Goal: Complete application form: Complete application form

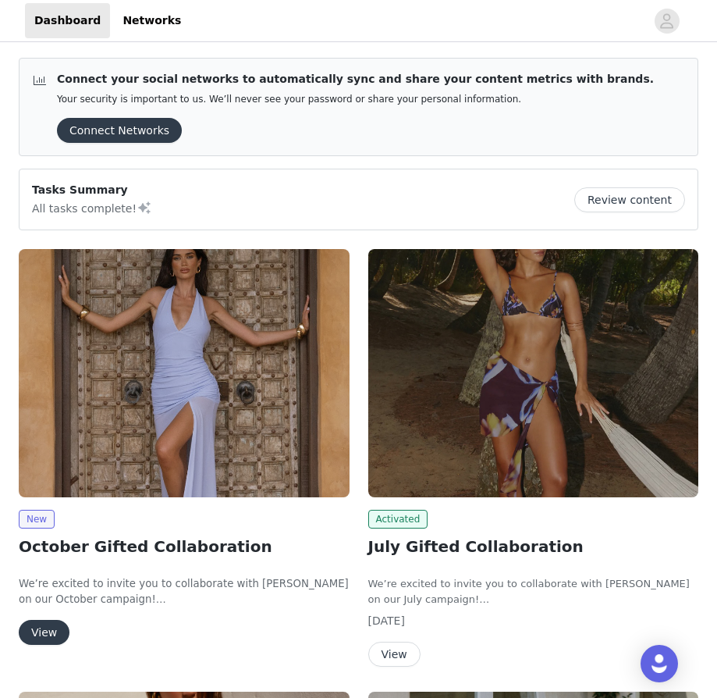
click at [45, 631] on button "View" at bounding box center [44, 632] width 51 height 25
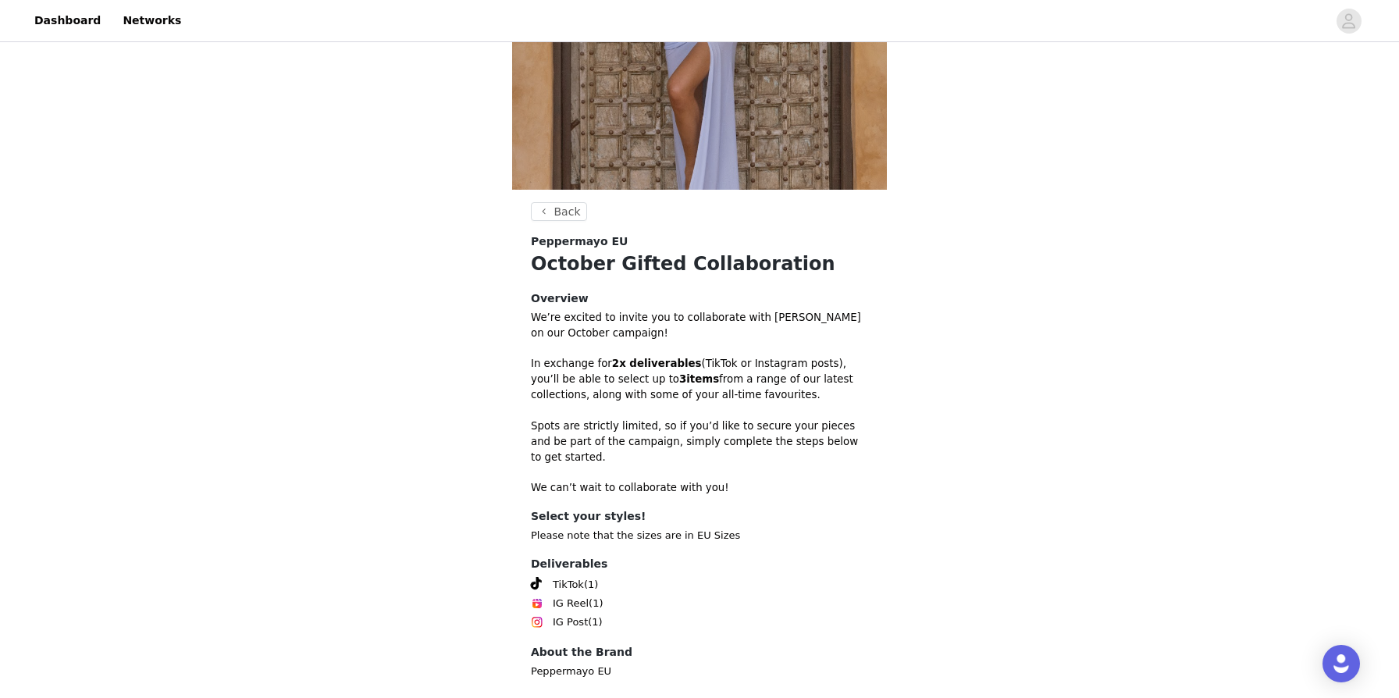
scroll to position [301, 0]
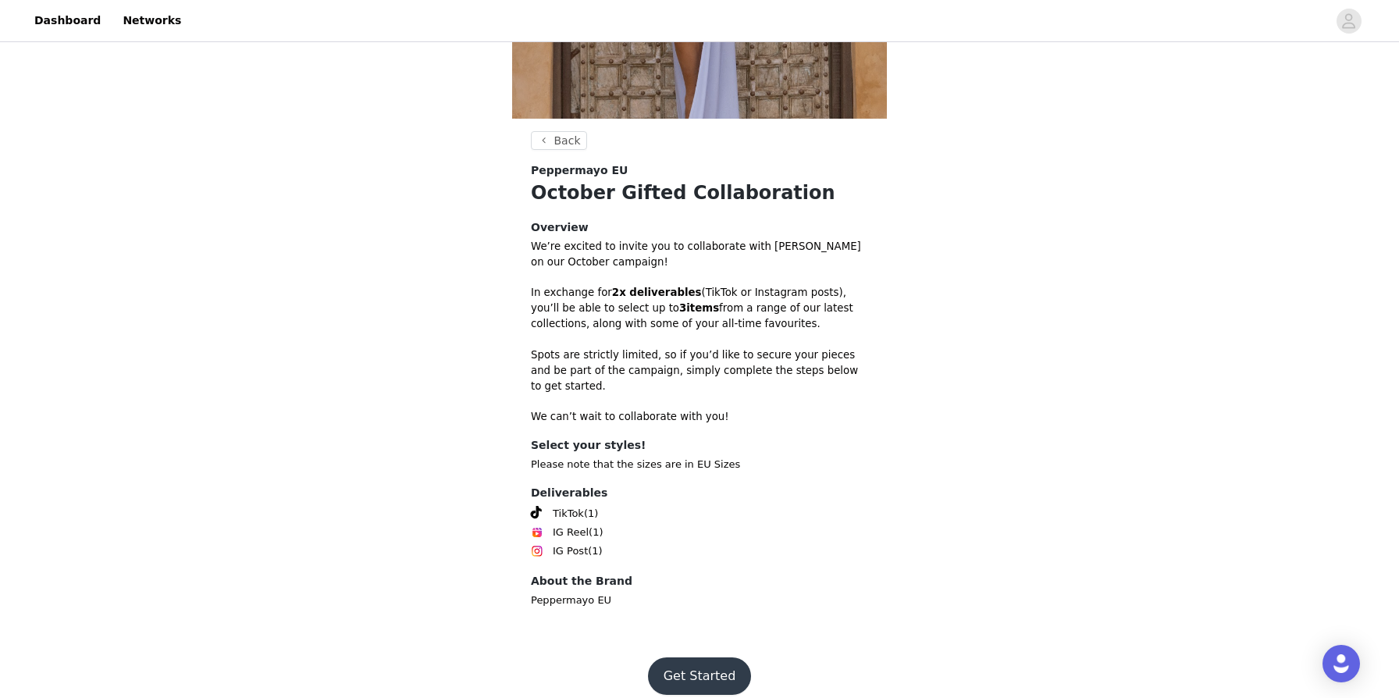
click at [704, 657] on button "Get Started" at bounding box center [700, 675] width 104 height 37
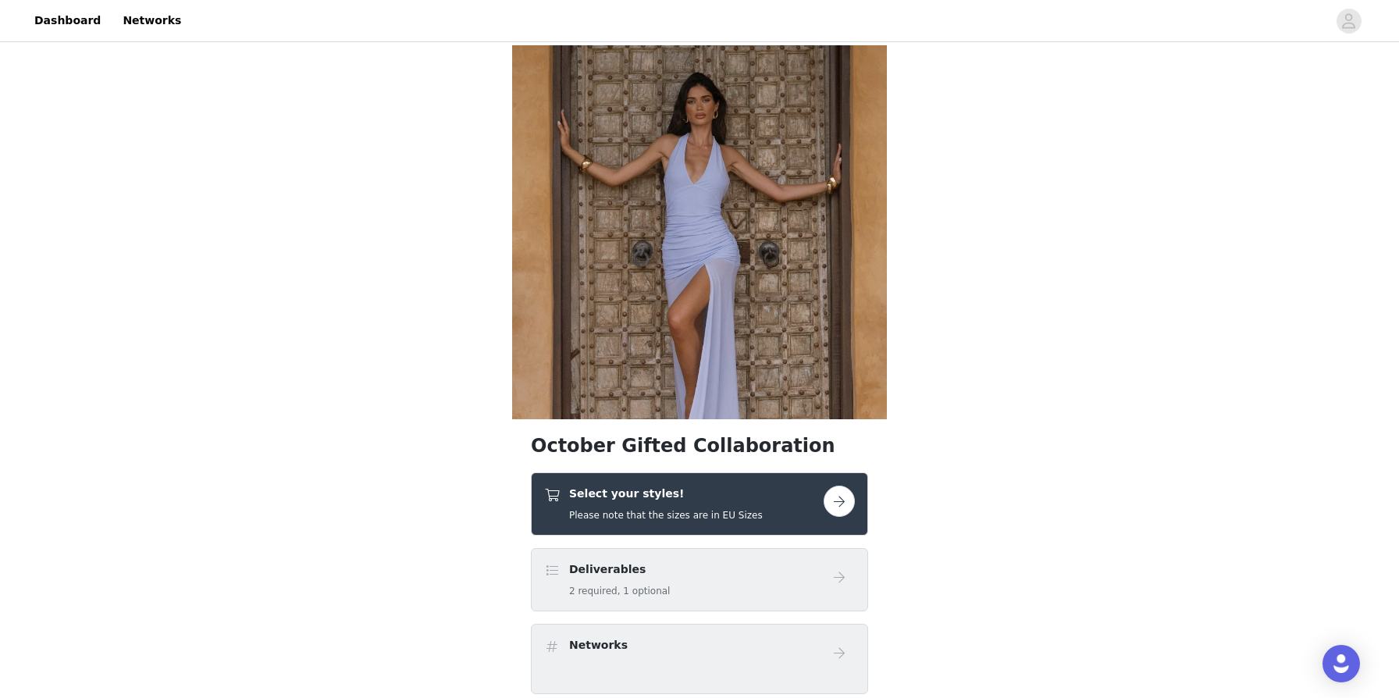
click at [717, 502] on button "button" at bounding box center [839, 501] width 31 height 31
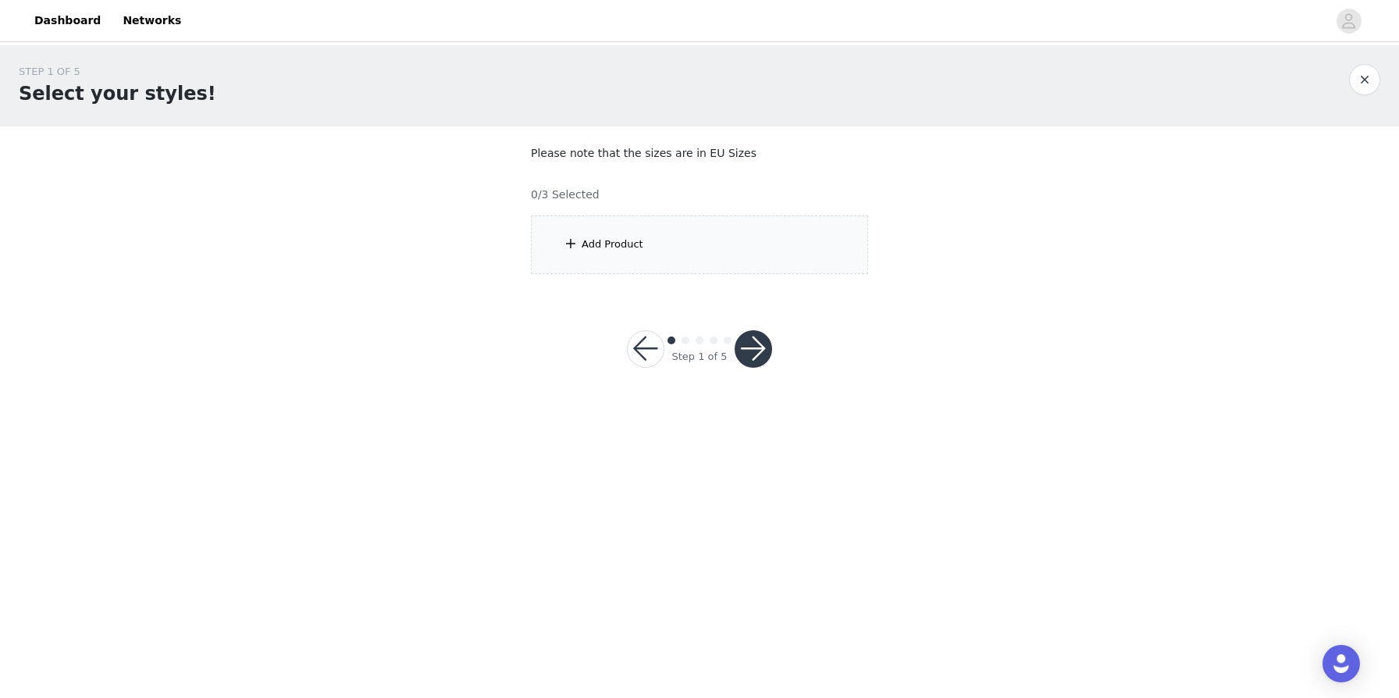
click at [568, 243] on span at bounding box center [571, 243] width 16 height 19
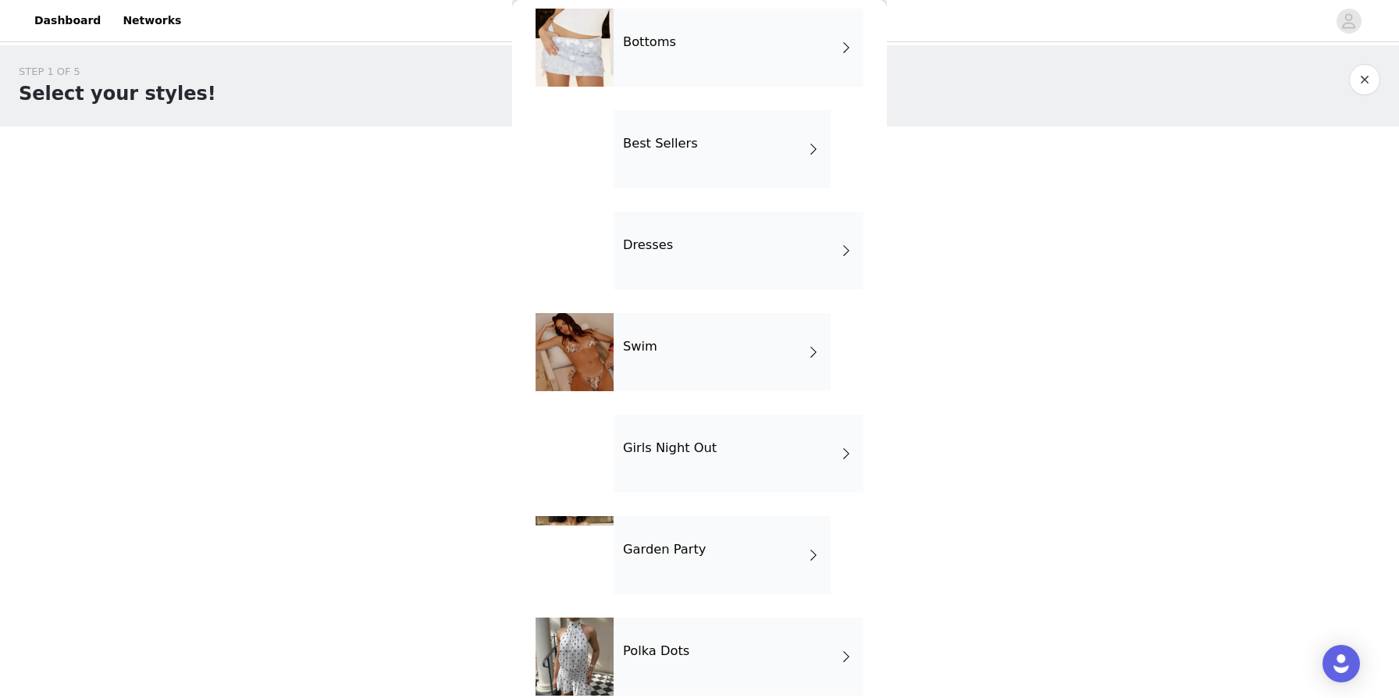
scroll to position [192, 0]
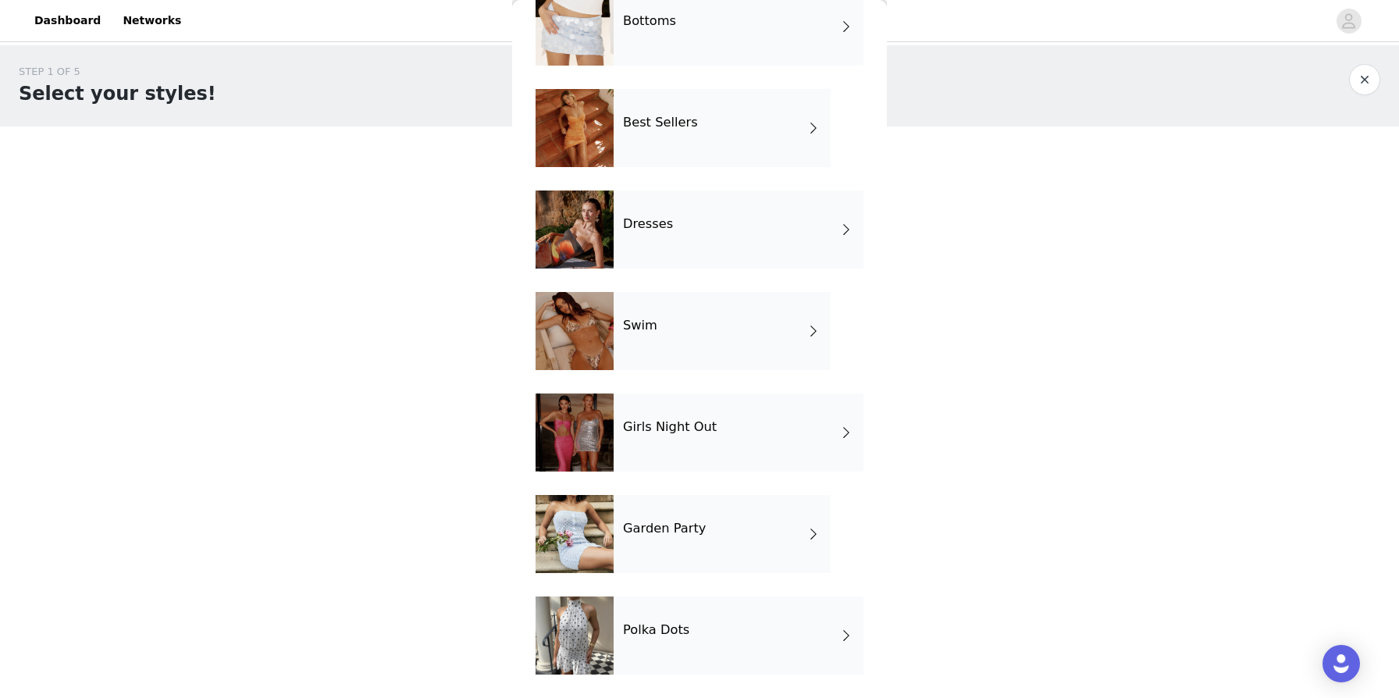
click at [645, 644] on div "Polka Dots" at bounding box center [739, 635] width 250 height 78
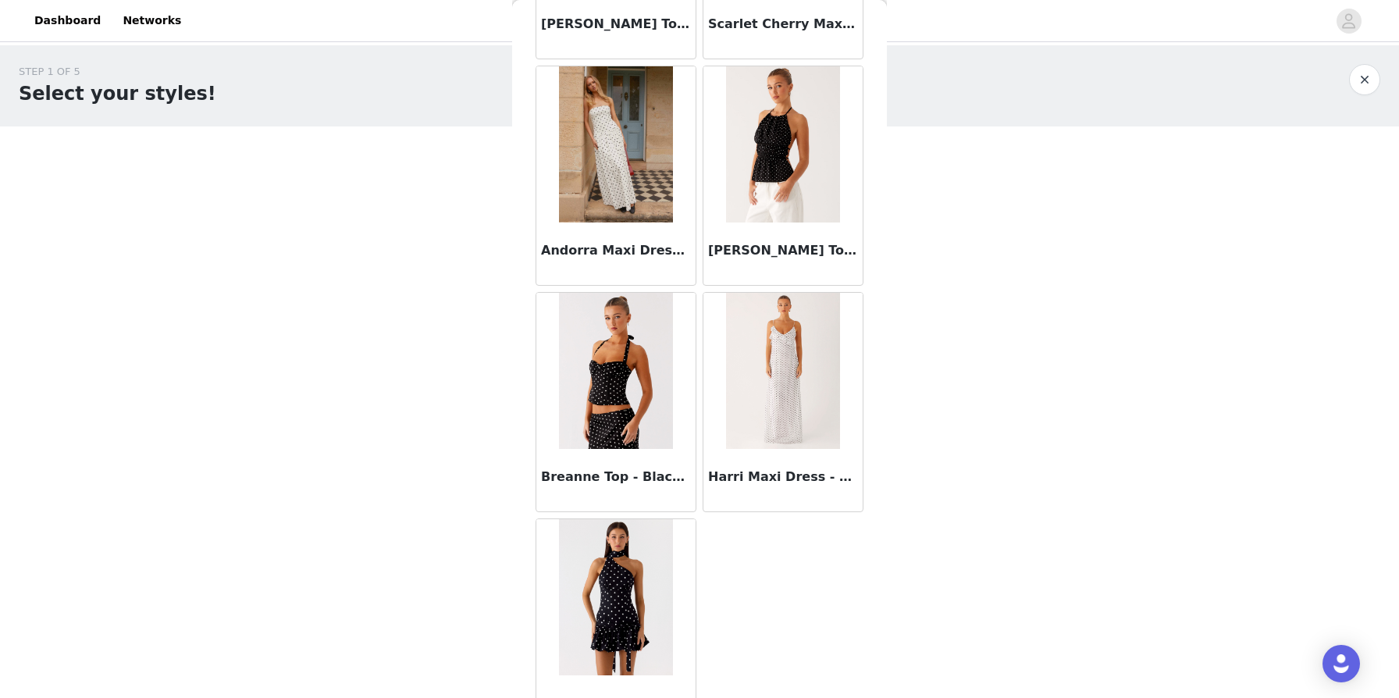
scroll to position [0, 0]
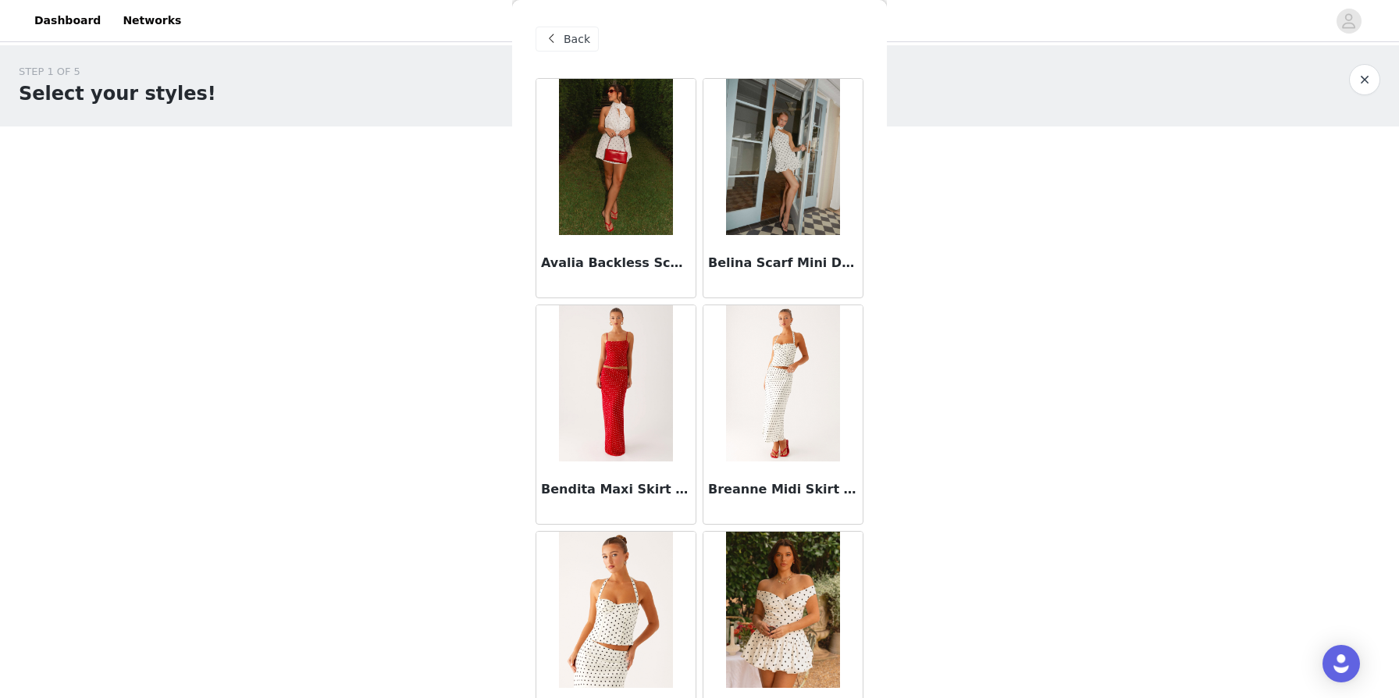
click at [561, 44] on div "Back" at bounding box center [567, 39] width 63 height 25
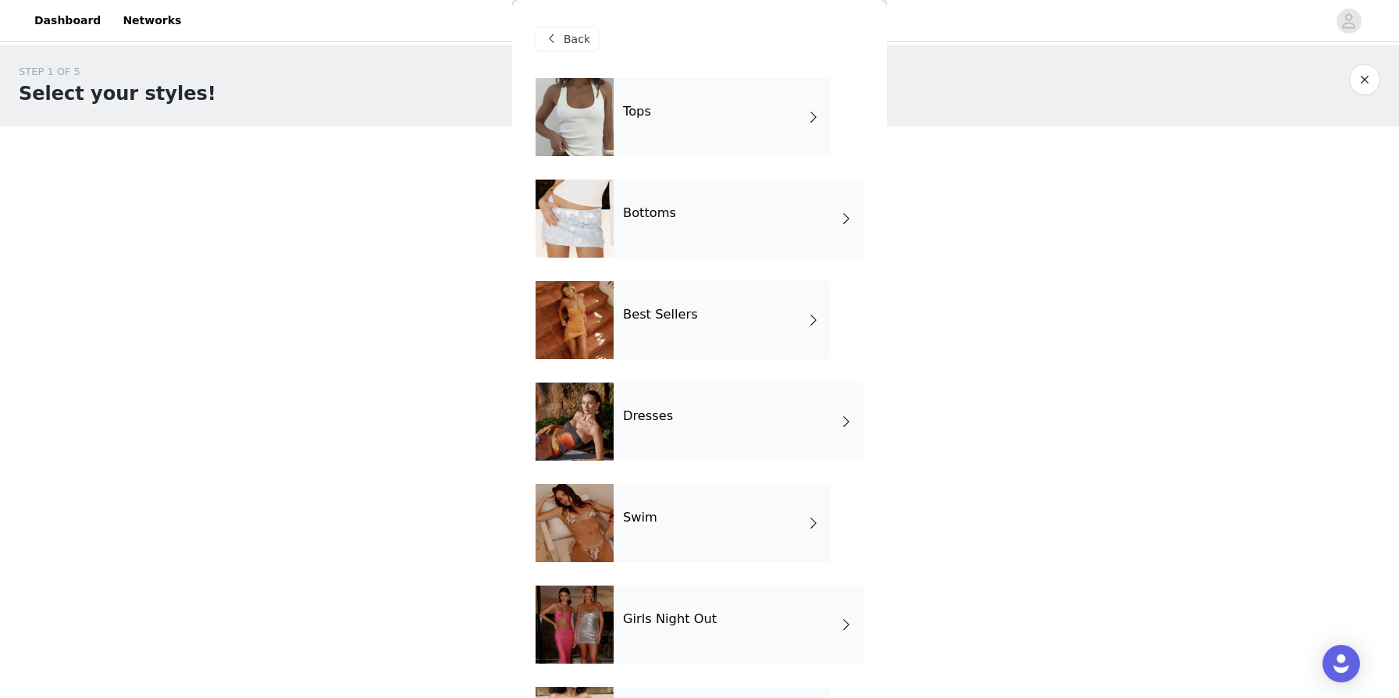
click at [592, 123] on div at bounding box center [575, 117] width 78 height 78
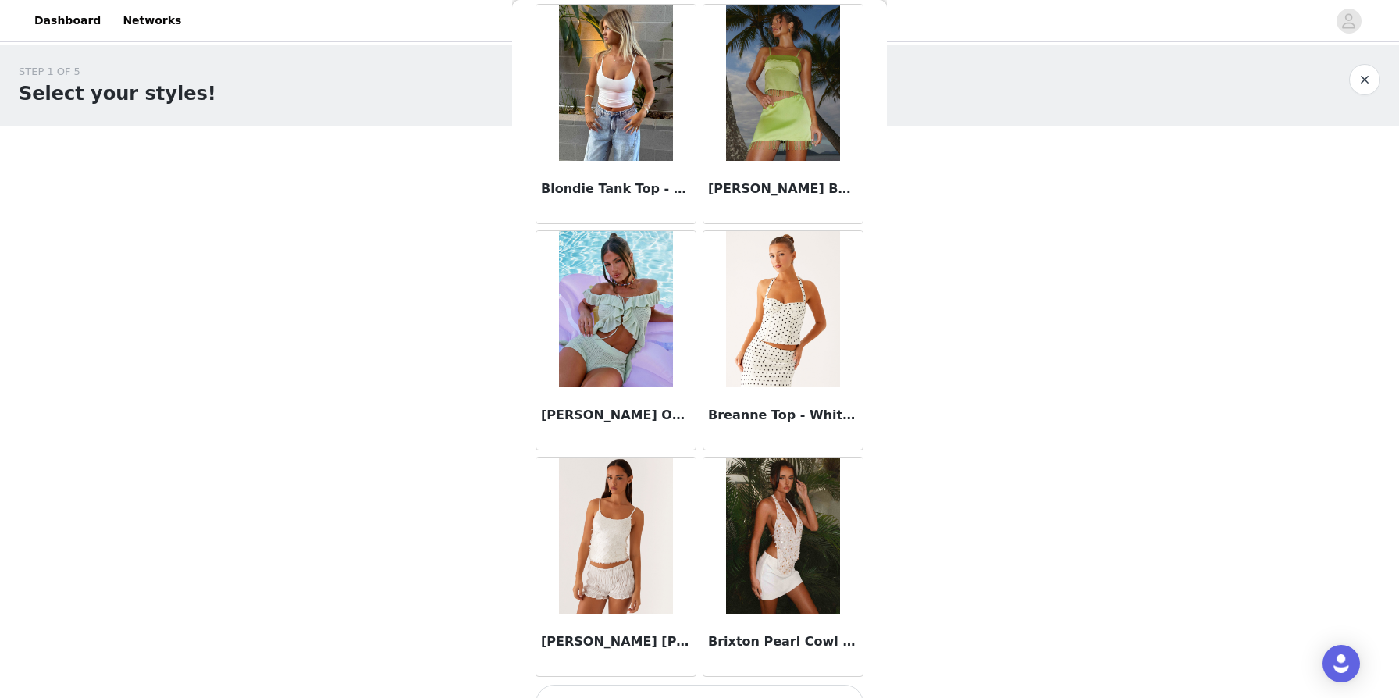
scroll to position [1691, 0]
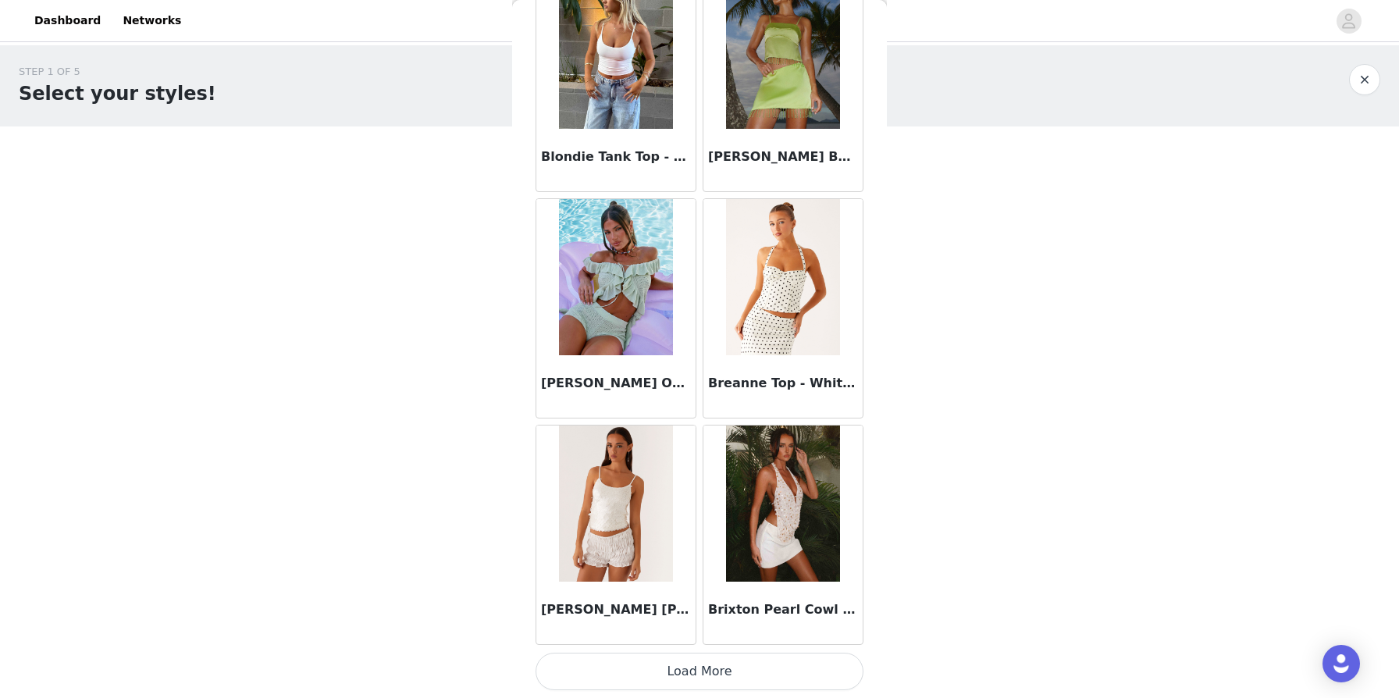
click at [712, 665] on button "Load More" at bounding box center [700, 671] width 328 height 37
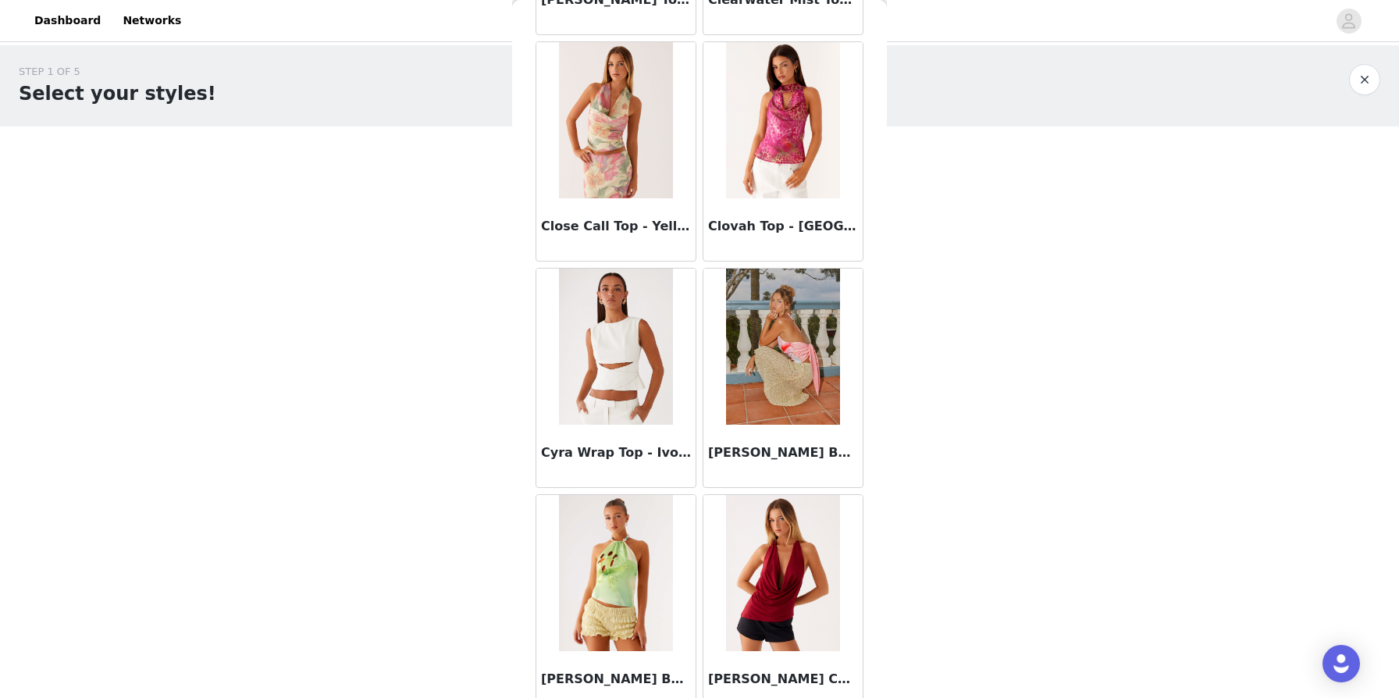
scroll to position [3955, 0]
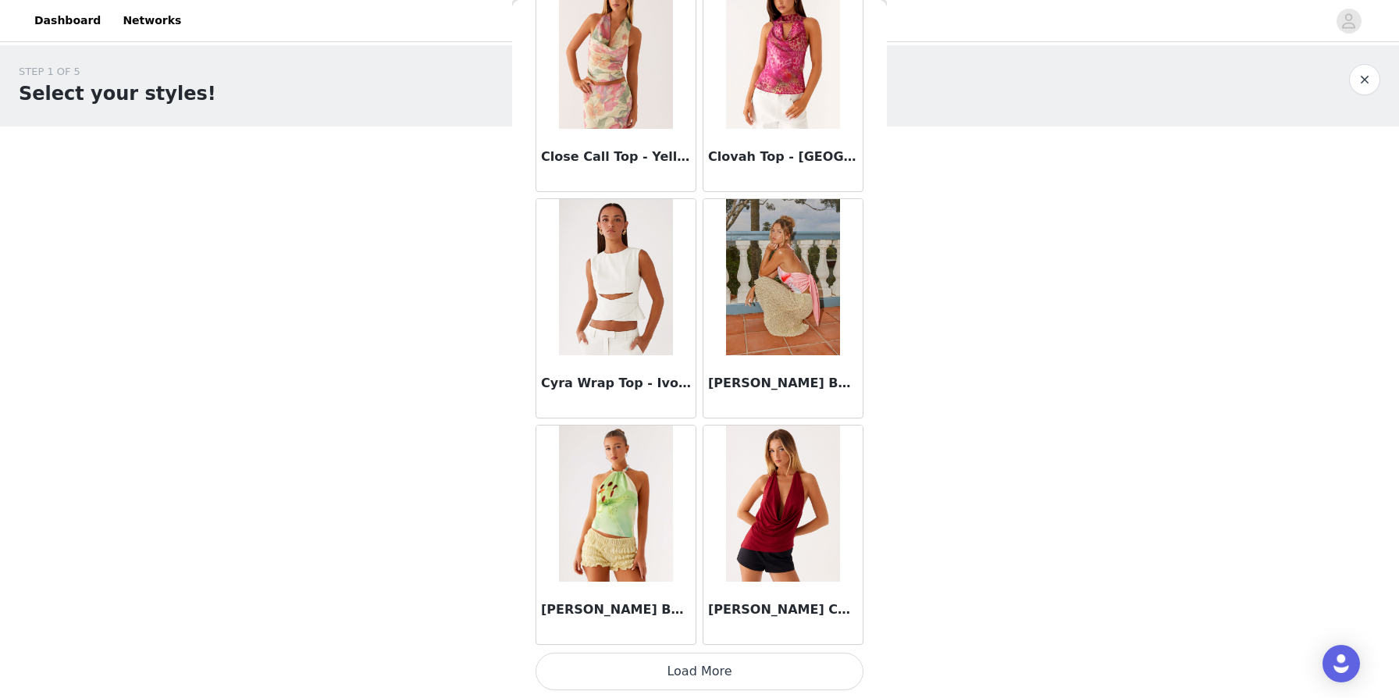
click at [660, 316] on img at bounding box center [615, 277] width 113 height 156
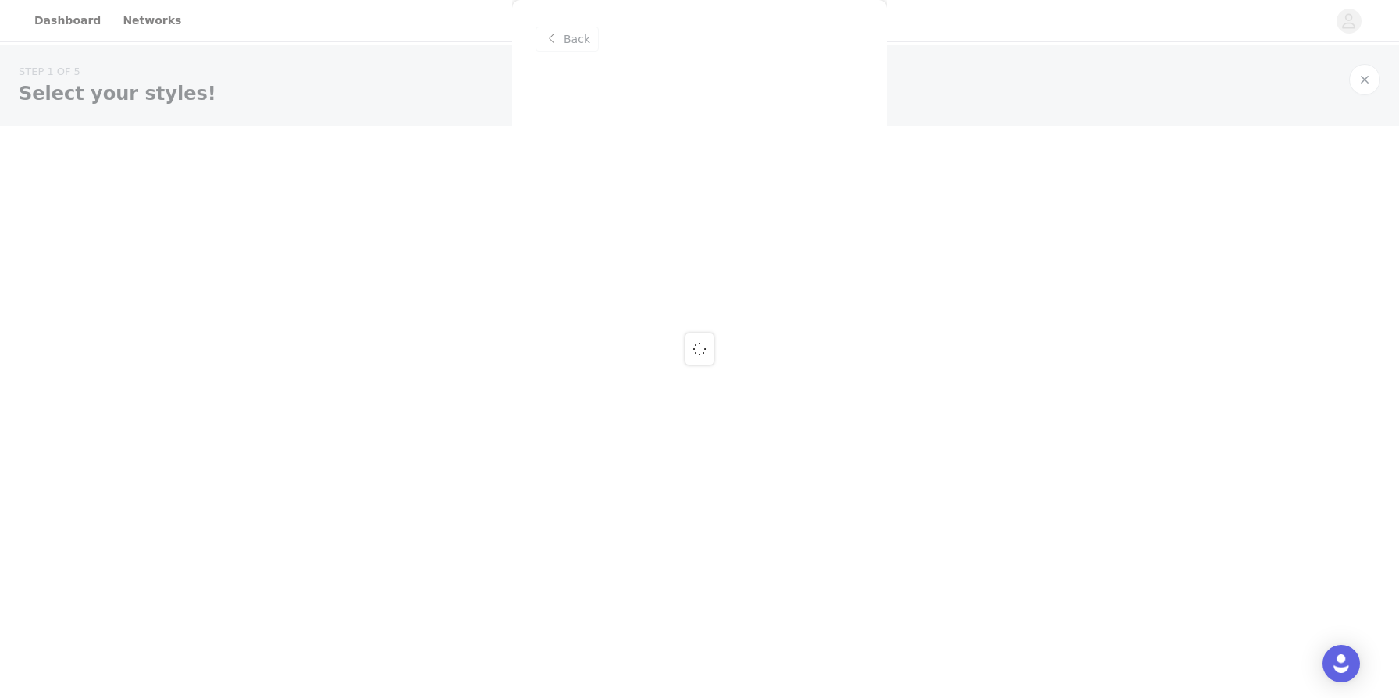
scroll to position [0, 0]
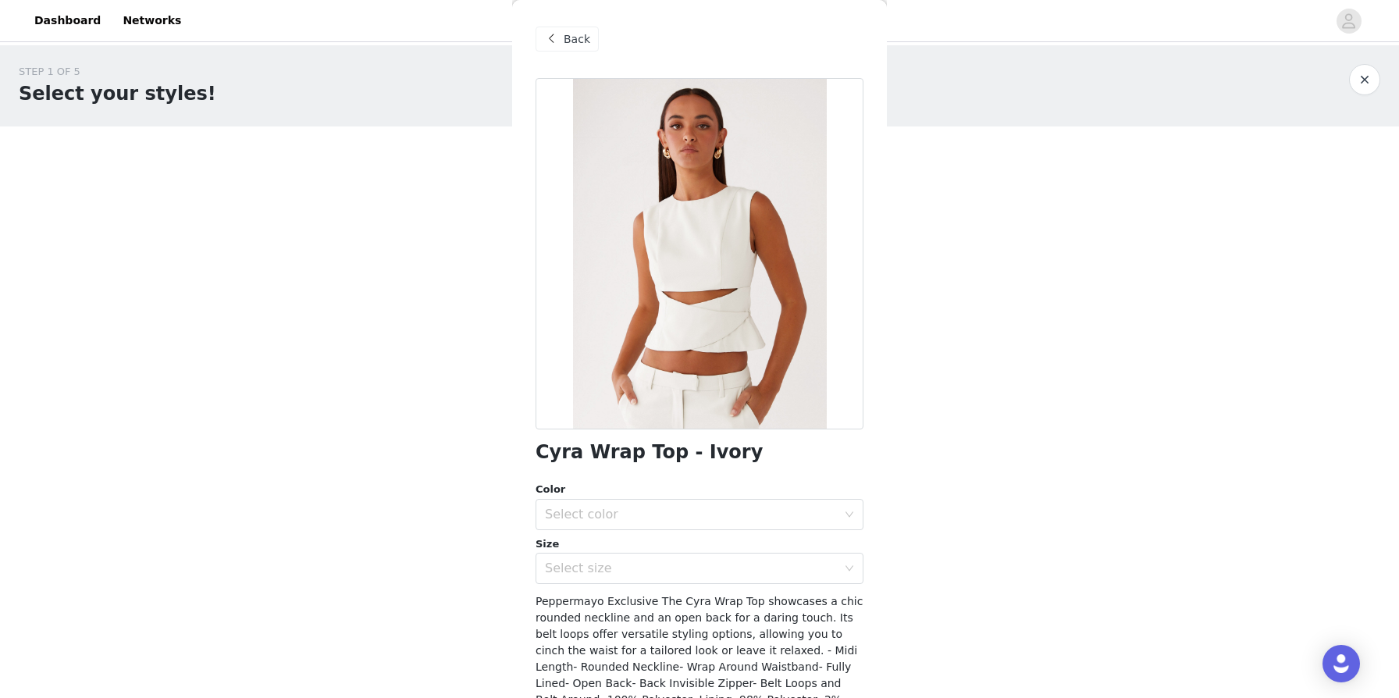
click at [660, 316] on div at bounding box center [700, 253] width 328 height 351
click at [576, 37] on span "Back" at bounding box center [577, 39] width 27 height 16
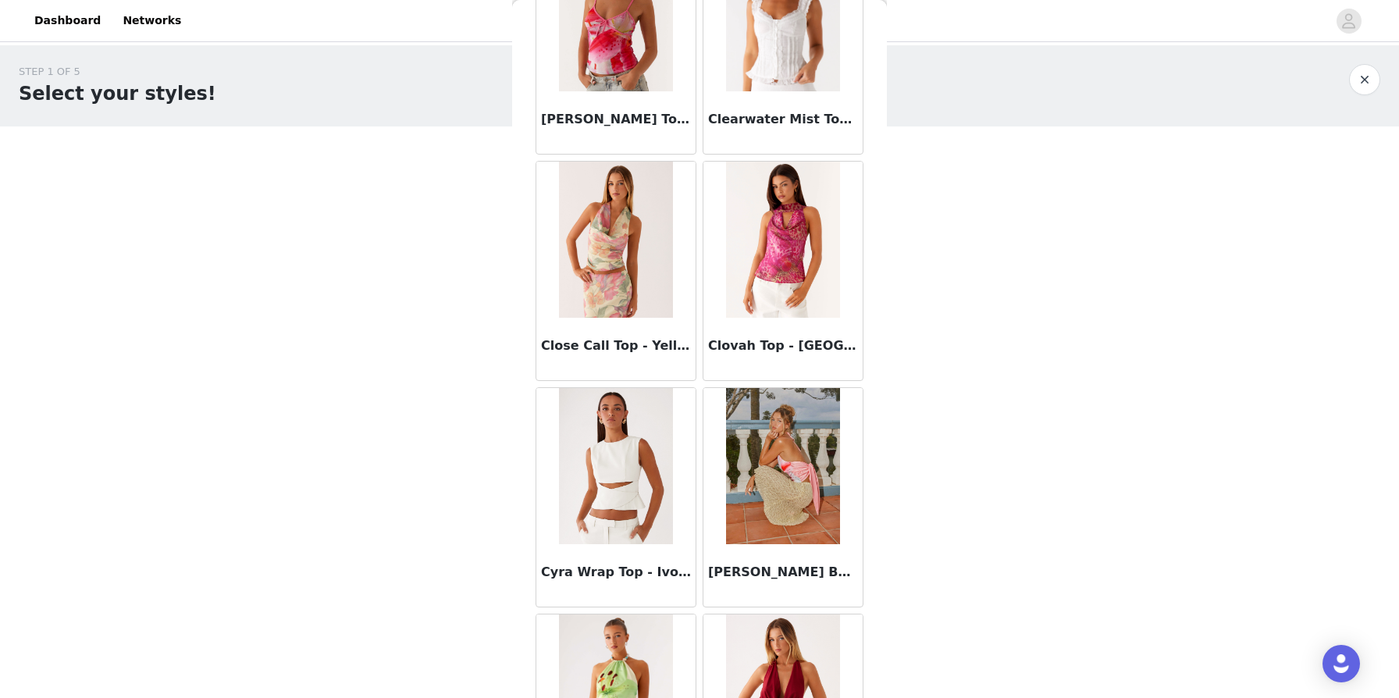
scroll to position [3955, 0]
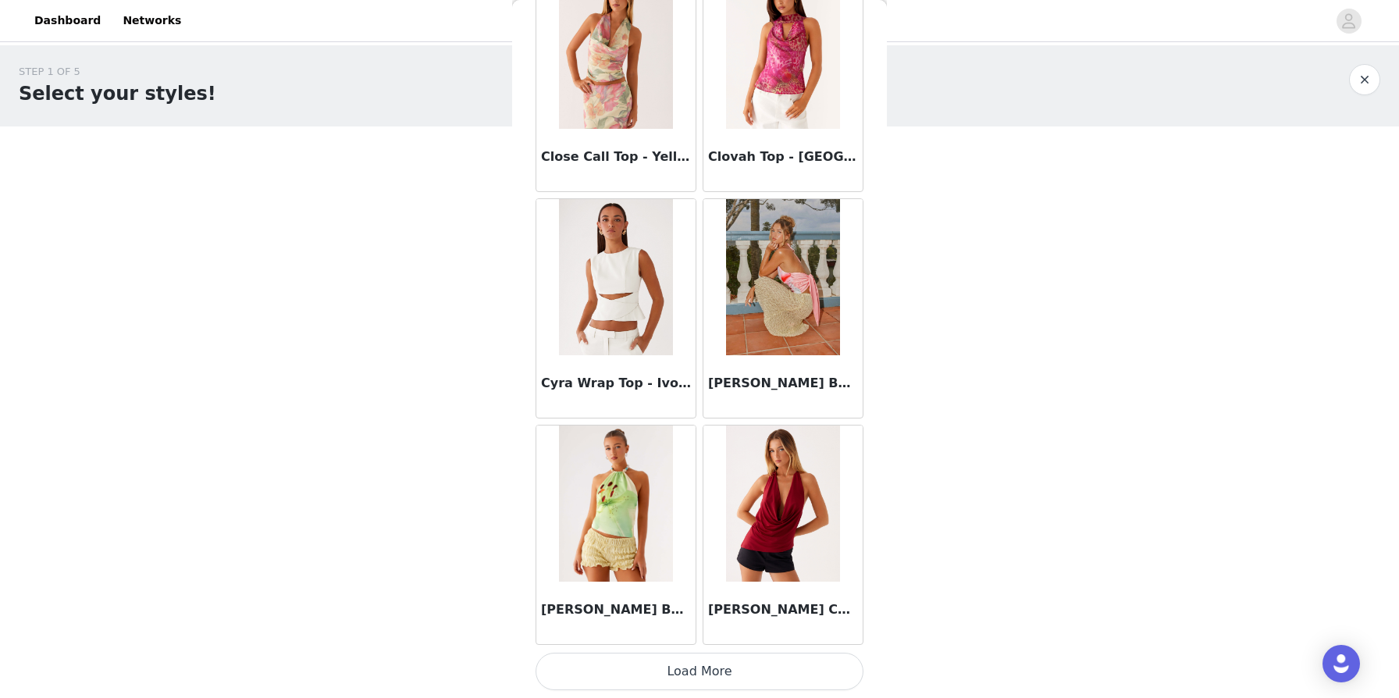
click at [717, 663] on button "Load More" at bounding box center [700, 671] width 328 height 37
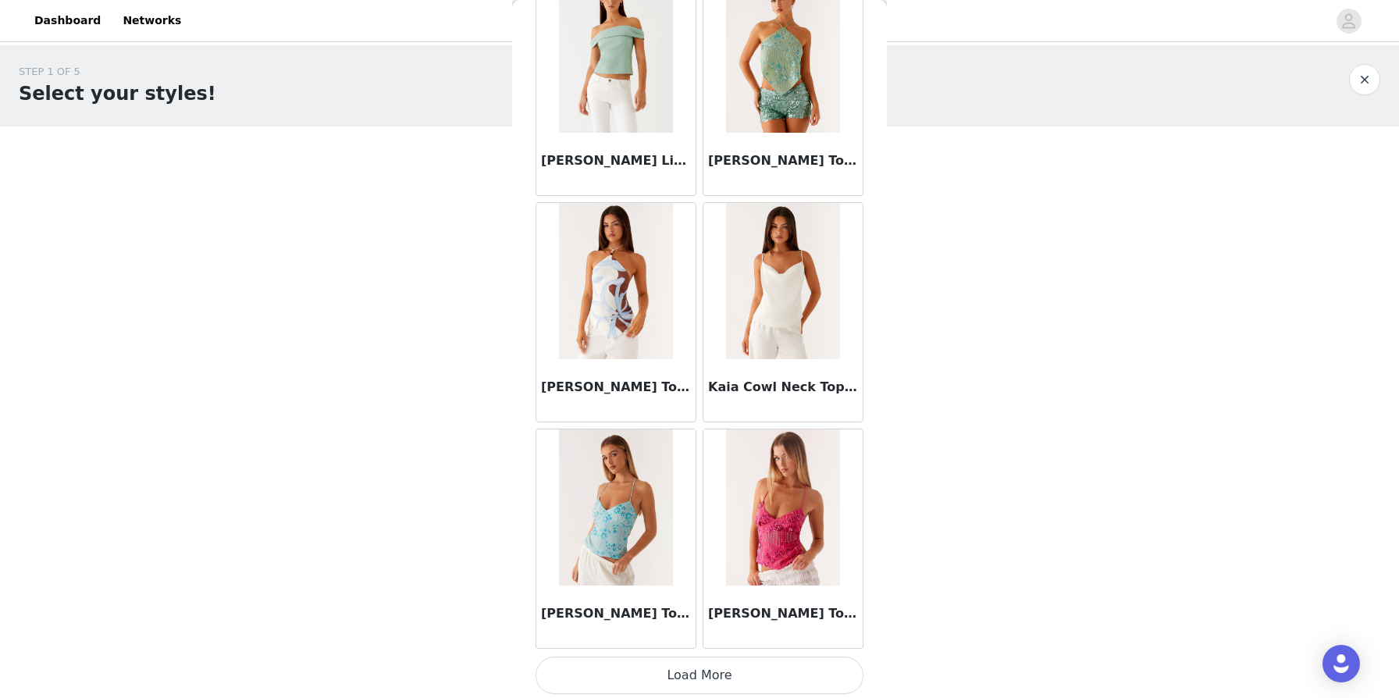
scroll to position [6219, 0]
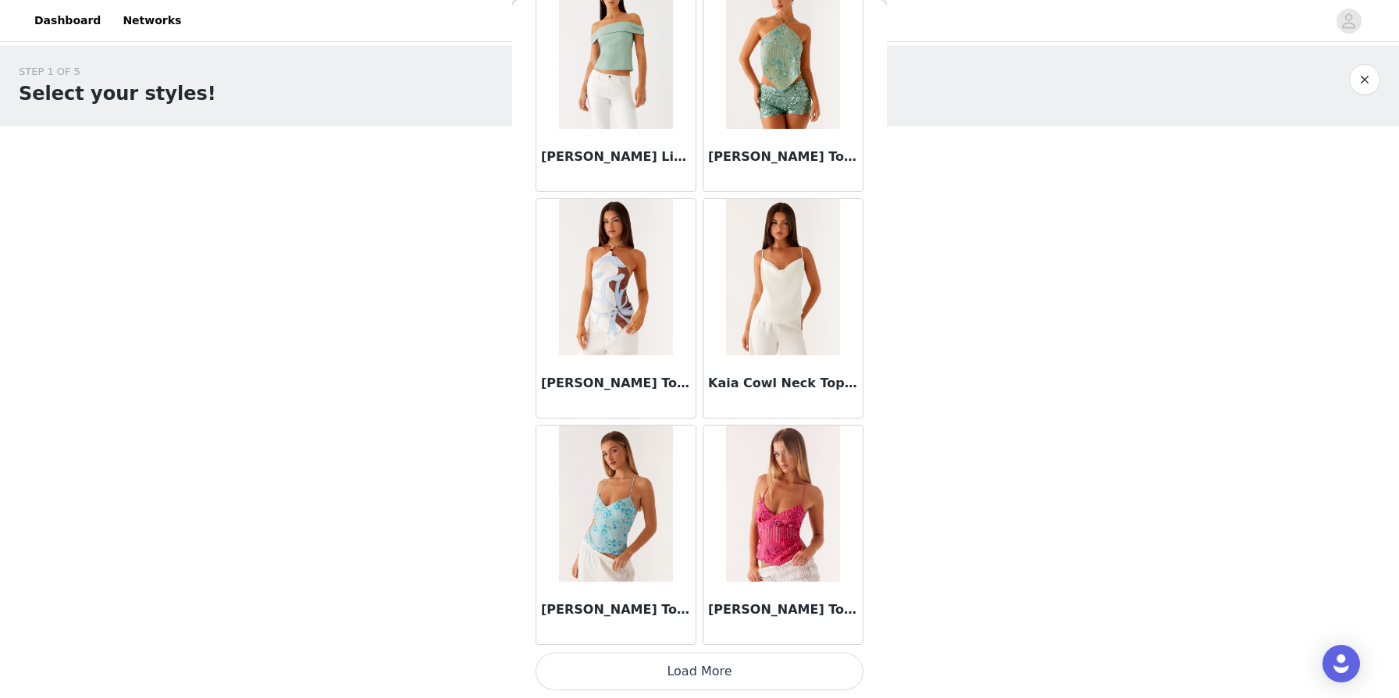
click at [672, 673] on button "Load More" at bounding box center [700, 671] width 328 height 37
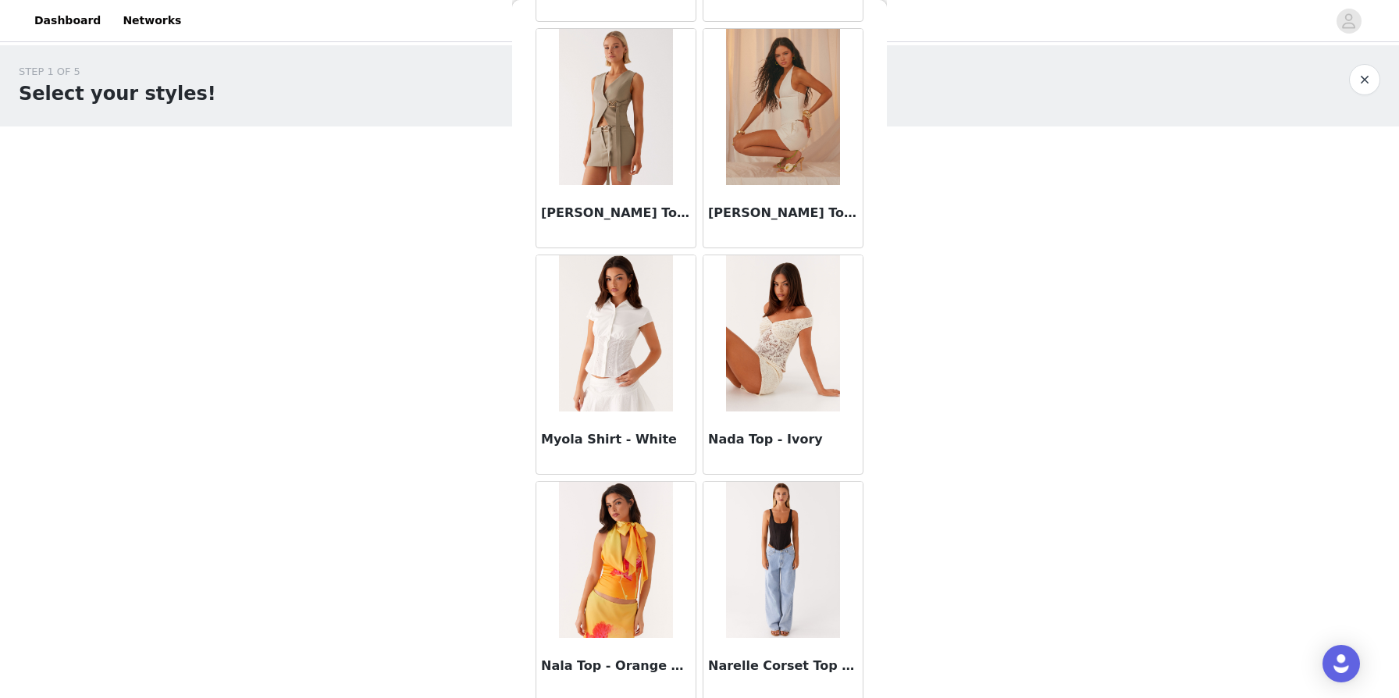
scroll to position [8483, 0]
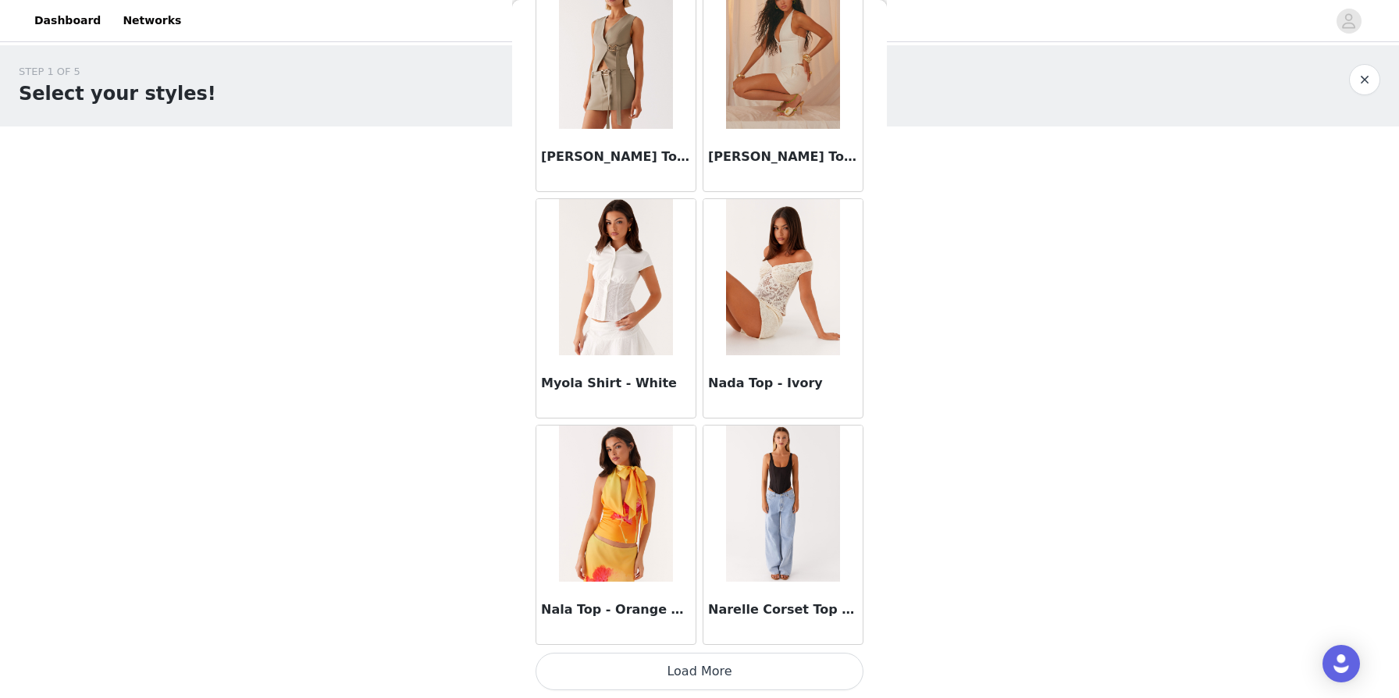
click at [717, 514] on body "Dashboard Networks STEP 1 OF 5 Select your styles! Please note that the sizes a…" at bounding box center [699, 349] width 1399 height 698
click at [689, 670] on button "Load More" at bounding box center [700, 671] width 328 height 37
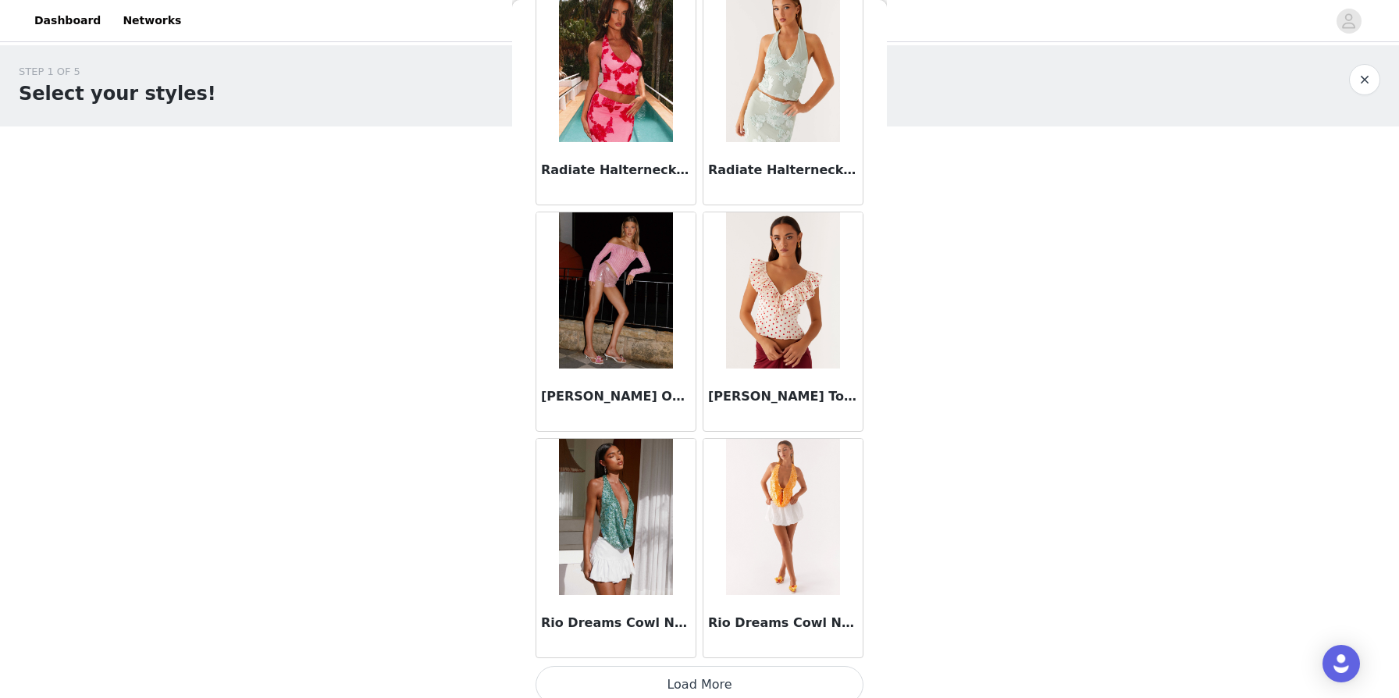
scroll to position [10746, 0]
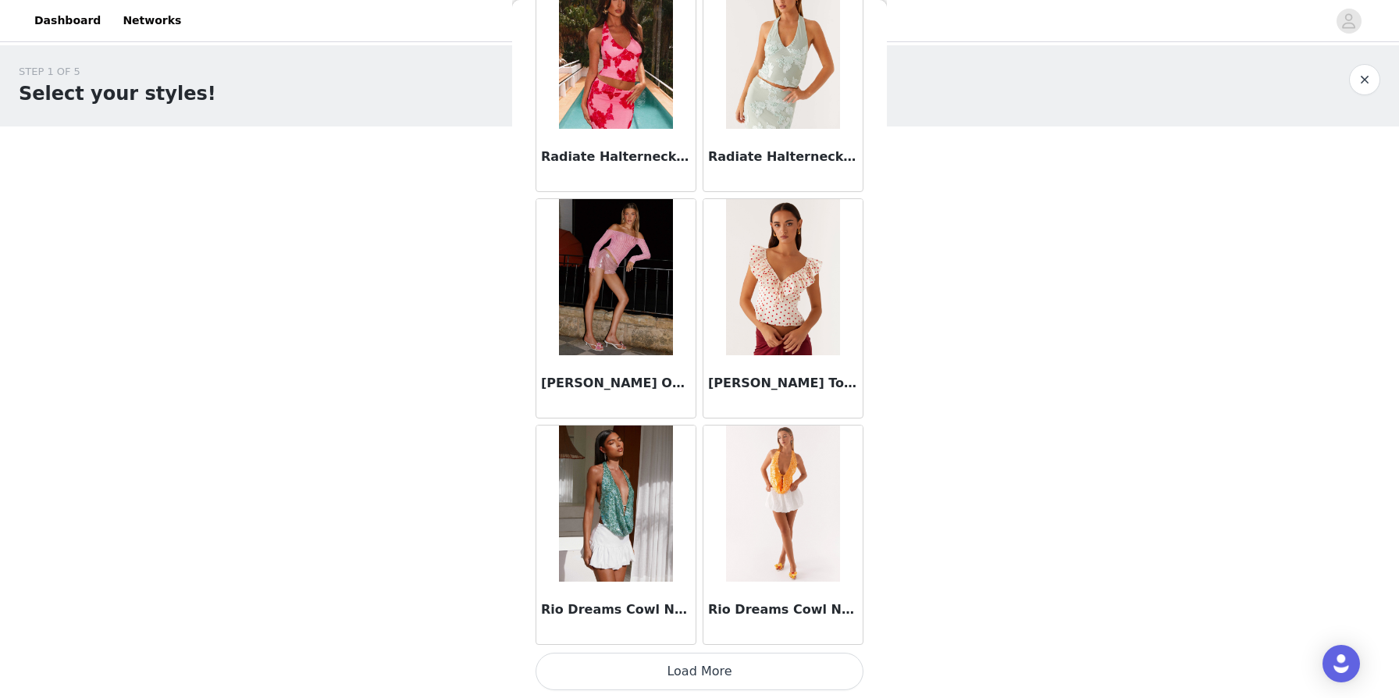
click at [689, 671] on button "Load More" at bounding box center [700, 671] width 328 height 37
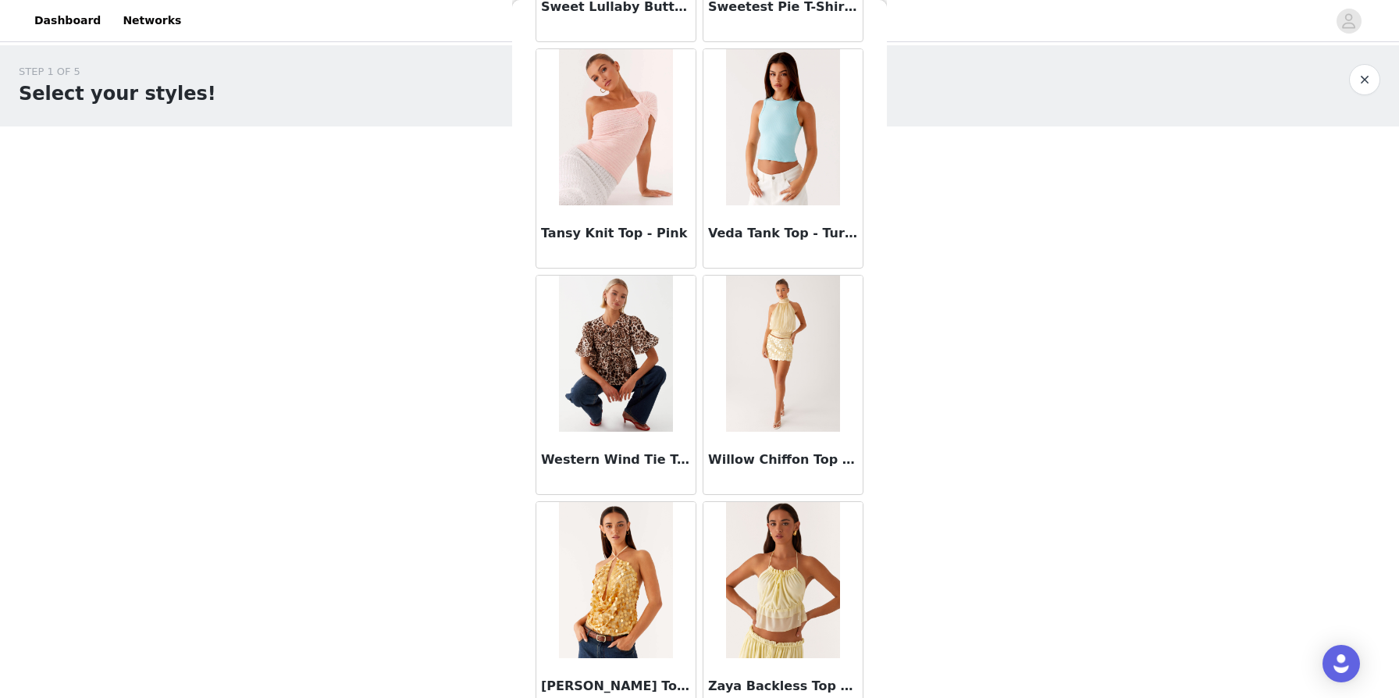
scroll to position [13010, 0]
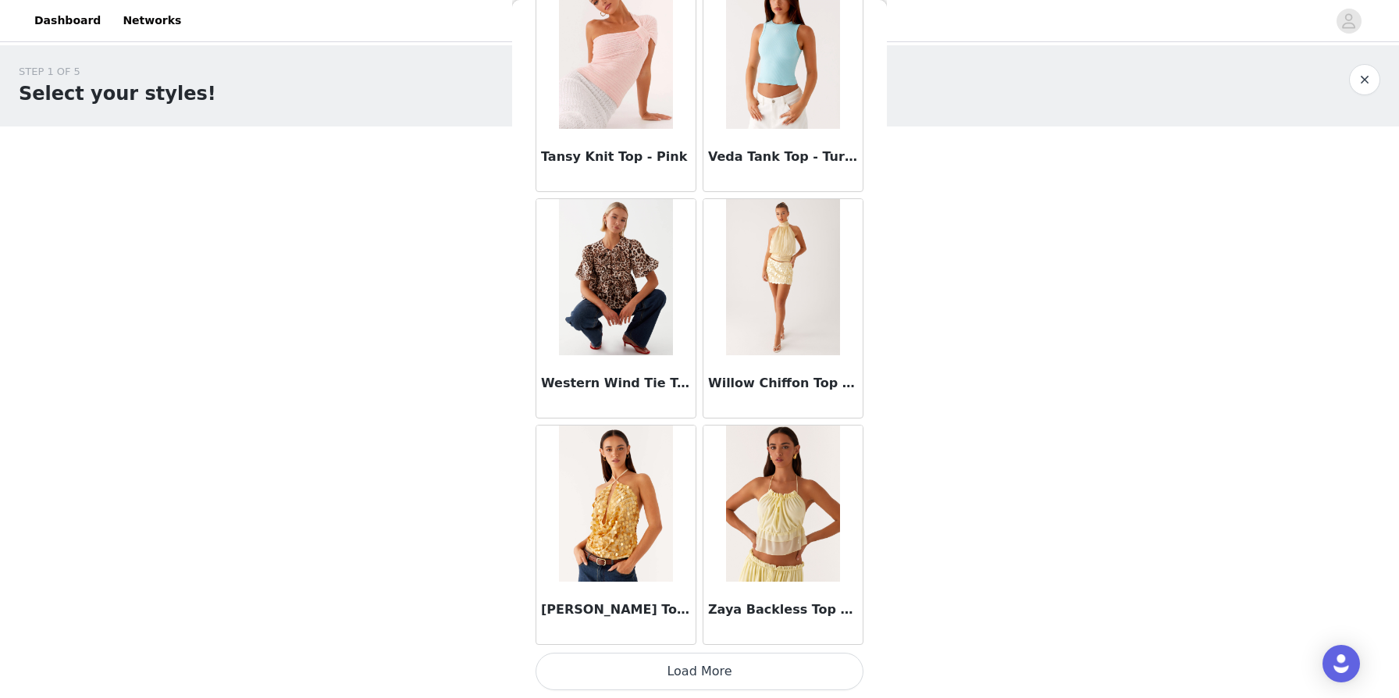
click at [685, 666] on button "Load More" at bounding box center [700, 671] width 328 height 37
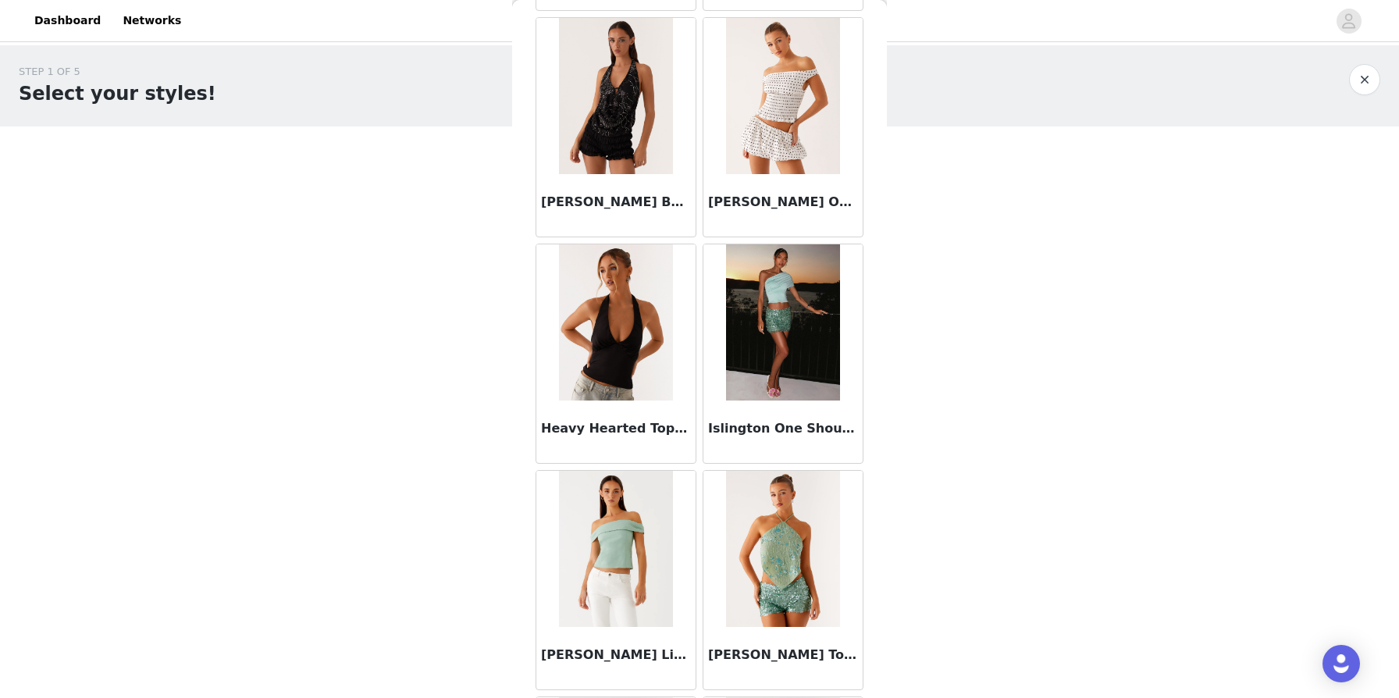
scroll to position [3855, 0]
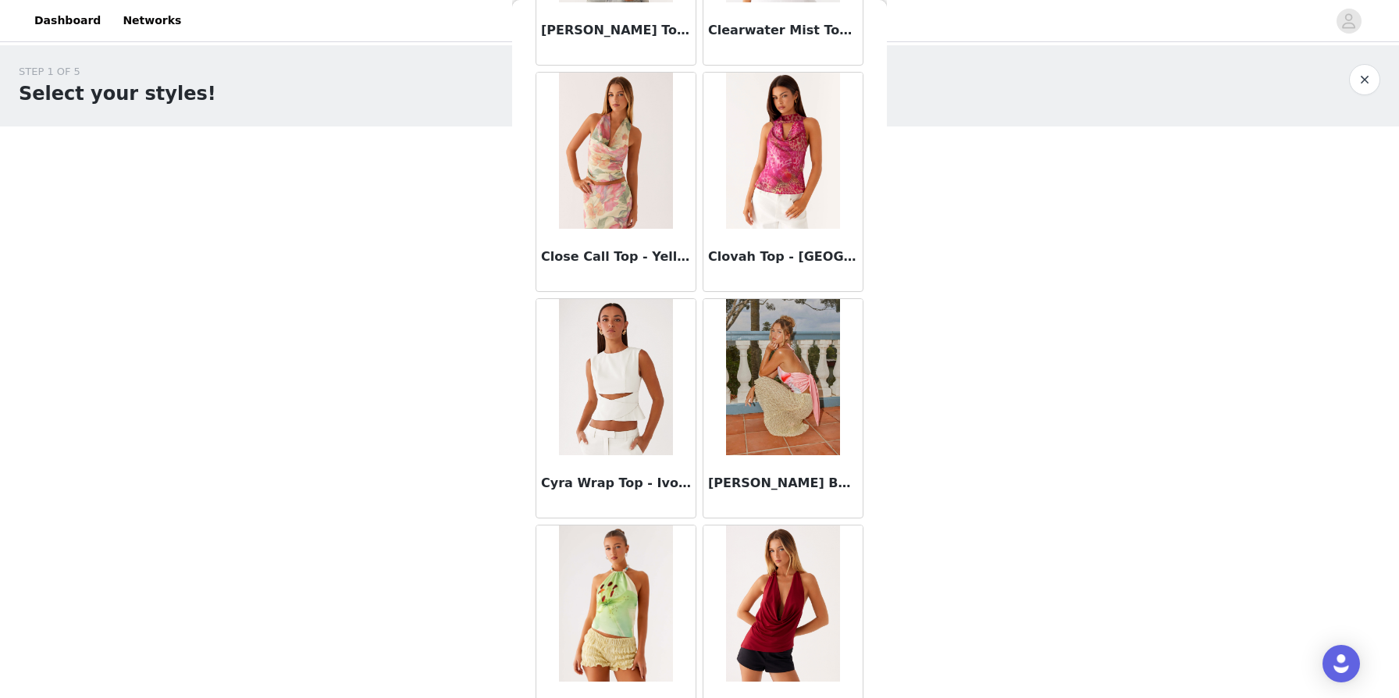
click at [717, 80] on button "button" at bounding box center [1364, 79] width 31 height 31
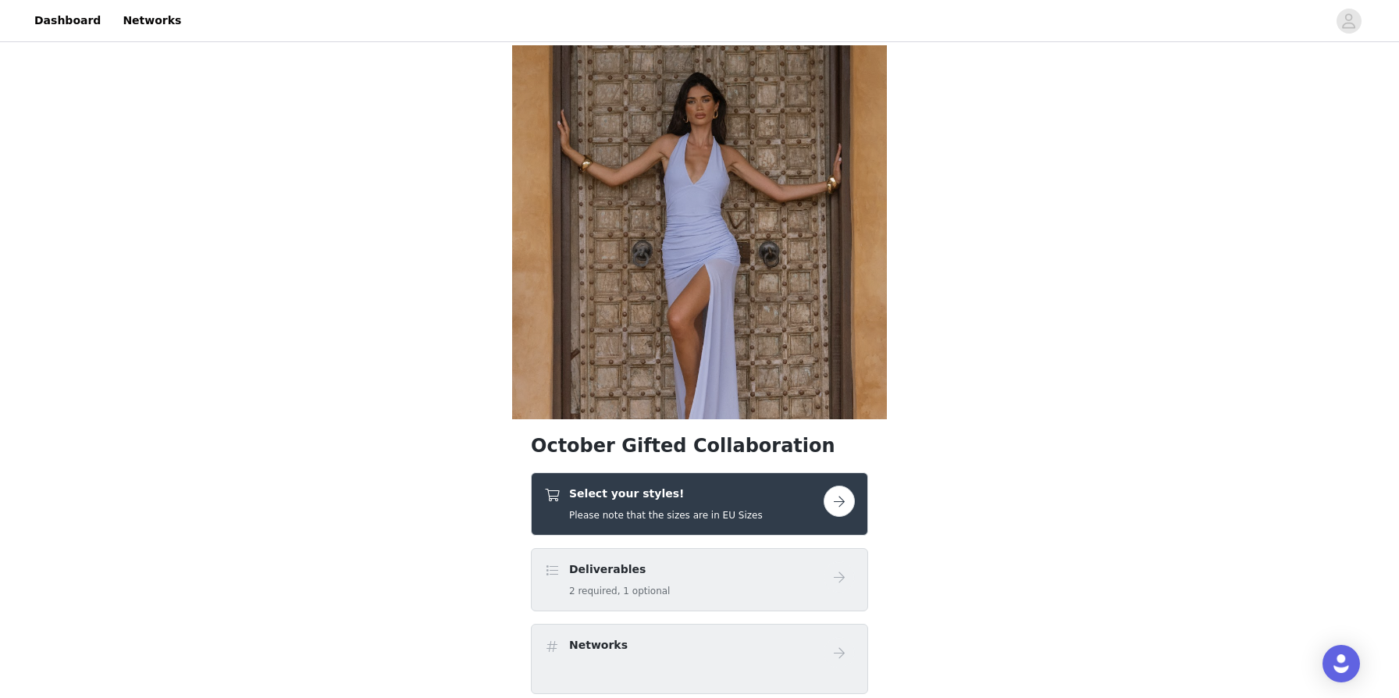
click at [635, 504] on div "Select your styles! Please note that the sizes are in EU Sizes" at bounding box center [666, 504] width 194 height 37
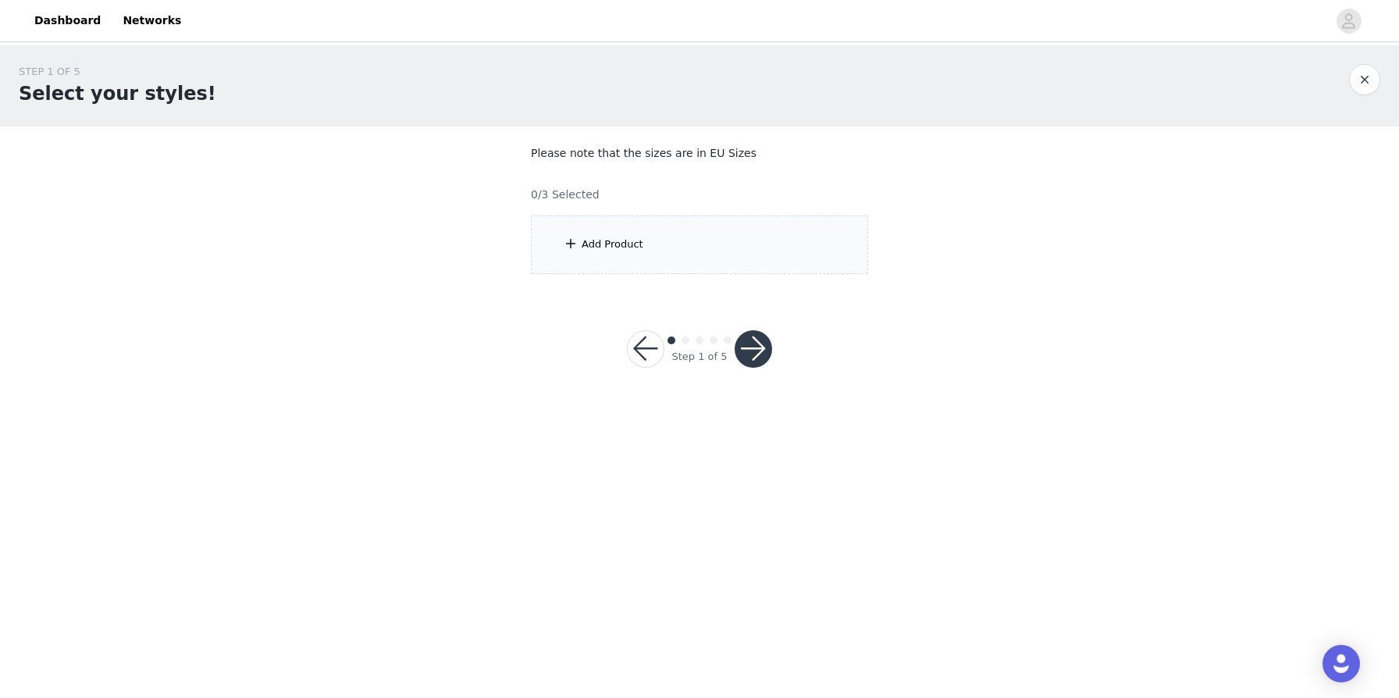
click at [694, 242] on div "Add Product" at bounding box center [699, 244] width 337 height 59
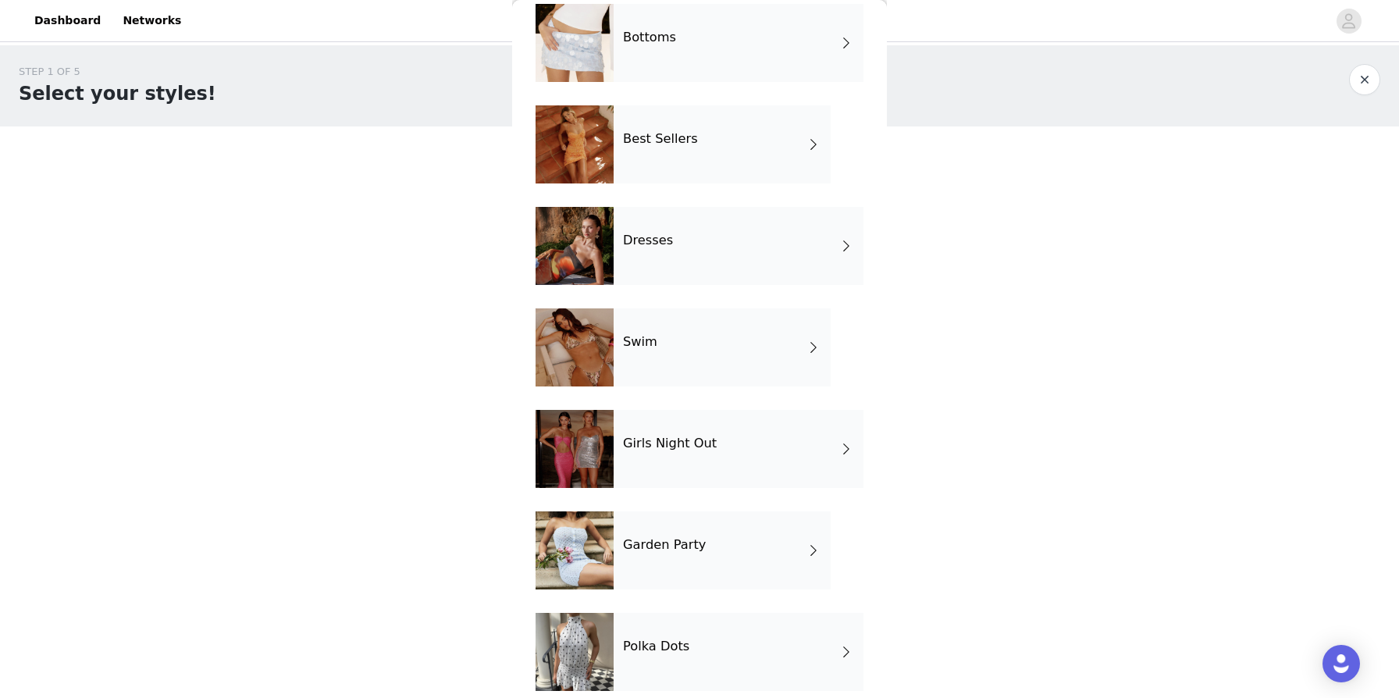
scroll to position [192, 0]
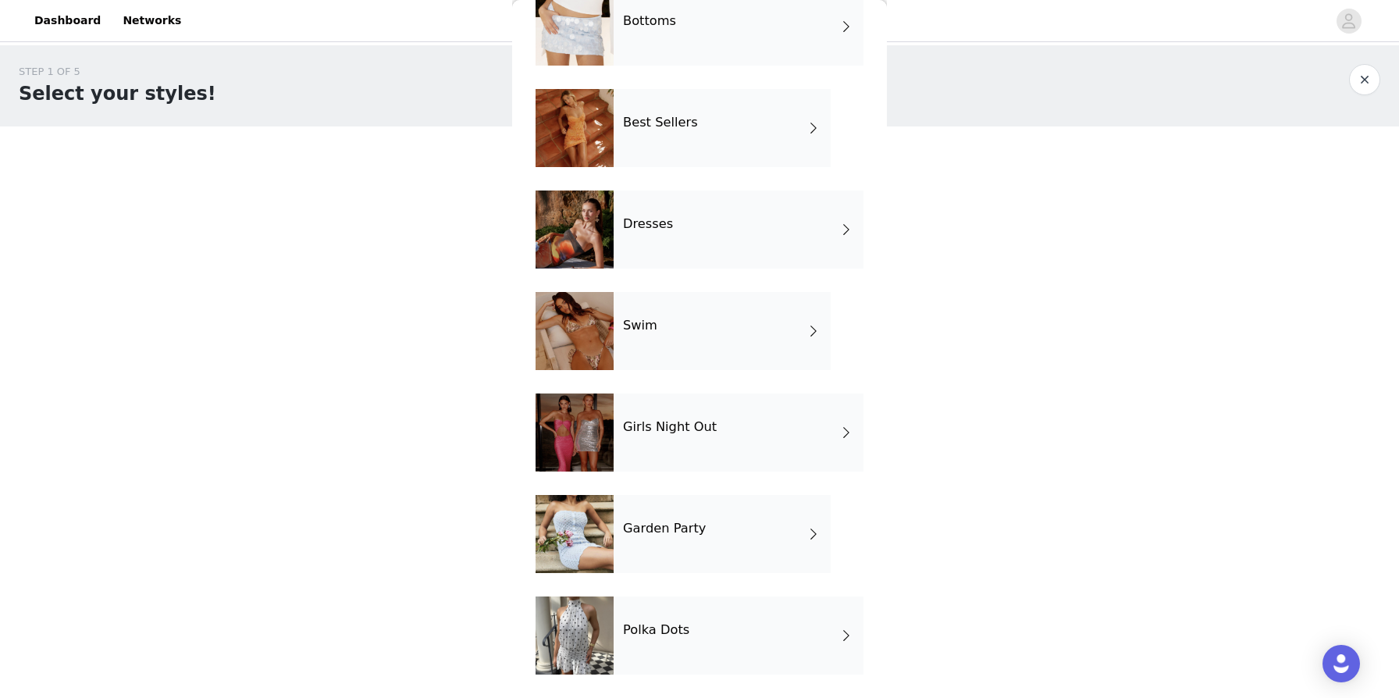
click at [660, 418] on div "Girls Night Out" at bounding box center [739, 432] width 250 height 78
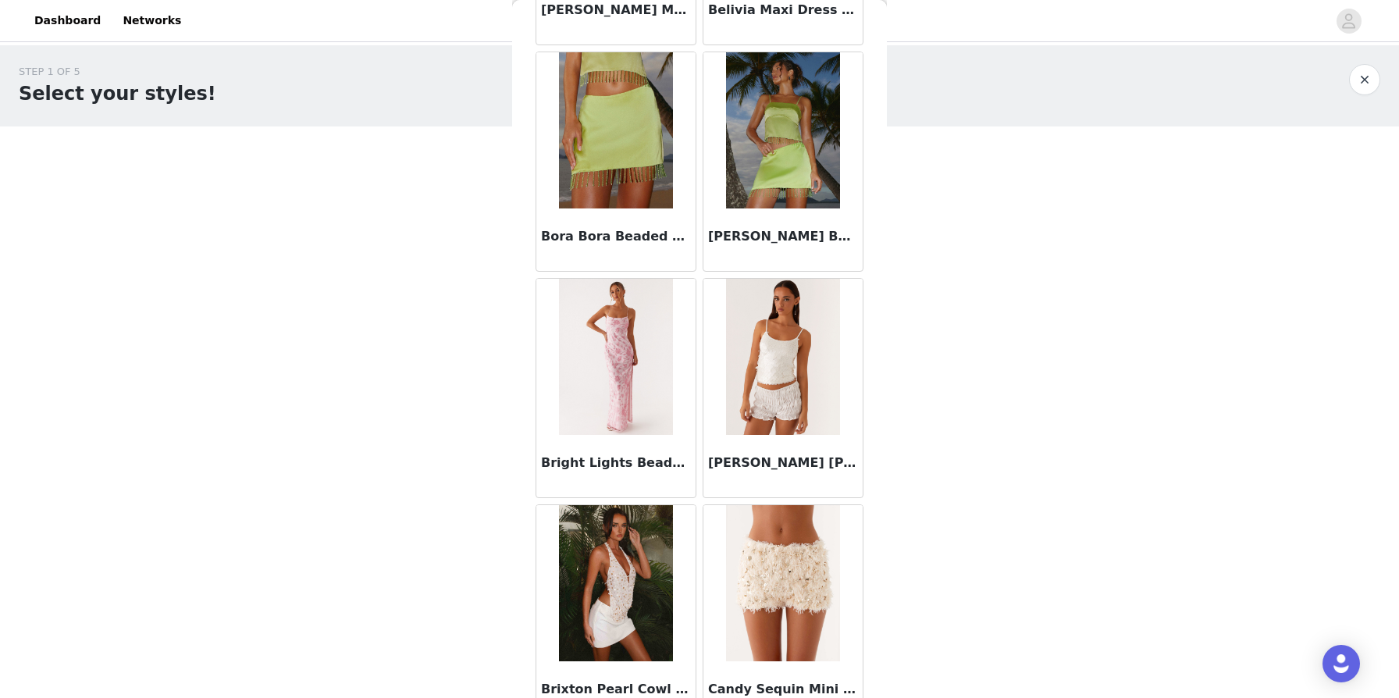
scroll to position [1691, 0]
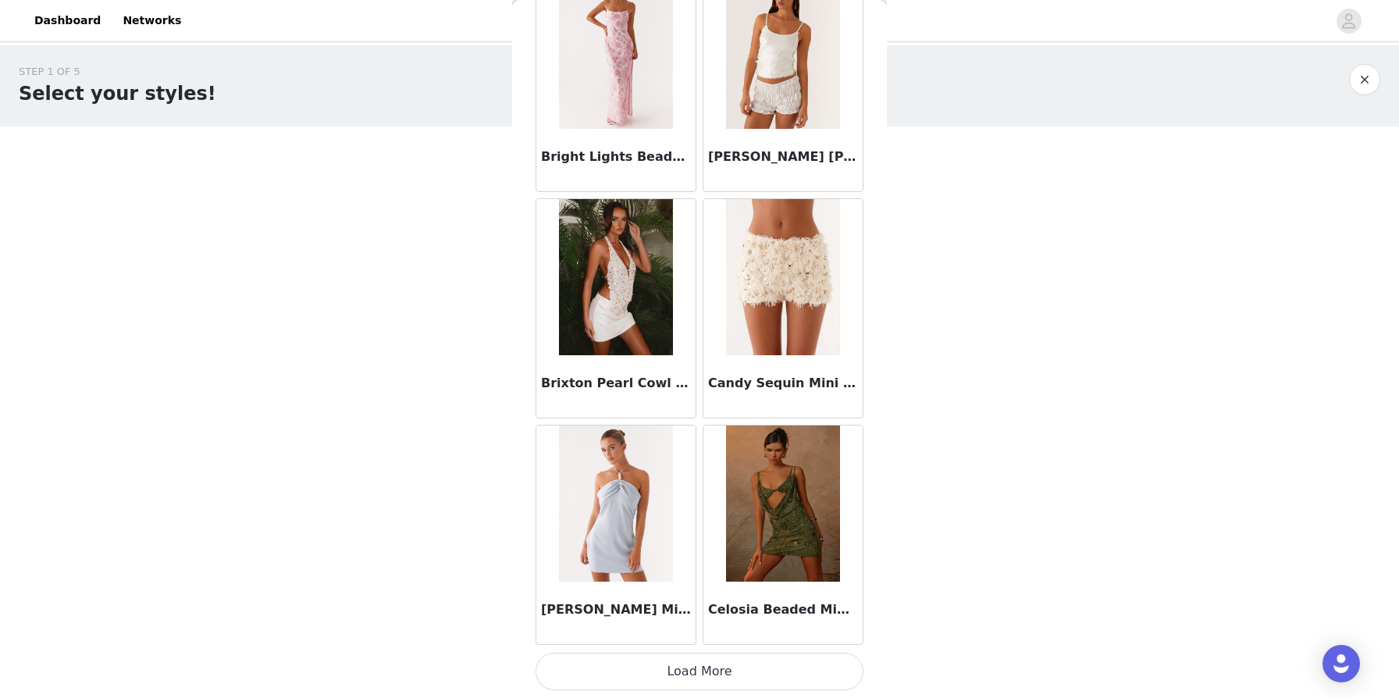
click at [703, 675] on button "Load More" at bounding box center [700, 671] width 328 height 37
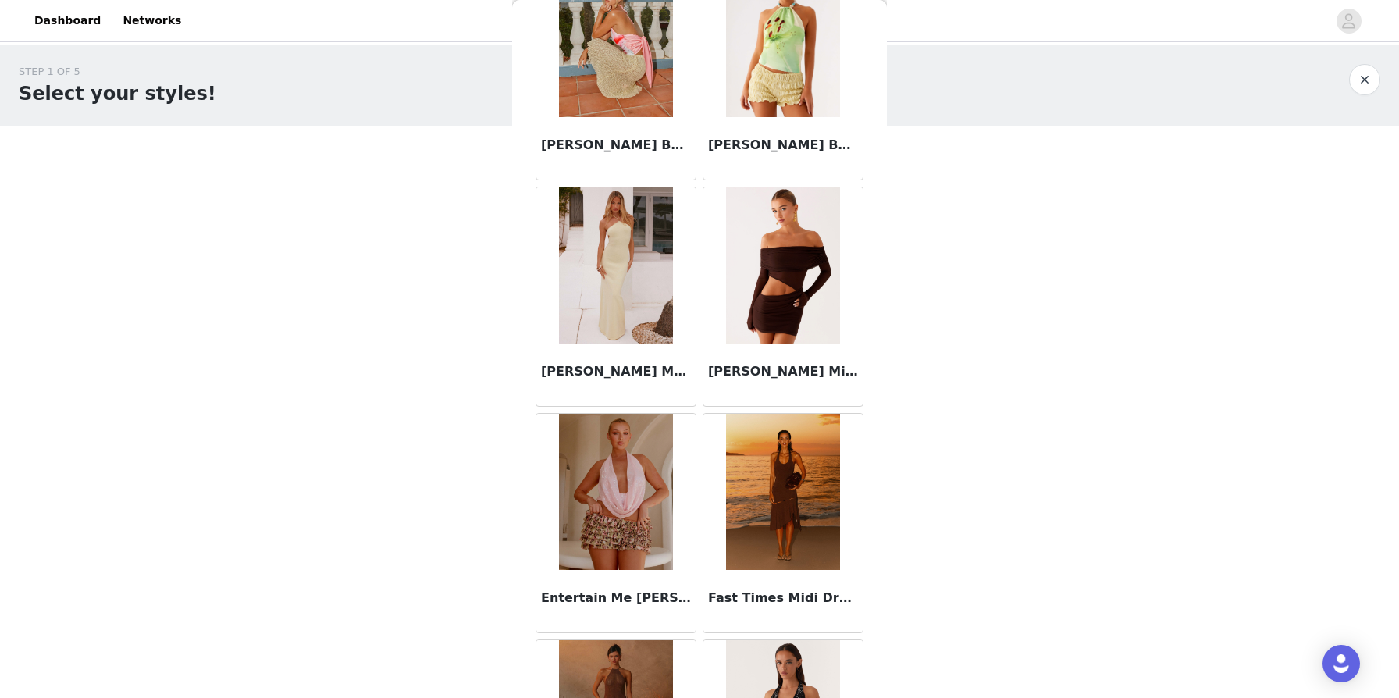
scroll to position [2973, 0]
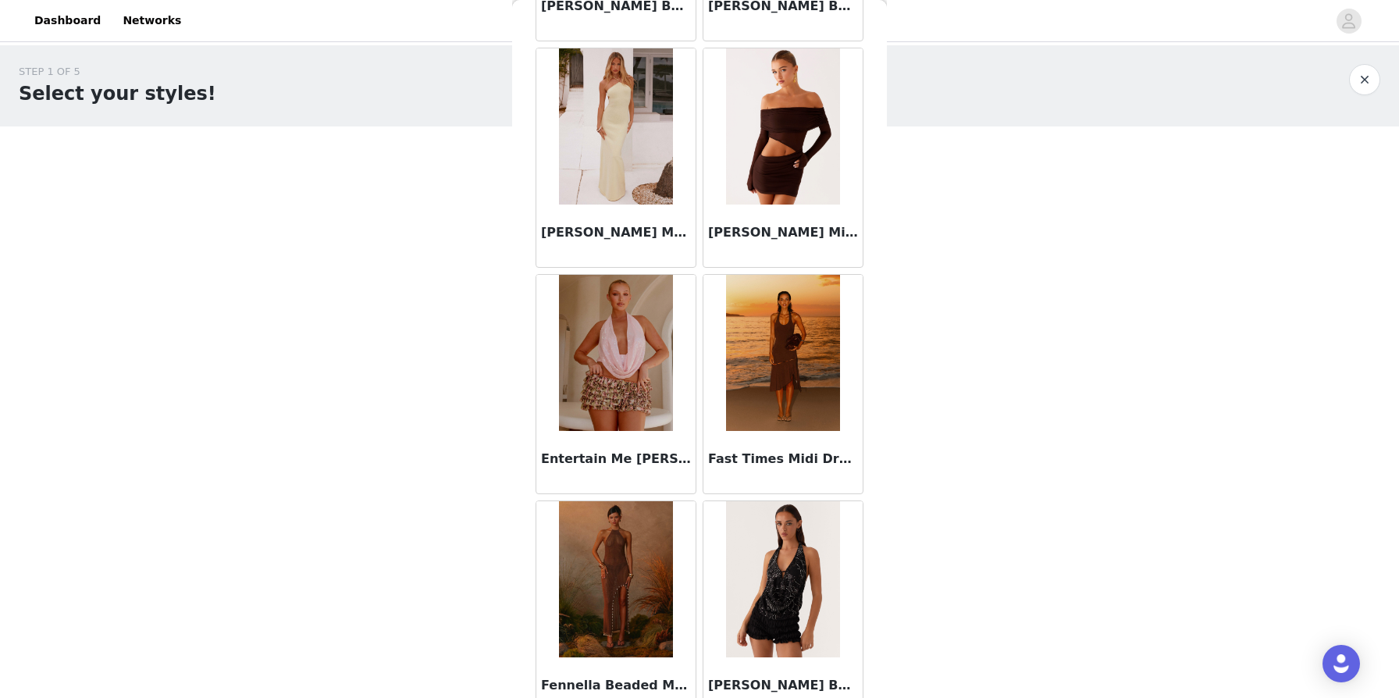
click at [717, 182] on img at bounding box center [782, 126] width 113 height 156
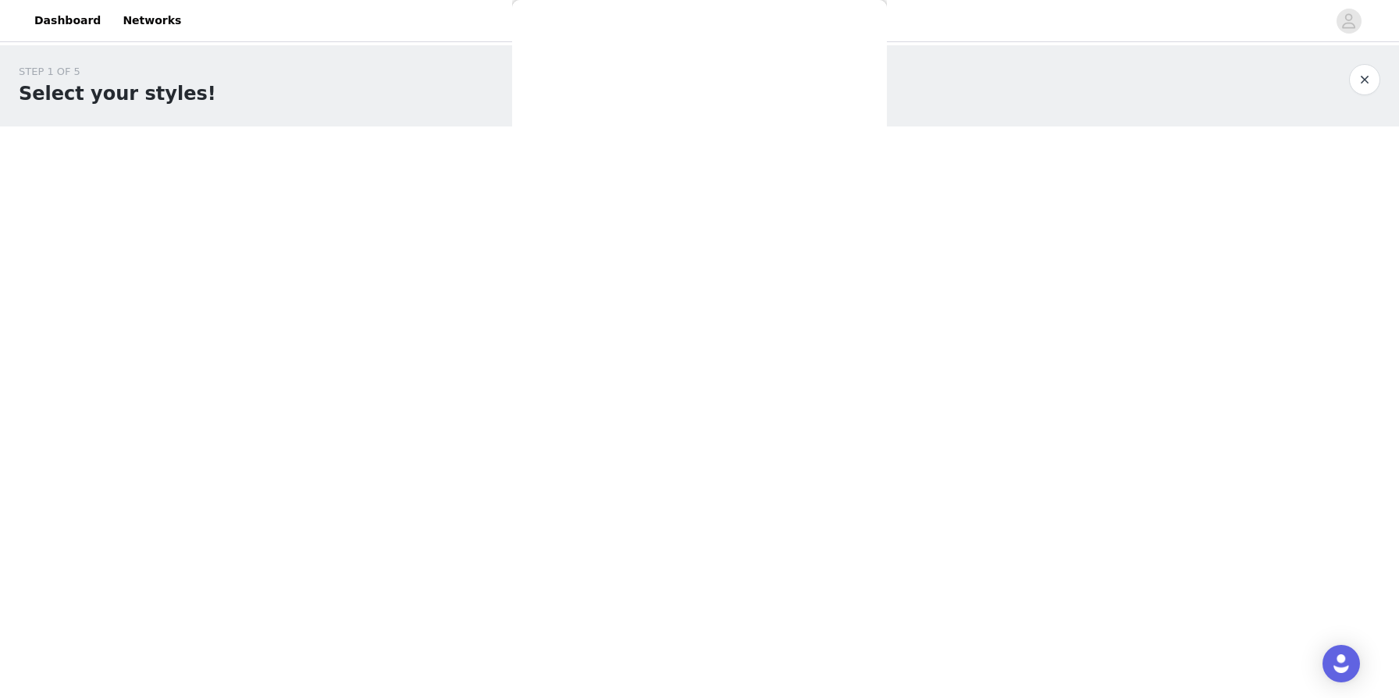
scroll to position [0, 0]
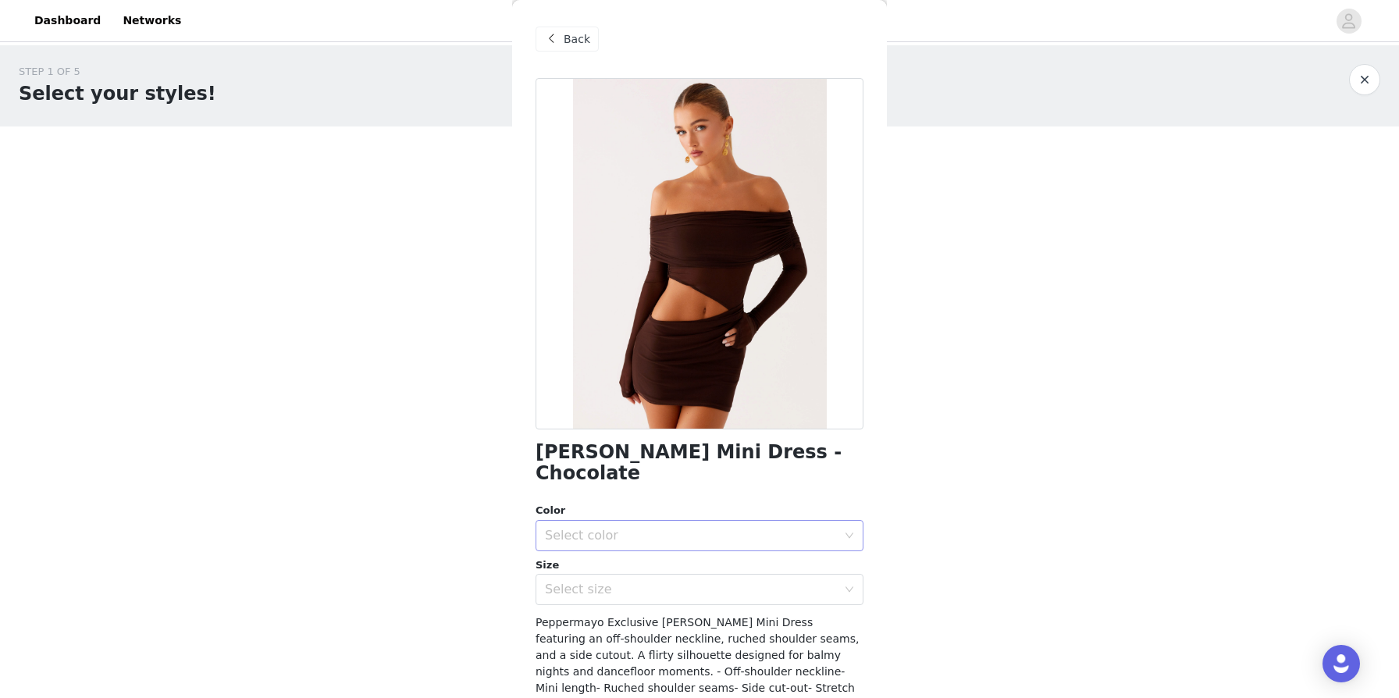
click at [629, 528] on div "Select color" at bounding box center [691, 536] width 292 height 16
click at [607, 538] on li "Chcolate" at bounding box center [700, 548] width 328 height 25
click at [594, 582] on div "Select size" at bounding box center [691, 590] width 292 height 16
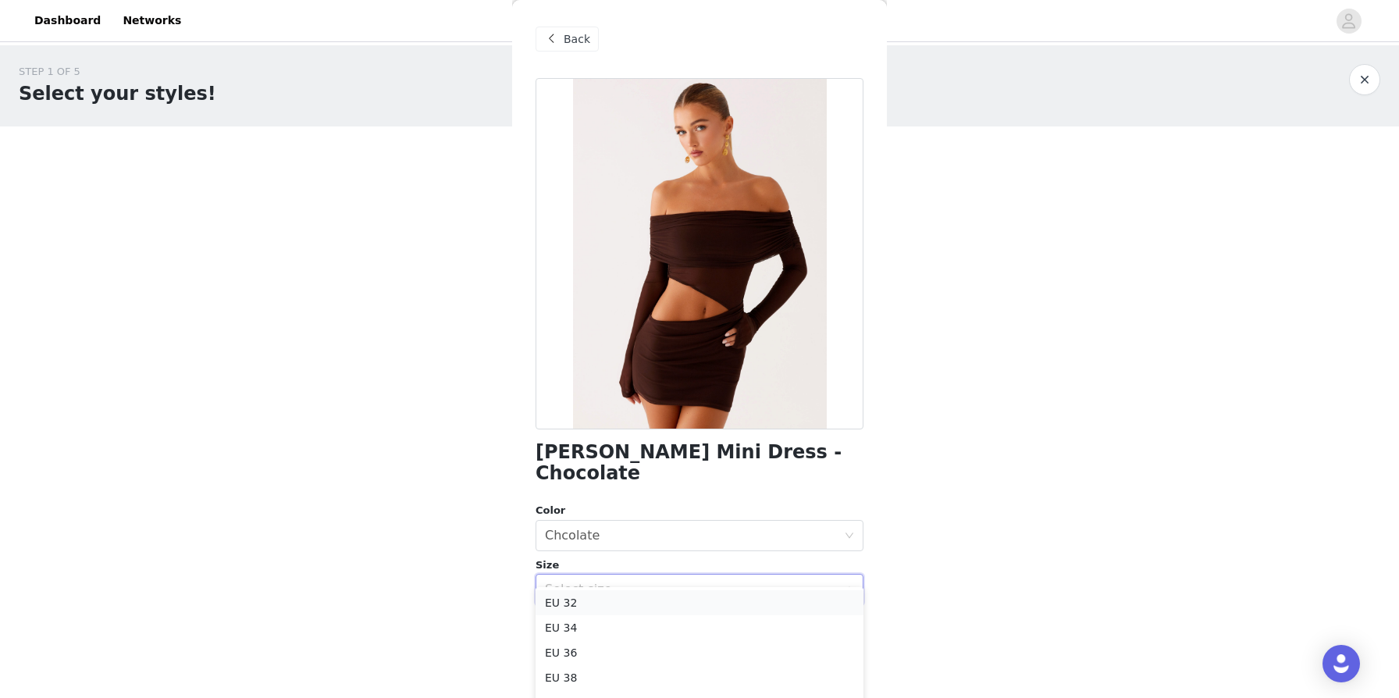
click at [566, 601] on li "EU 32" at bounding box center [700, 602] width 328 height 25
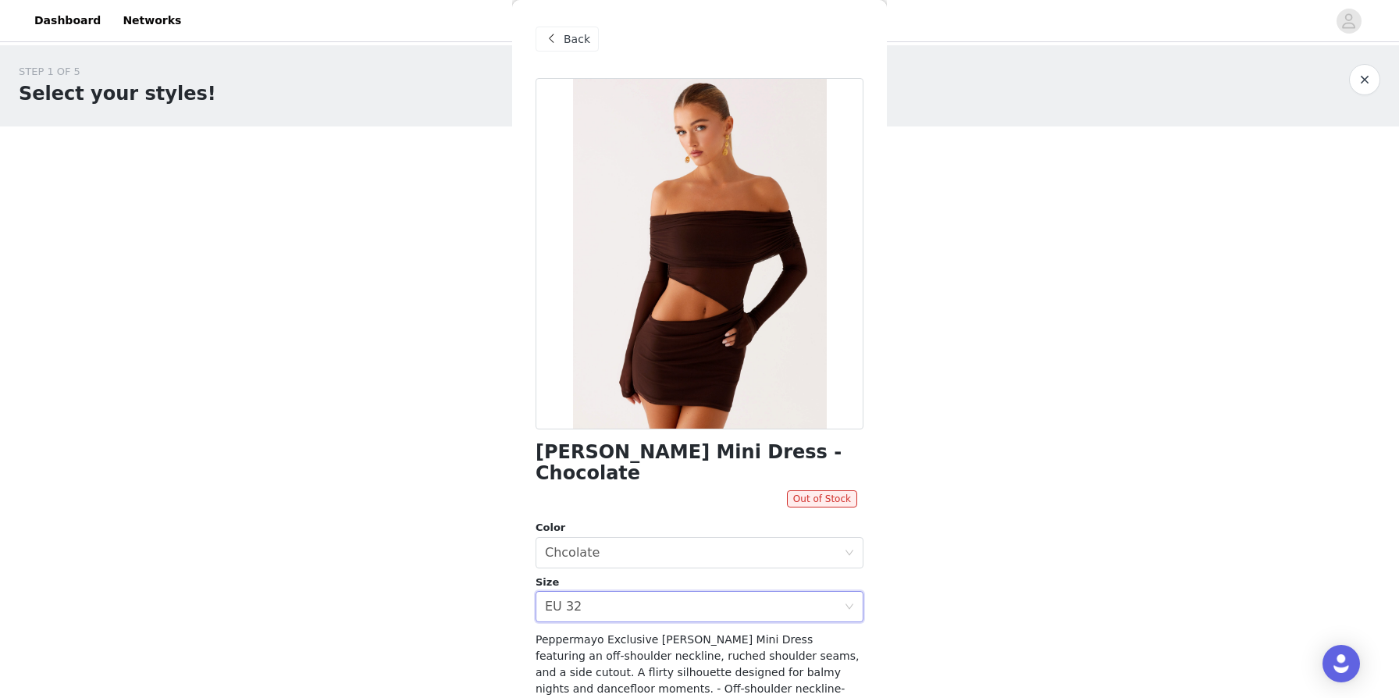
click at [556, 44] on span at bounding box center [551, 39] width 19 height 19
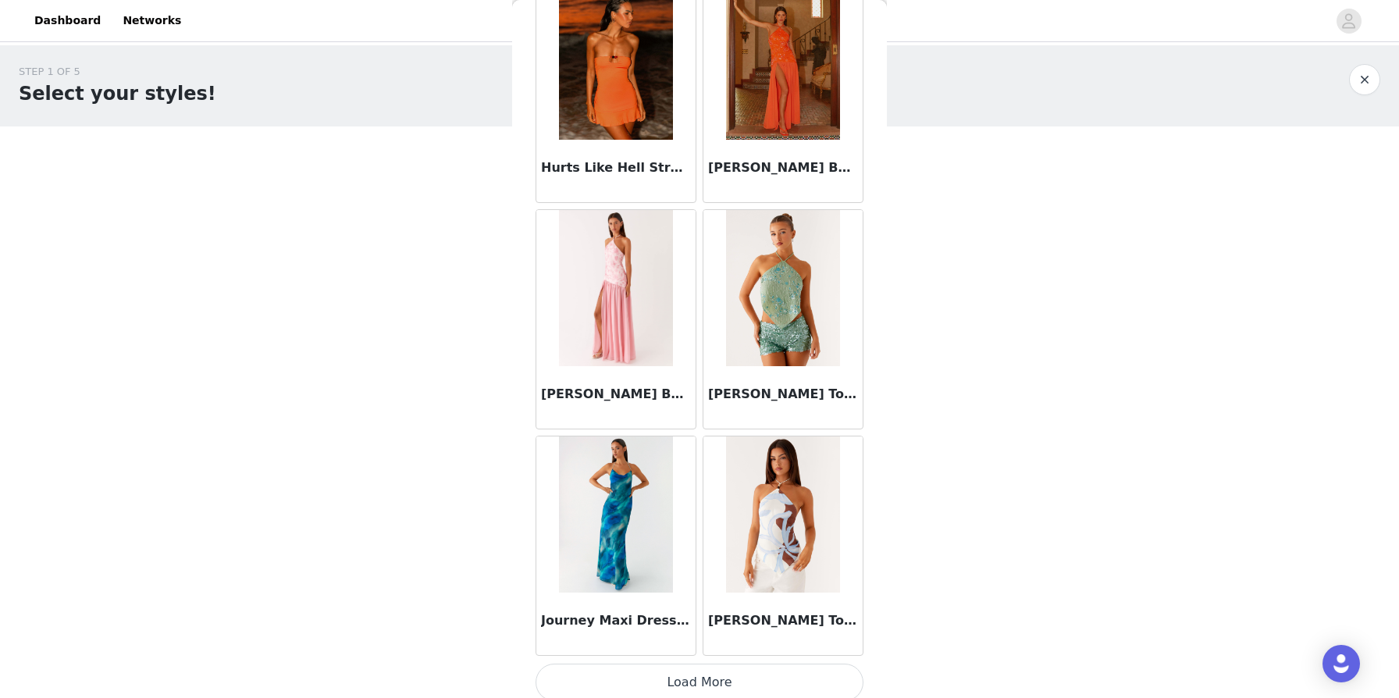
scroll to position [3955, 0]
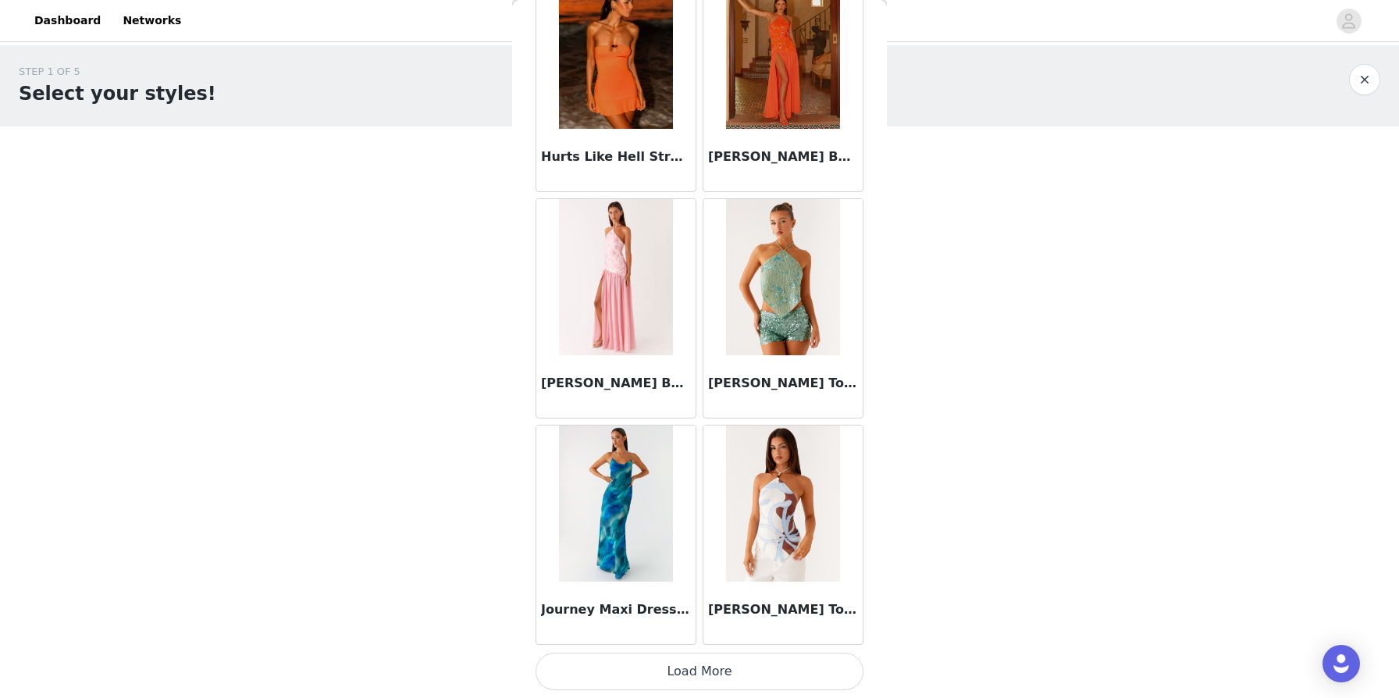
click at [717, 664] on button "Load More" at bounding box center [700, 671] width 328 height 37
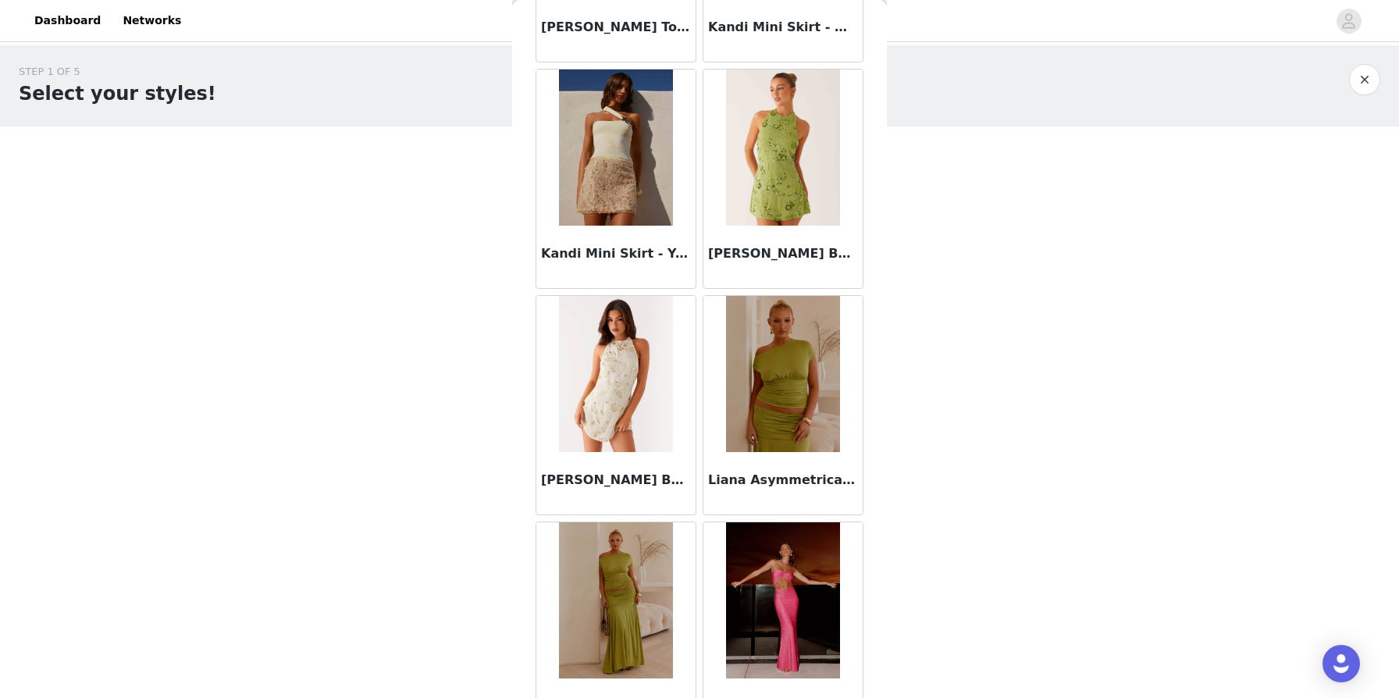
scroll to position [5589, 0]
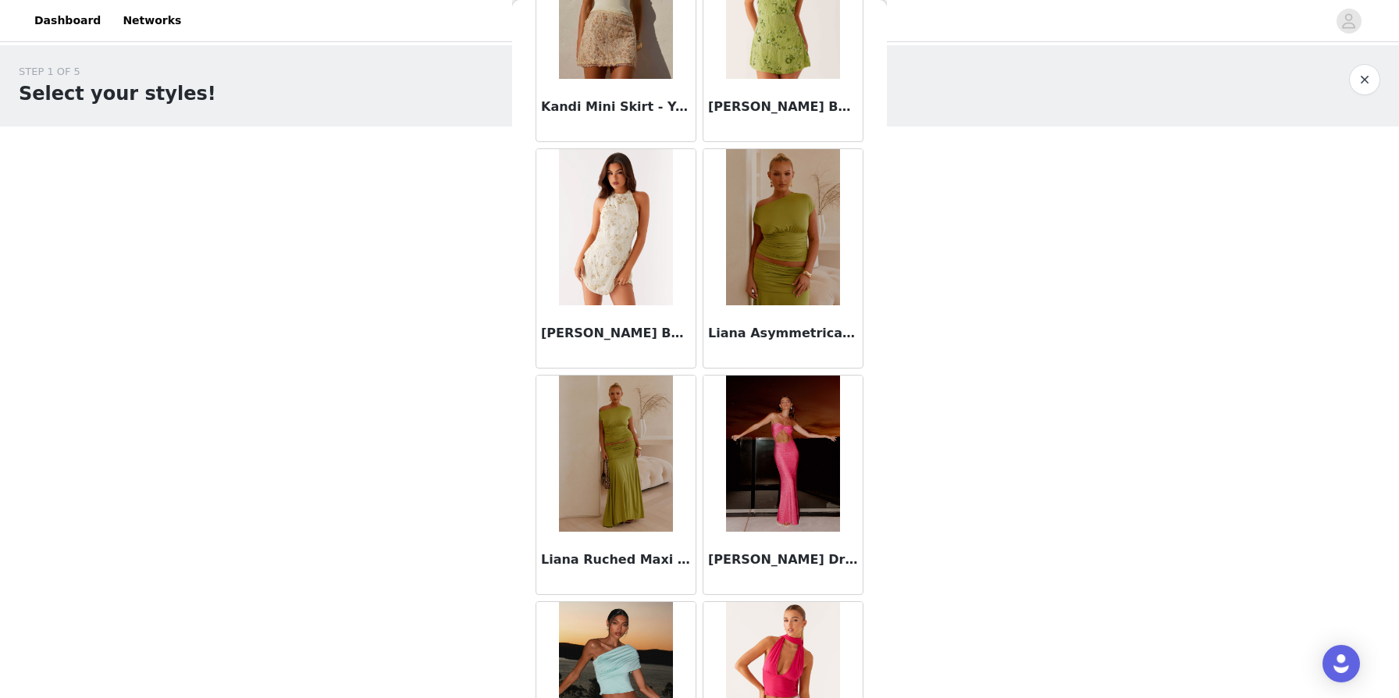
click at [717, 458] on img at bounding box center [782, 453] width 113 height 156
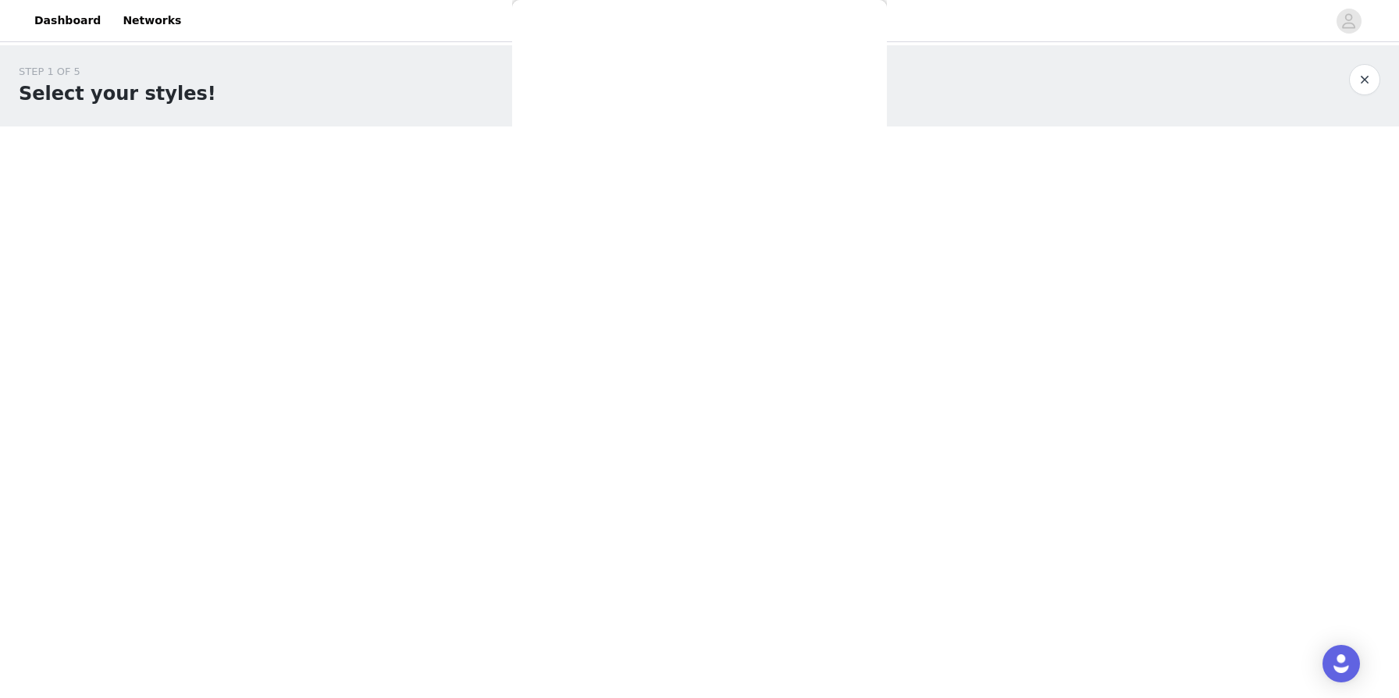
scroll to position [0, 0]
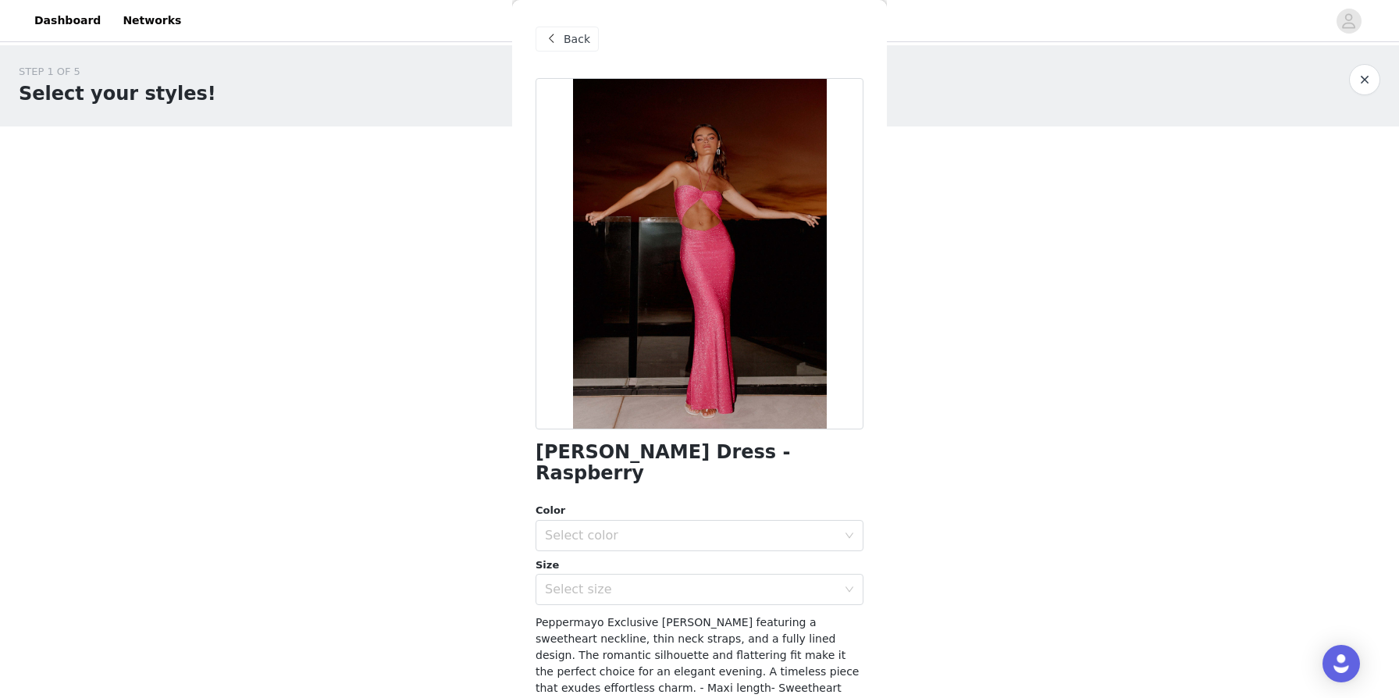
click at [575, 34] on span "Back" at bounding box center [577, 39] width 27 height 16
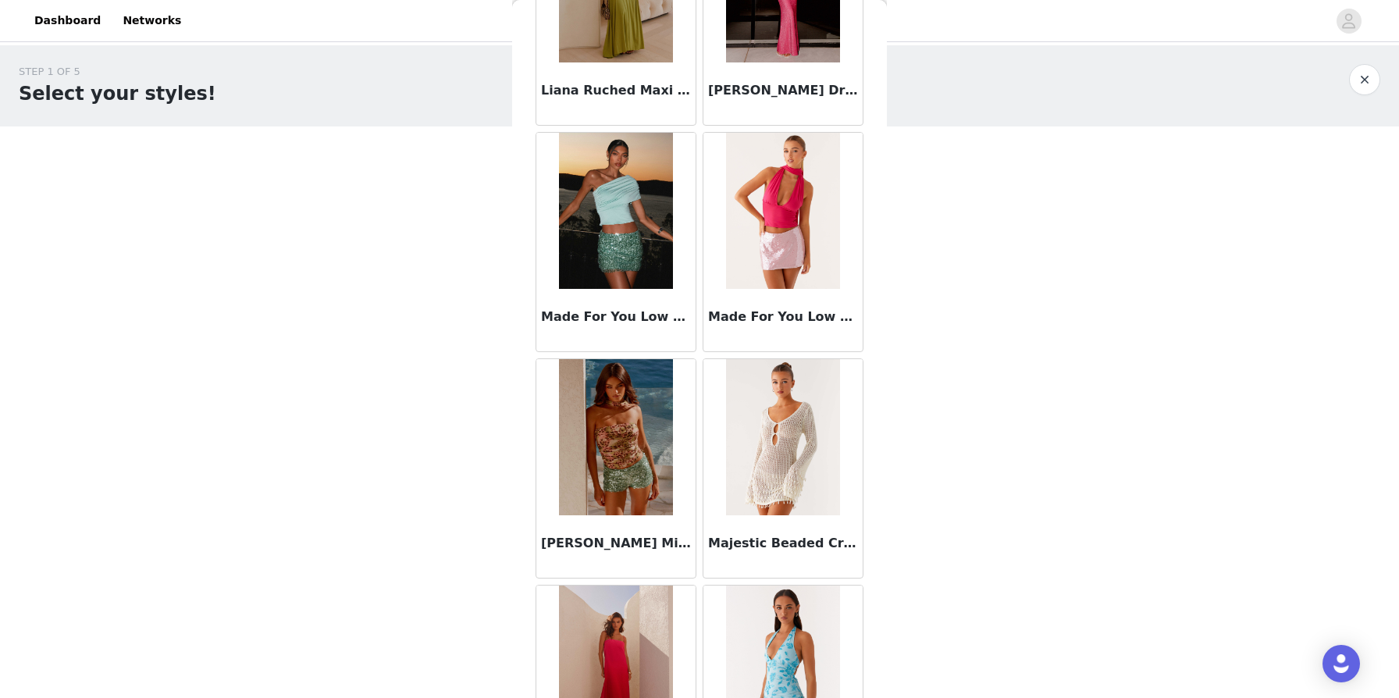
scroll to position [6219, 0]
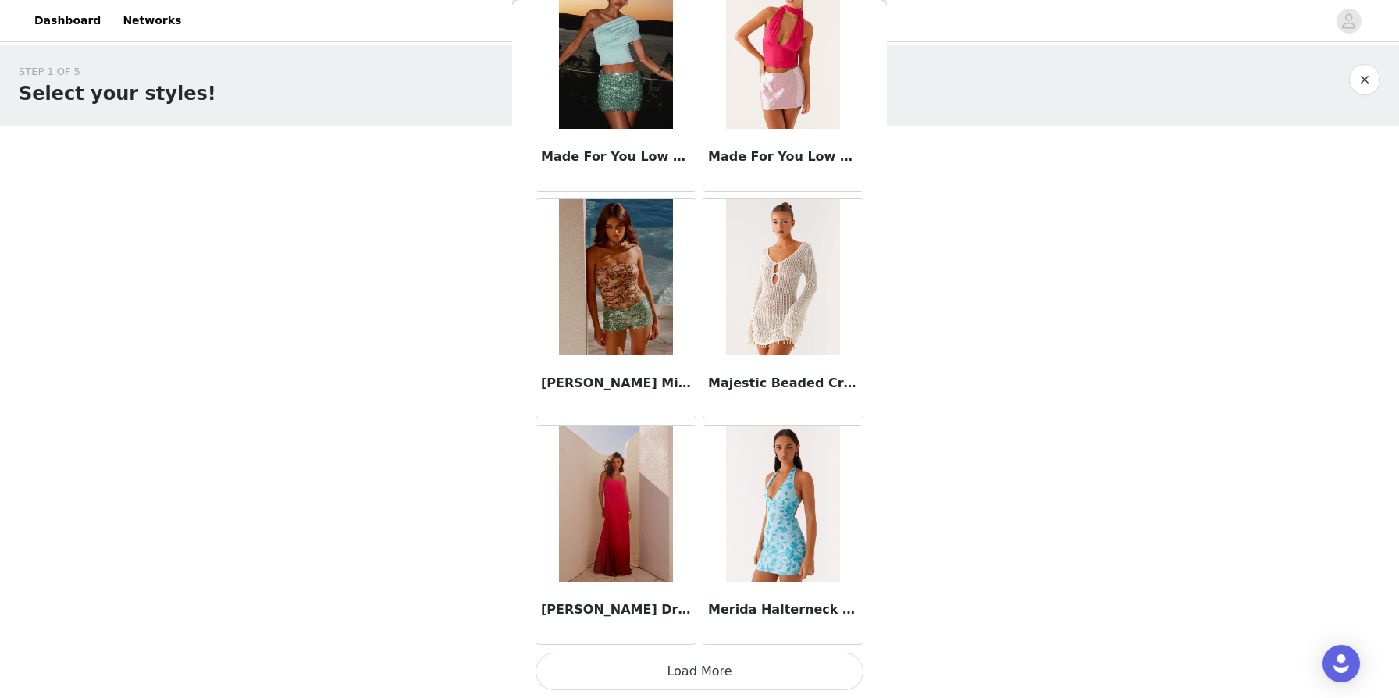
click at [717, 660] on button "Load More" at bounding box center [700, 671] width 328 height 37
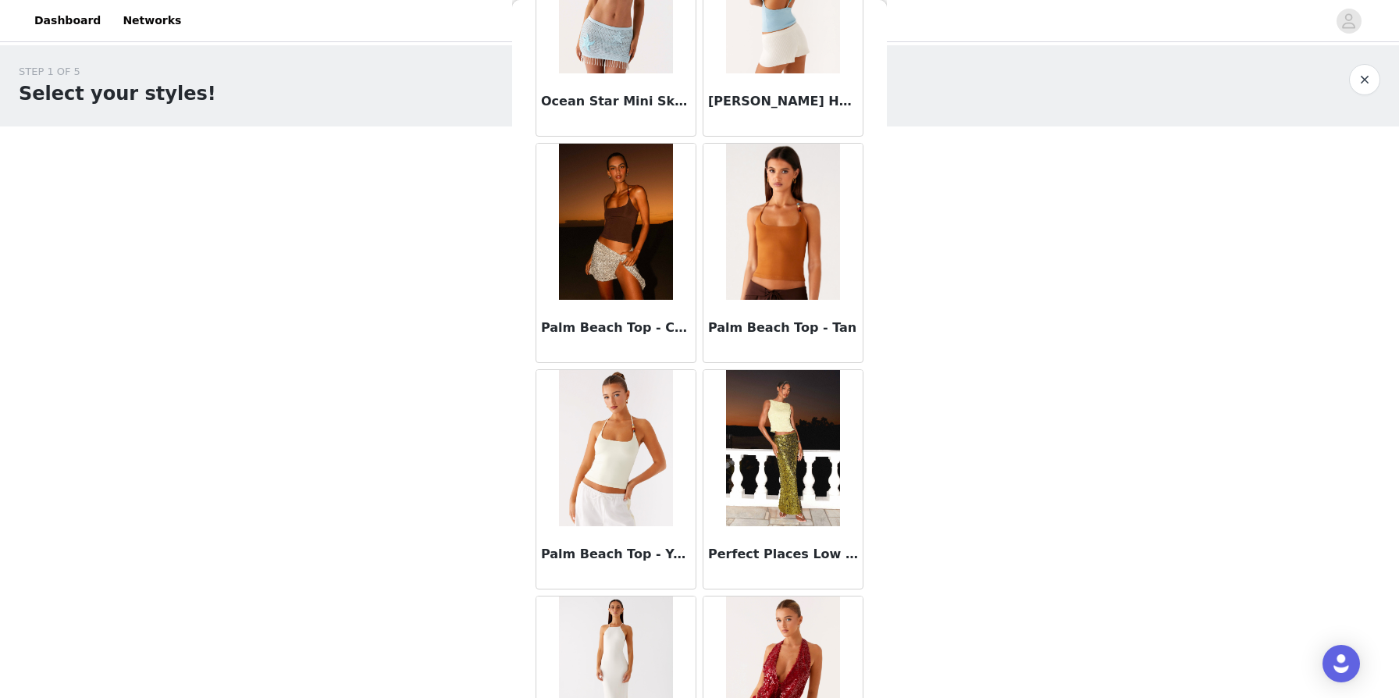
scroll to position [8483, 0]
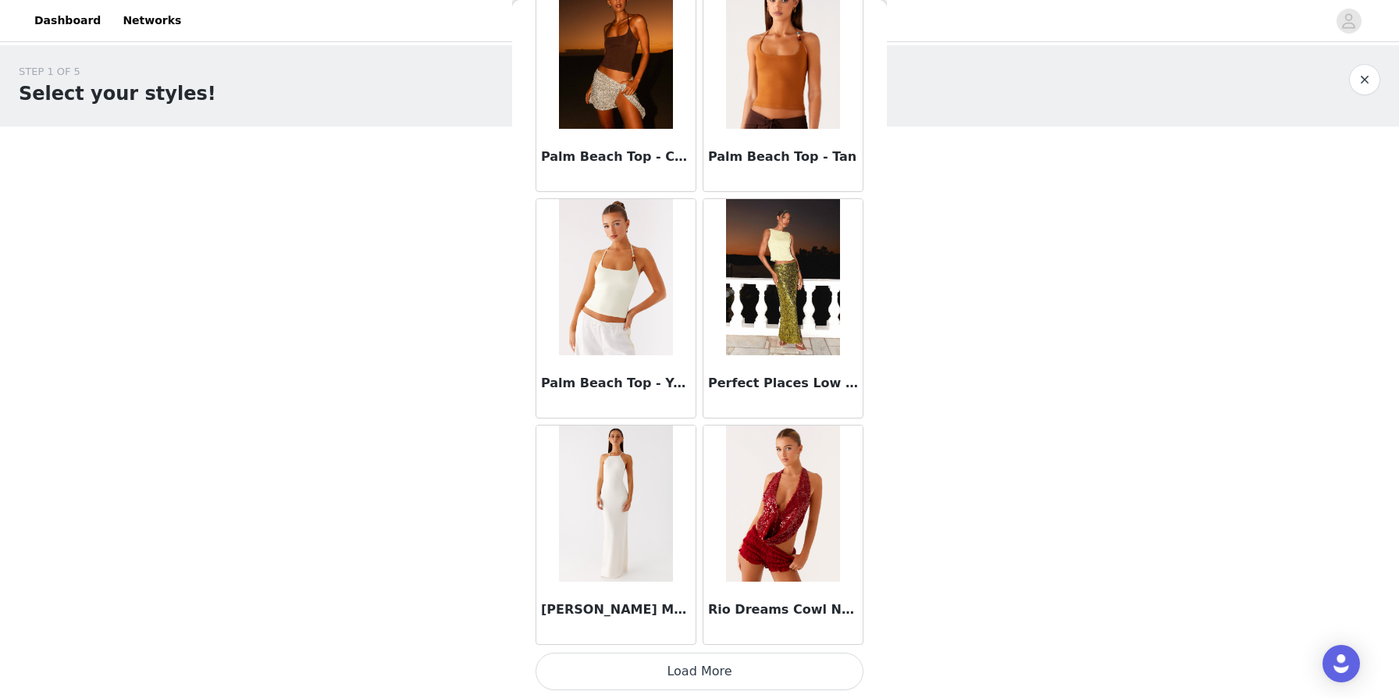
click at [714, 667] on button "Load More" at bounding box center [700, 671] width 328 height 37
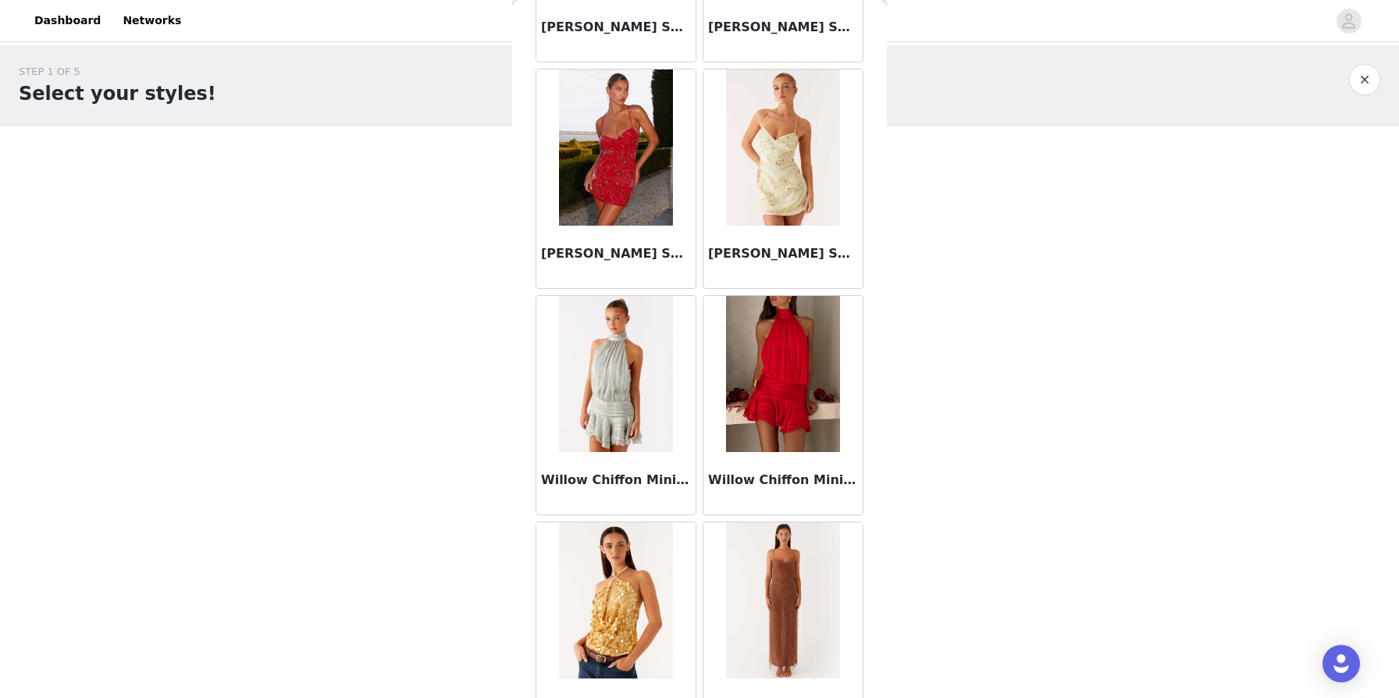
scroll to position [10696, 0]
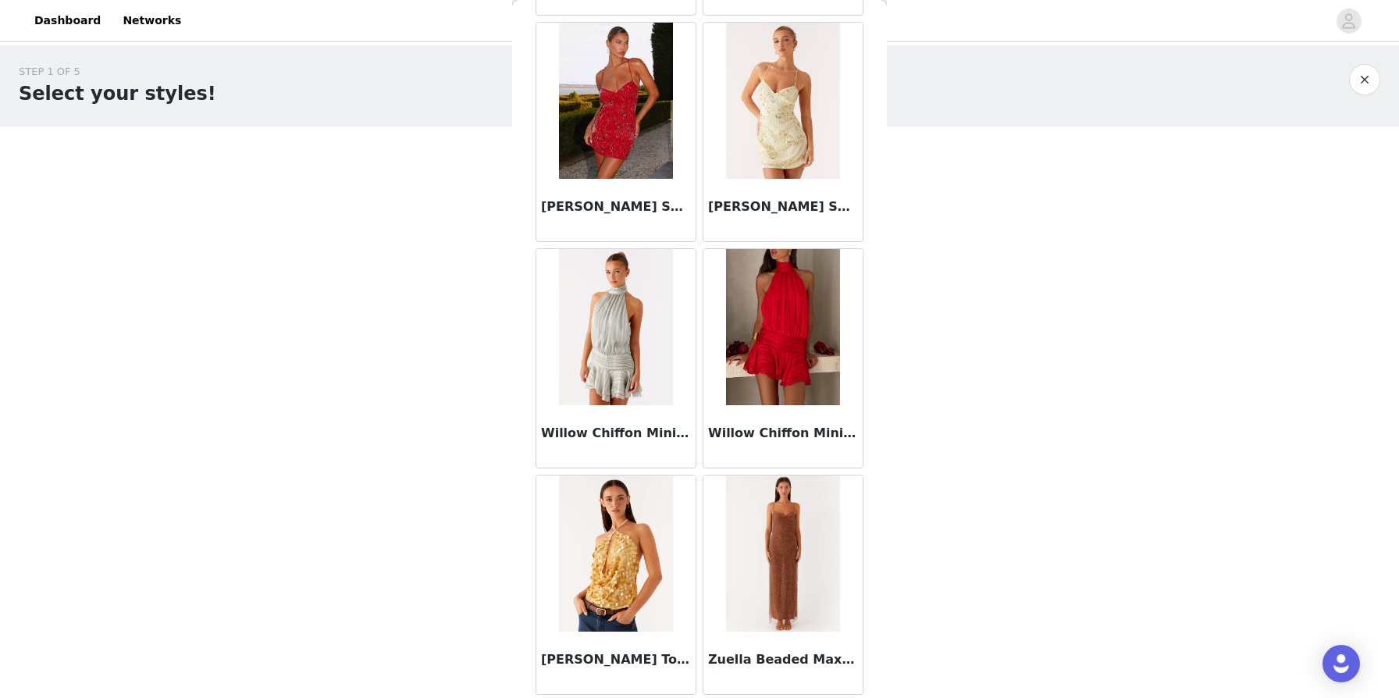
click at [717, 561] on img at bounding box center [783, 553] width 114 height 156
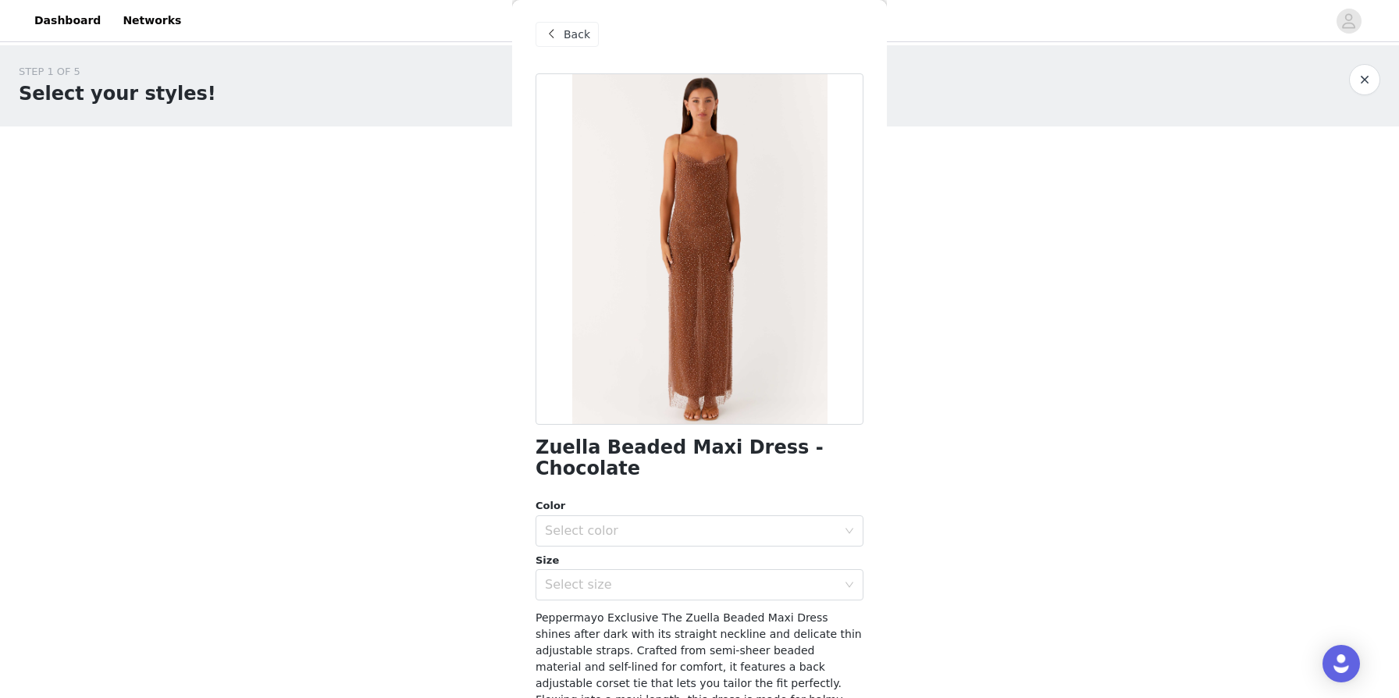
scroll to position [0, 0]
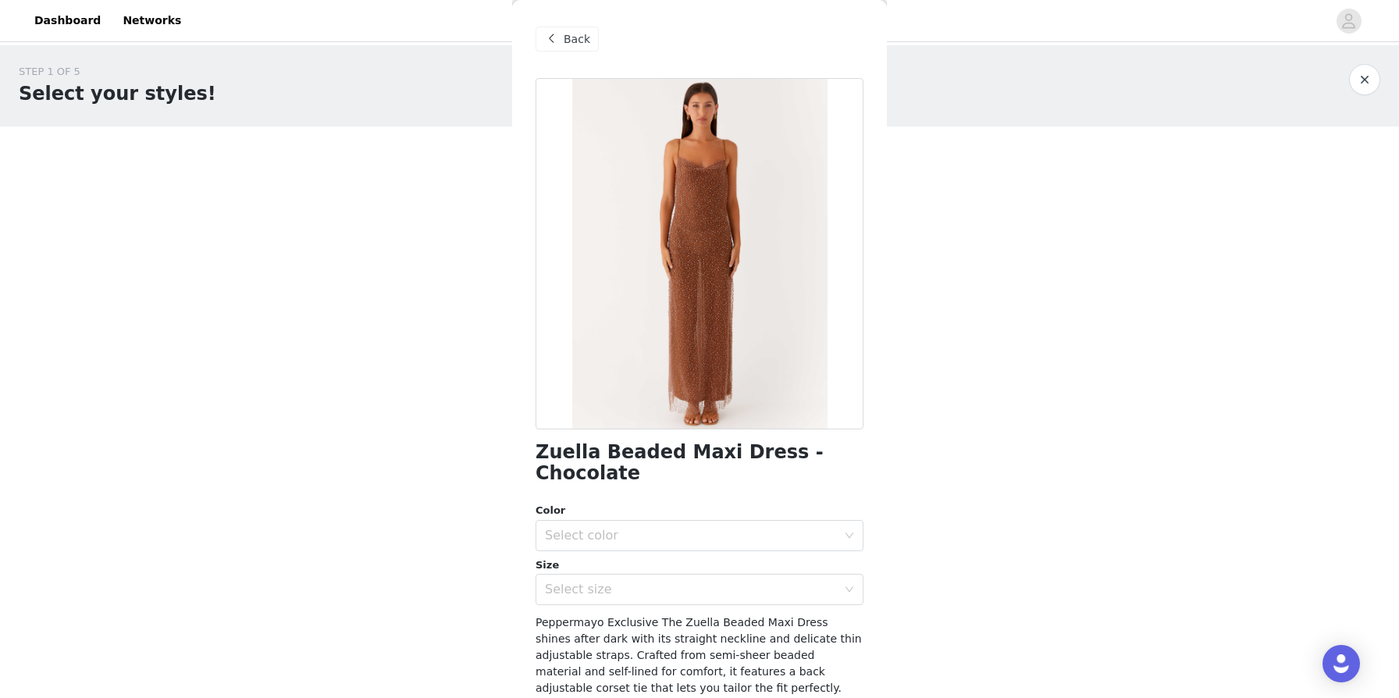
click at [651, 453] on h1 "Zuella Beaded Maxi Dress - Chocolate" at bounding box center [700, 463] width 328 height 42
copy div "Zuella Beaded Maxi Dress - Chocolate"
click at [563, 38] on div "Back" at bounding box center [567, 39] width 63 height 25
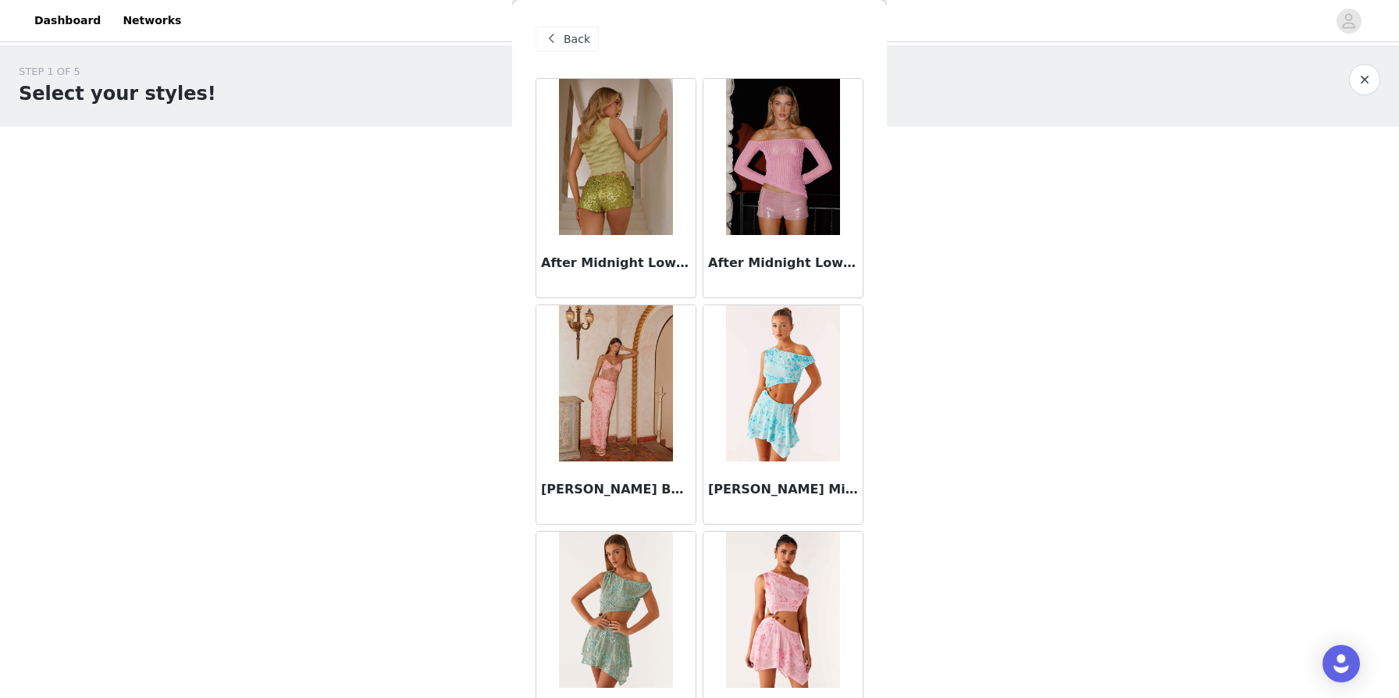
click at [572, 41] on span "Back" at bounding box center [577, 39] width 27 height 16
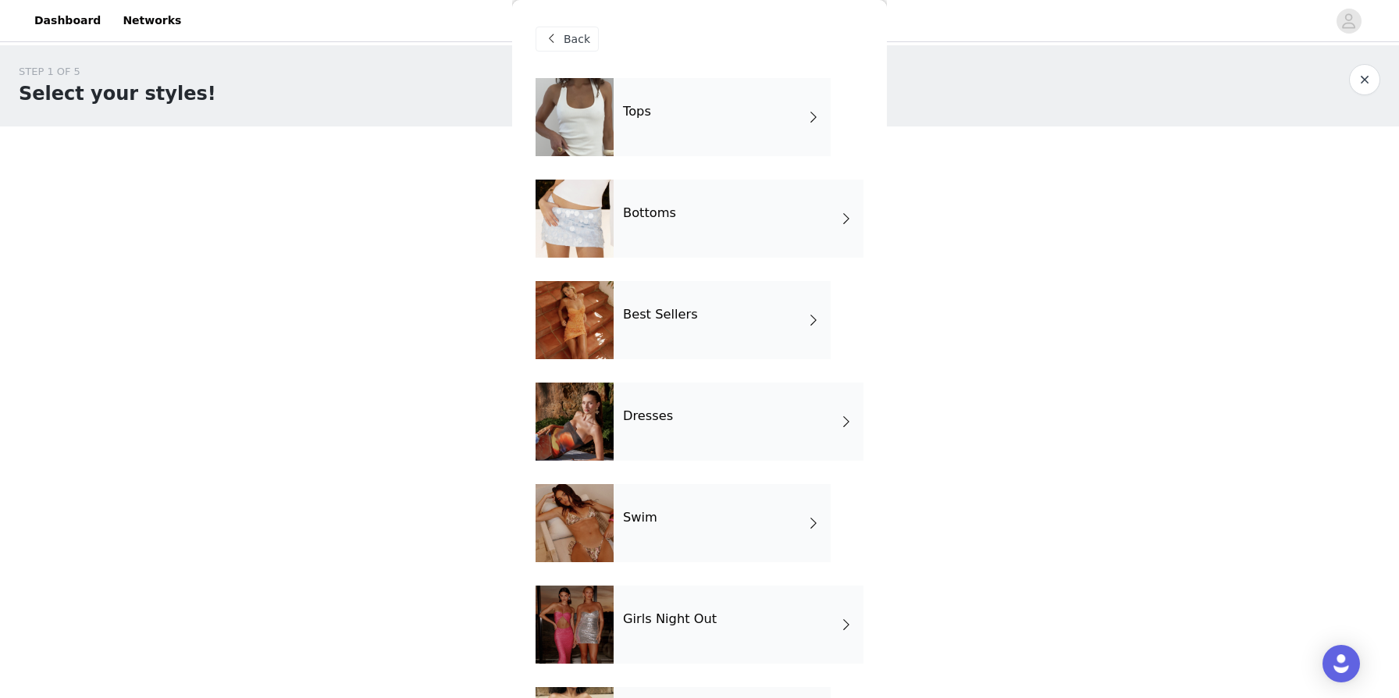
click at [699, 299] on div "Best Sellers" at bounding box center [722, 320] width 217 height 78
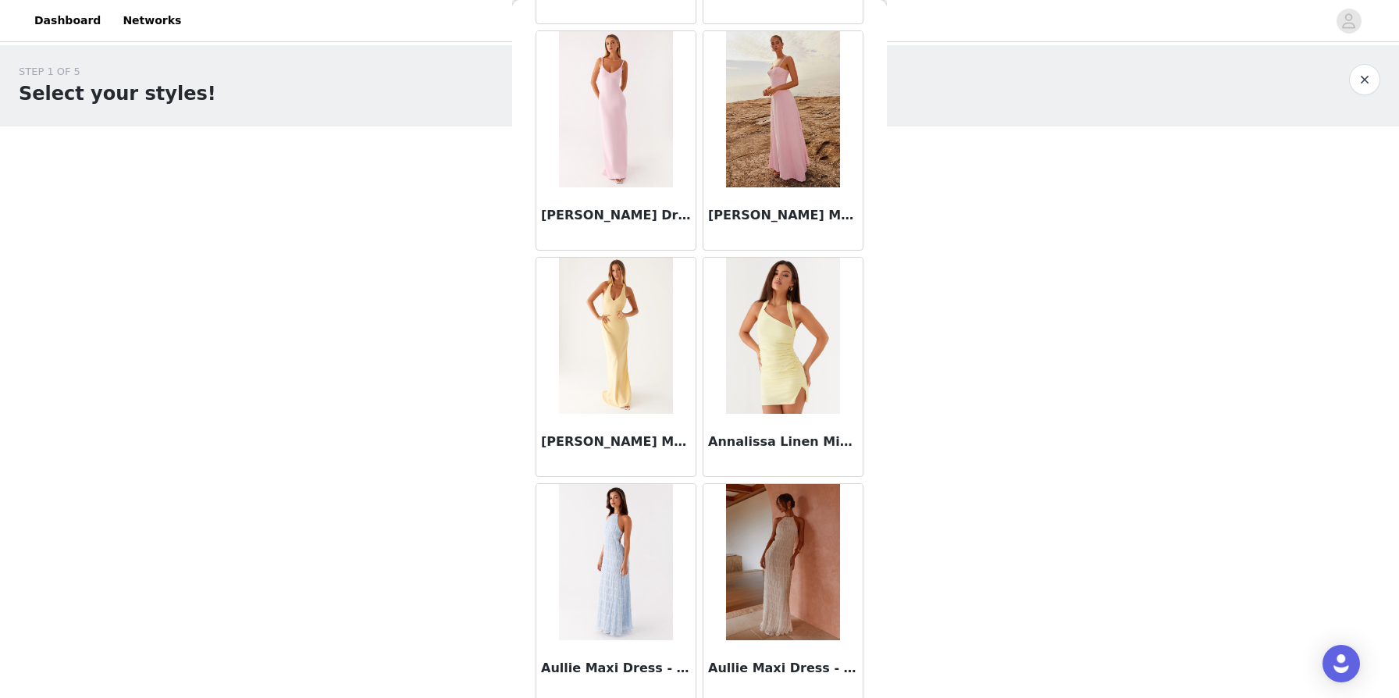
scroll to position [1691, 0]
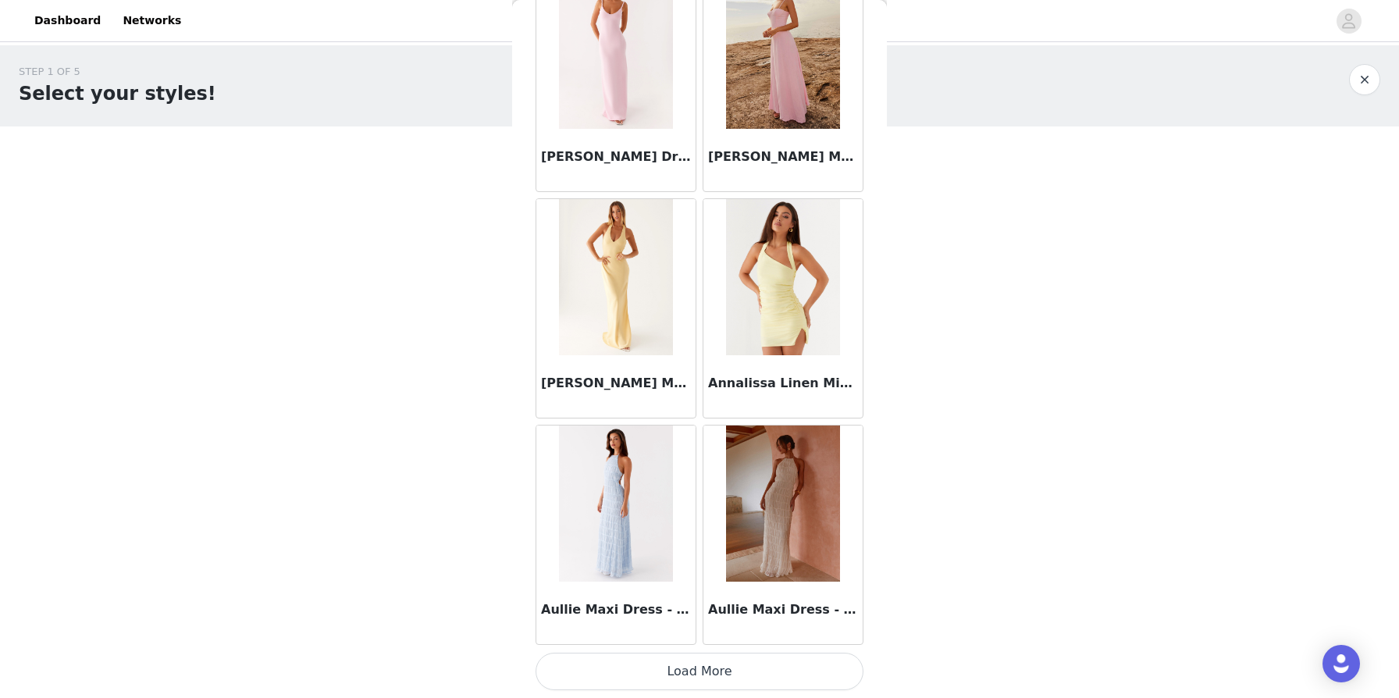
click at [706, 667] on button "Load More" at bounding box center [700, 671] width 328 height 37
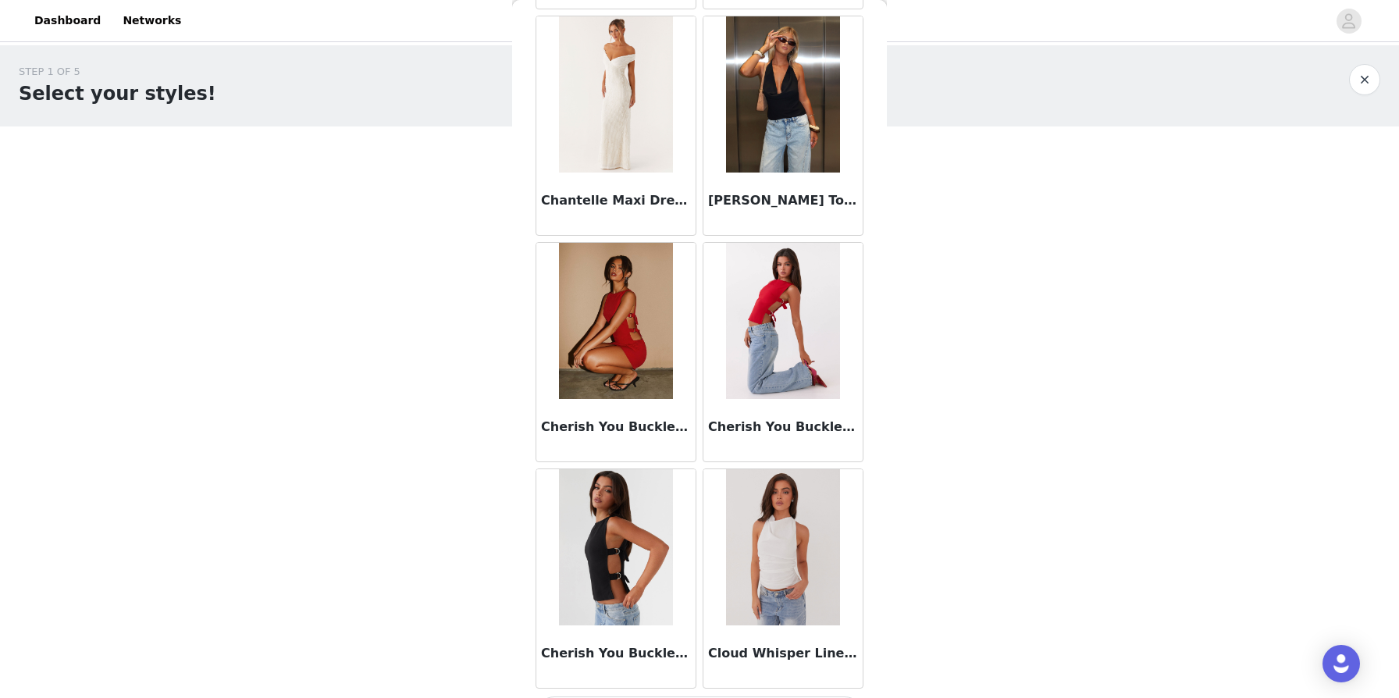
scroll to position [3955, 0]
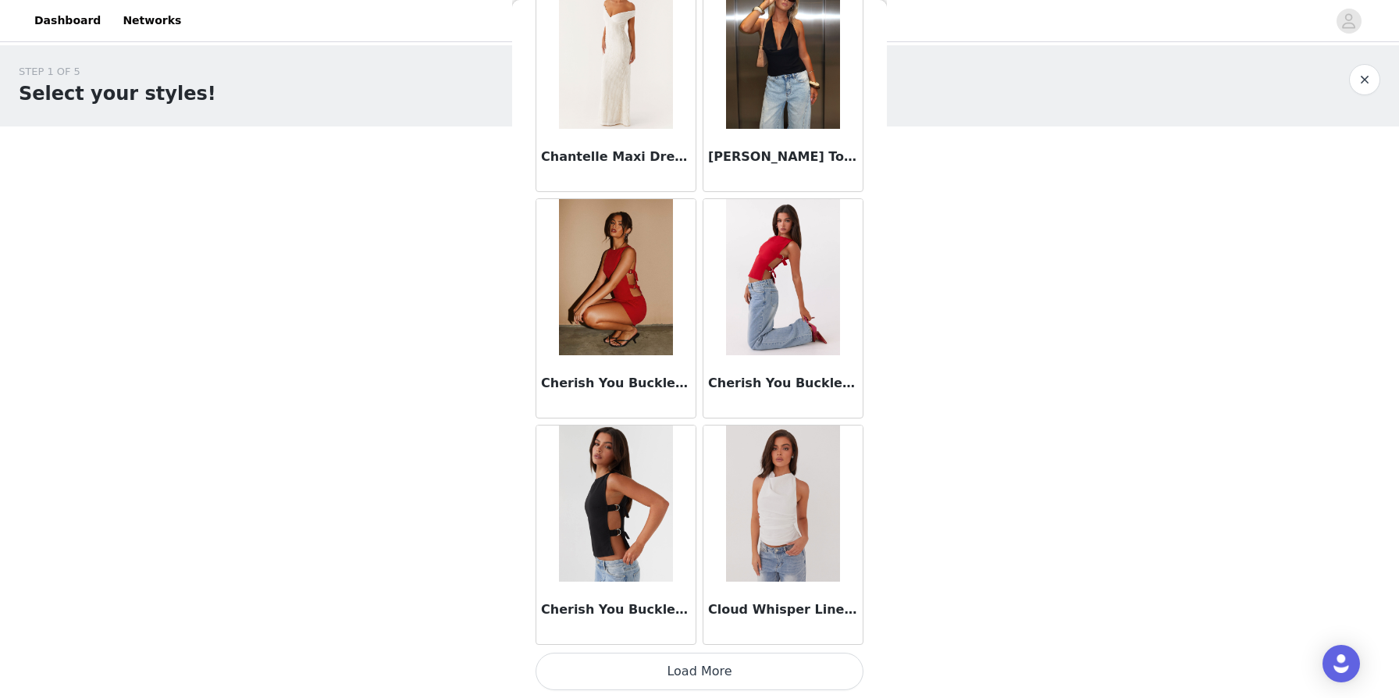
click at [678, 677] on button "Load More" at bounding box center [700, 671] width 328 height 37
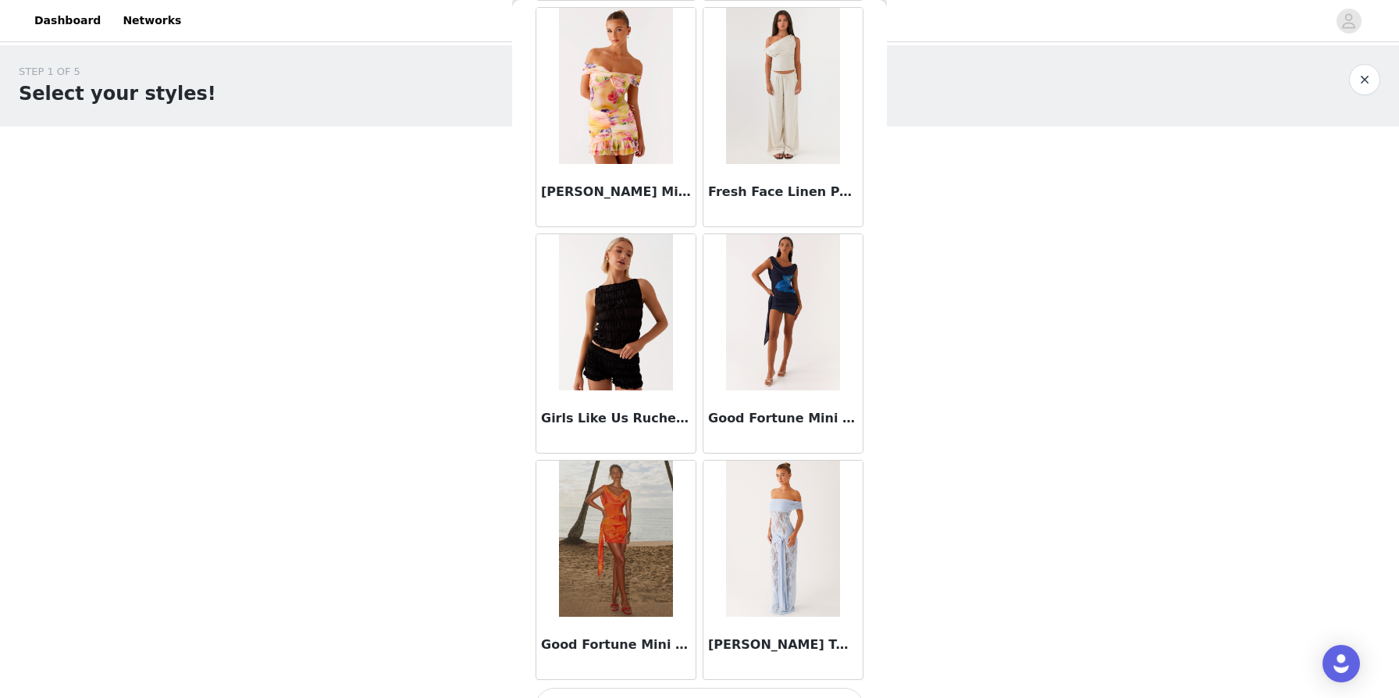
scroll to position [6219, 0]
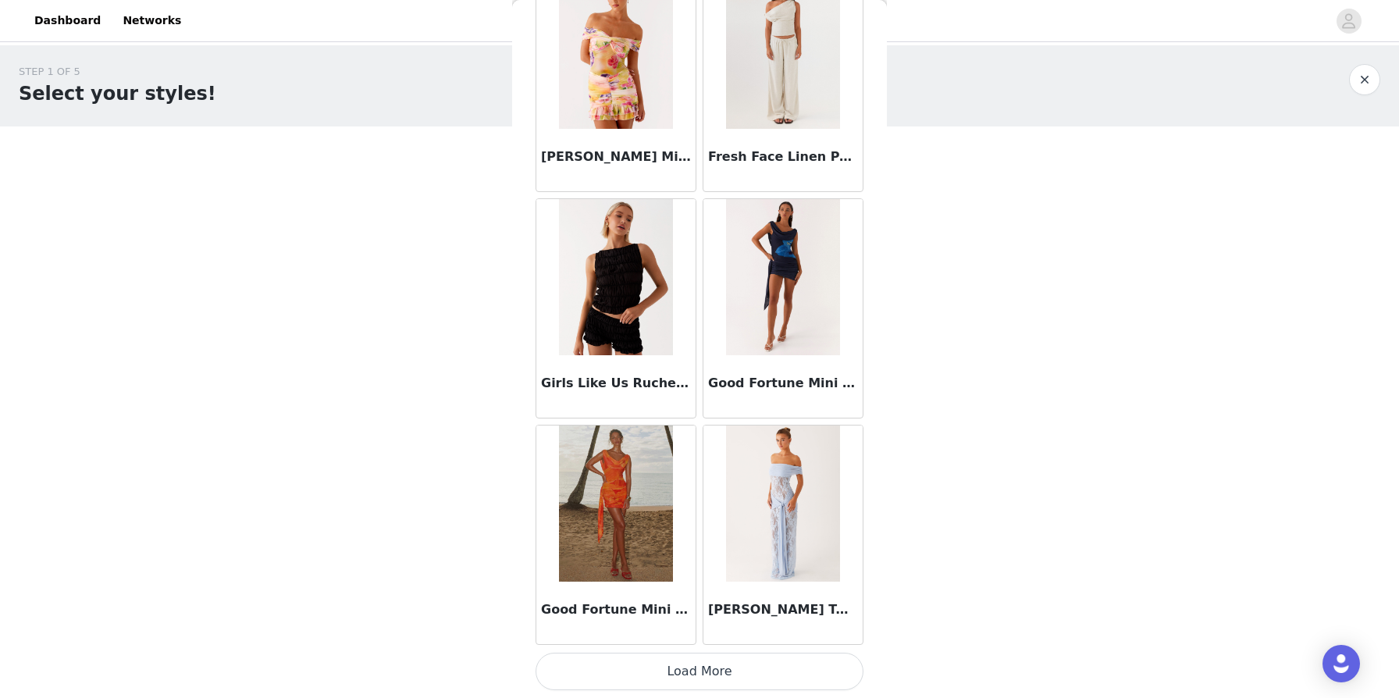
click at [717, 670] on button "Load More" at bounding box center [700, 671] width 328 height 37
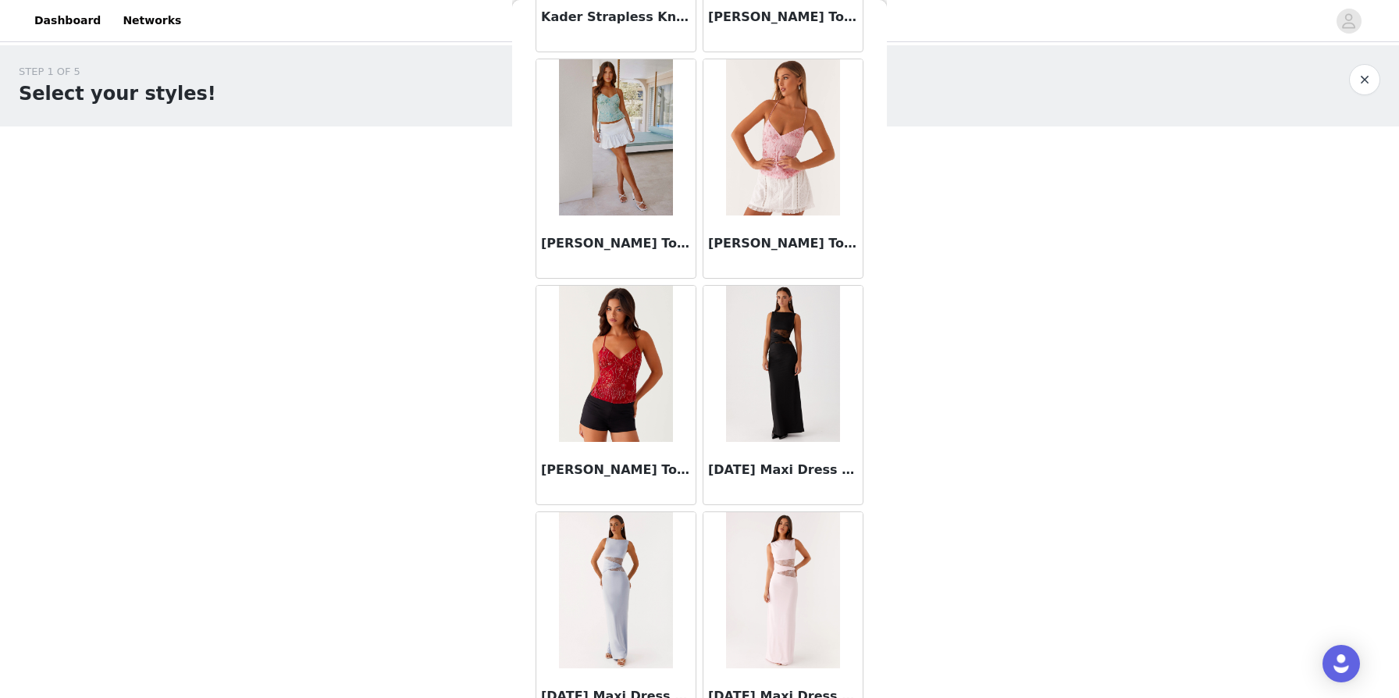
scroll to position [8483, 0]
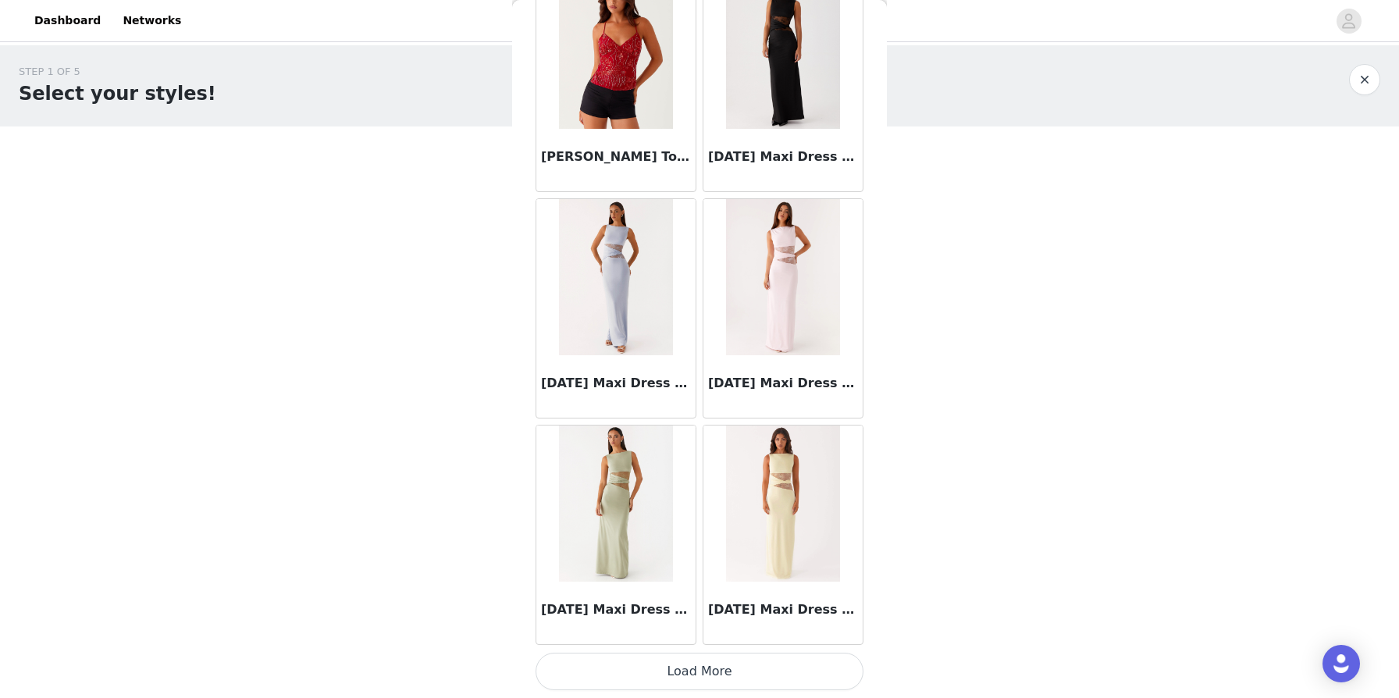
click at [710, 665] on button "Load More" at bounding box center [700, 671] width 328 height 37
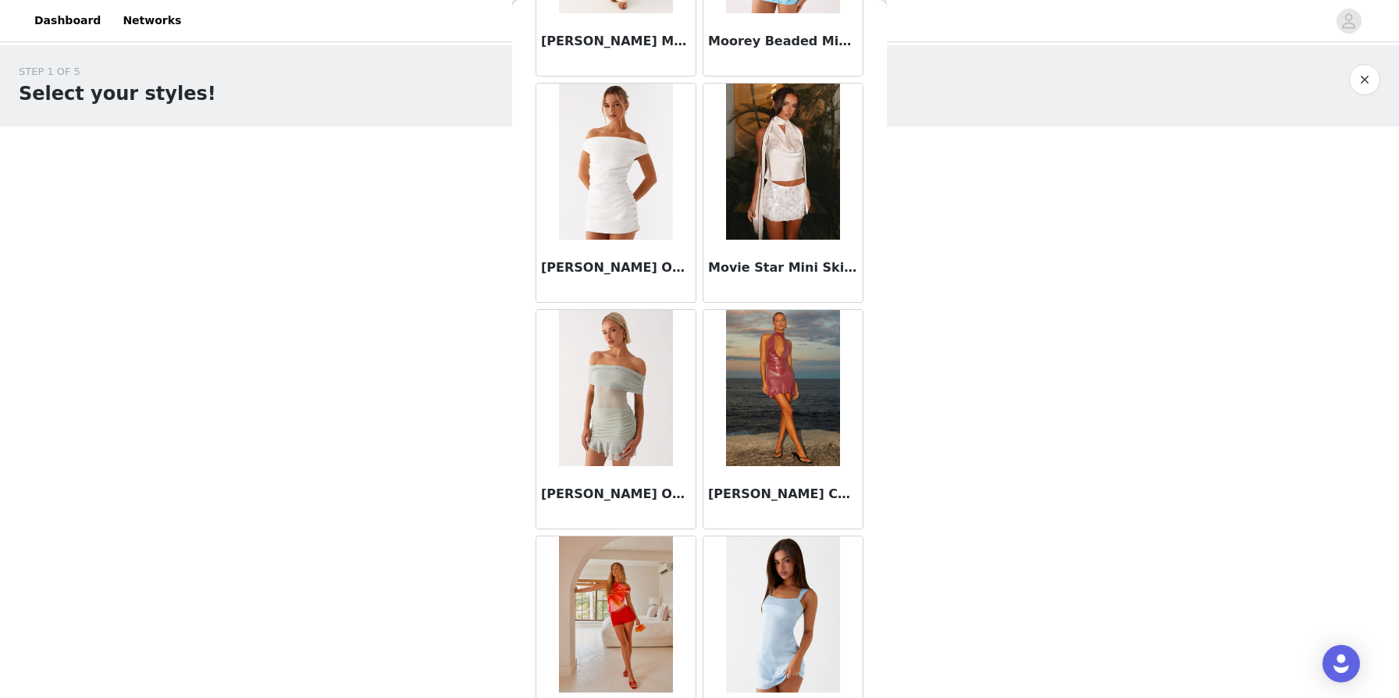
scroll to position [10746, 0]
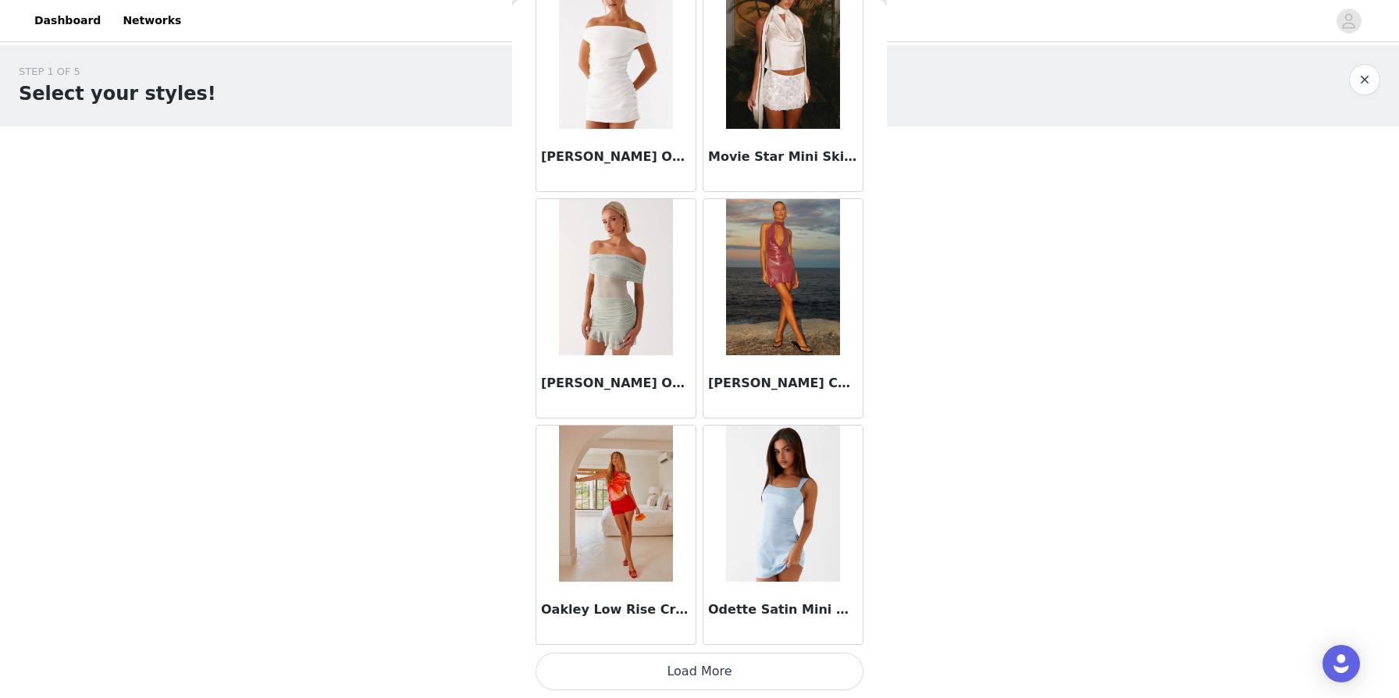
click at [707, 668] on button "Load More" at bounding box center [700, 671] width 328 height 37
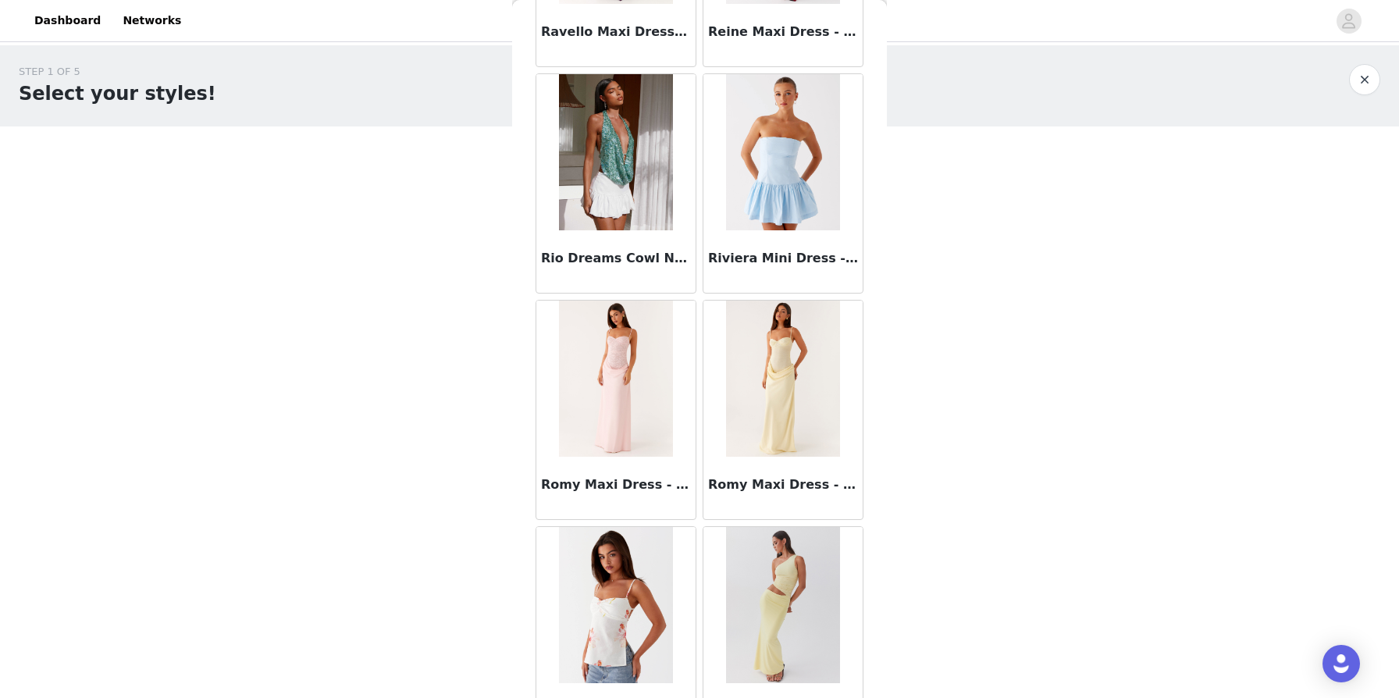
scroll to position [13010, 0]
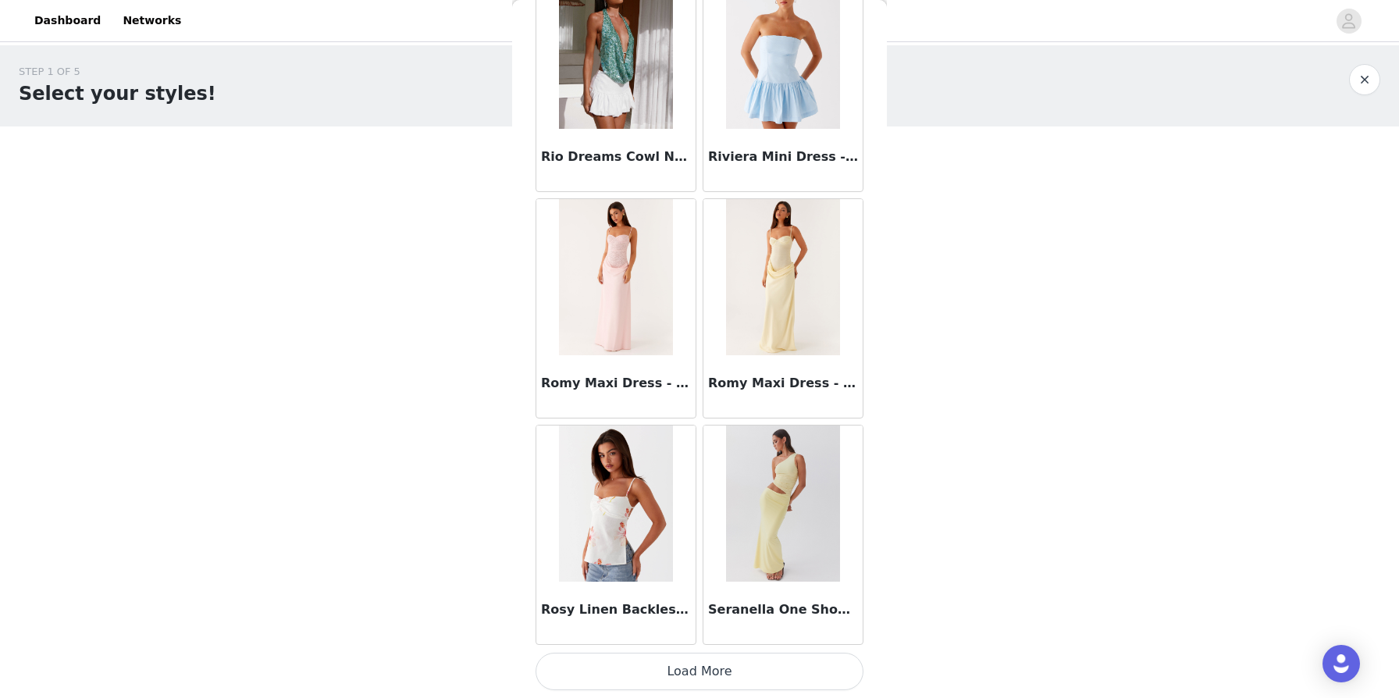
click at [697, 674] on button "Load More" at bounding box center [700, 671] width 328 height 37
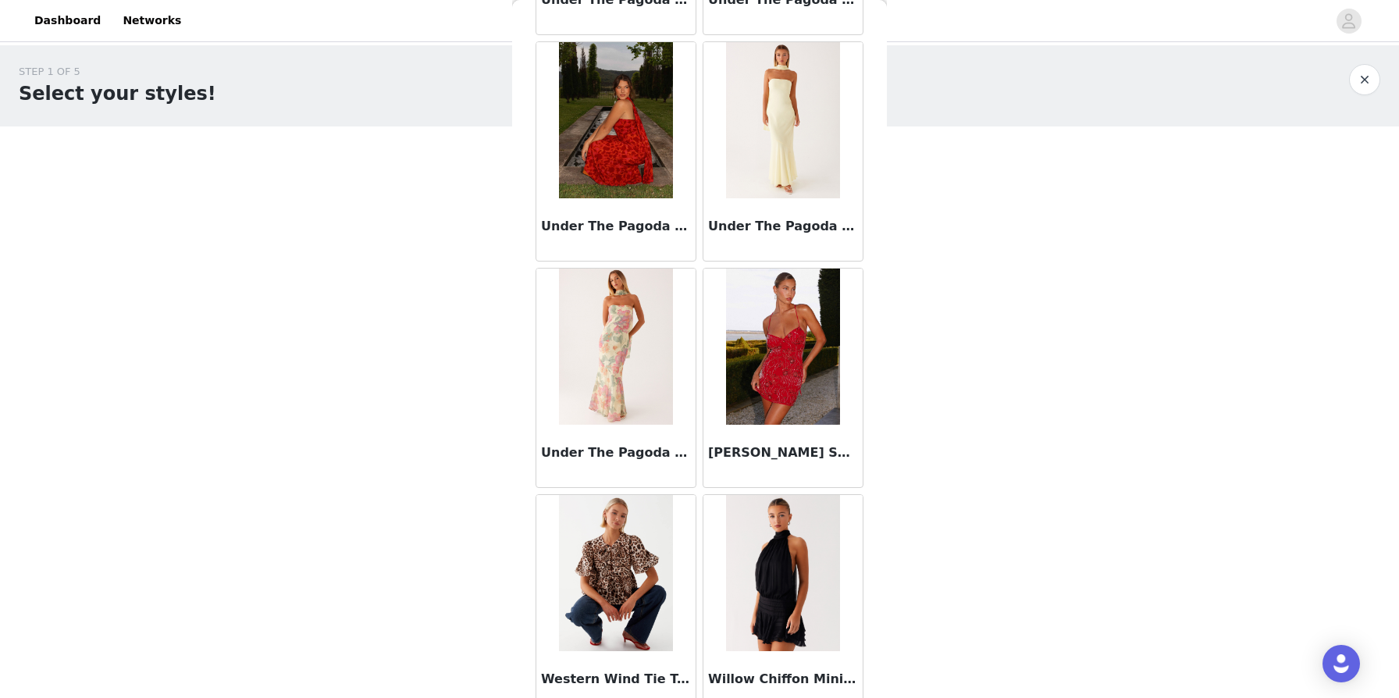
scroll to position [15274, 0]
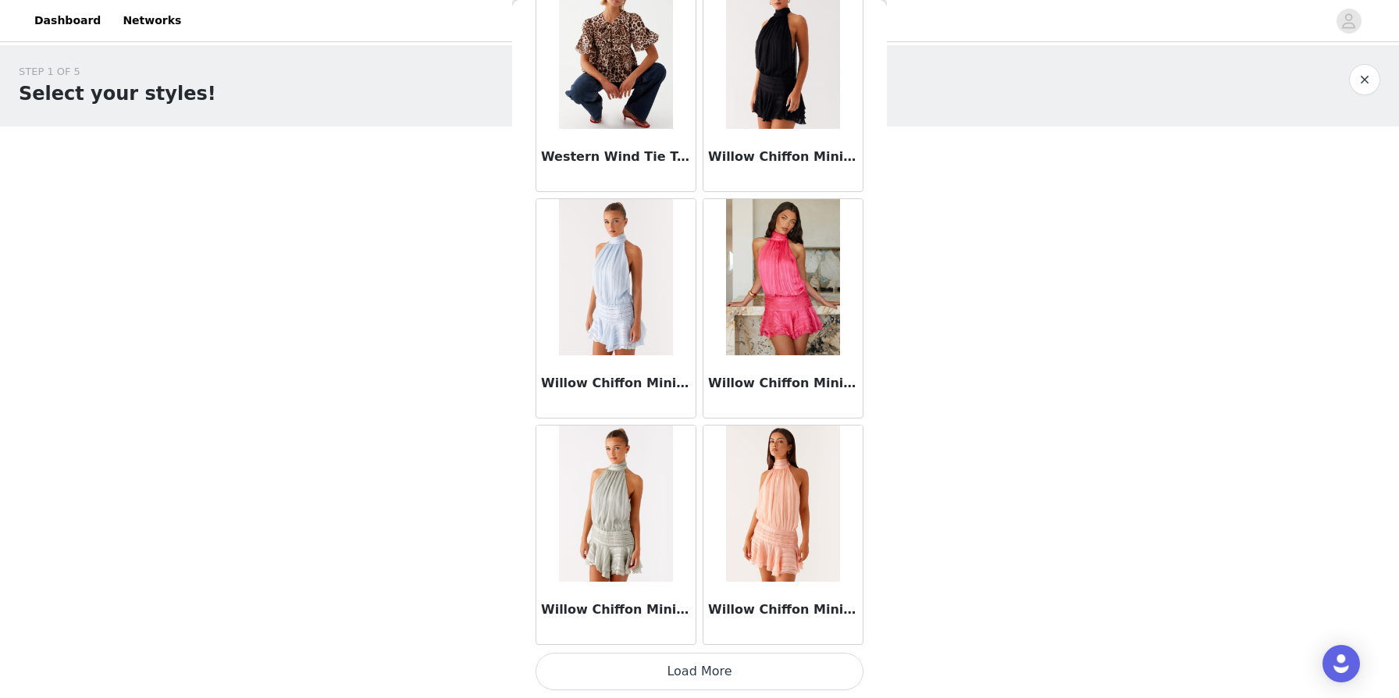
click at [702, 672] on button "Load More" at bounding box center [700, 671] width 328 height 37
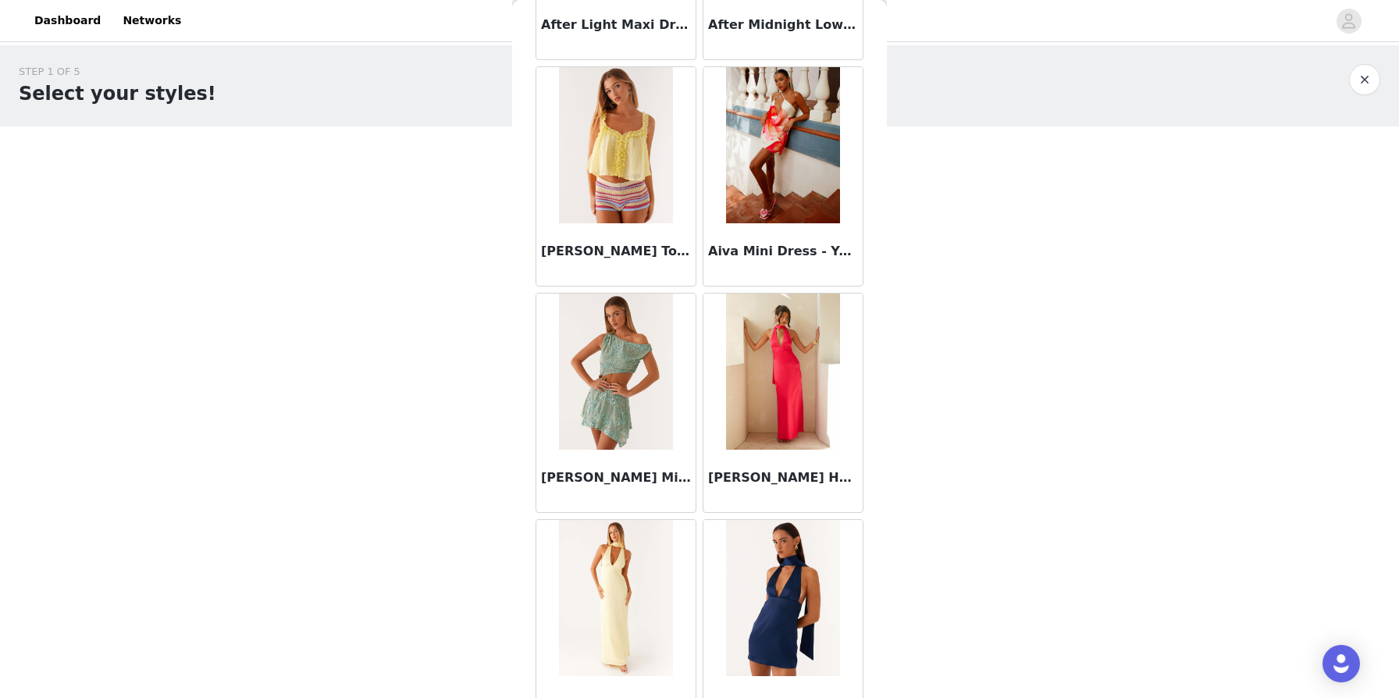
scroll to position [0, 0]
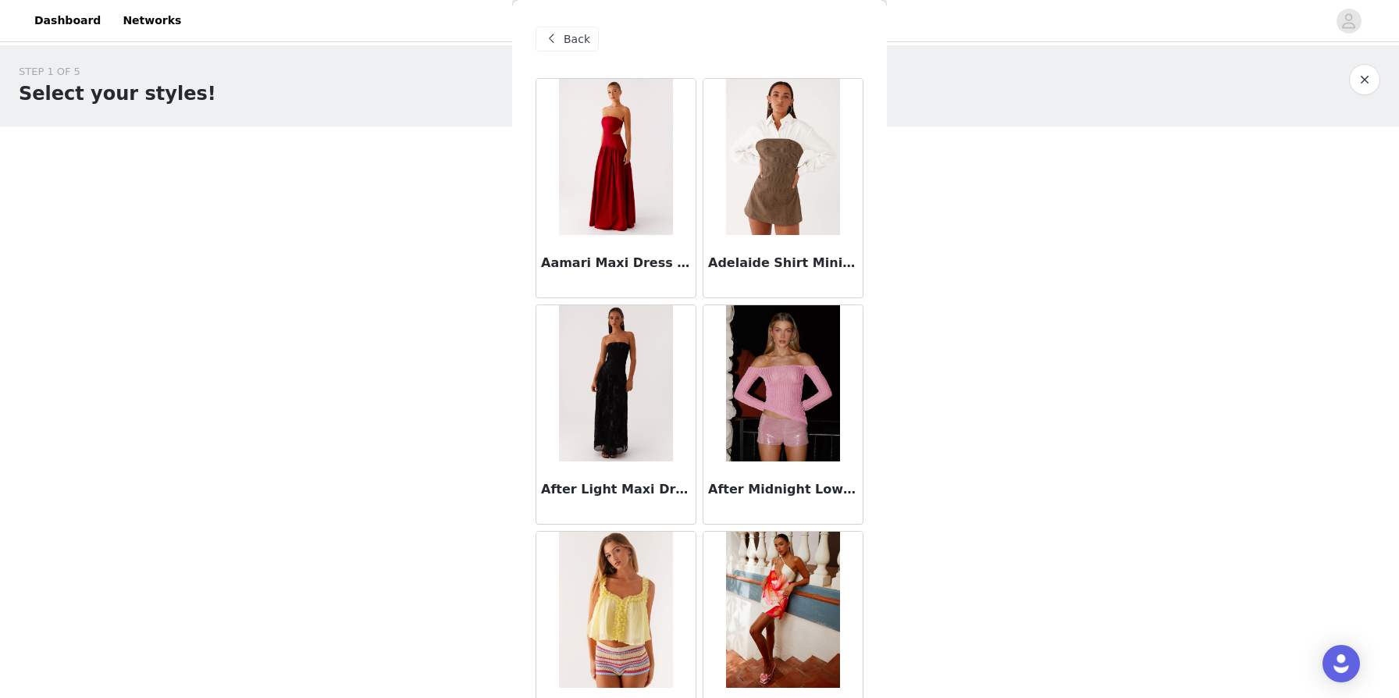
click at [717, 74] on button "button" at bounding box center [1364, 79] width 31 height 31
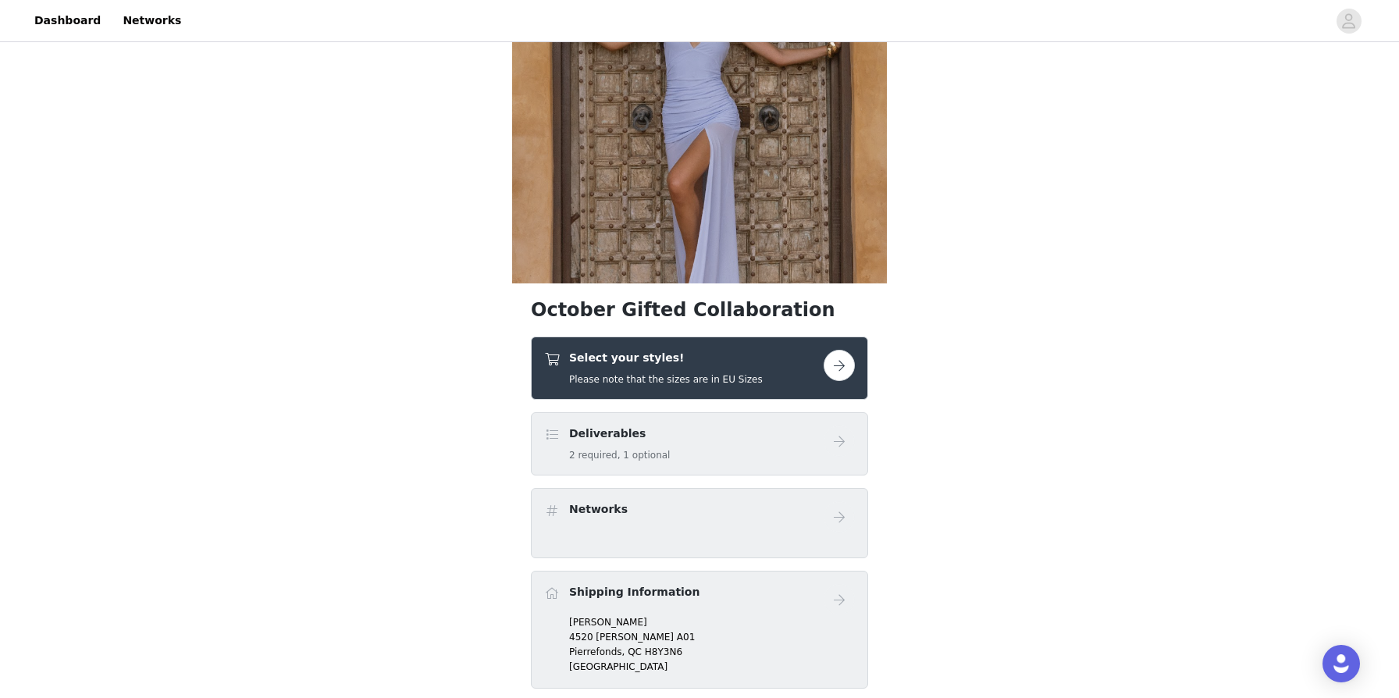
scroll to position [342, 0]
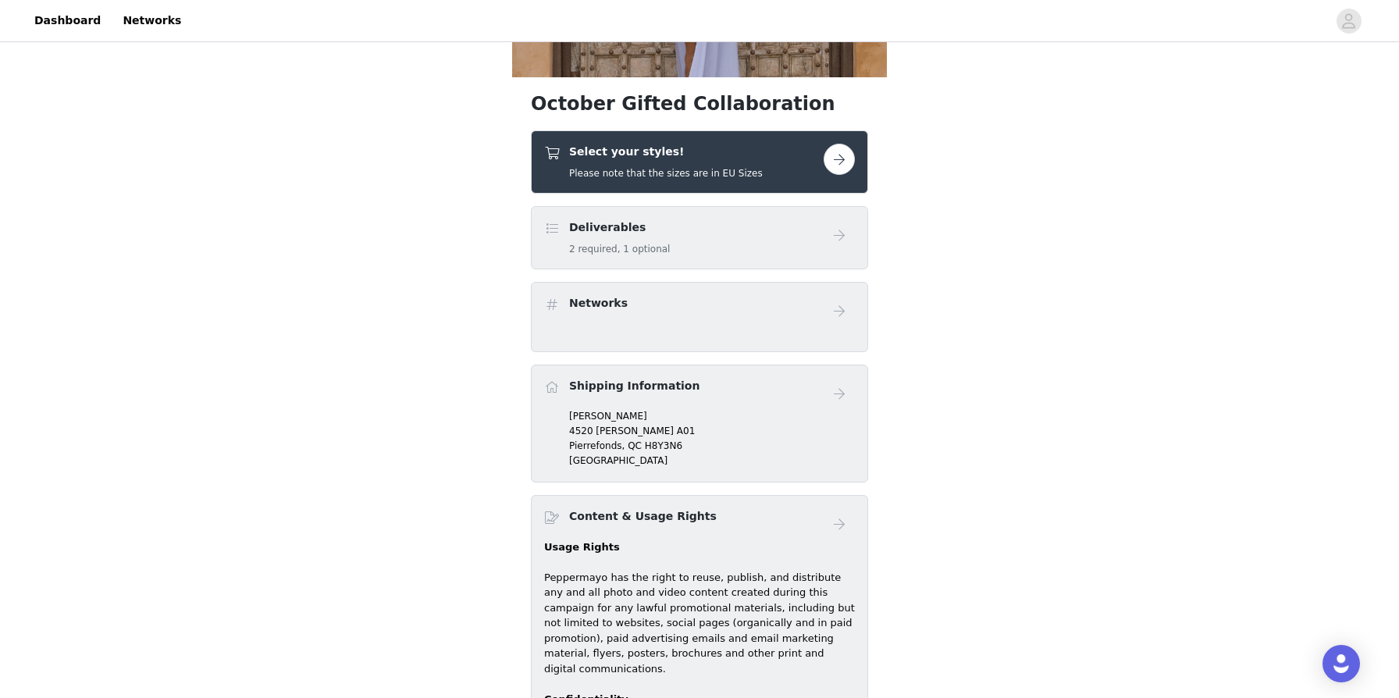
click at [717, 152] on button "button" at bounding box center [839, 159] width 31 height 31
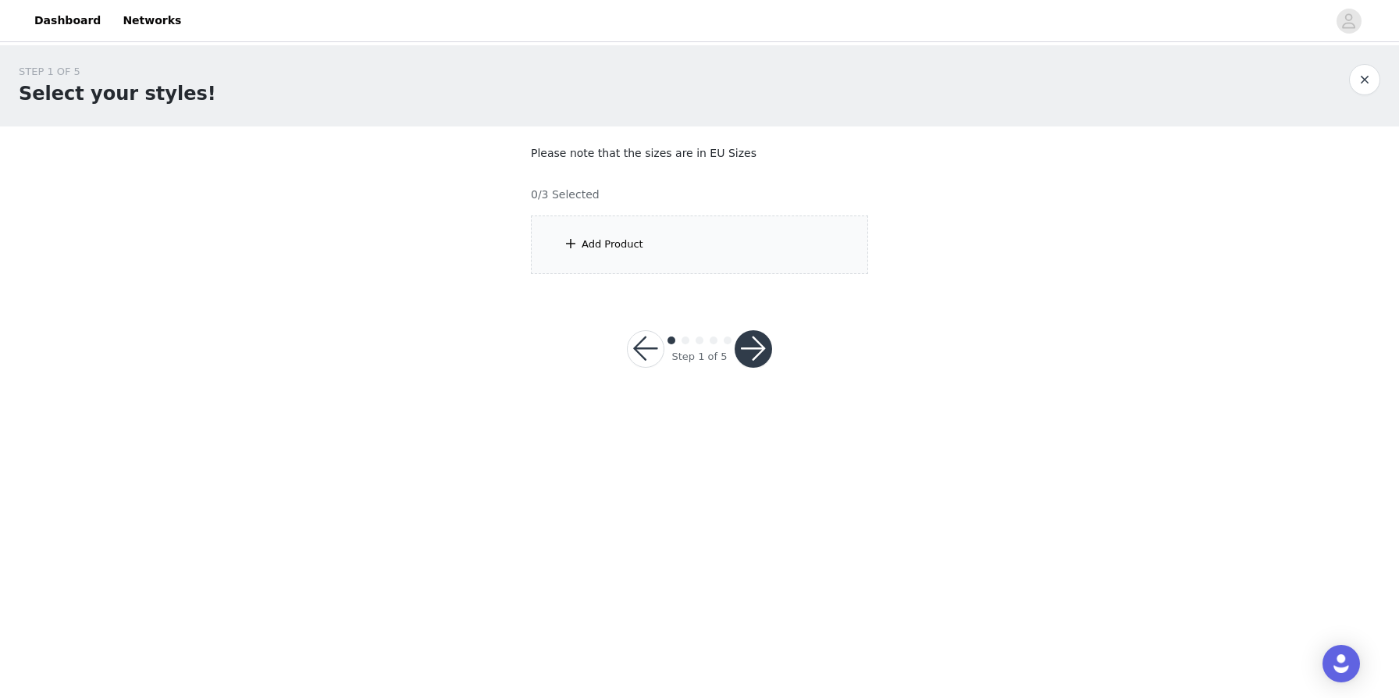
click at [717, 254] on div "Add Product" at bounding box center [699, 244] width 337 height 59
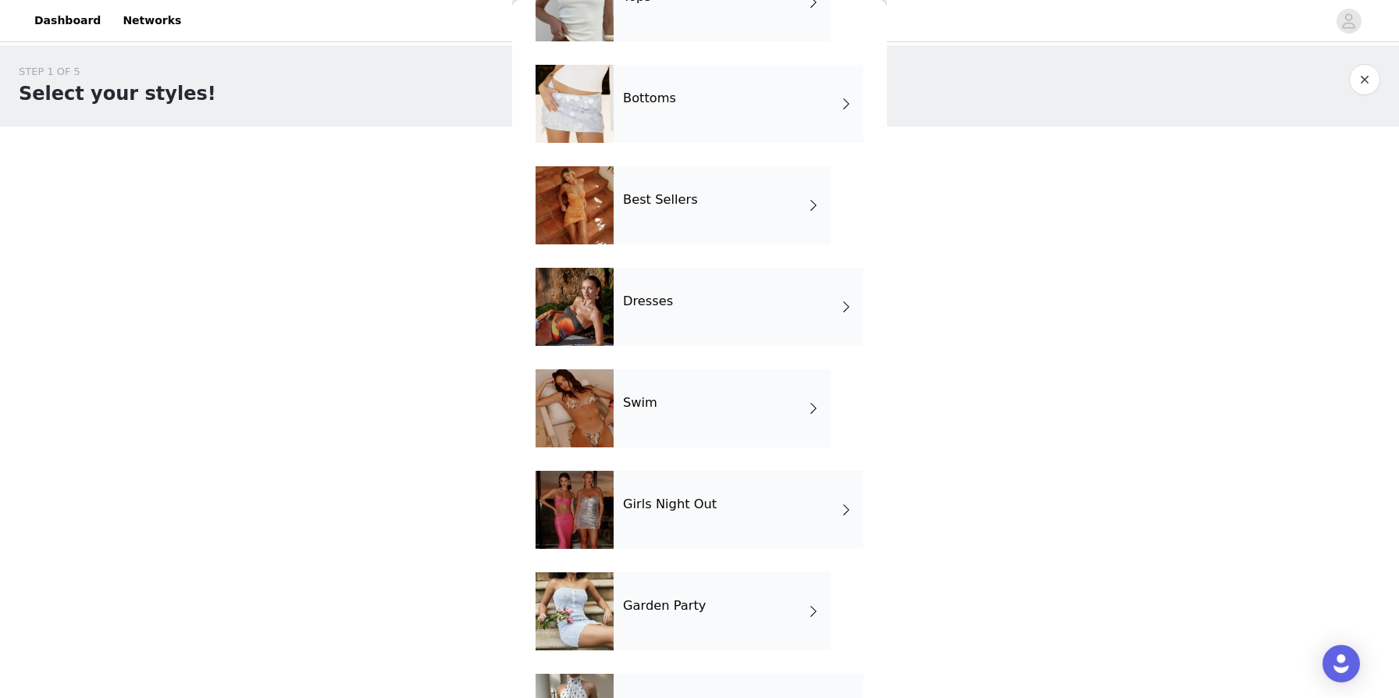
scroll to position [192, 0]
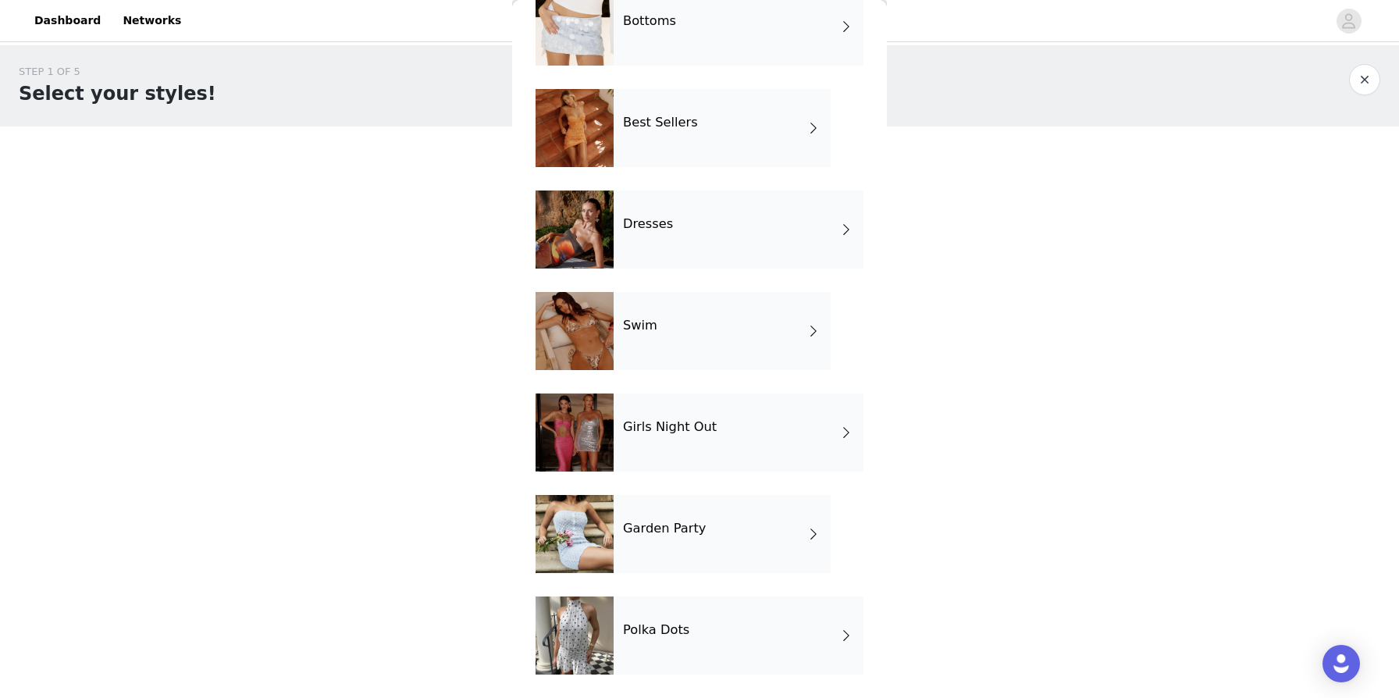
click at [649, 525] on h4 "Garden Party" at bounding box center [664, 528] width 83 height 14
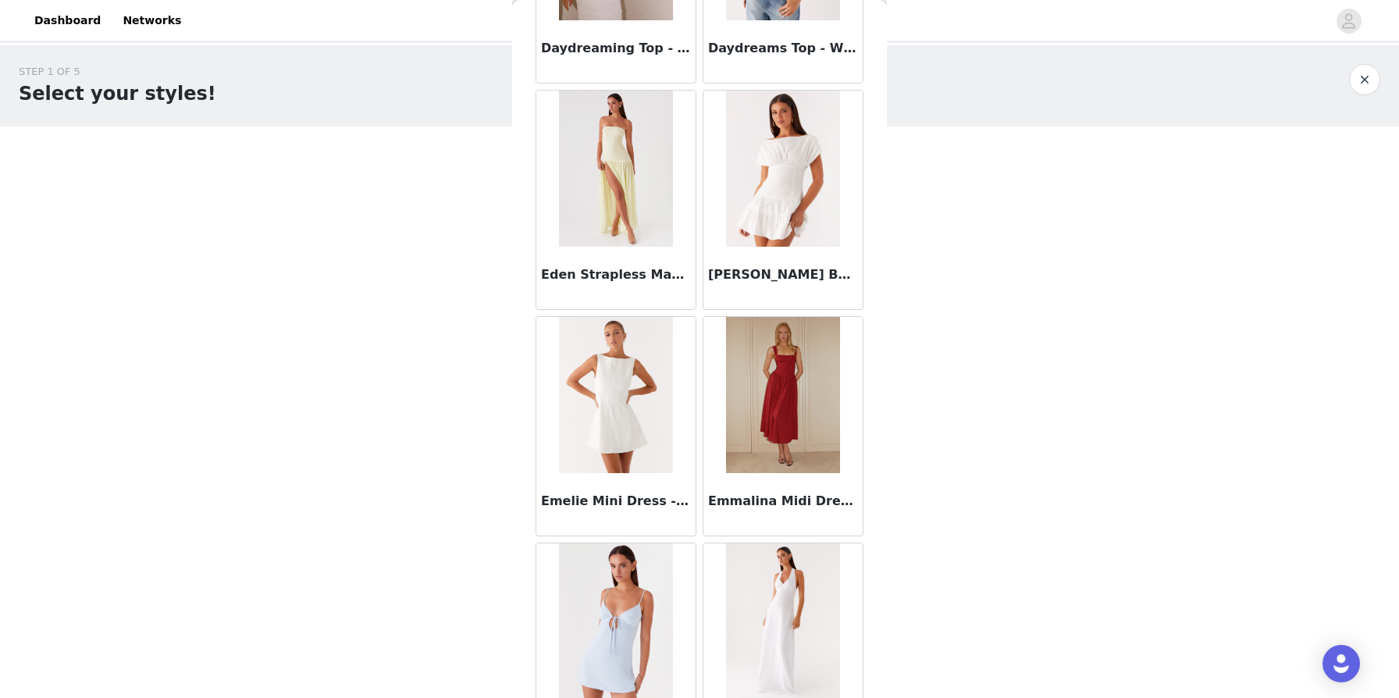
scroll to position [1691, 0]
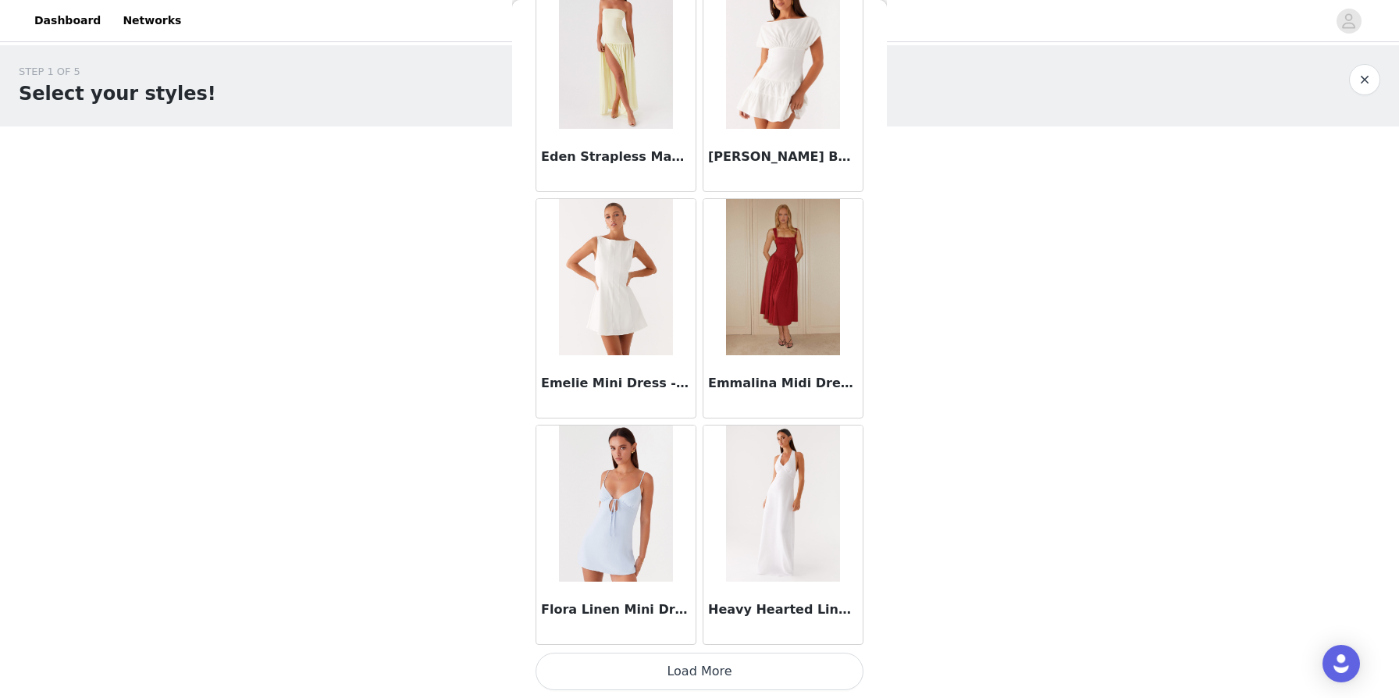
click at [610, 669] on button "Load More" at bounding box center [700, 671] width 328 height 37
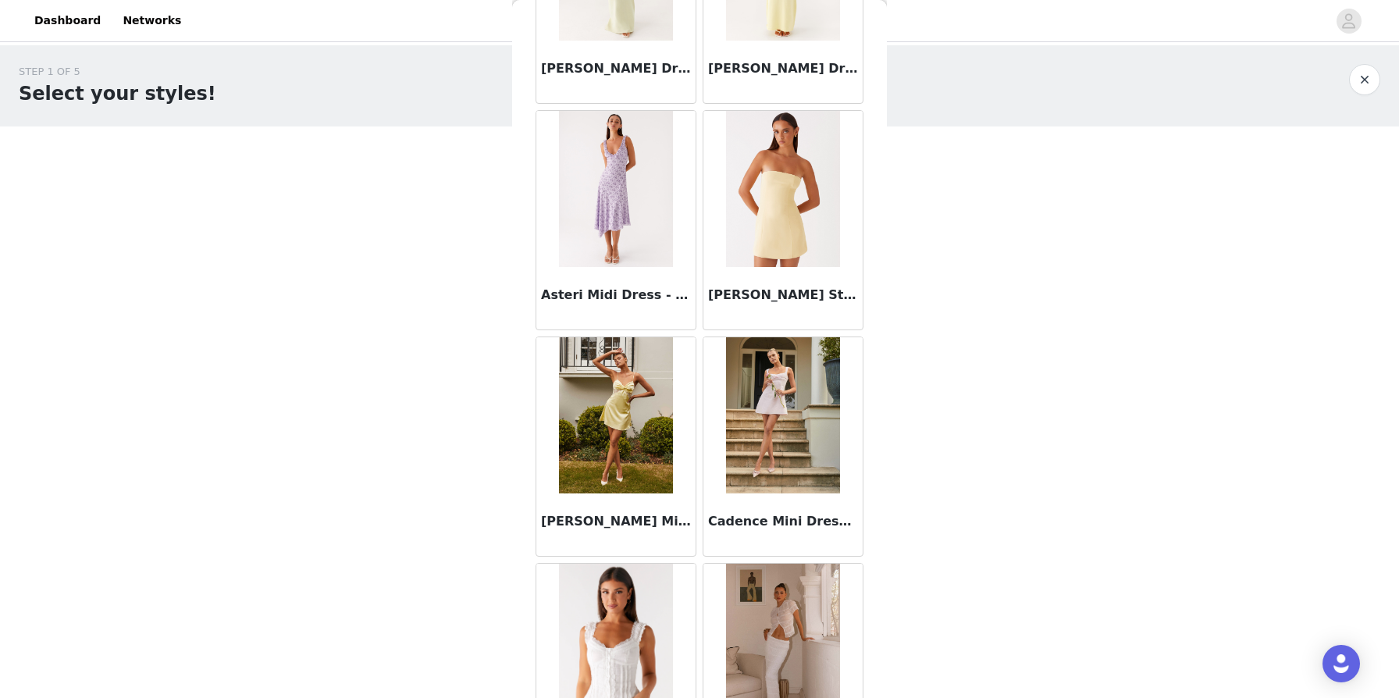
scroll to position [0, 0]
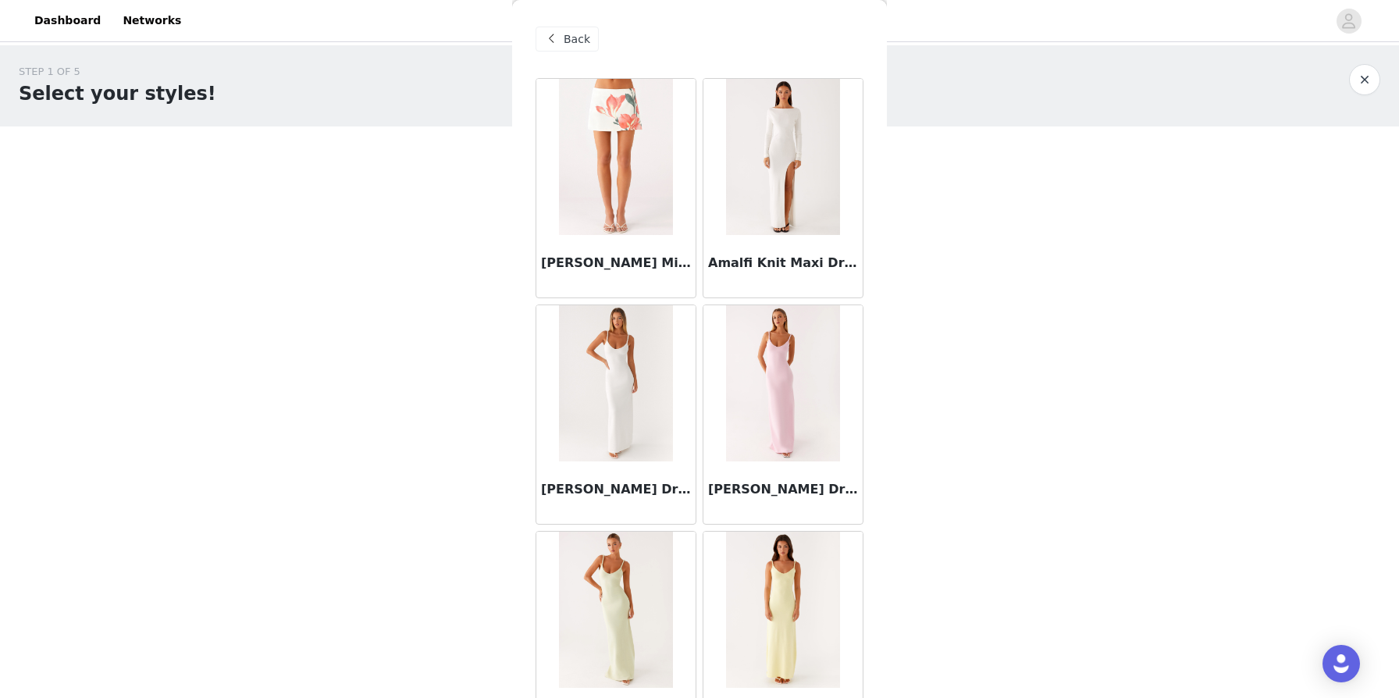
click at [561, 30] on div "Back" at bounding box center [567, 39] width 63 height 25
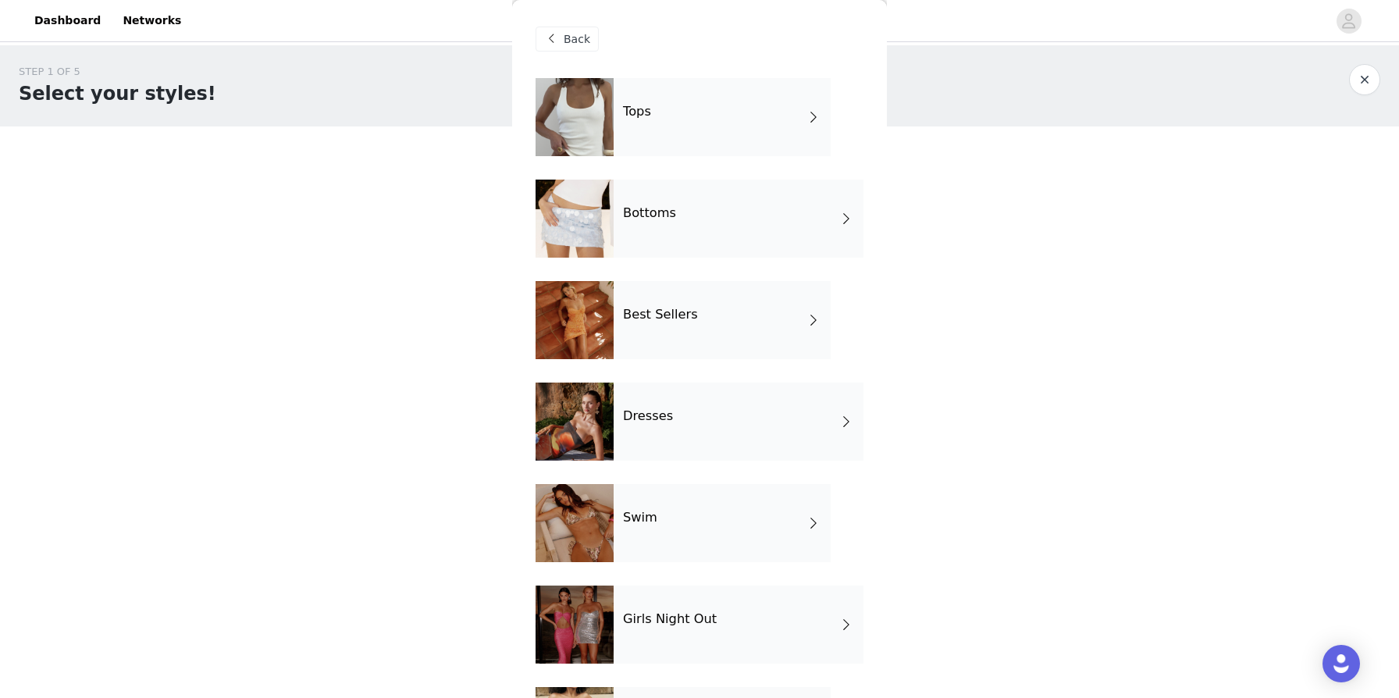
click at [624, 518] on h4 "Swim" at bounding box center [640, 518] width 34 height 14
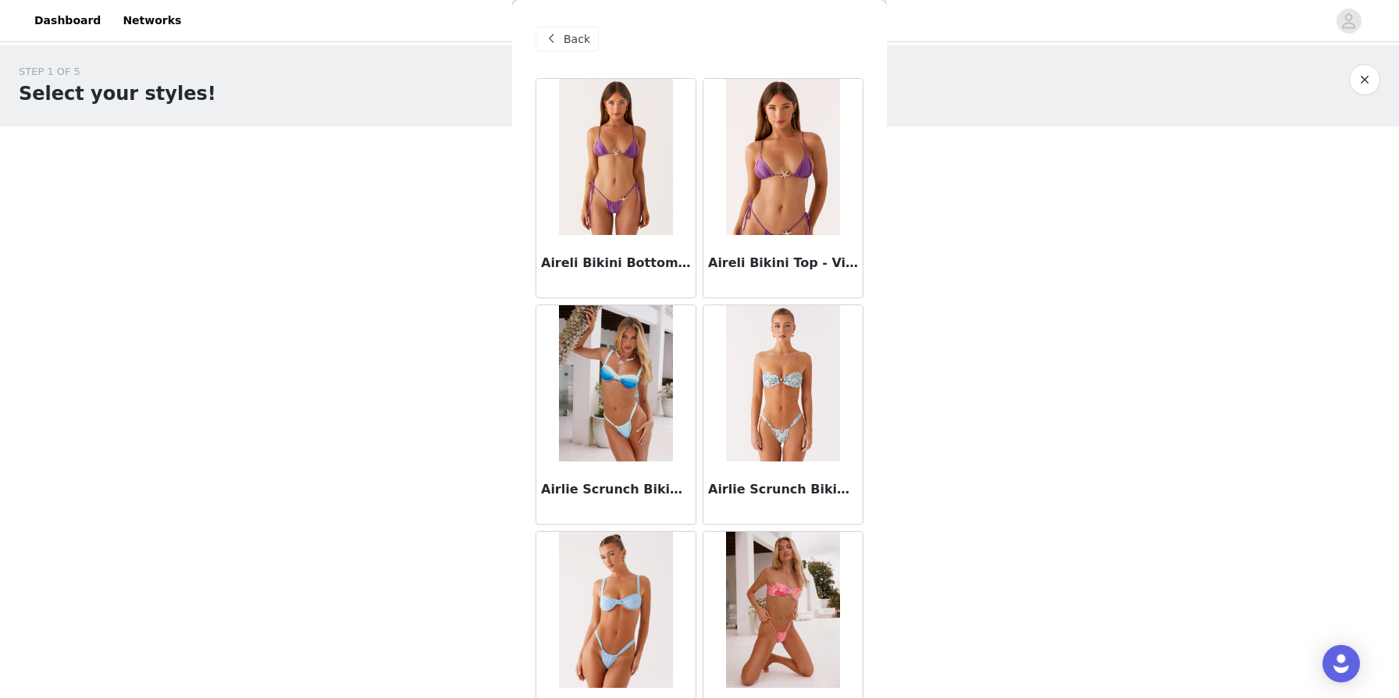
click at [575, 40] on span "Back" at bounding box center [577, 39] width 27 height 16
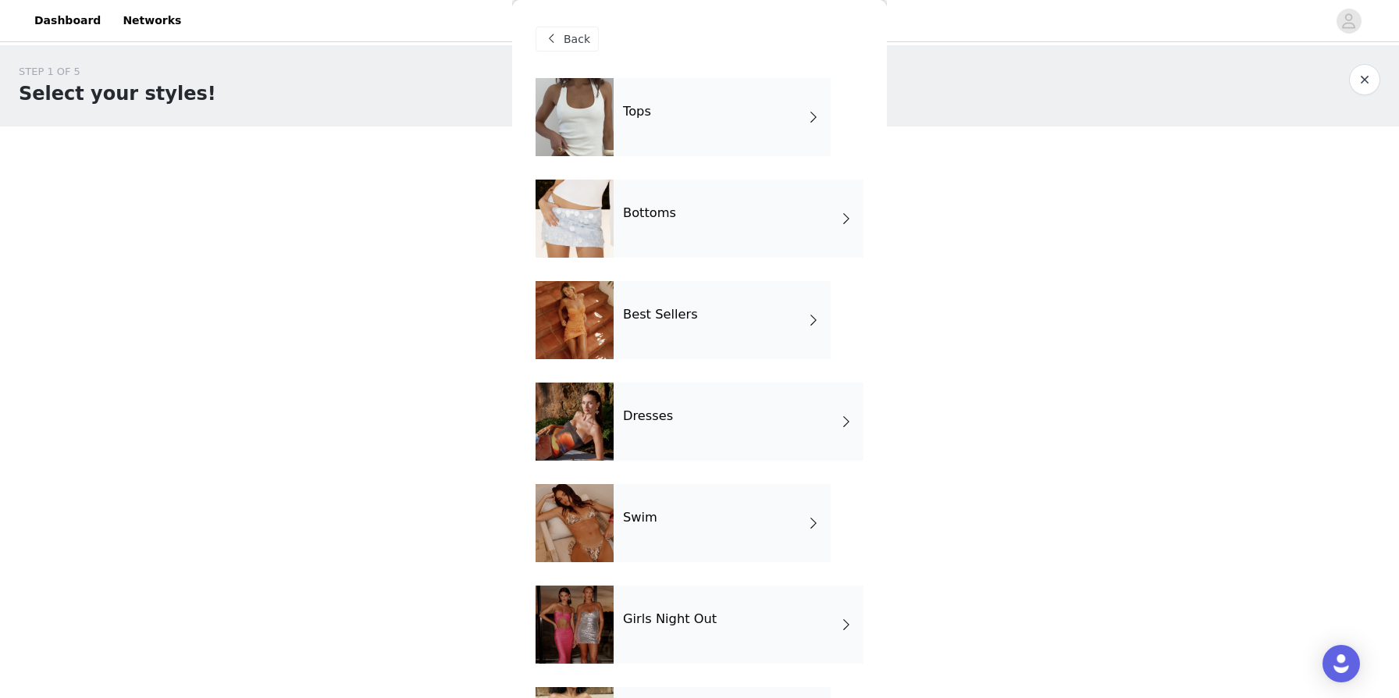
click at [549, 219] on div at bounding box center [575, 219] width 78 height 78
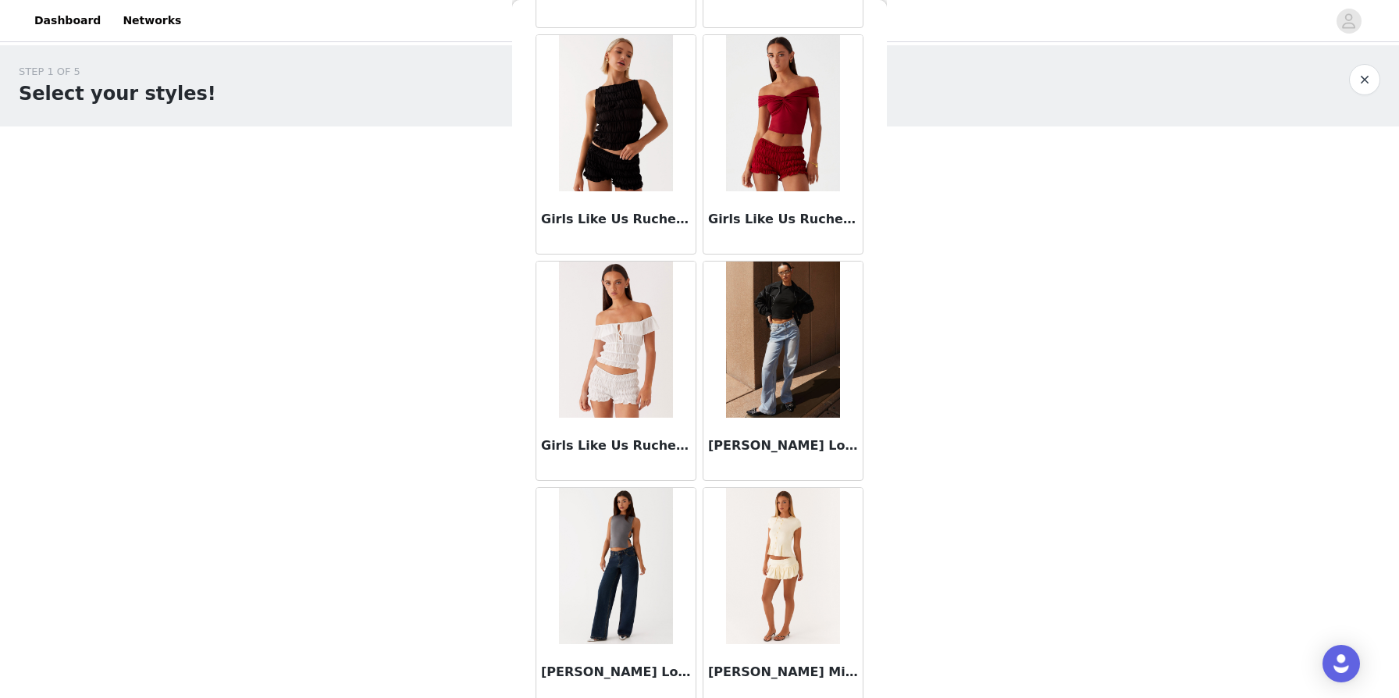
scroll to position [1691, 0]
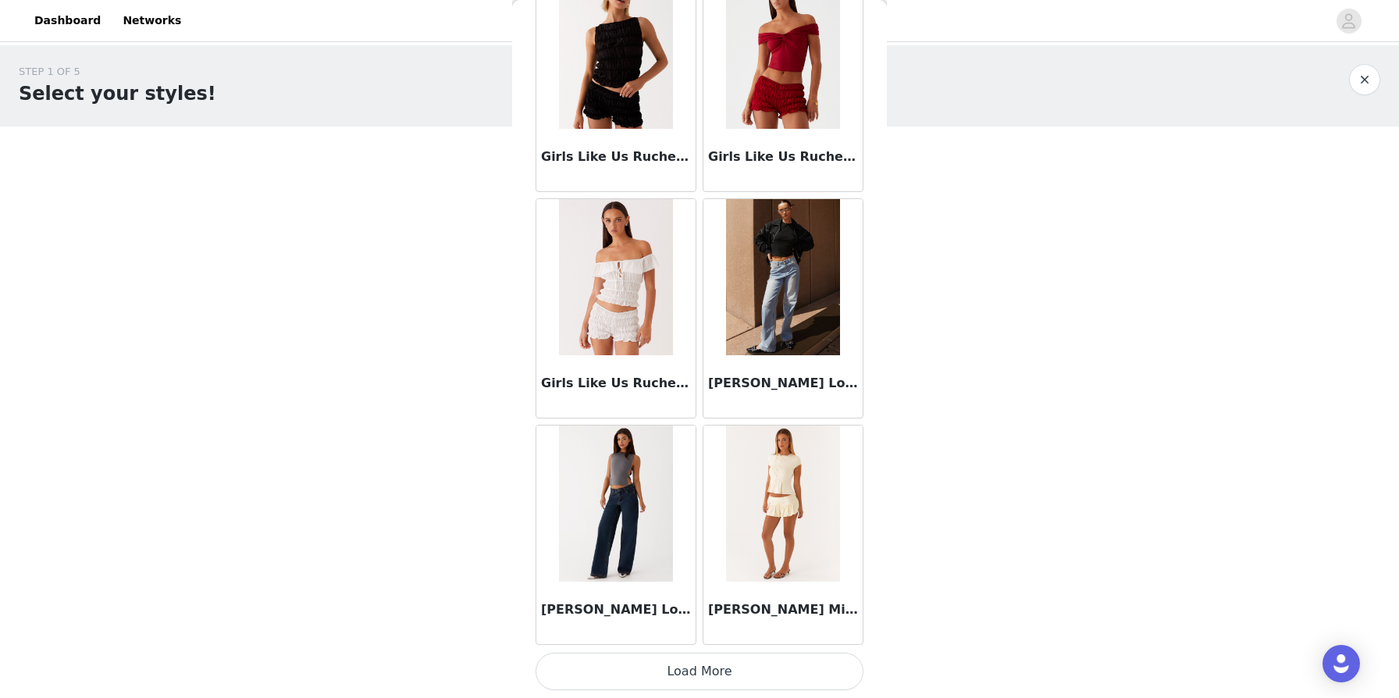
click at [703, 665] on button "Load More" at bounding box center [700, 671] width 328 height 37
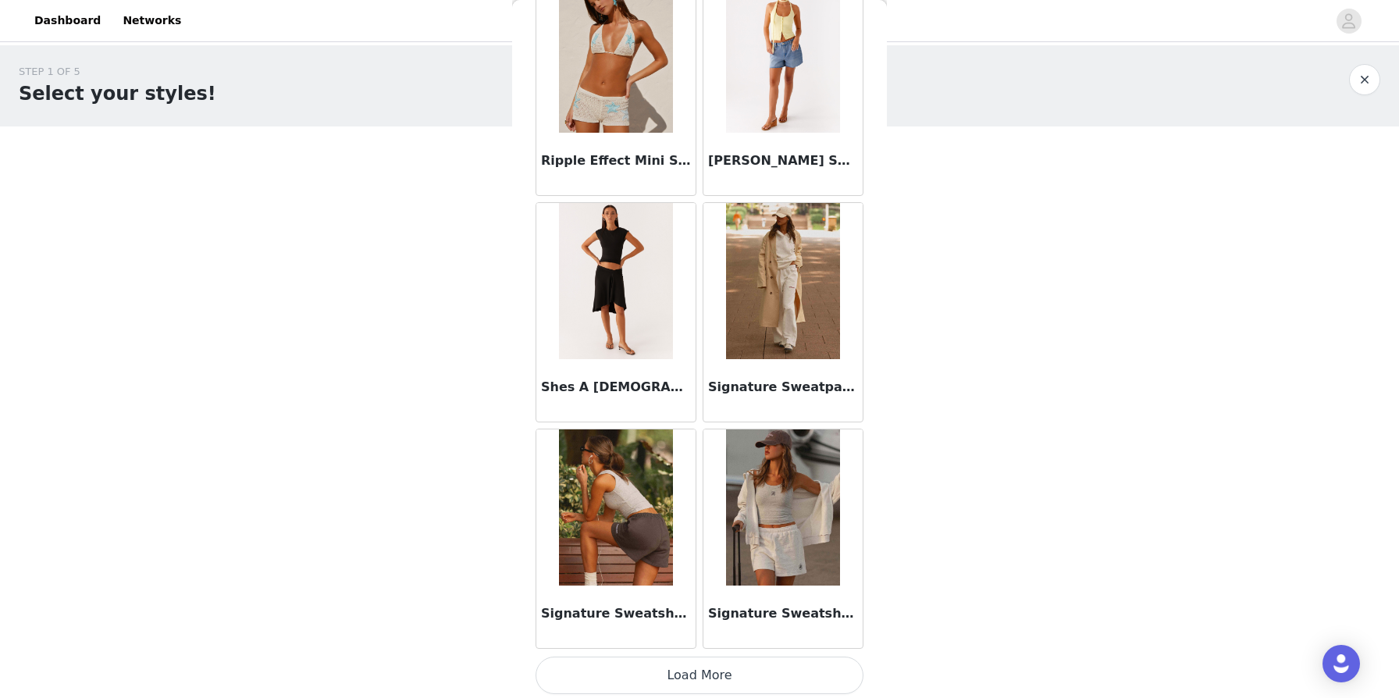
scroll to position [3955, 0]
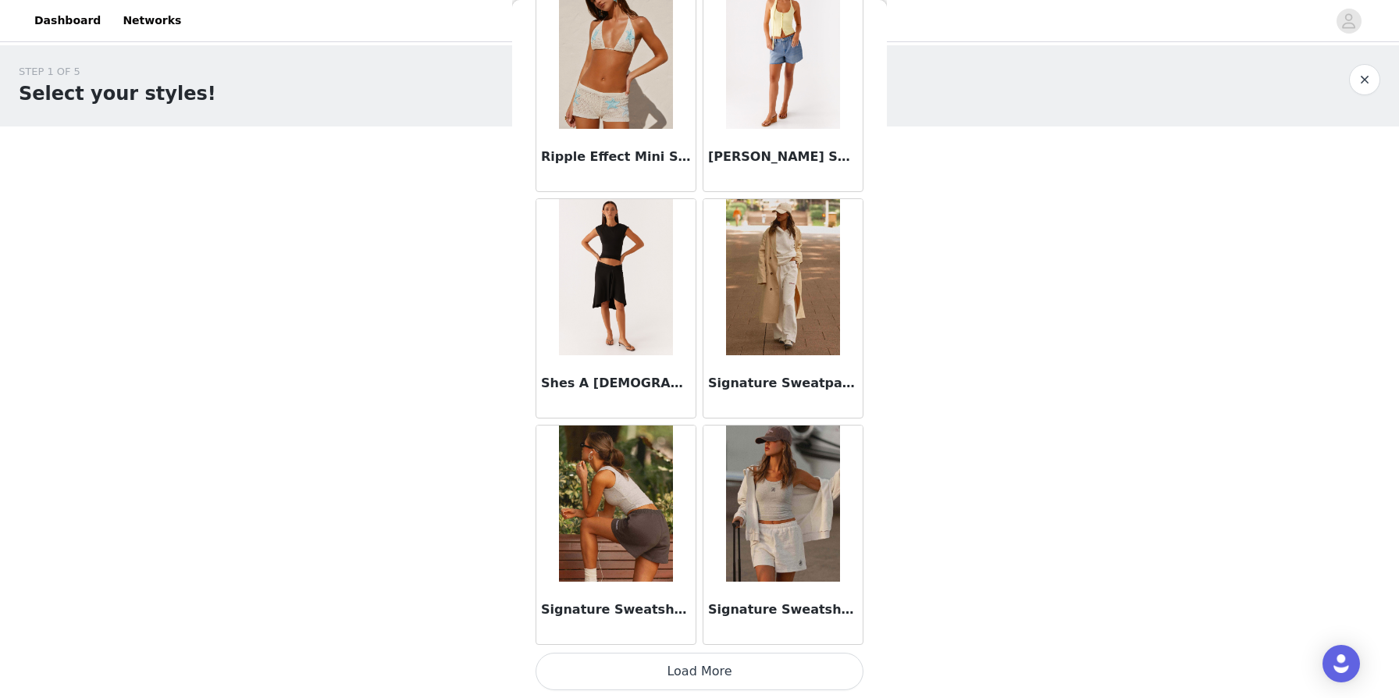
click at [623, 667] on button "Load More" at bounding box center [700, 671] width 328 height 37
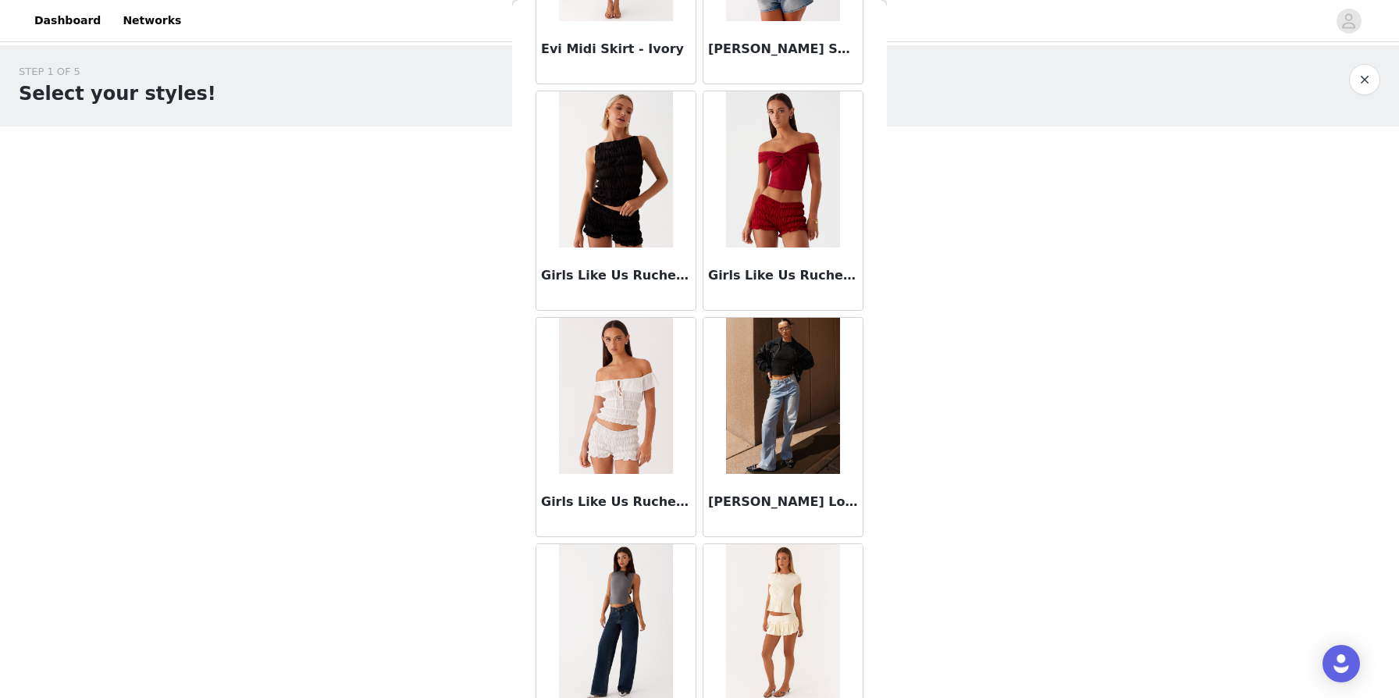
scroll to position [1576, 0]
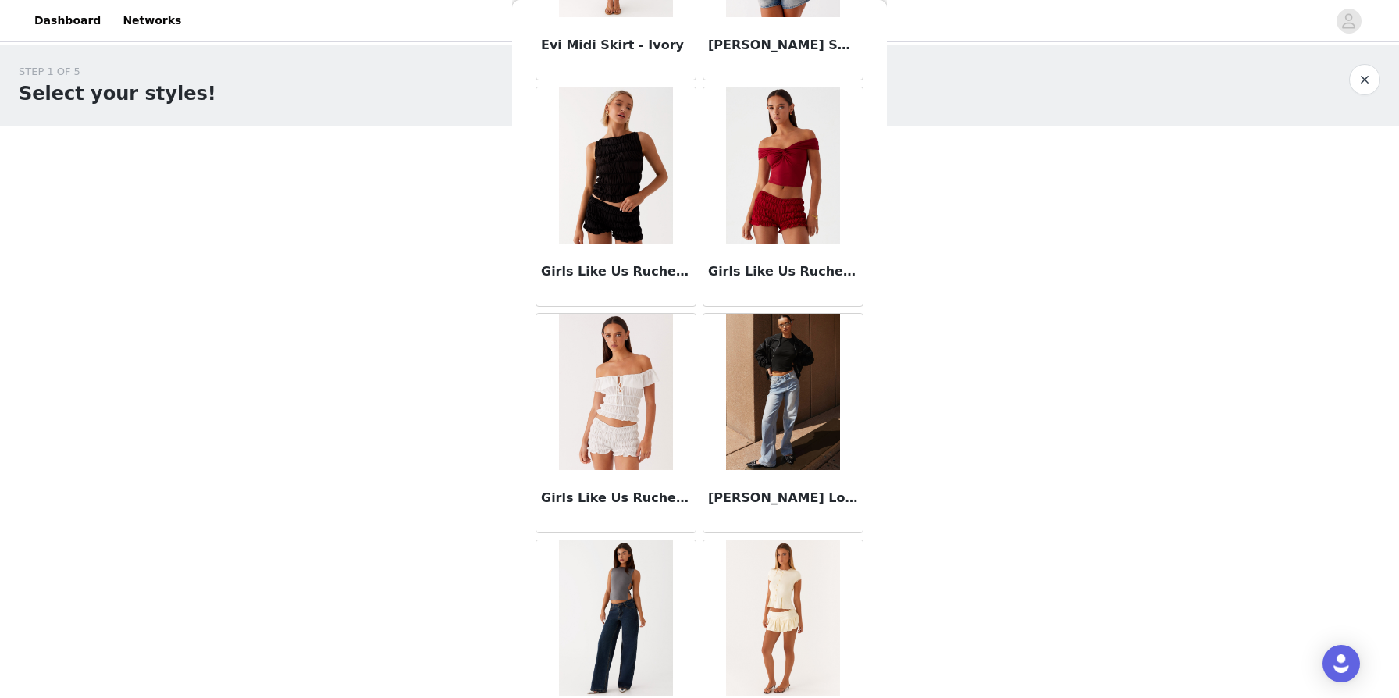
click at [717, 79] on button "button" at bounding box center [1364, 79] width 31 height 31
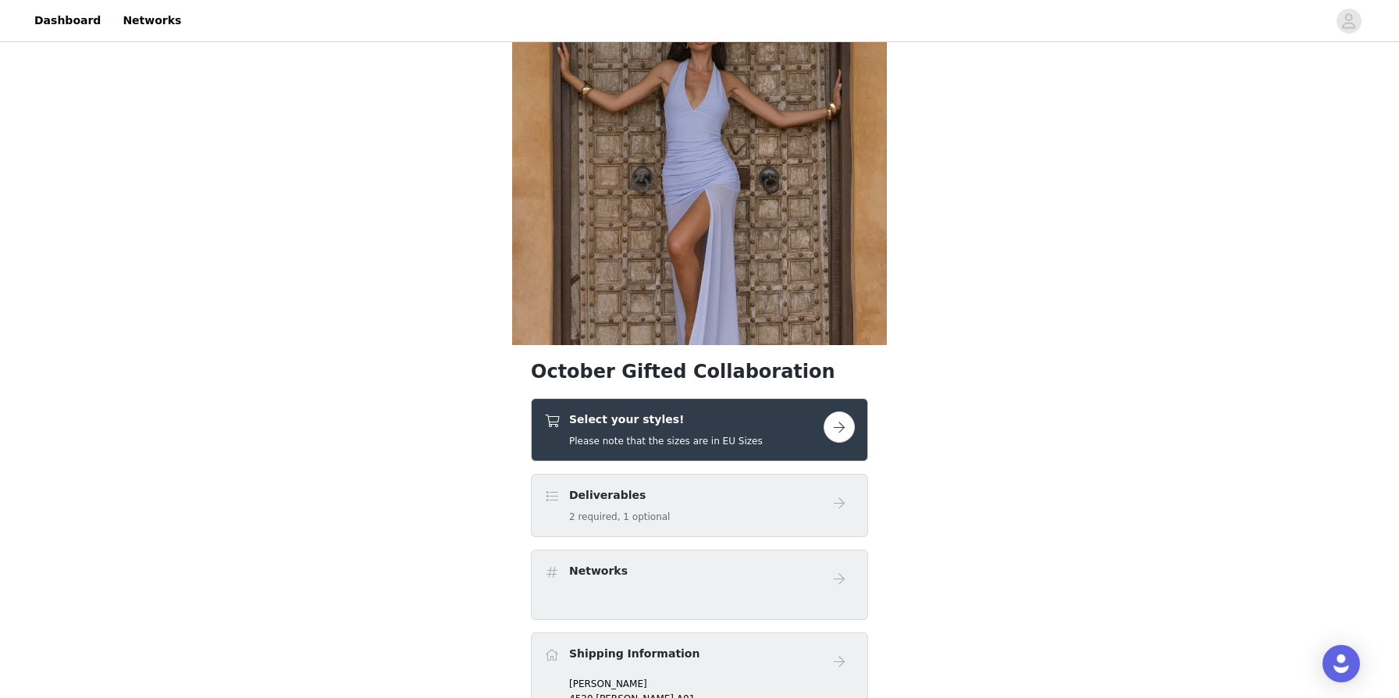
scroll to position [73, 0]
click at [628, 424] on h4 "Select your styles!" at bounding box center [666, 420] width 194 height 16
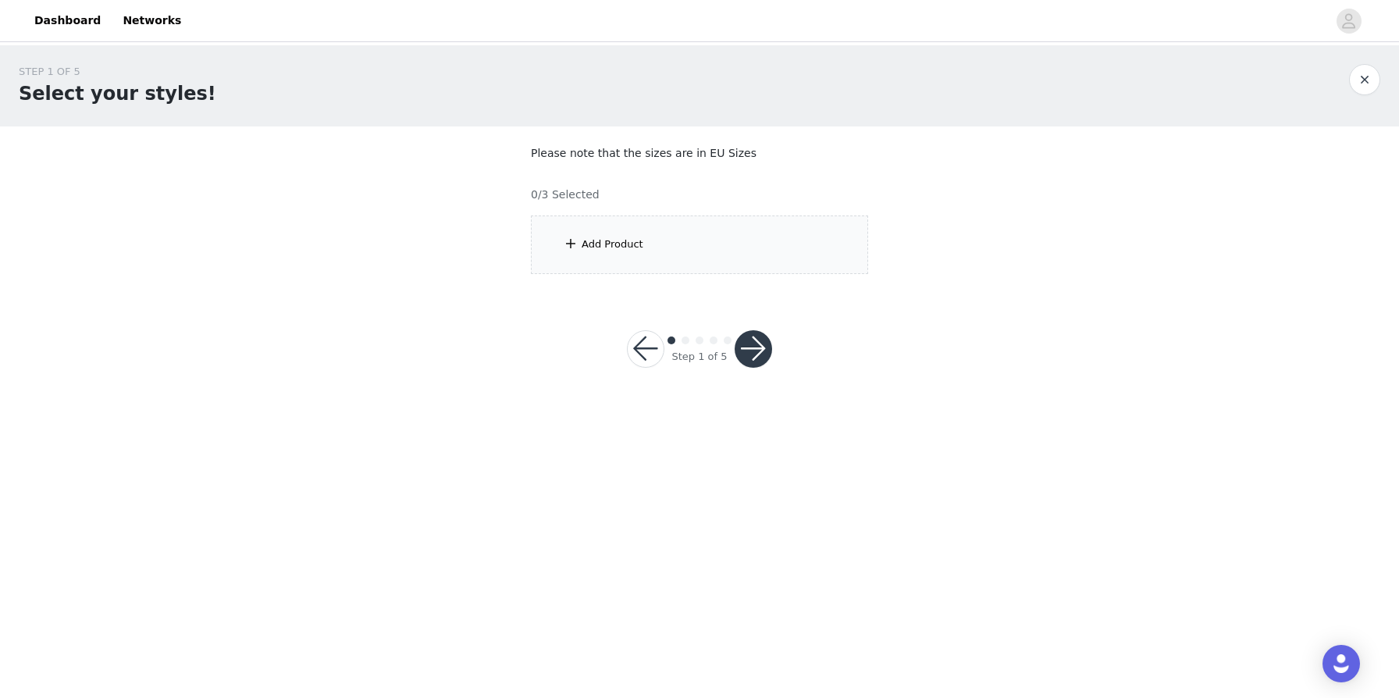
click at [631, 240] on div "Add Product" at bounding box center [613, 245] width 62 height 16
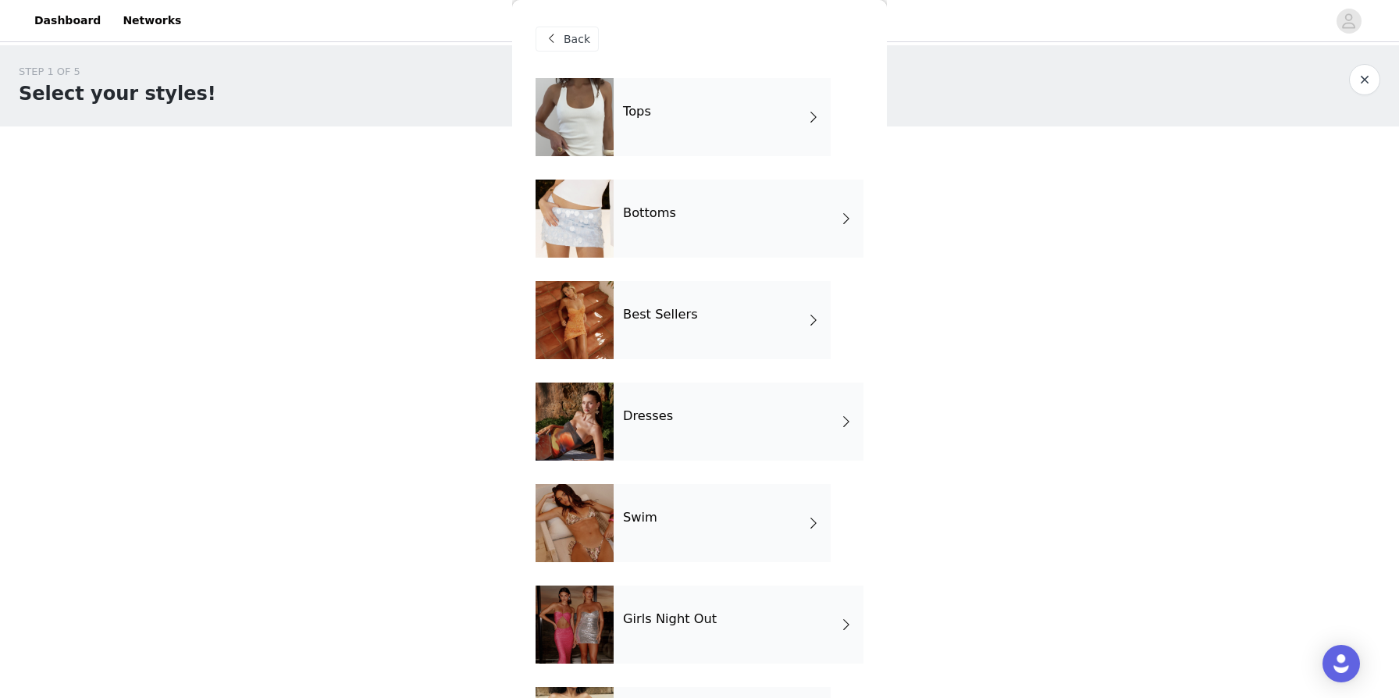
click at [678, 121] on div "Tops" at bounding box center [722, 117] width 217 height 78
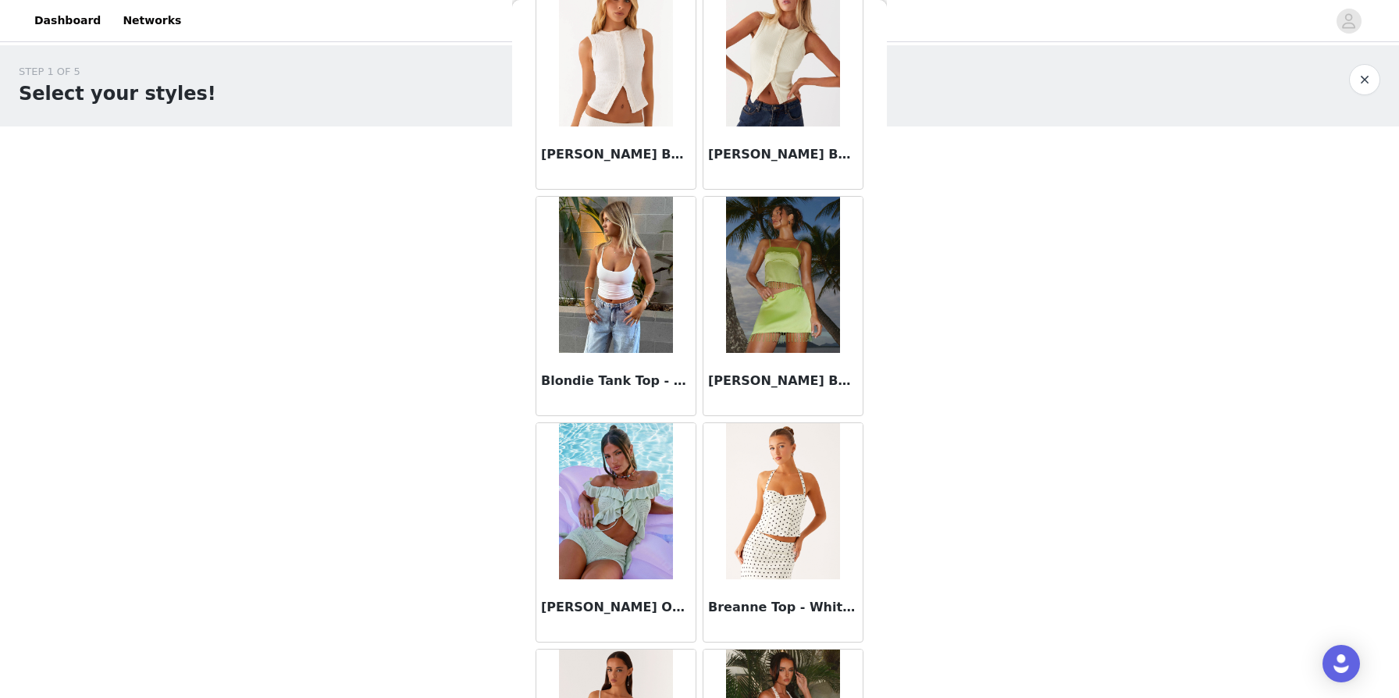
scroll to position [1691, 0]
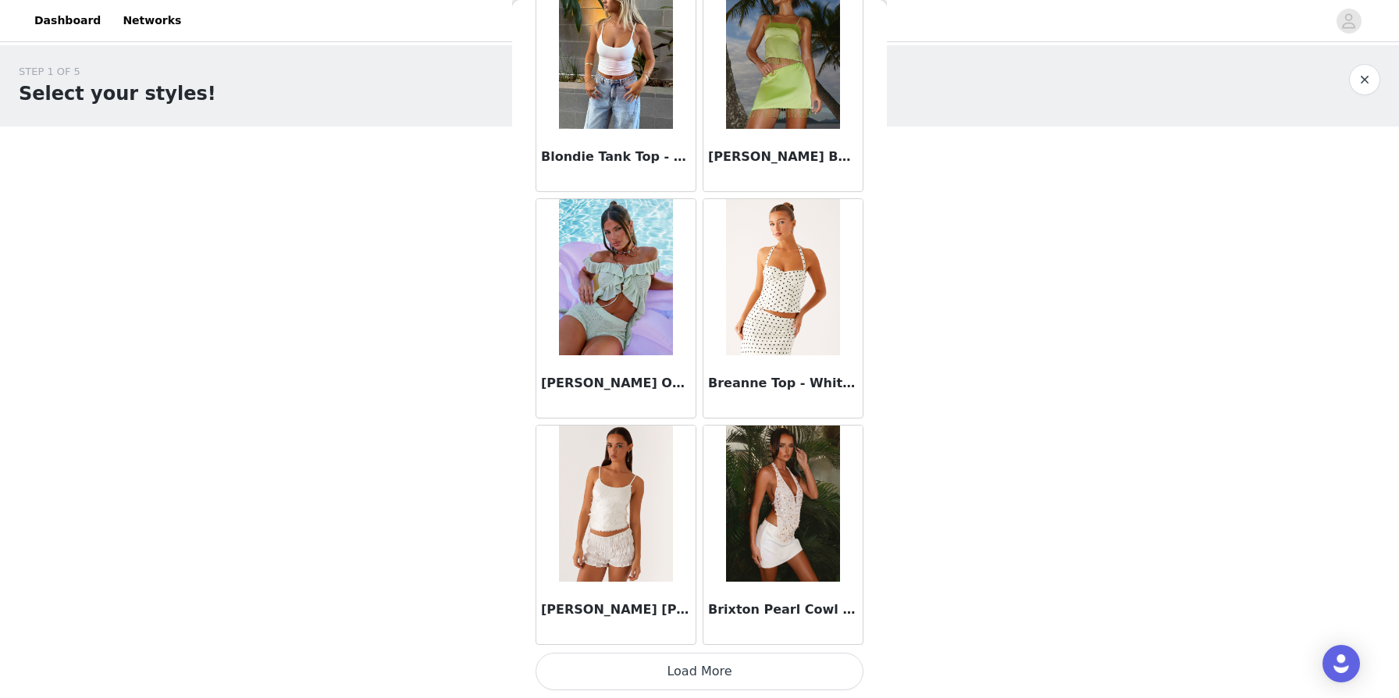
click at [677, 676] on button "Load More" at bounding box center [700, 671] width 328 height 37
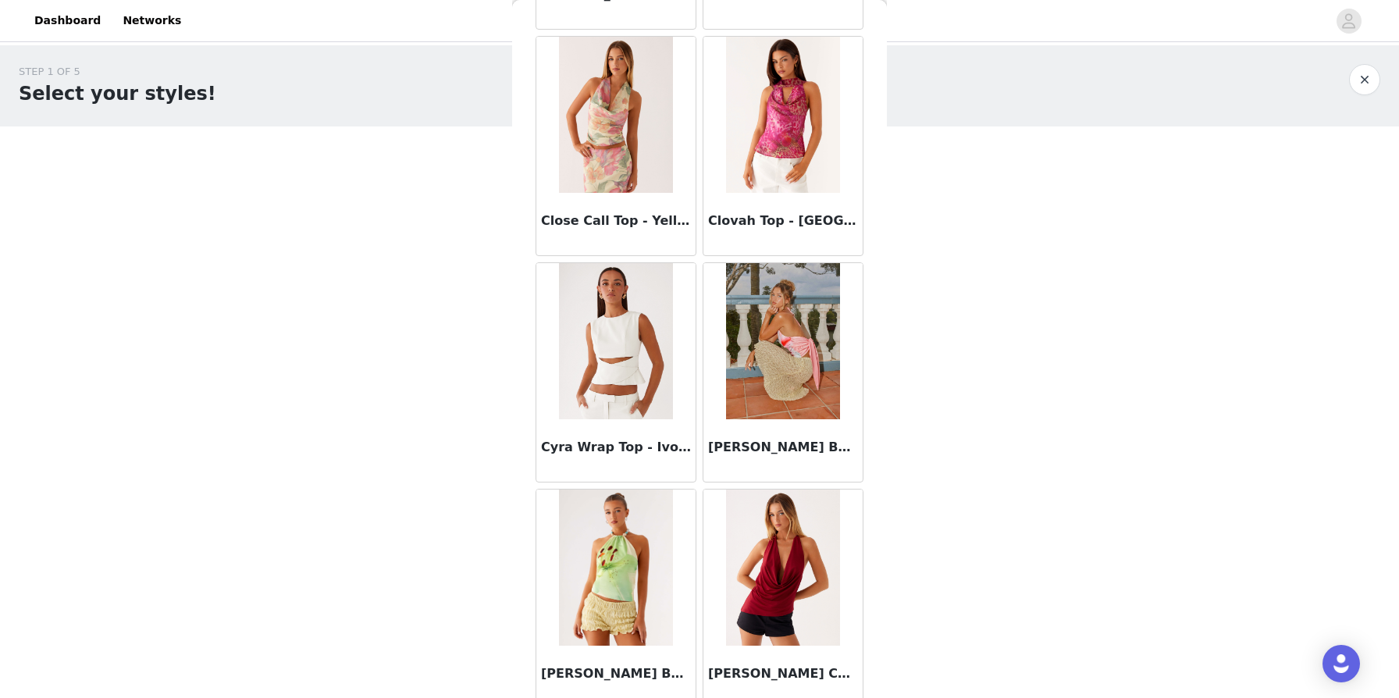
scroll to position [3955, 0]
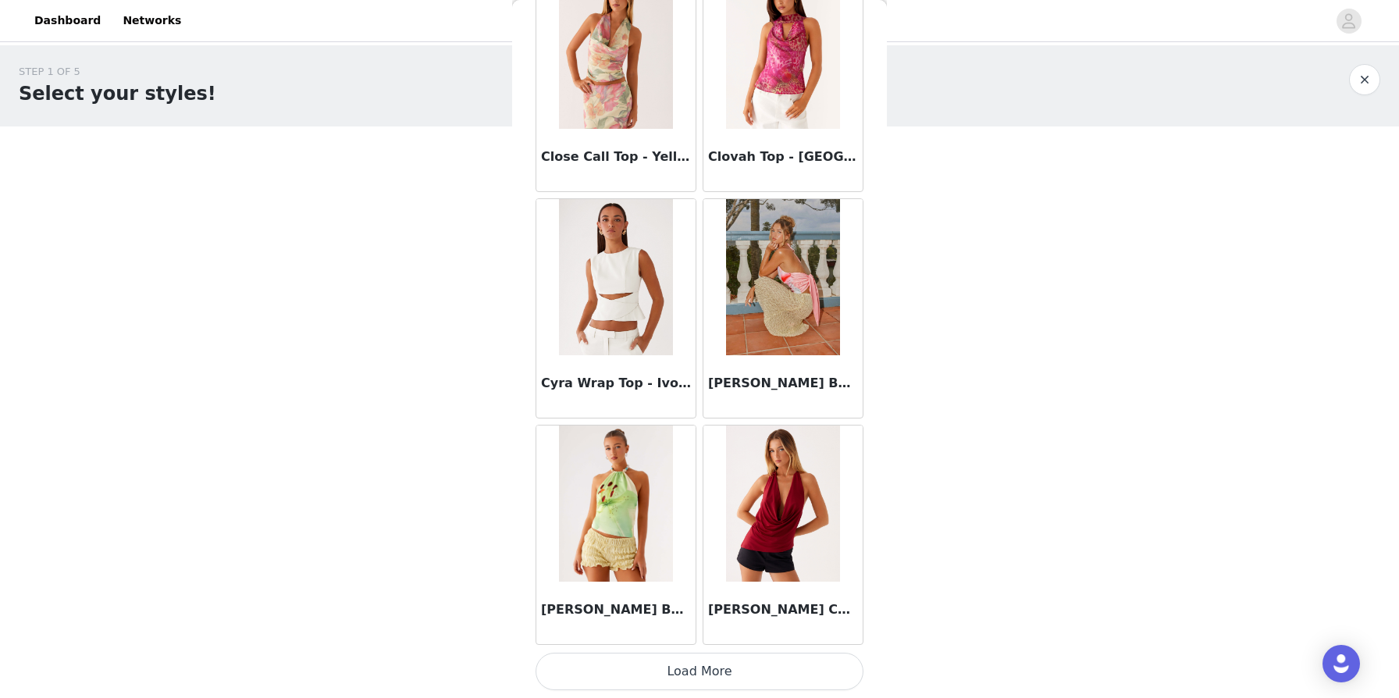
click at [704, 665] on button "Load More" at bounding box center [700, 671] width 328 height 37
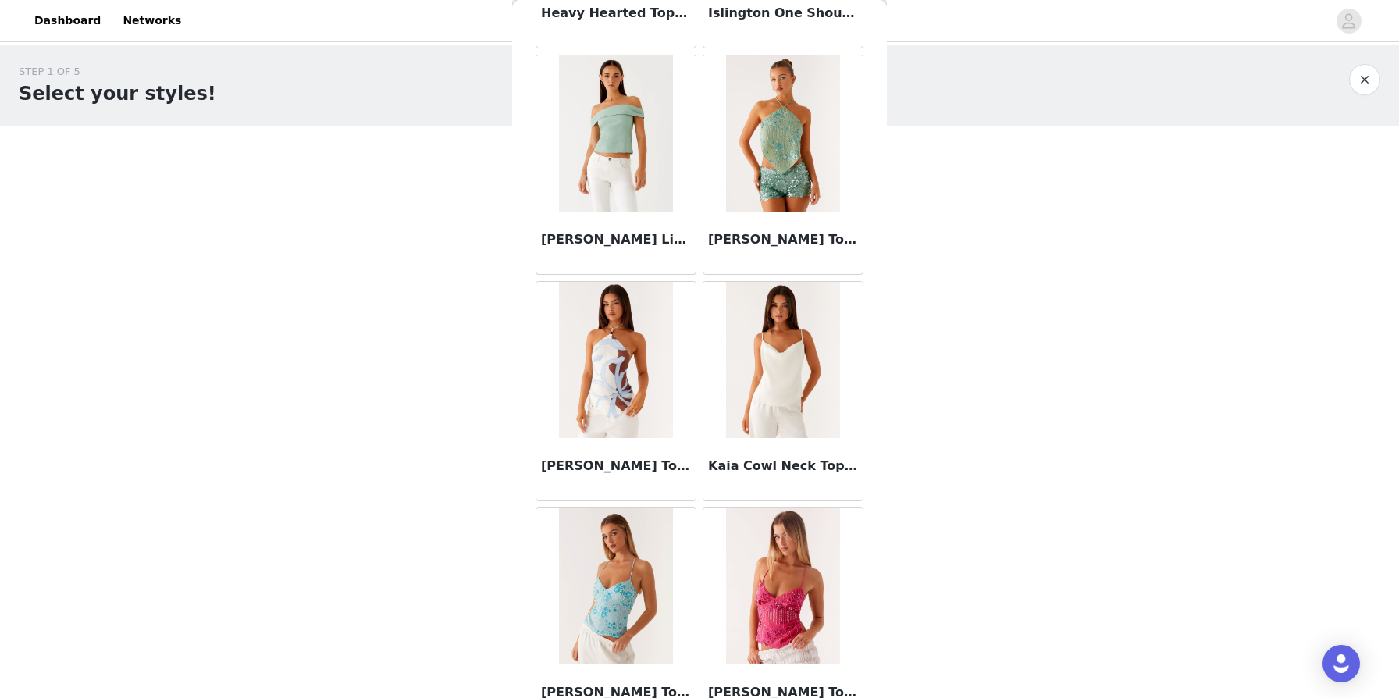
scroll to position [6219, 0]
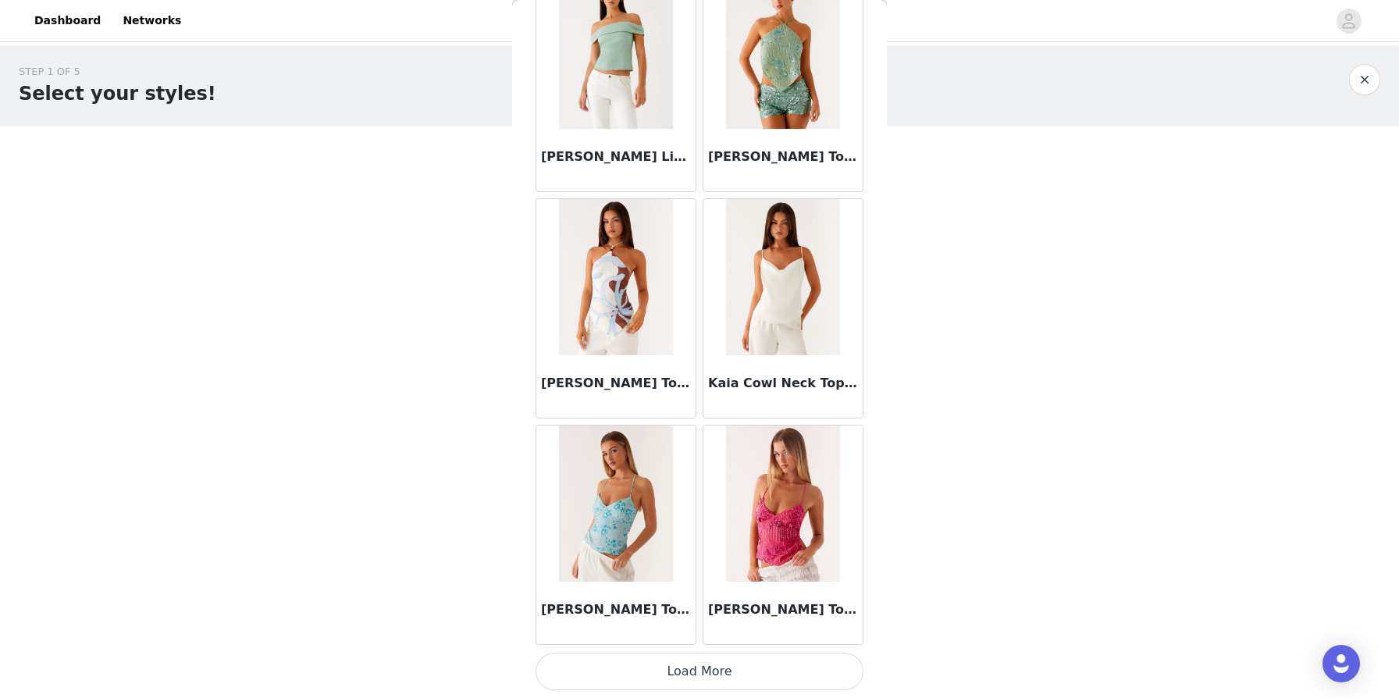
click at [712, 664] on button "Load More" at bounding box center [700, 671] width 328 height 37
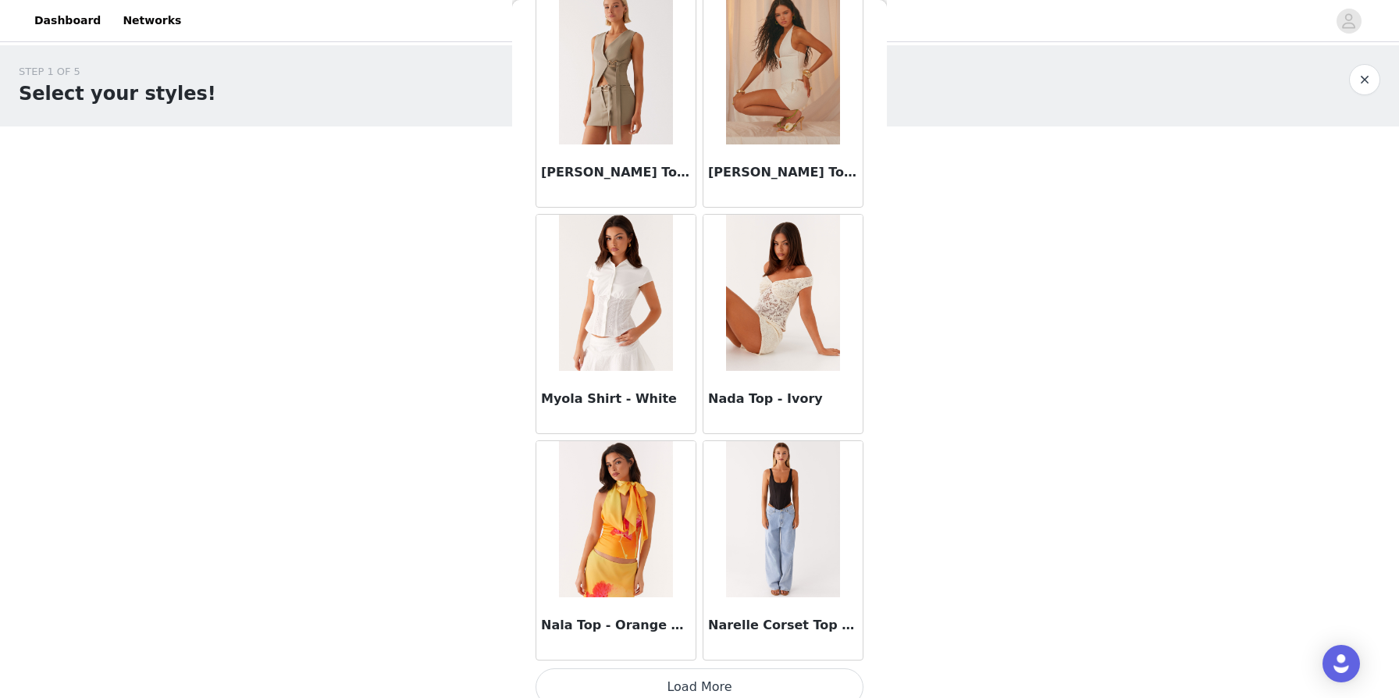
scroll to position [8483, 0]
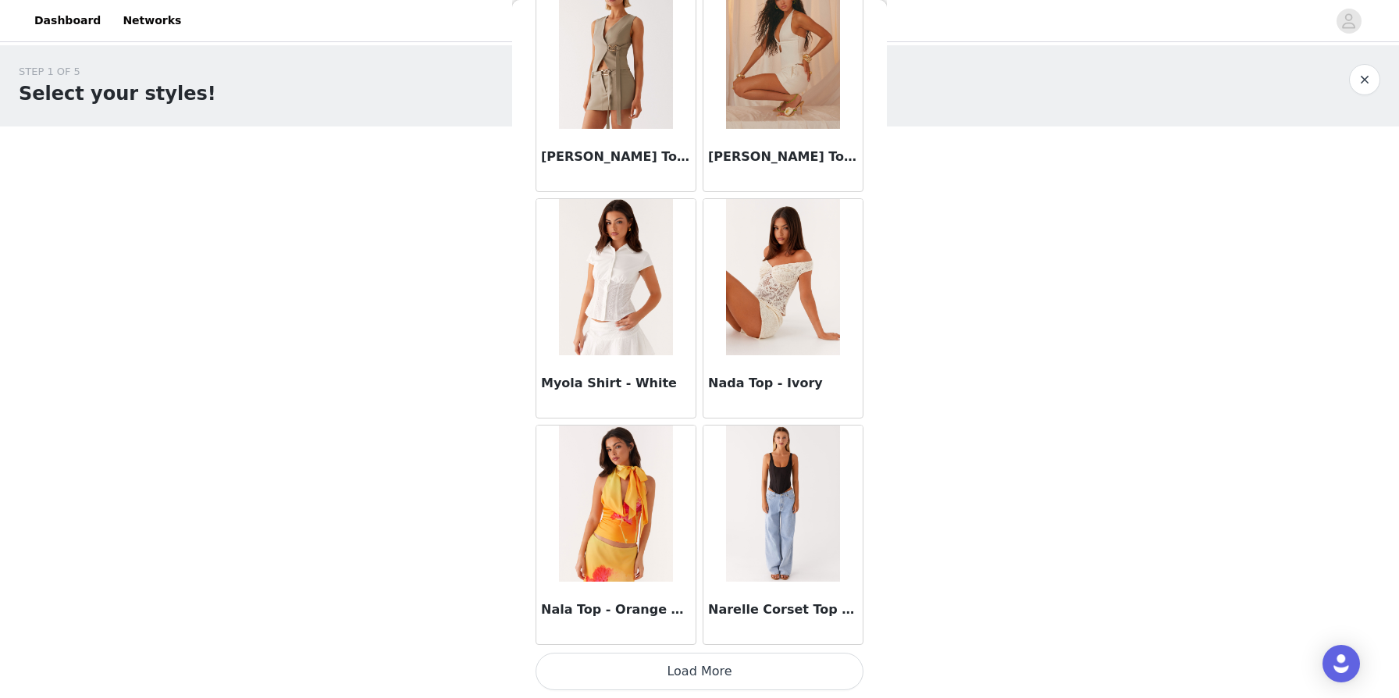
click at [671, 667] on button "Load More" at bounding box center [700, 671] width 328 height 37
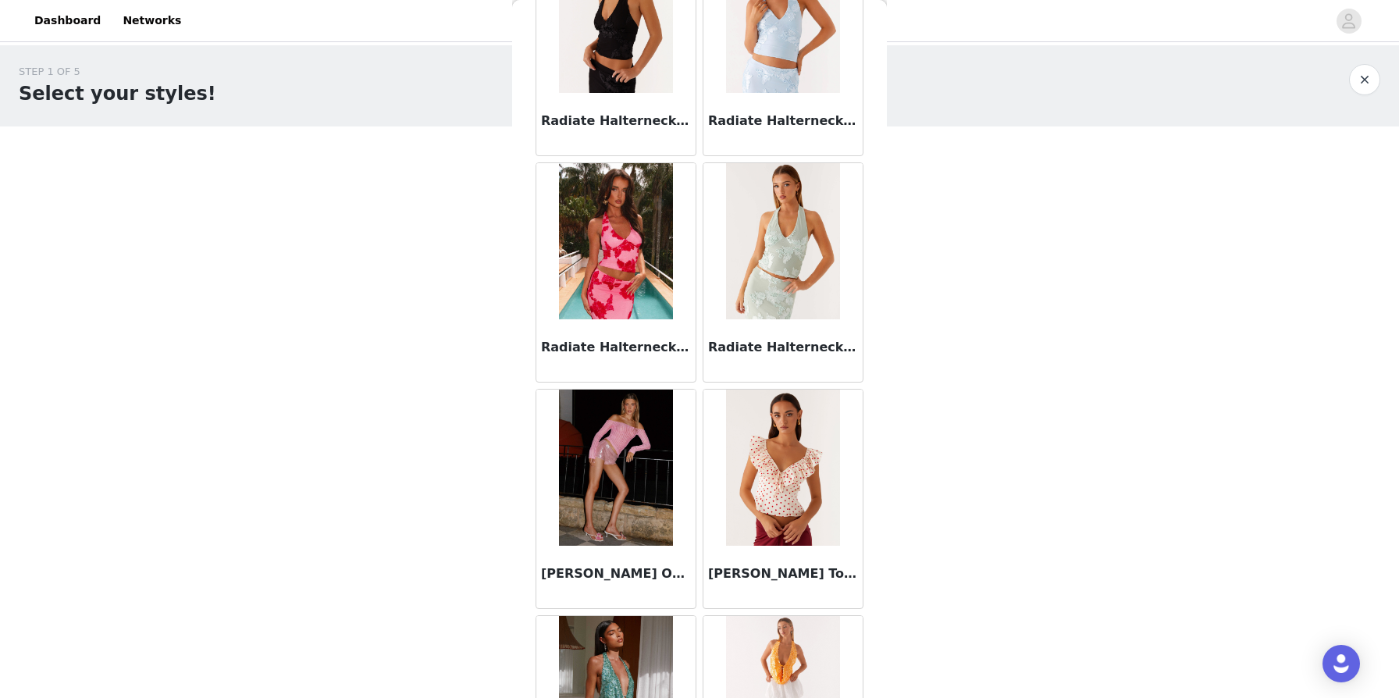
scroll to position [10746, 0]
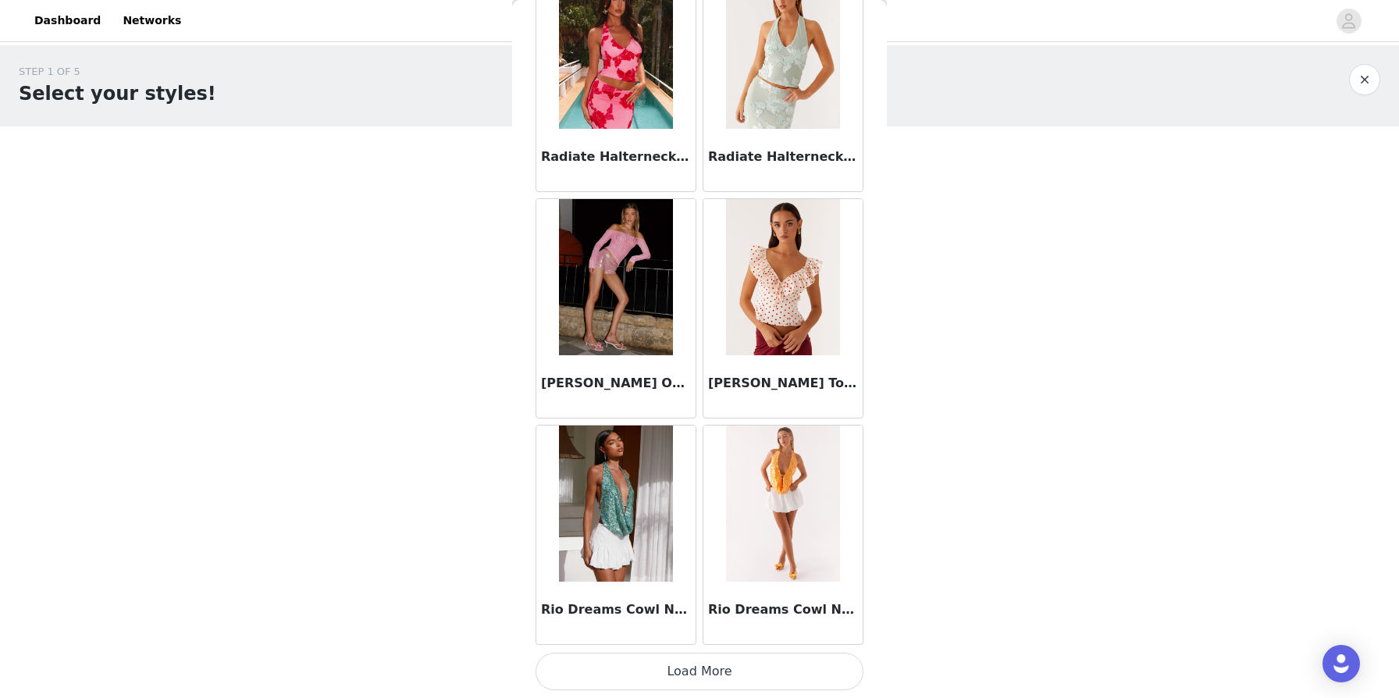
click at [687, 666] on button "Load More" at bounding box center [700, 671] width 328 height 37
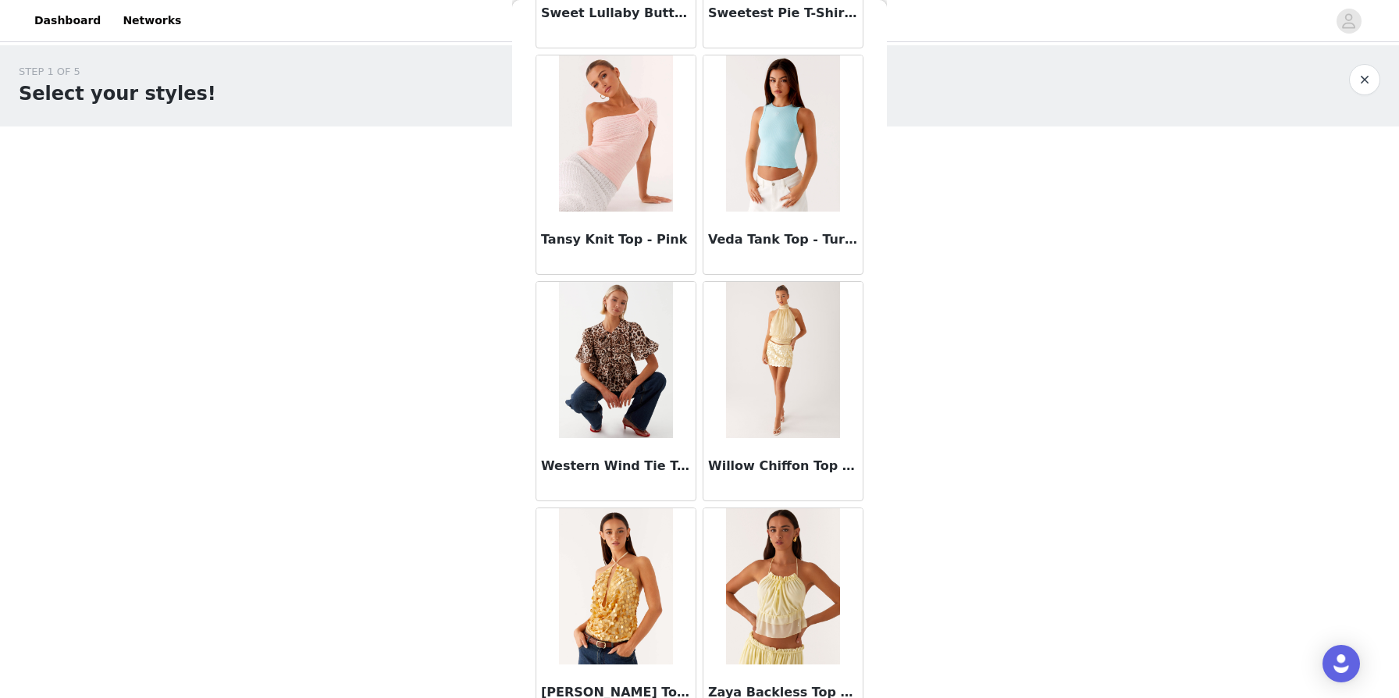
scroll to position [13010, 0]
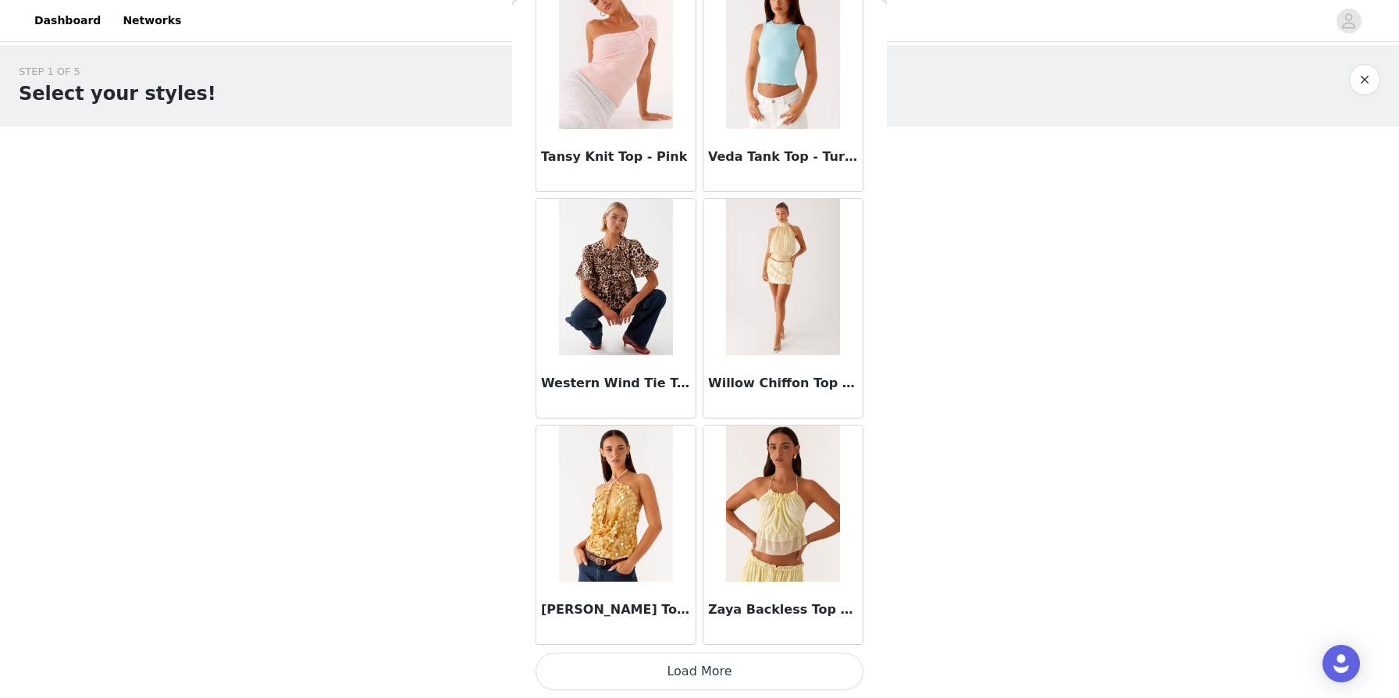
click at [702, 666] on button "Load More" at bounding box center [700, 671] width 328 height 37
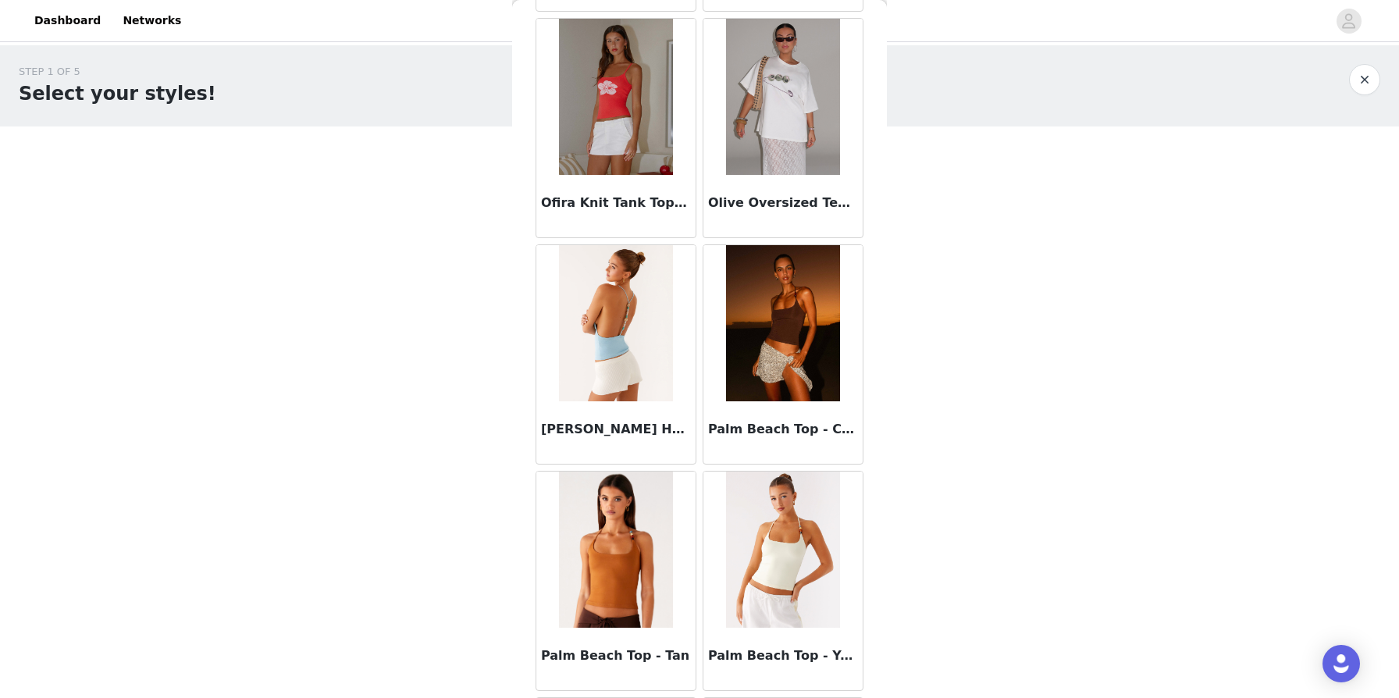
scroll to position [9334, 0]
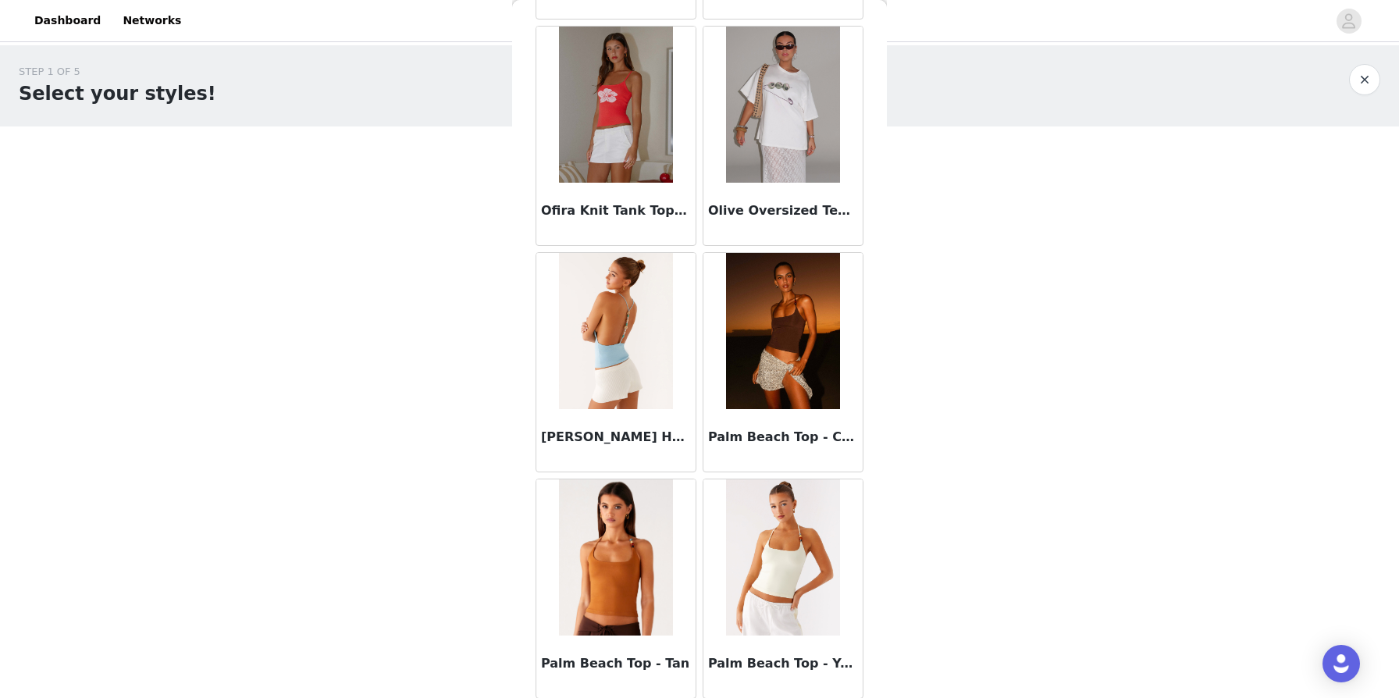
click at [717, 75] on button "button" at bounding box center [1364, 79] width 31 height 31
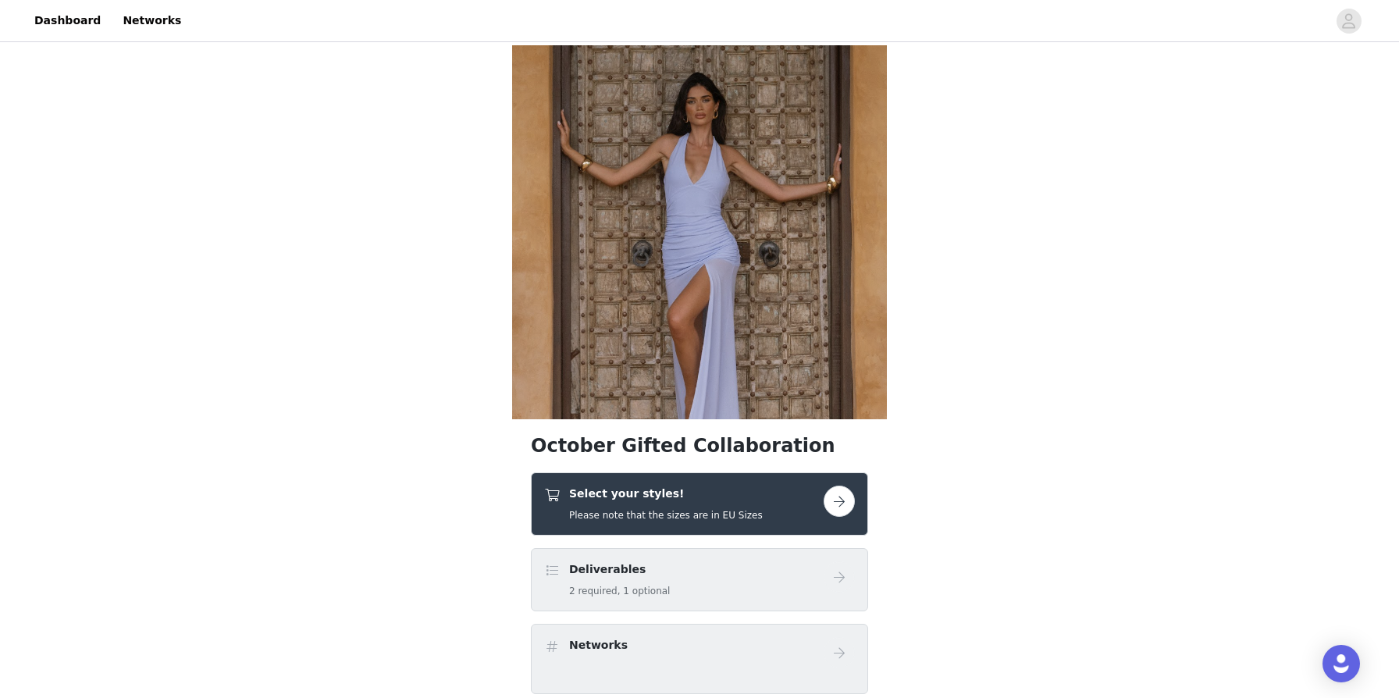
click at [703, 505] on div "Select your styles! Please note that the sizes are in EU Sizes" at bounding box center [666, 504] width 194 height 37
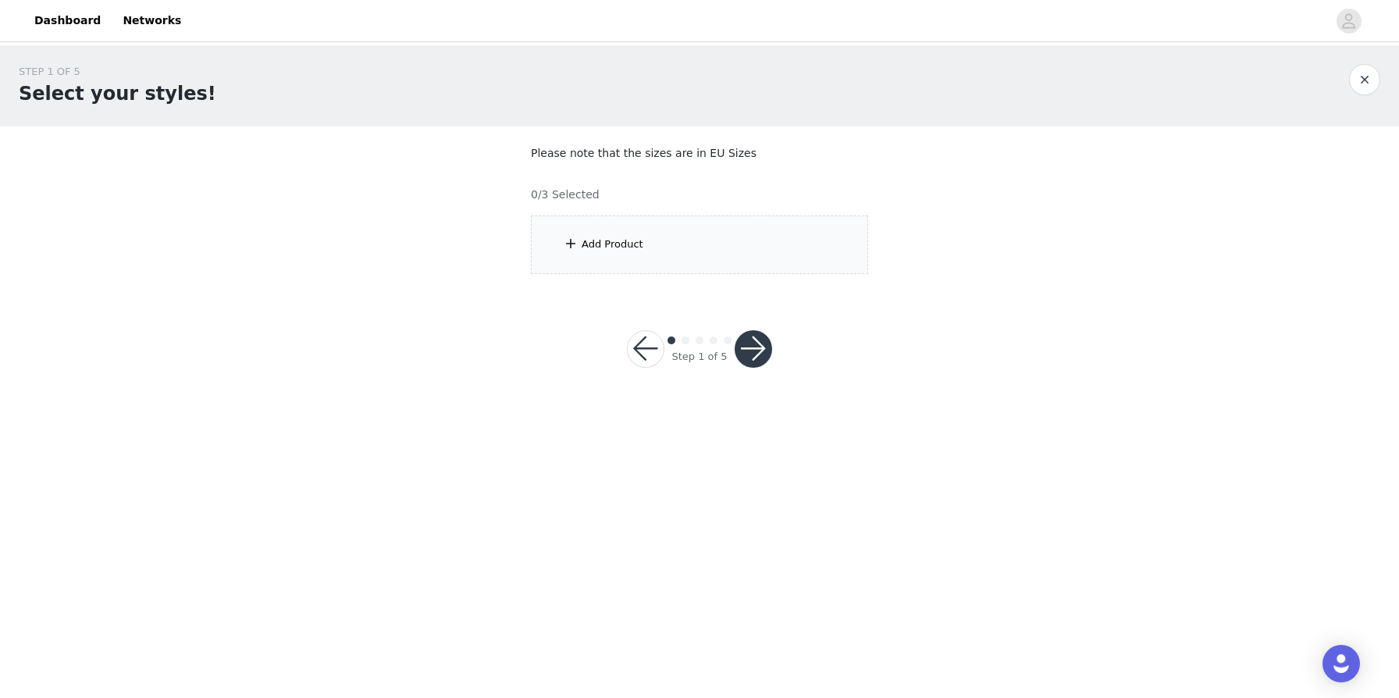
click at [636, 235] on div "Add Product" at bounding box center [699, 244] width 337 height 59
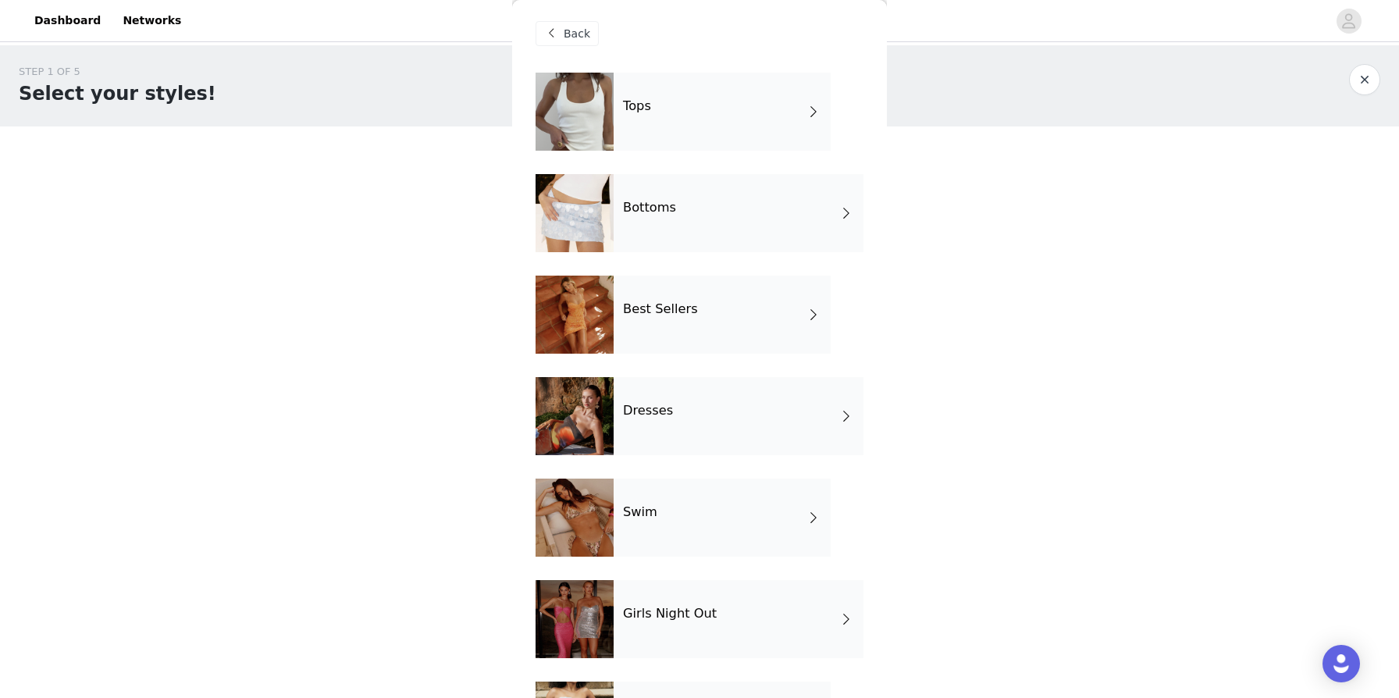
scroll to position [10, 0]
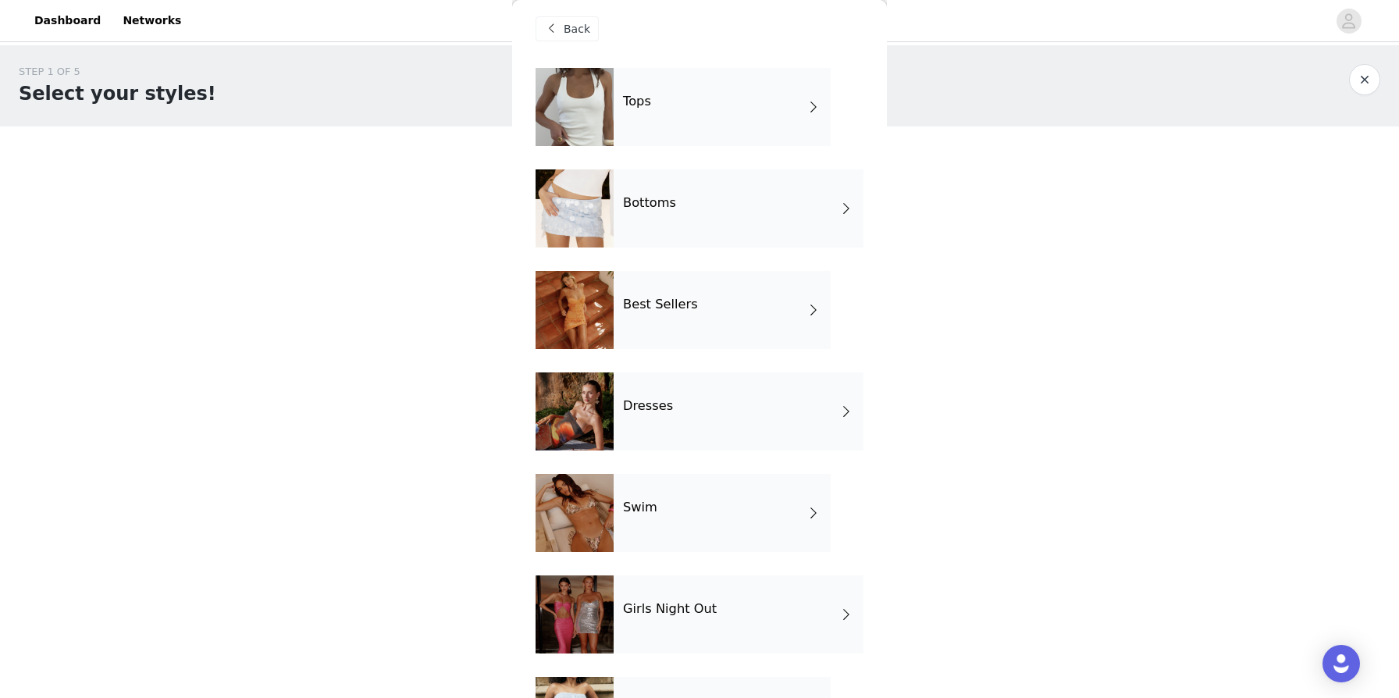
click at [595, 418] on div at bounding box center [575, 411] width 78 height 78
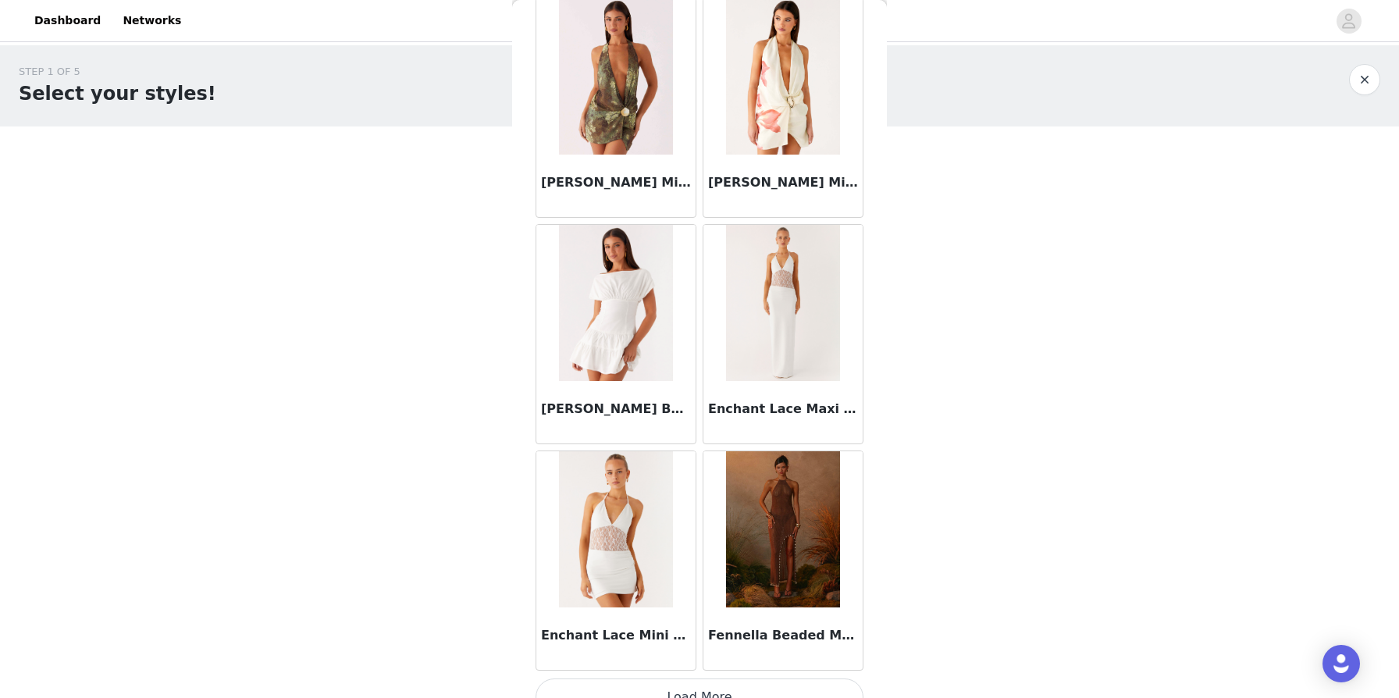
scroll to position [1691, 0]
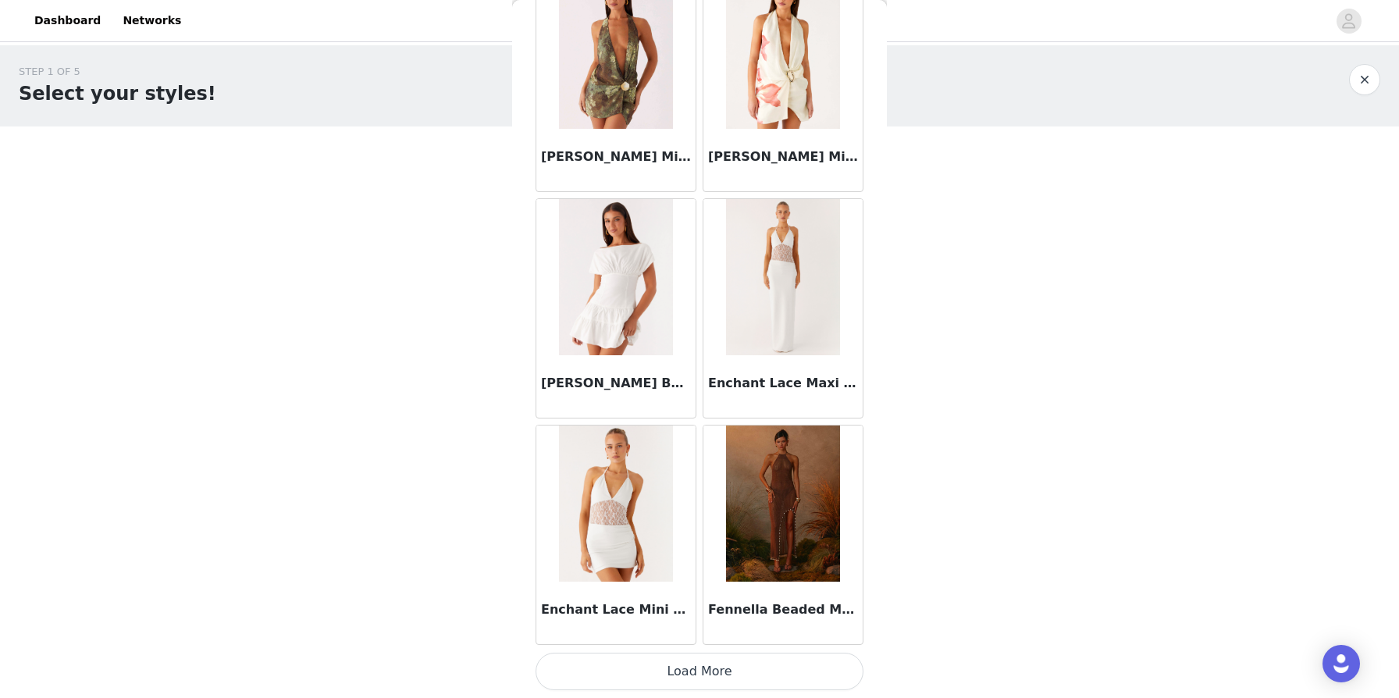
click at [663, 671] on button "Load More" at bounding box center [700, 671] width 328 height 37
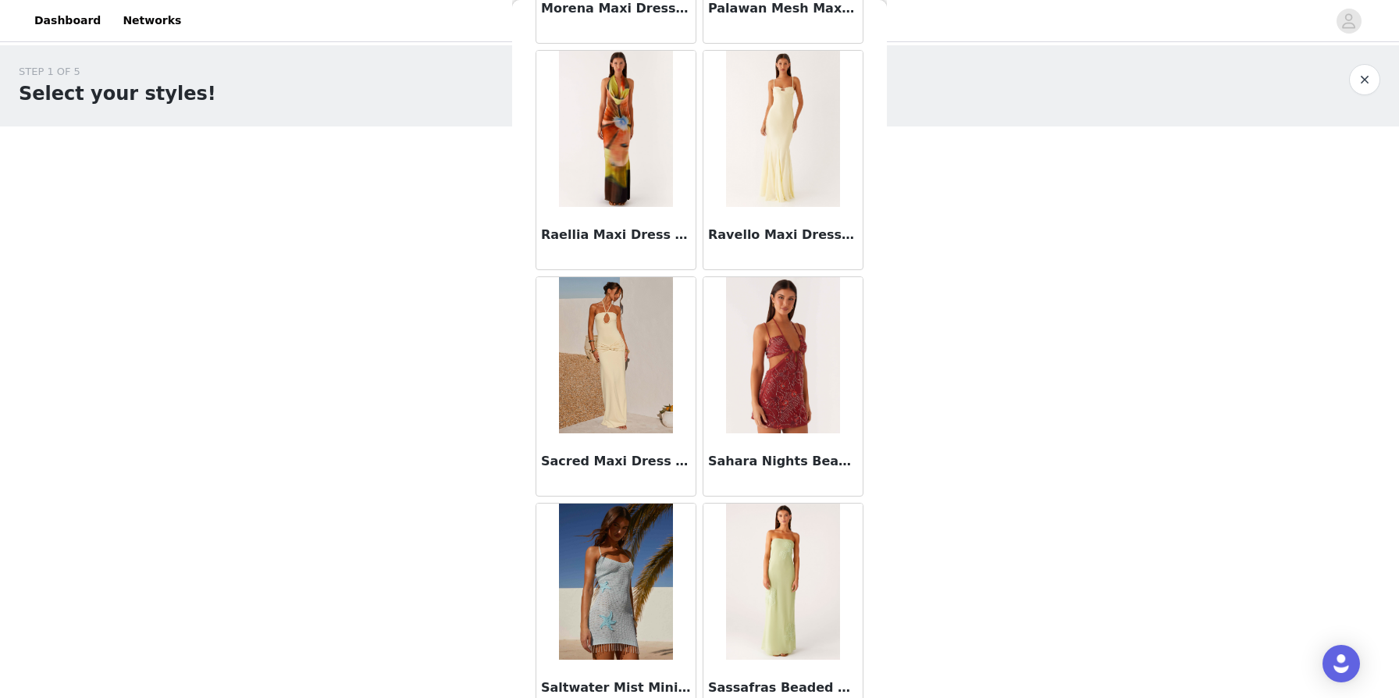
scroll to position [3955, 0]
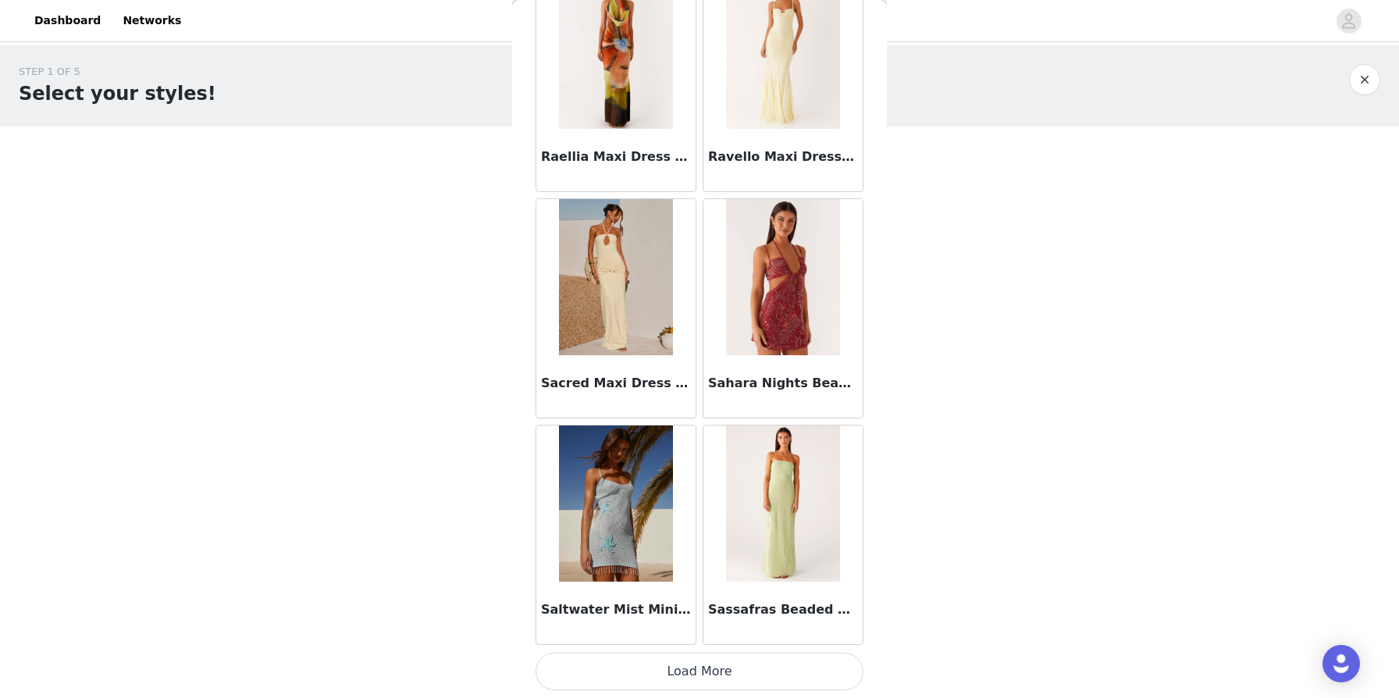
click at [693, 666] on button "Load More" at bounding box center [700, 671] width 328 height 37
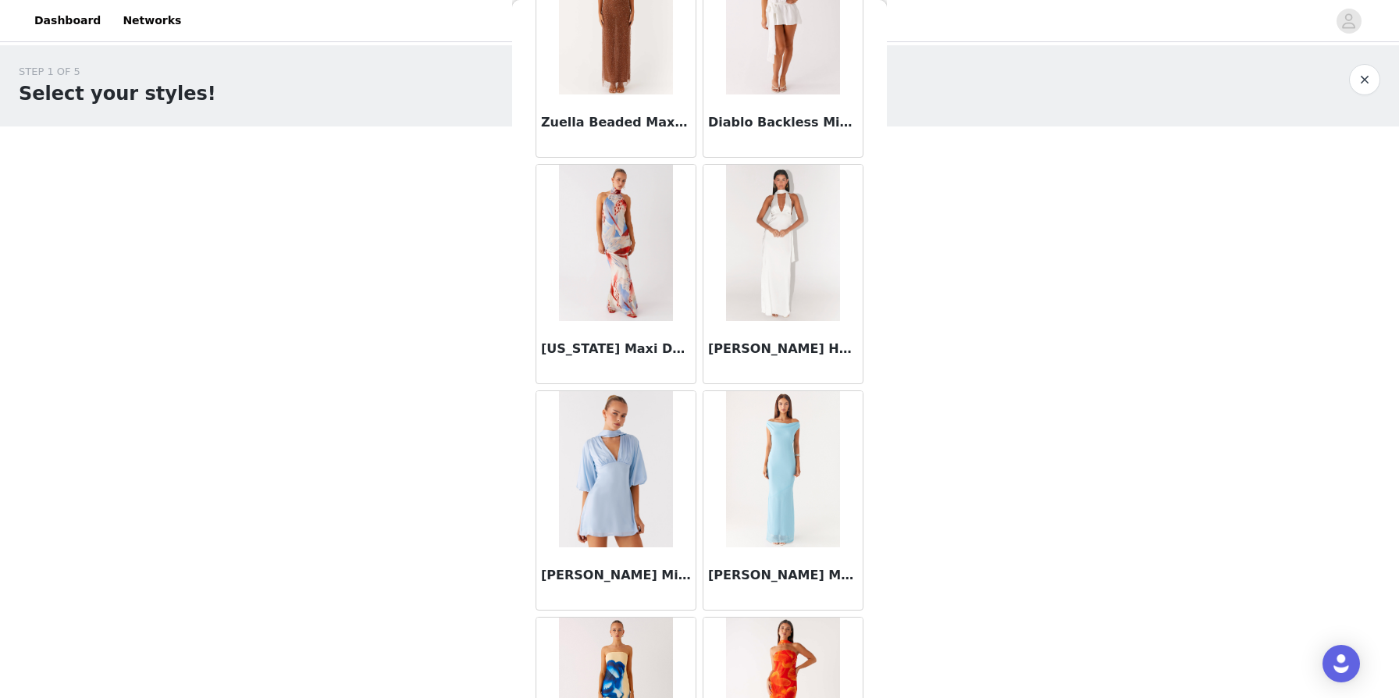
scroll to position [6219, 0]
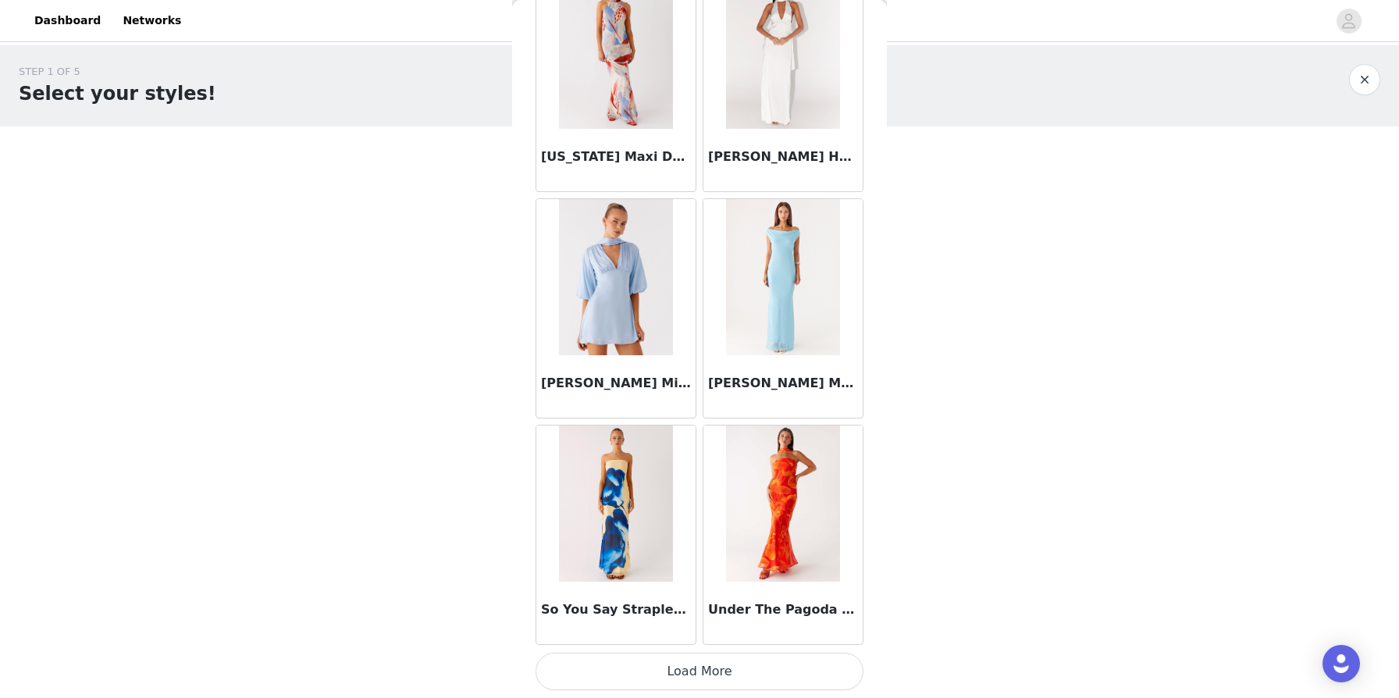
click at [717, 678] on button "Load More" at bounding box center [700, 671] width 328 height 37
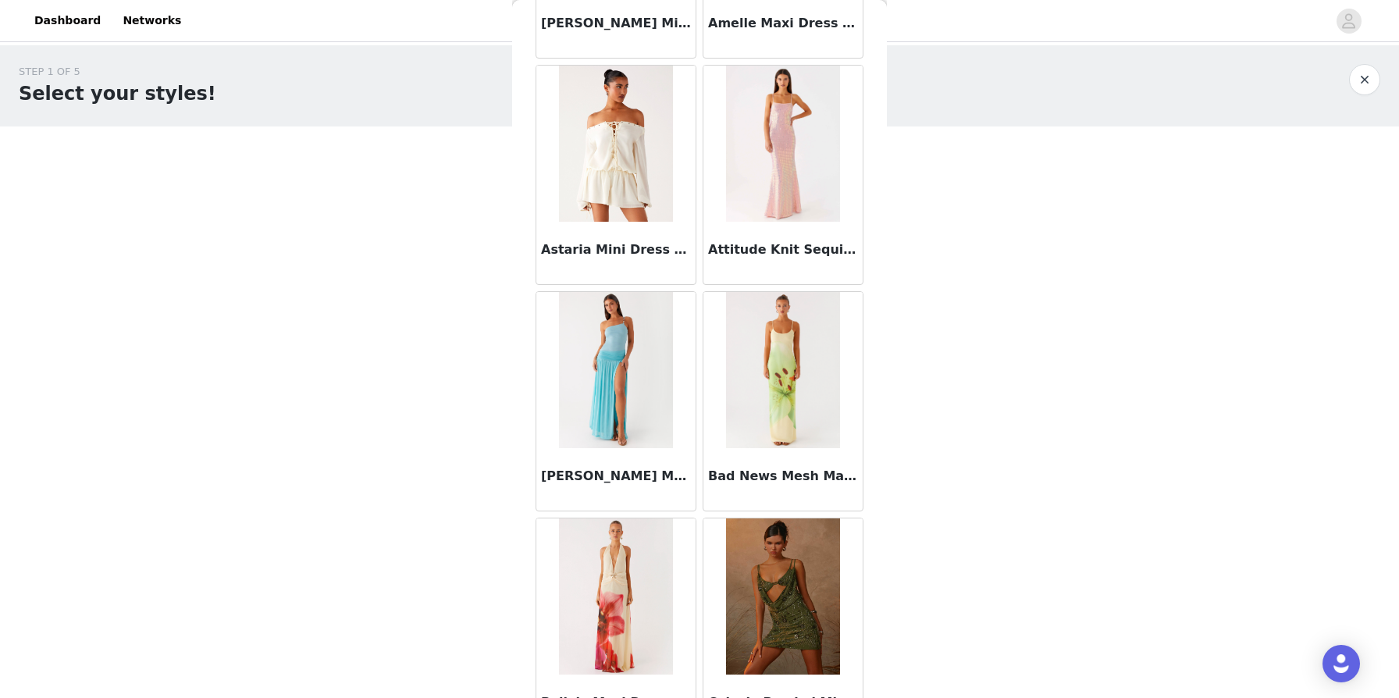
scroll to position [0, 0]
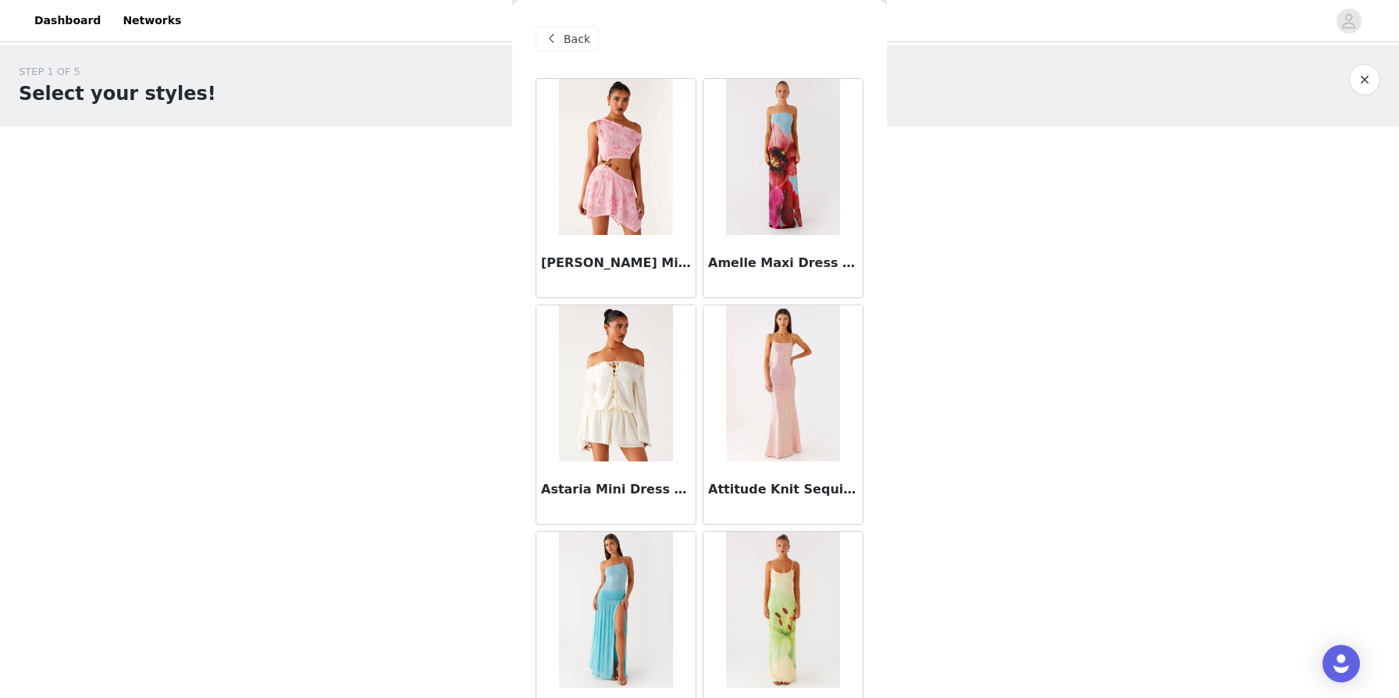
click at [574, 37] on span "Back" at bounding box center [577, 39] width 27 height 16
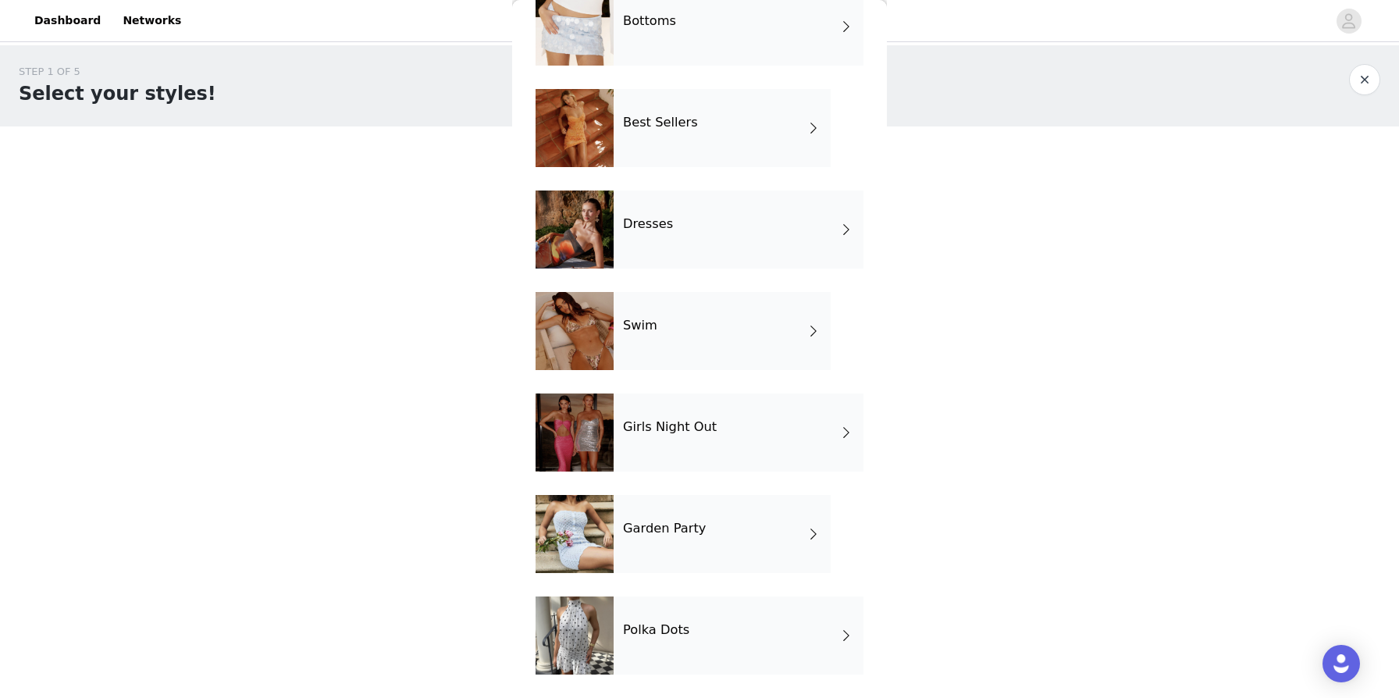
scroll to position [189, 0]
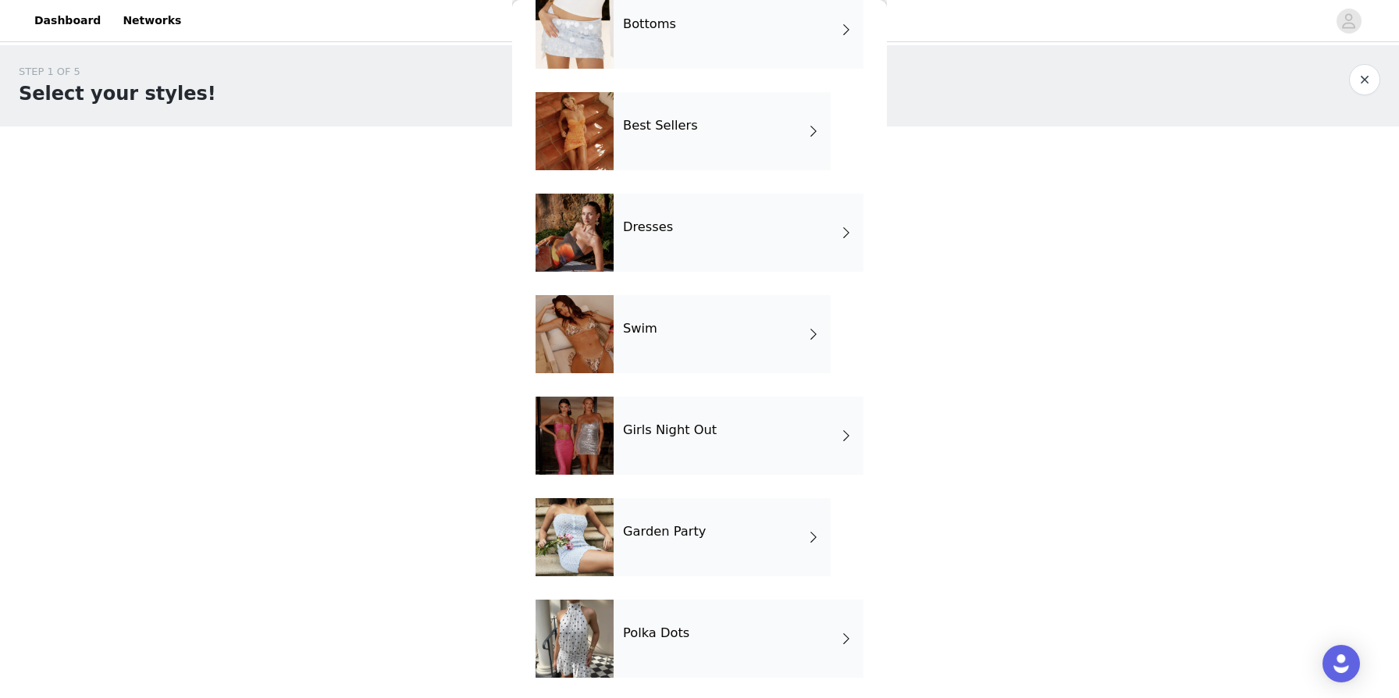
click at [625, 621] on div "Polka Dots" at bounding box center [739, 639] width 250 height 78
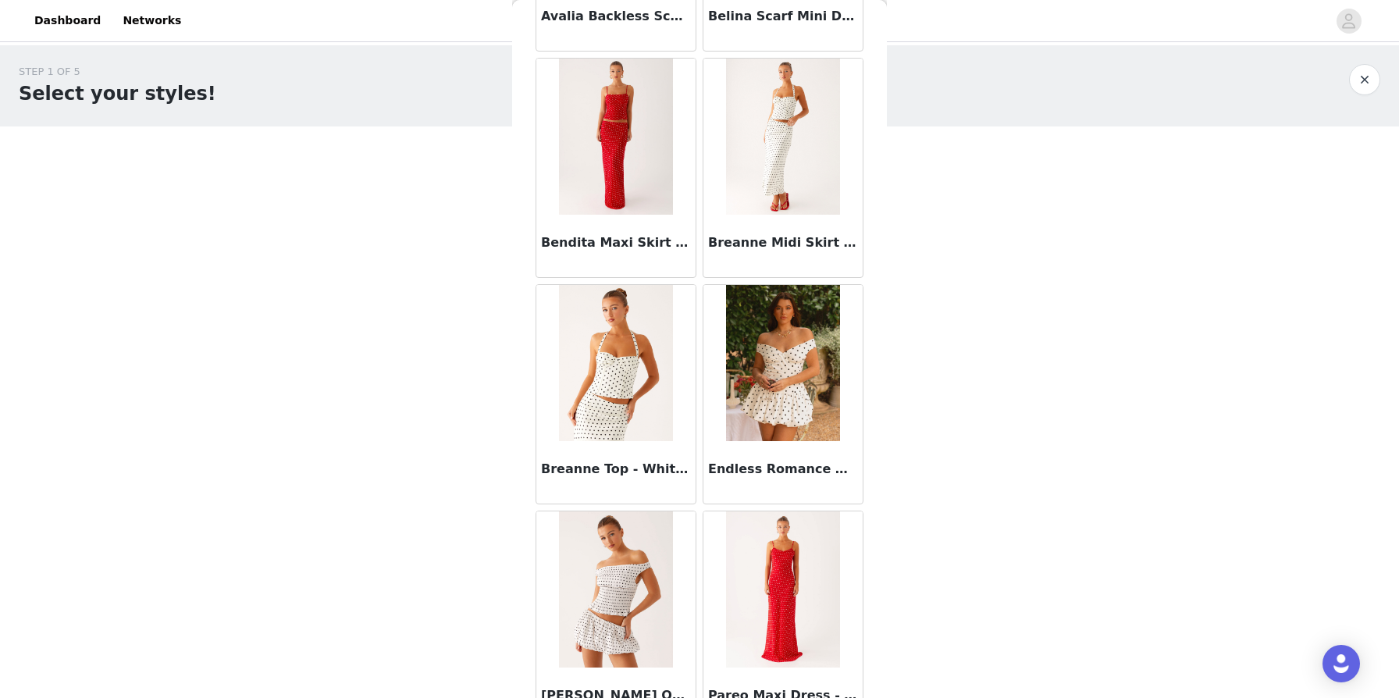
scroll to position [195, 0]
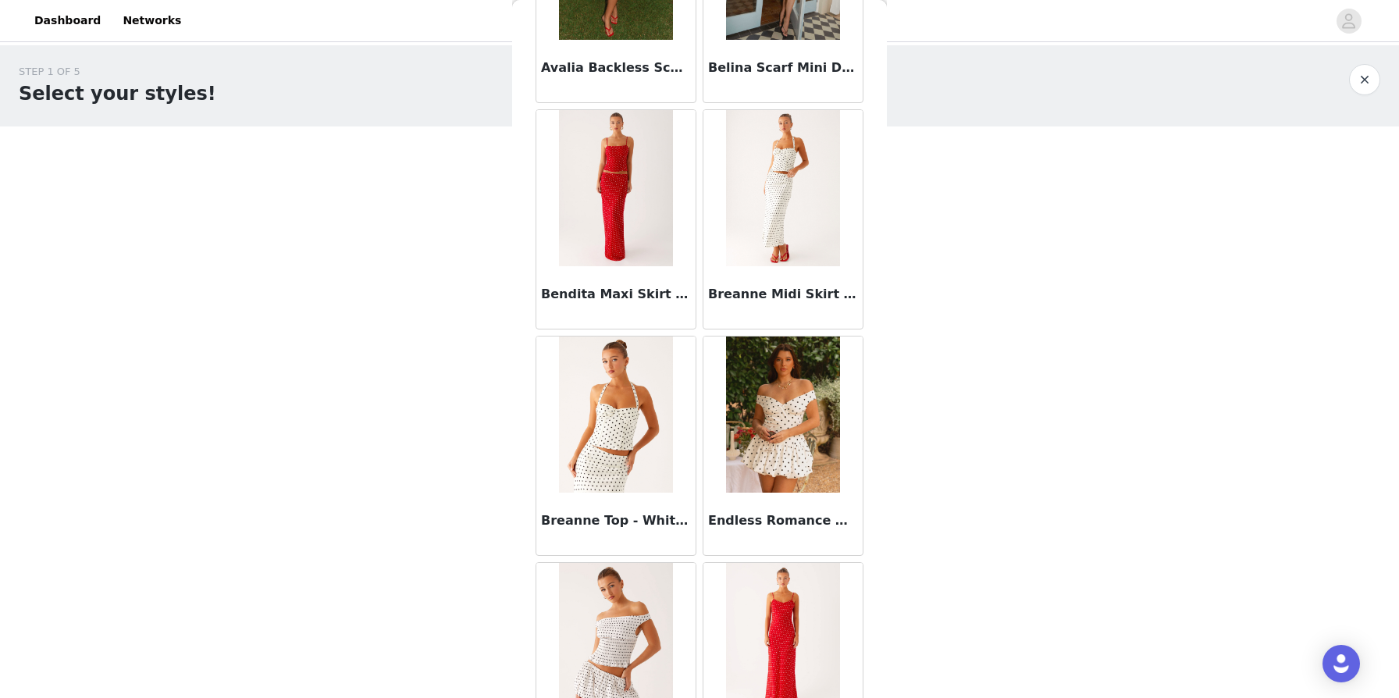
click at [597, 430] on img at bounding box center [615, 414] width 113 height 156
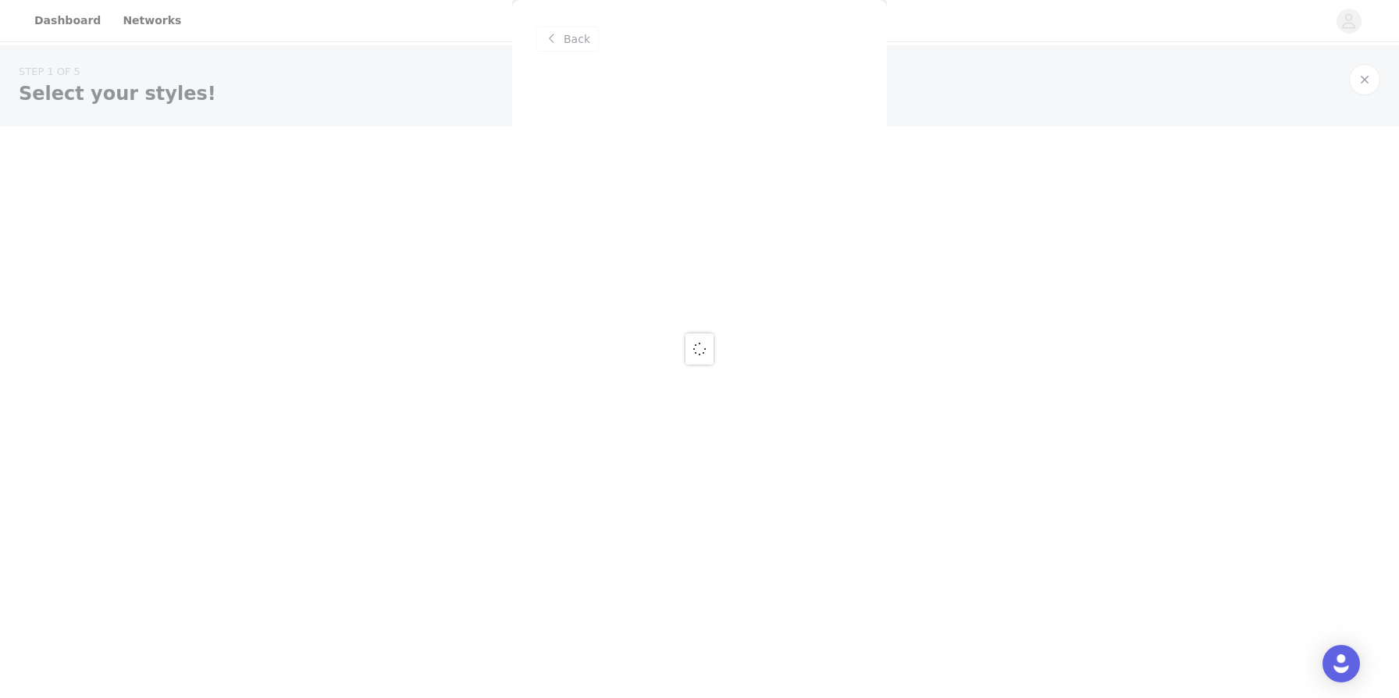
scroll to position [0, 0]
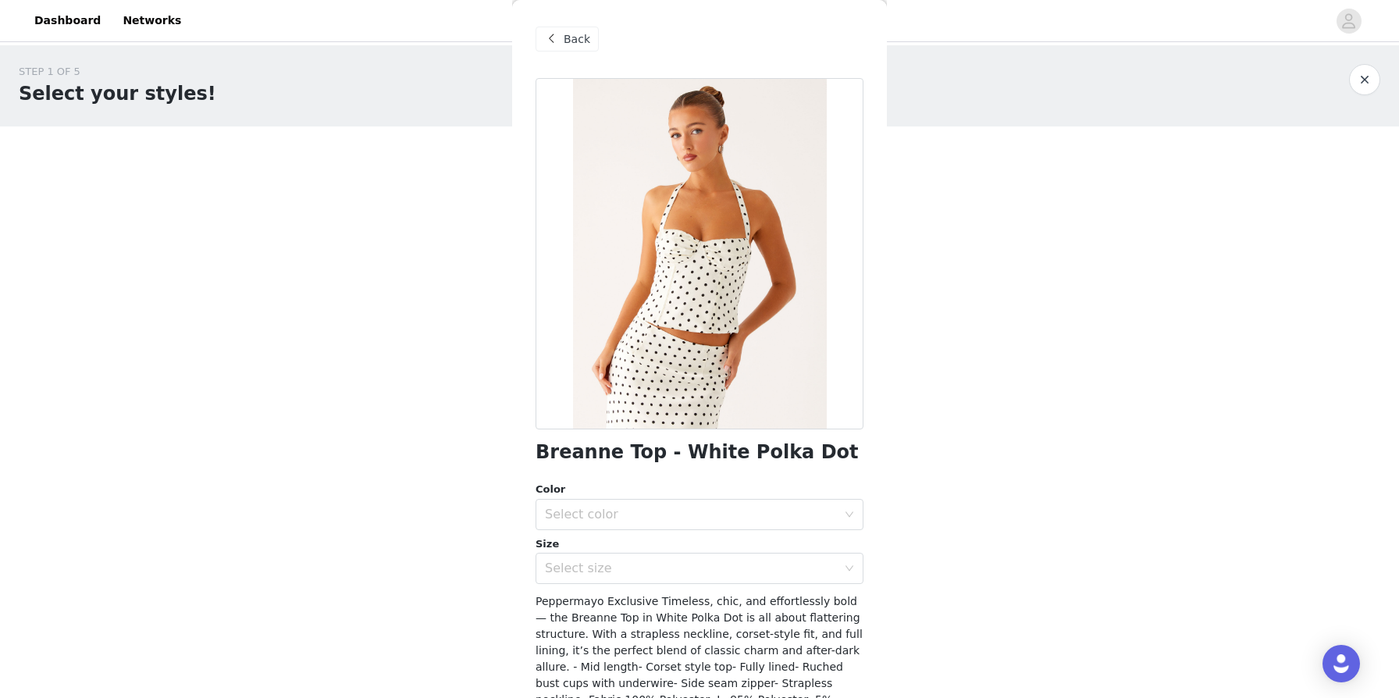
click at [580, 36] on span "Back" at bounding box center [577, 39] width 27 height 16
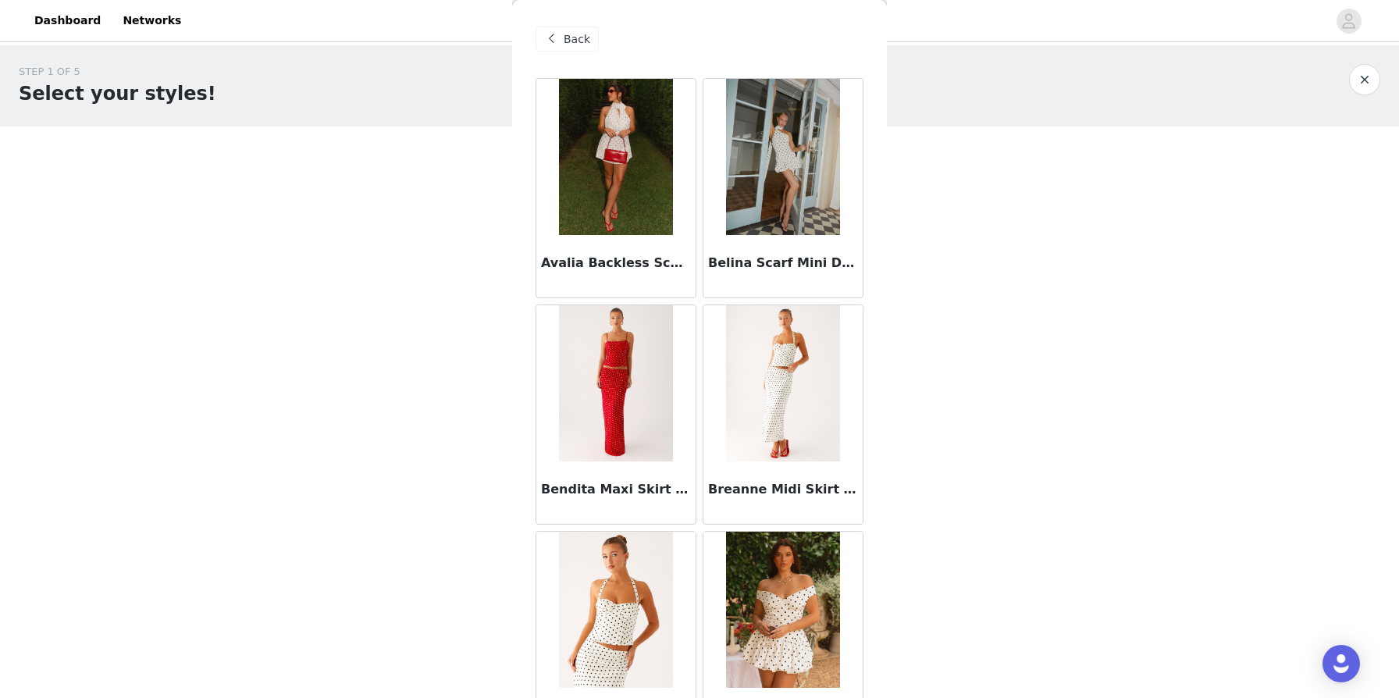
click at [580, 36] on span "Back" at bounding box center [577, 39] width 27 height 16
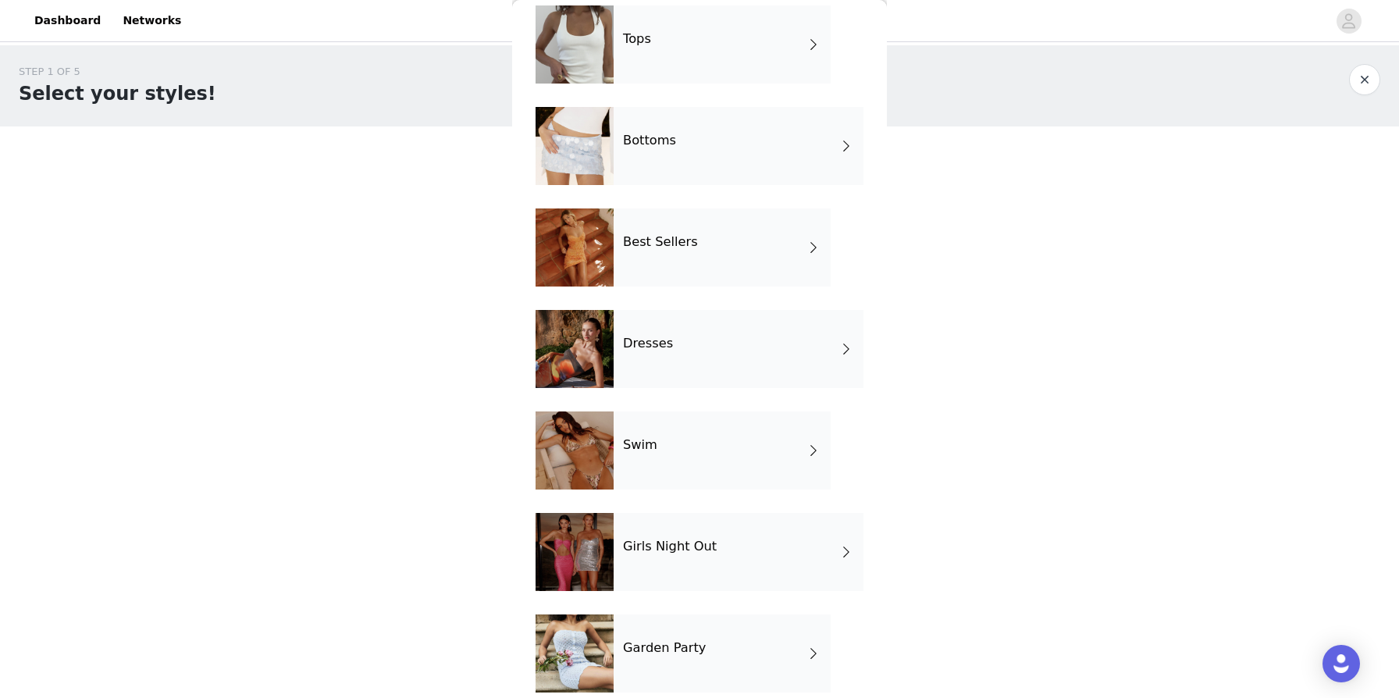
scroll to position [192, 0]
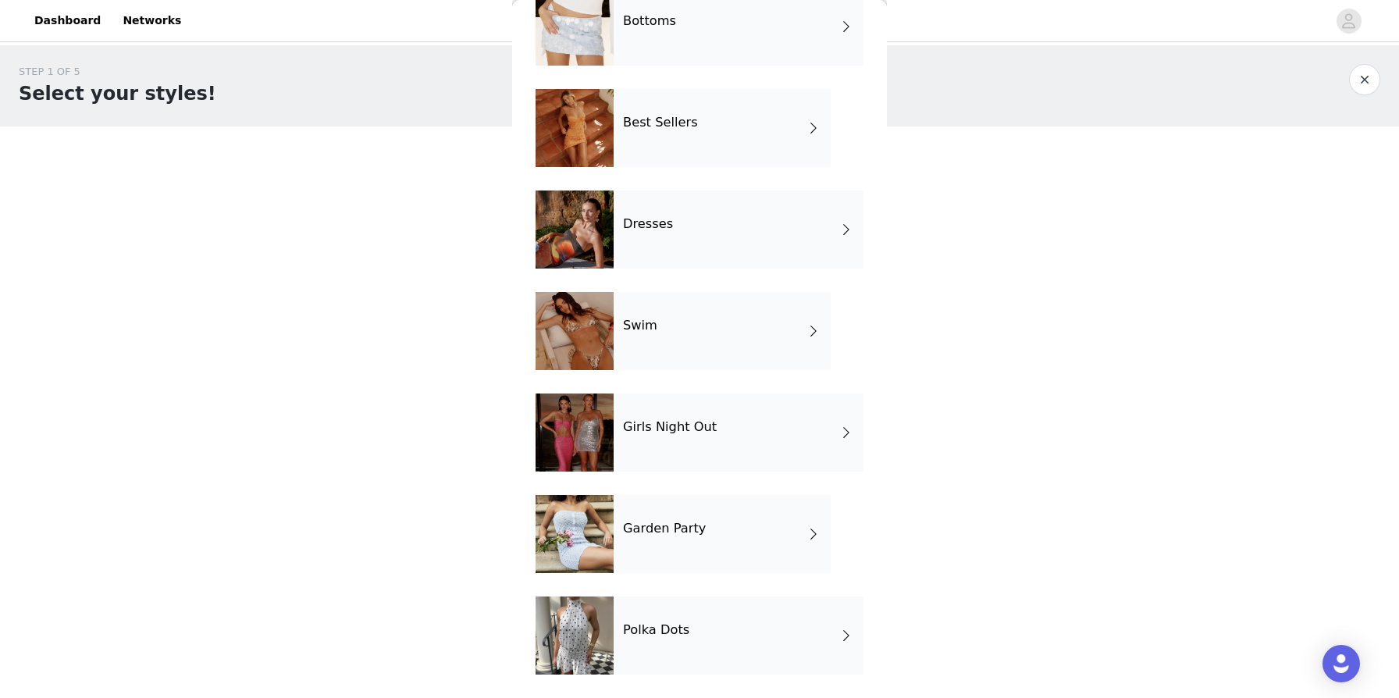
click at [665, 445] on div "Girls Night Out" at bounding box center [739, 432] width 250 height 78
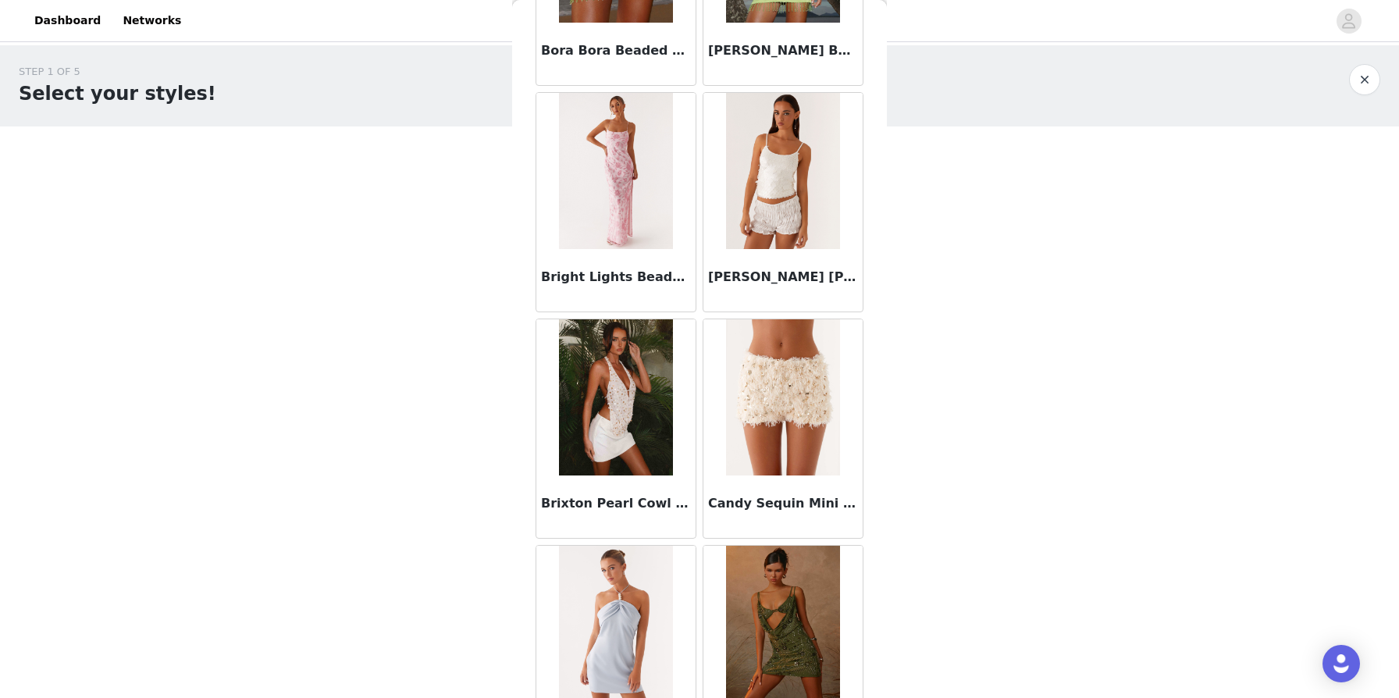
scroll to position [1691, 0]
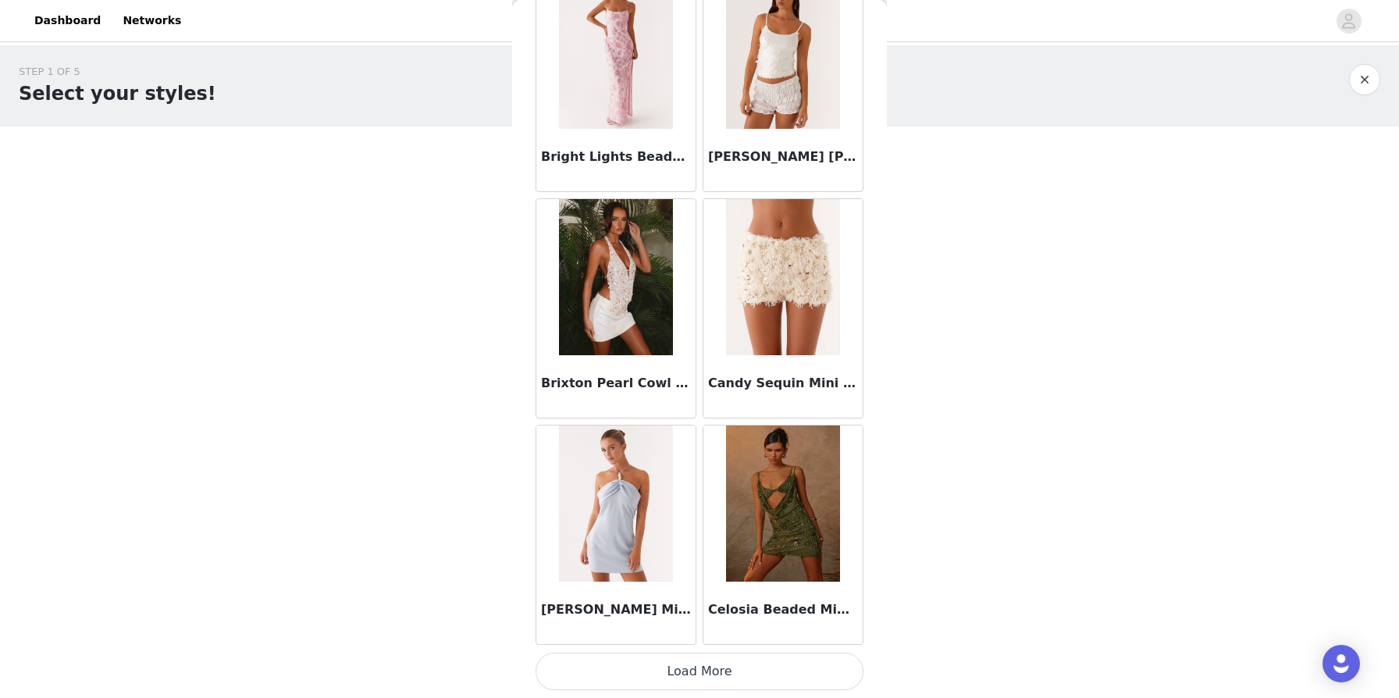
click at [717, 73] on button "button" at bounding box center [1364, 79] width 31 height 31
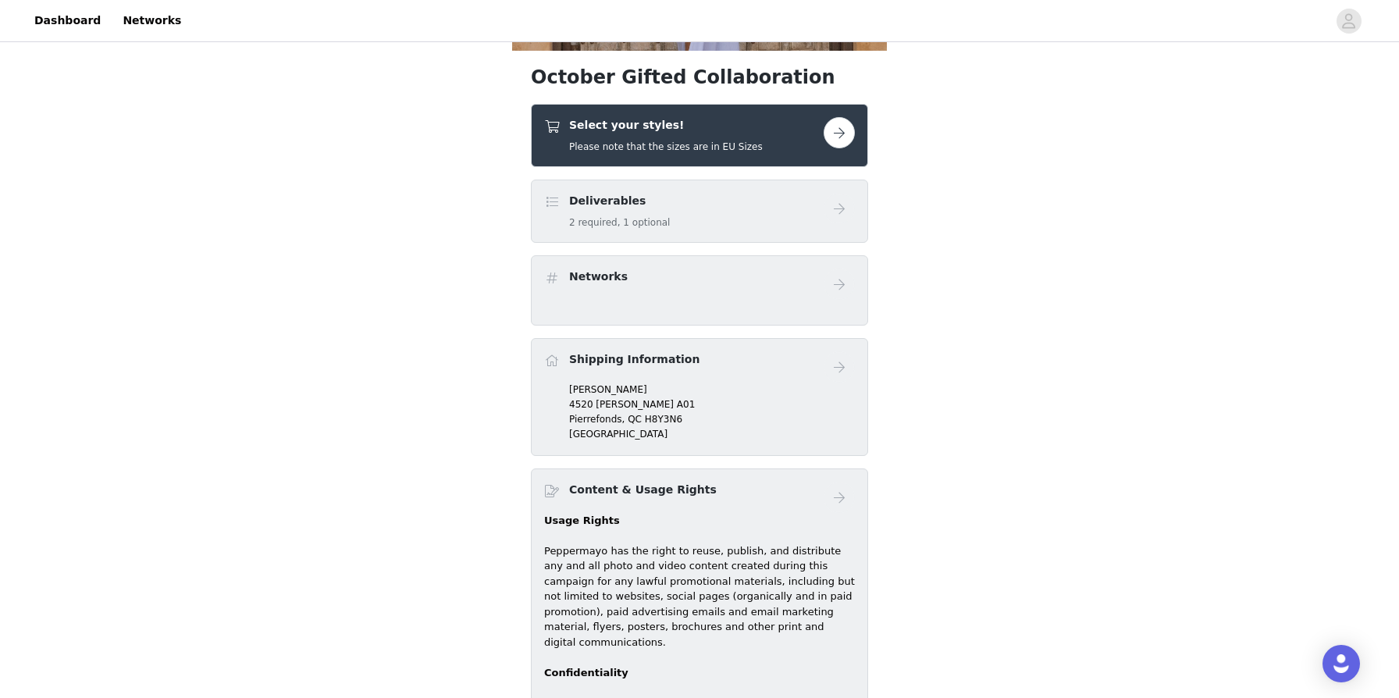
scroll to position [369, 0]
click at [717, 134] on button "button" at bounding box center [839, 131] width 31 height 31
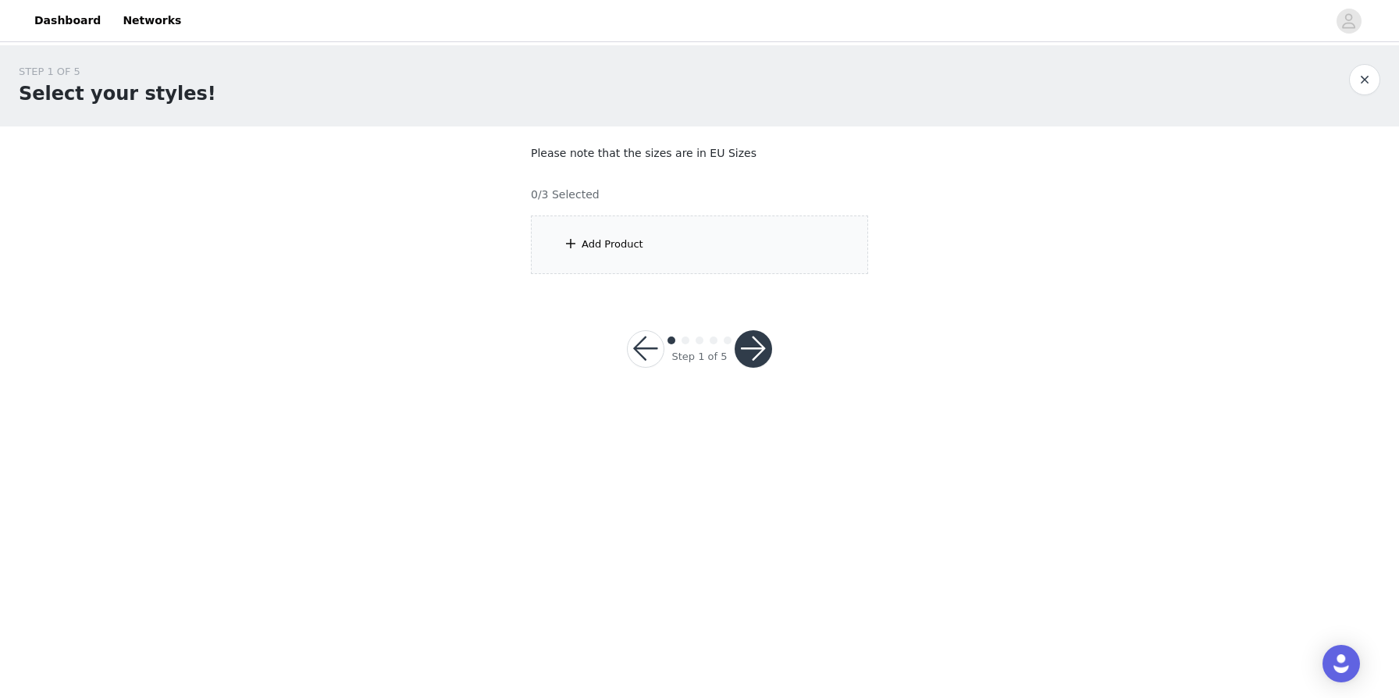
click at [717, 234] on div "Add Product" at bounding box center [699, 244] width 337 height 59
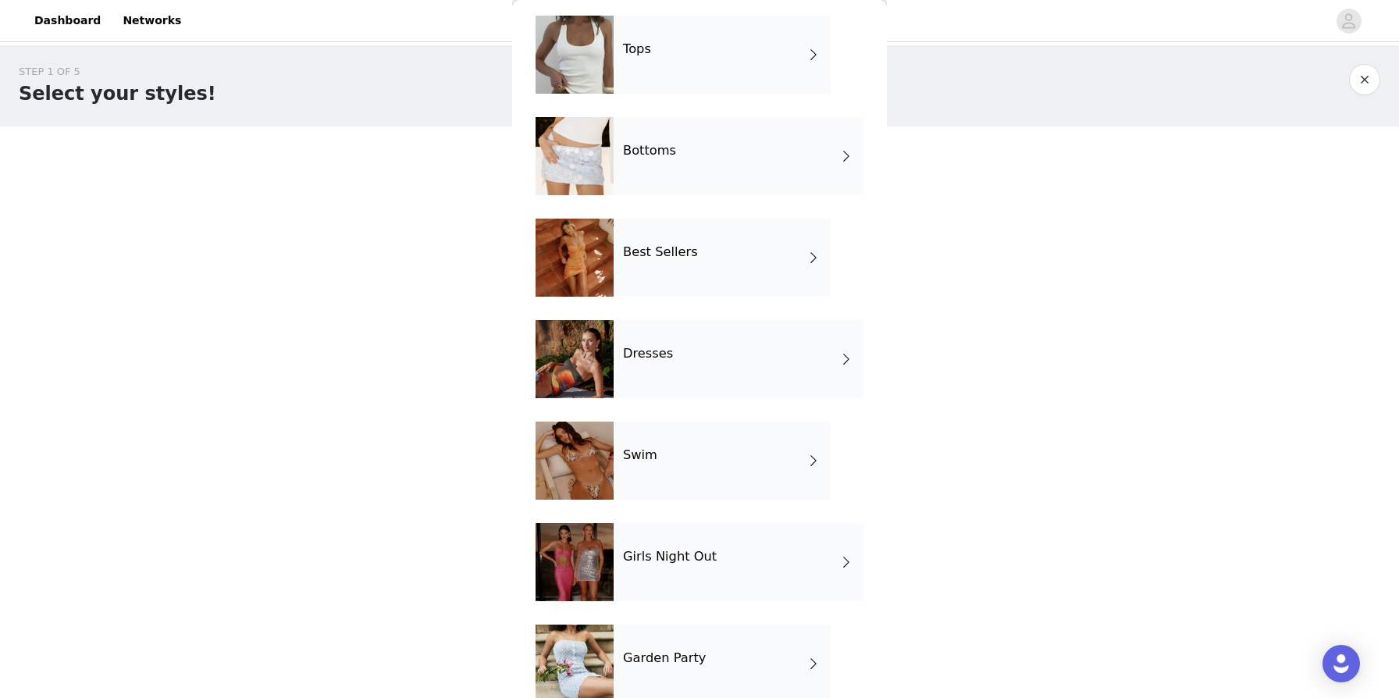
scroll to position [60, 0]
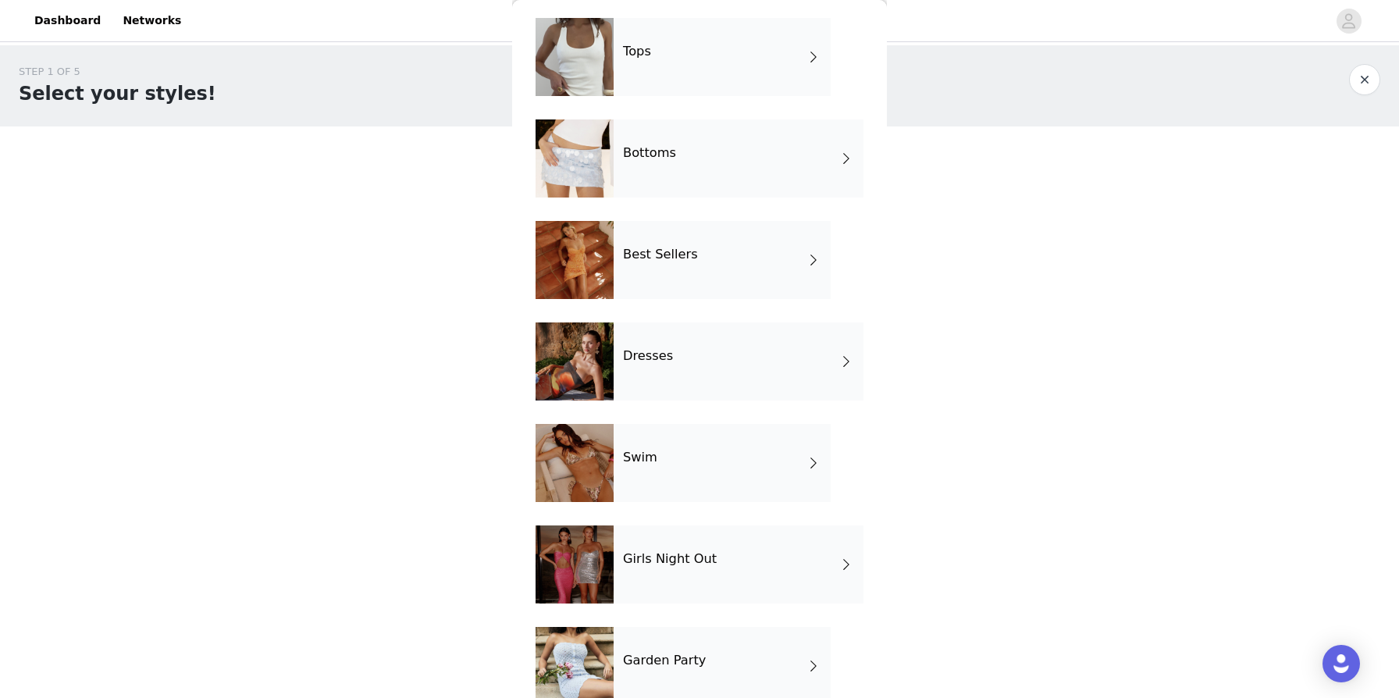
click at [717, 34] on div "Tops" at bounding box center [722, 57] width 217 height 78
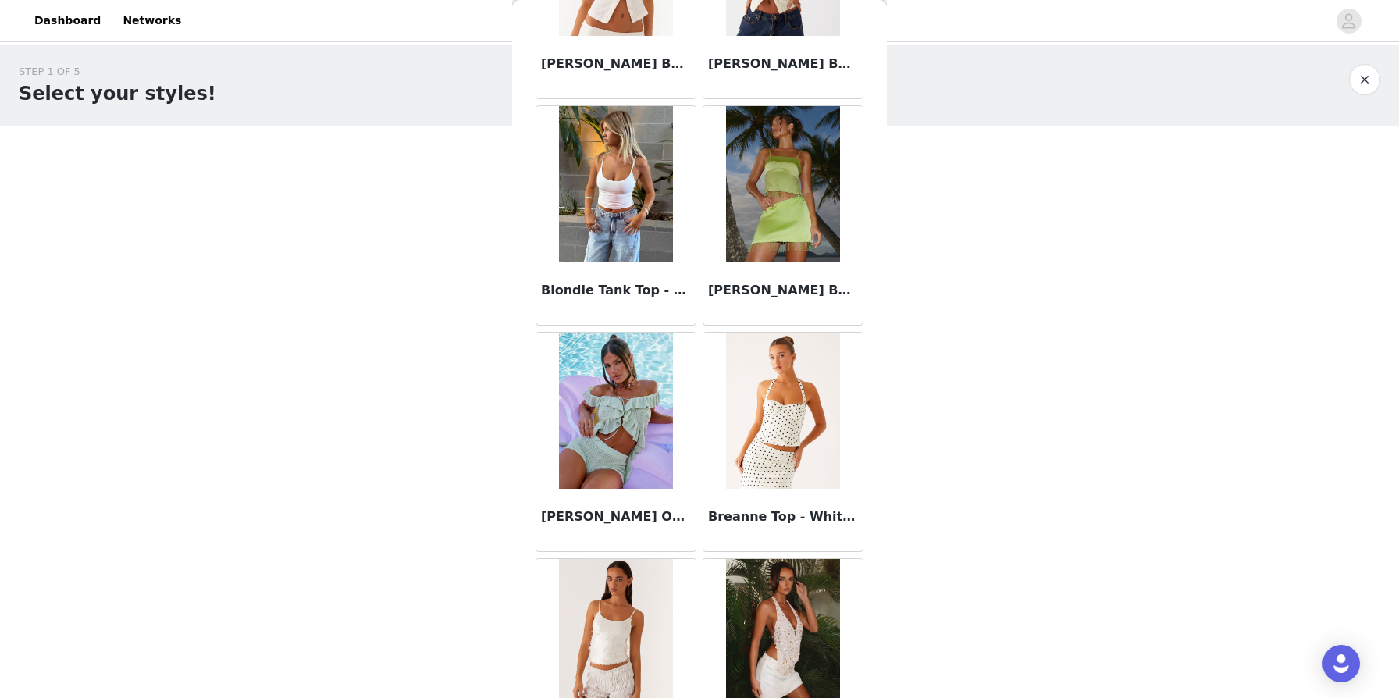
scroll to position [1691, 0]
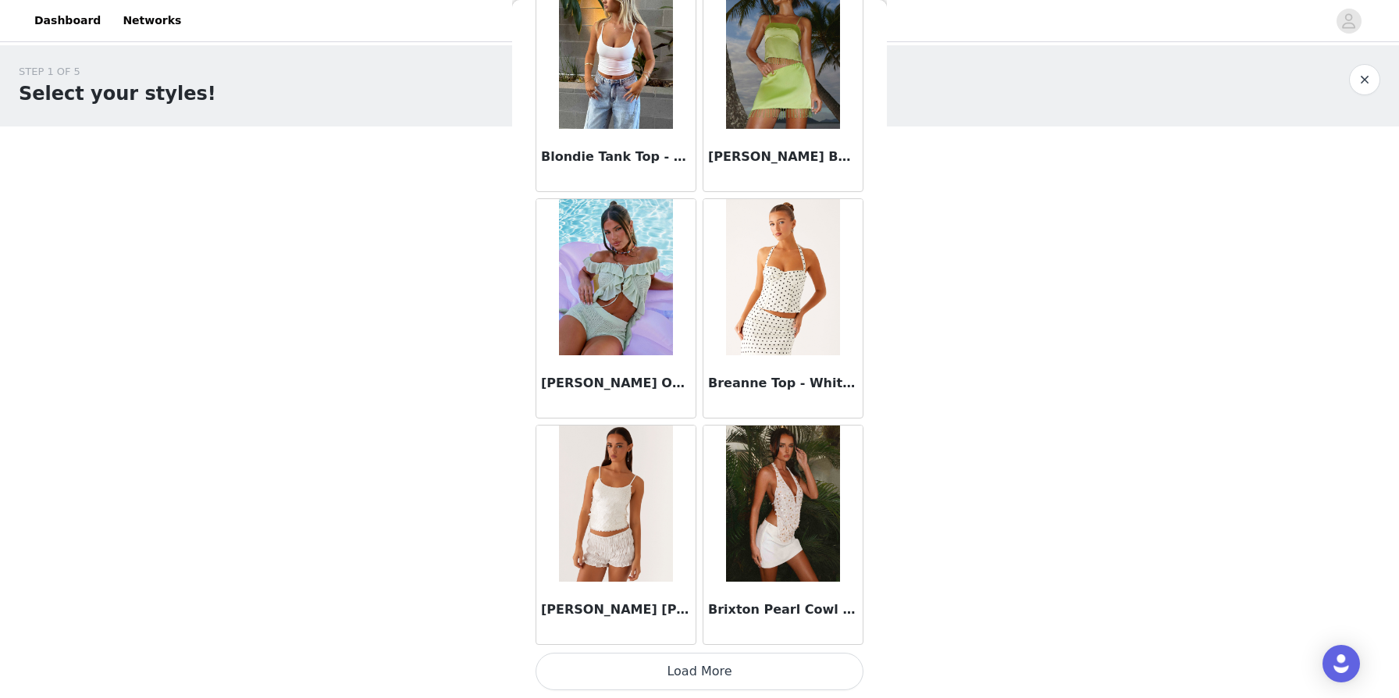
click at [717, 670] on button "Load More" at bounding box center [700, 671] width 328 height 37
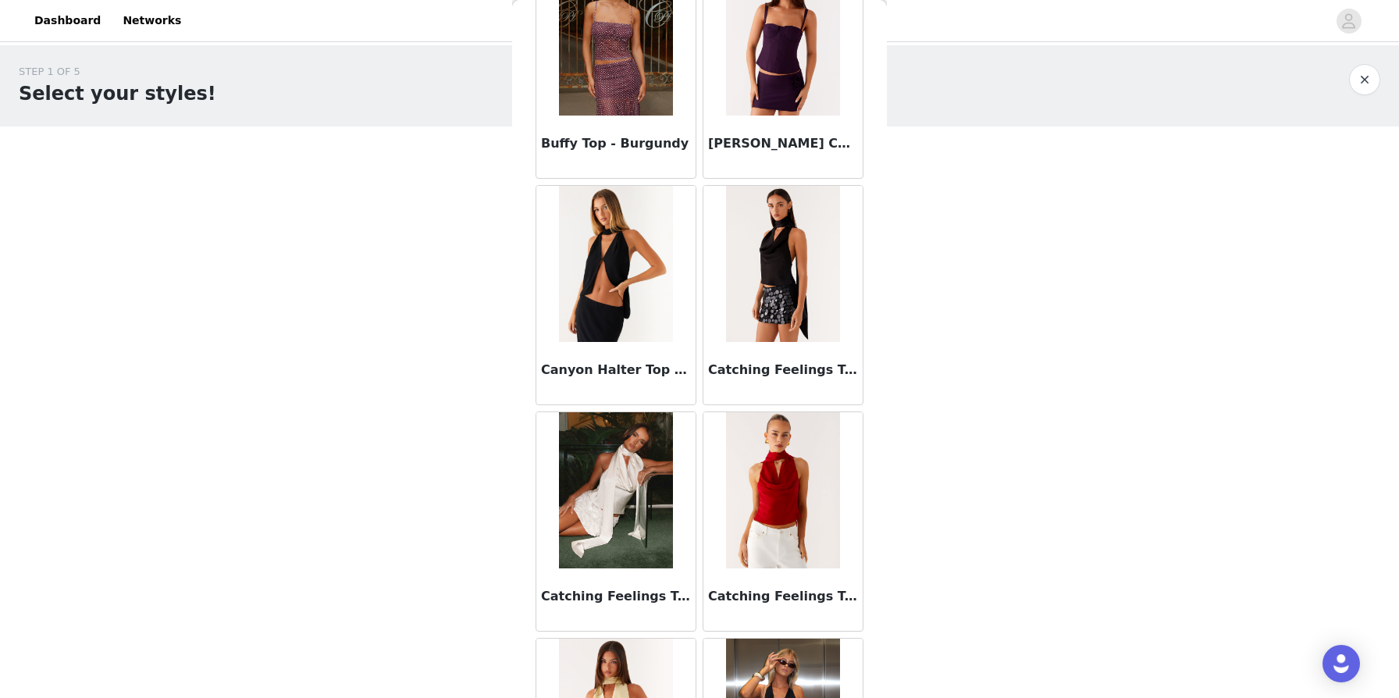
scroll to position [2545, 0]
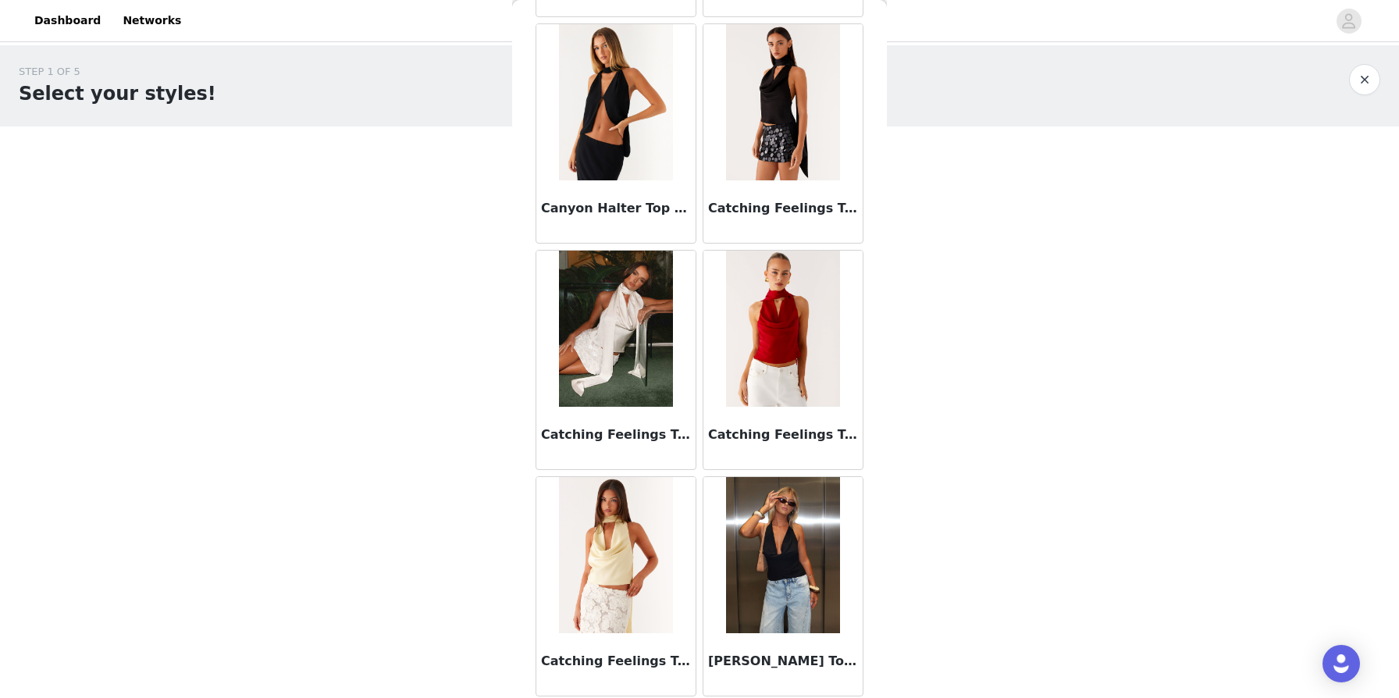
click at [625, 109] on img at bounding box center [615, 102] width 113 height 156
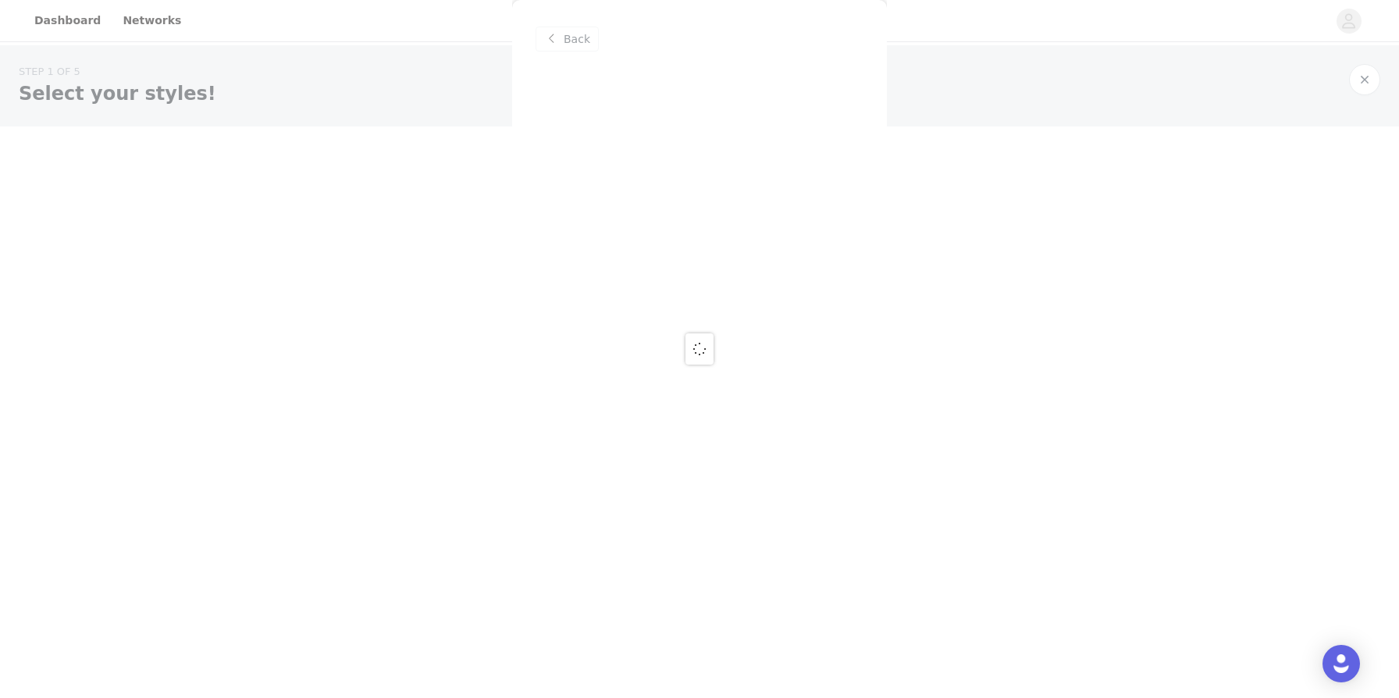
scroll to position [0, 0]
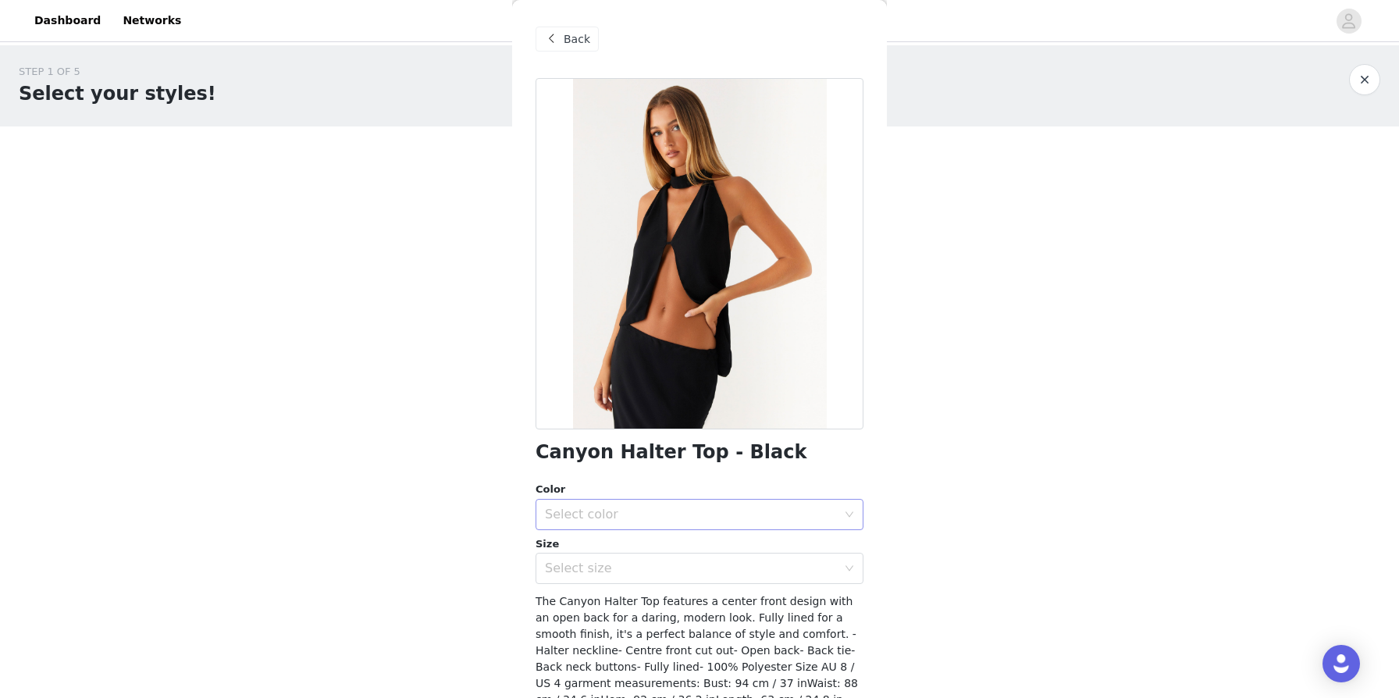
click at [632, 518] on div "Select color" at bounding box center [691, 515] width 292 height 16
click at [607, 551] on li "Black" at bounding box center [700, 548] width 328 height 25
click at [593, 574] on div "Select size" at bounding box center [691, 569] width 292 height 16
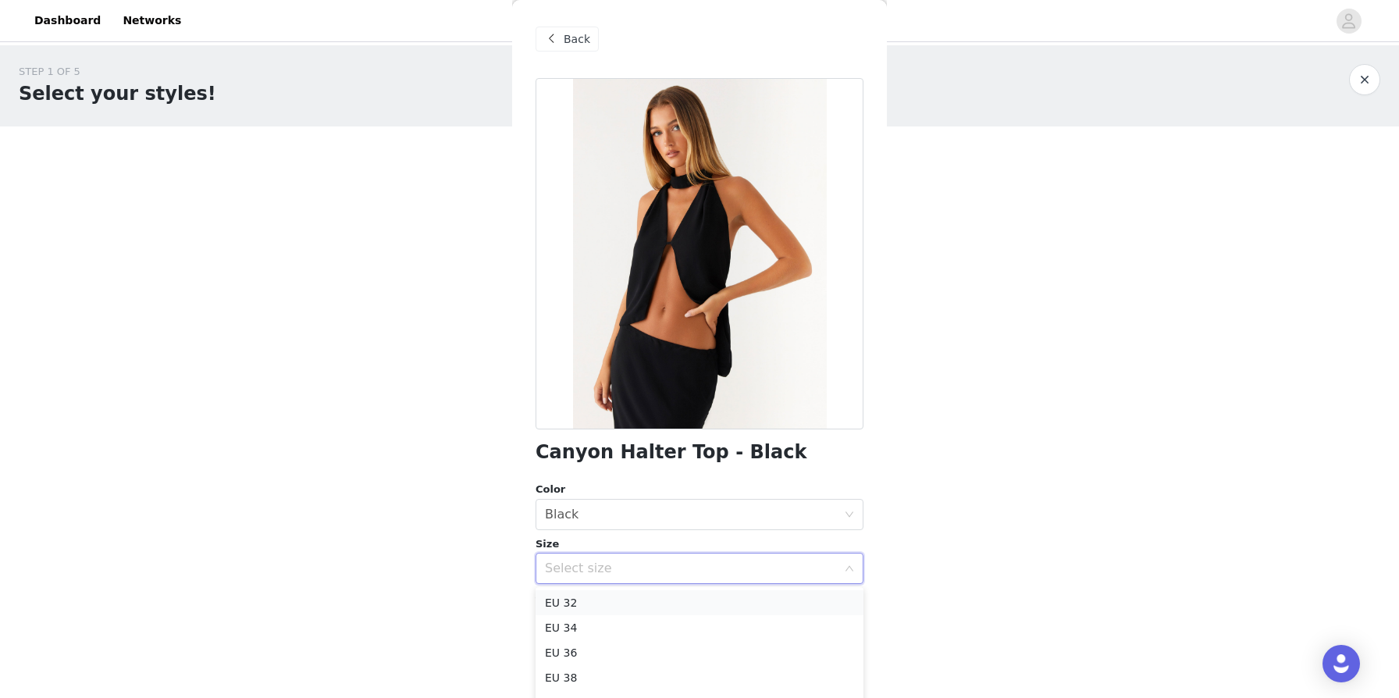
click at [577, 604] on li "EU 32" at bounding box center [700, 602] width 328 height 25
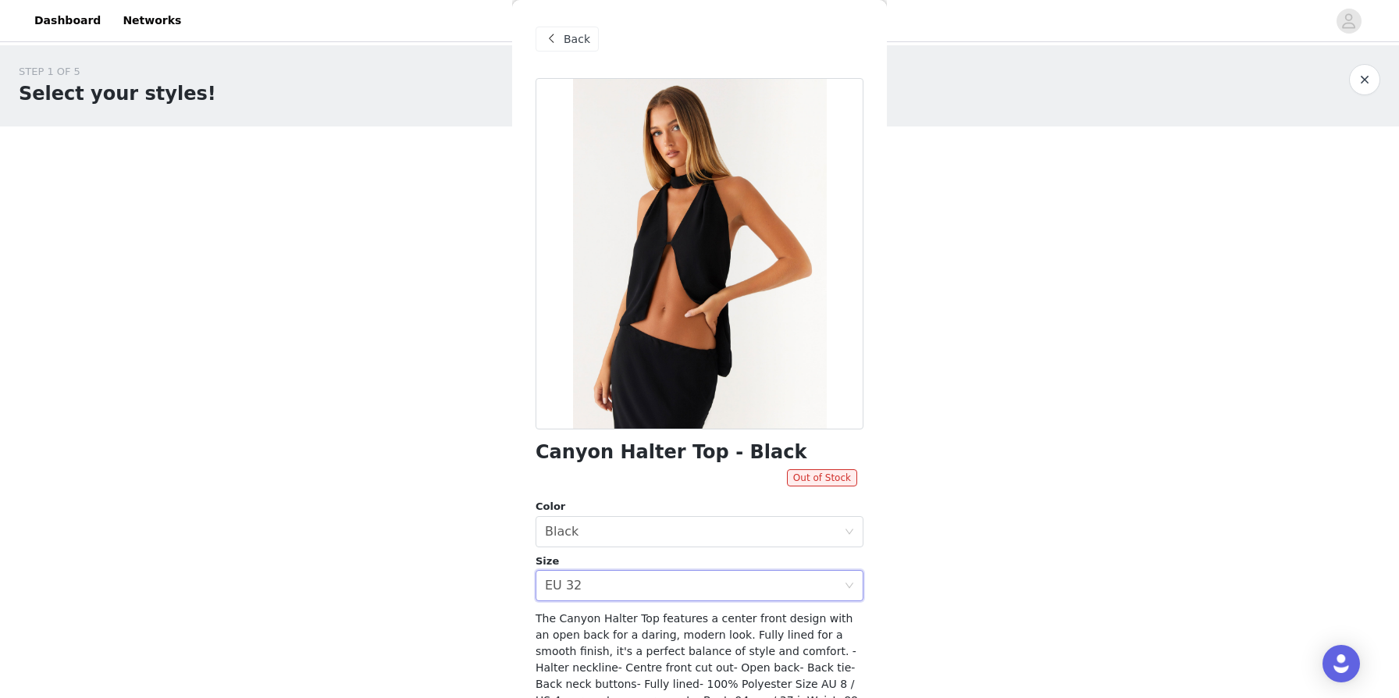
click at [564, 36] on span "Back" at bounding box center [577, 39] width 27 height 16
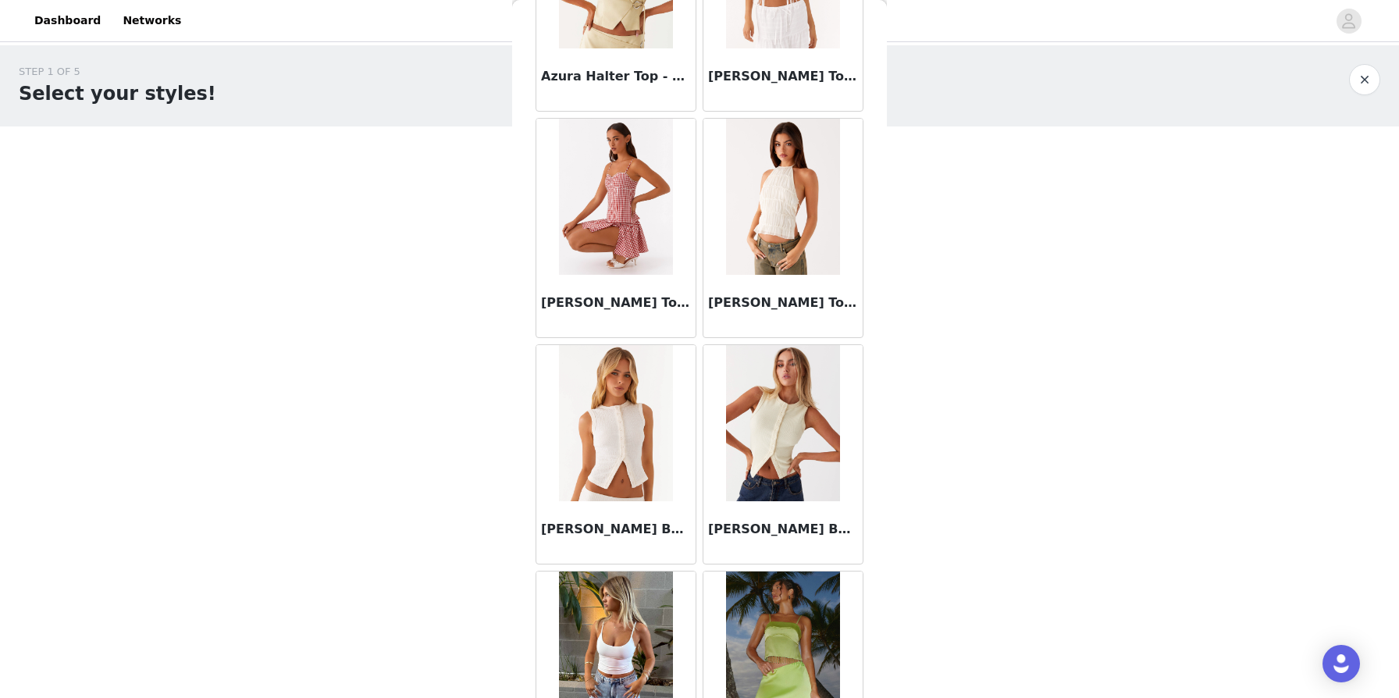
scroll to position [1244, 0]
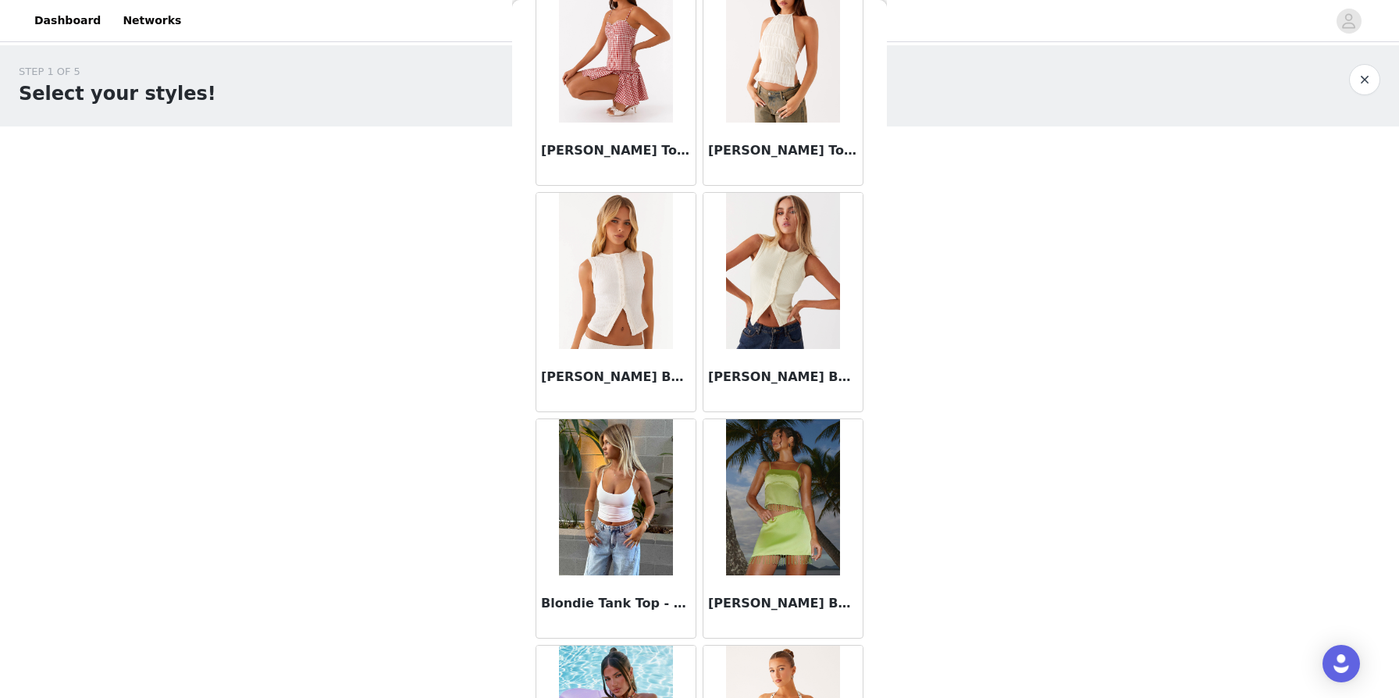
click at [673, 286] on div at bounding box center [615, 271] width 159 height 156
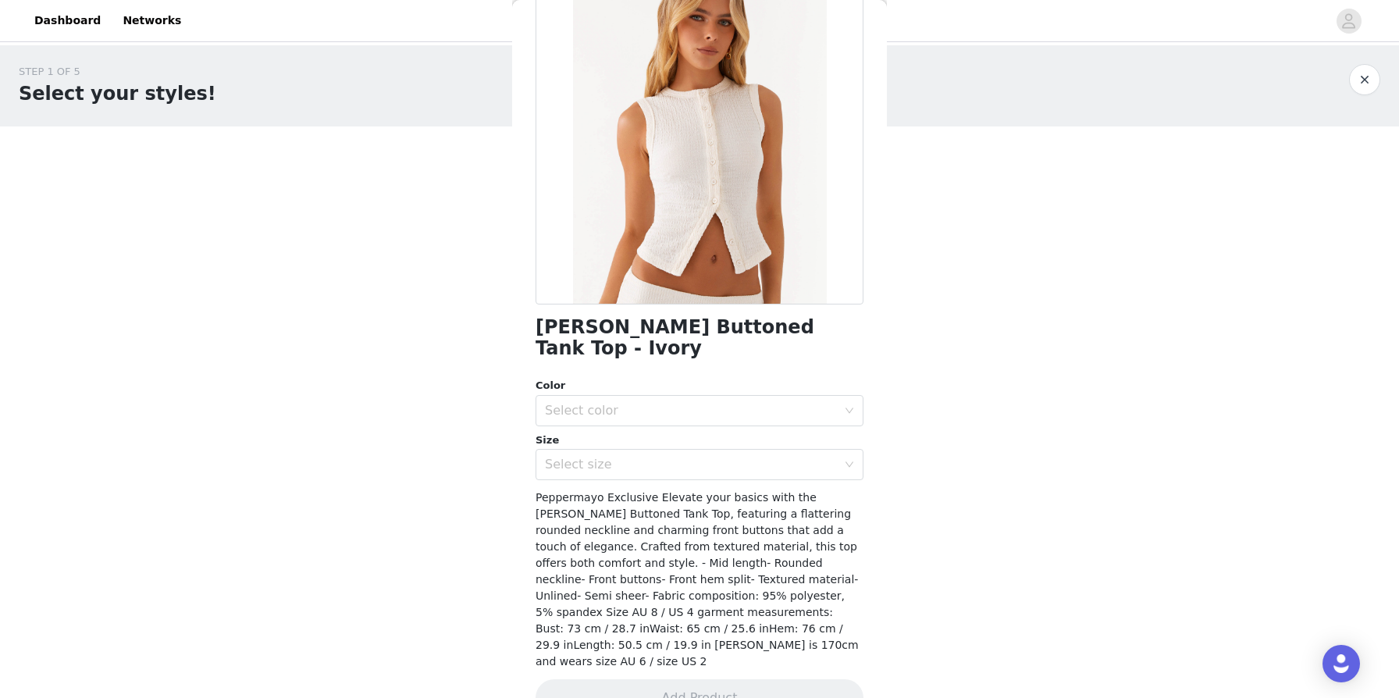
scroll to position [123, 0]
click at [598, 404] on div "Select color" at bounding box center [691, 412] width 292 height 16
click at [578, 429] on li "Ivory" at bounding box center [700, 425] width 328 height 25
click at [572, 458] on div "Select size" at bounding box center [691, 466] width 292 height 16
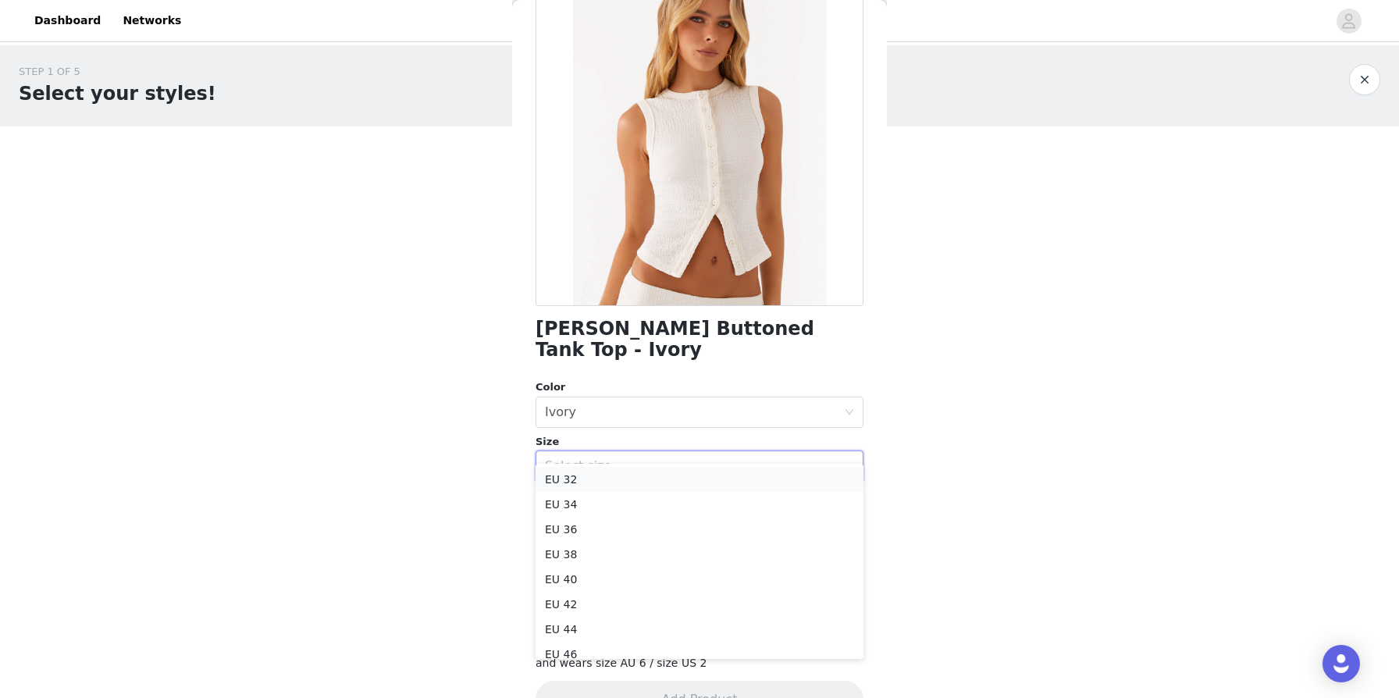
click at [570, 488] on li "EU 32" at bounding box center [700, 479] width 328 height 25
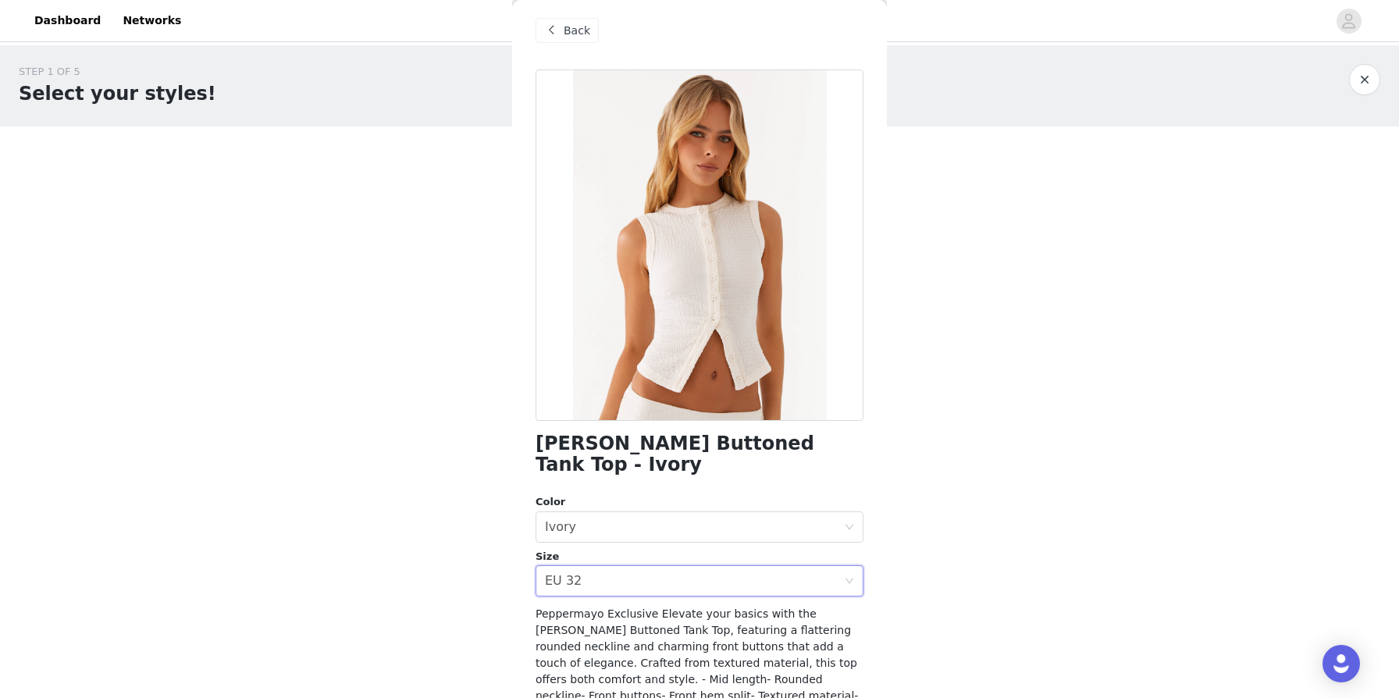
scroll to position [0, 0]
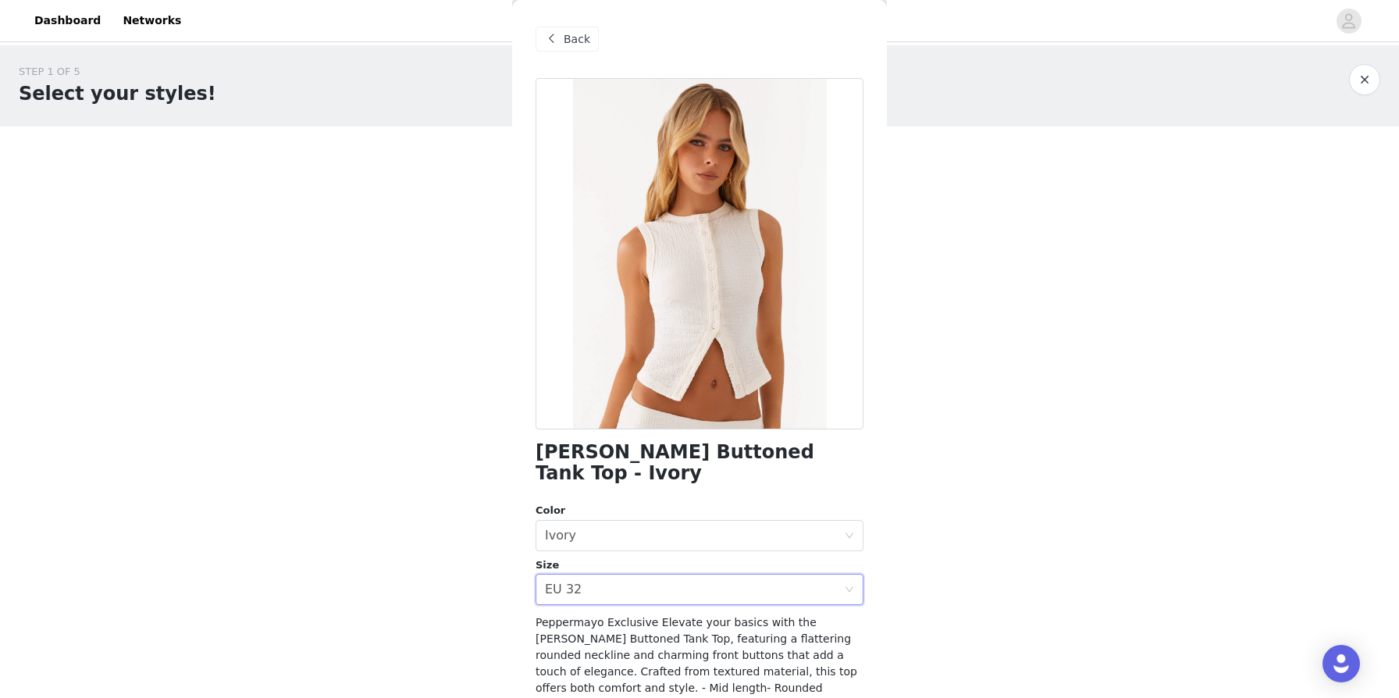
click at [577, 37] on span "Back" at bounding box center [577, 39] width 27 height 16
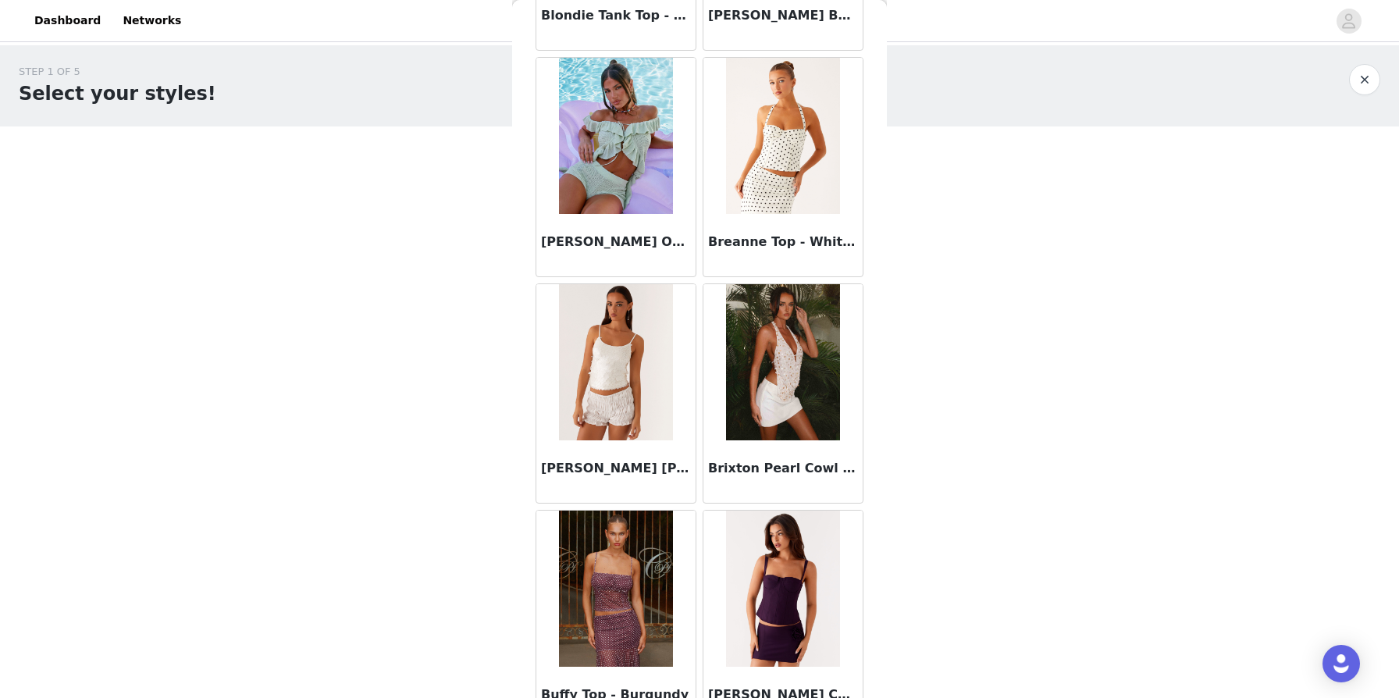
scroll to position [1942, 0]
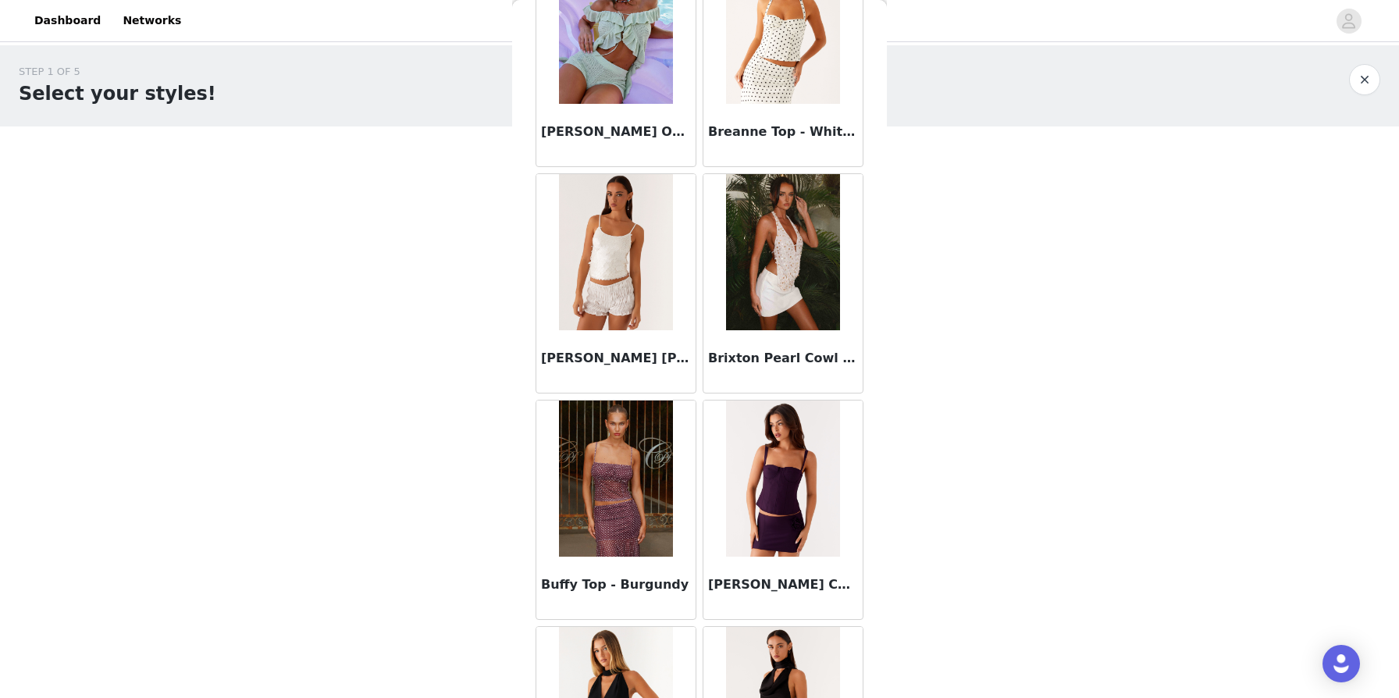
click at [717, 524] on img at bounding box center [782, 478] width 113 height 156
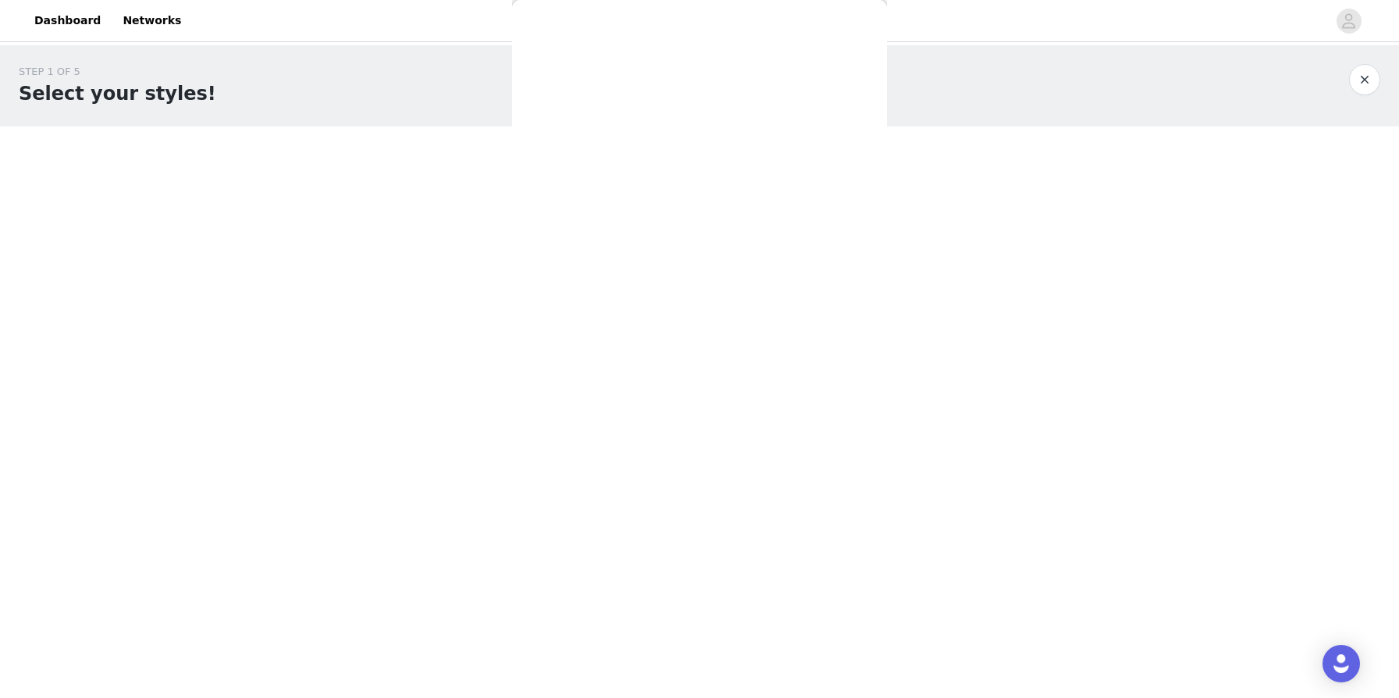
scroll to position [0, 0]
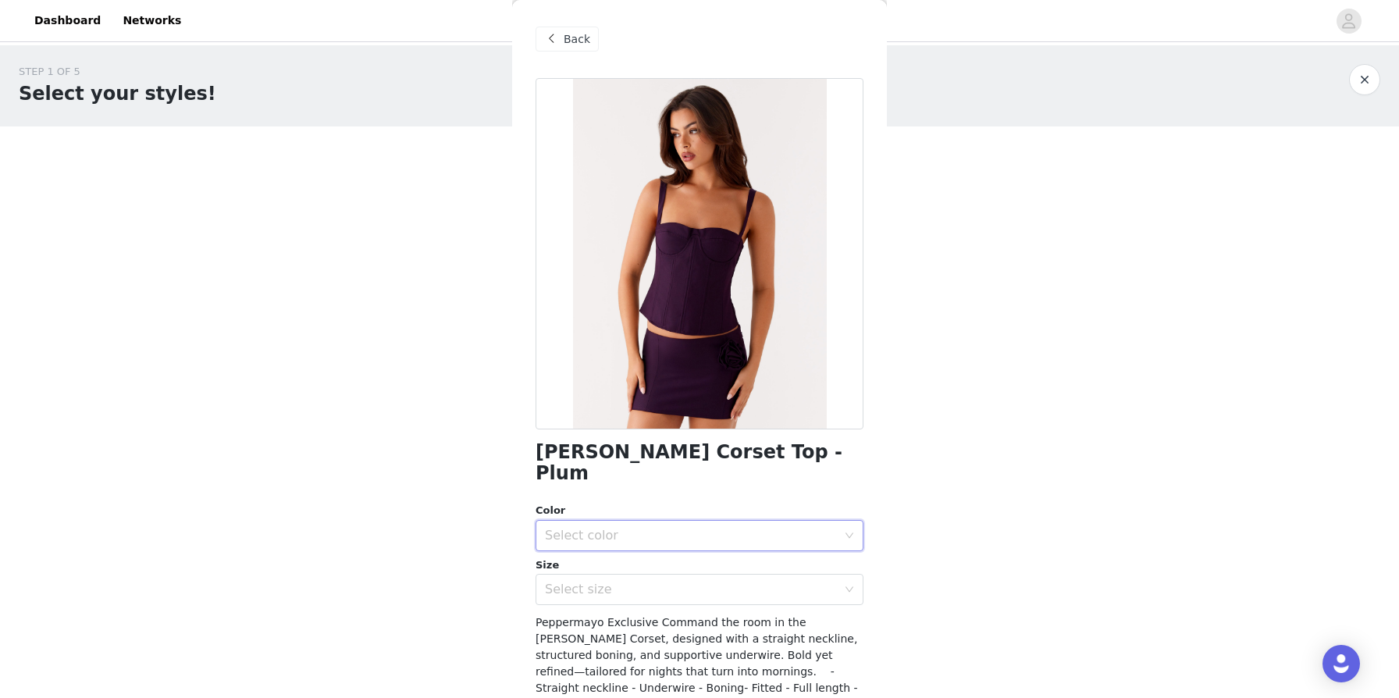
click at [717, 521] on div "Select color" at bounding box center [694, 536] width 299 height 30
click at [667, 543] on li "Plum" at bounding box center [700, 548] width 328 height 25
click at [625, 582] on div "Select size" at bounding box center [691, 590] width 292 height 16
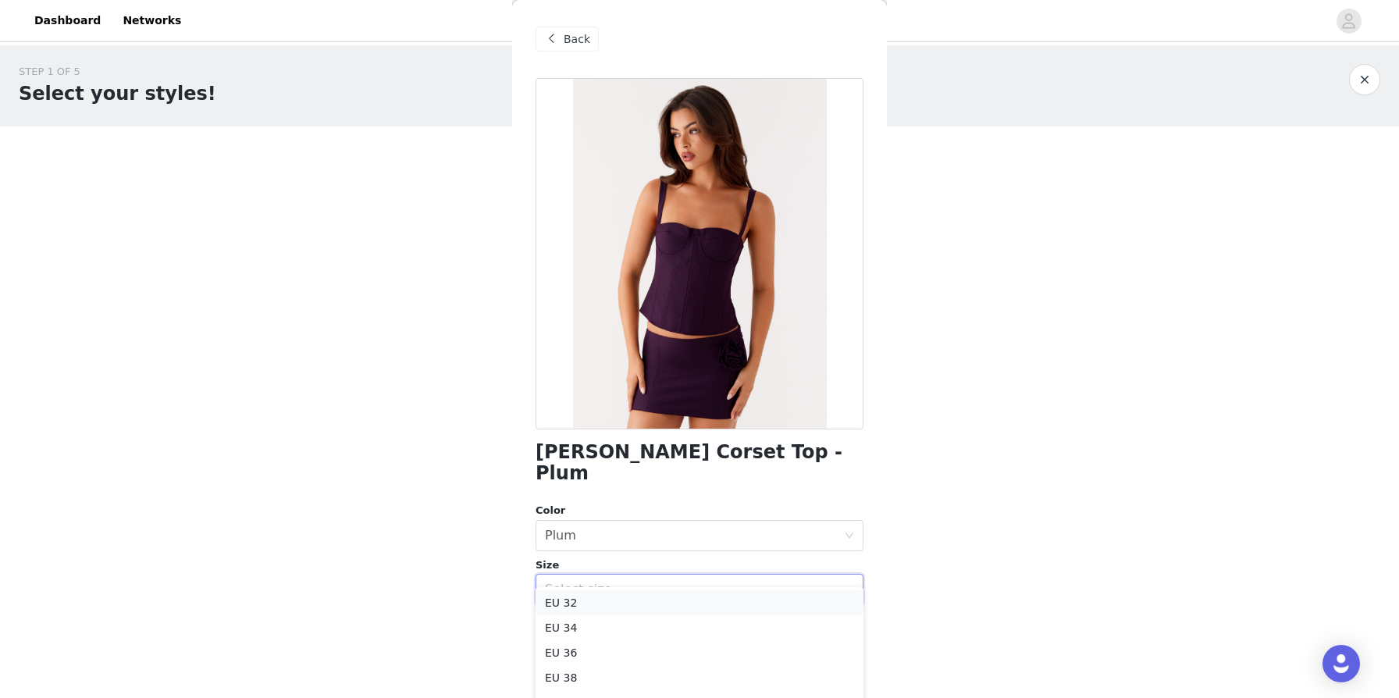
click at [585, 600] on li "EU 32" at bounding box center [700, 602] width 328 height 25
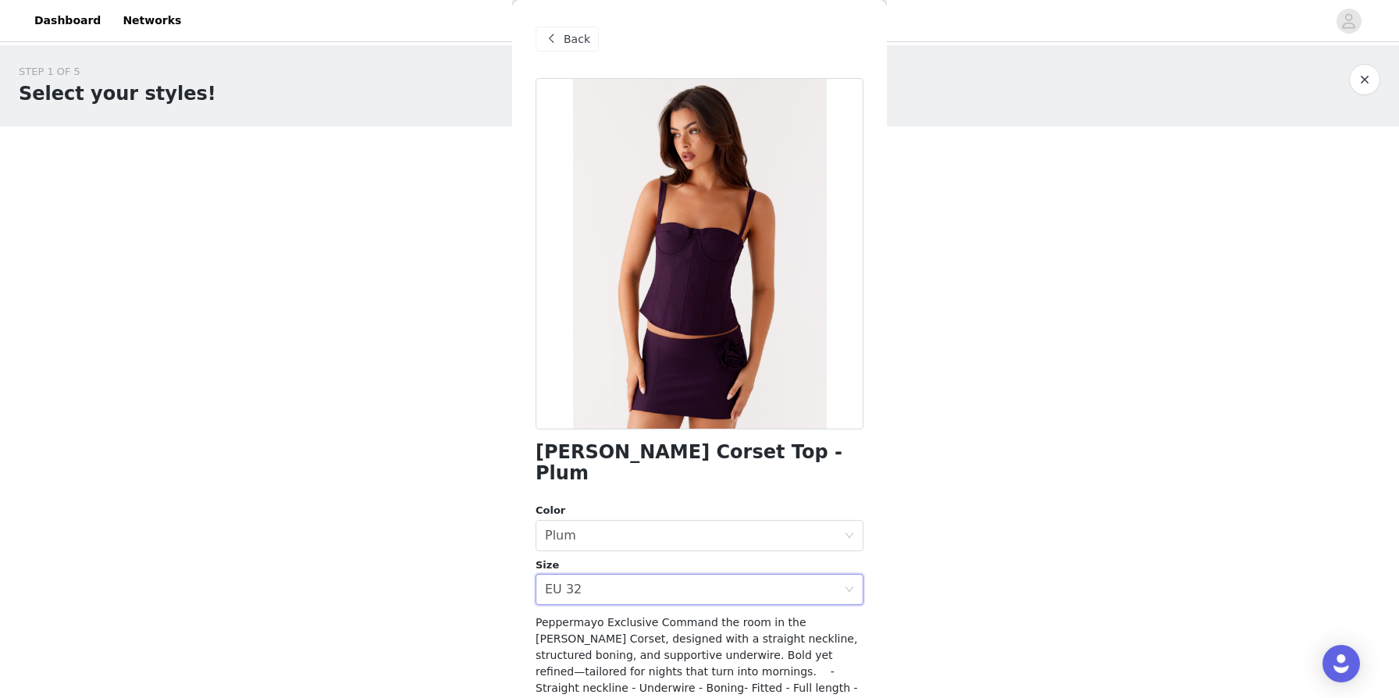
scroll to position [92, 0]
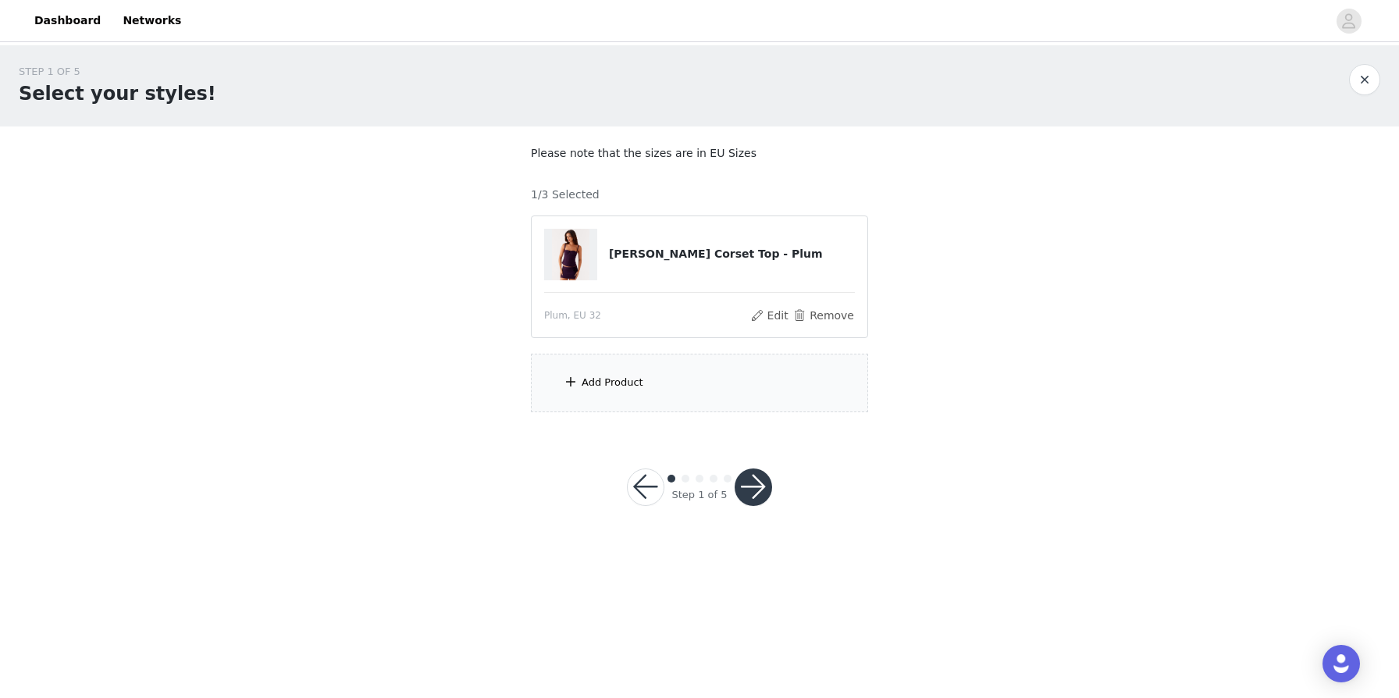
click at [601, 382] on div "Add Product" at bounding box center [613, 383] width 62 height 16
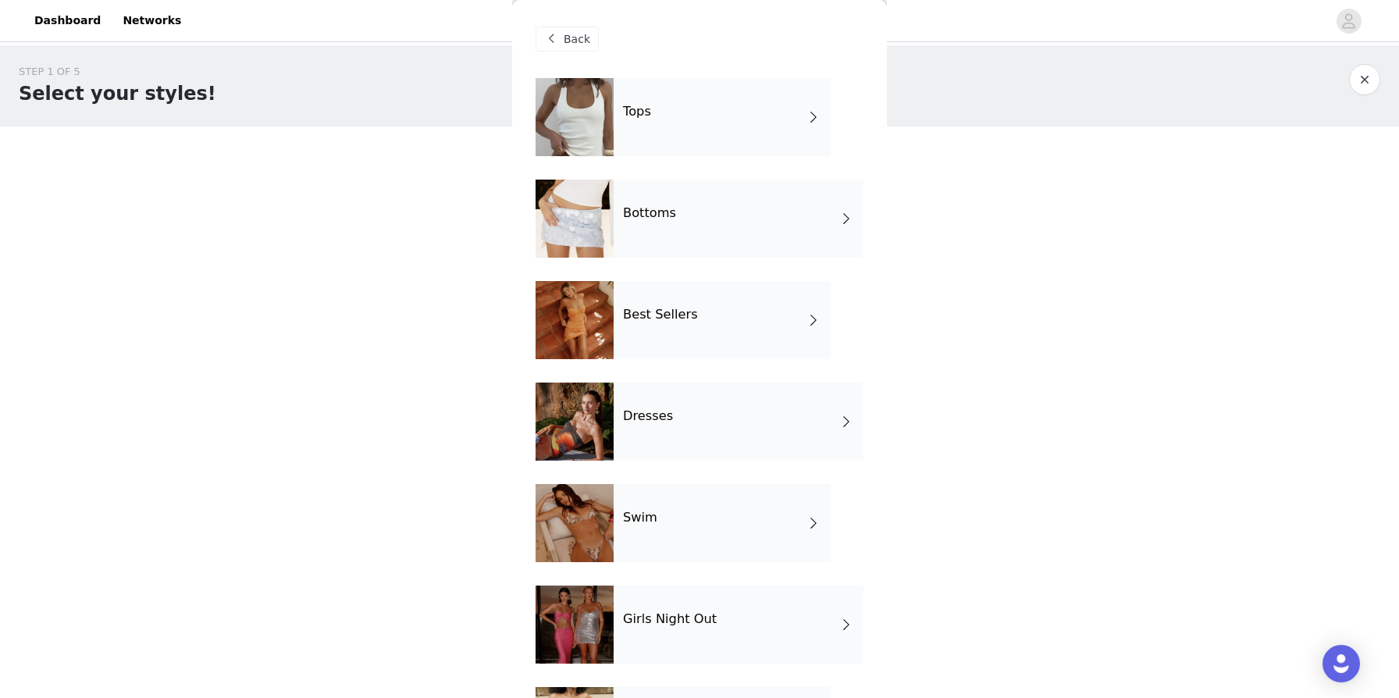
click at [653, 210] on h4 "Bottoms" at bounding box center [649, 213] width 53 height 14
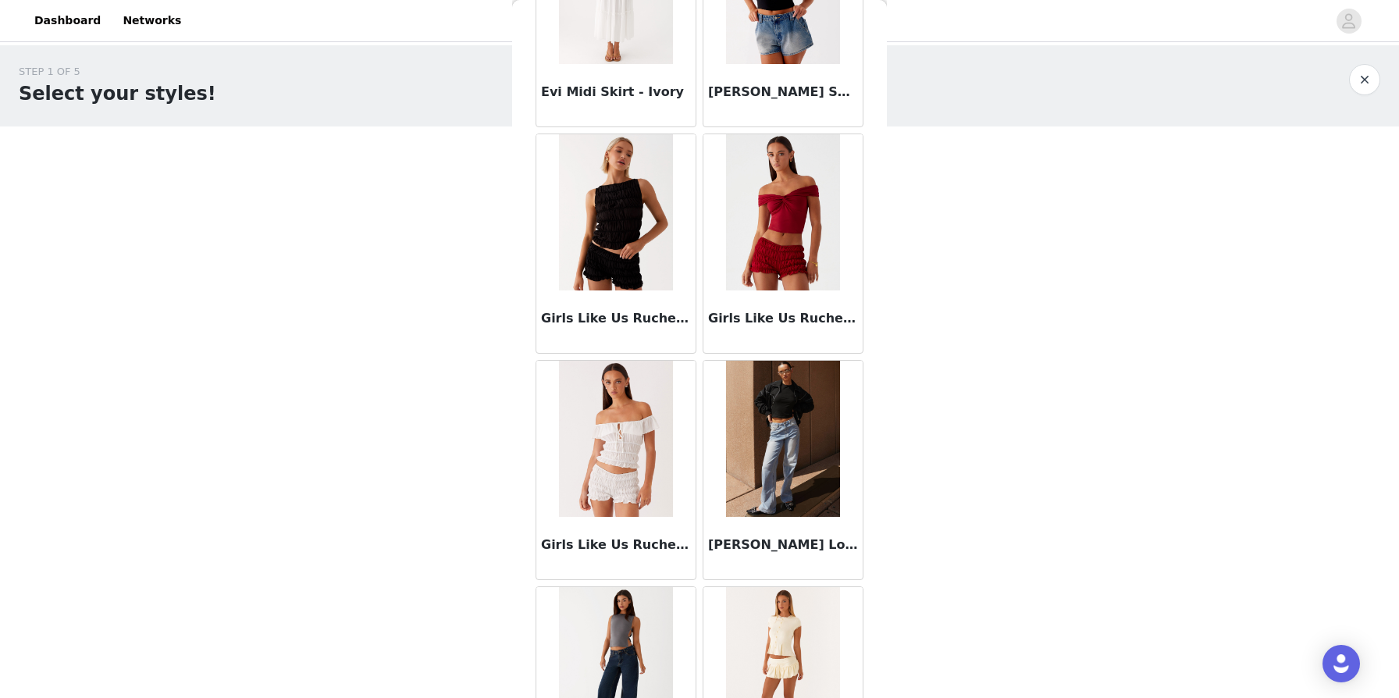
scroll to position [1691, 0]
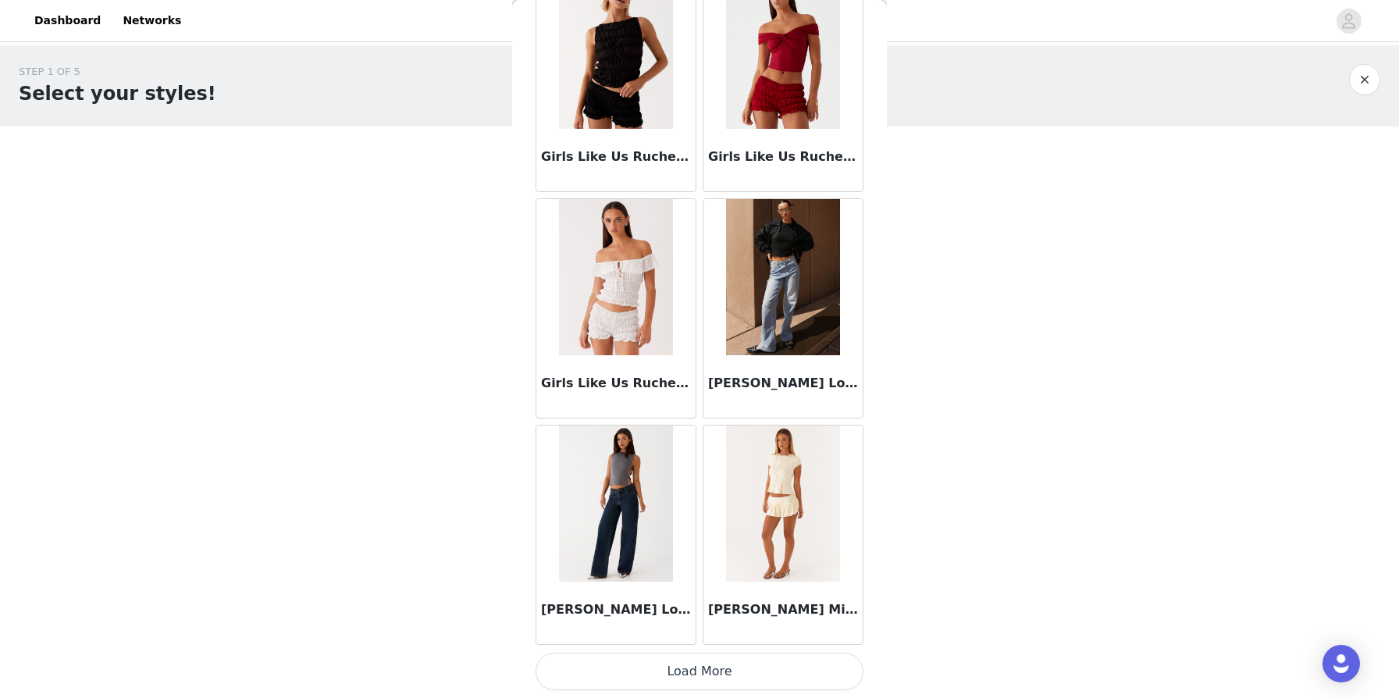
click at [669, 661] on button "Load More" at bounding box center [700, 671] width 328 height 37
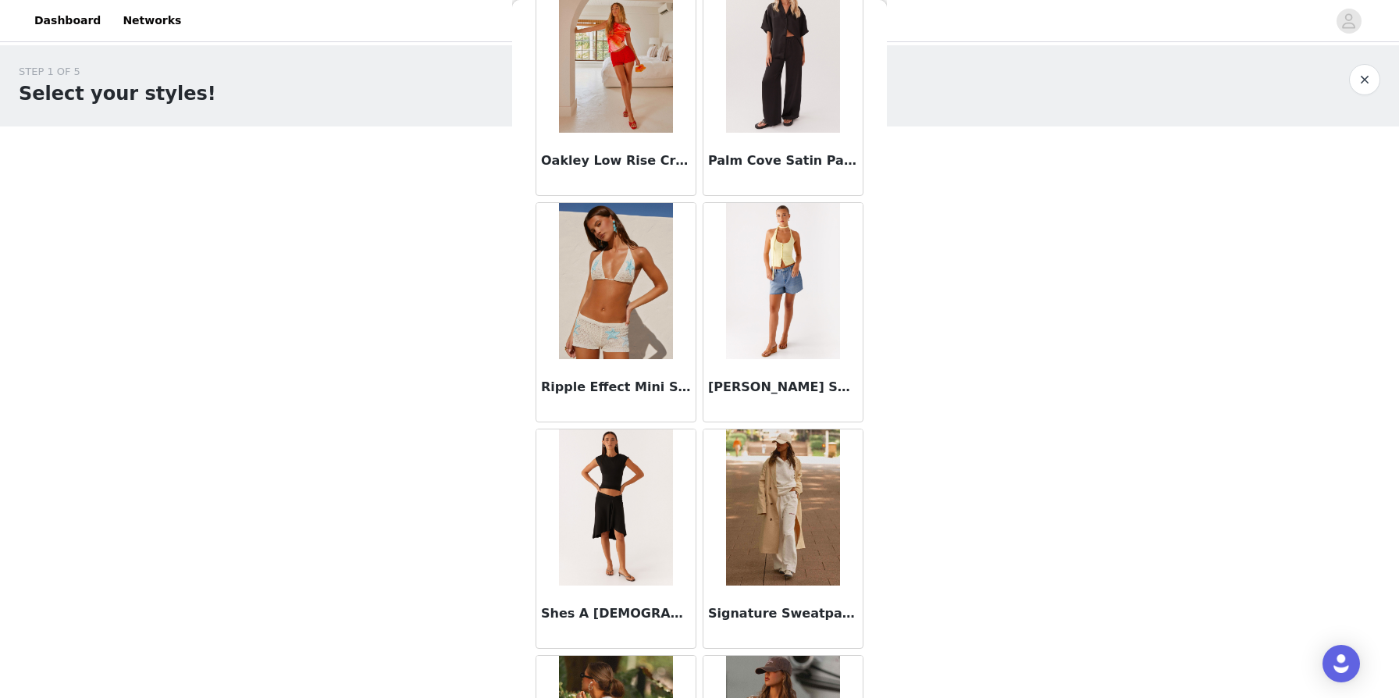
scroll to position [3955, 0]
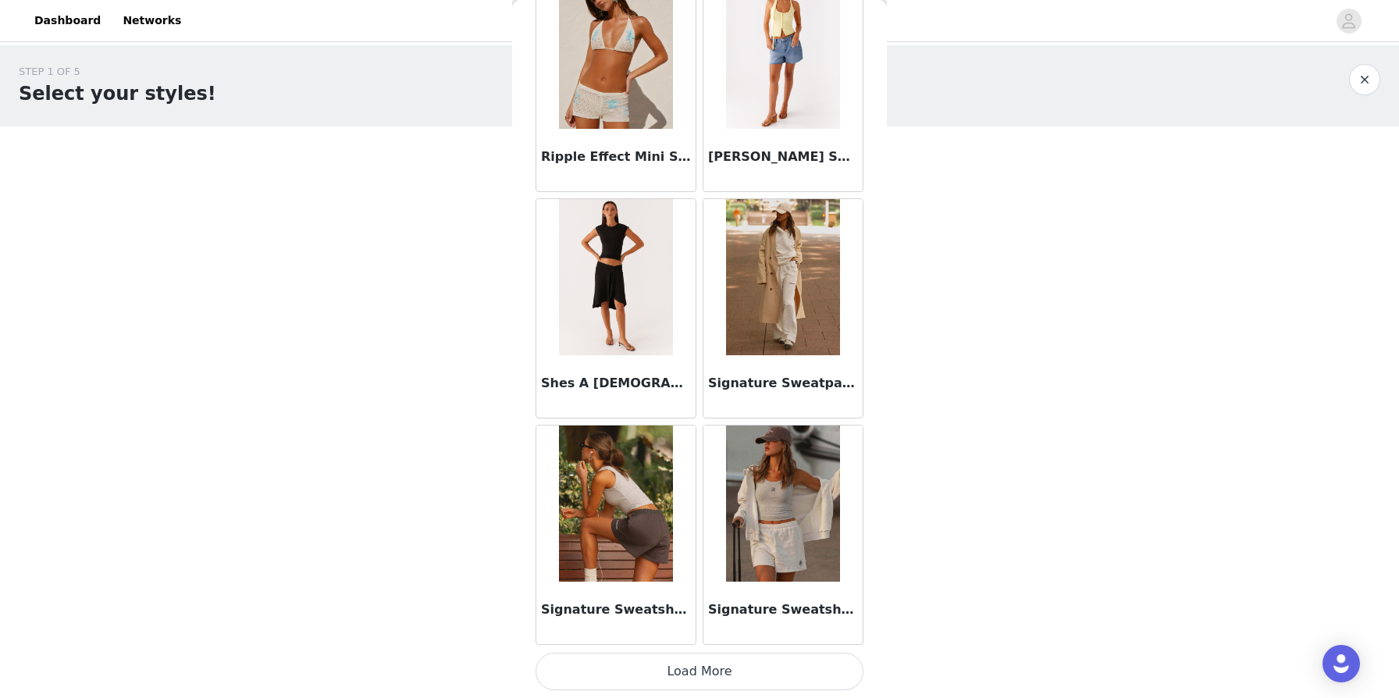
click at [712, 667] on button "Load More" at bounding box center [700, 671] width 328 height 37
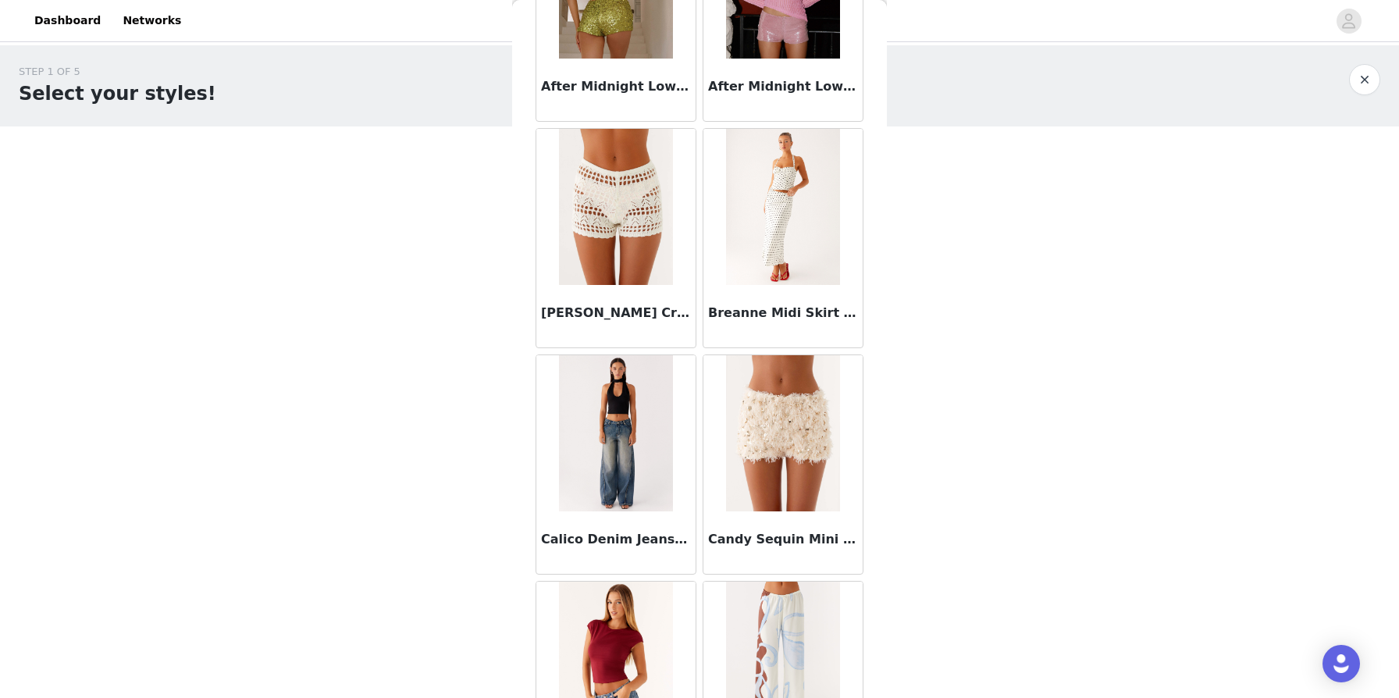
scroll to position [0, 0]
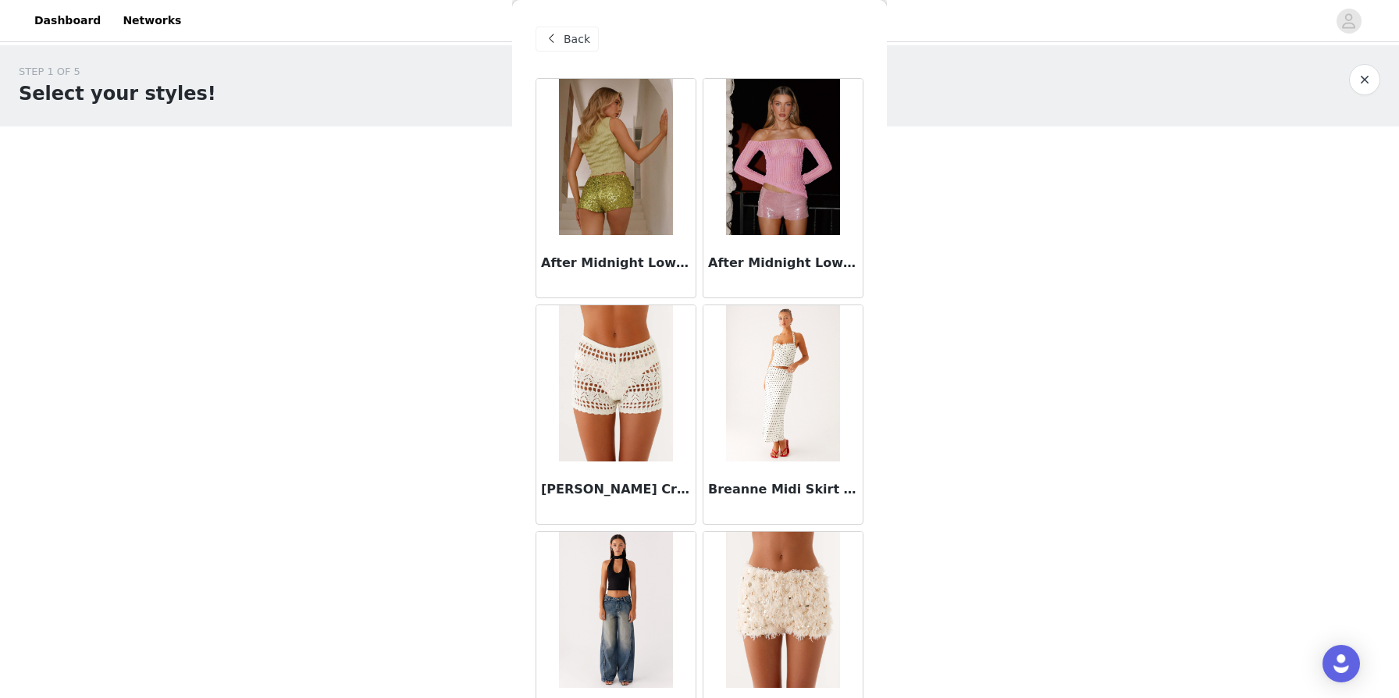
click at [578, 37] on span "Back" at bounding box center [577, 39] width 27 height 16
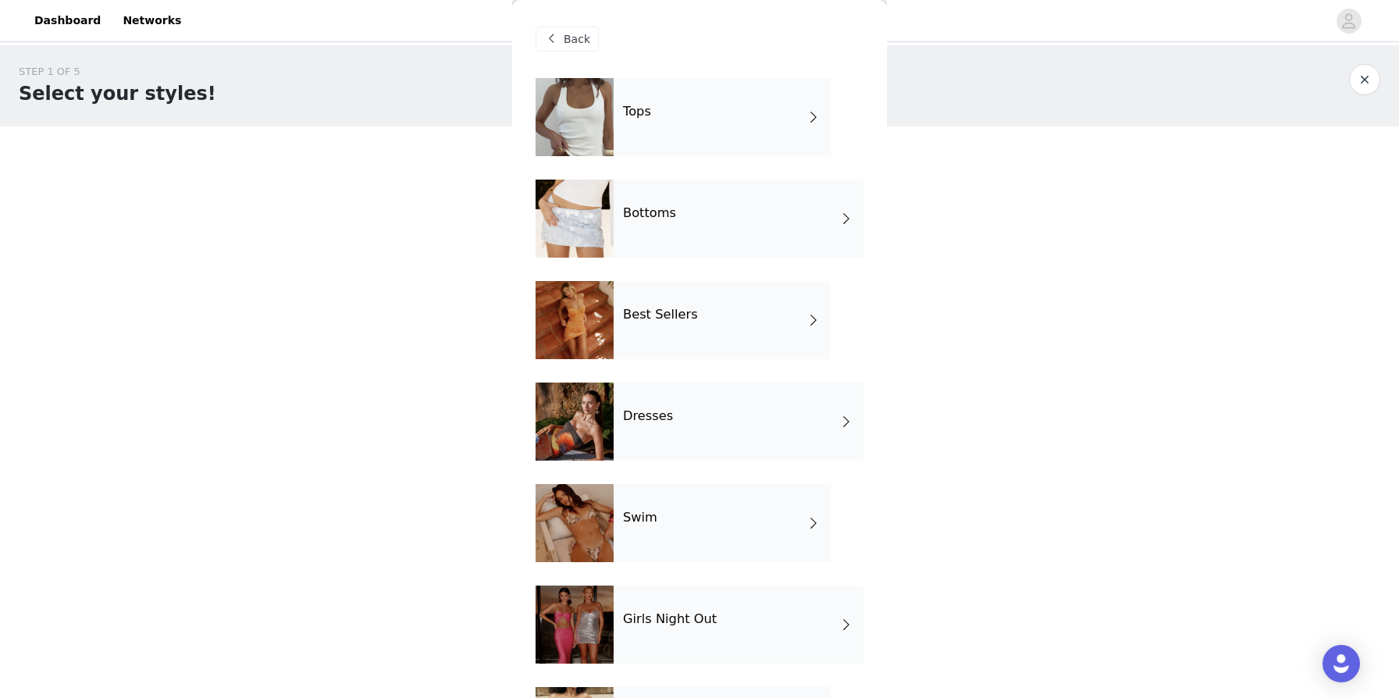
click at [694, 137] on div "Tops" at bounding box center [722, 117] width 217 height 78
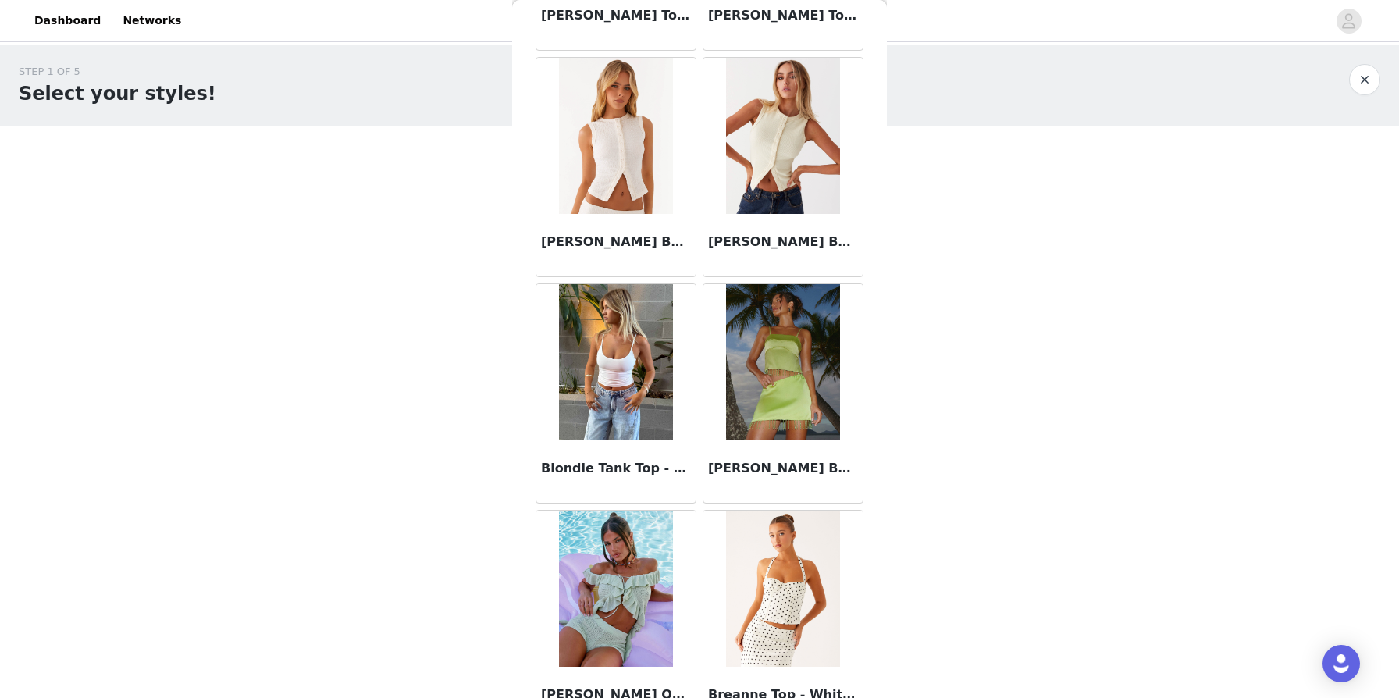
scroll to position [1691, 0]
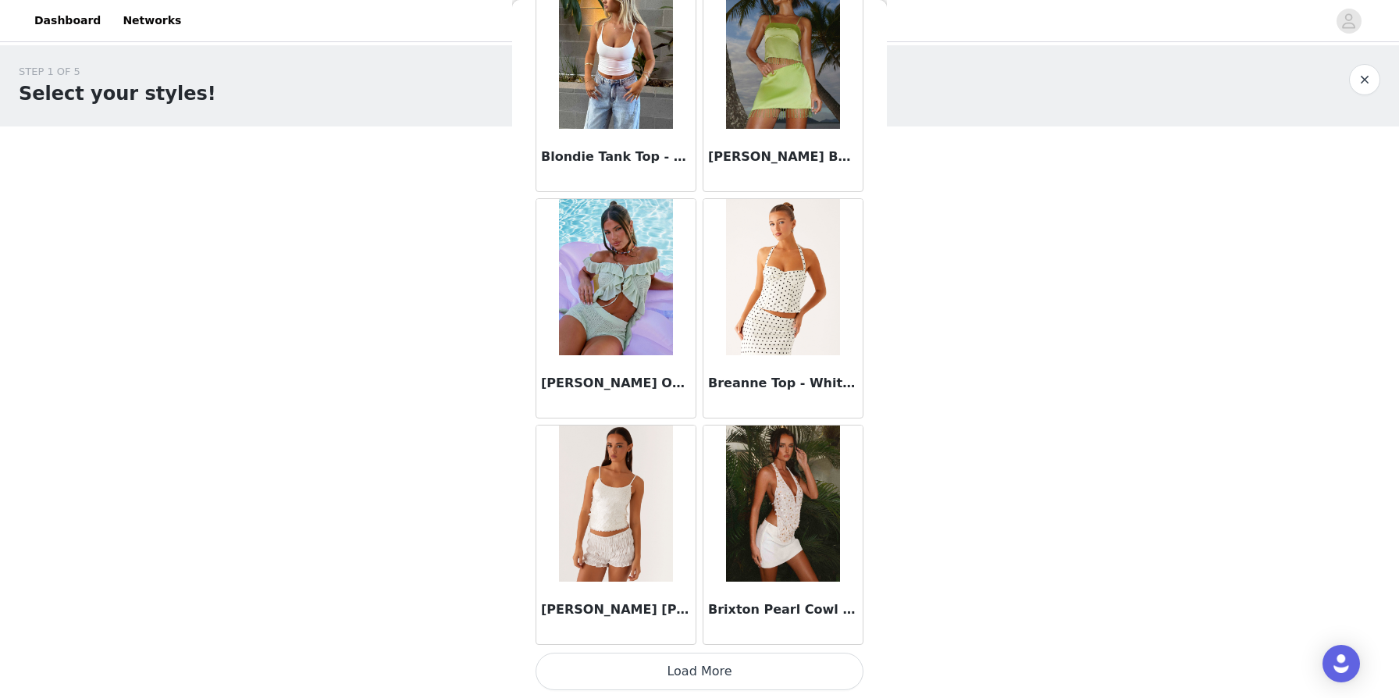
click at [700, 689] on button "Load More" at bounding box center [700, 671] width 328 height 37
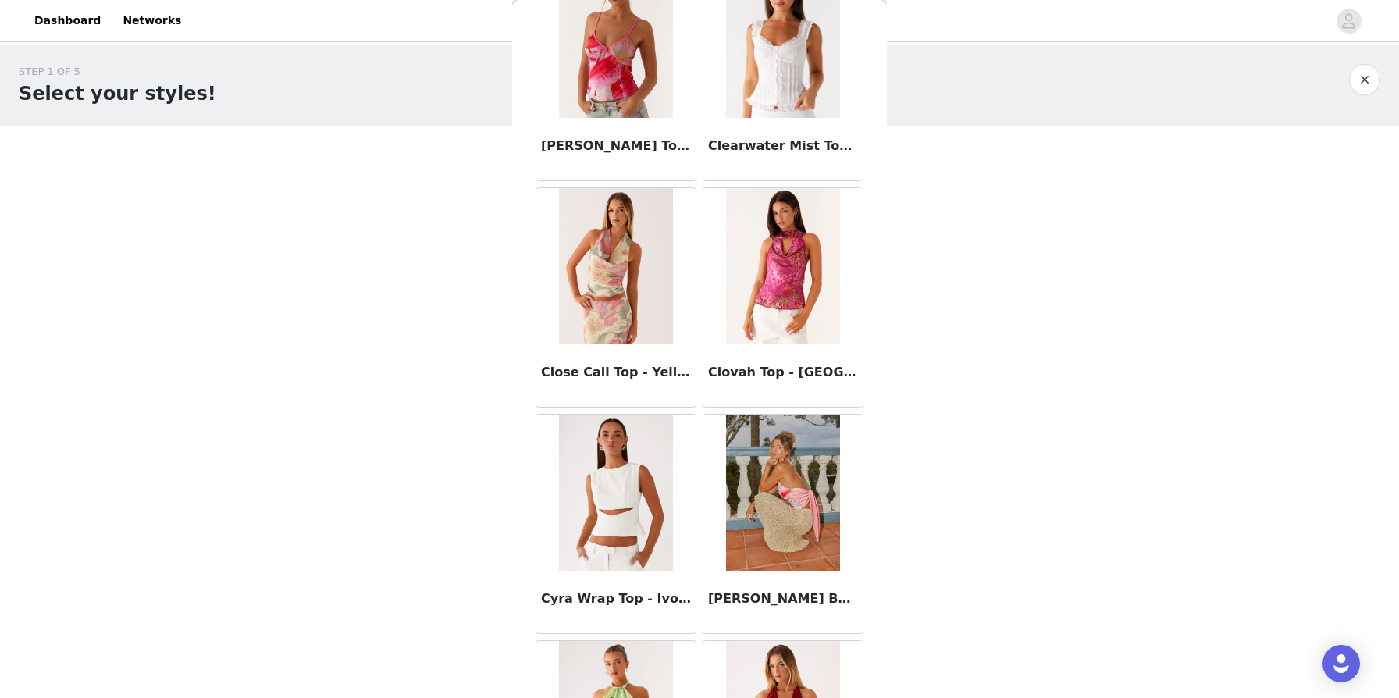
scroll to position [3955, 0]
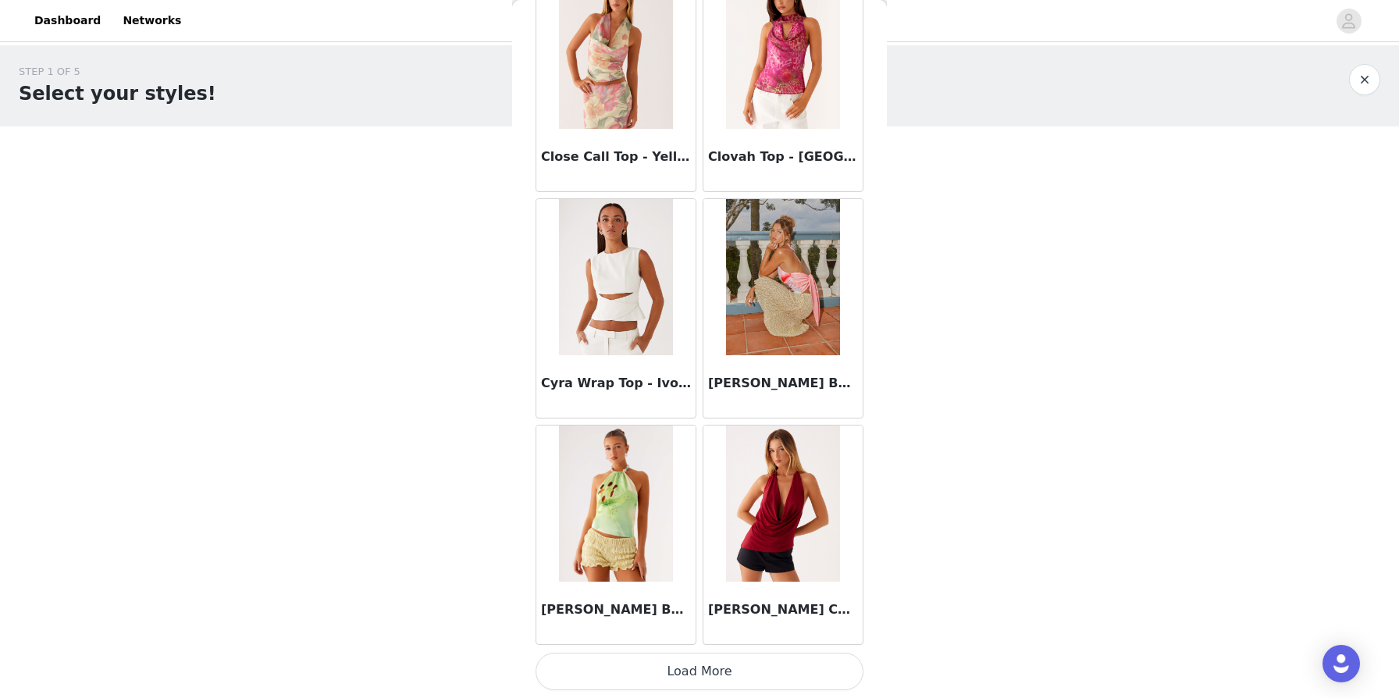
click at [713, 667] on button "Load More" at bounding box center [700, 671] width 328 height 37
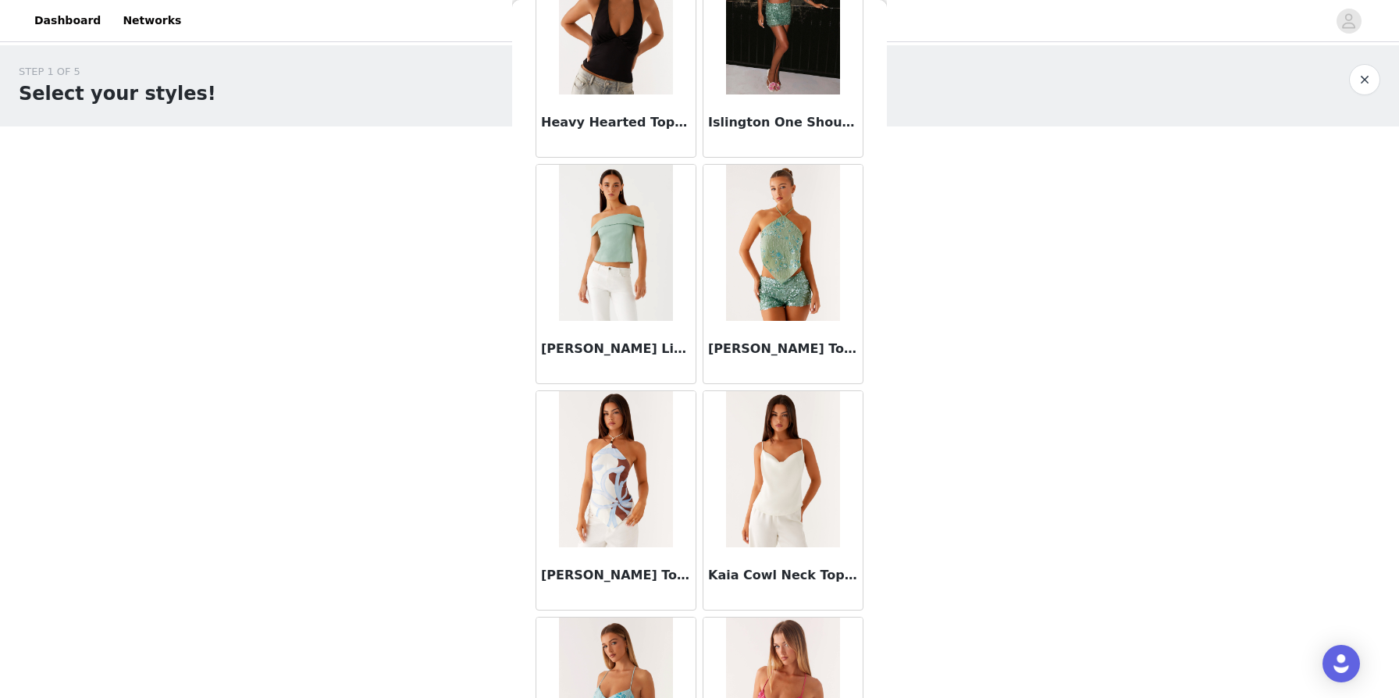
scroll to position [6219, 0]
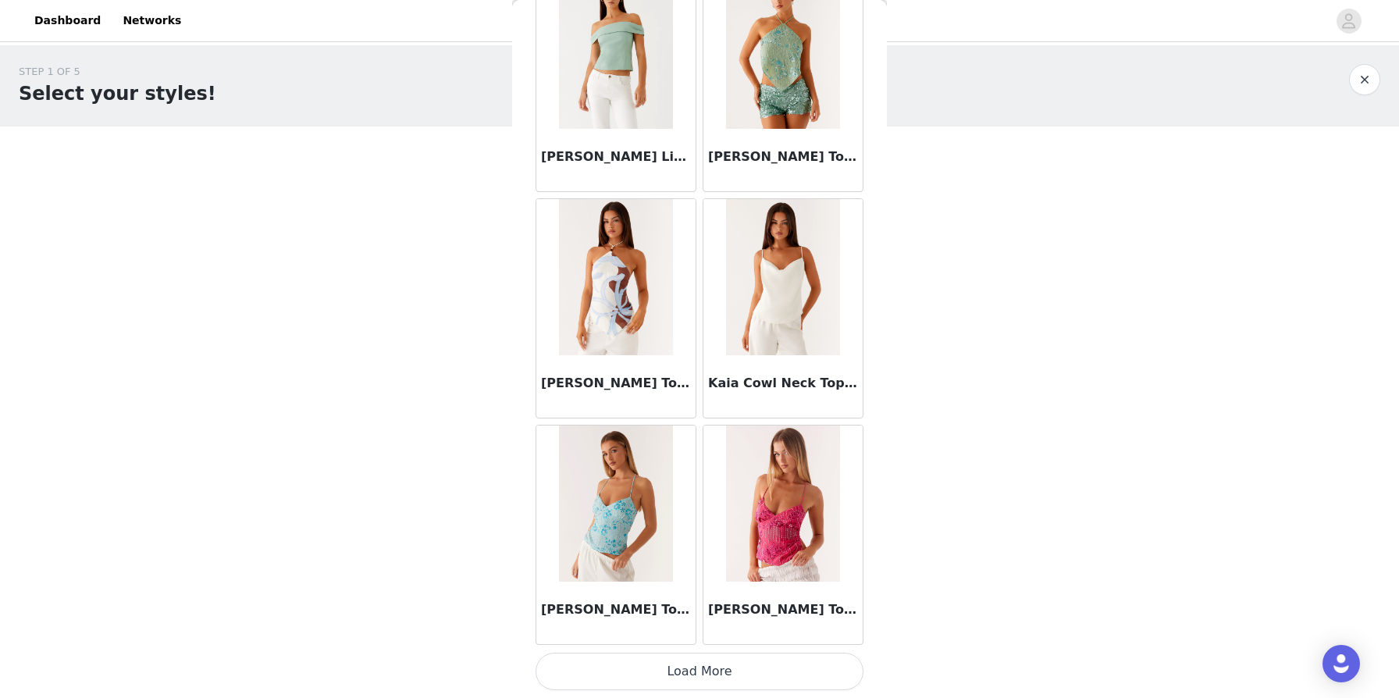
click at [711, 671] on button "Load More" at bounding box center [700, 671] width 328 height 37
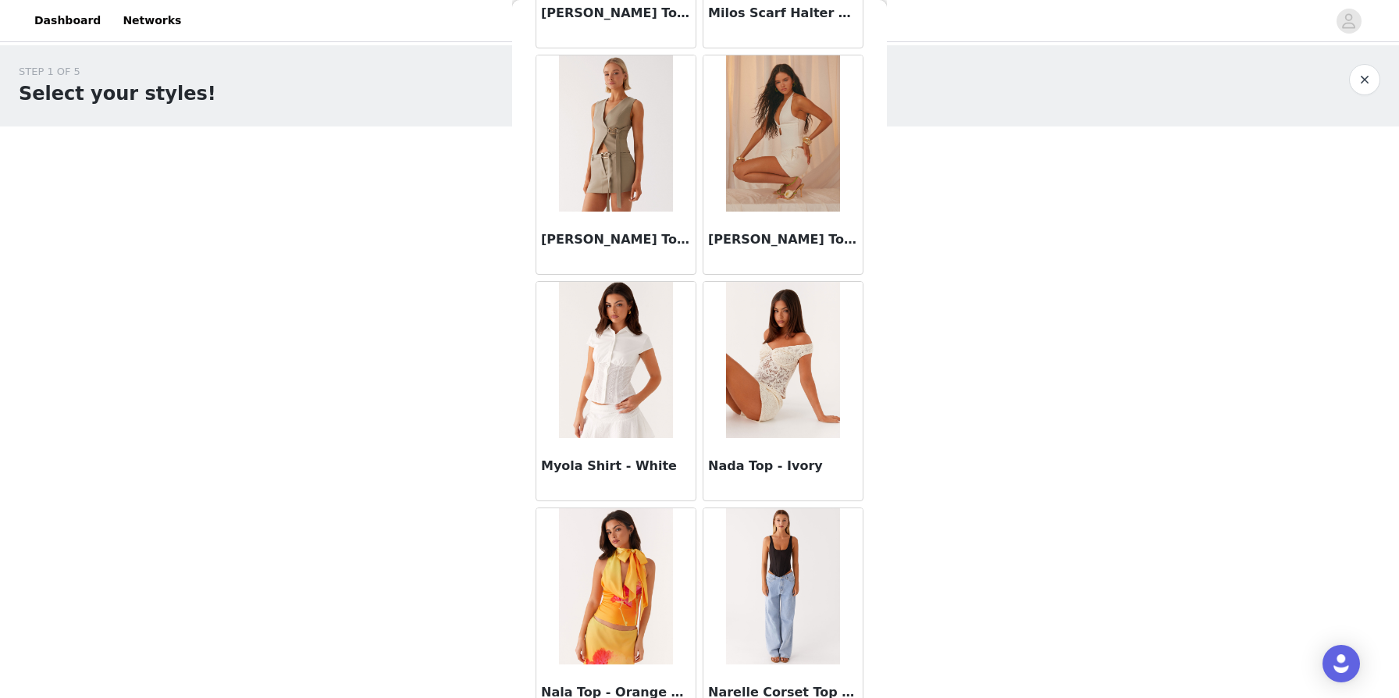
scroll to position [8483, 0]
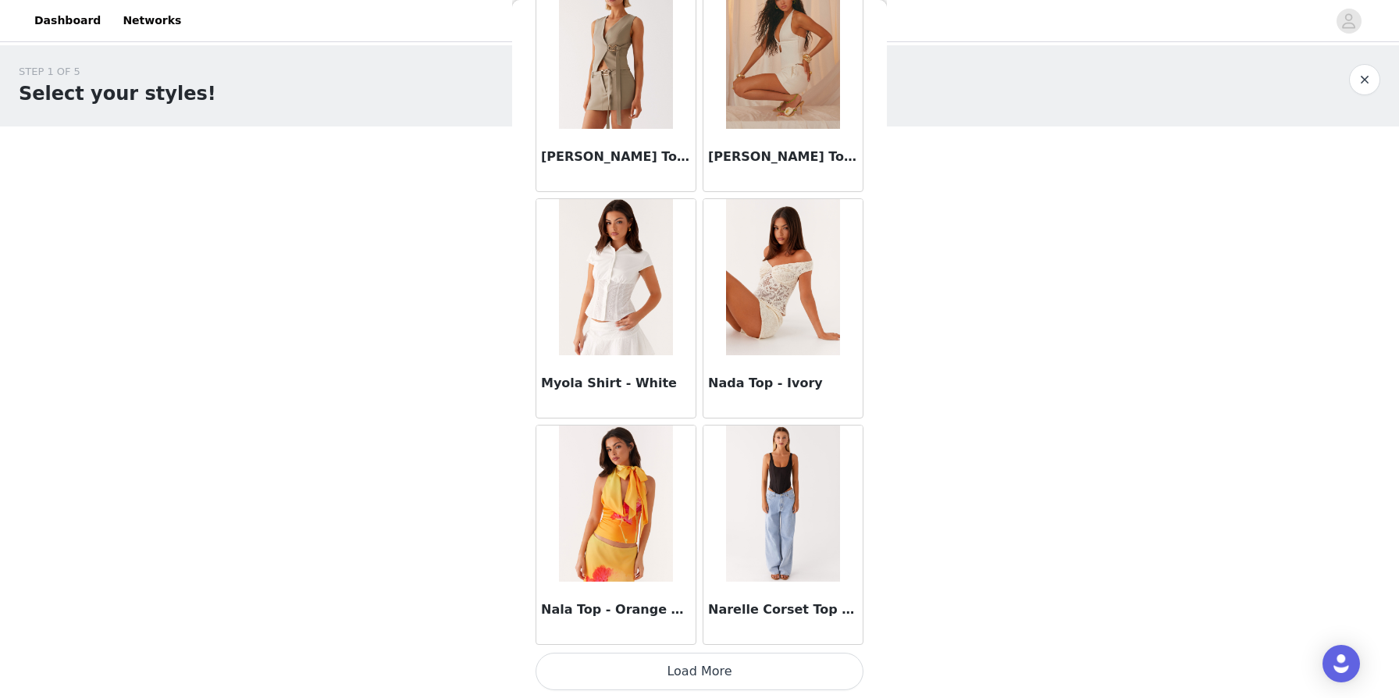
click at [706, 677] on button "Load More" at bounding box center [700, 671] width 328 height 37
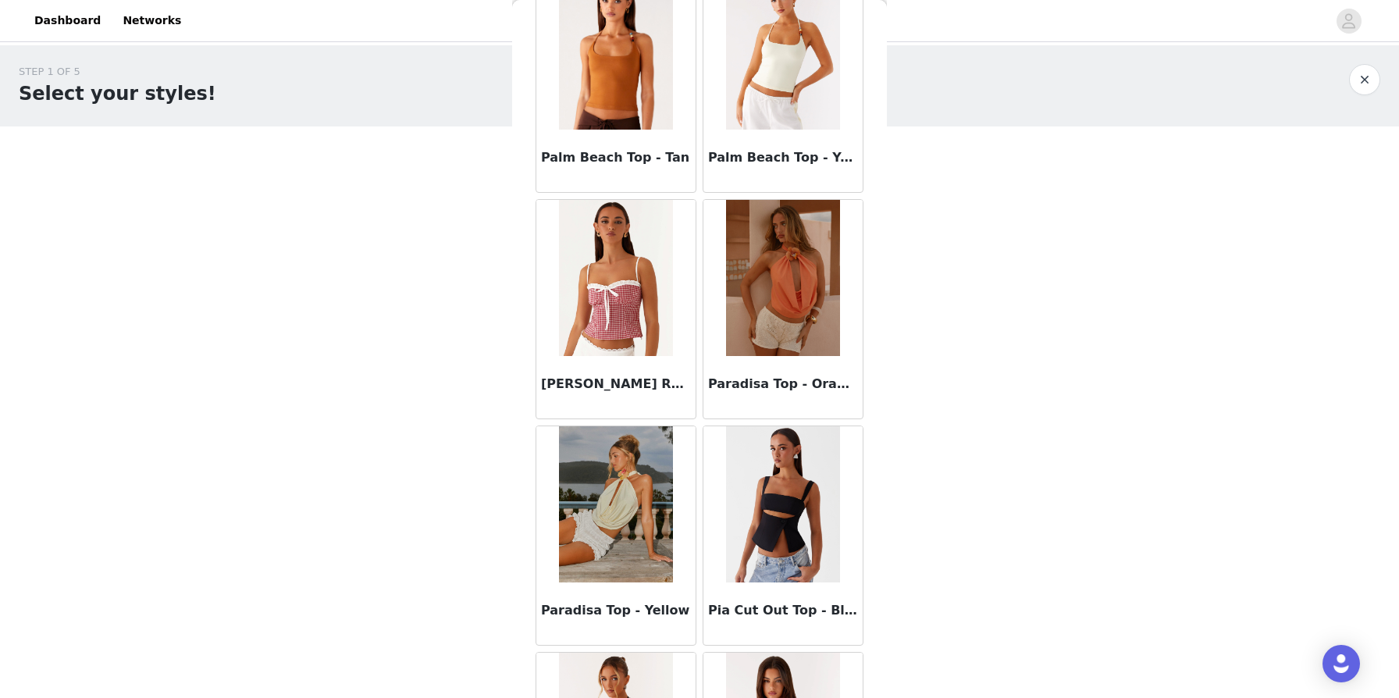
scroll to position [10002, 0]
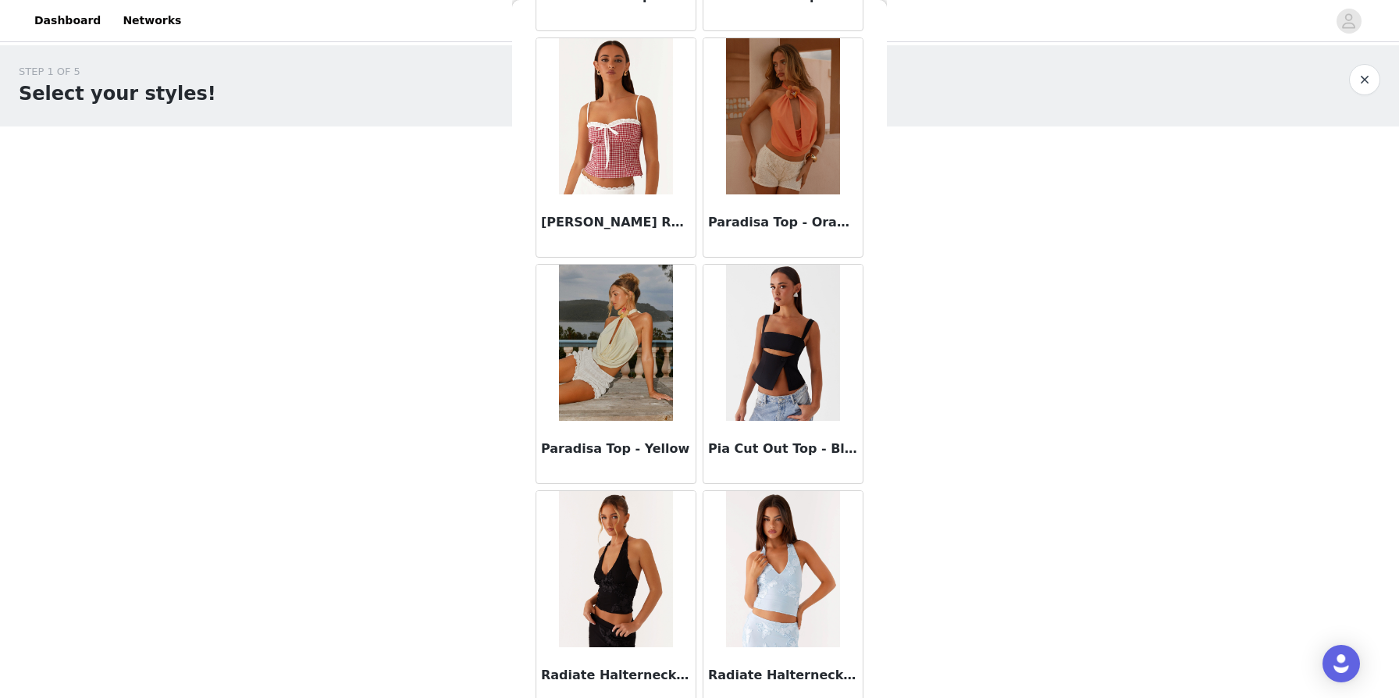
click at [717, 367] on img at bounding box center [782, 343] width 113 height 156
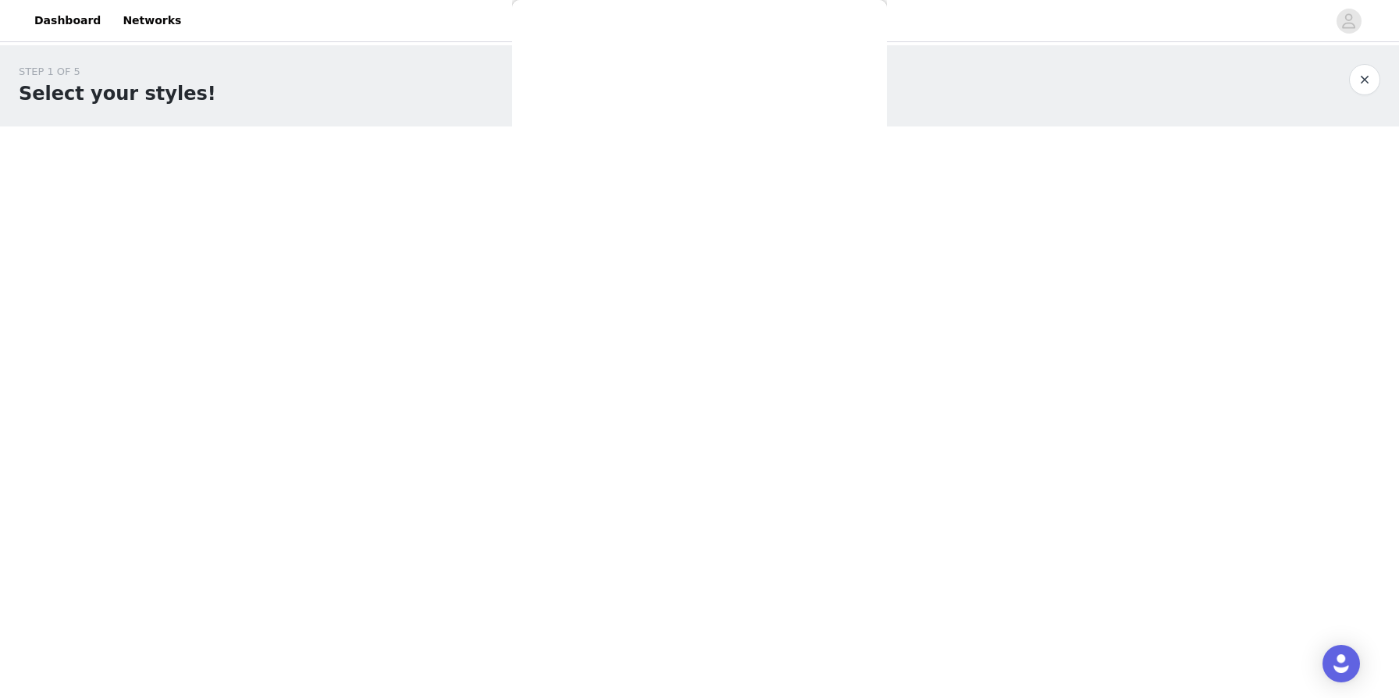
scroll to position [0, 0]
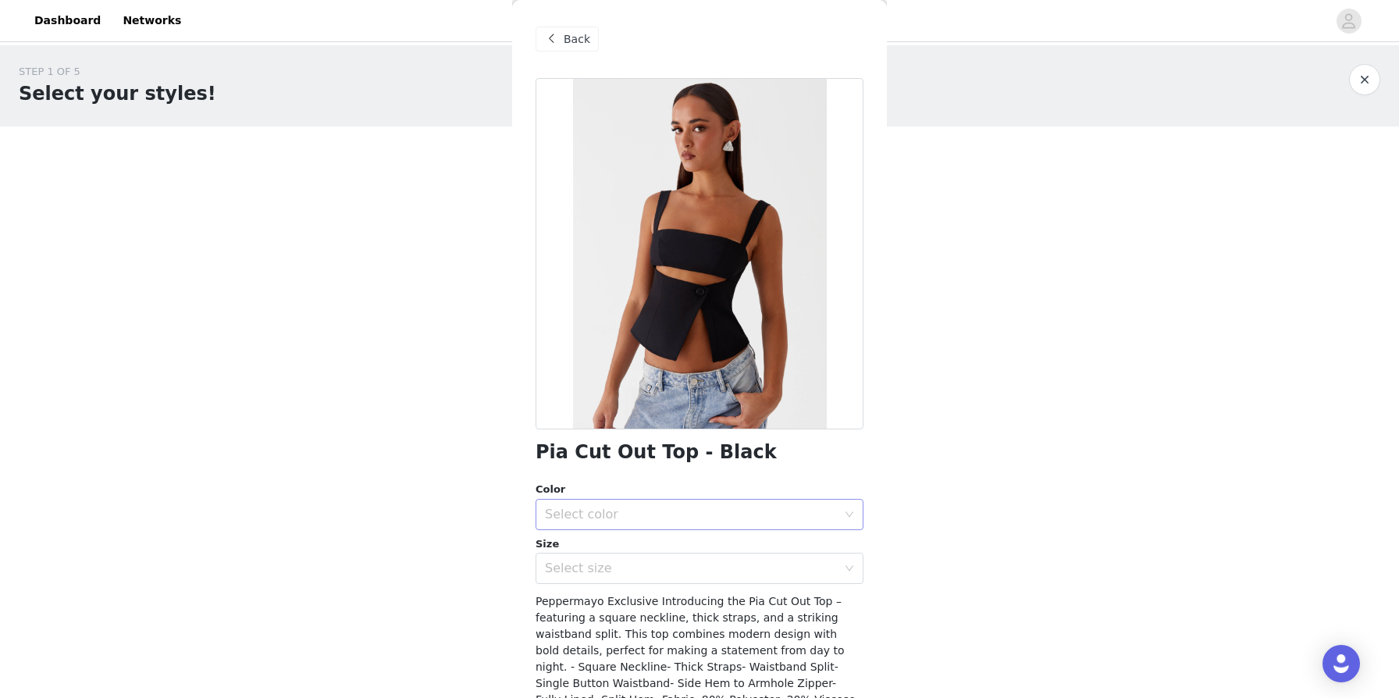
click at [610, 511] on div "Select color" at bounding box center [691, 515] width 292 height 16
click at [565, 550] on li "Black" at bounding box center [700, 548] width 328 height 25
click at [557, 571] on div "Select size" at bounding box center [691, 569] width 292 height 16
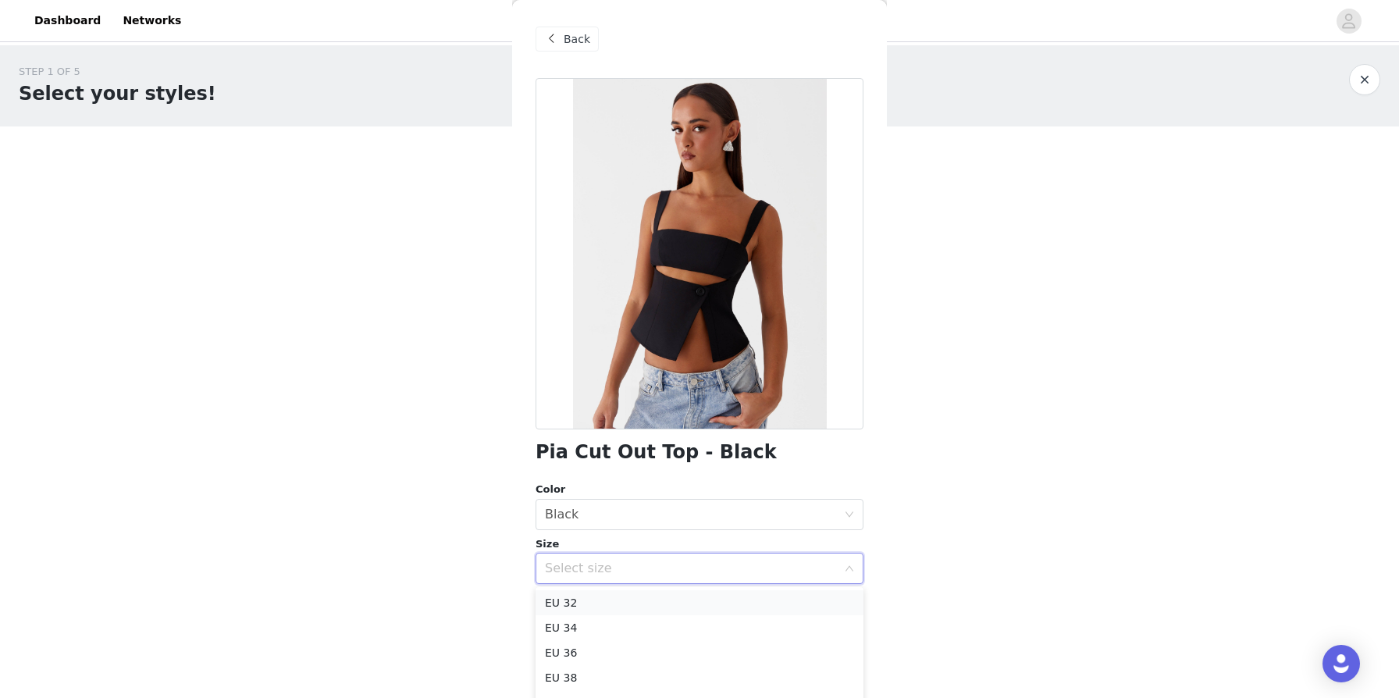
click at [557, 600] on li "EU 32" at bounding box center [700, 602] width 328 height 25
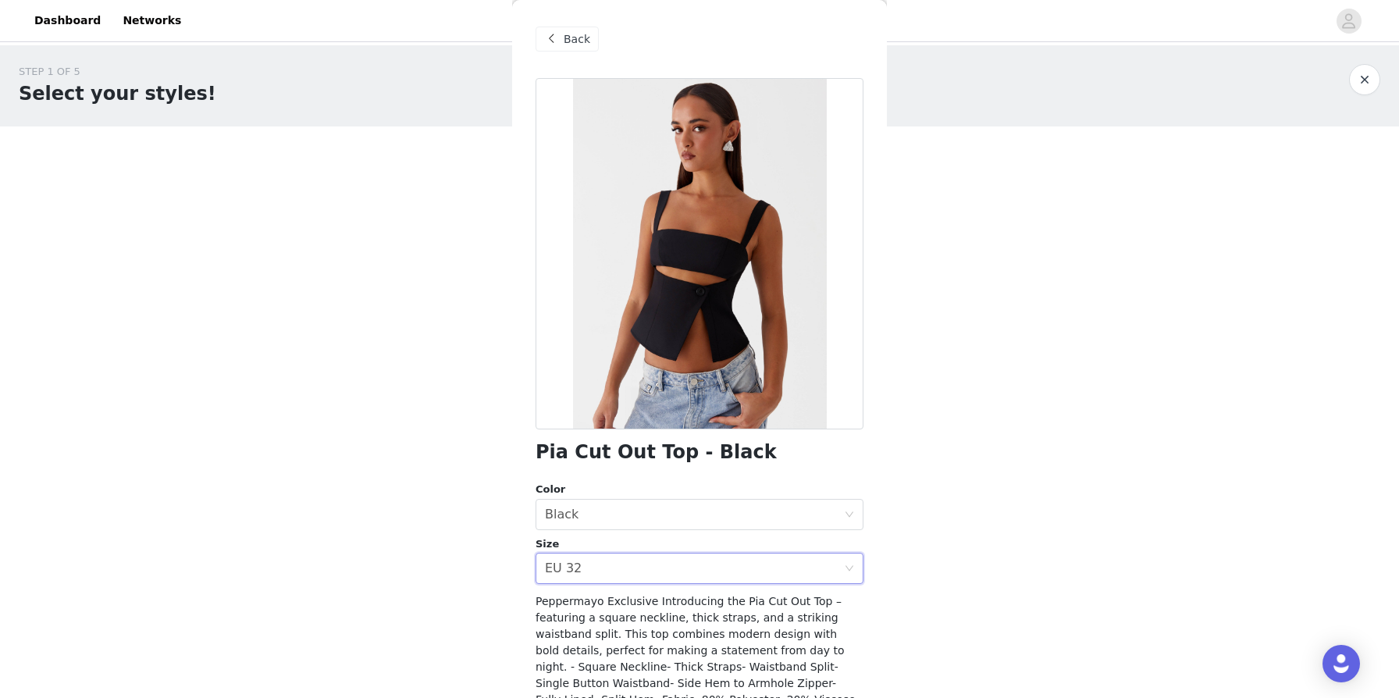
click at [717, 389] on div "STEP 1 OF 5 Select your styles! Please note that the sizes are in EU Sizes 1/3 …" at bounding box center [699, 238] width 1399 height 386
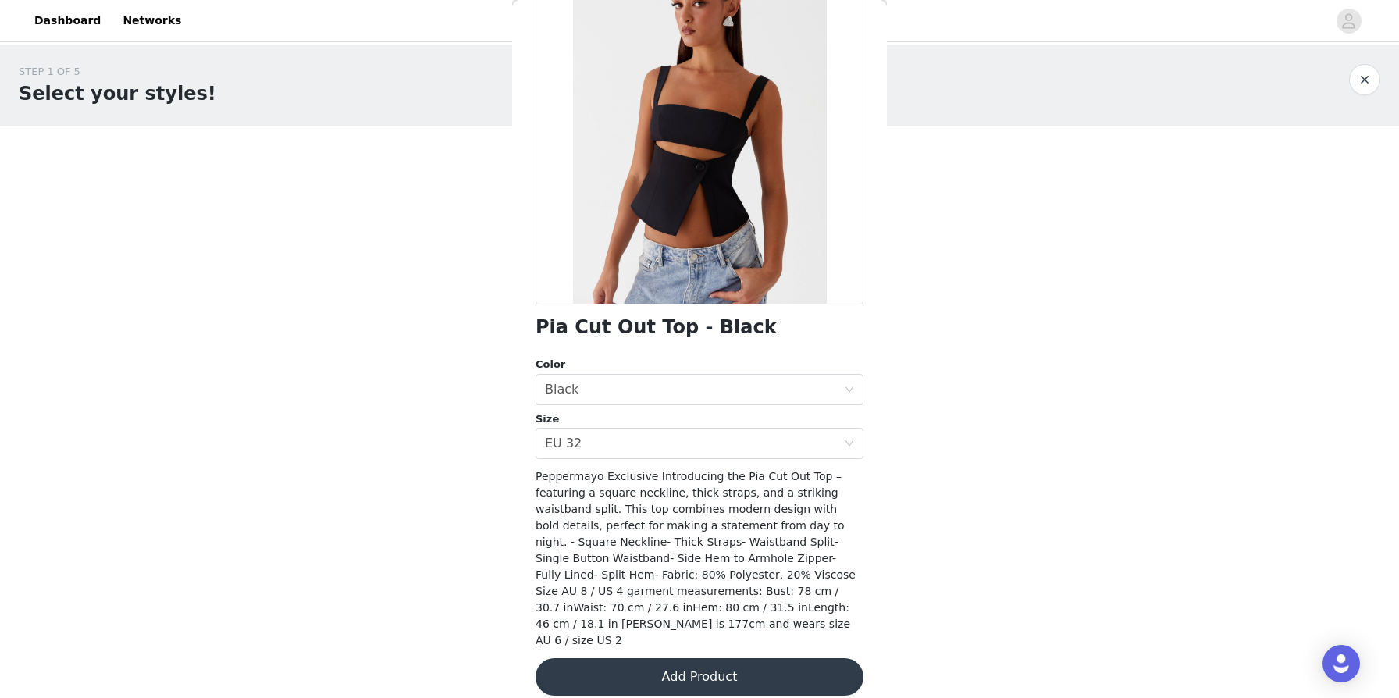
click at [686, 664] on button "Add Product" at bounding box center [700, 676] width 328 height 37
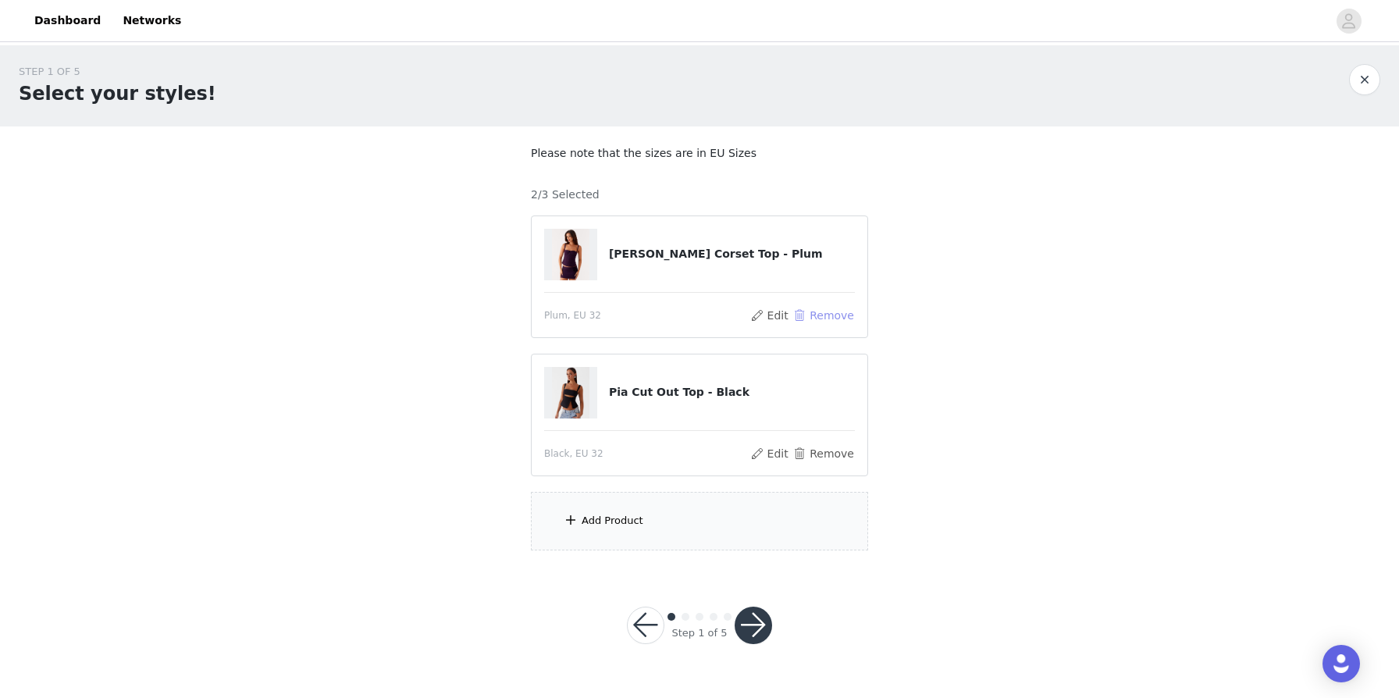
click at [717, 312] on button "Remove" at bounding box center [823, 315] width 62 height 19
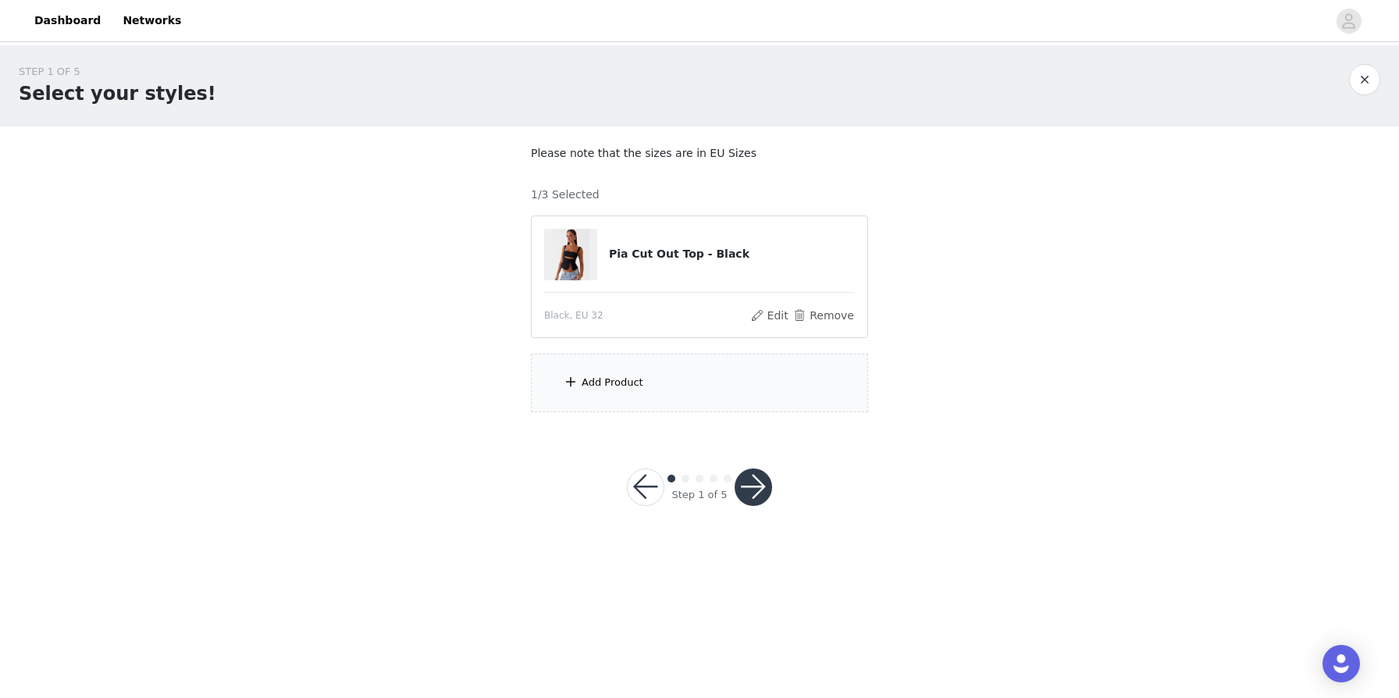
click at [616, 380] on div "Add Product" at bounding box center [613, 383] width 62 height 16
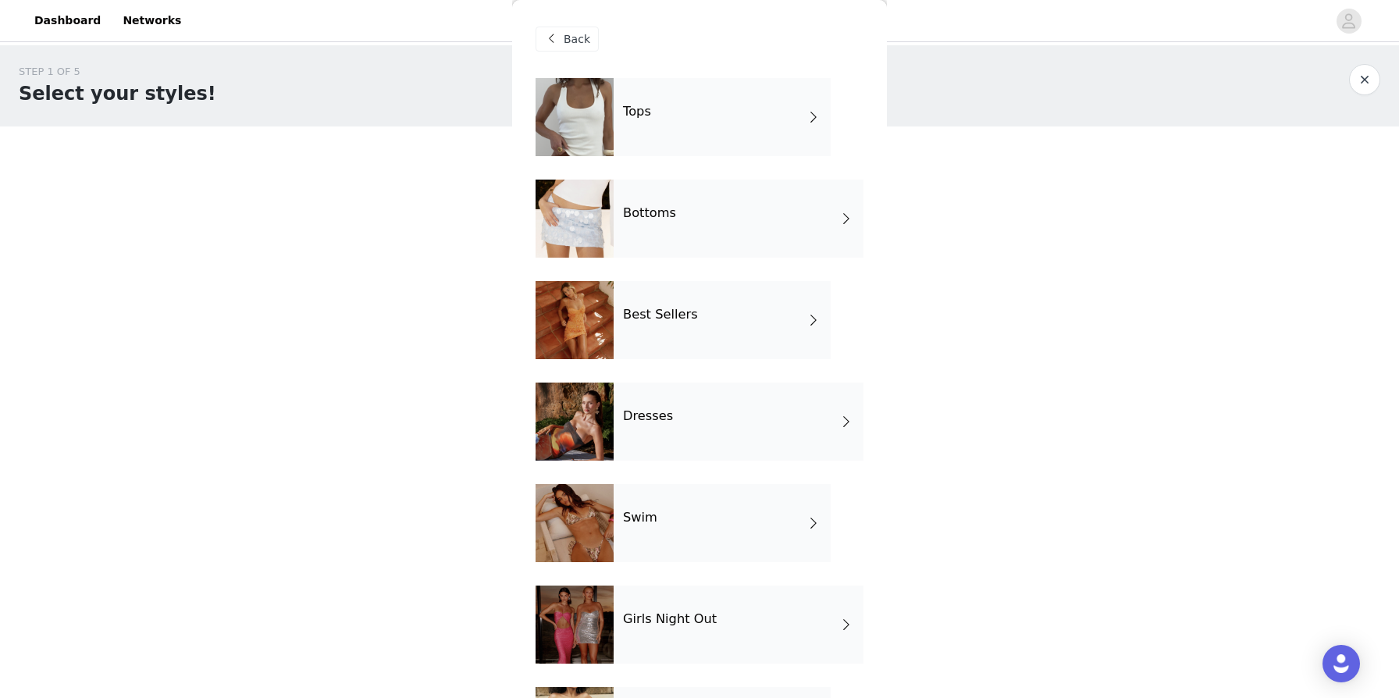
click at [656, 221] on div "Bottoms" at bounding box center [739, 219] width 250 height 78
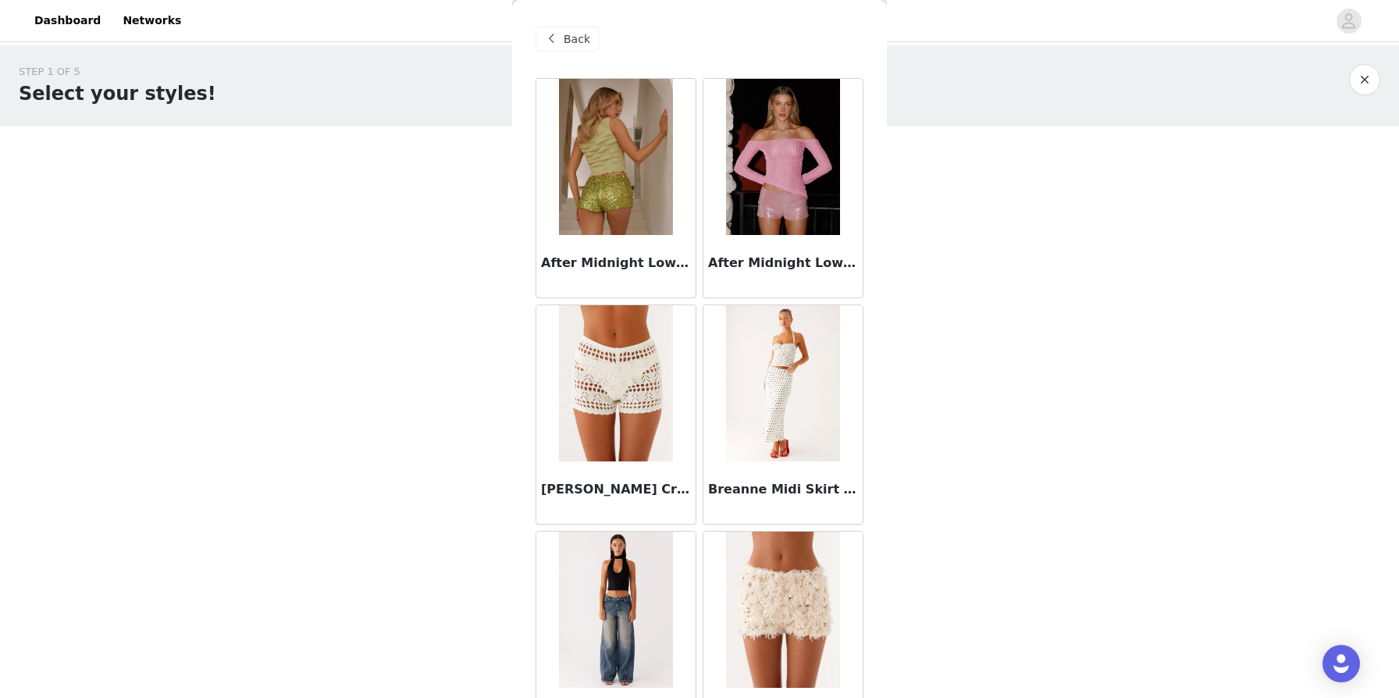
scroll to position [21, 0]
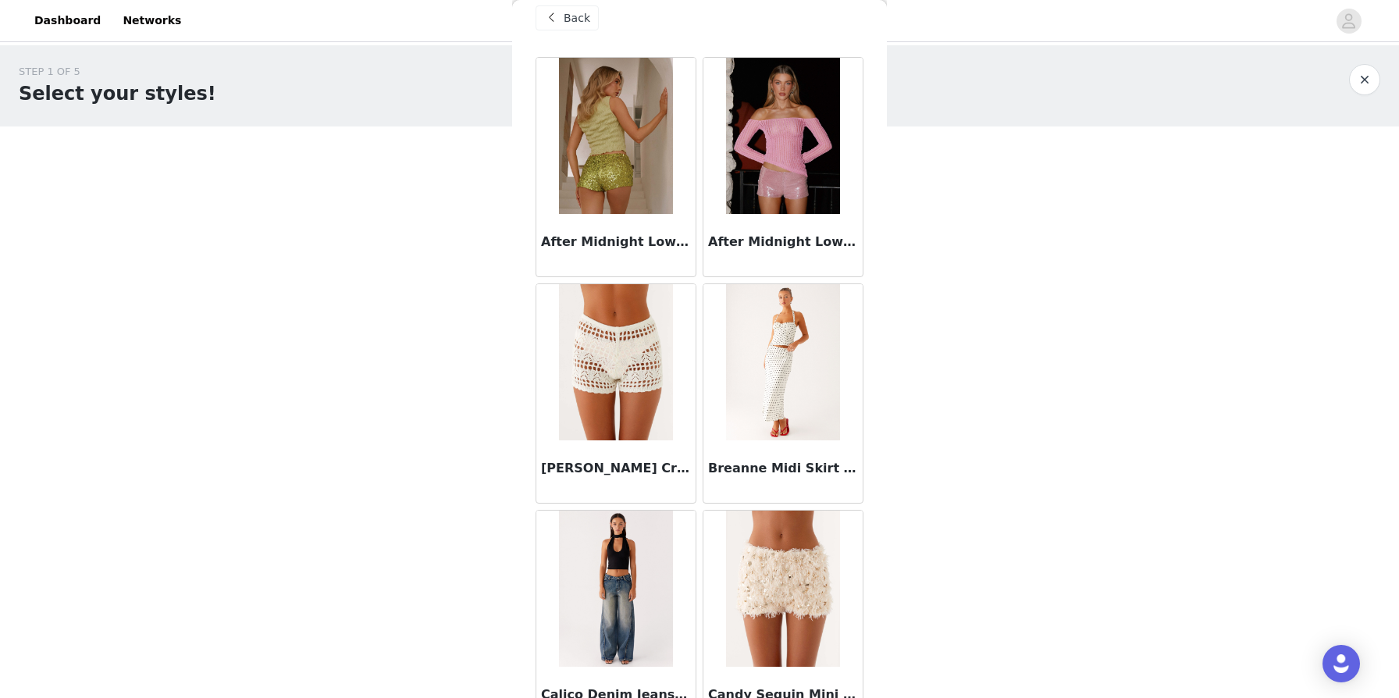
click at [717, 370] on img at bounding box center [782, 362] width 113 height 156
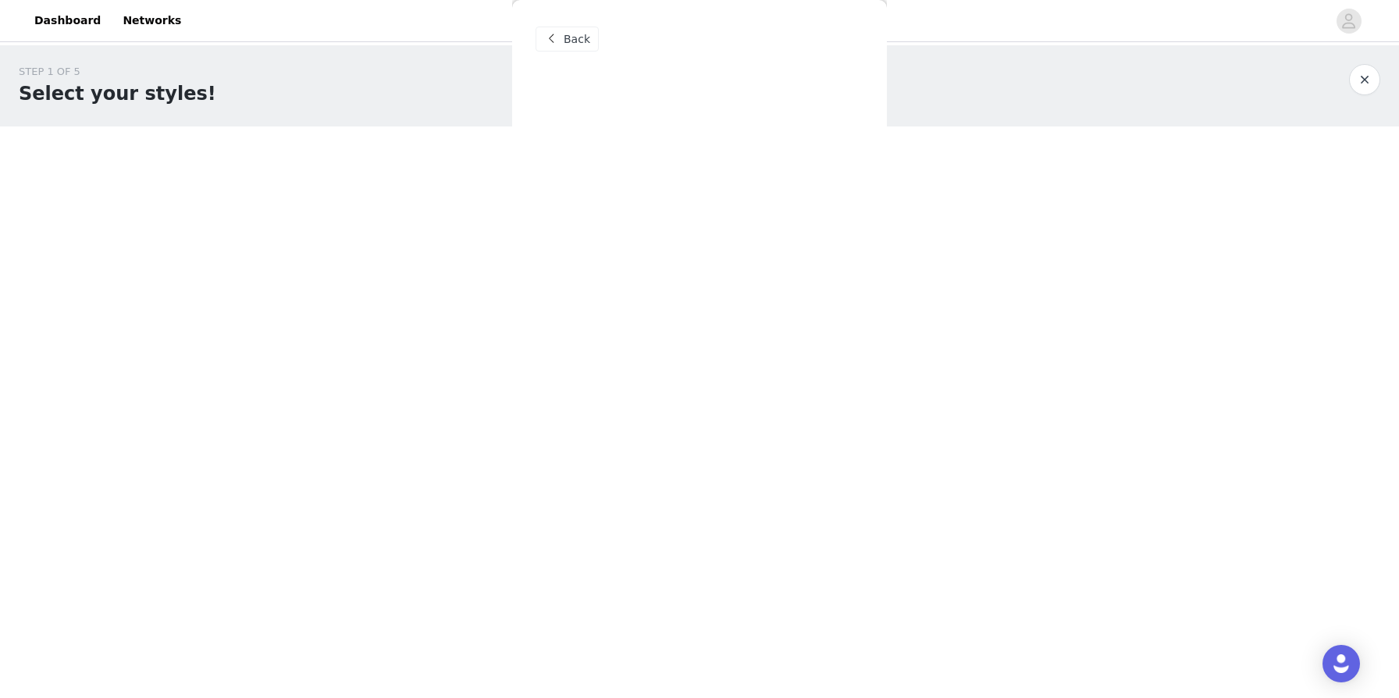
scroll to position [0, 0]
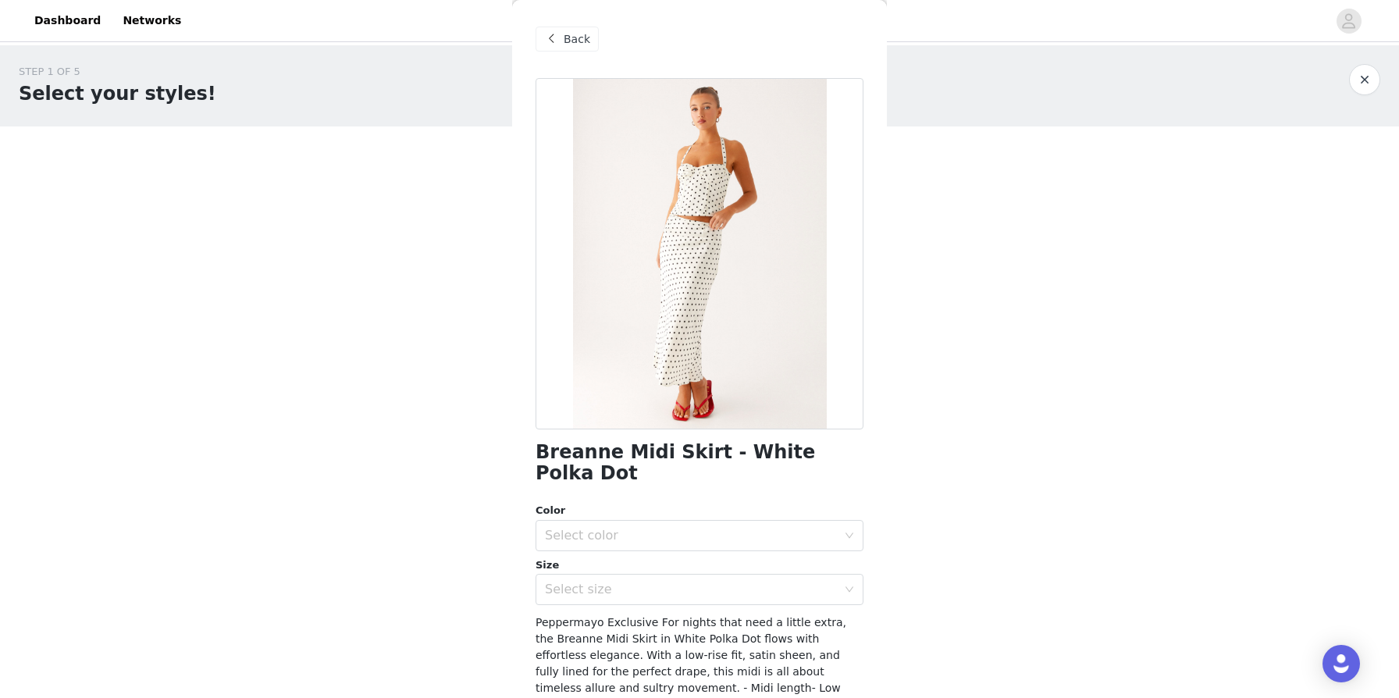
click at [580, 40] on span "Back" at bounding box center [577, 39] width 27 height 16
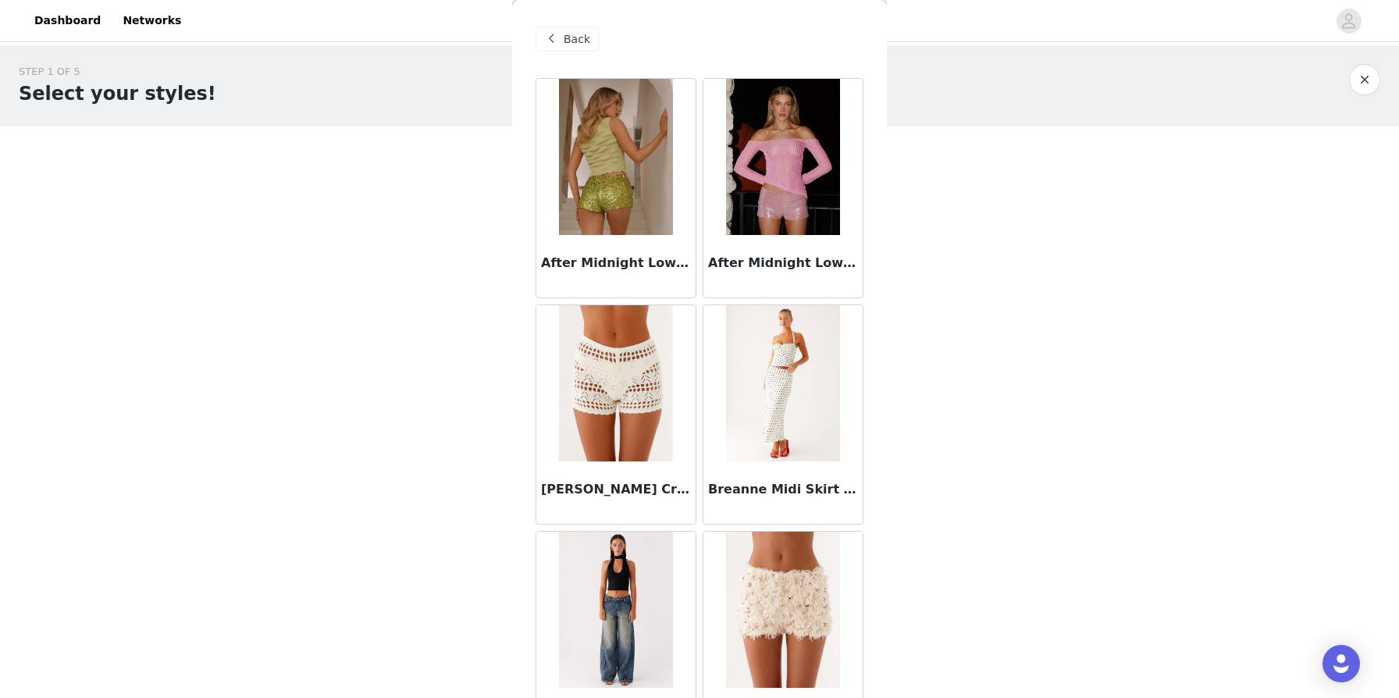
click at [717, 210] on img at bounding box center [782, 157] width 113 height 156
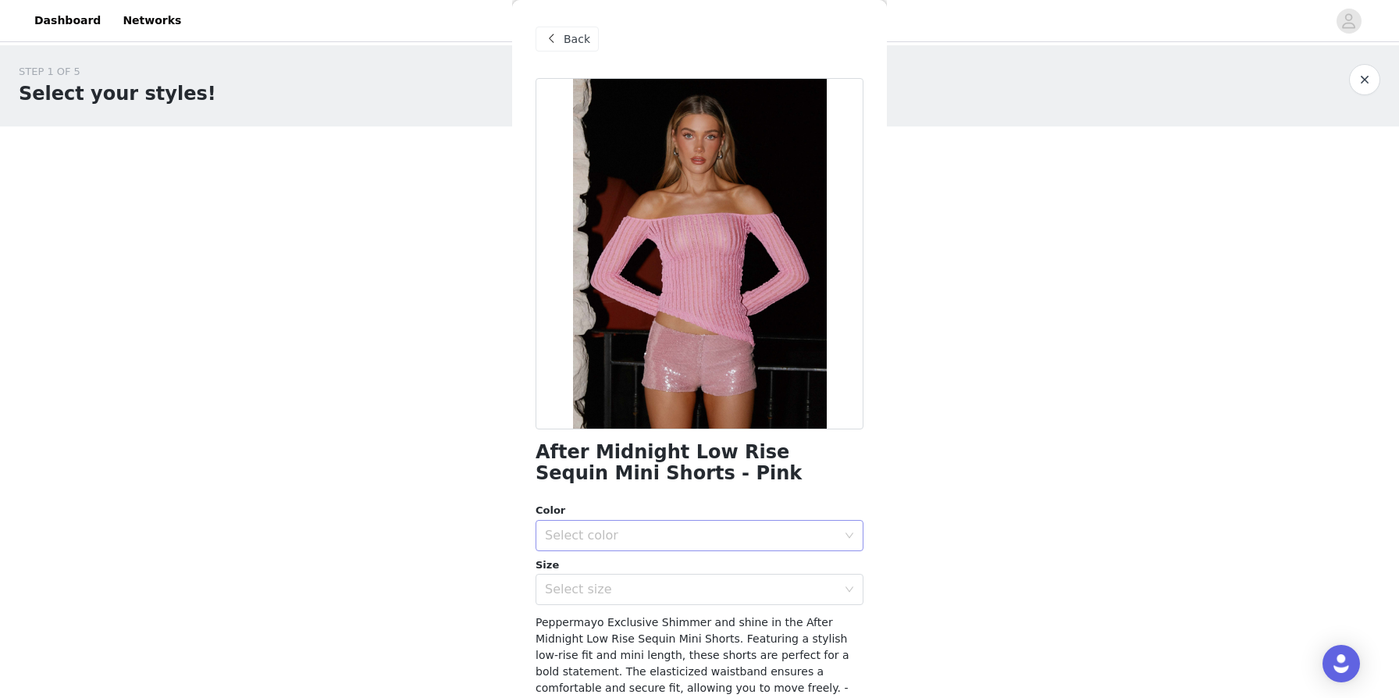
click at [600, 539] on div "Select color" at bounding box center [691, 536] width 292 height 16
click at [580, 572] on li "Pink" at bounding box center [700, 569] width 328 height 25
click at [564, 596] on div "Select size" at bounding box center [691, 590] width 292 height 16
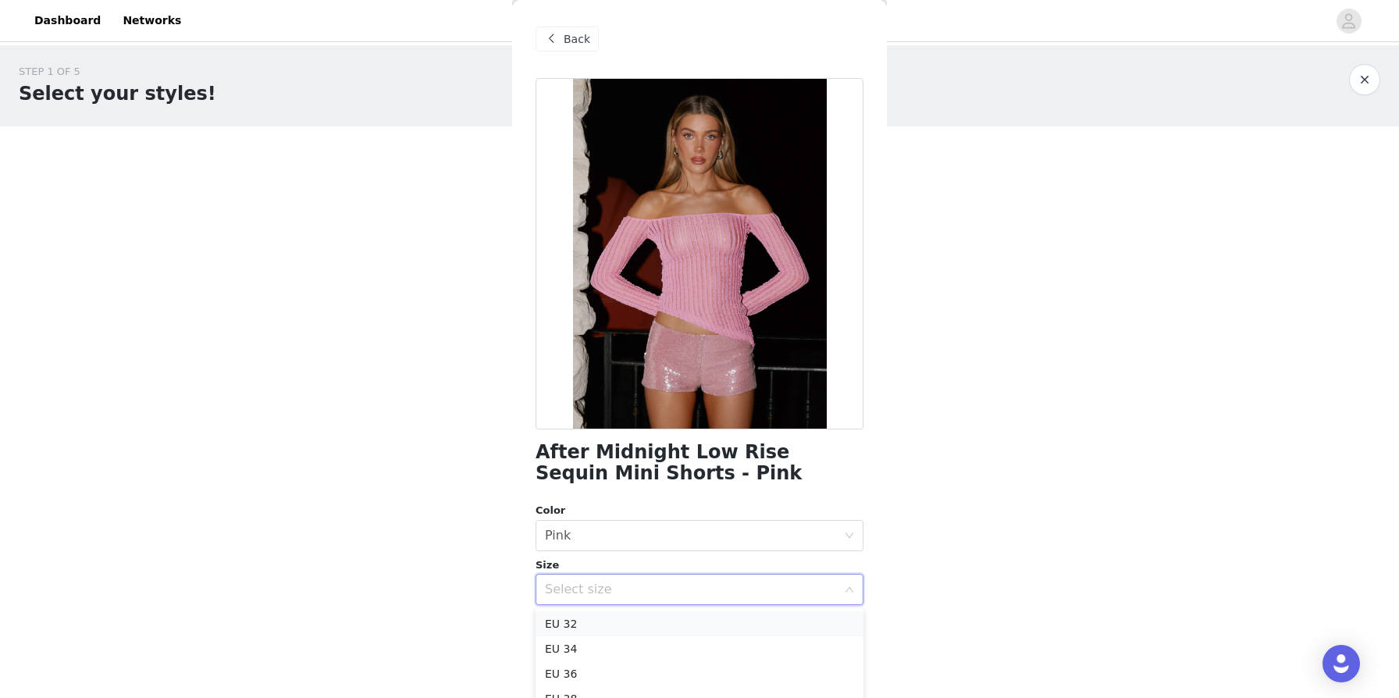
click at [560, 617] on li "EU 32" at bounding box center [700, 623] width 328 height 25
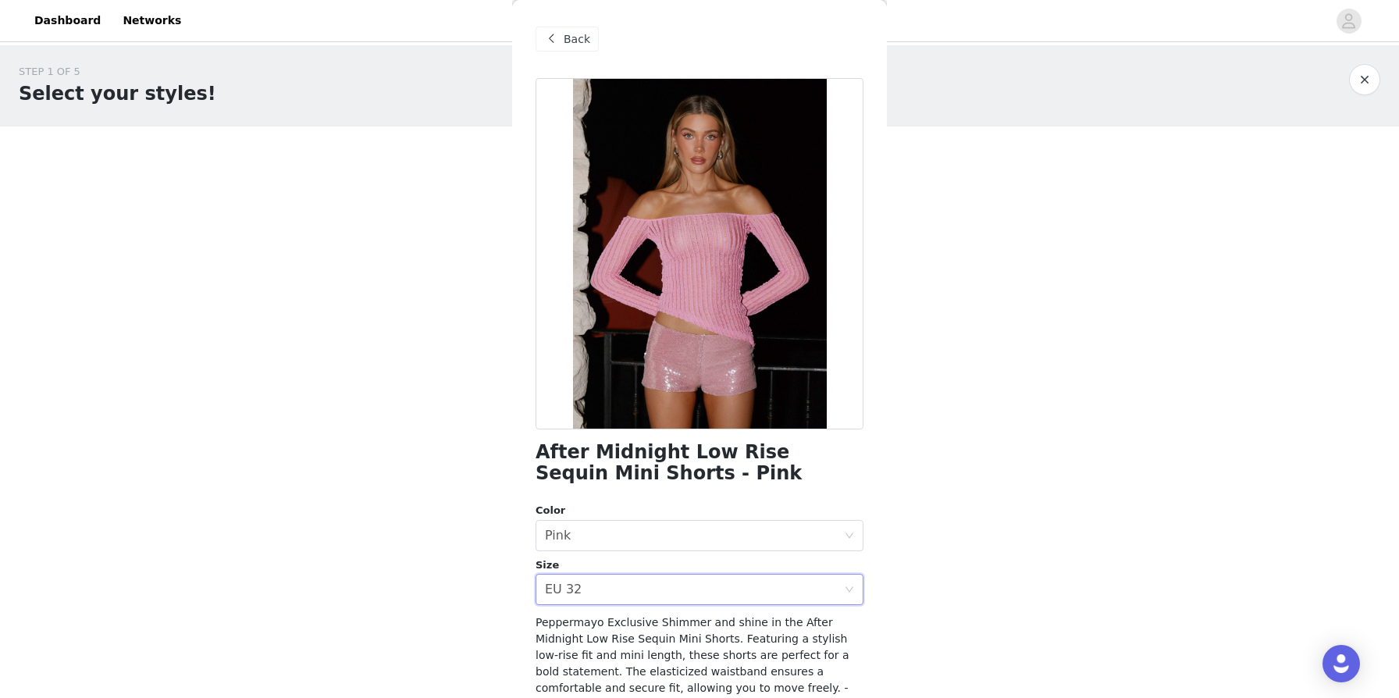
click at [564, 38] on span "Back" at bounding box center [577, 39] width 27 height 16
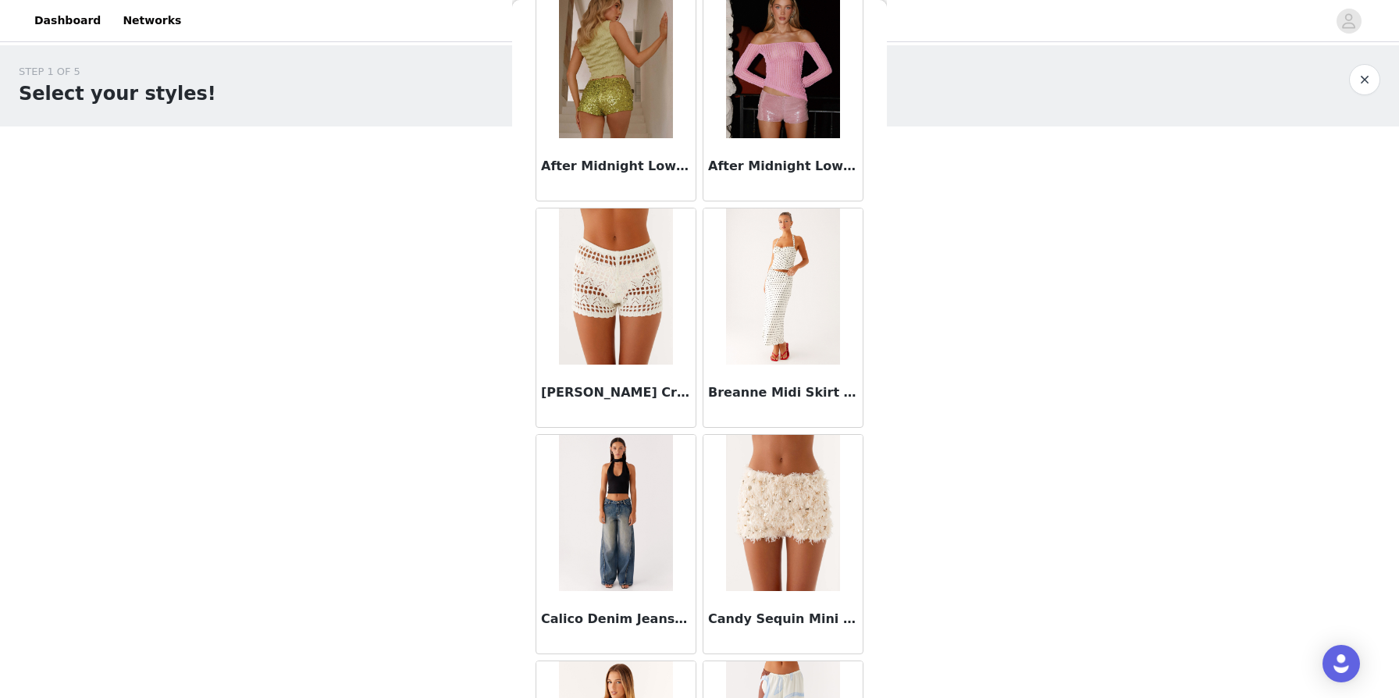
scroll to position [262, 0]
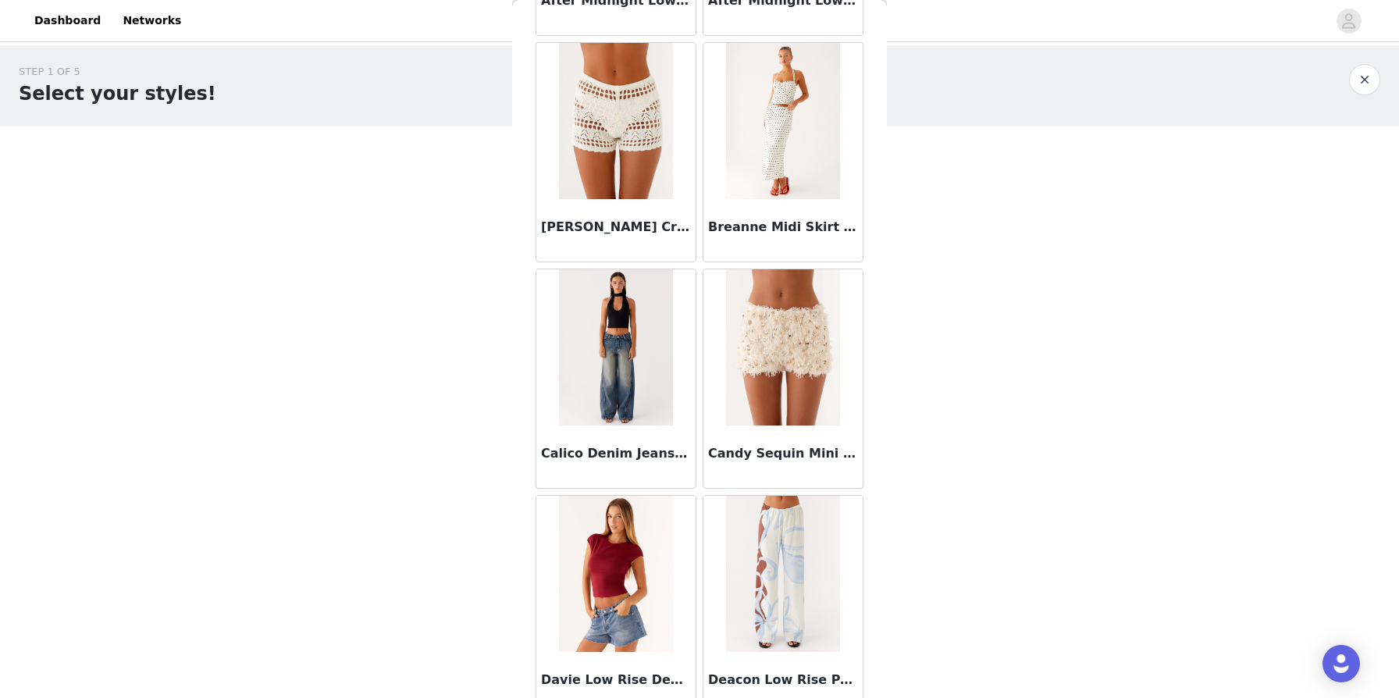
click at [624, 386] on img at bounding box center [615, 347] width 113 height 156
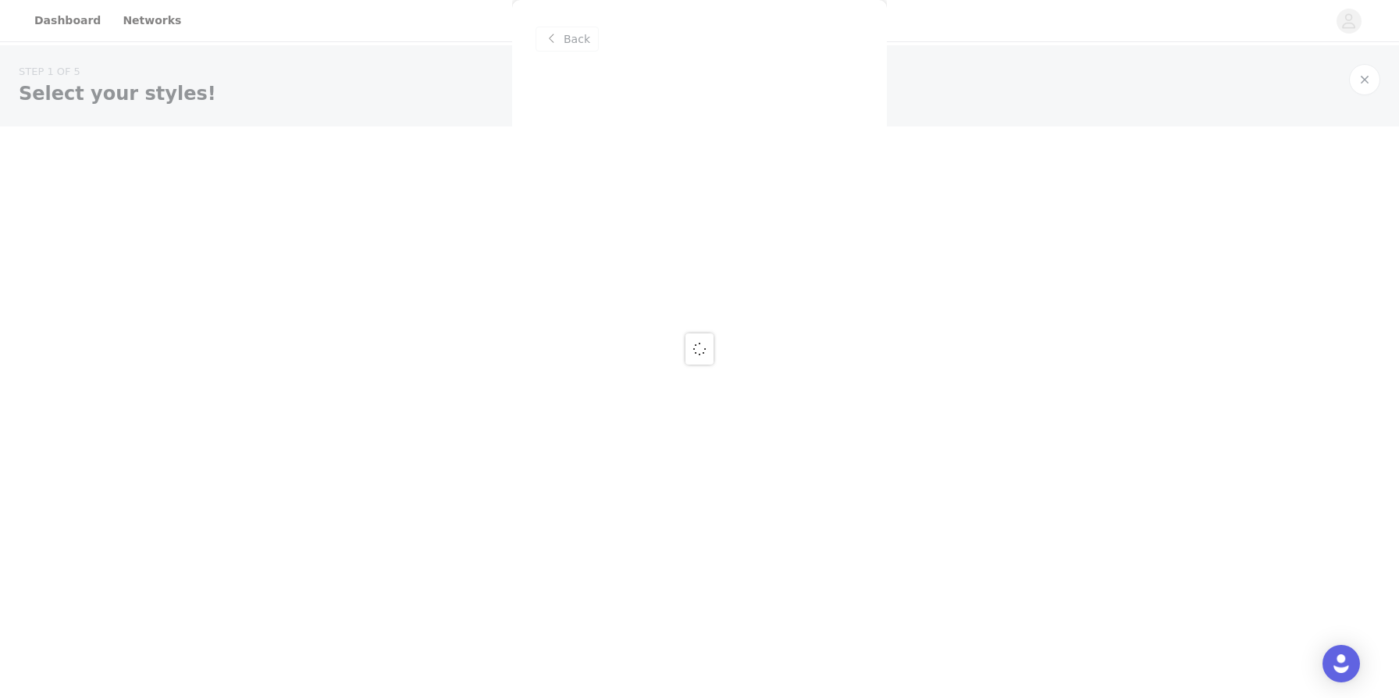
scroll to position [0, 0]
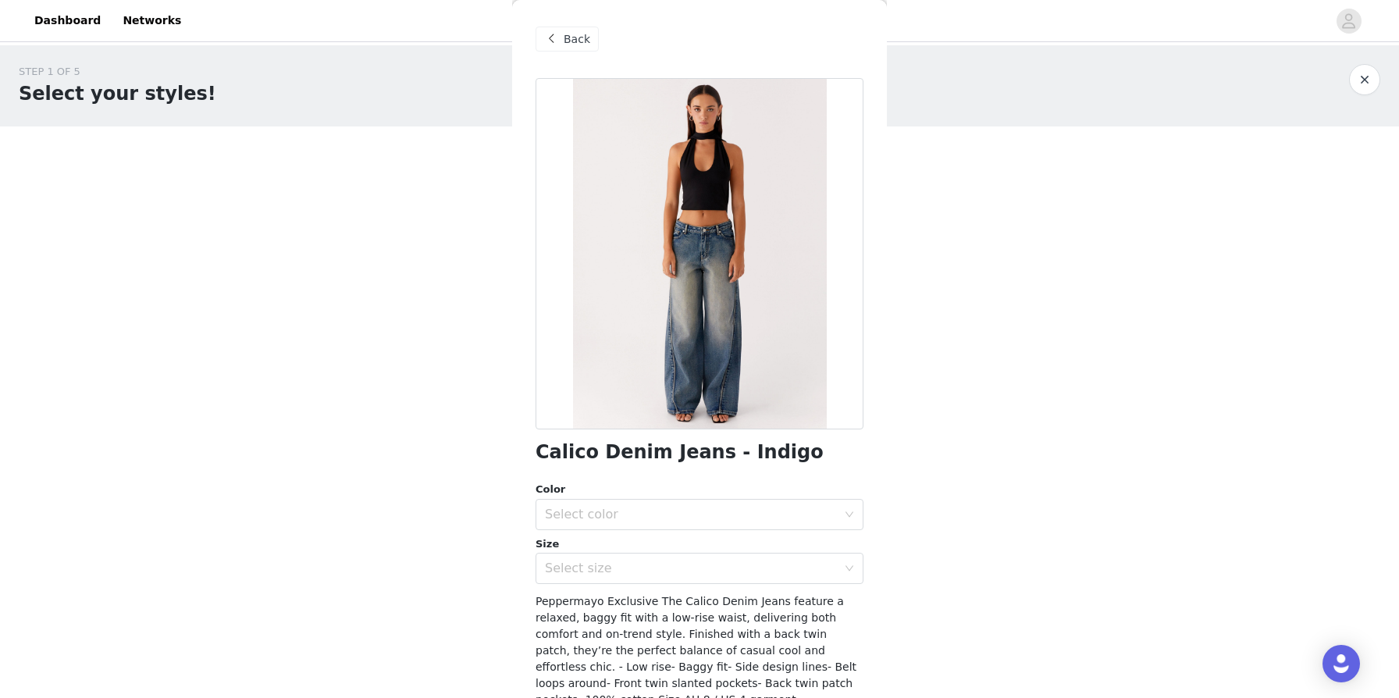
click at [566, 39] on span "Back" at bounding box center [577, 39] width 27 height 16
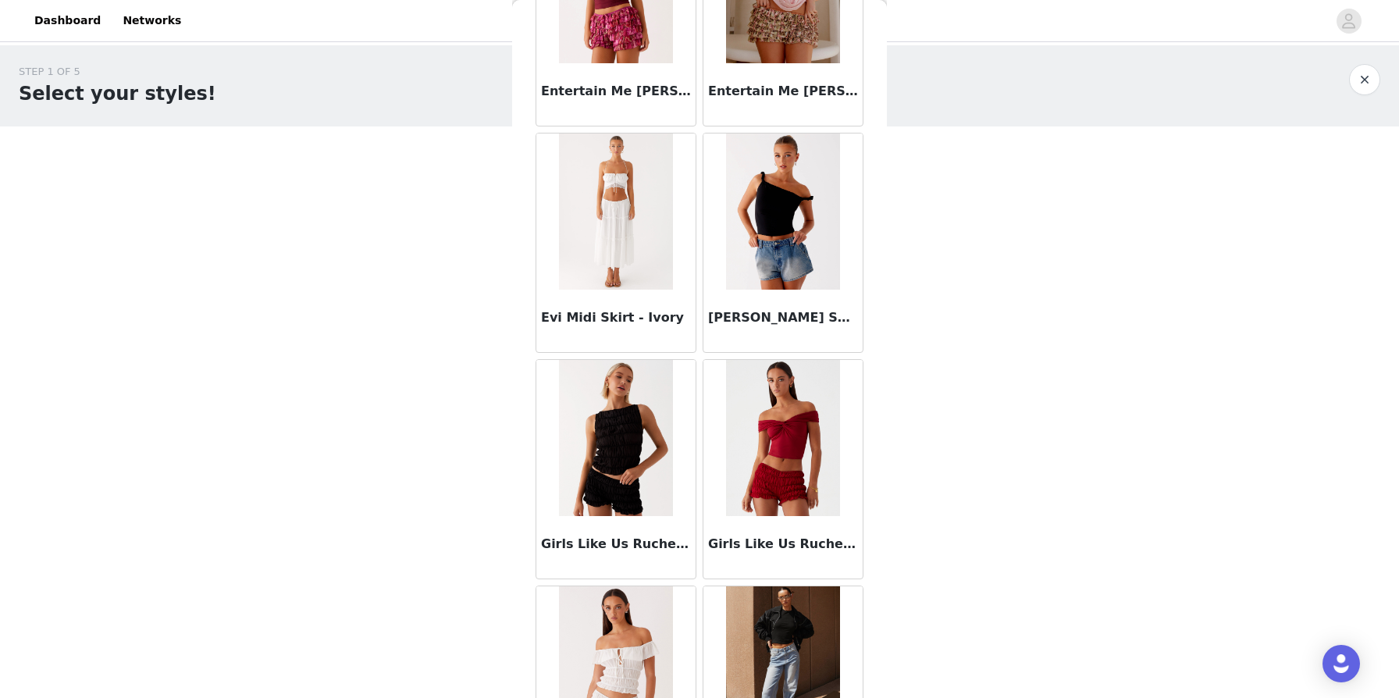
scroll to position [1304, 0]
click at [717, 441] on img at bounding box center [782, 437] width 113 height 156
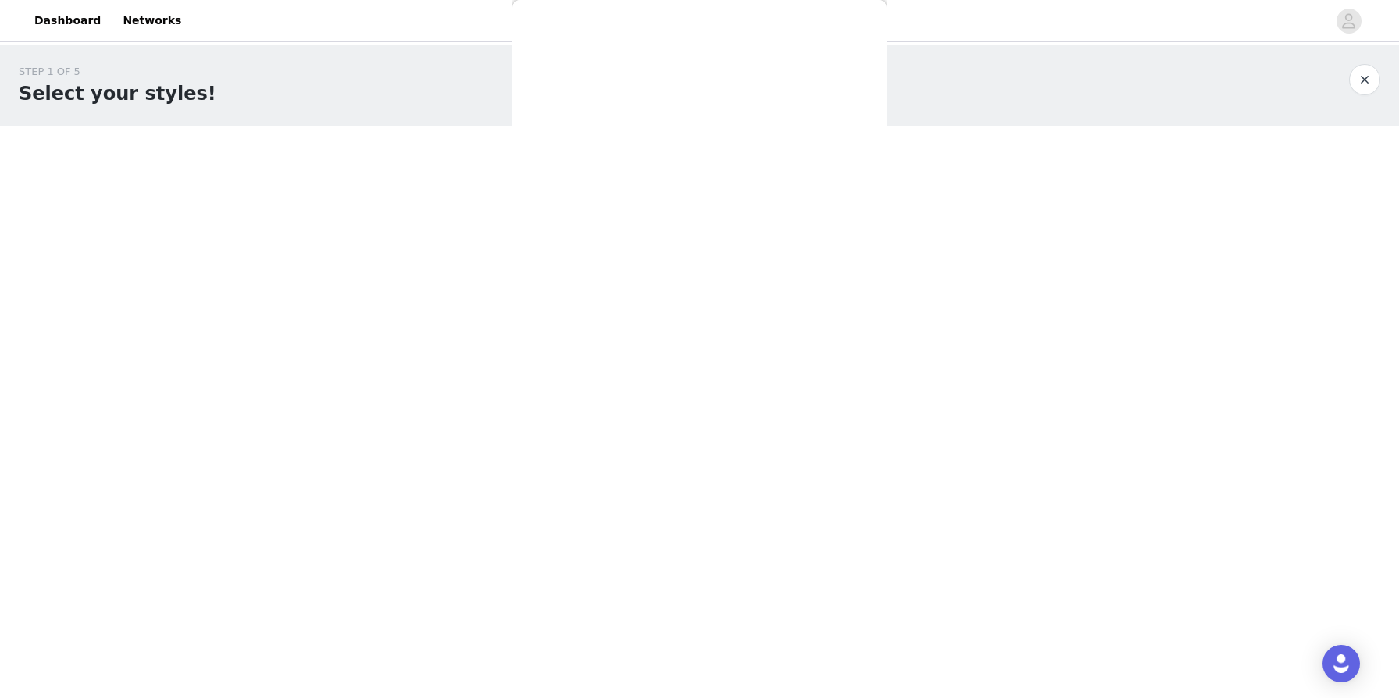
scroll to position [0, 0]
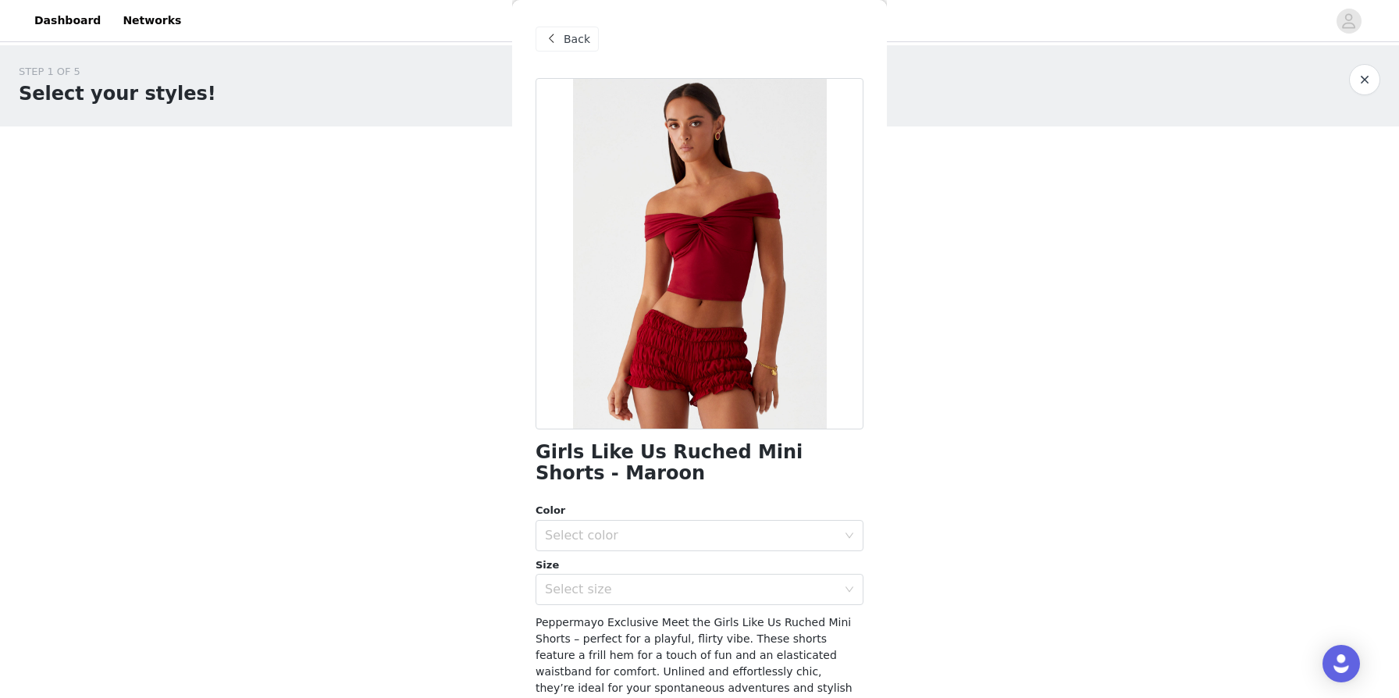
click at [577, 37] on span "Back" at bounding box center [577, 39] width 27 height 16
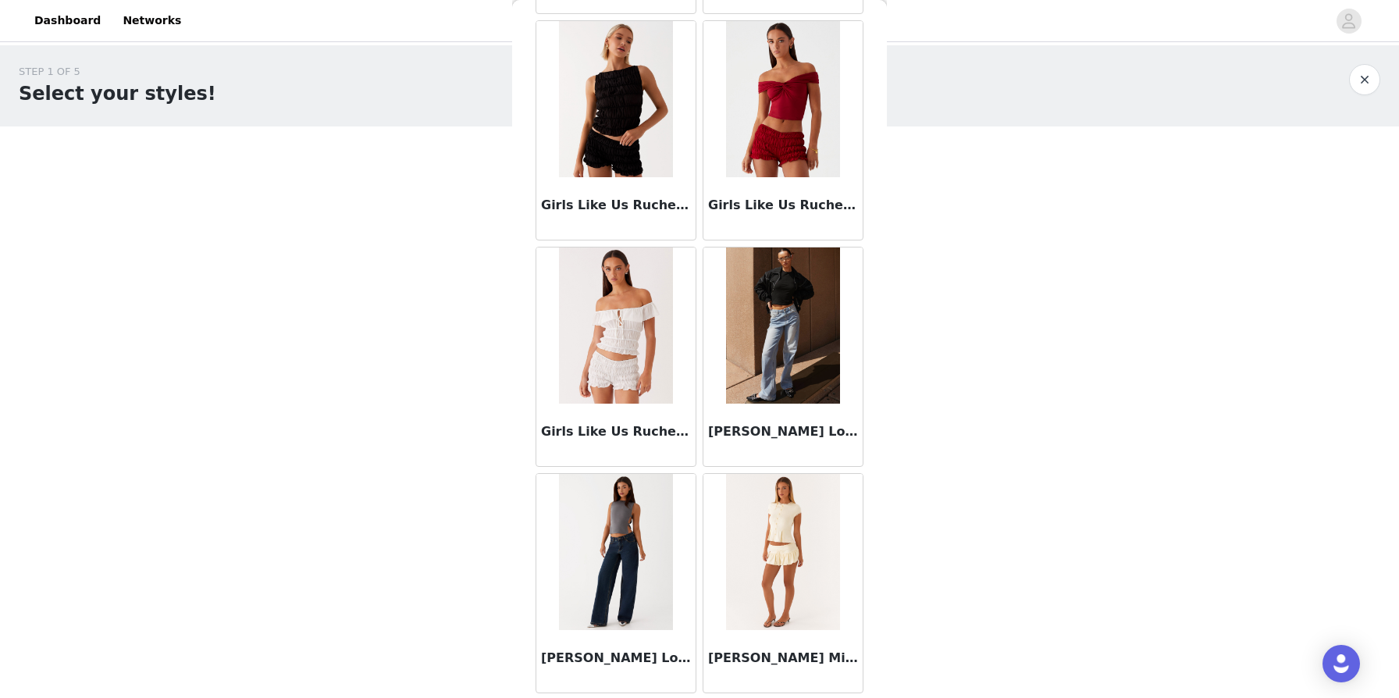
scroll to position [1691, 0]
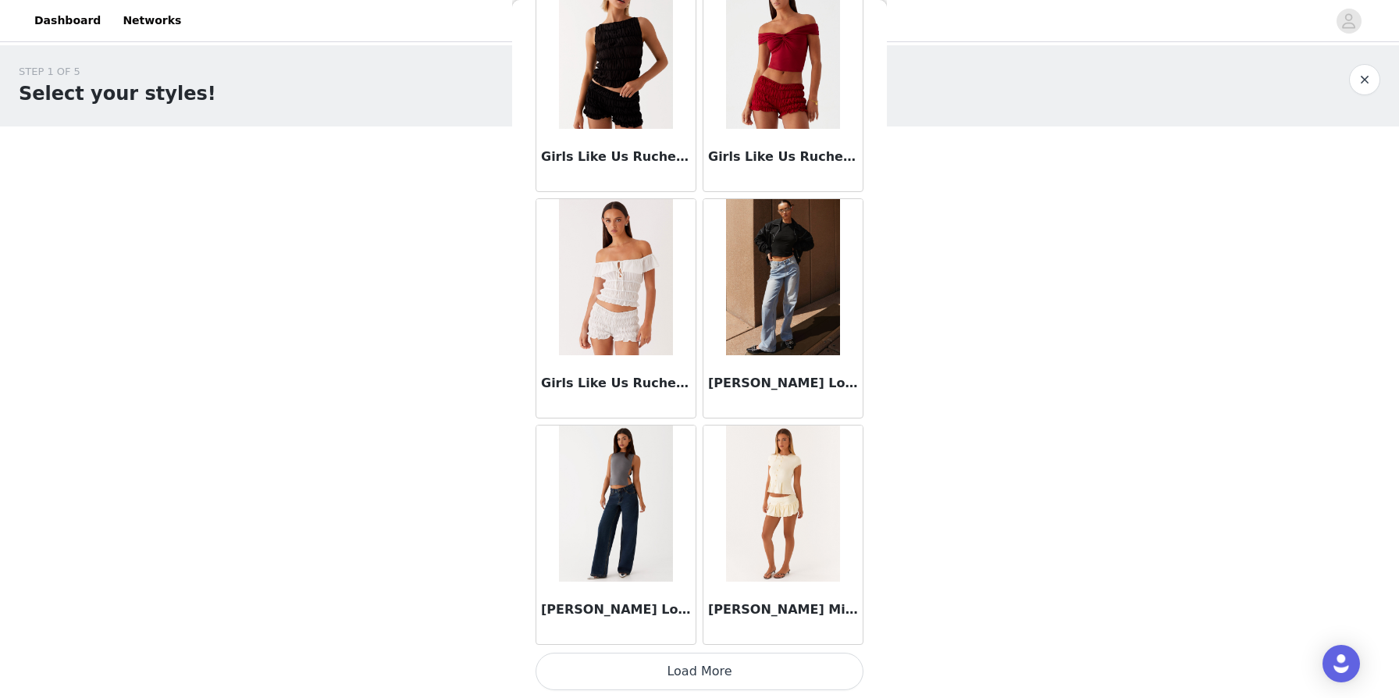
click at [608, 475] on img at bounding box center [615, 503] width 113 height 156
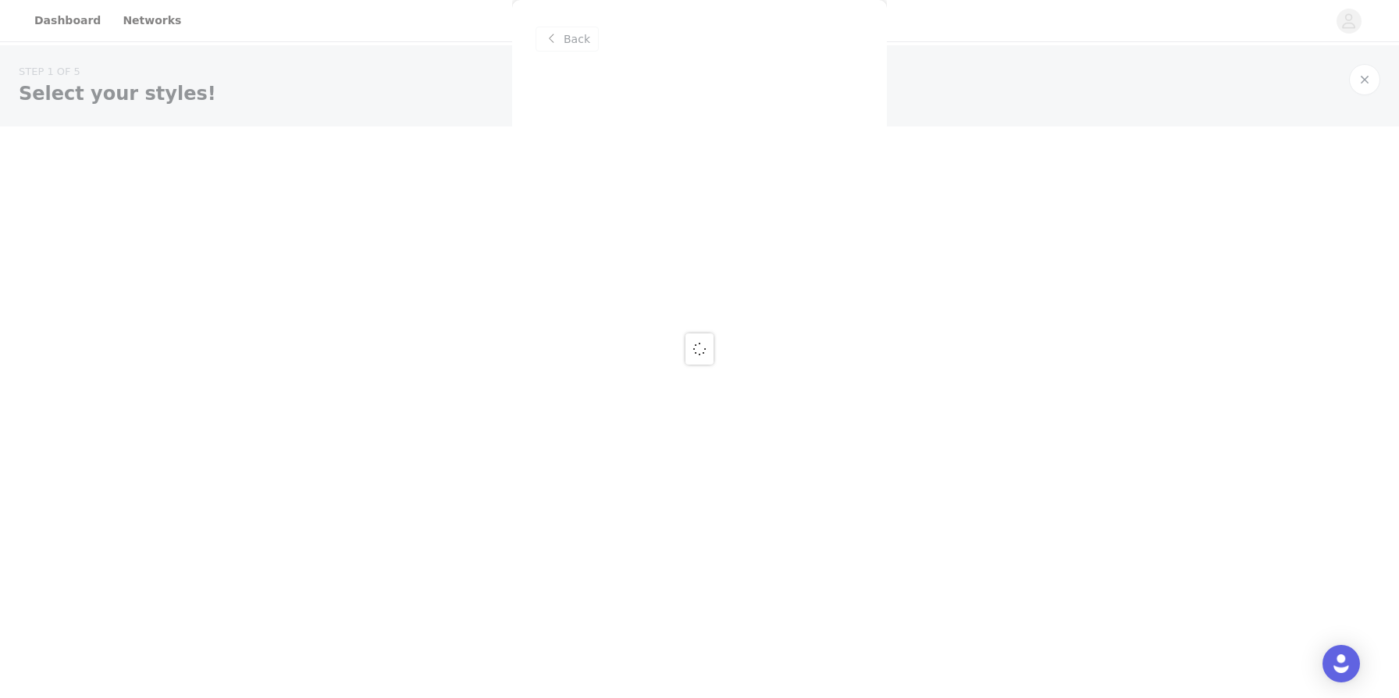
scroll to position [0, 0]
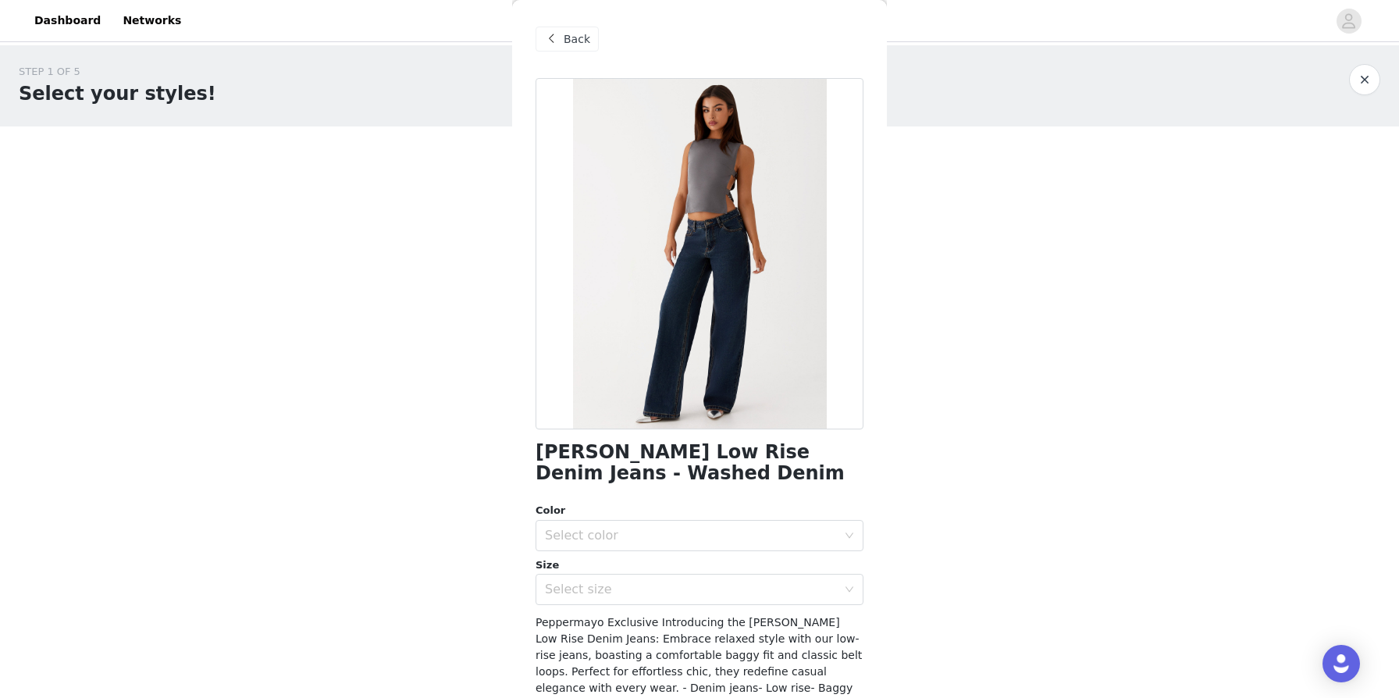
click at [564, 41] on span "Back" at bounding box center [577, 39] width 27 height 16
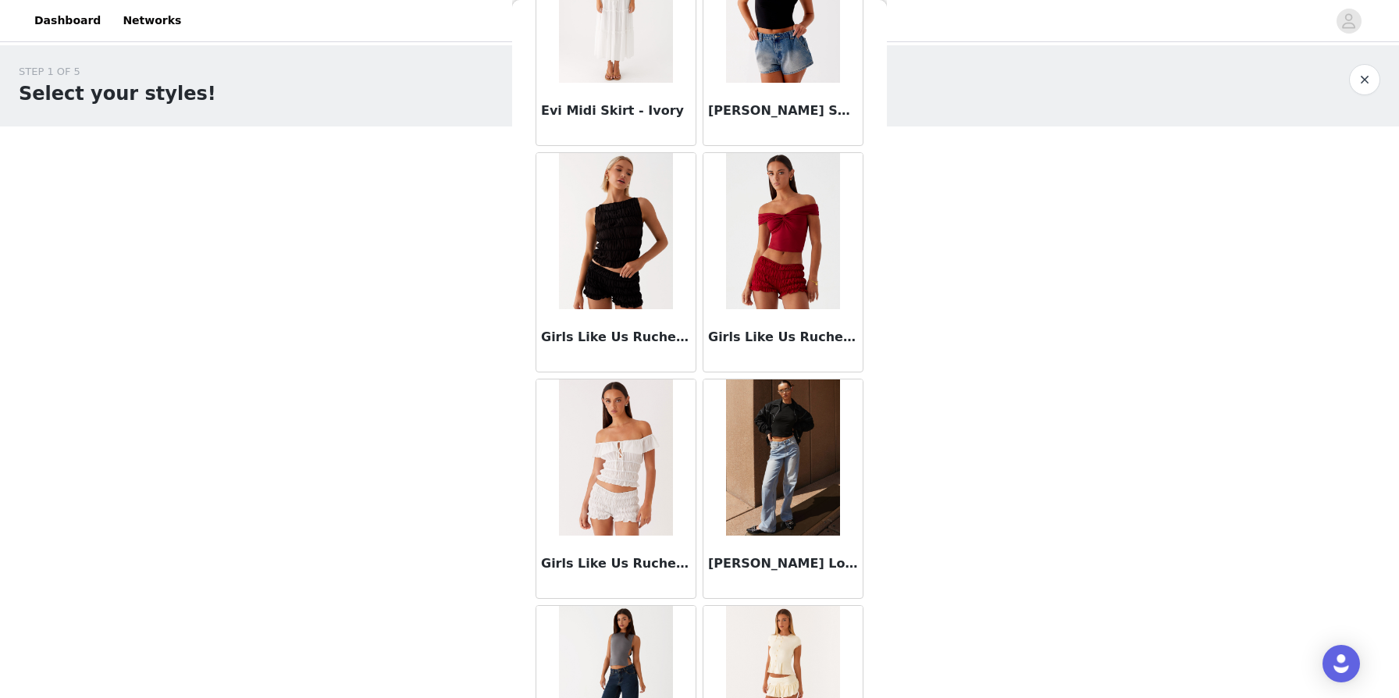
scroll to position [1691, 0]
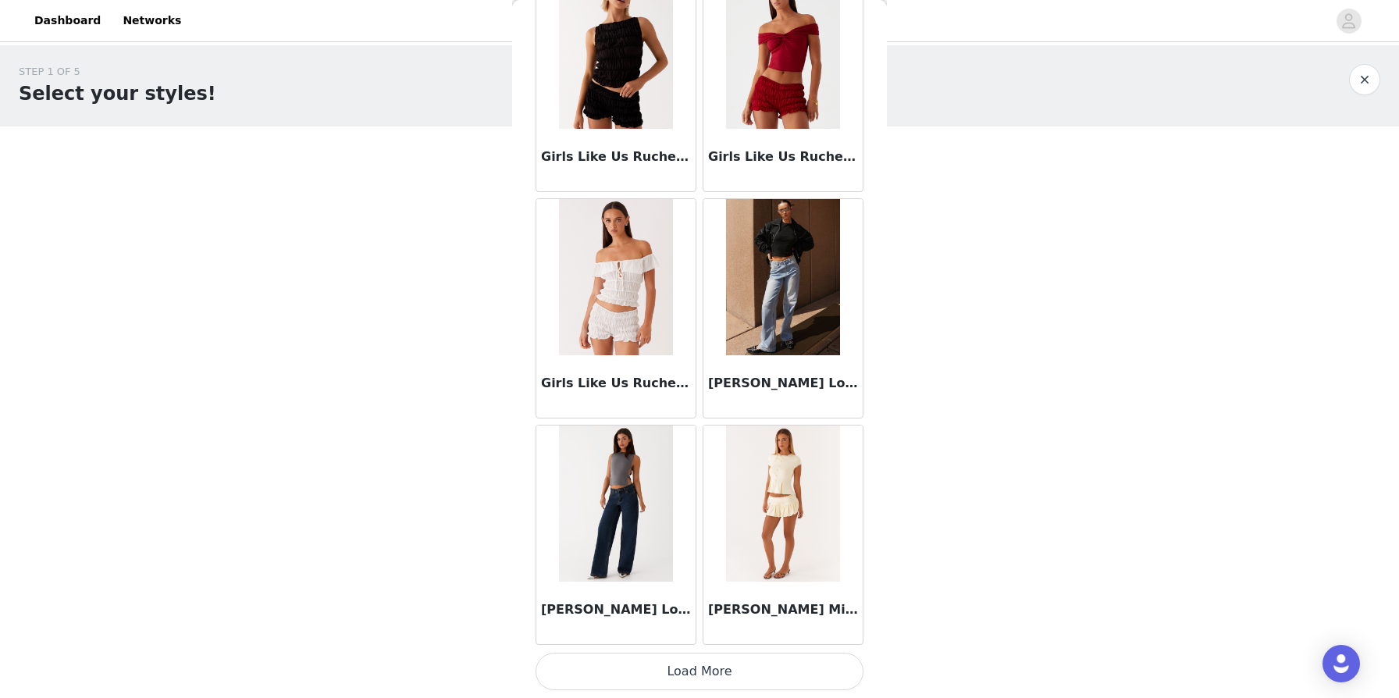
click at [717, 534] on img at bounding box center [782, 503] width 113 height 156
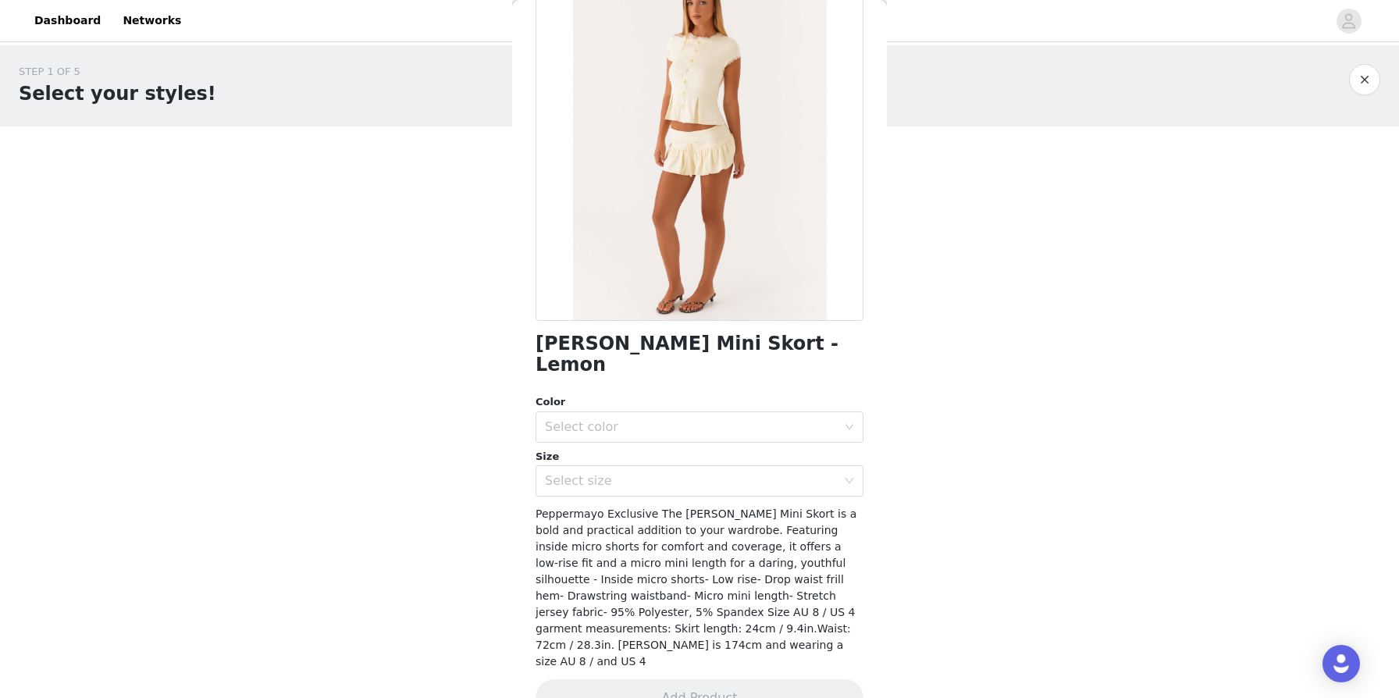
scroll to position [0, 0]
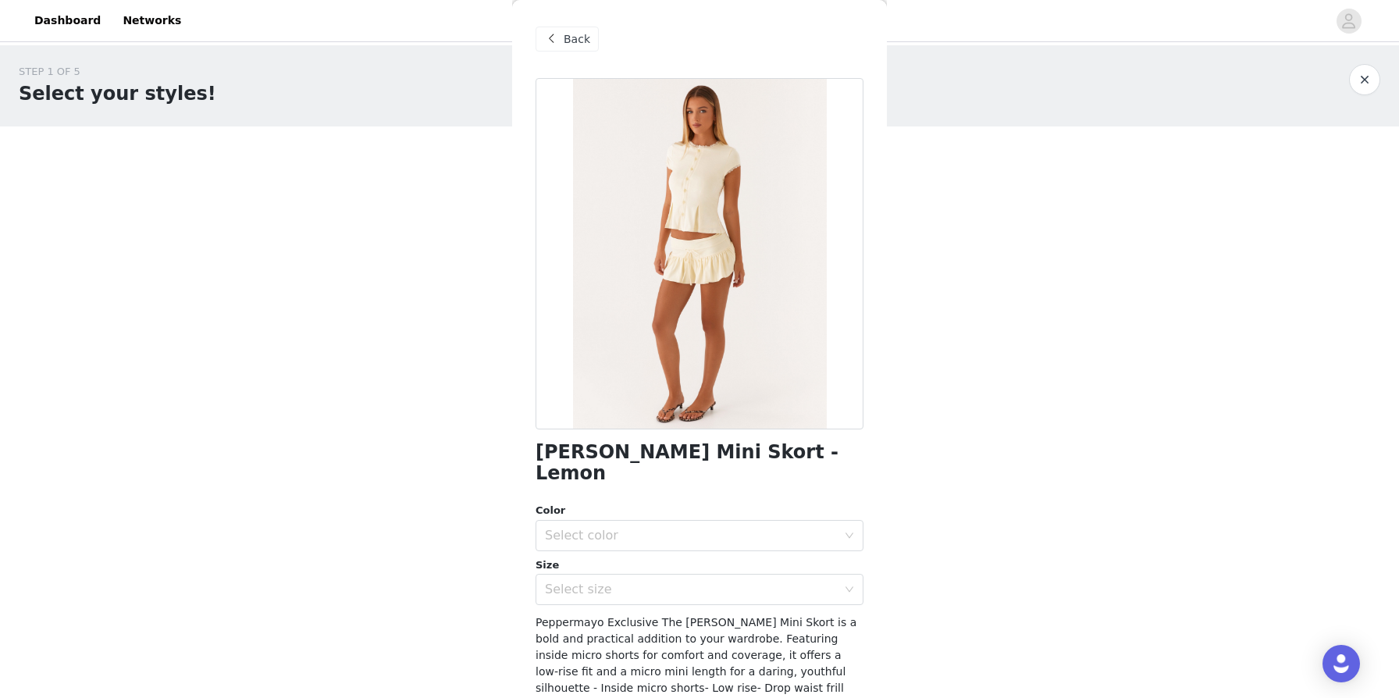
click at [571, 35] on span "Back" at bounding box center [577, 39] width 27 height 16
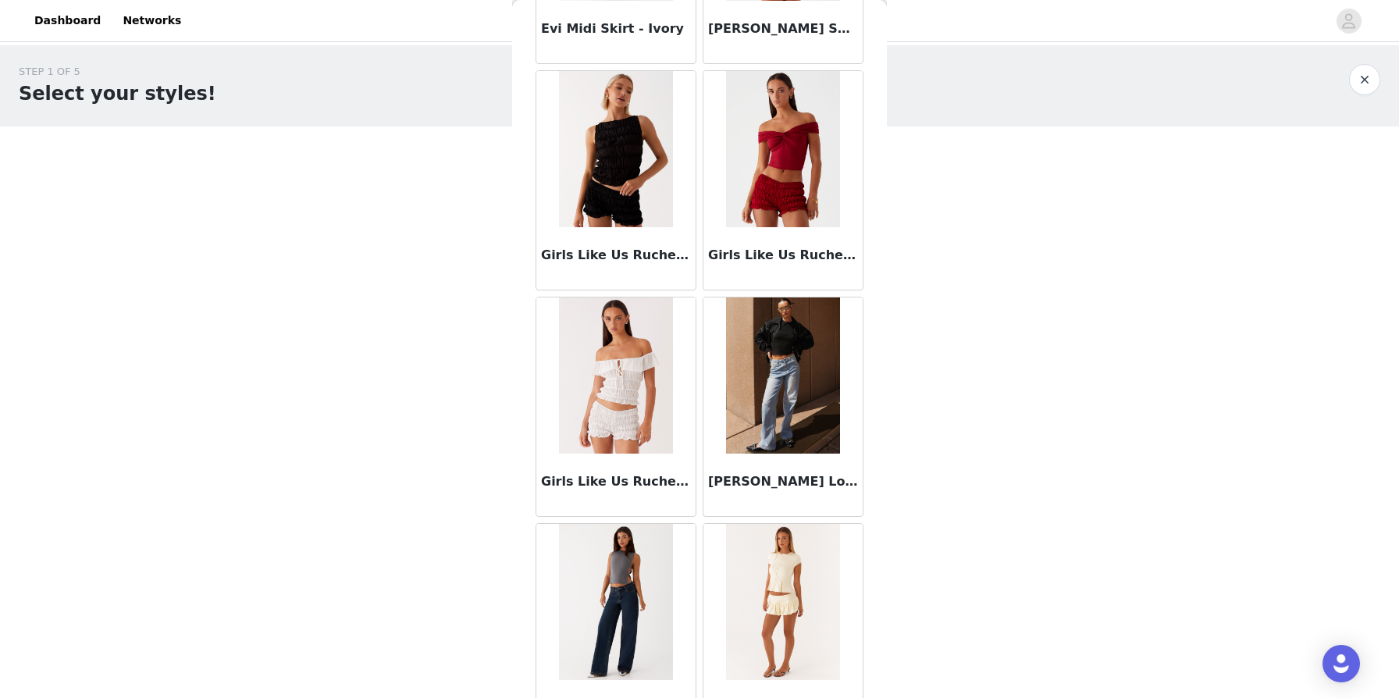
scroll to position [1691, 0]
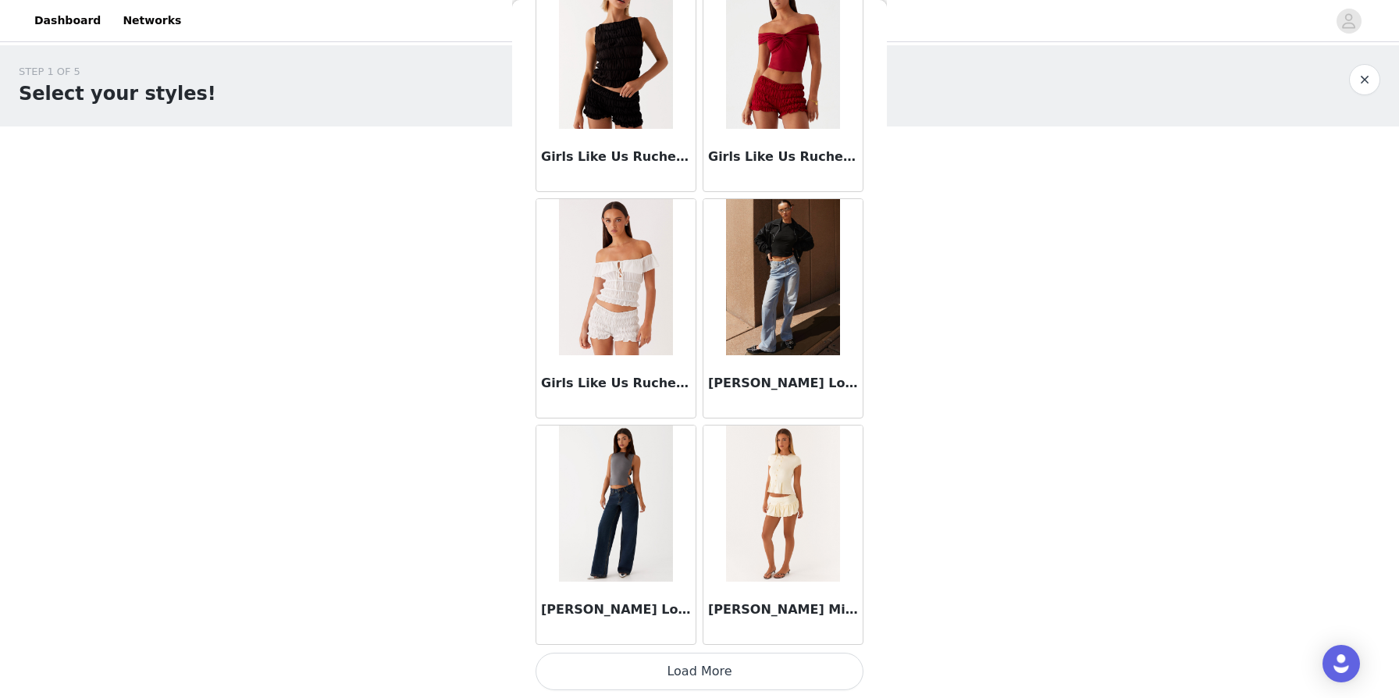
click at [680, 676] on button "Load More" at bounding box center [700, 671] width 328 height 37
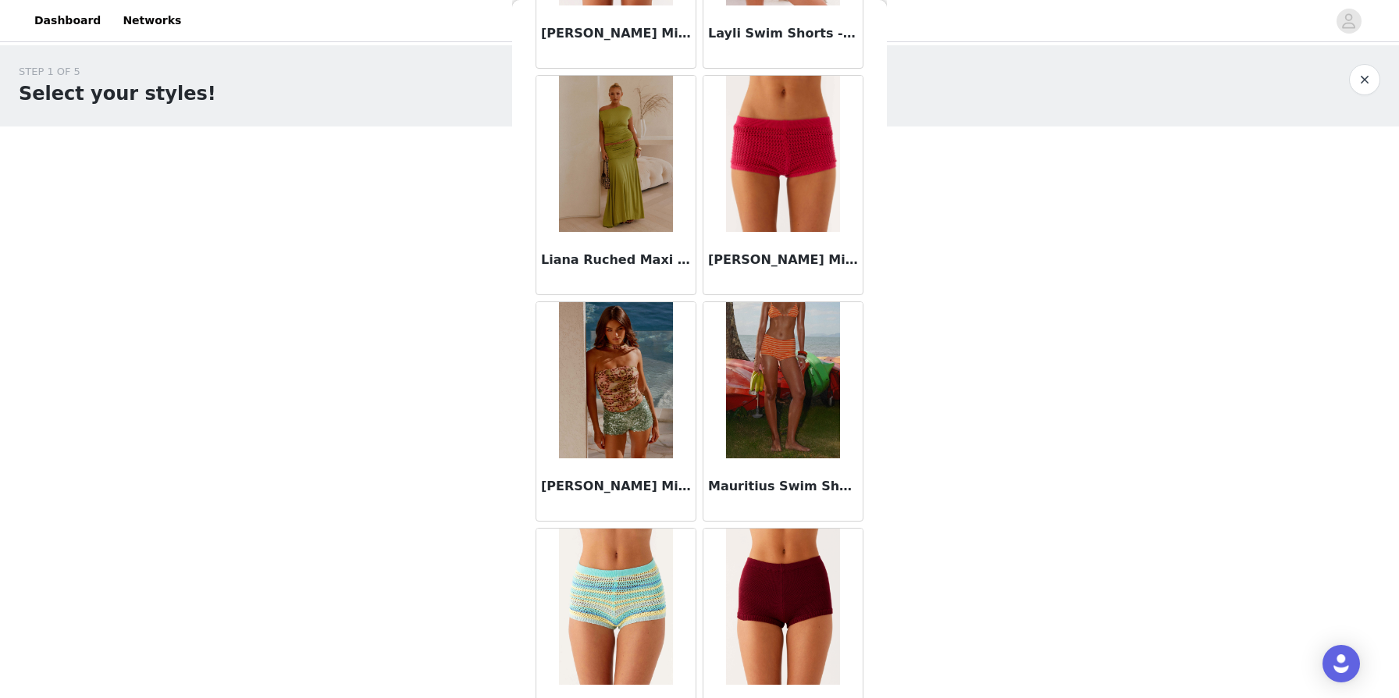
scroll to position [2682, 0]
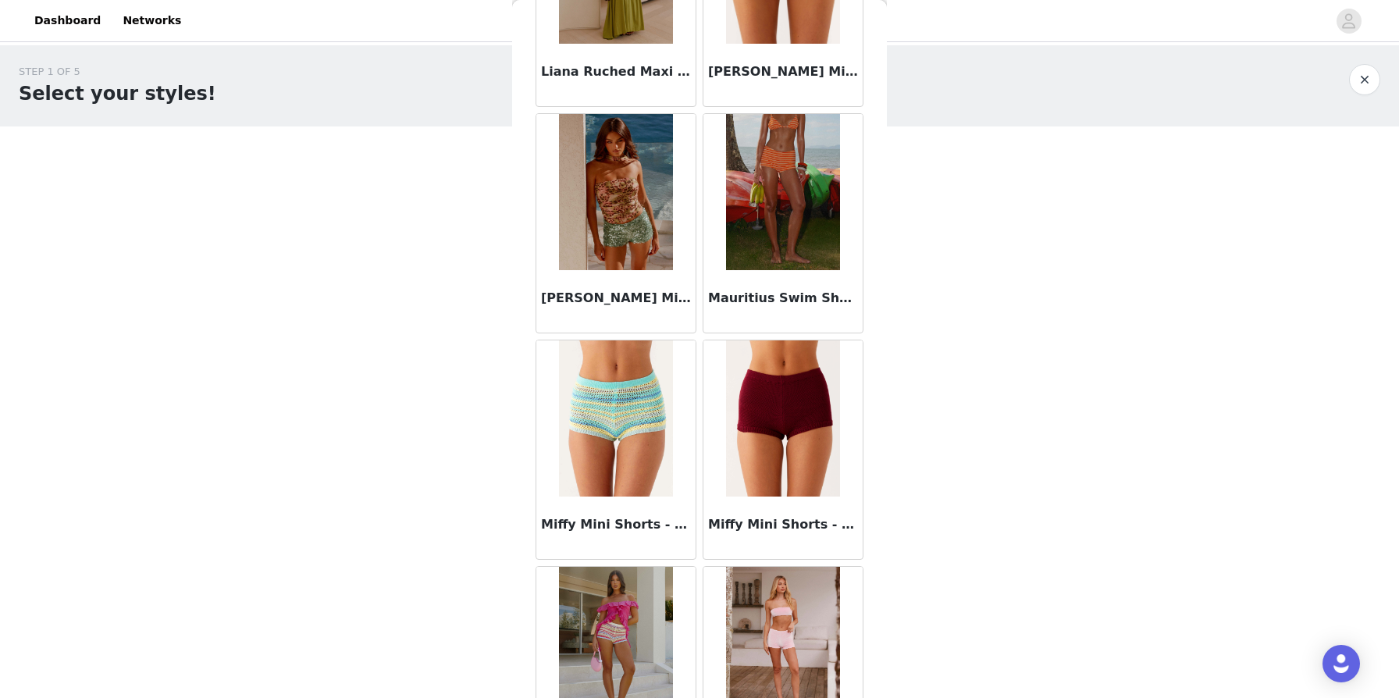
click at [717, 415] on img at bounding box center [782, 418] width 113 height 156
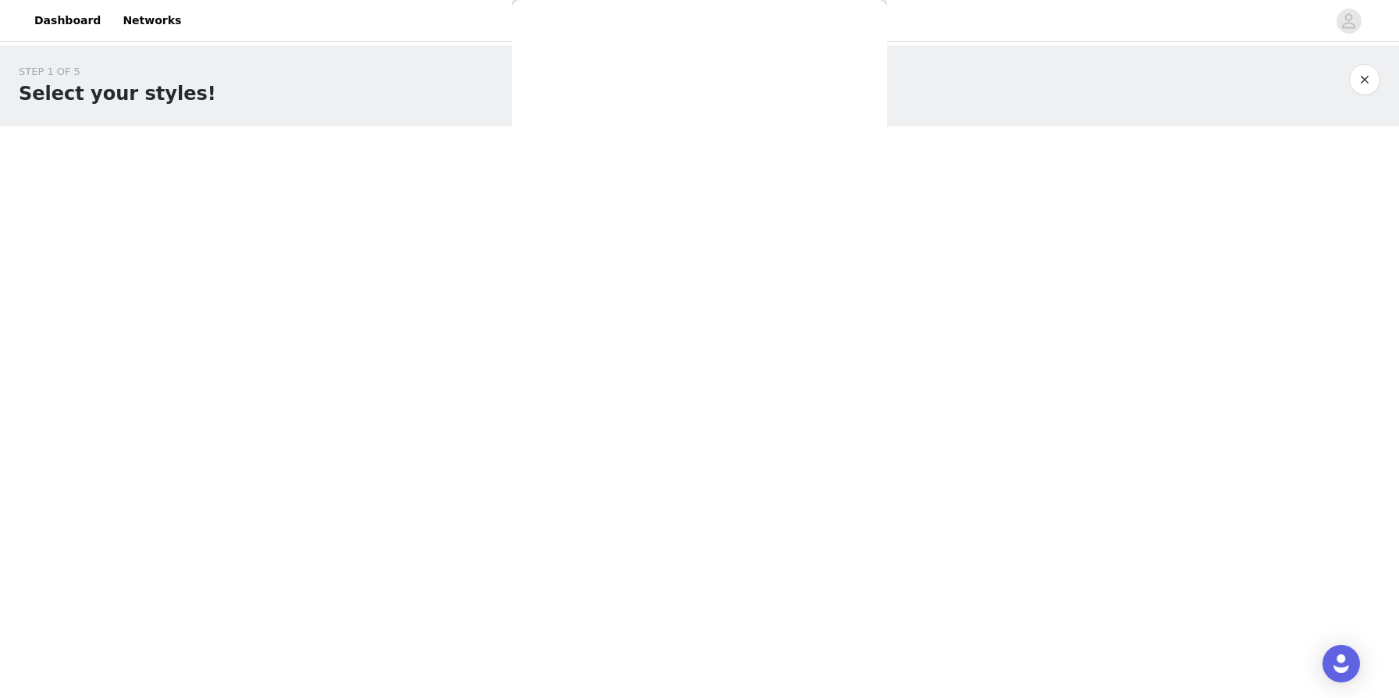
scroll to position [109, 0]
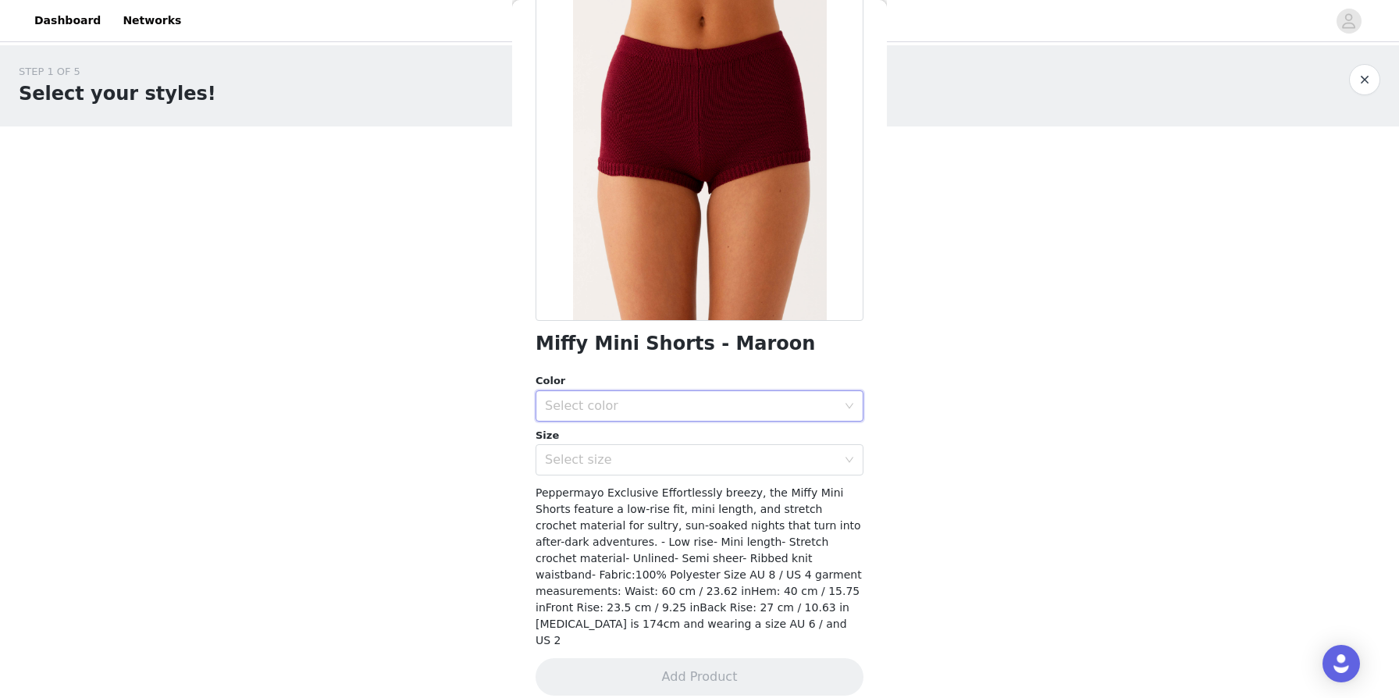
click at [603, 392] on div "Select color" at bounding box center [694, 406] width 299 height 30
click at [585, 433] on li "Maroon" at bounding box center [700, 440] width 328 height 25
click at [575, 461] on div "Select size" at bounding box center [691, 460] width 292 height 16
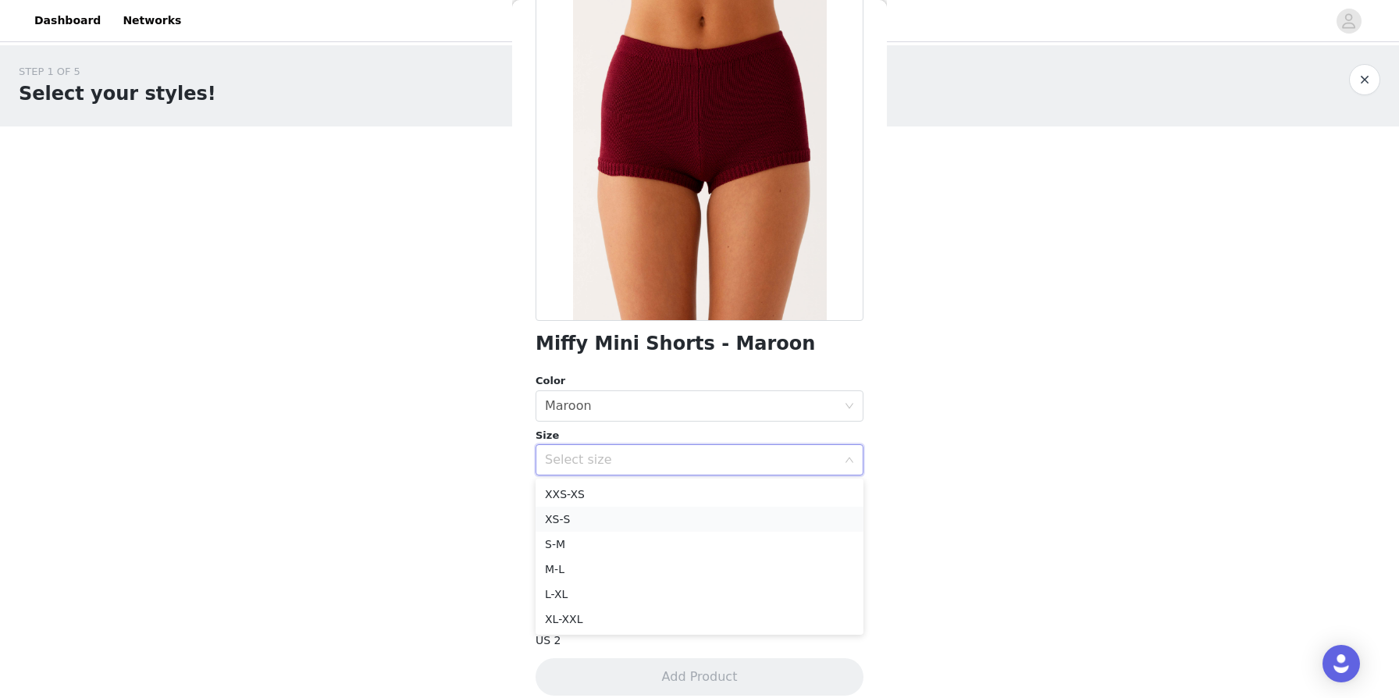
click at [564, 513] on li "XS-S" at bounding box center [700, 519] width 328 height 25
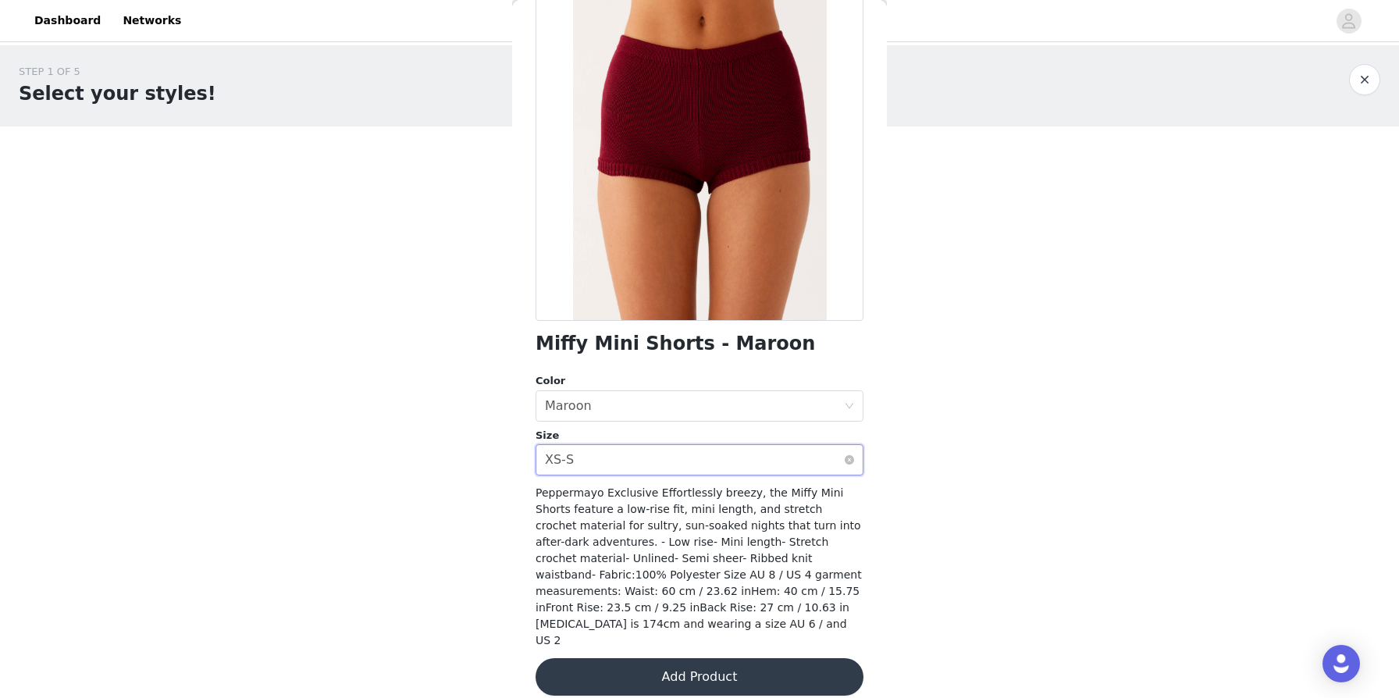
click at [589, 457] on div "Select size XS-S" at bounding box center [694, 460] width 299 height 30
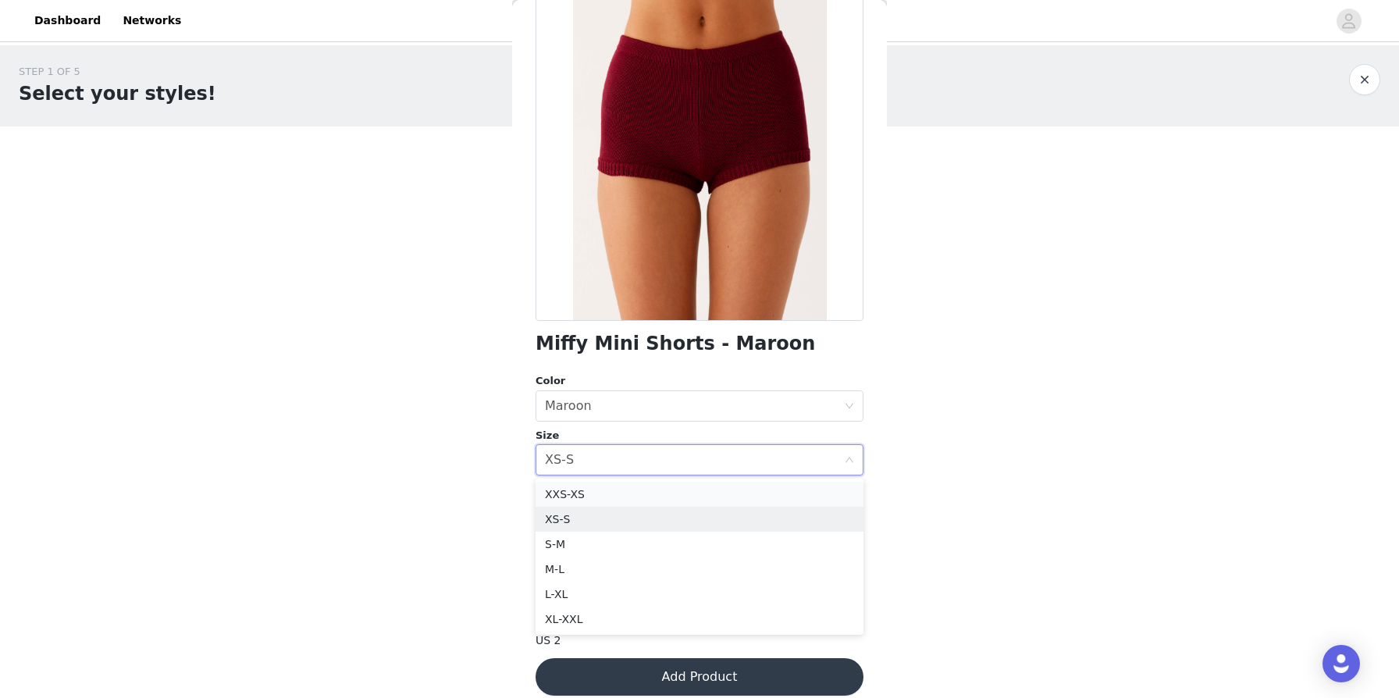
click at [581, 493] on li "XXS-XS" at bounding box center [700, 494] width 328 height 25
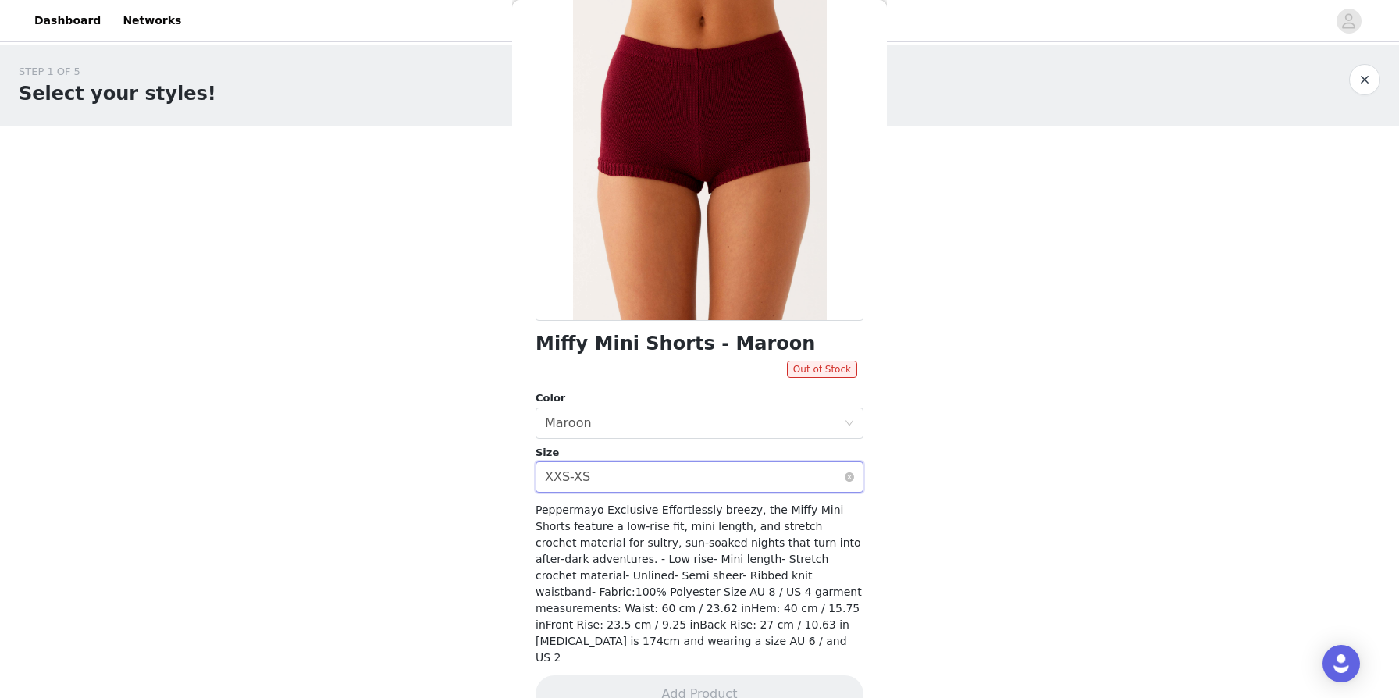
click at [588, 477] on div "XXS-XS" at bounding box center [567, 477] width 45 height 30
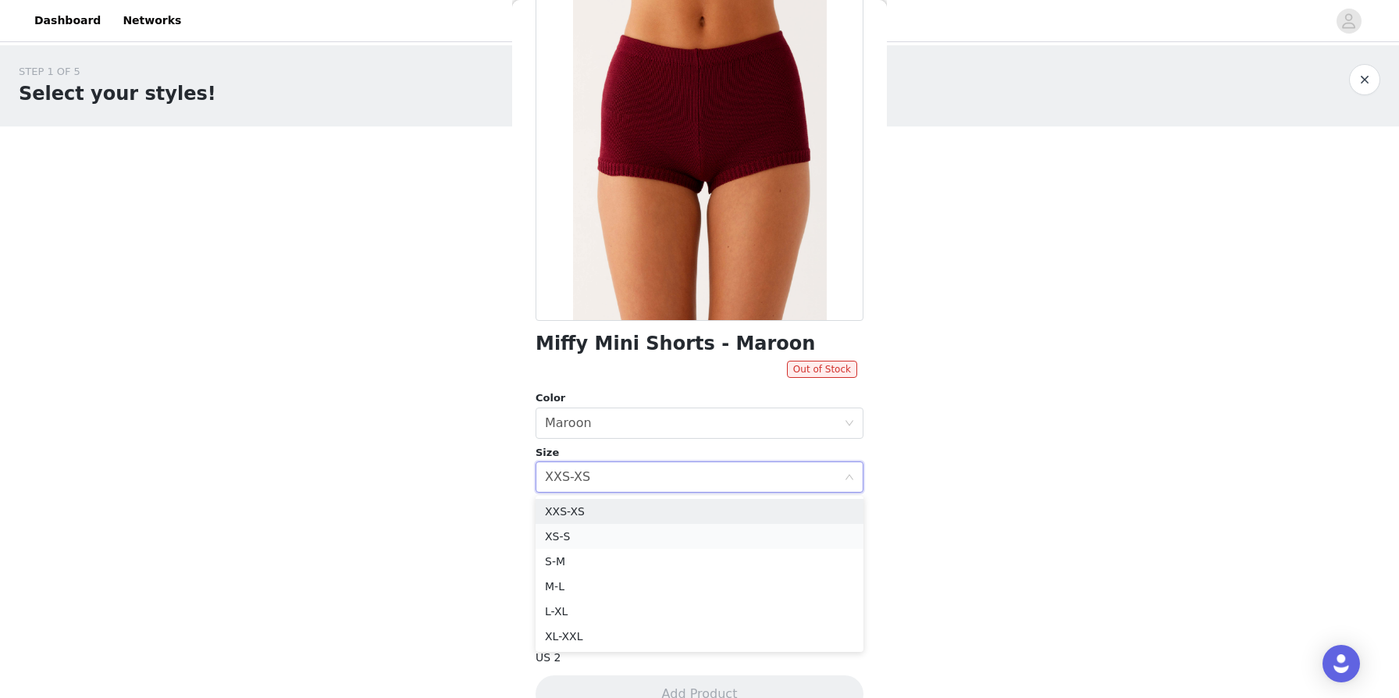
click at [564, 530] on li "XS-S" at bounding box center [700, 536] width 328 height 25
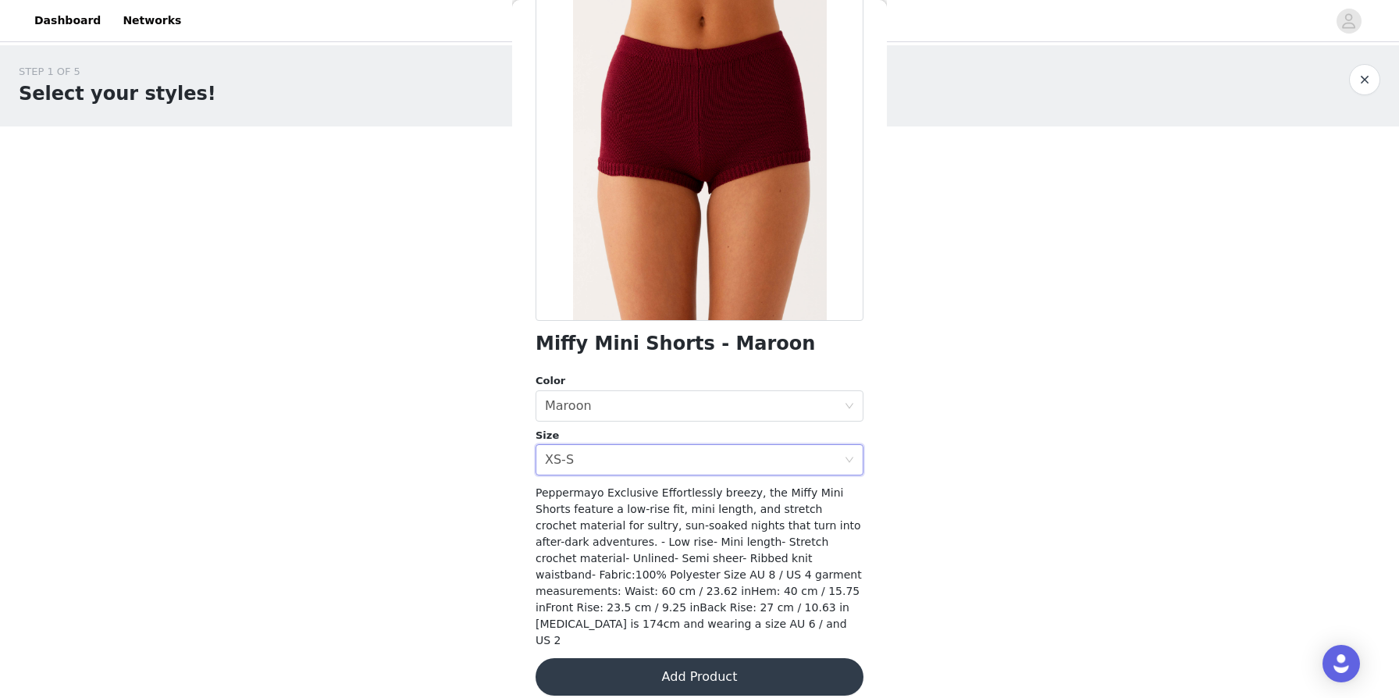
click at [642, 344] on h1 "Miffy Mini Shorts - Maroon" at bounding box center [675, 343] width 279 height 21
copy div "Miffy Mini Shorts - Maroon"
click at [717, 82] on button "button" at bounding box center [1364, 79] width 31 height 31
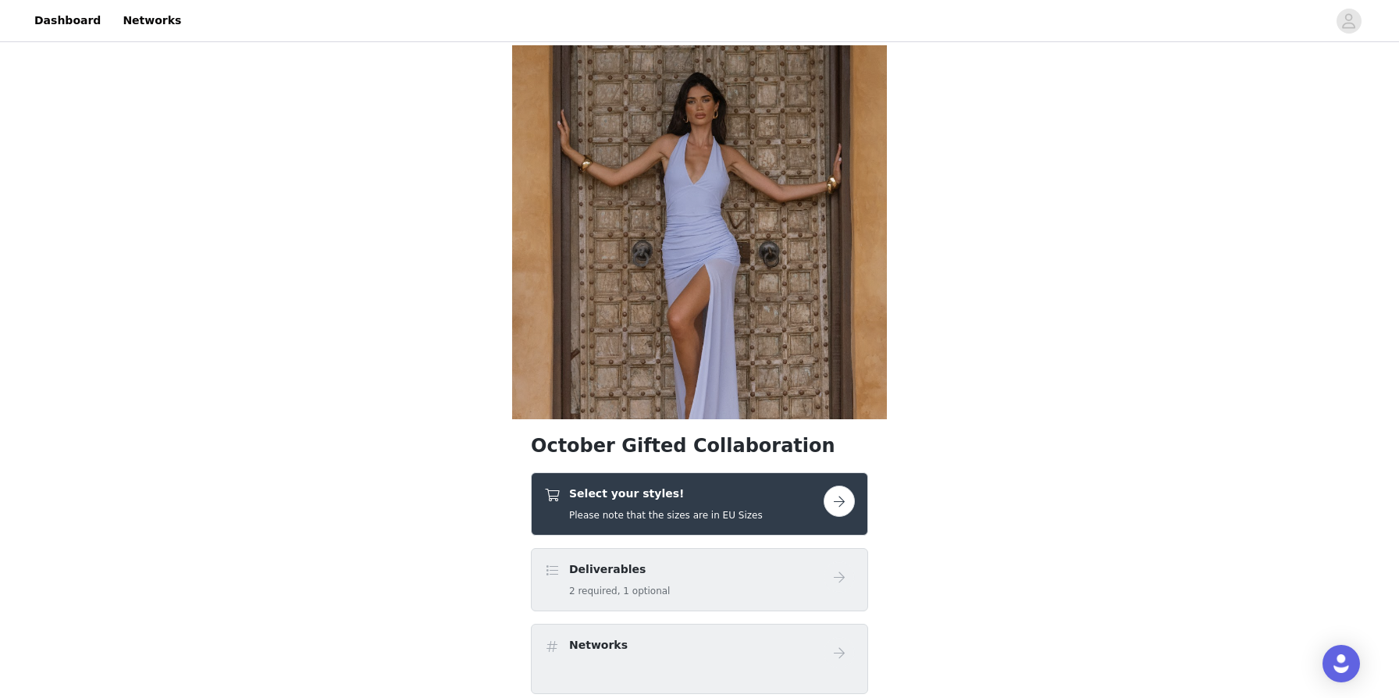
click at [656, 515] on h5 "Please note that the sizes are in EU Sizes" at bounding box center [666, 515] width 194 height 14
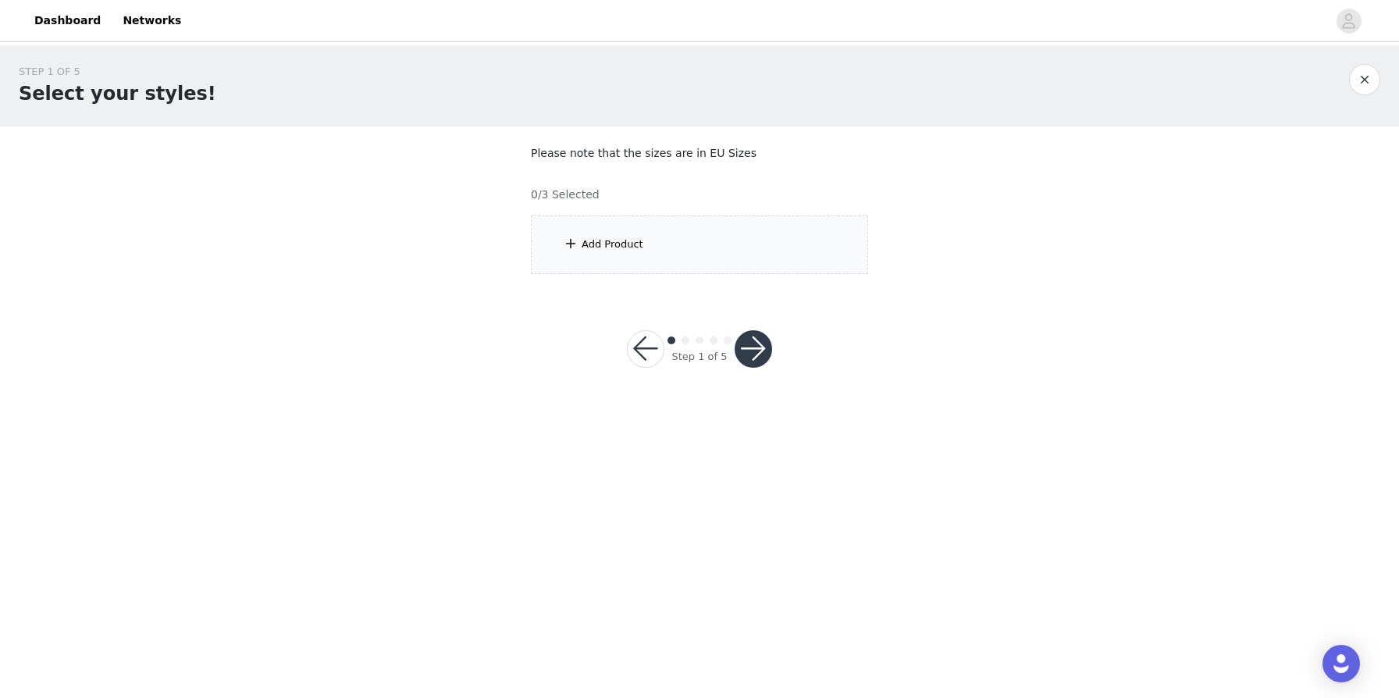
click at [641, 243] on div "Add Product" at bounding box center [699, 244] width 337 height 59
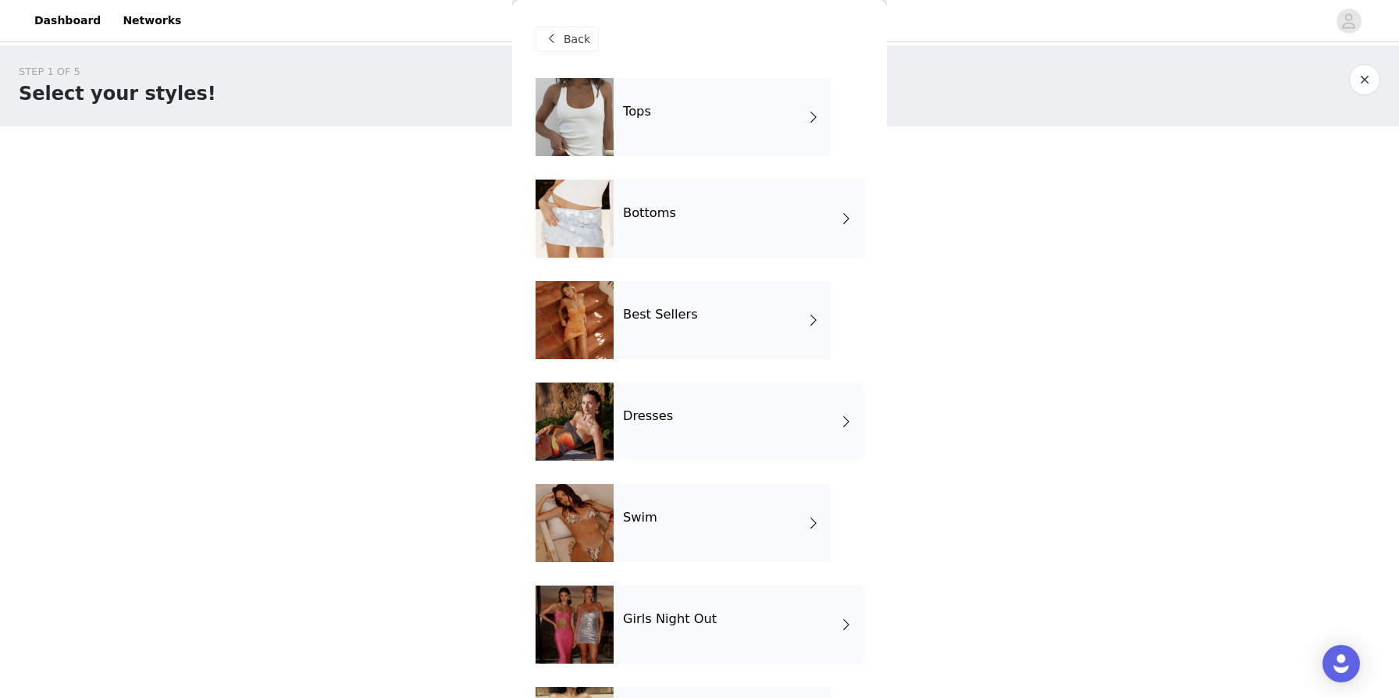
click at [652, 206] on h4 "Bottoms" at bounding box center [649, 213] width 53 height 14
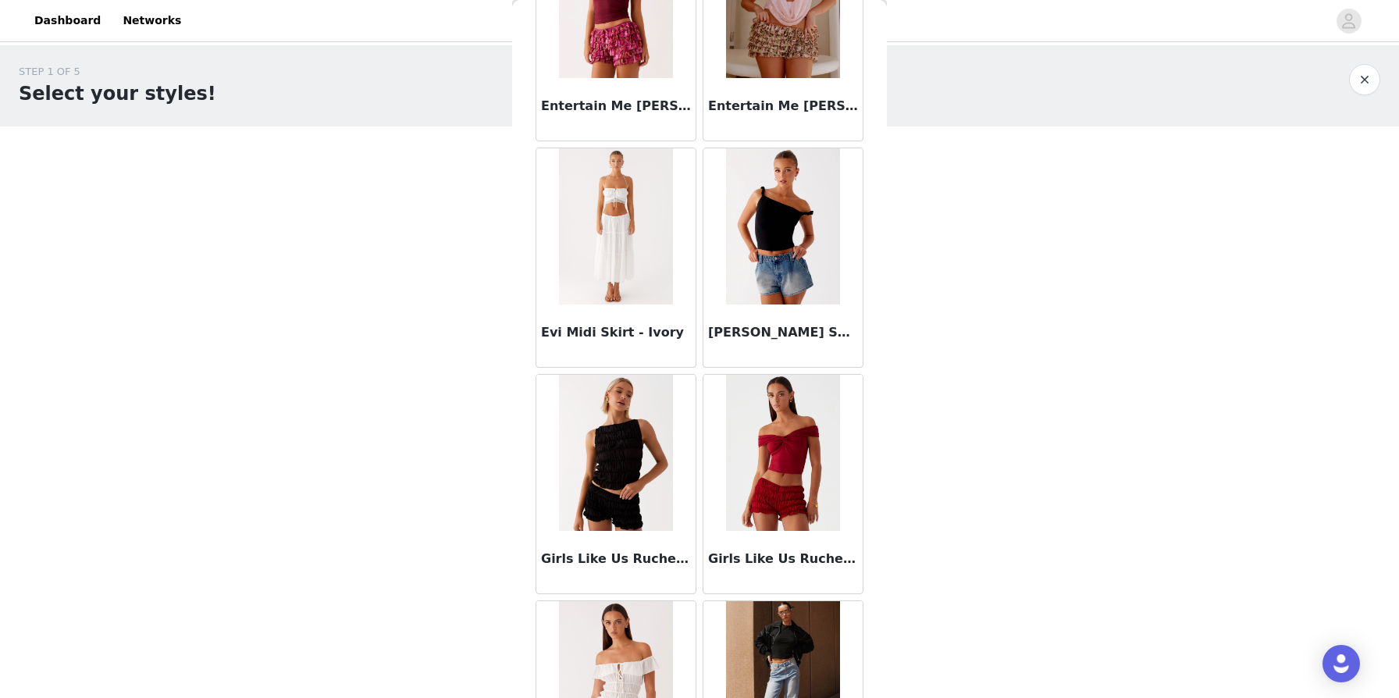
scroll to position [1691, 0]
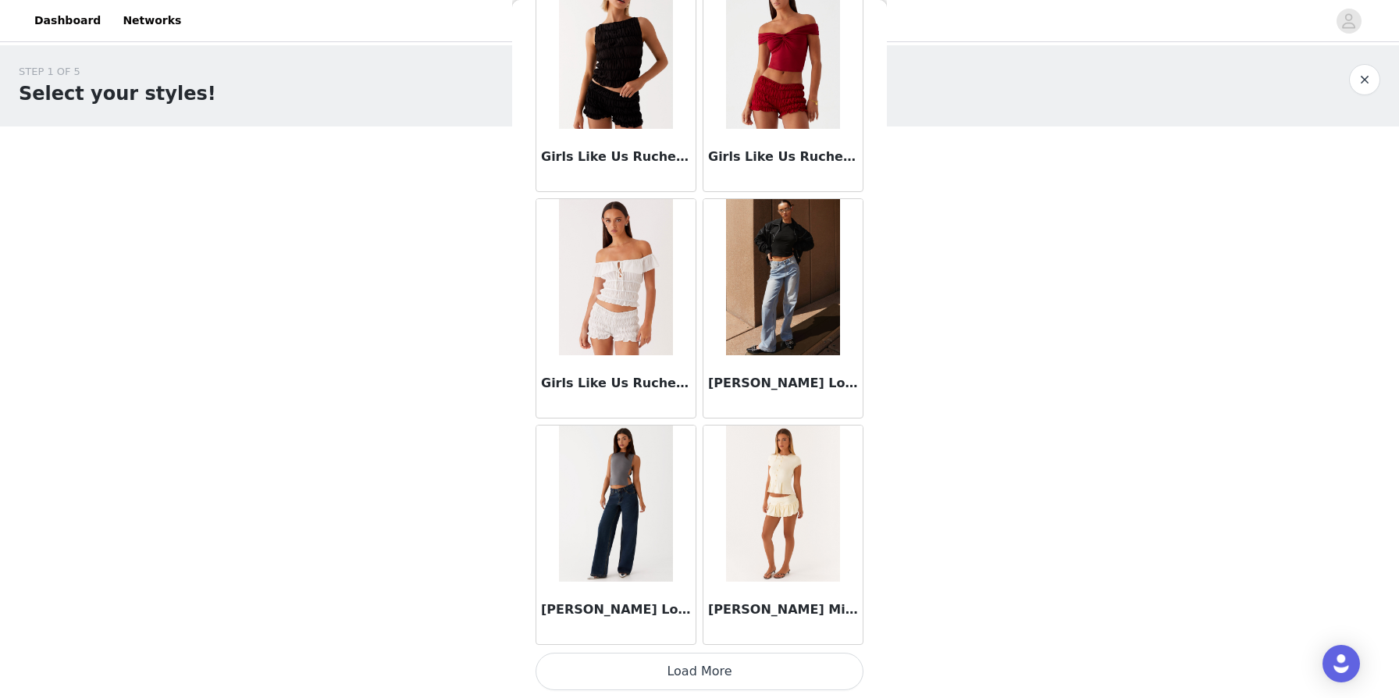
click at [640, 670] on button "Load More" at bounding box center [700, 671] width 328 height 37
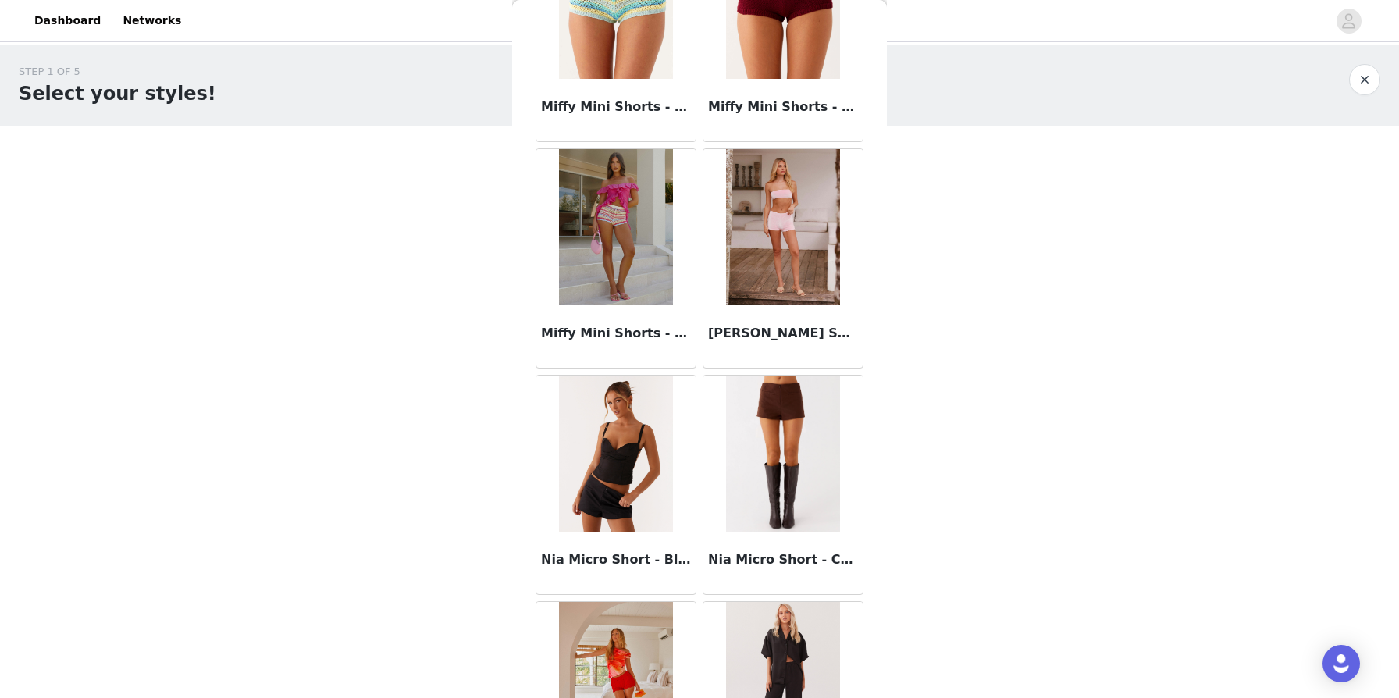
scroll to position [3148, 0]
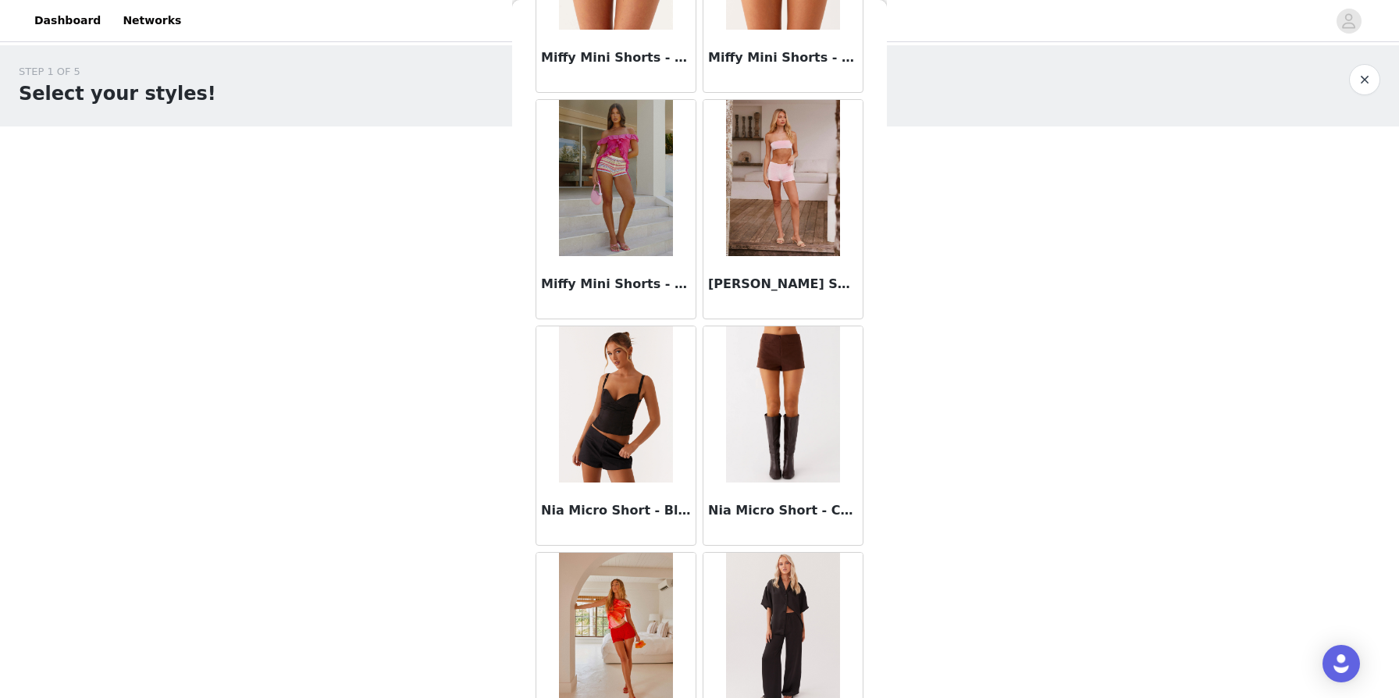
click at [623, 442] on img at bounding box center [615, 404] width 113 height 156
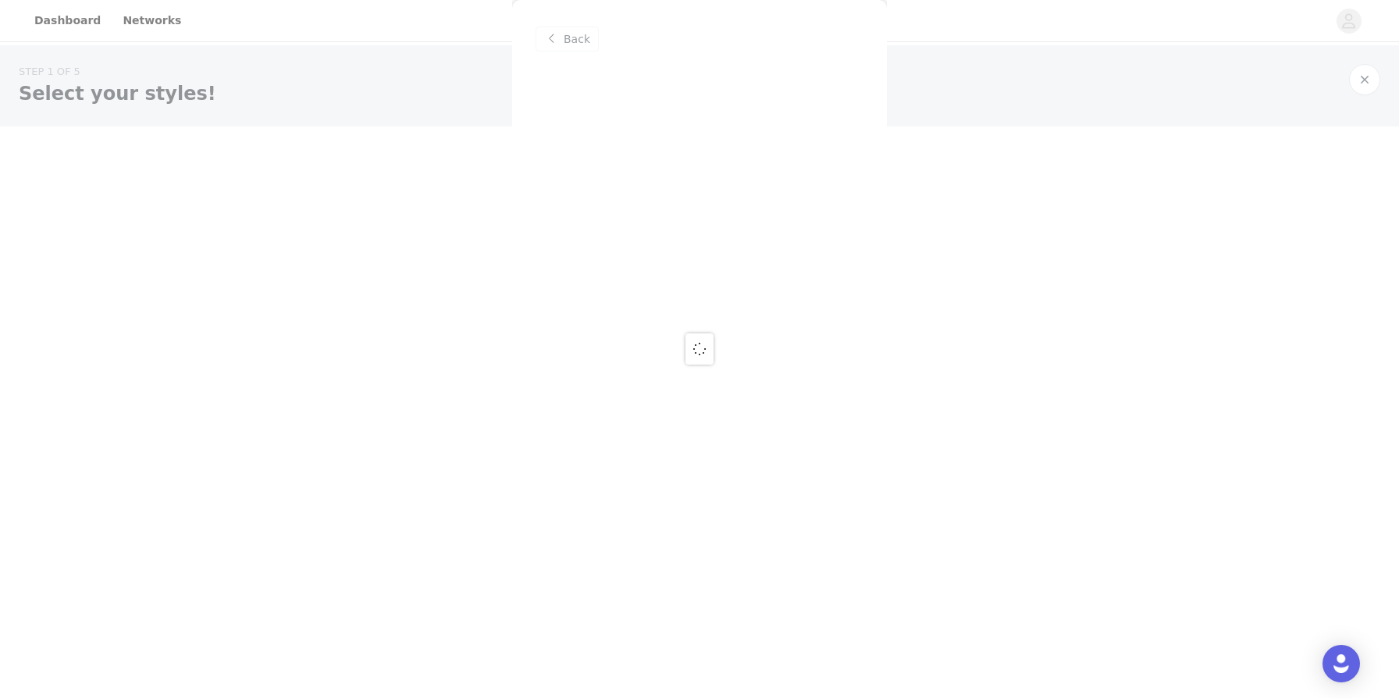
scroll to position [0, 0]
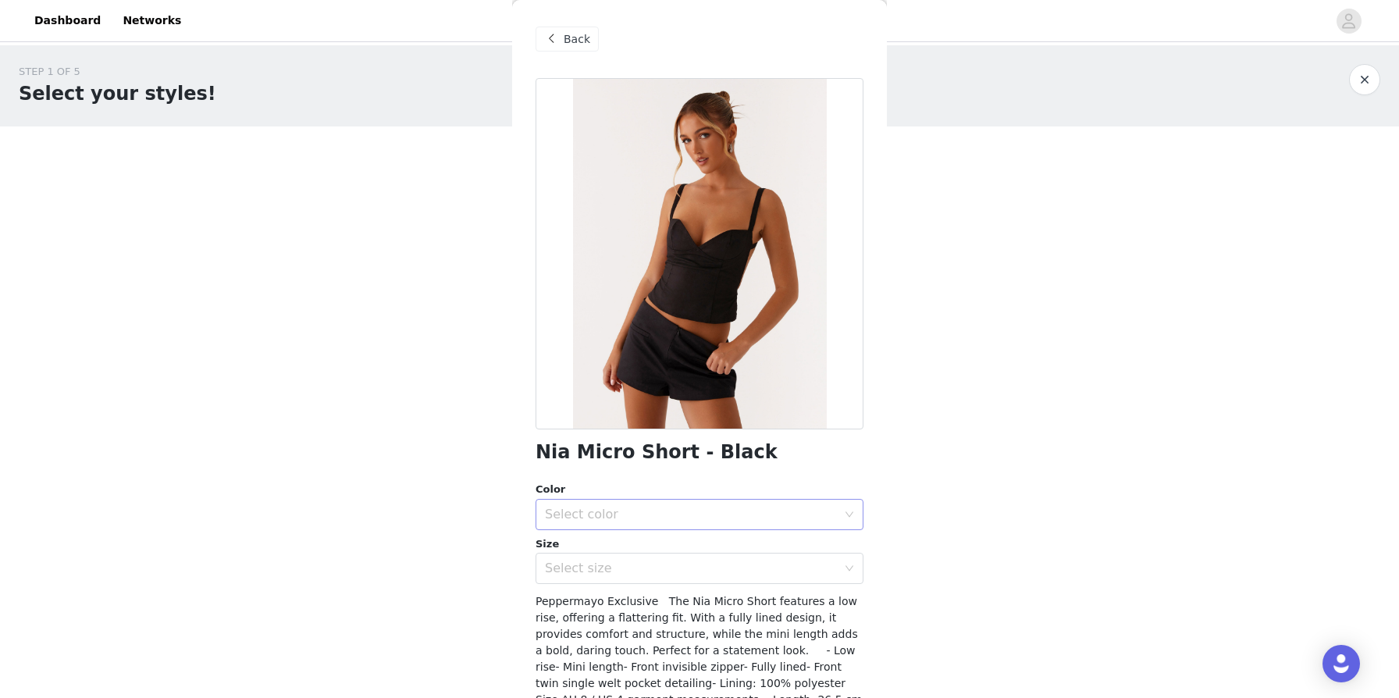
click at [610, 519] on div "Select color" at bounding box center [691, 515] width 292 height 16
click at [596, 547] on li "Black" at bounding box center [700, 548] width 328 height 25
click at [577, 575] on div "Select size" at bounding box center [691, 569] width 292 height 16
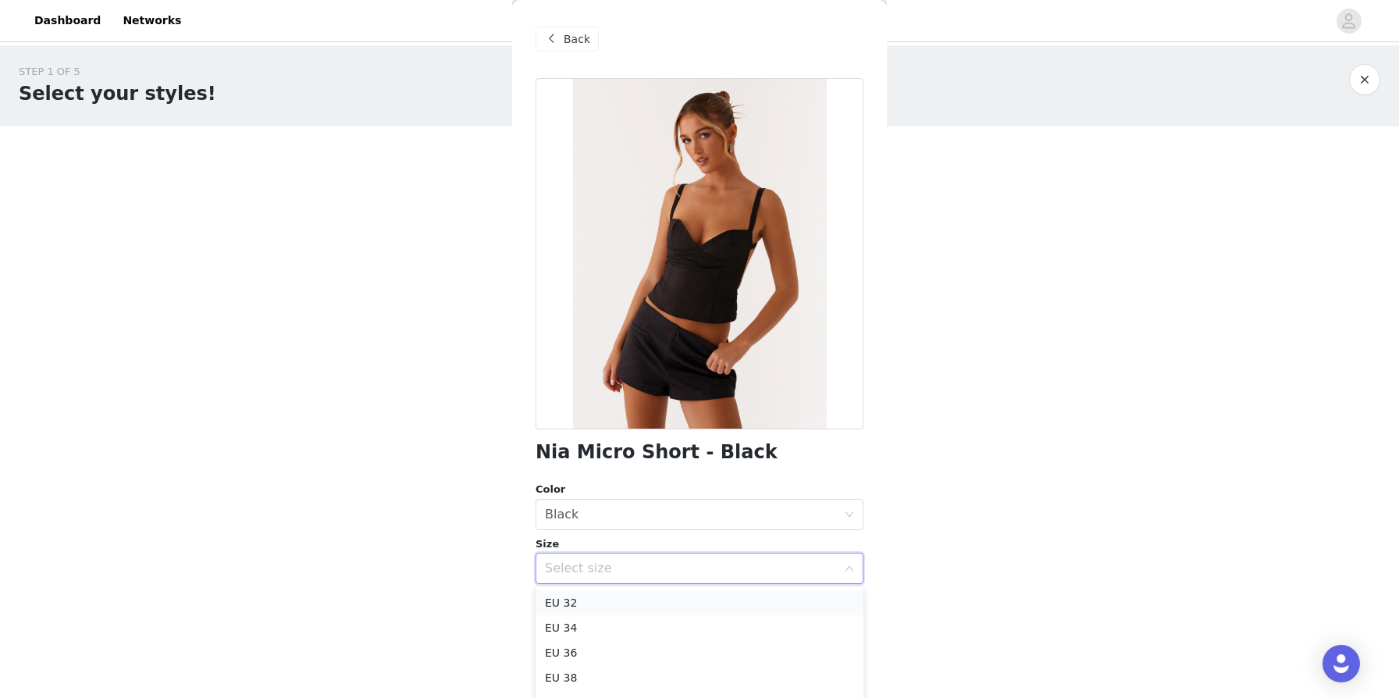
click at [569, 597] on li "EU 32" at bounding box center [700, 602] width 328 height 25
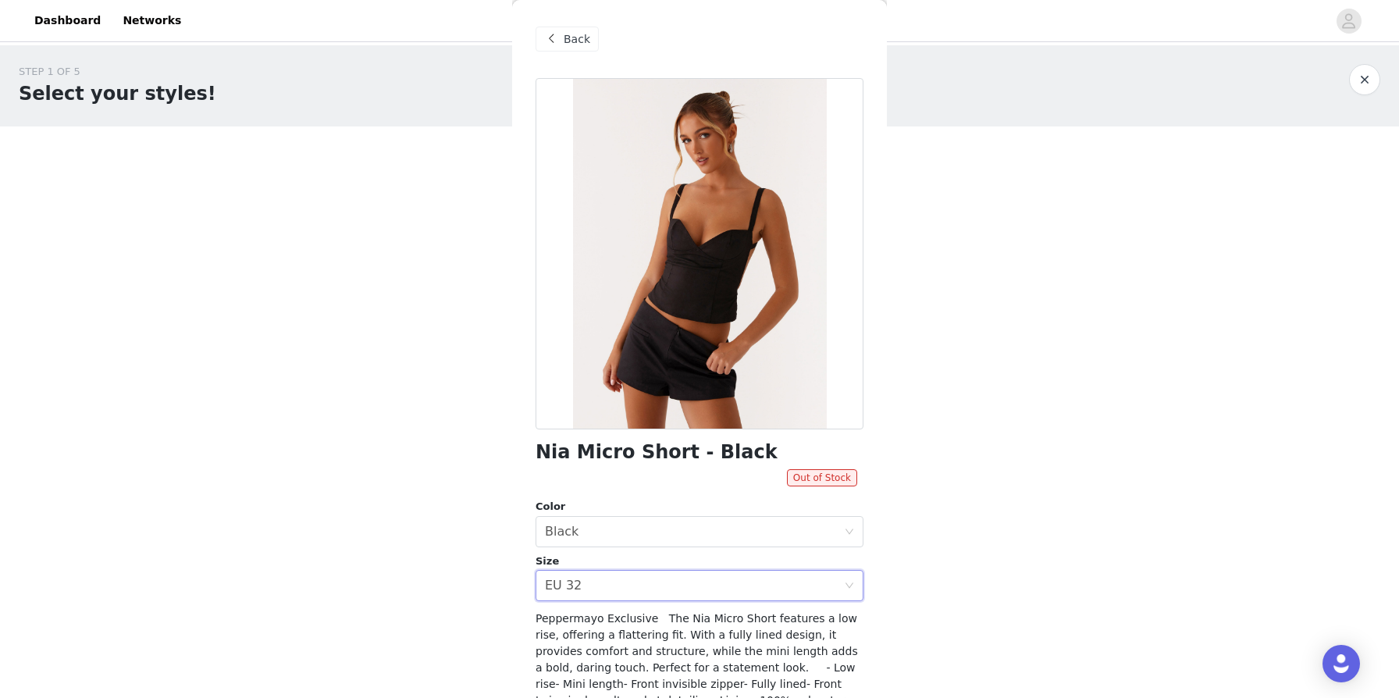
click at [577, 37] on span "Back" at bounding box center [577, 39] width 27 height 16
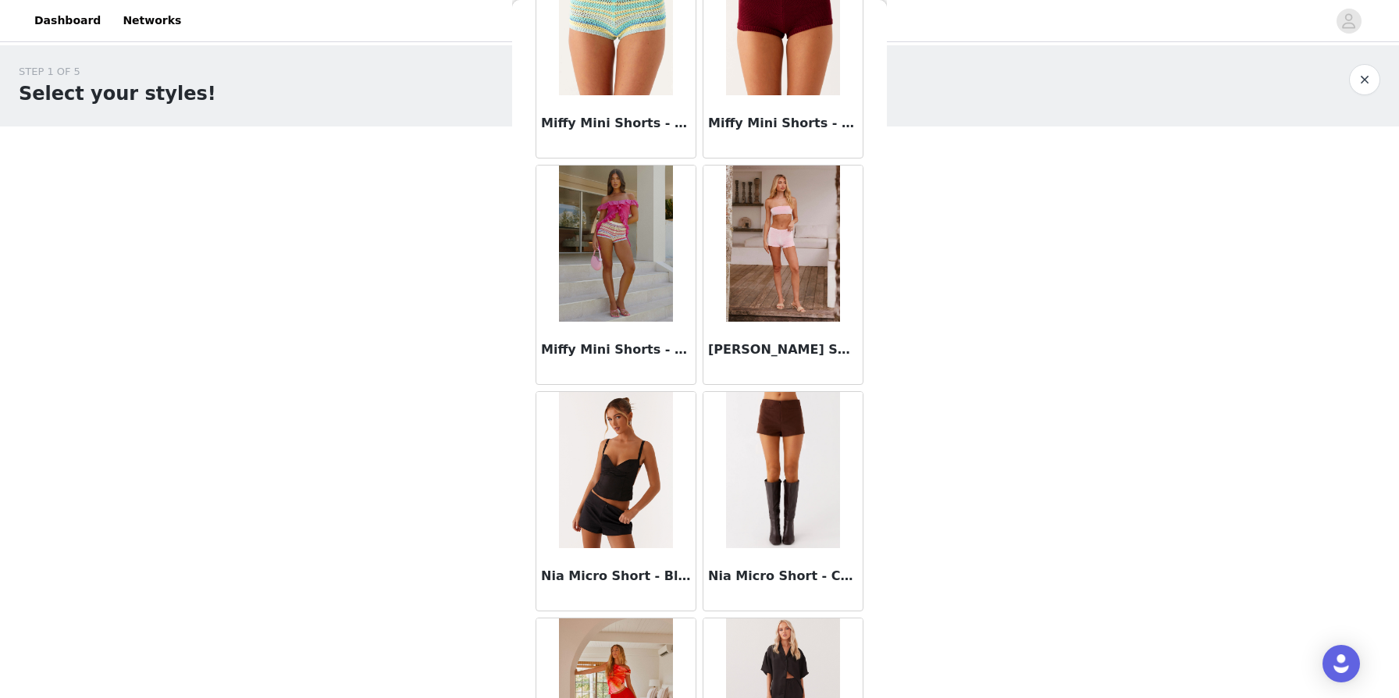
scroll to position [3102, 0]
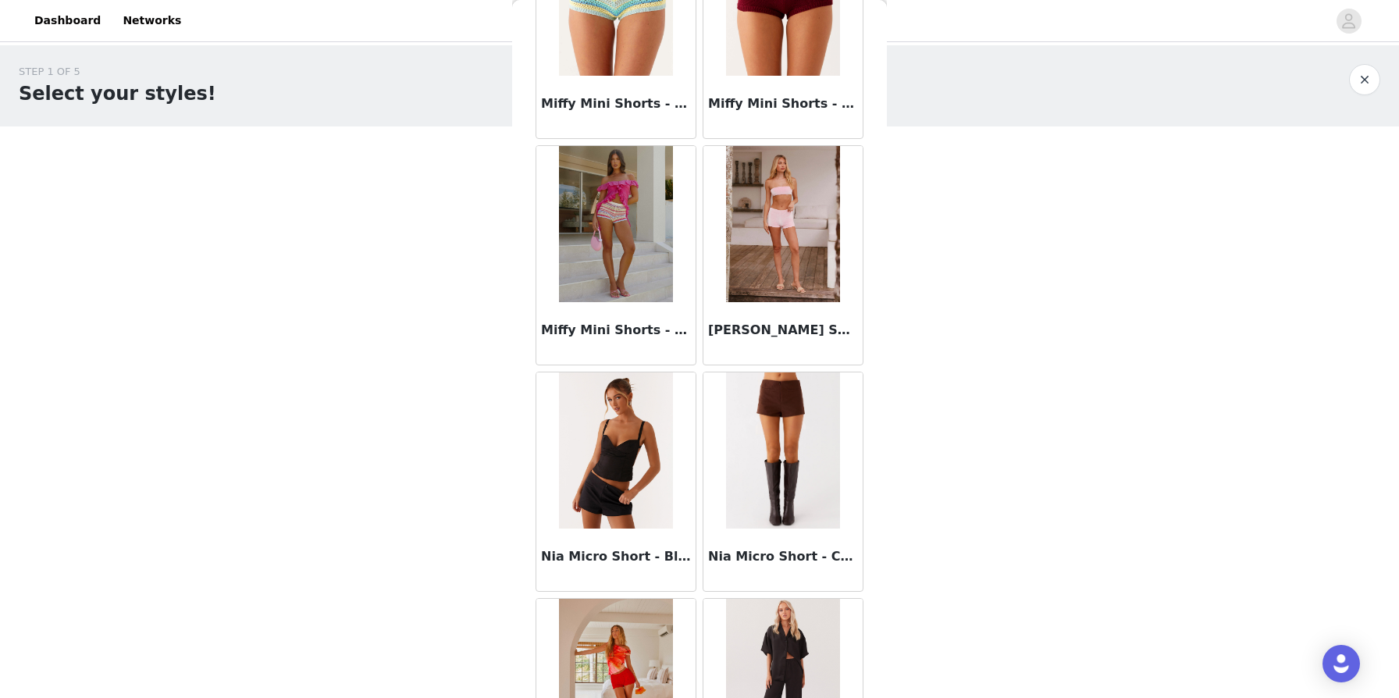
click at [717, 423] on img at bounding box center [782, 450] width 113 height 156
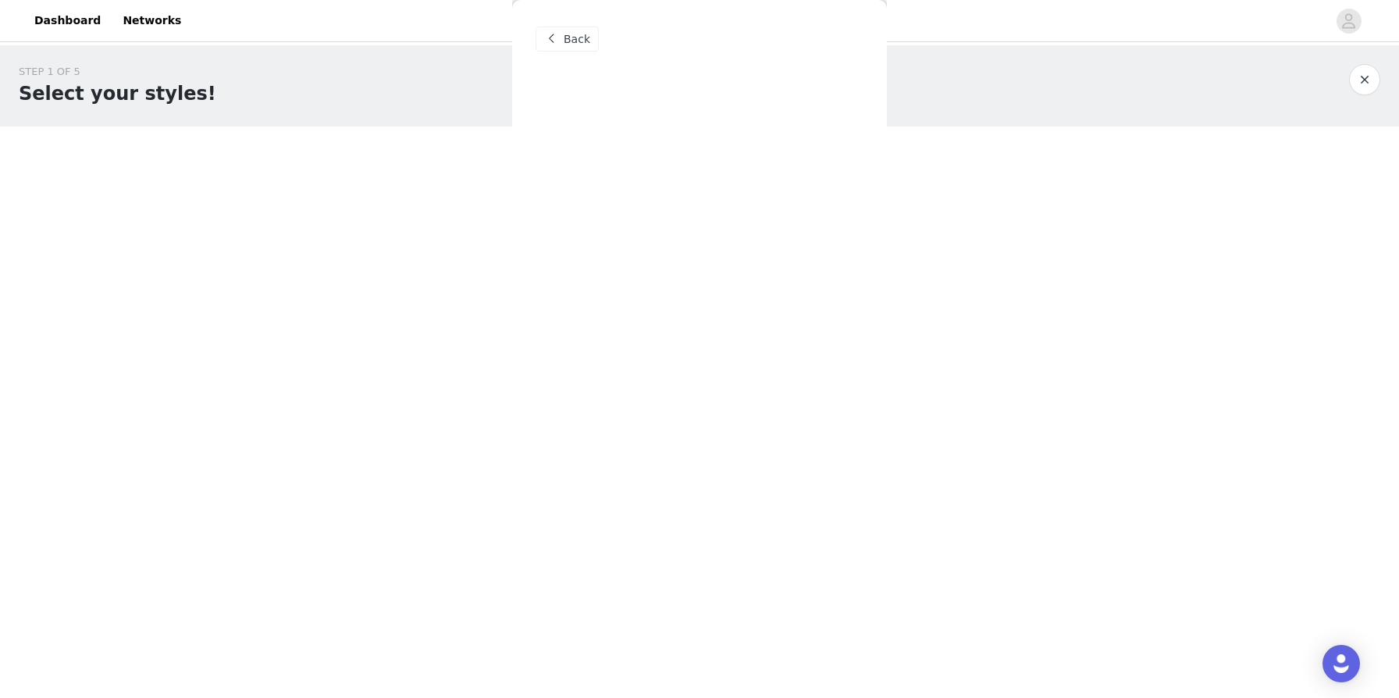
scroll to position [0, 0]
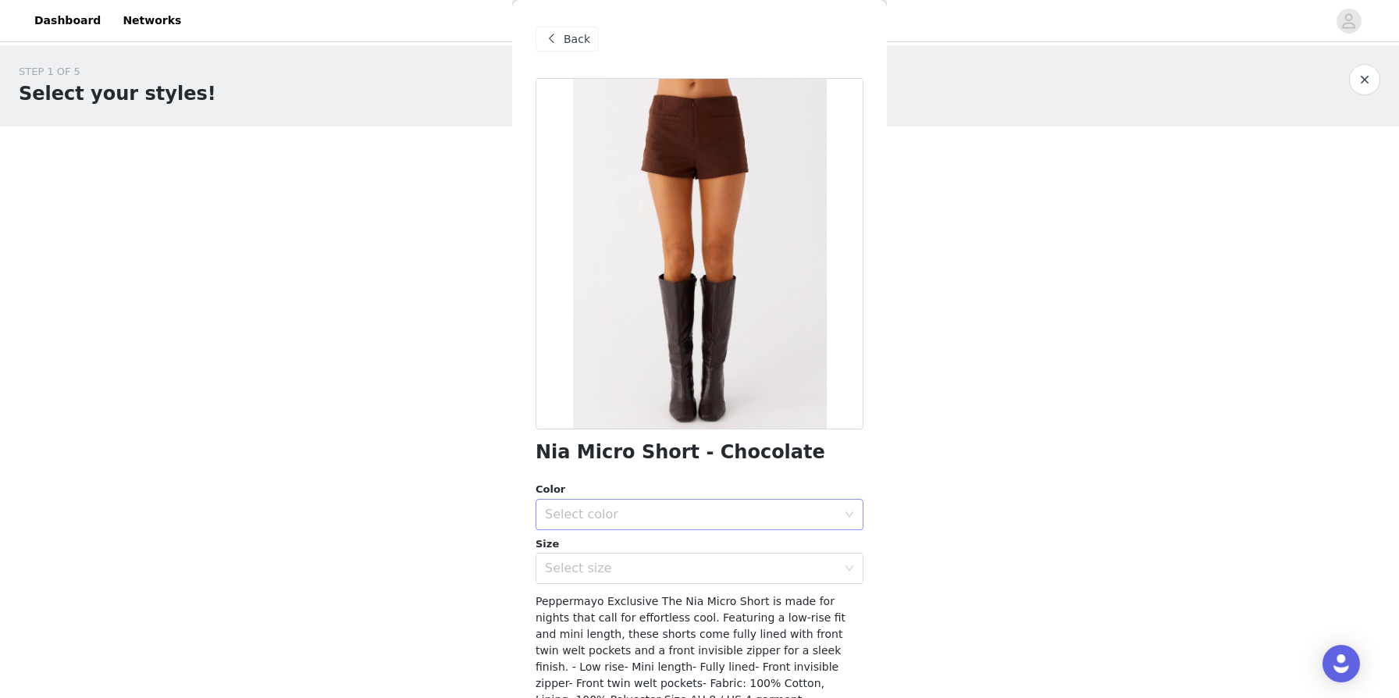
click at [625, 518] on div "Select color" at bounding box center [691, 515] width 292 height 16
click at [584, 549] on li "Chocolate" at bounding box center [700, 548] width 328 height 25
click at [571, 568] on div "Select size" at bounding box center [691, 569] width 292 height 16
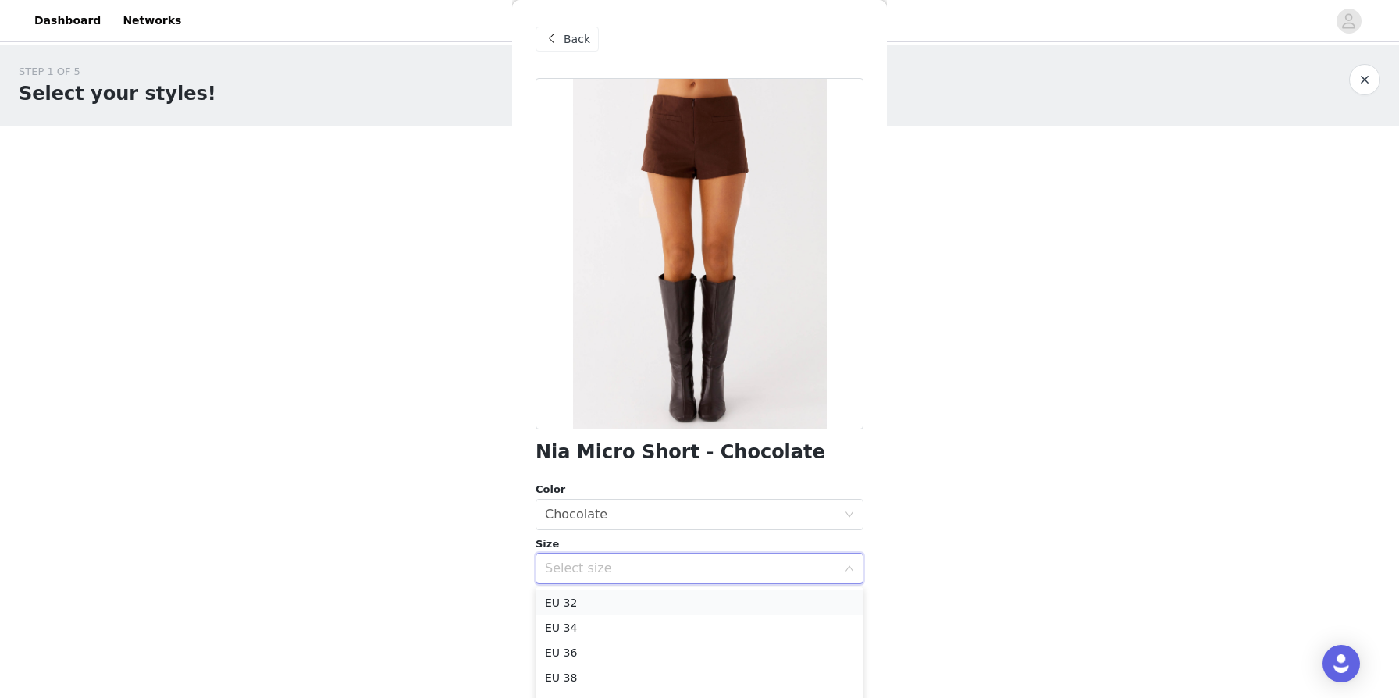
click at [554, 600] on li "EU 32" at bounding box center [700, 602] width 328 height 25
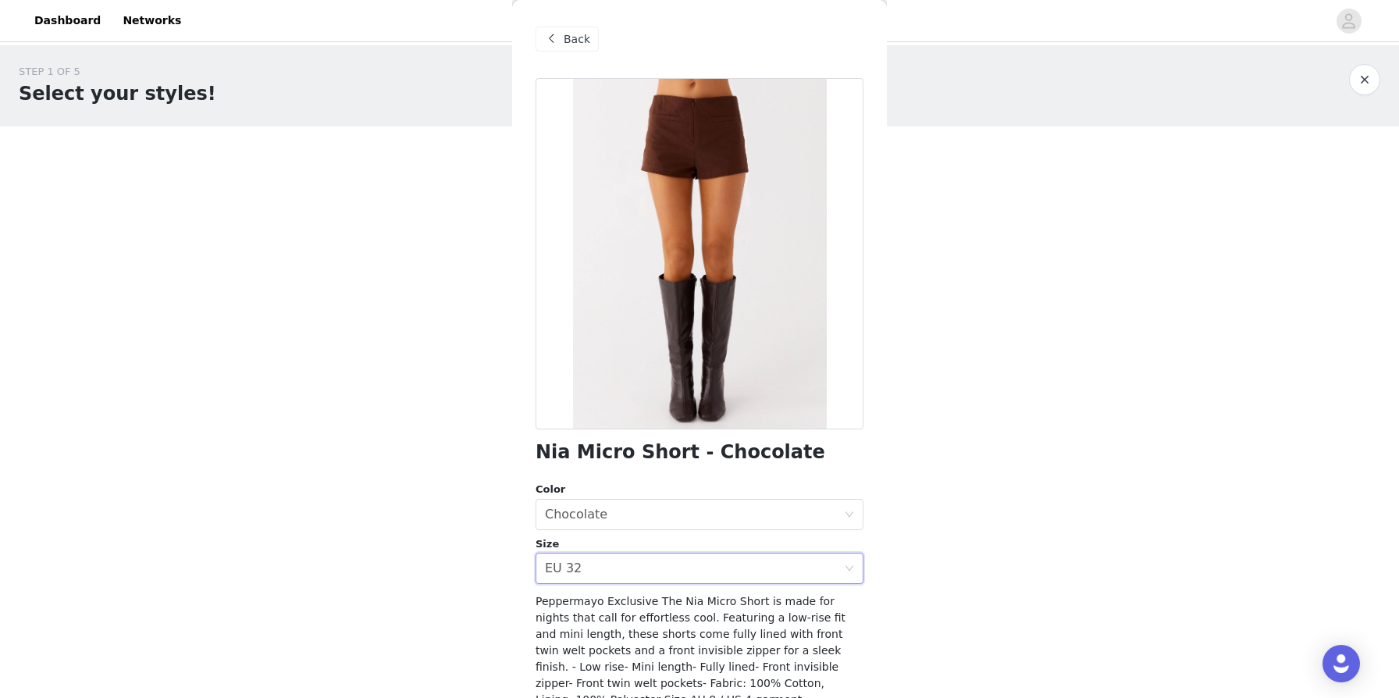
click at [493, 567] on body "Dashboard Networks STEP 1 OF 5 Select your styles! Please note that the sizes a…" at bounding box center [699, 349] width 1399 height 698
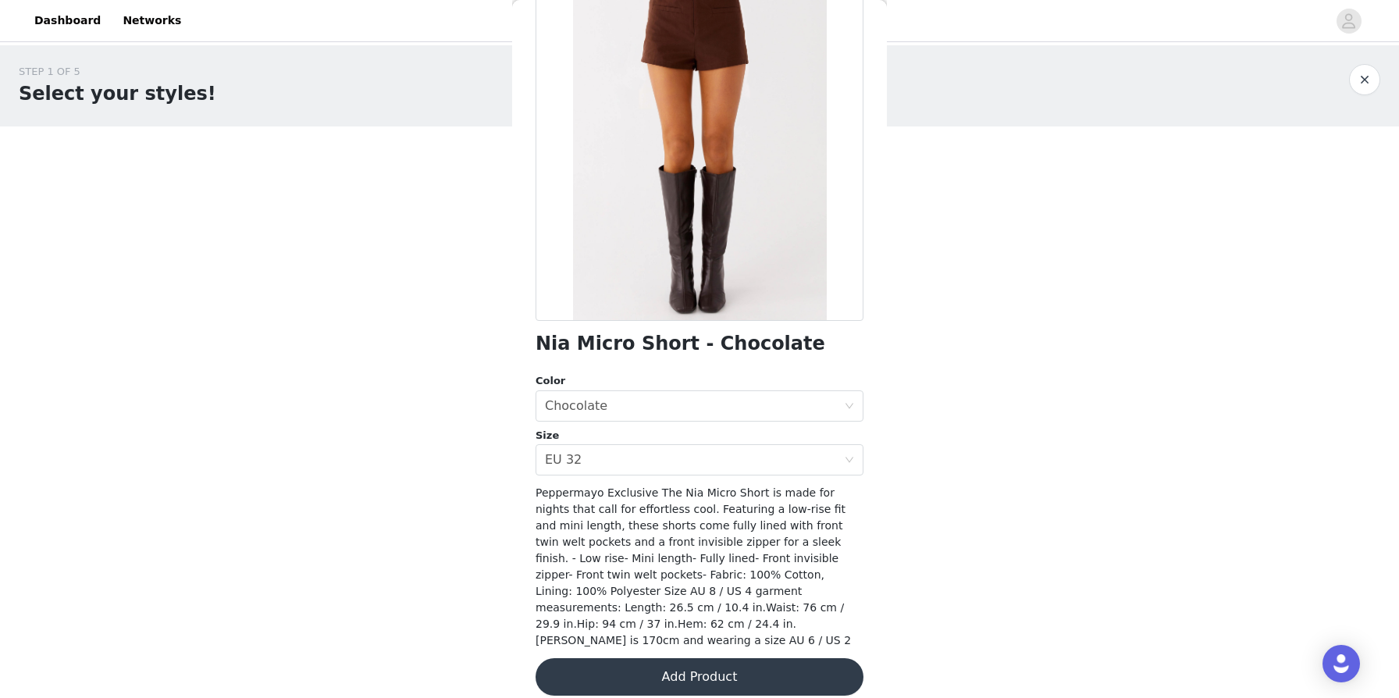
click at [683, 658] on button "Add Product" at bounding box center [700, 676] width 328 height 37
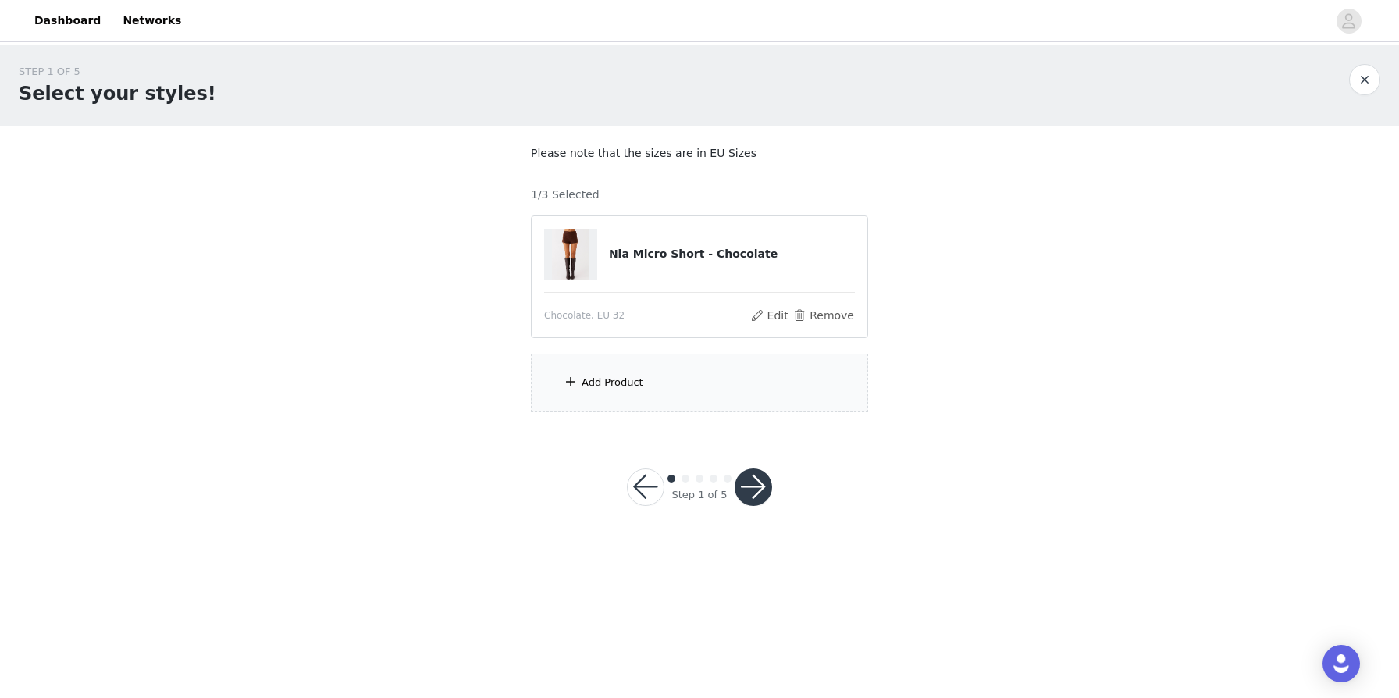
click at [617, 384] on div "Add Product" at bounding box center [613, 383] width 62 height 16
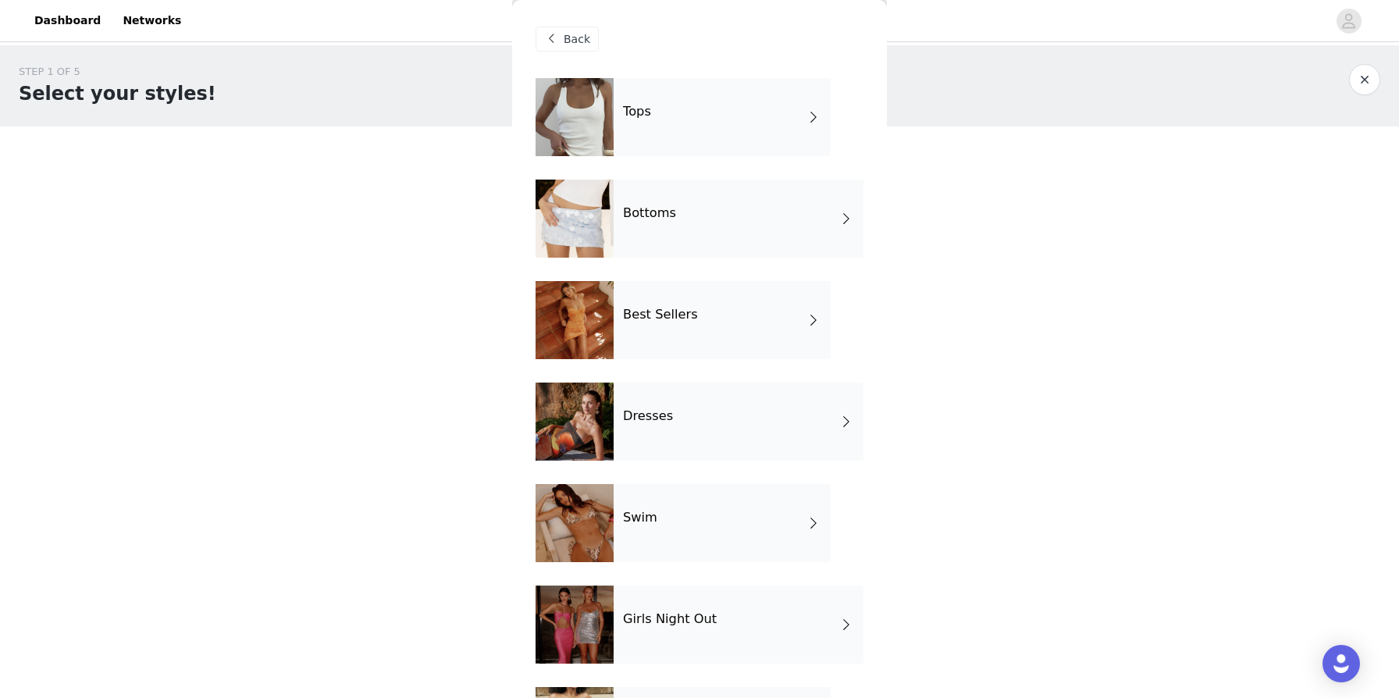
click at [683, 128] on div "Tops" at bounding box center [722, 117] width 217 height 78
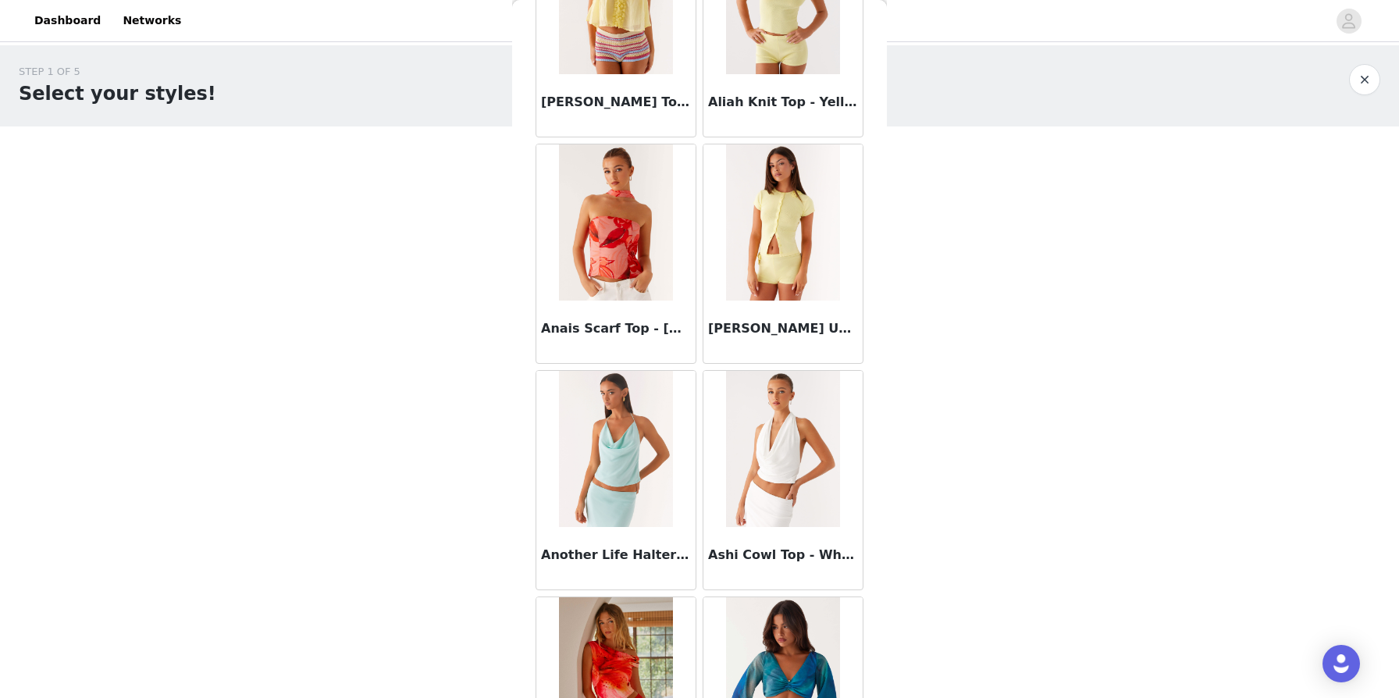
scroll to position [0, 0]
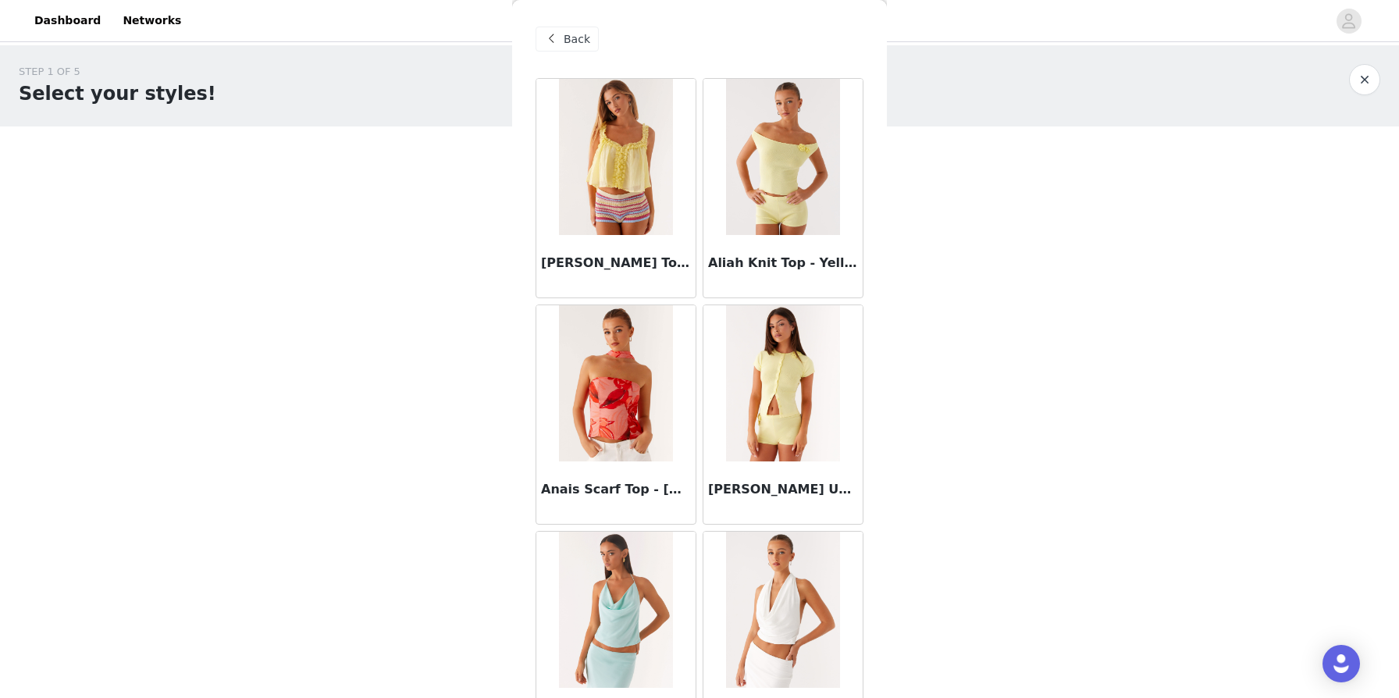
click at [560, 35] on span at bounding box center [551, 39] width 19 height 19
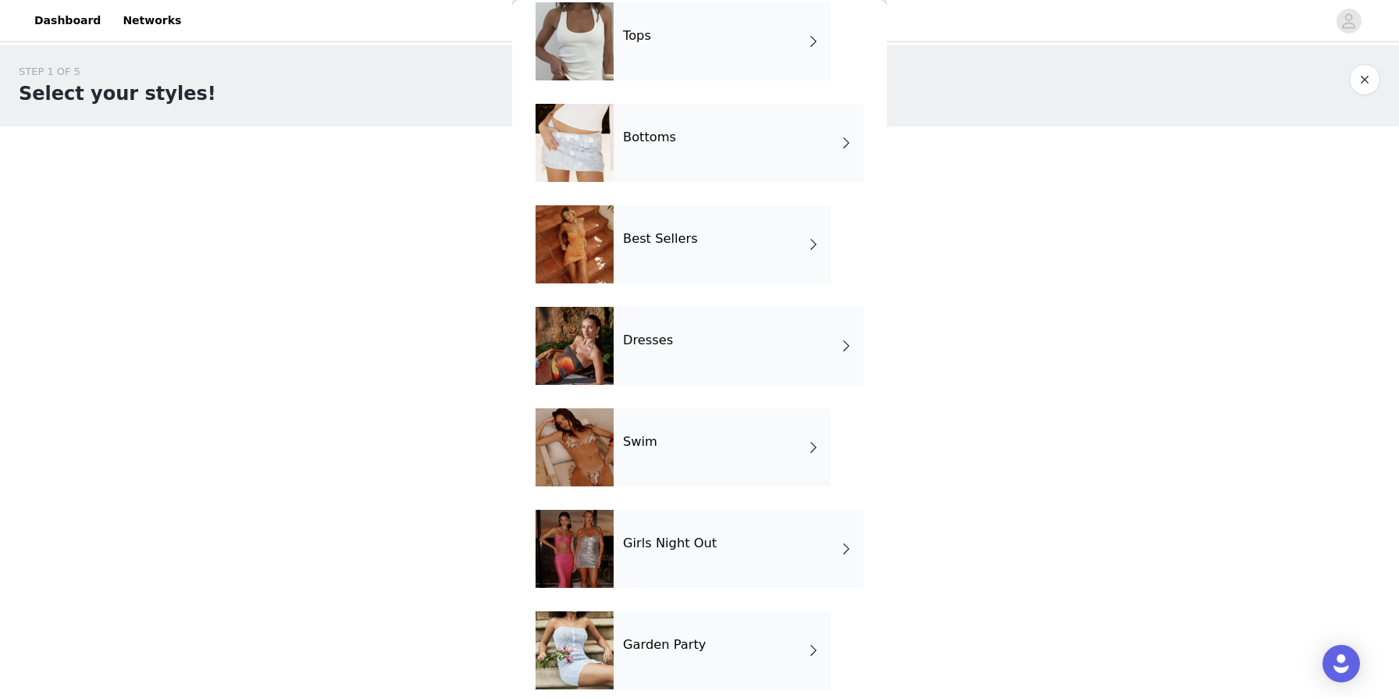
scroll to position [162, 0]
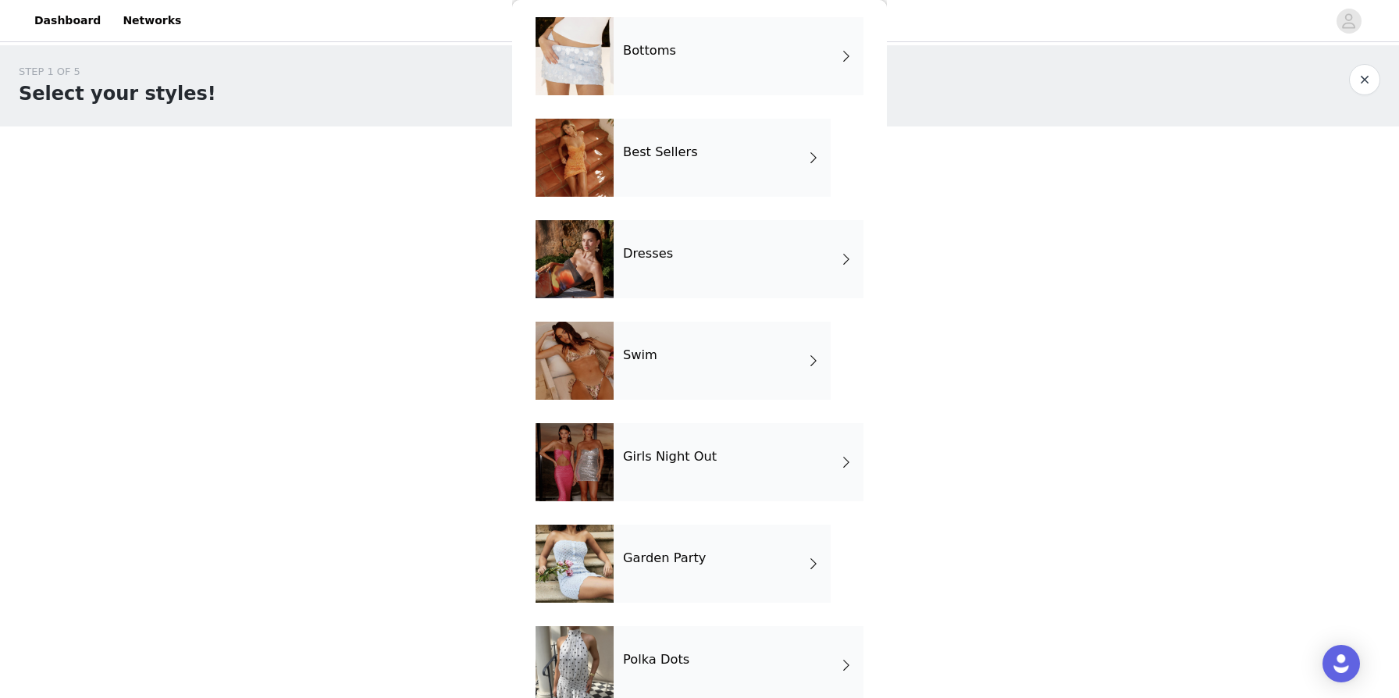
click at [717, 53] on div "Bottoms" at bounding box center [739, 56] width 250 height 78
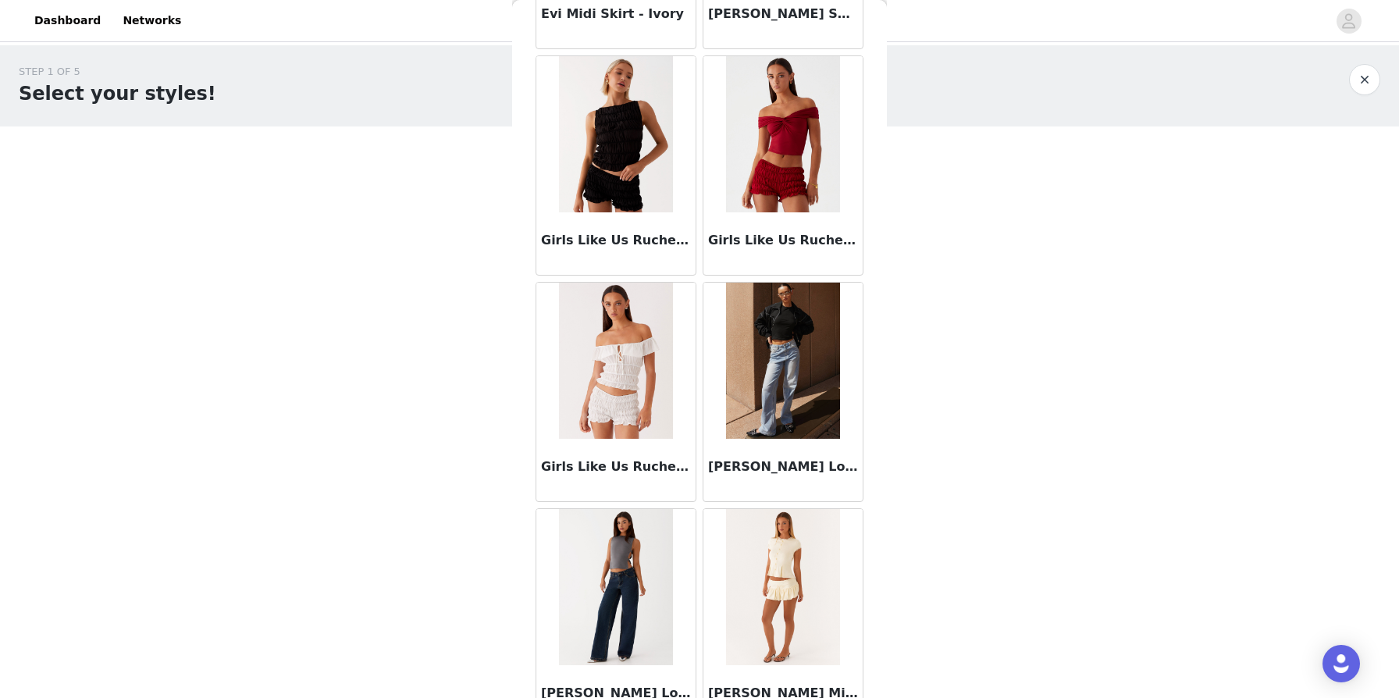
scroll to position [1691, 0]
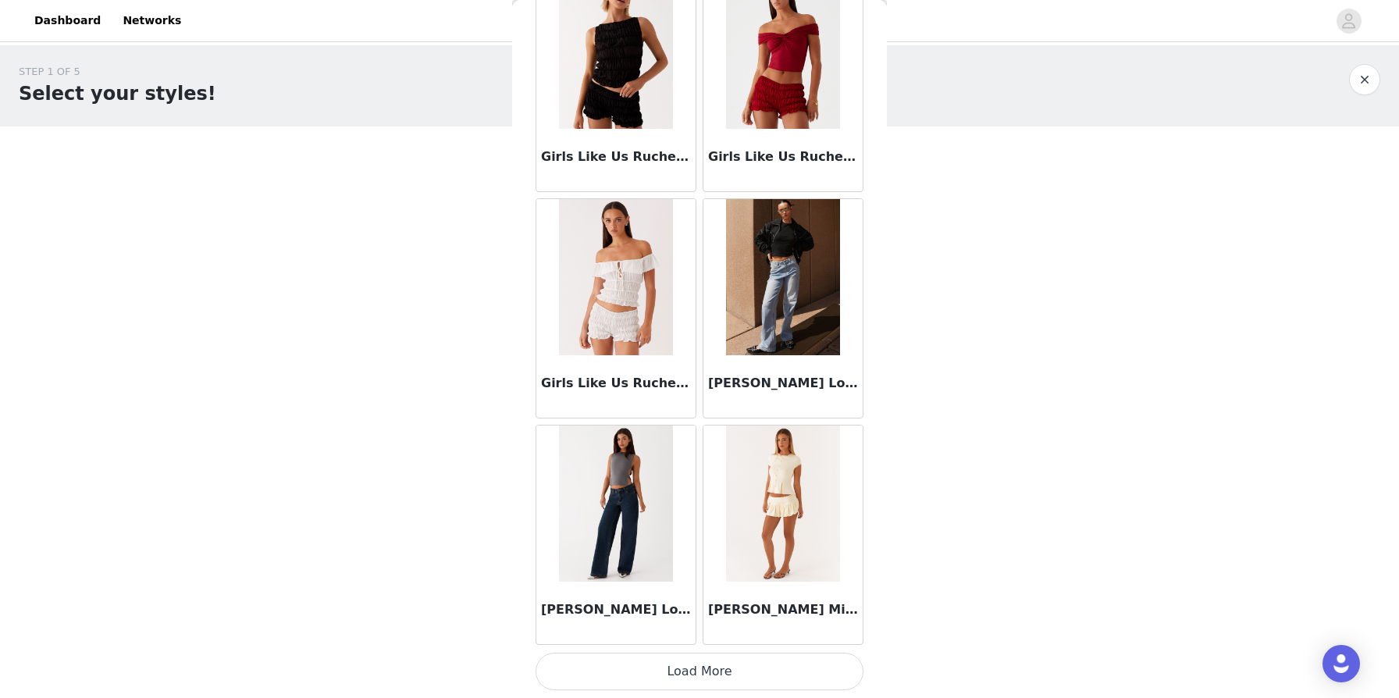
click at [678, 667] on button "Load More" at bounding box center [700, 671] width 328 height 37
click at [717, 524] on img at bounding box center [782, 503] width 113 height 156
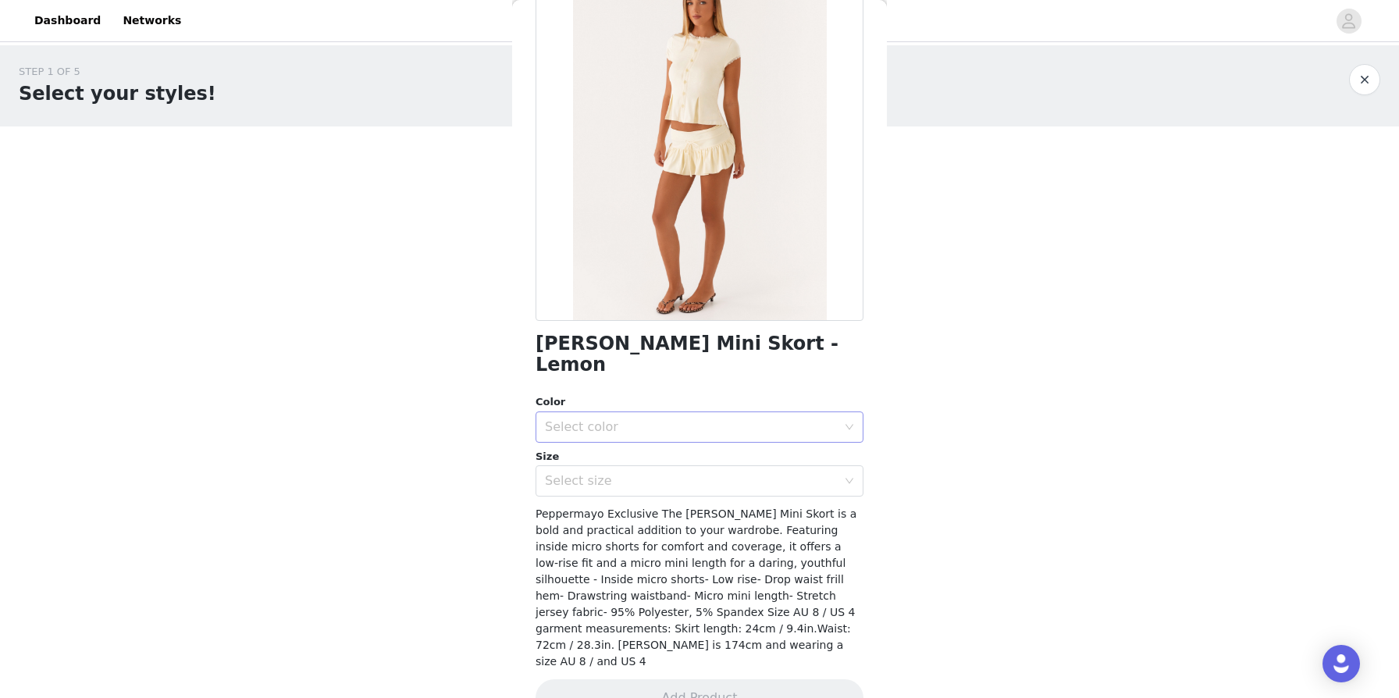
scroll to position [0, 0]
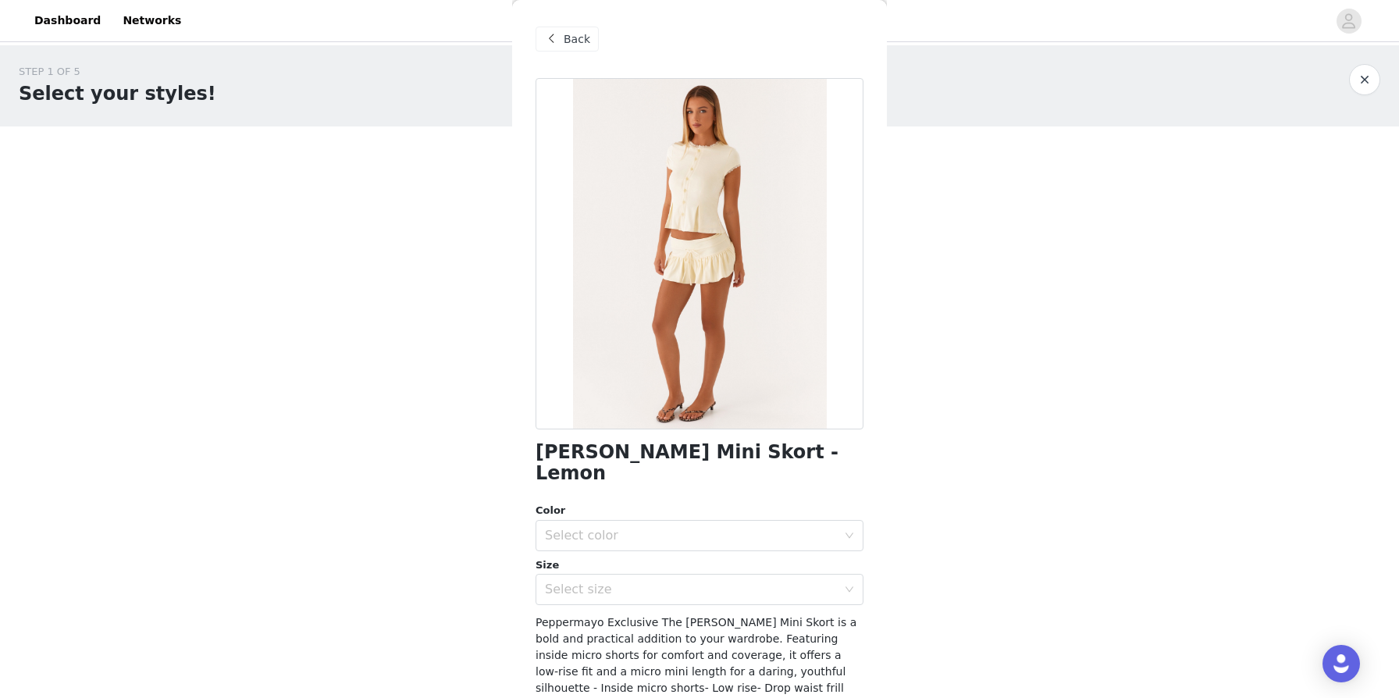
click at [562, 40] on div "Back" at bounding box center [567, 39] width 63 height 25
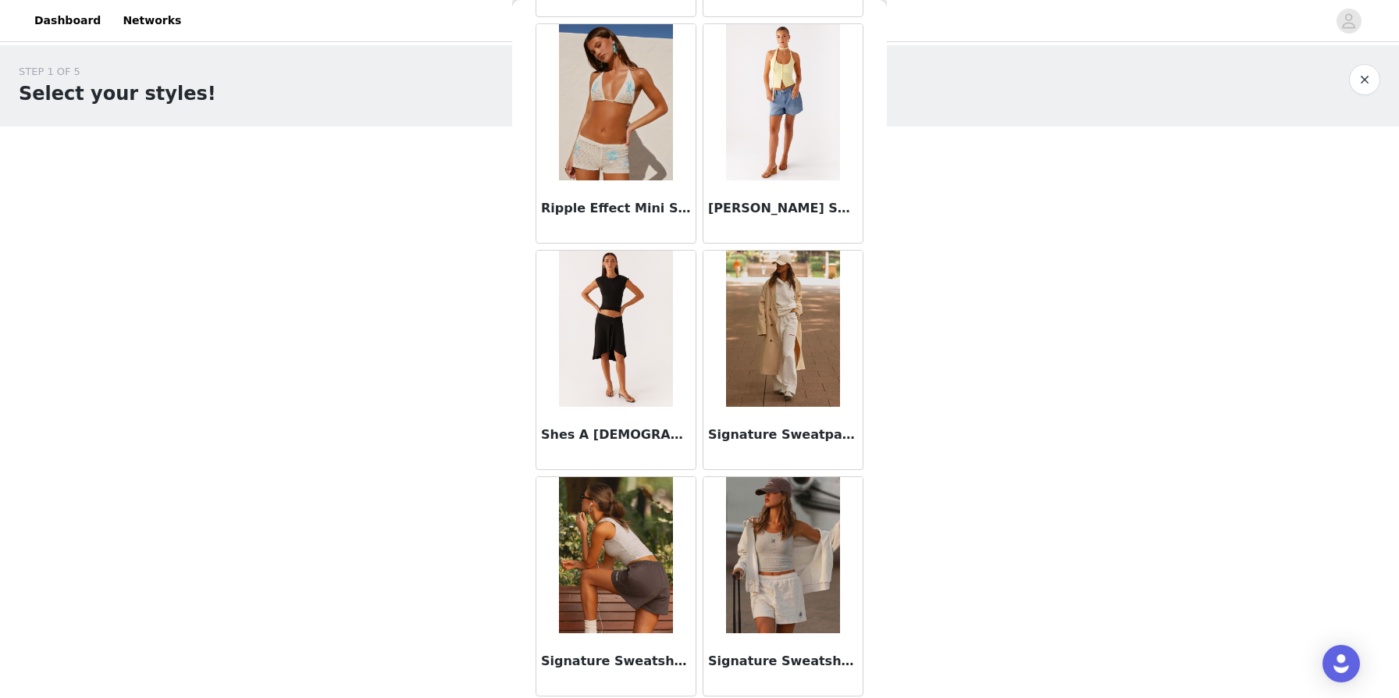
scroll to position [3955, 0]
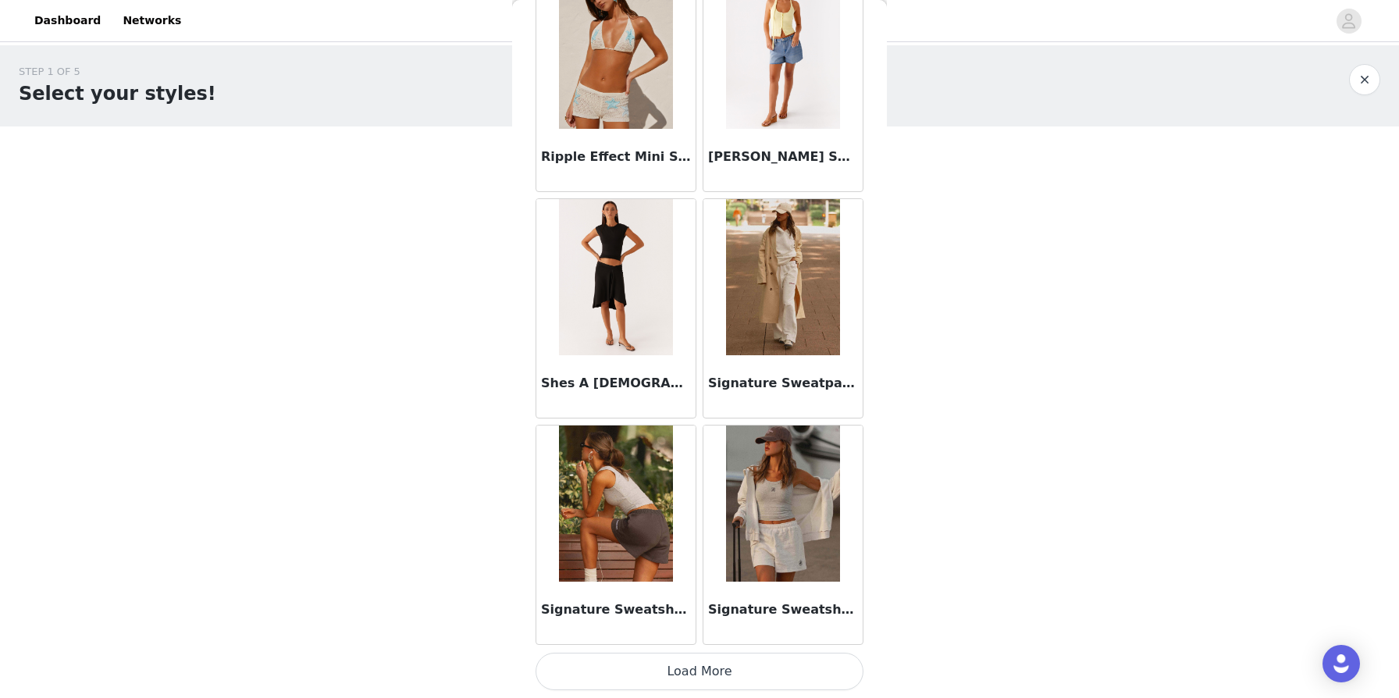
click at [678, 674] on button "Load More" at bounding box center [700, 671] width 328 height 37
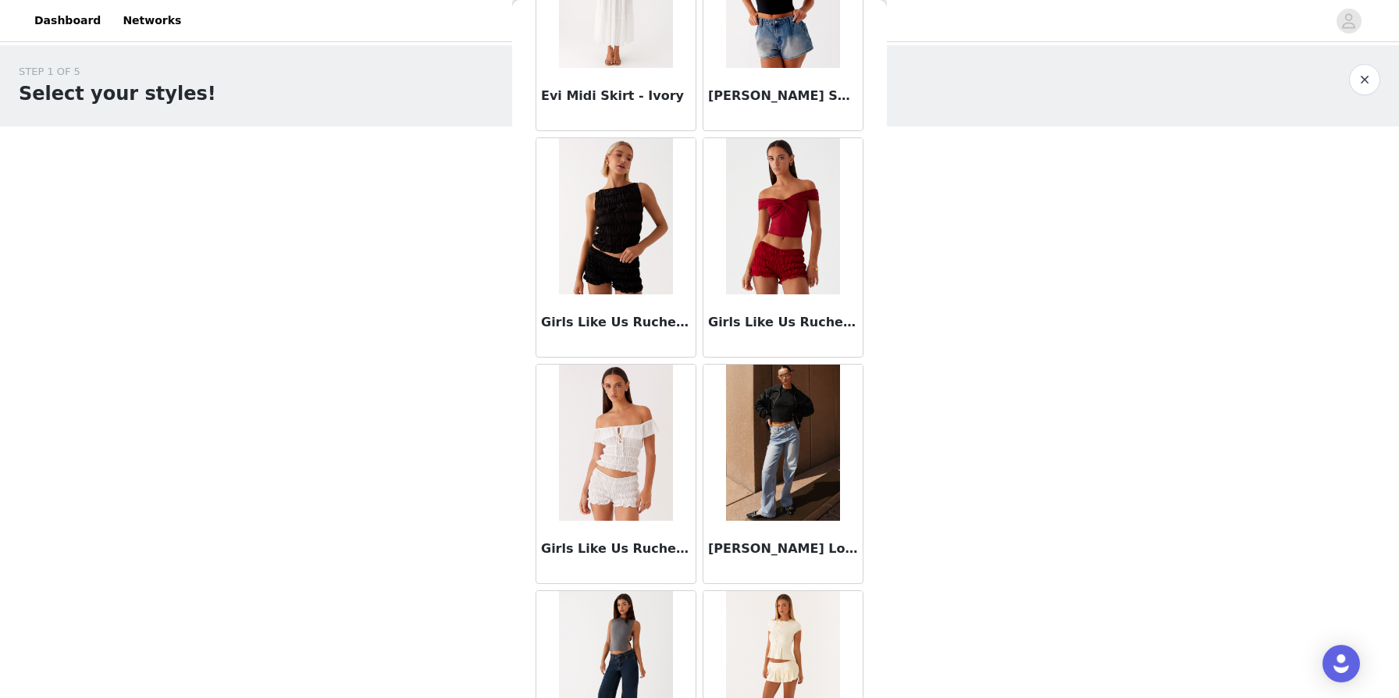
scroll to position [1527, 0]
click at [717, 294] on div "Girls Like Us Ruched Mini Shorts - Maroon" at bounding box center [782, 324] width 159 height 62
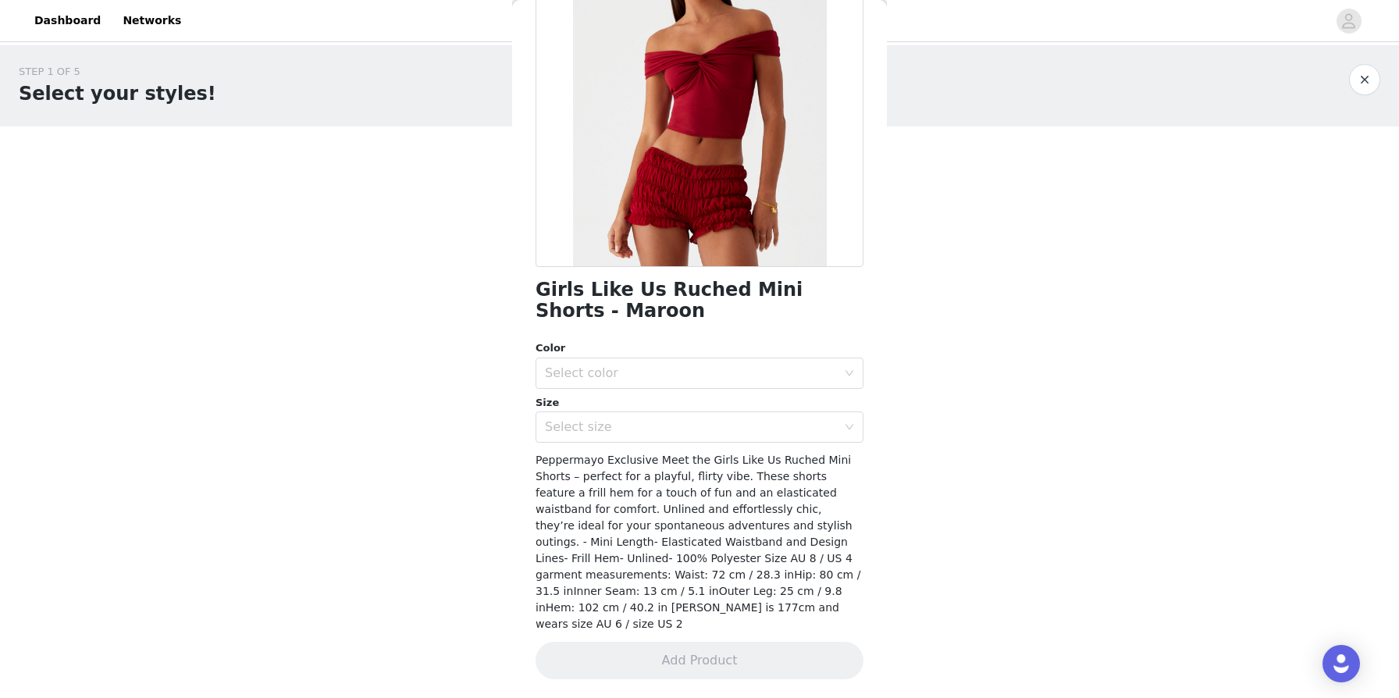
scroll to position [146, 0]
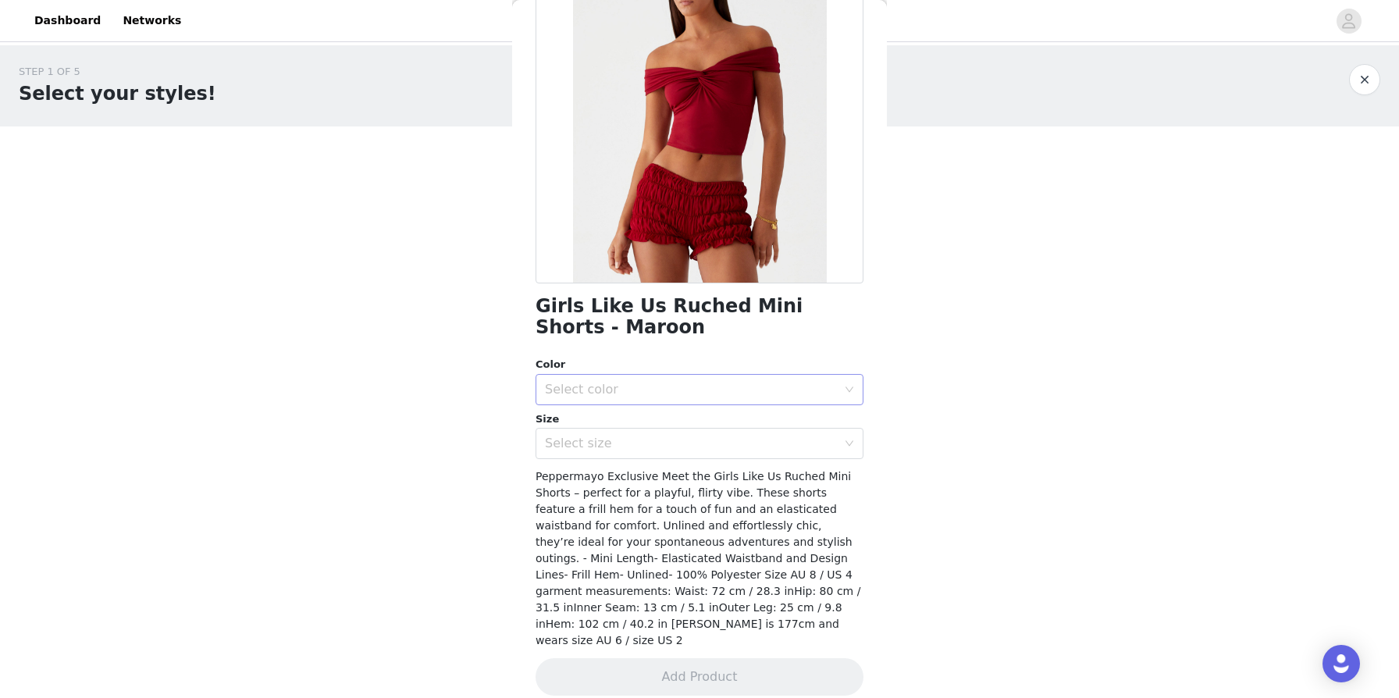
click at [660, 390] on div "Select color" at bounding box center [691, 390] width 292 height 16
click at [625, 430] on li "Maroon" at bounding box center [700, 423] width 328 height 25
click at [617, 447] on div "Select size" at bounding box center [691, 444] width 292 height 16
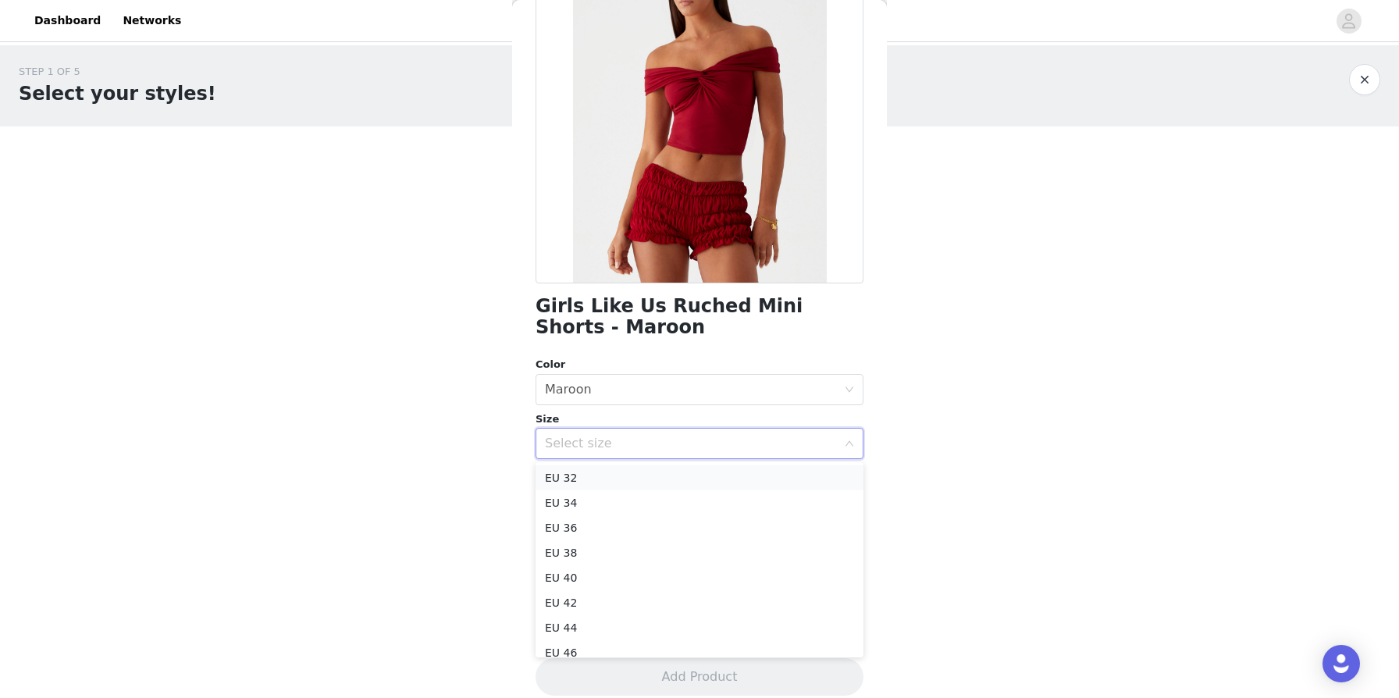
click at [583, 479] on li "EU 32" at bounding box center [700, 477] width 328 height 25
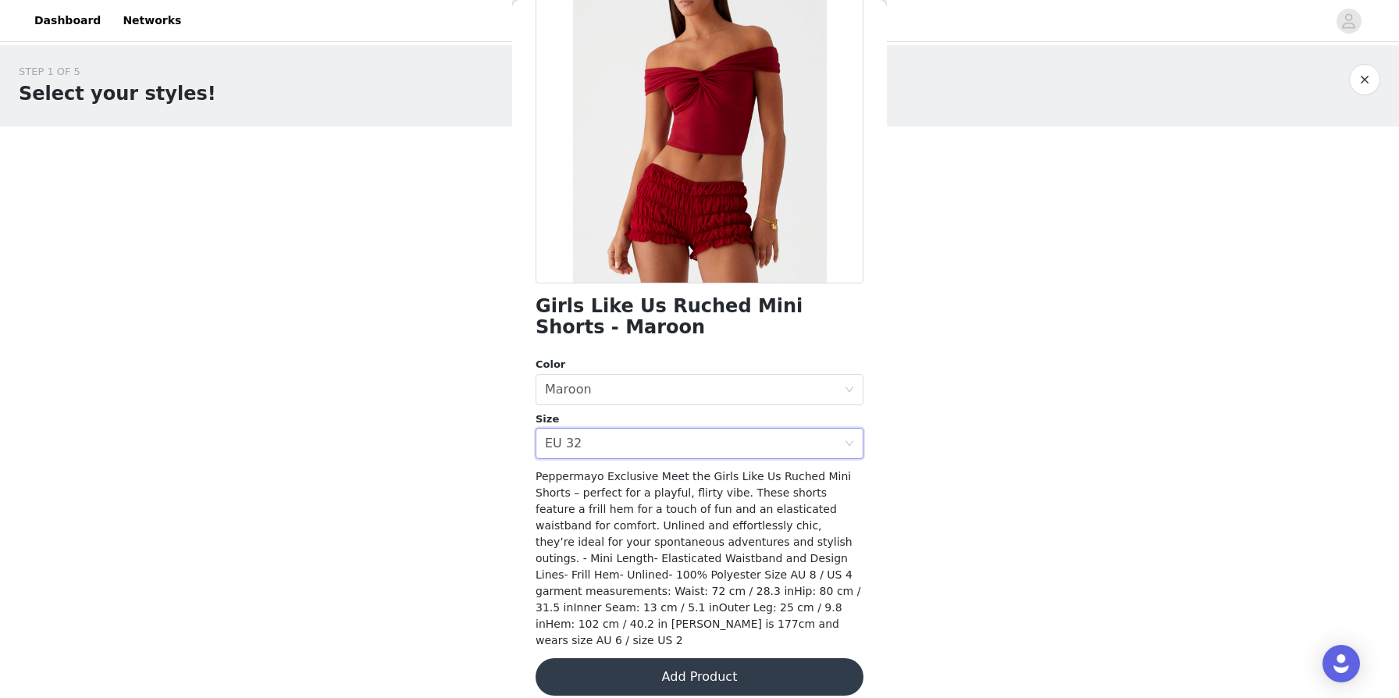
click at [659, 660] on button "Add Product" at bounding box center [700, 676] width 328 height 37
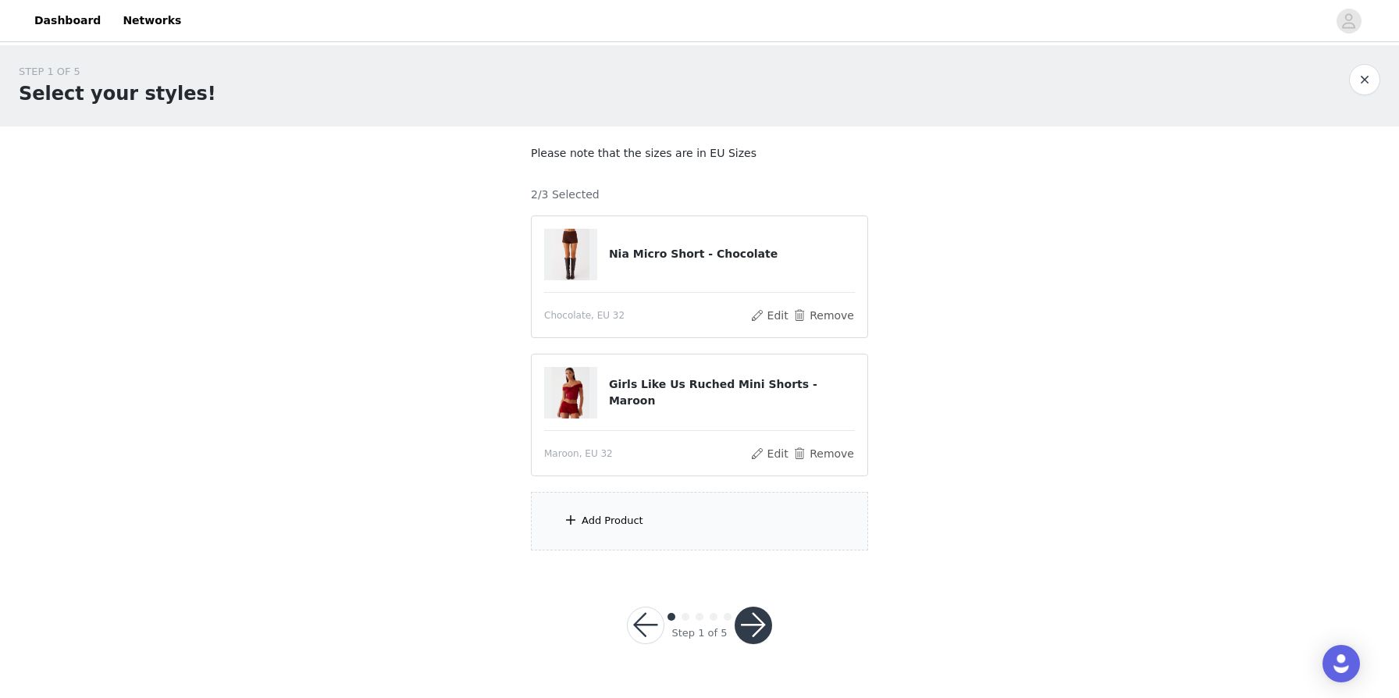
click at [627, 520] on div "Add Product" at bounding box center [613, 521] width 62 height 16
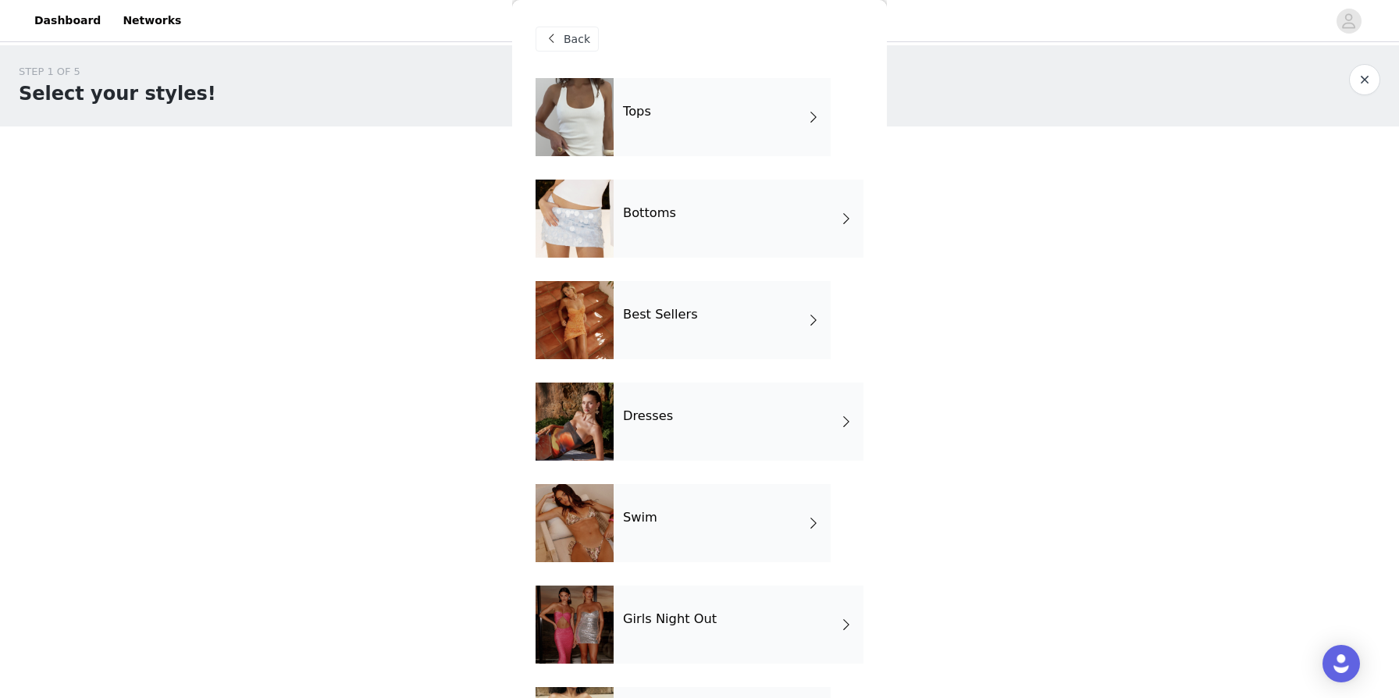
click at [685, 116] on div "Tops" at bounding box center [722, 117] width 217 height 78
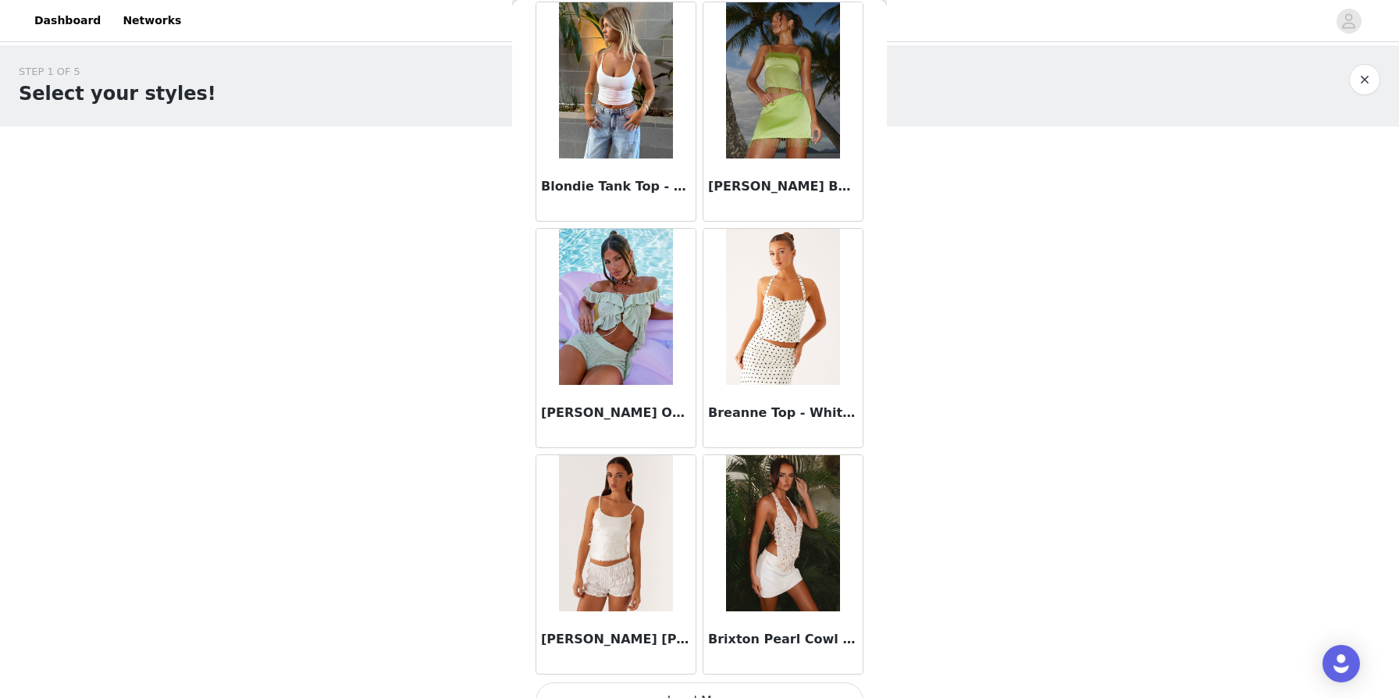
scroll to position [1691, 0]
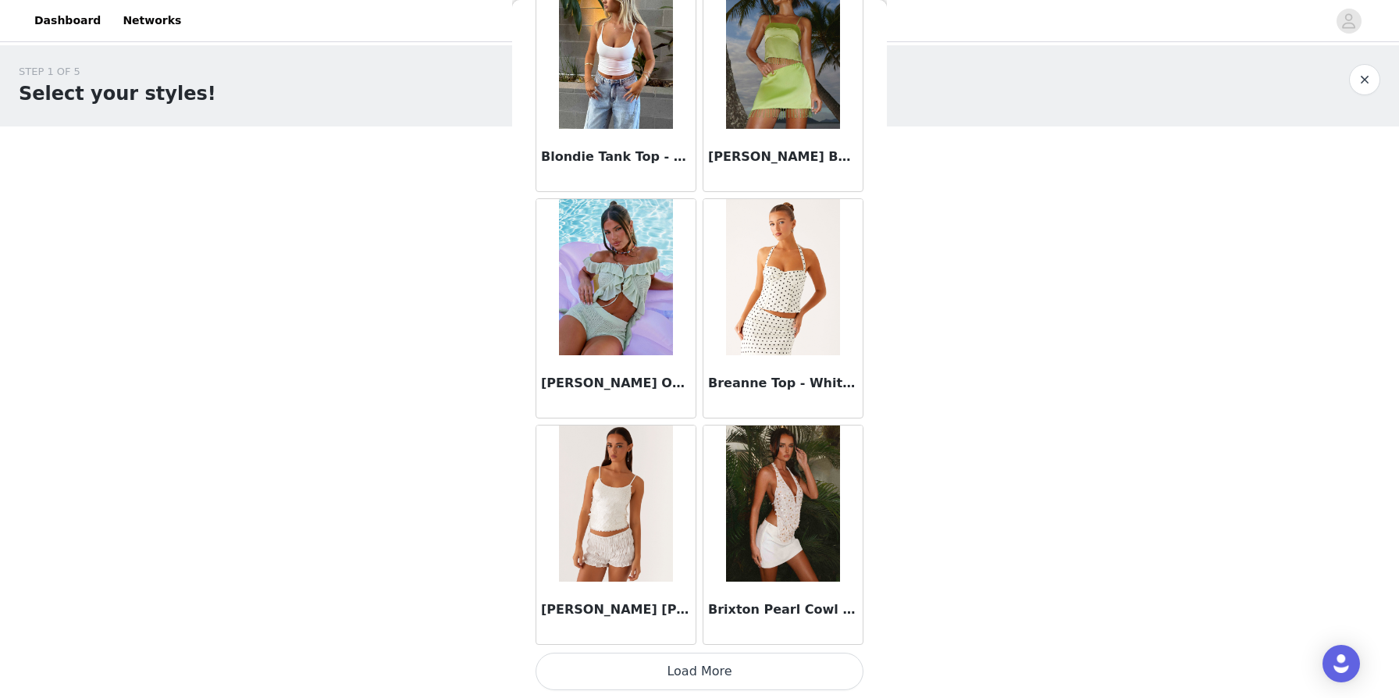
click at [698, 668] on button "Load More" at bounding box center [700, 671] width 328 height 37
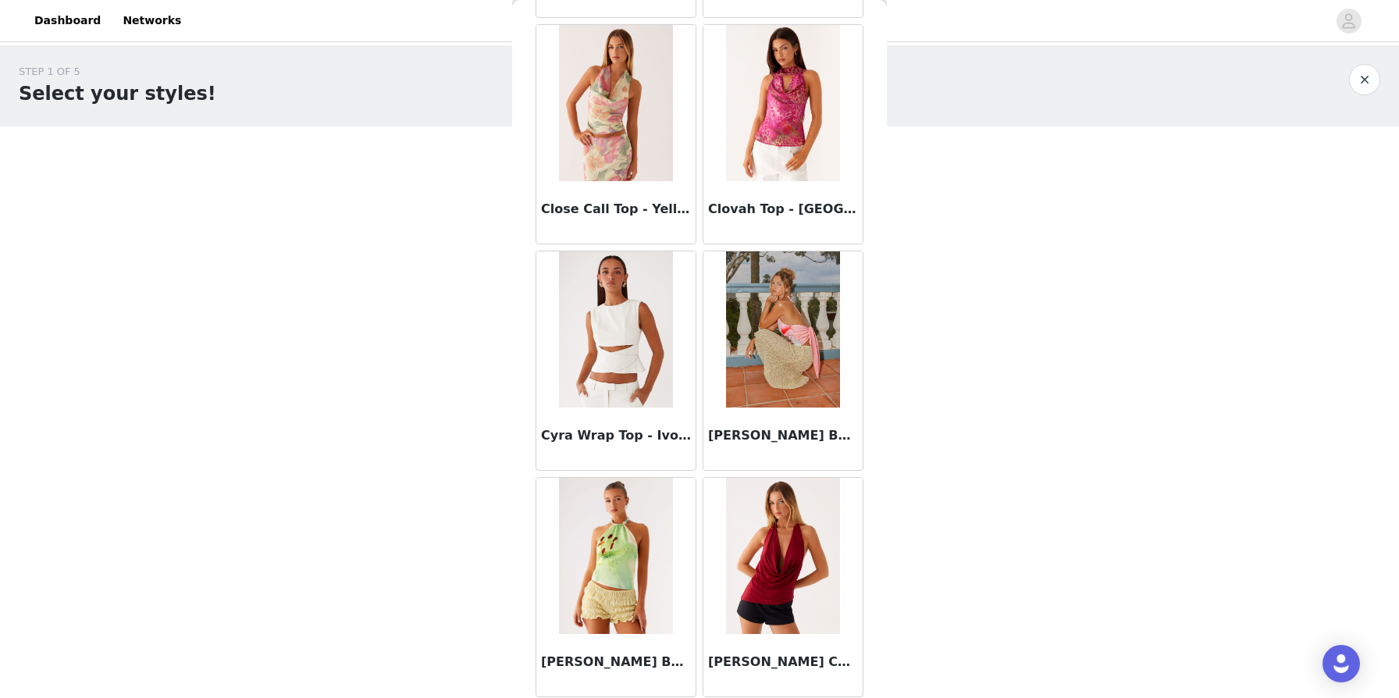
scroll to position [3955, 0]
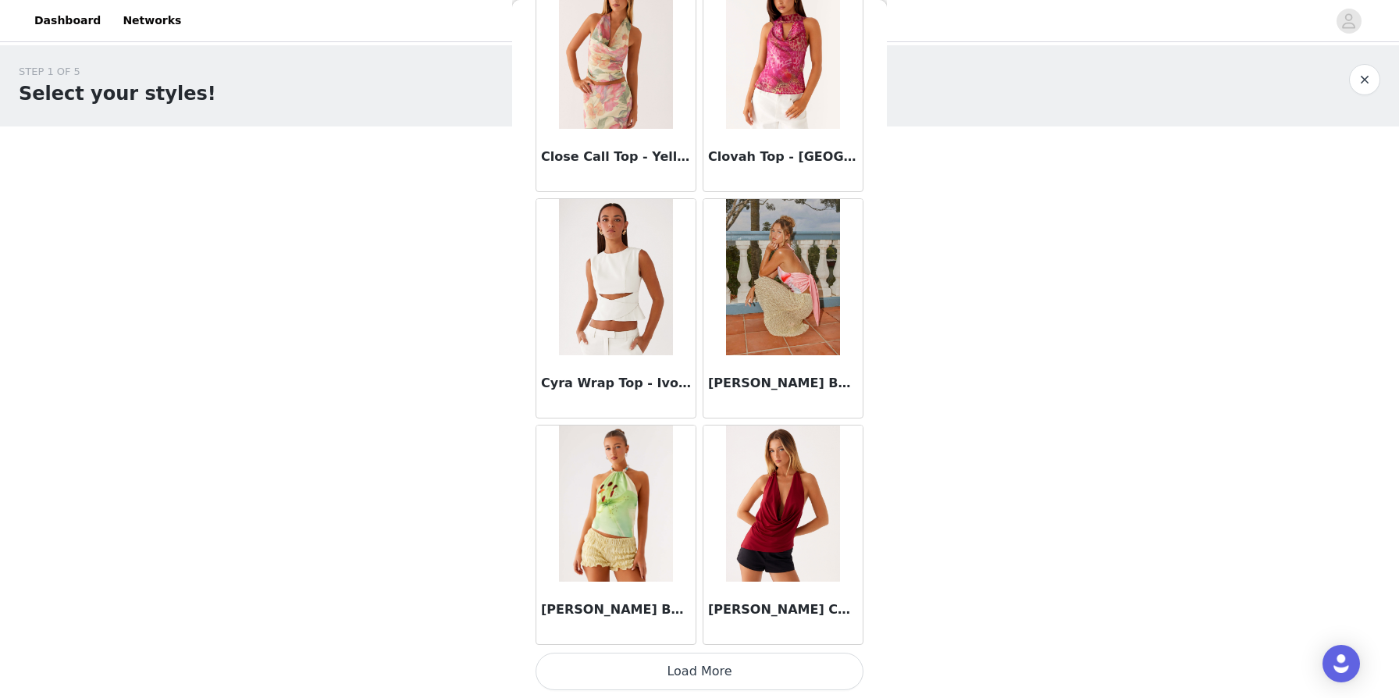
click at [697, 671] on button "Load More" at bounding box center [700, 671] width 328 height 37
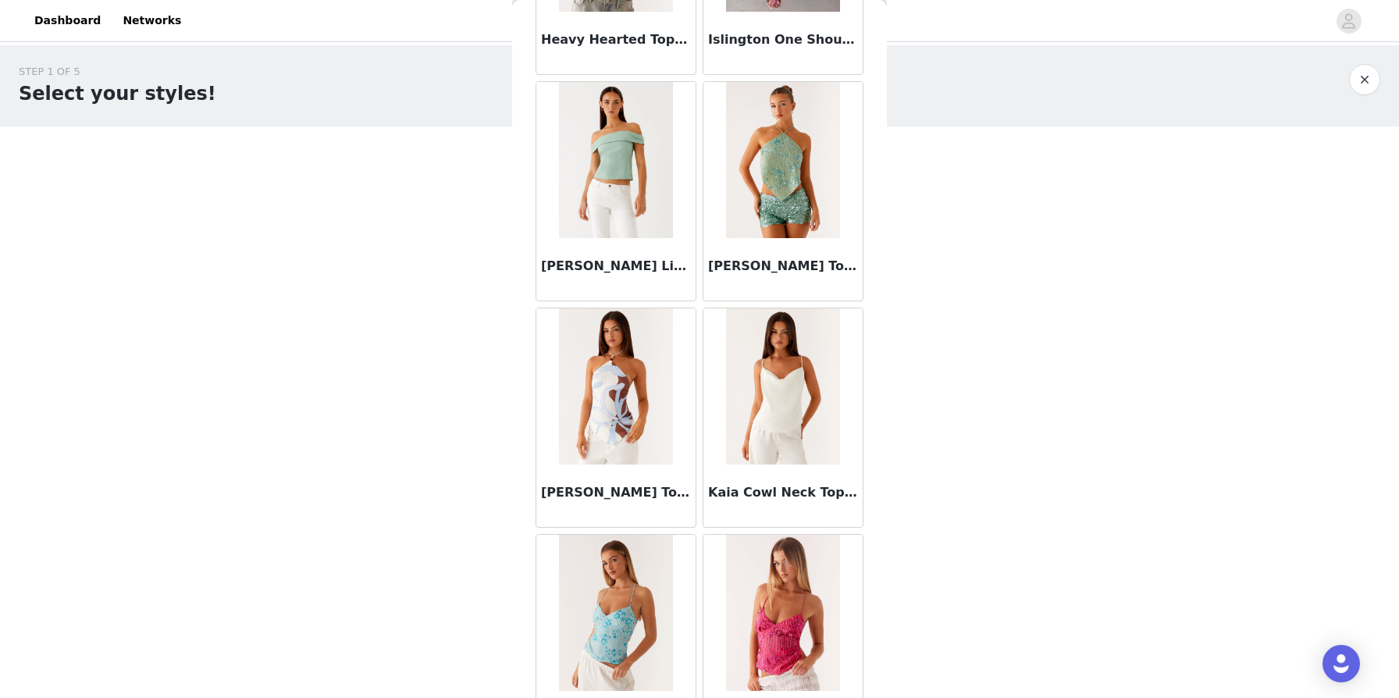
scroll to position [6219, 0]
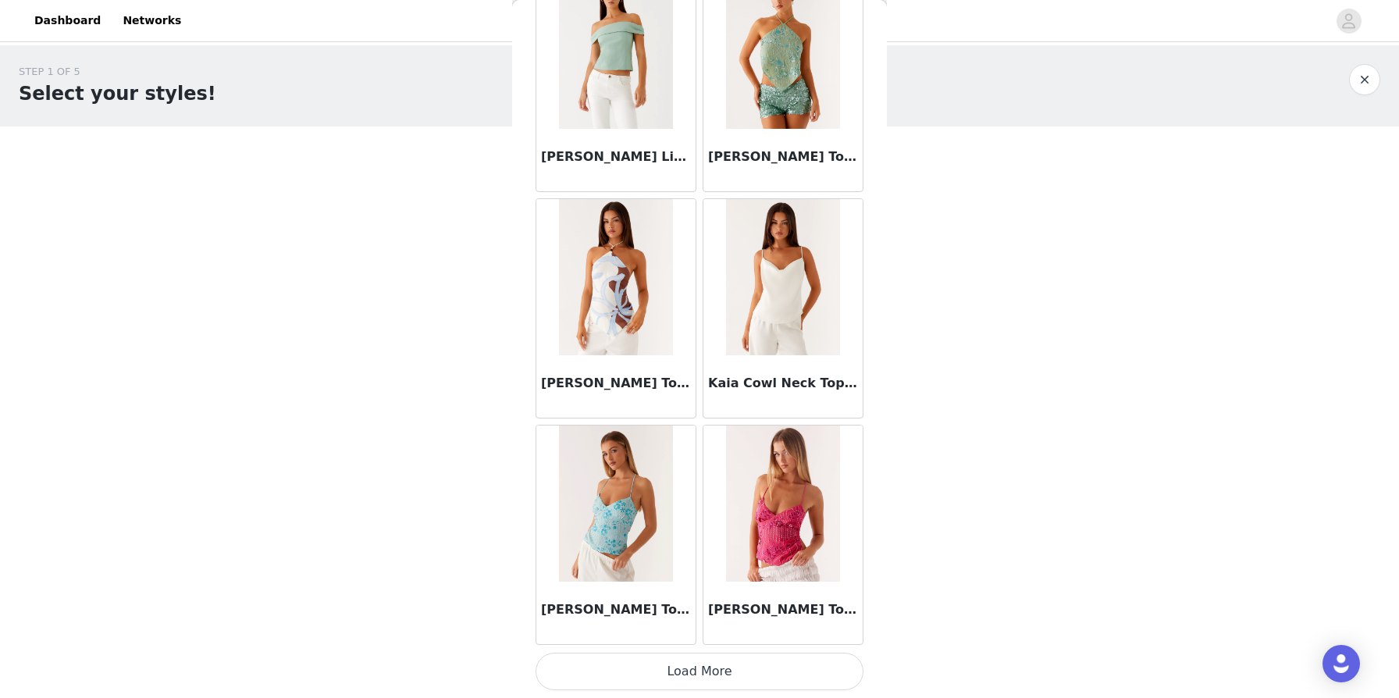
click at [709, 678] on button "Load More" at bounding box center [700, 671] width 328 height 37
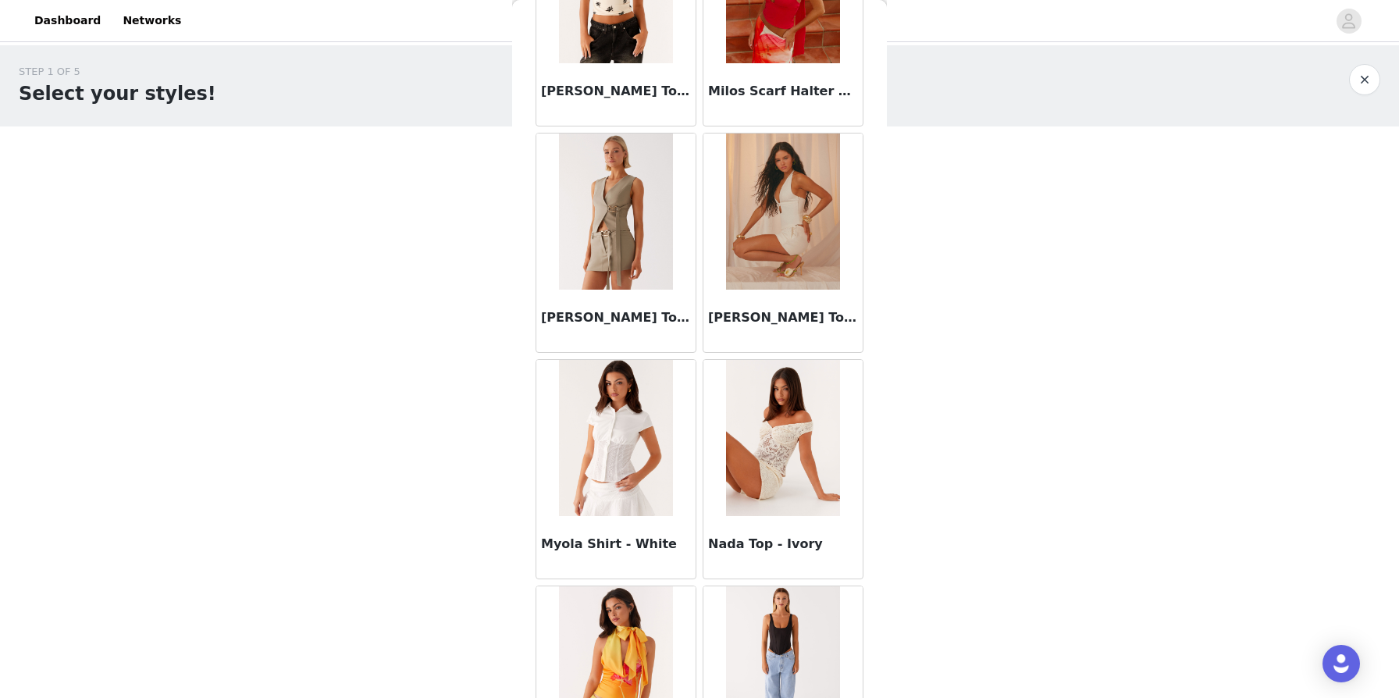
scroll to position [8483, 0]
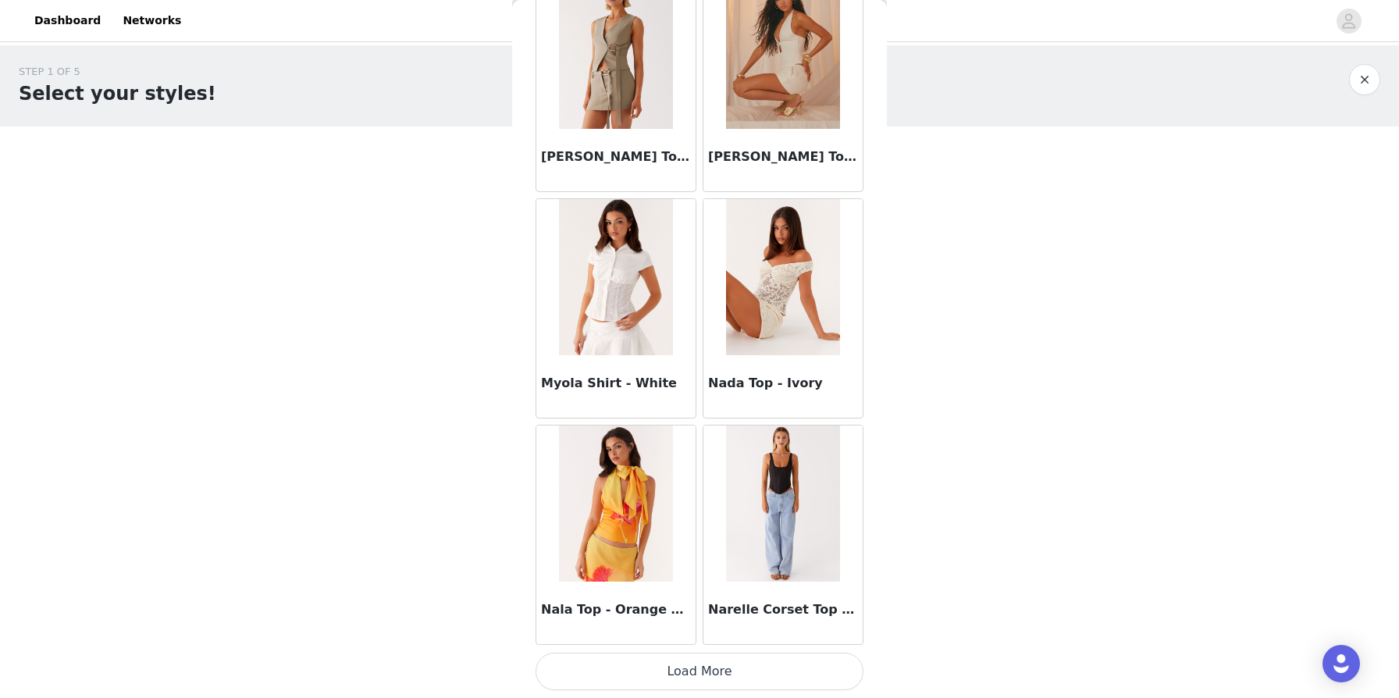
click at [704, 682] on button "Load More" at bounding box center [700, 671] width 328 height 37
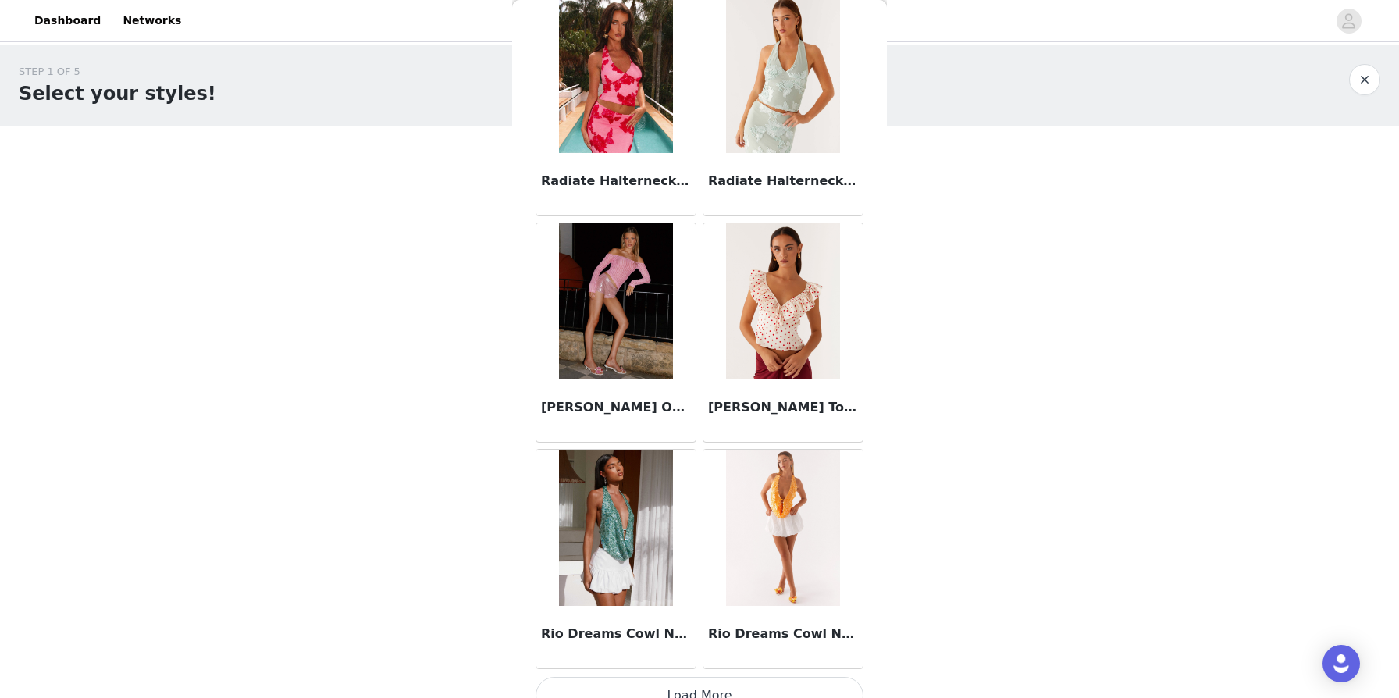
scroll to position [10746, 0]
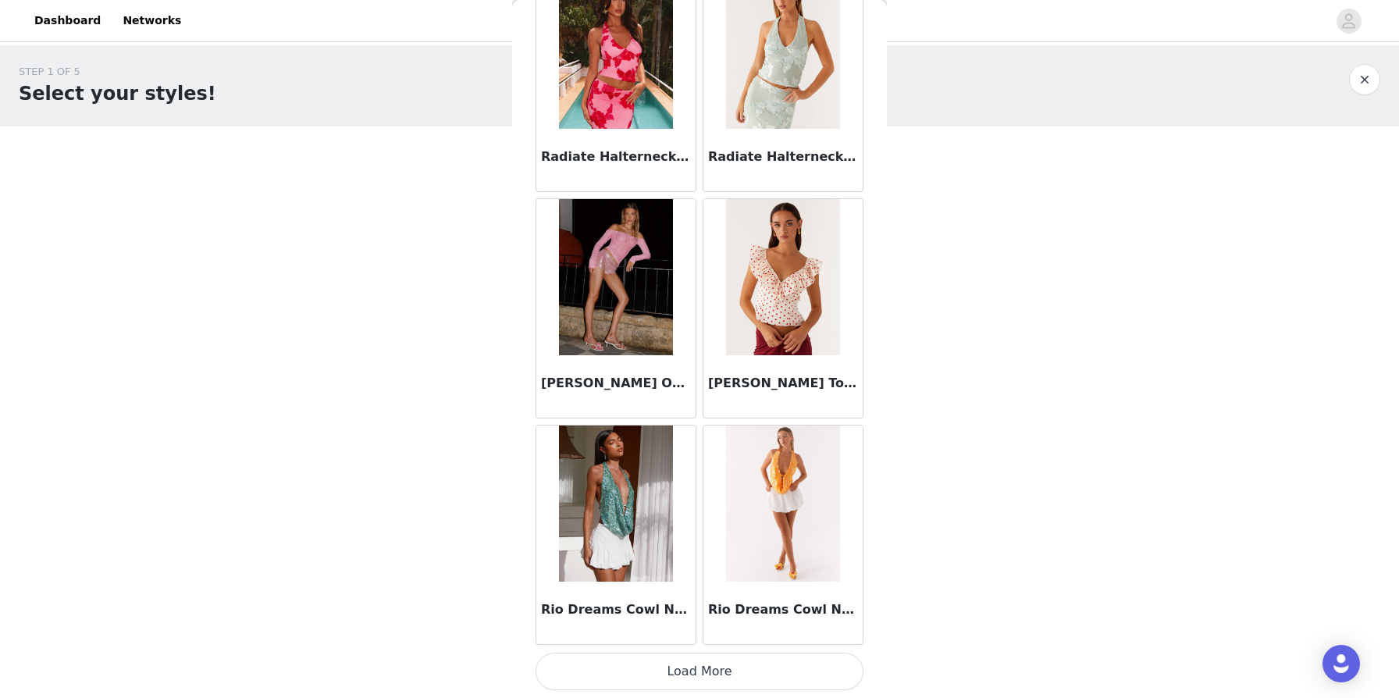
click at [687, 674] on button "Load More" at bounding box center [700, 671] width 328 height 37
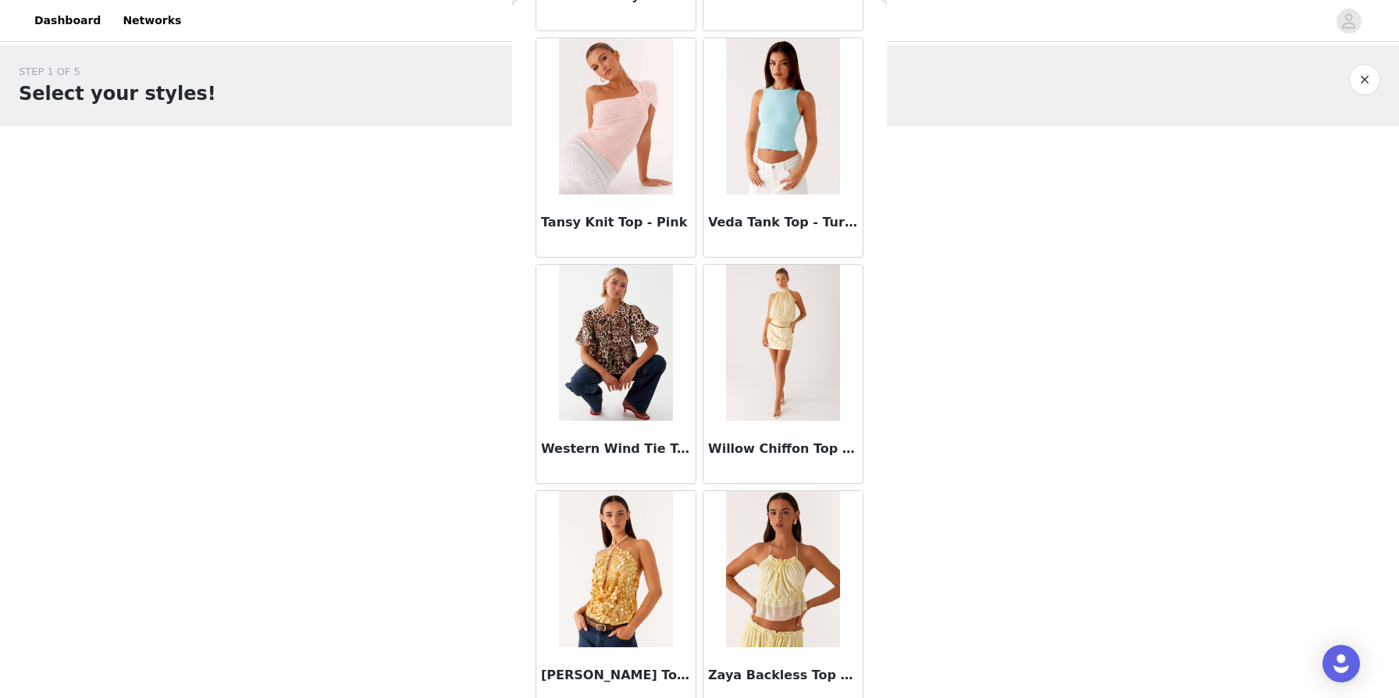
scroll to position [13010, 0]
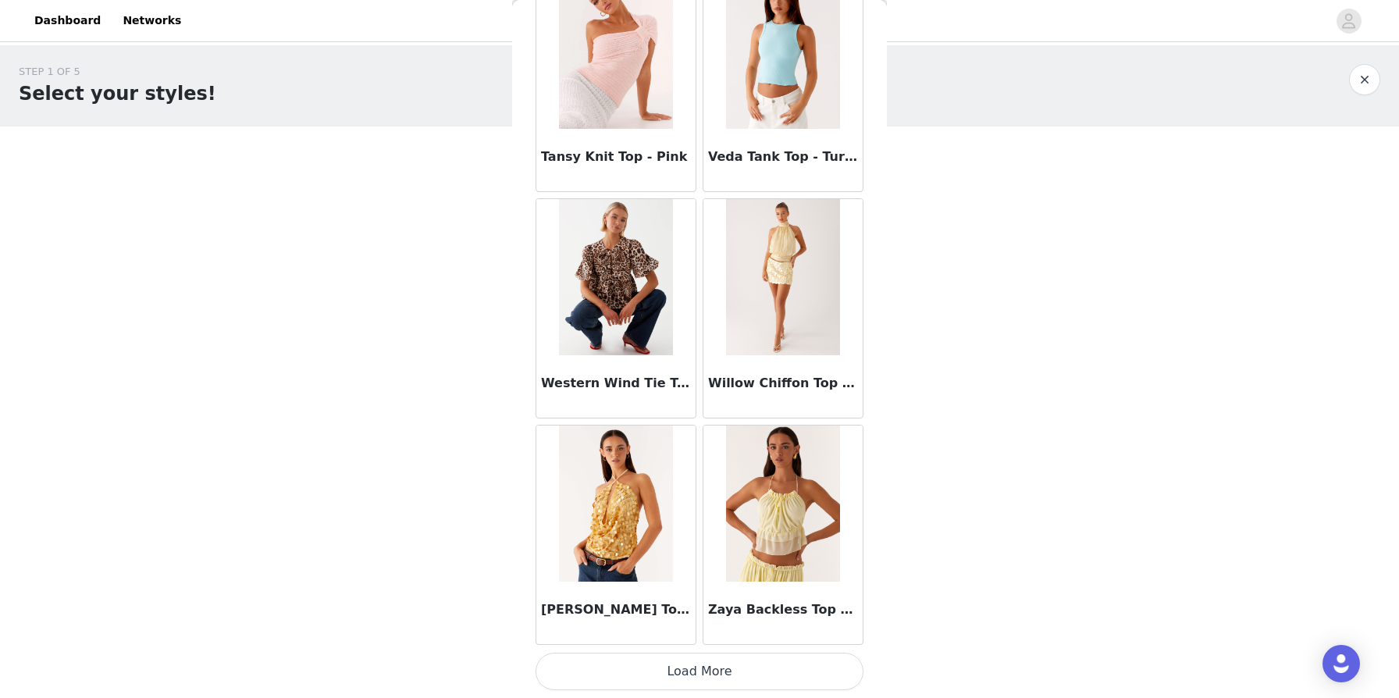
click at [689, 671] on button "Load More" at bounding box center [700, 671] width 328 height 37
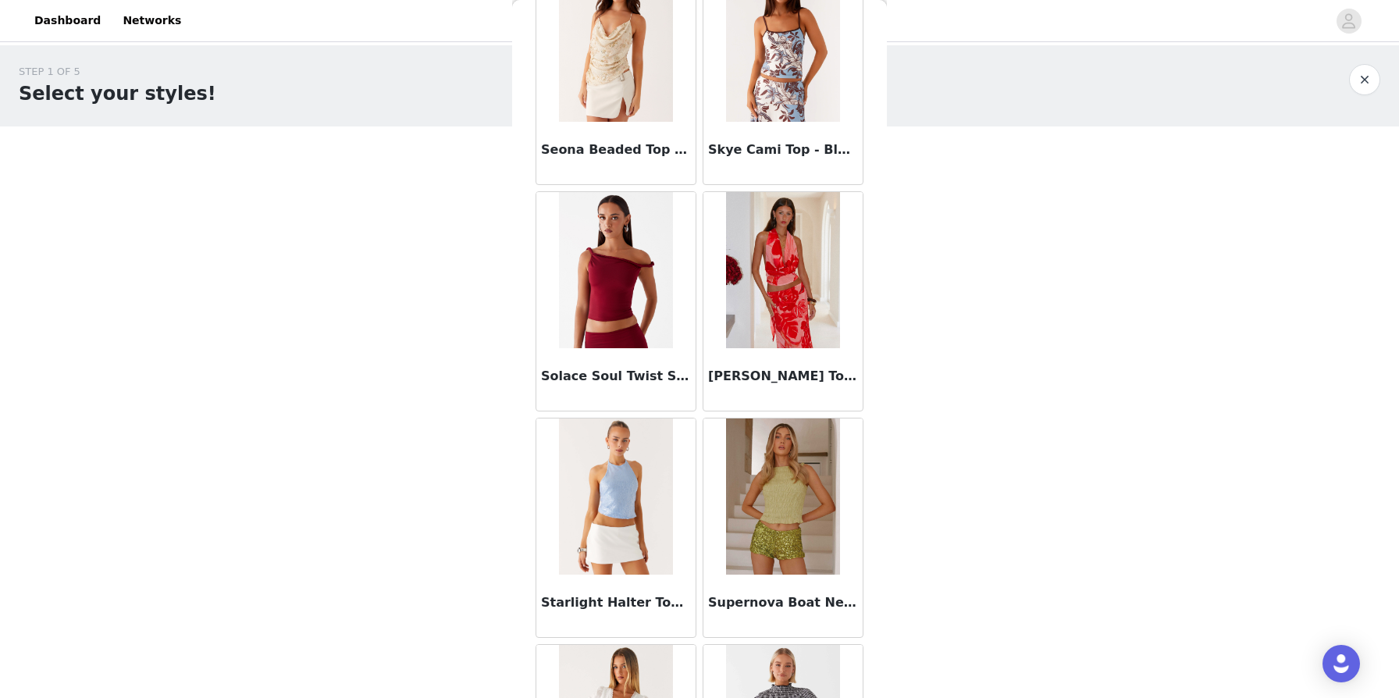
scroll to position [12109, 0]
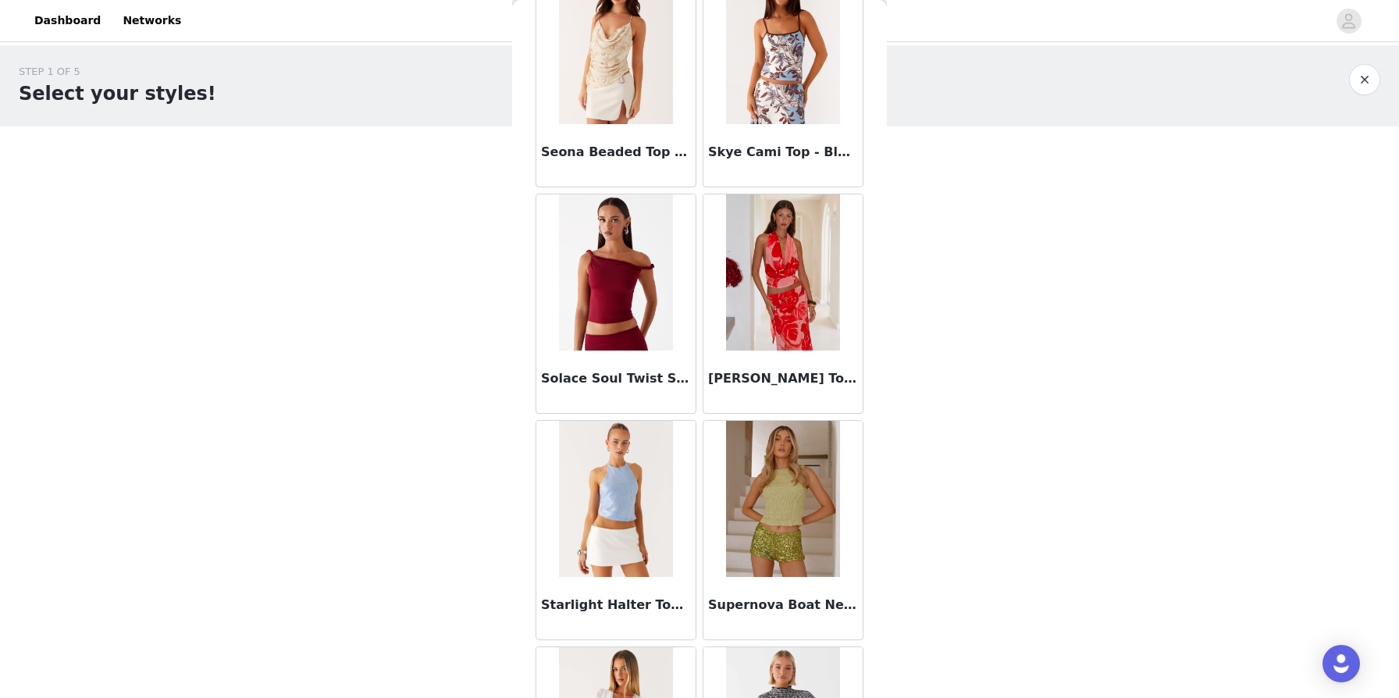
click at [639, 285] on img at bounding box center [615, 272] width 113 height 156
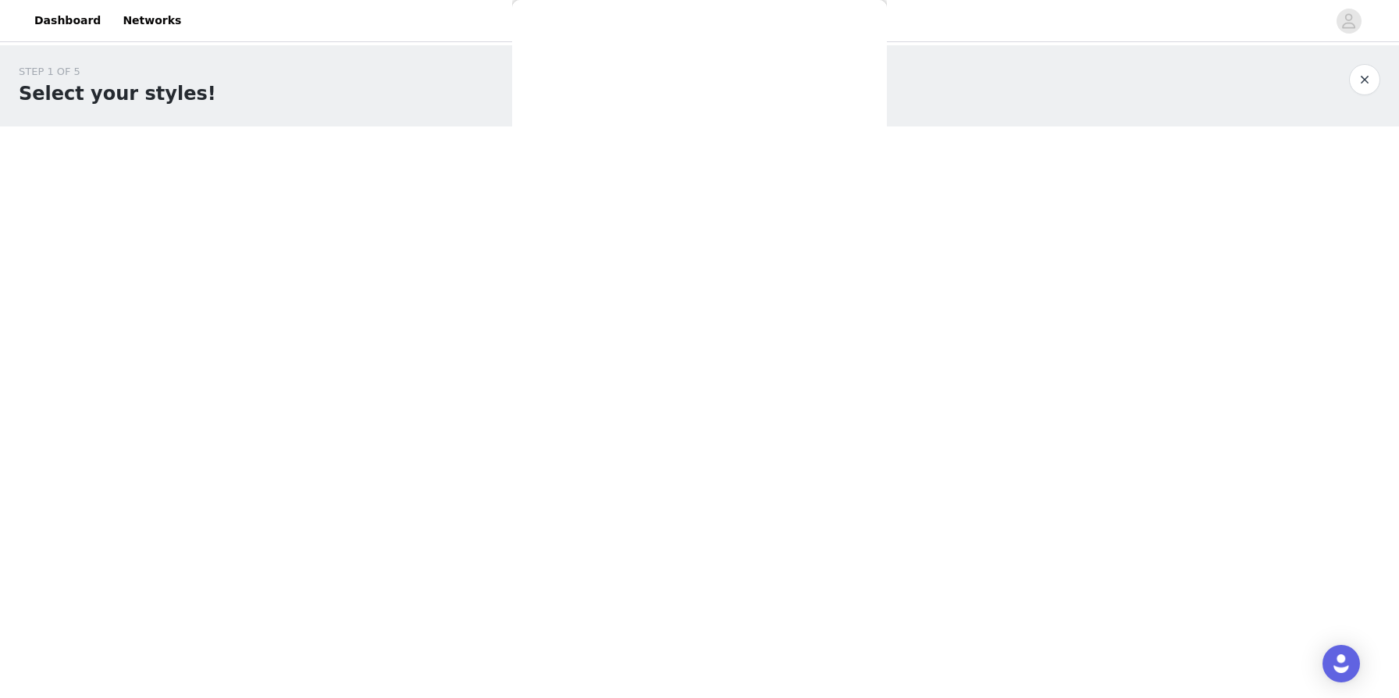
scroll to position [162, 0]
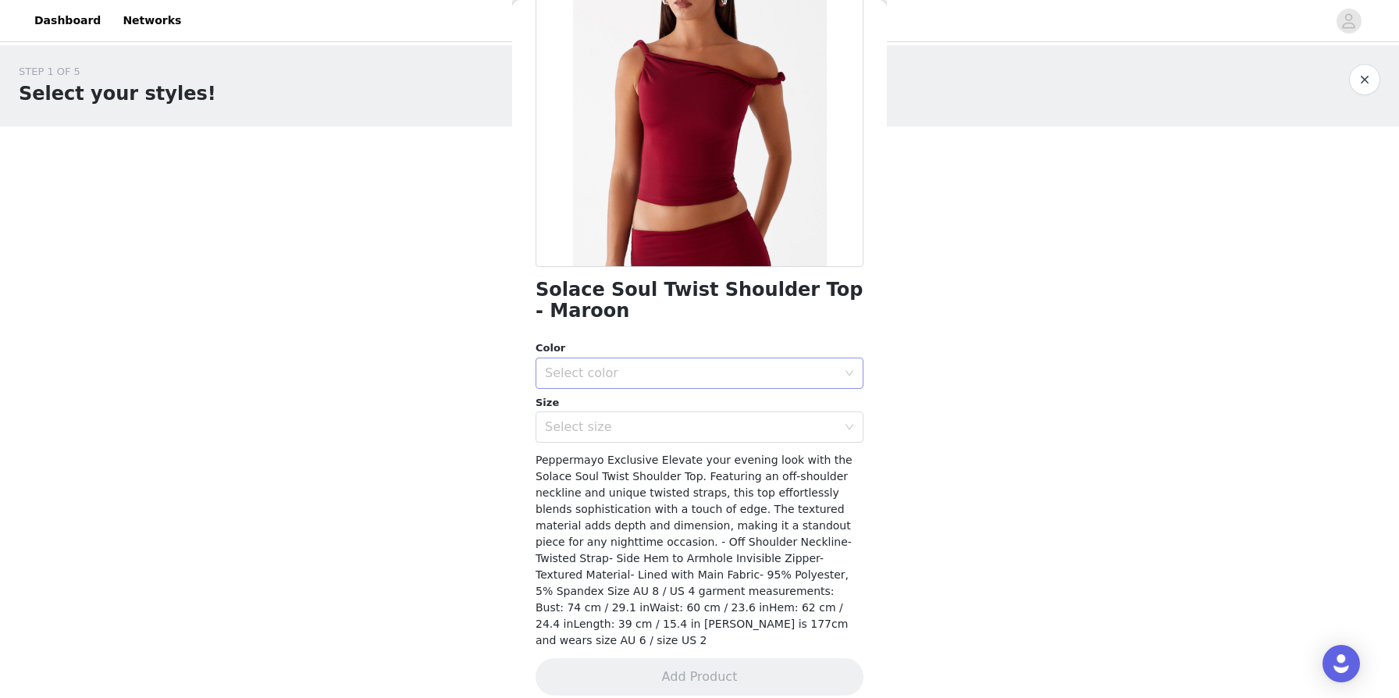
click at [671, 372] on div "Select color" at bounding box center [691, 373] width 292 height 16
click at [620, 405] on li "Maroon" at bounding box center [700, 407] width 328 height 25
click at [612, 425] on div "Select size" at bounding box center [691, 427] width 292 height 16
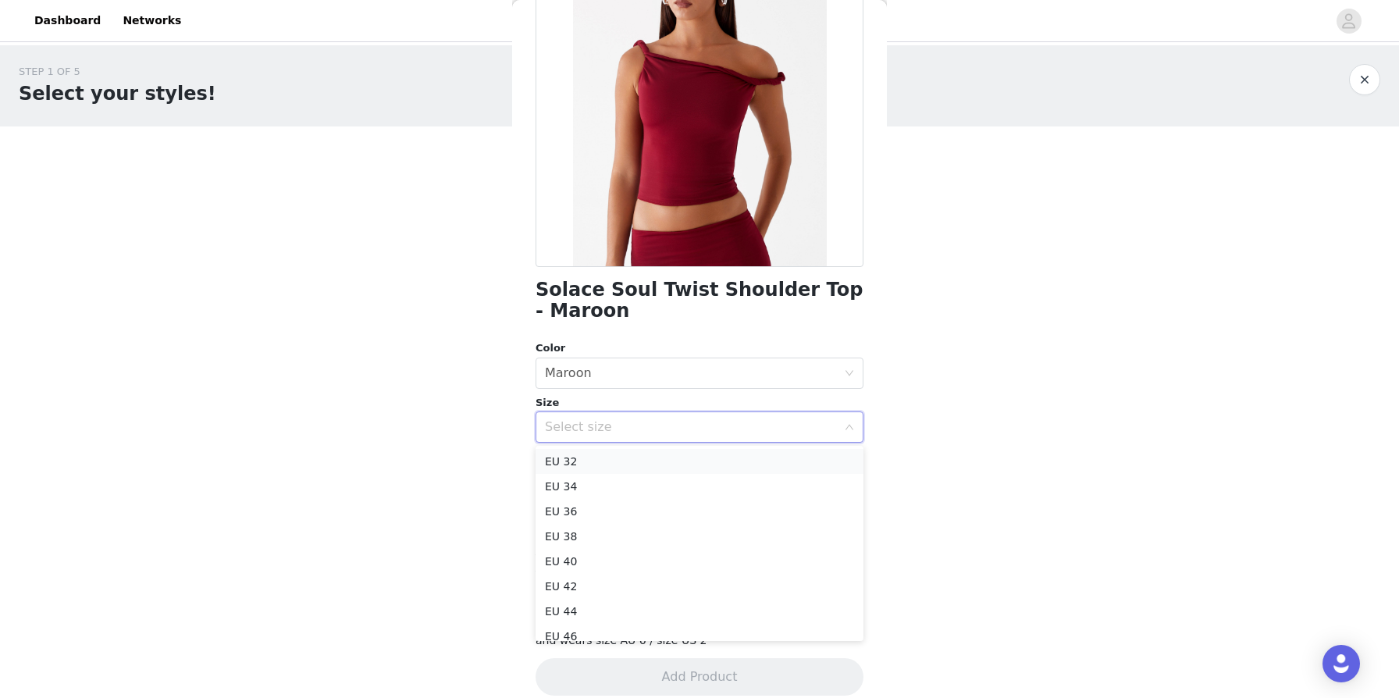
click at [583, 457] on li "EU 32" at bounding box center [700, 461] width 328 height 25
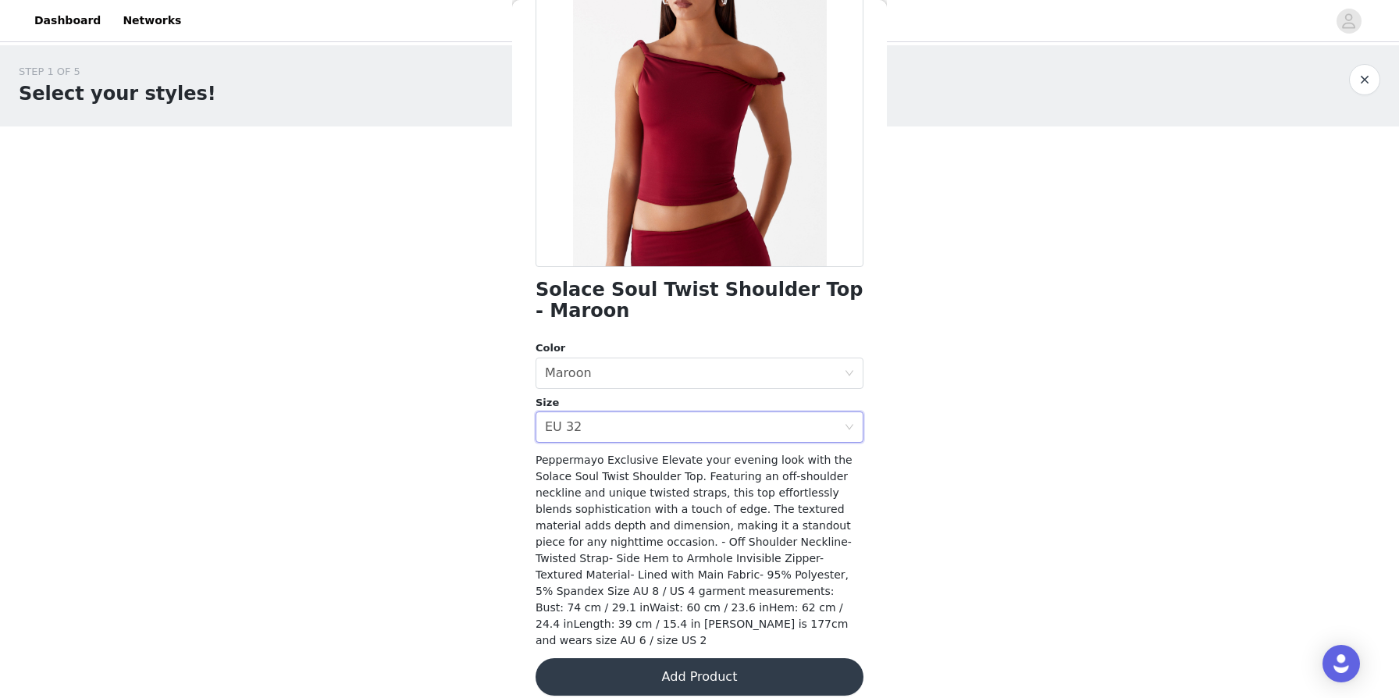
click at [611, 668] on button "Add Product" at bounding box center [700, 676] width 328 height 37
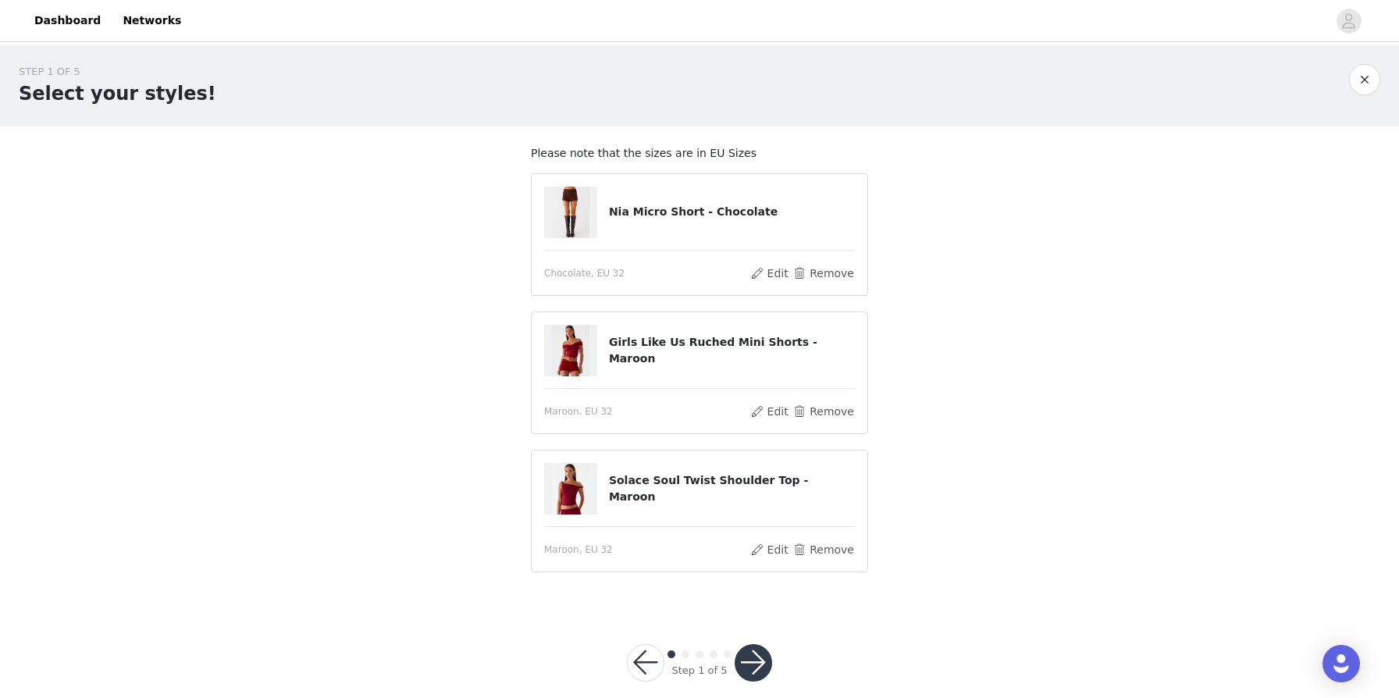
scroll to position [20, 0]
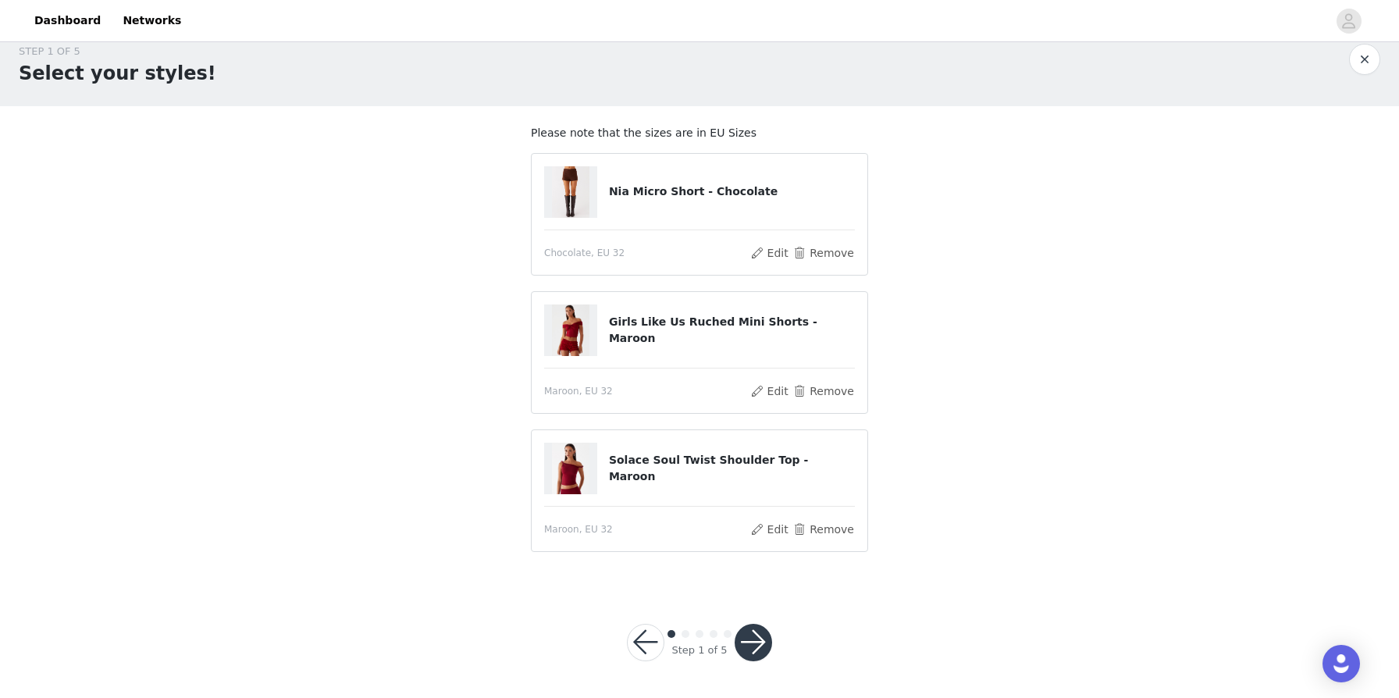
click at [717, 639] on button "button" at bounding box center [753, 642] width 37 height 37
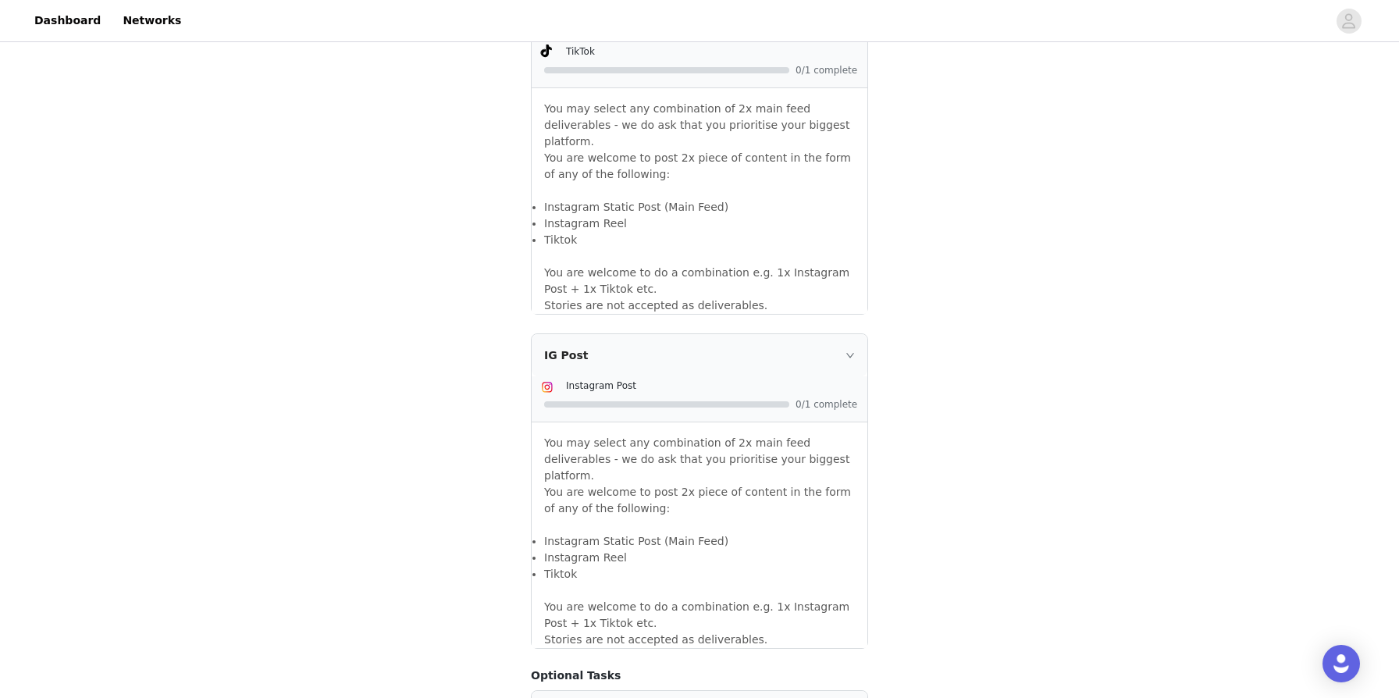
scroll to position [1268, 0]
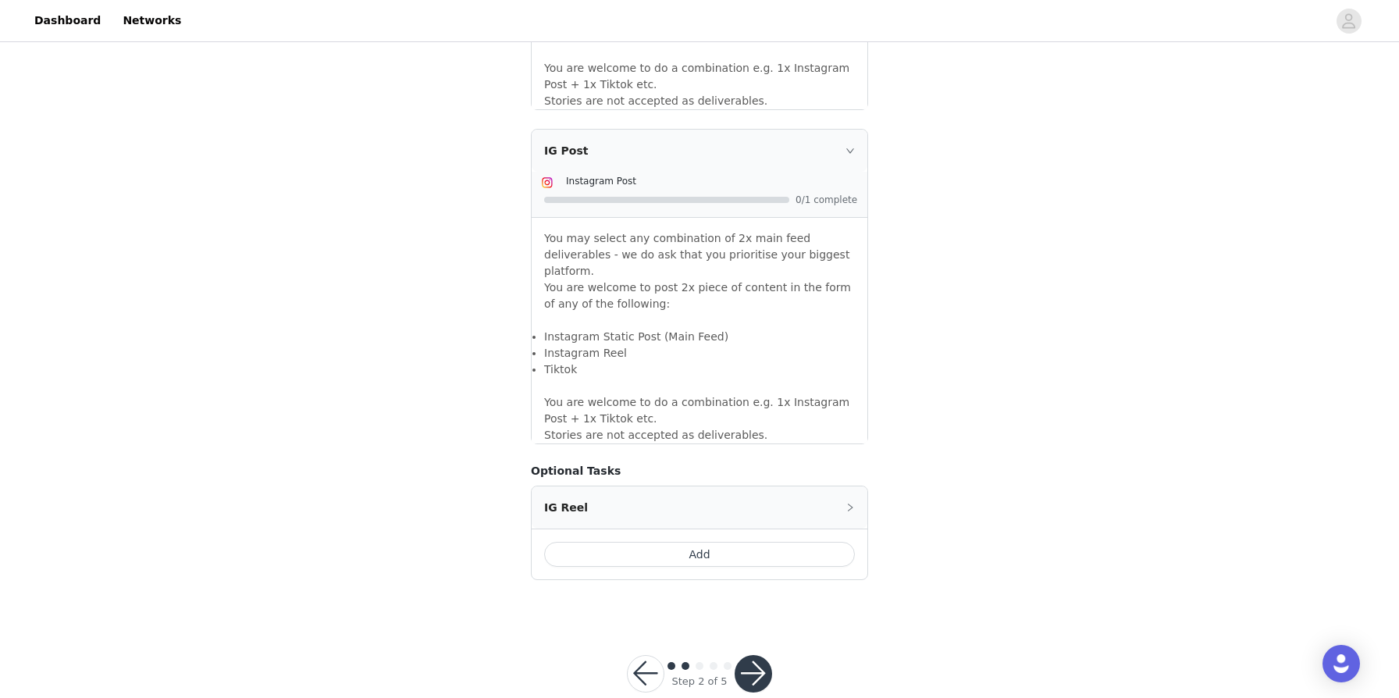
click at [646, 655] on button "button" at bounding box center [645, 673] width 37 height 37
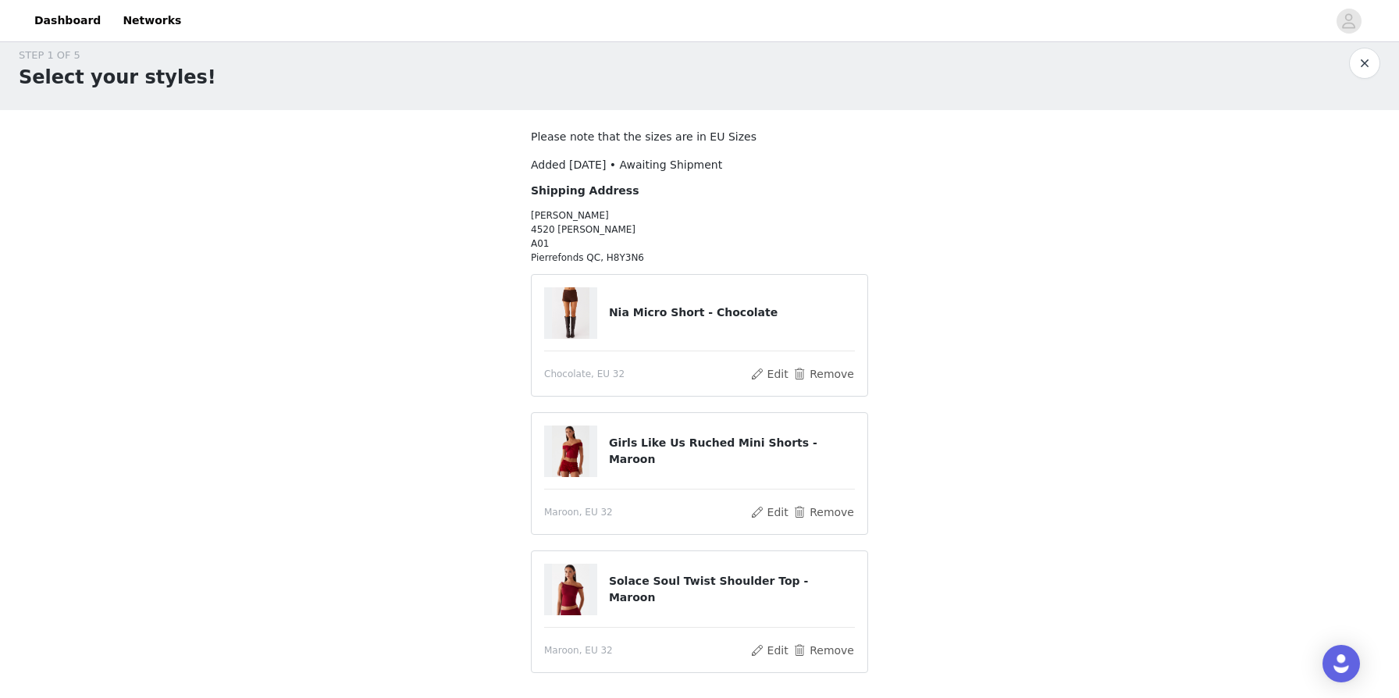
scroll to position [137, 0]
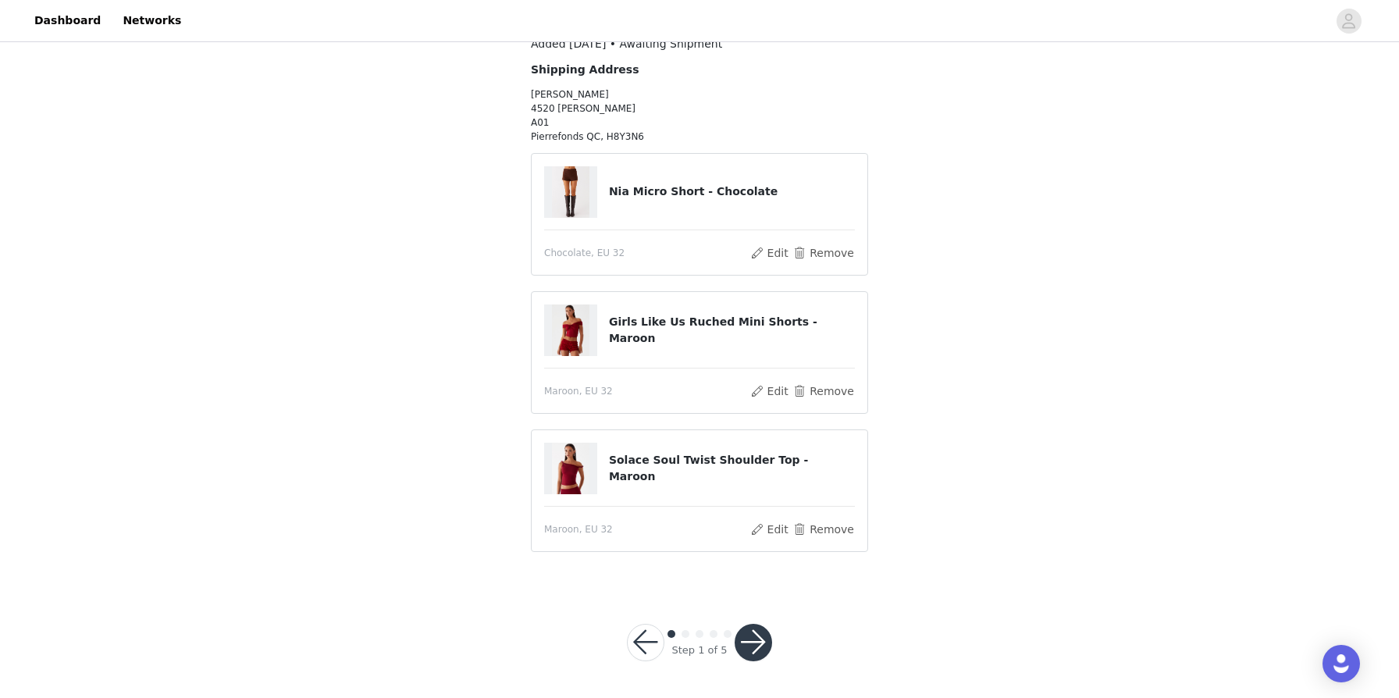
click at [717, 644] on button "button" at bounding box center [753, 642] width 37 height 37
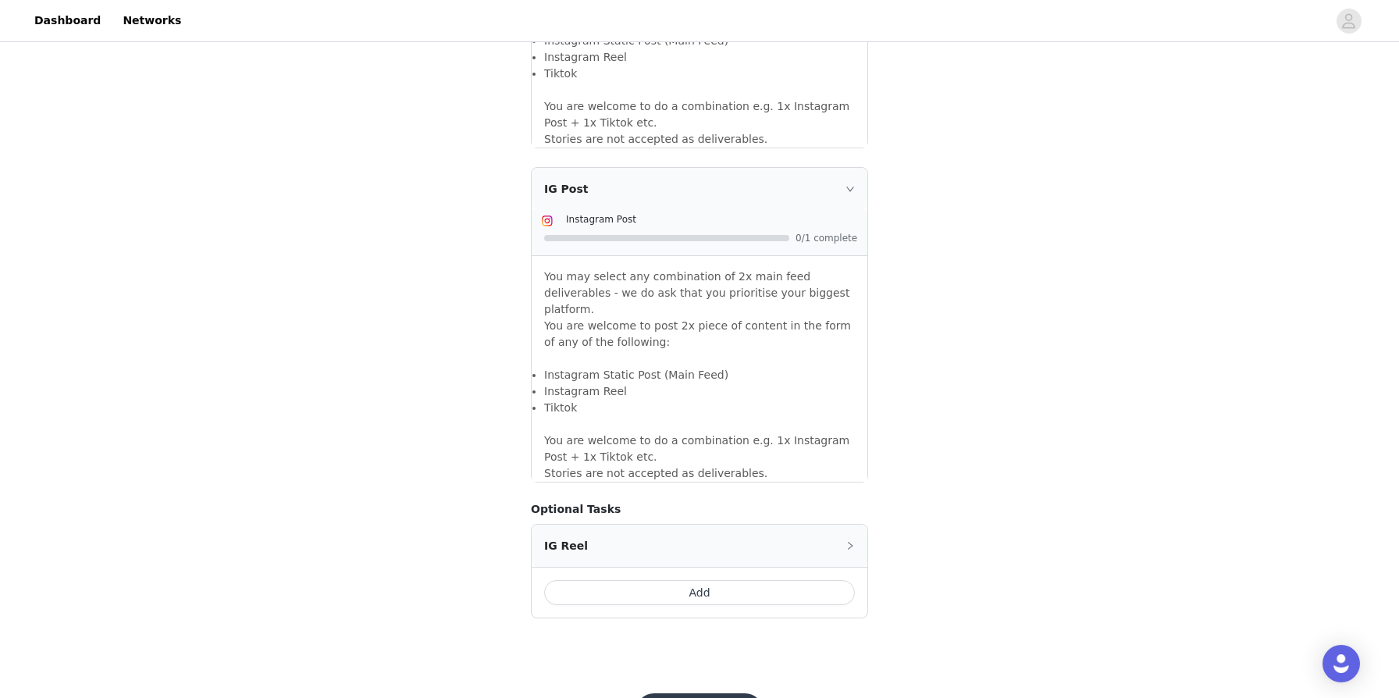
scroll to position [1268, 0]
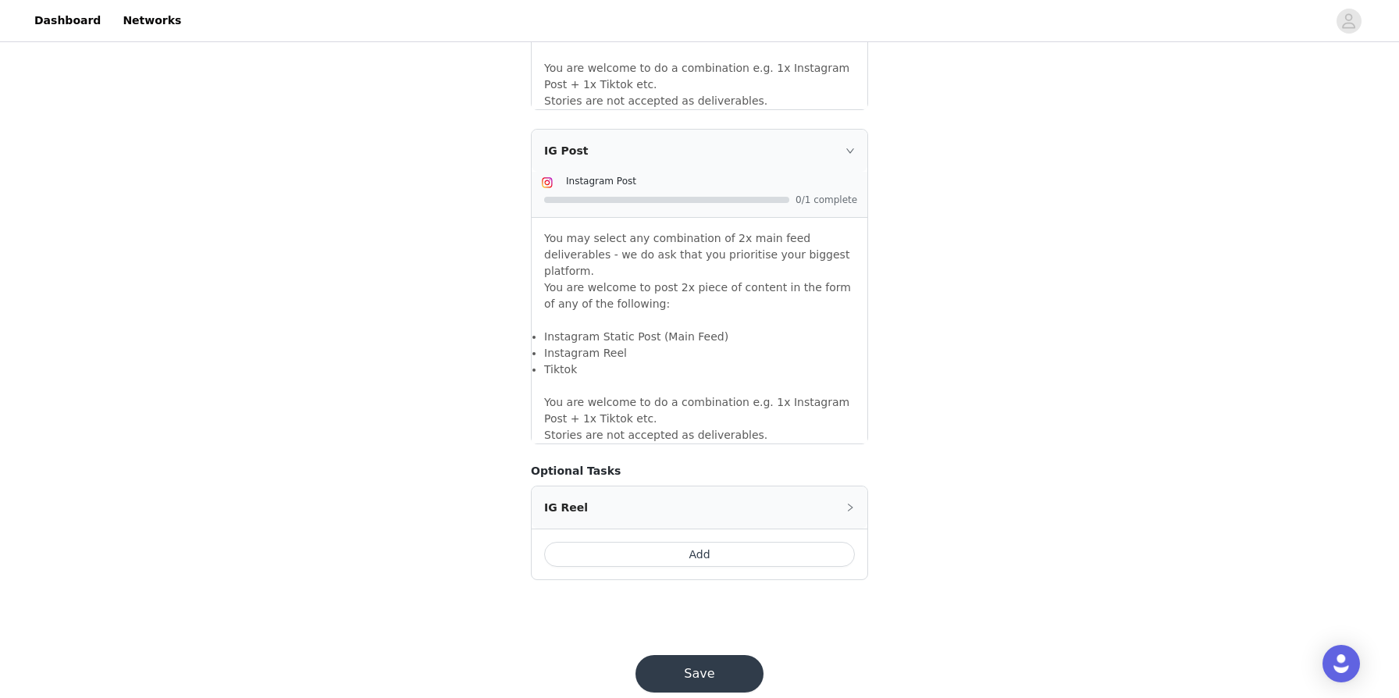
click at [694, 655] on button "Save" at bounding box center [699, 673] width 128 height 37
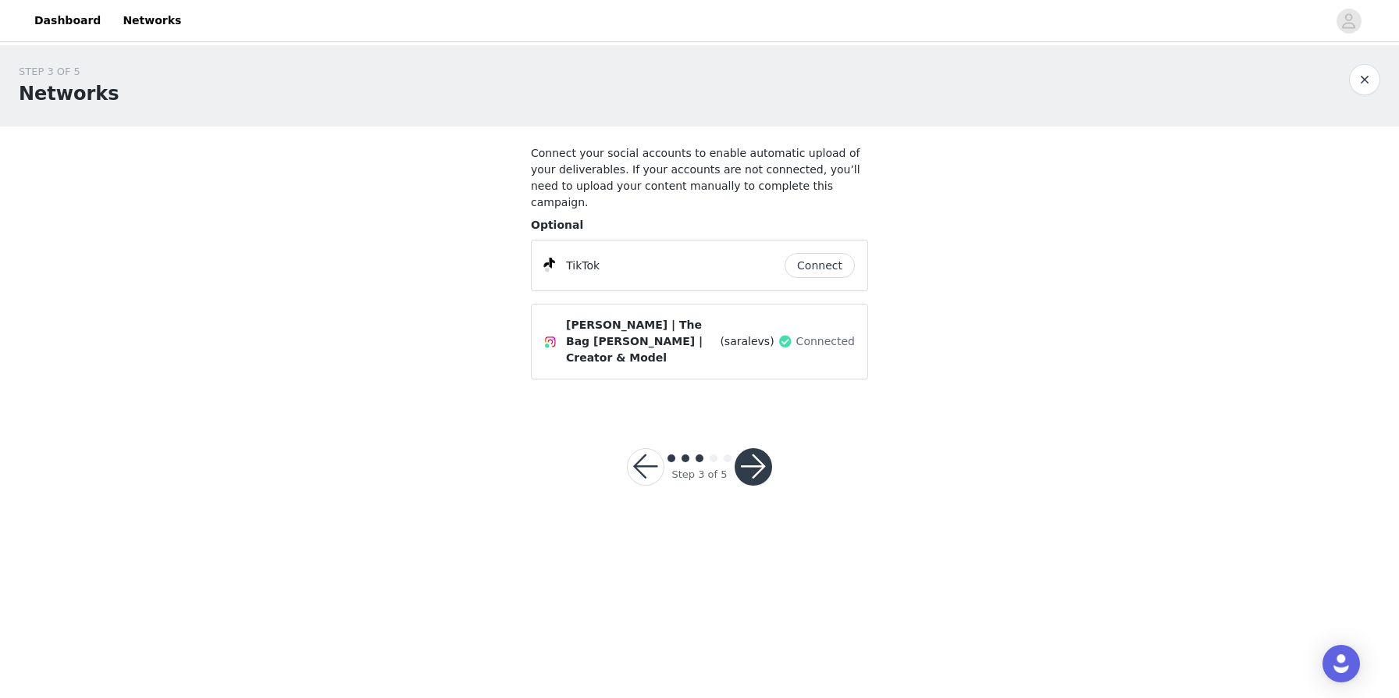
click at [717, 448] on button "button" at bounding box center [753, 466] width 37 height 37
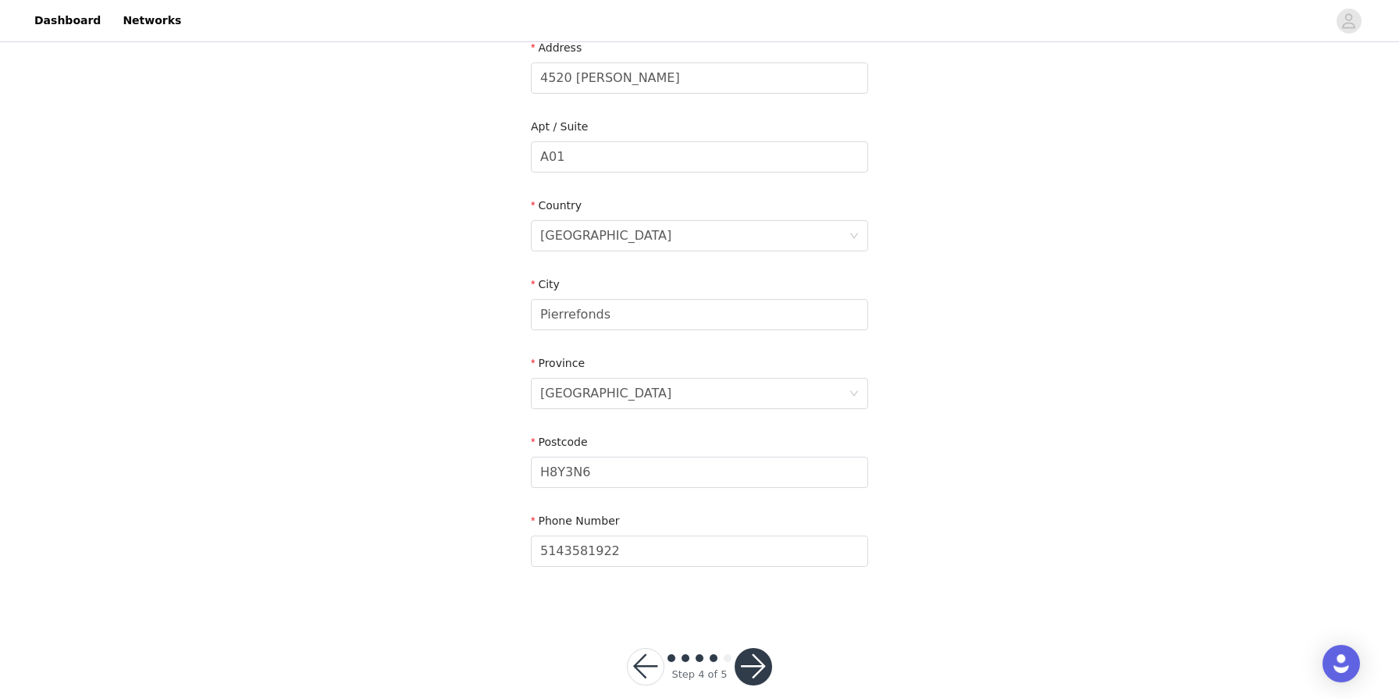
scroll to position [399, 0]
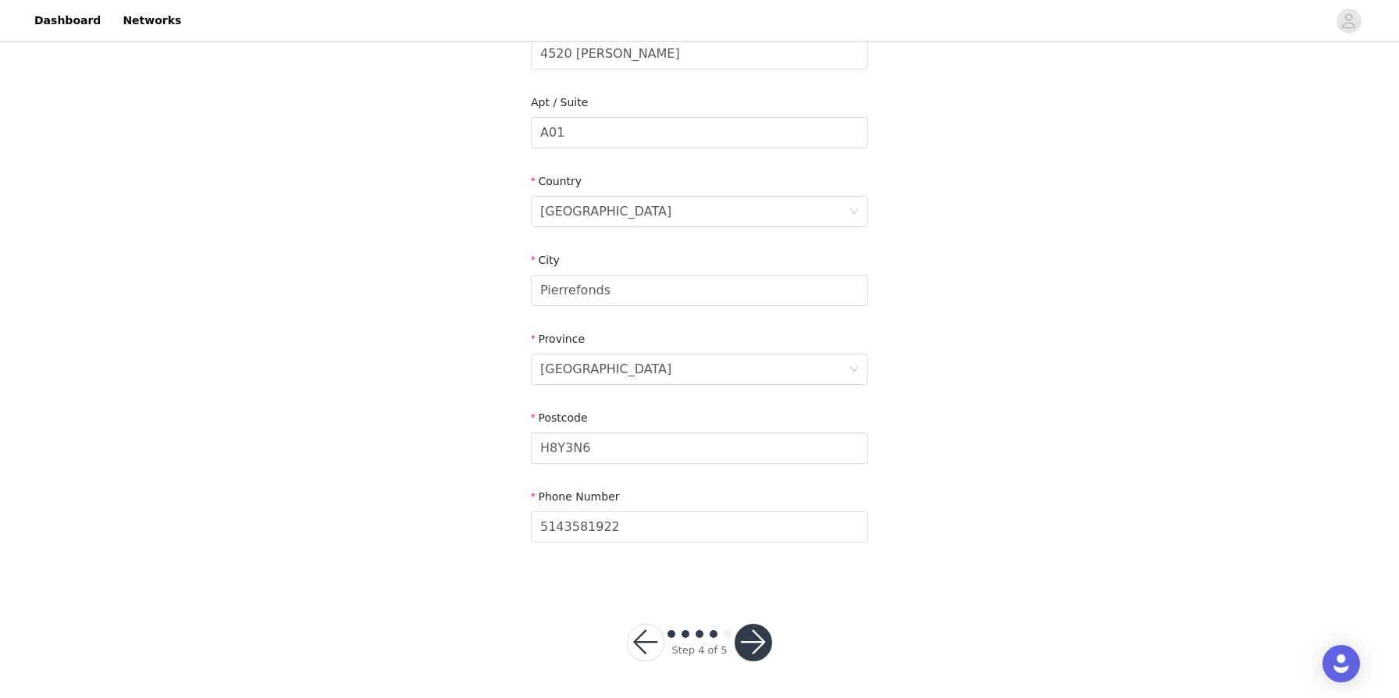
click at [717, 626] on button "button" at bounding box center [753, 642] width 37 height 37
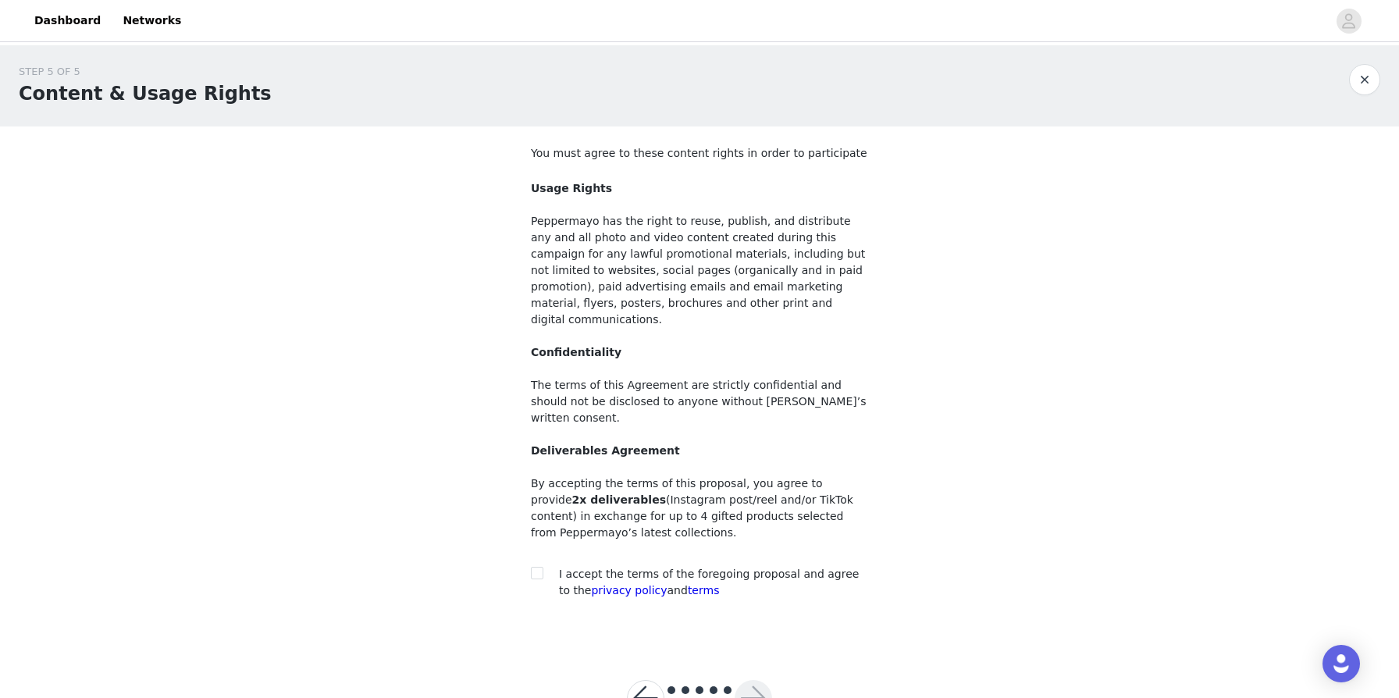
scroll to position [23, 0]
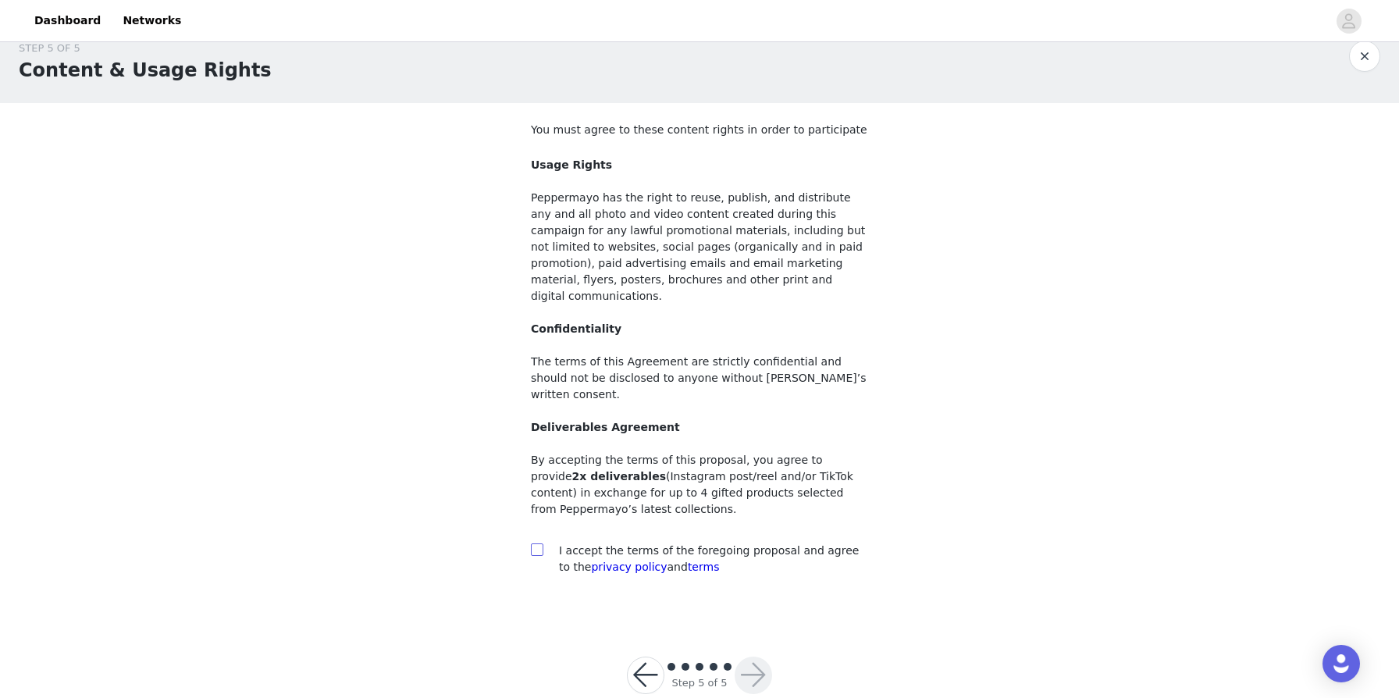
click at [539, 543] on input "checkbox" at bounding box center [536, 548] width 11 height 11
checkbox input "true"
click at [717, 657] on button "button" at bounding box center [753, 675] width 37 height 37
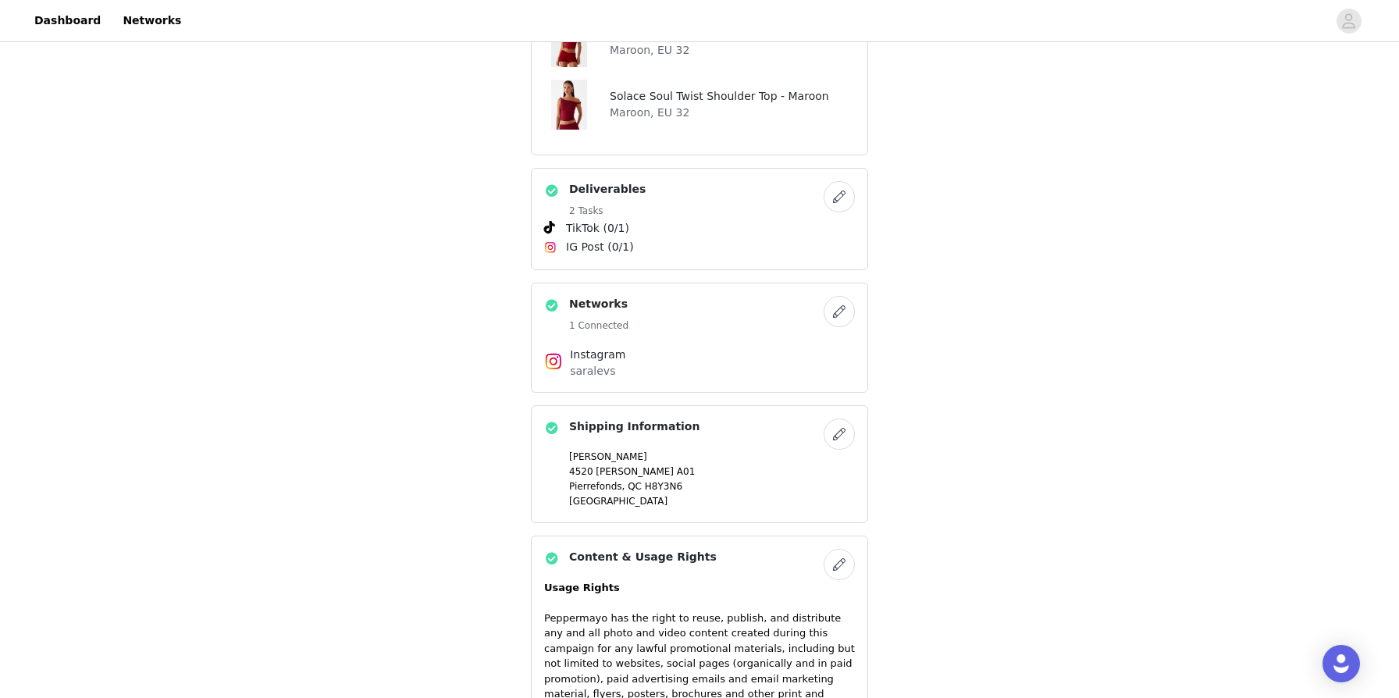
scroll to position [568, 0]
click at [717, 198] on button "button" at bounding box center [839, 197] width 31 height 31
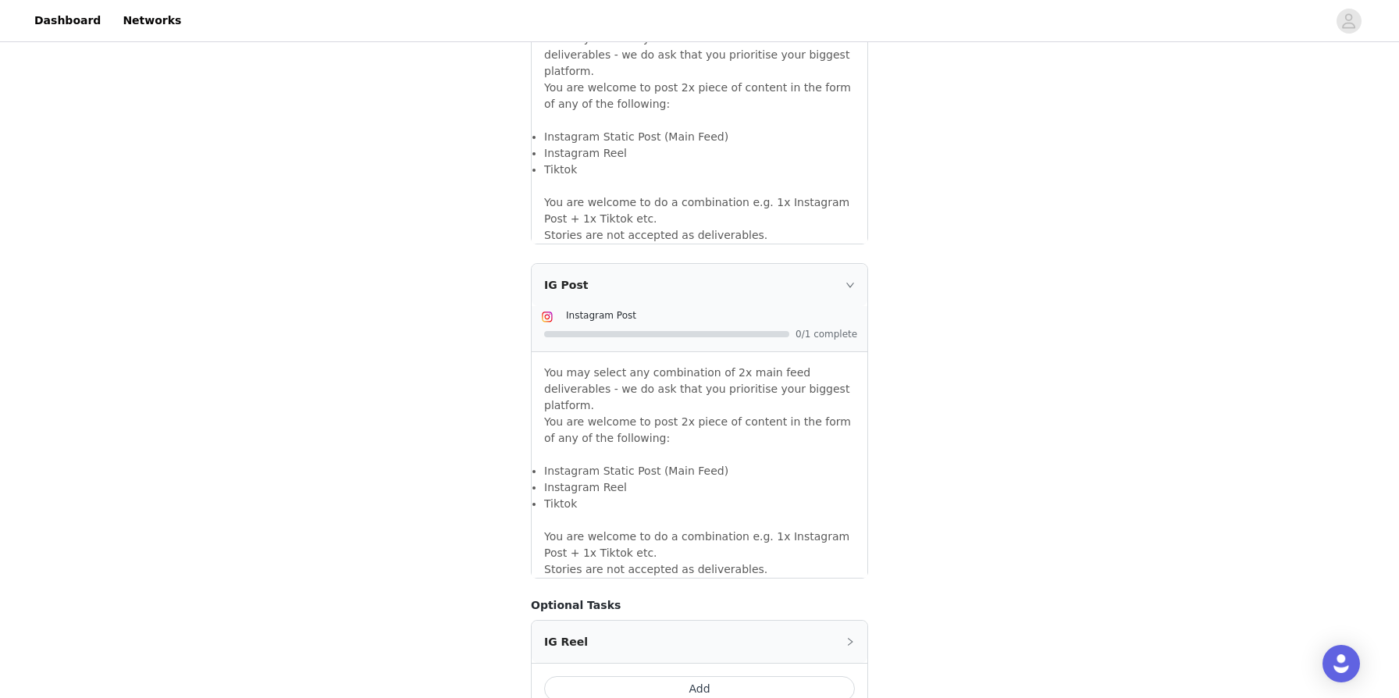
scroll to position [1268, 0]
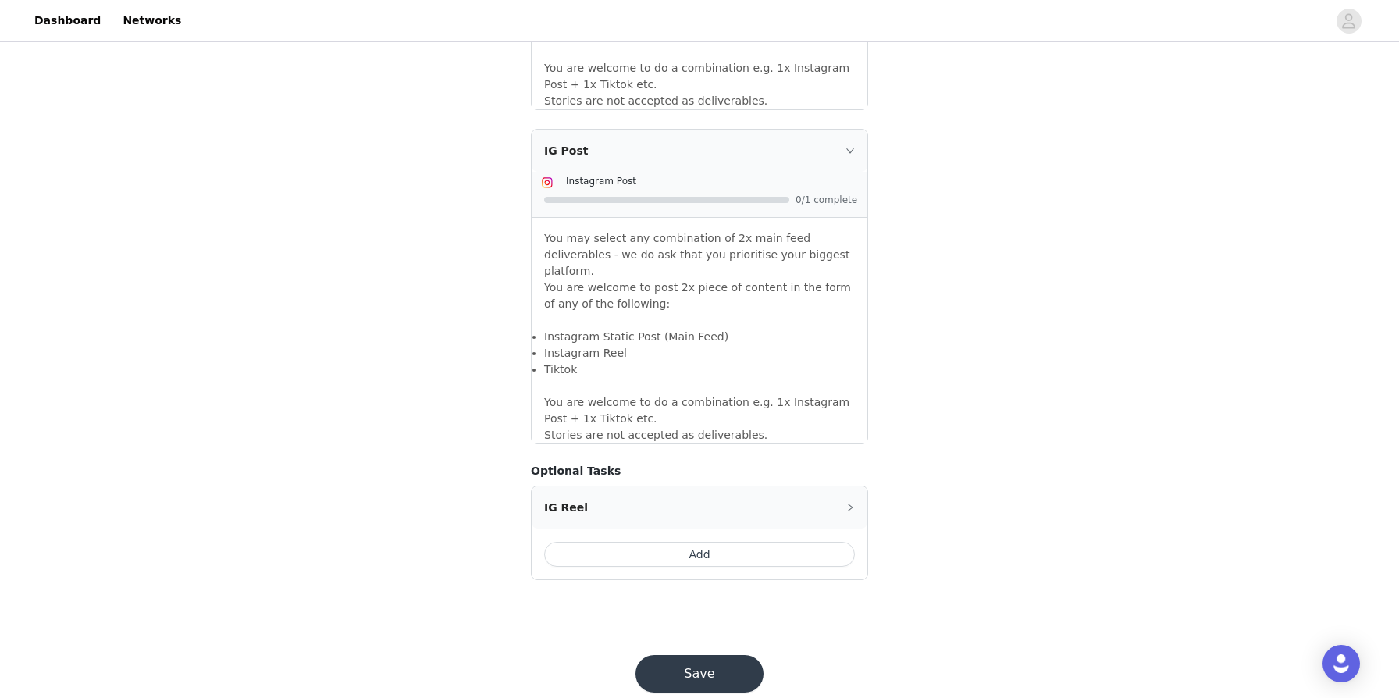
click at [669, 542] on button "Add" at bounding box center [699, 554] width 311 height 25
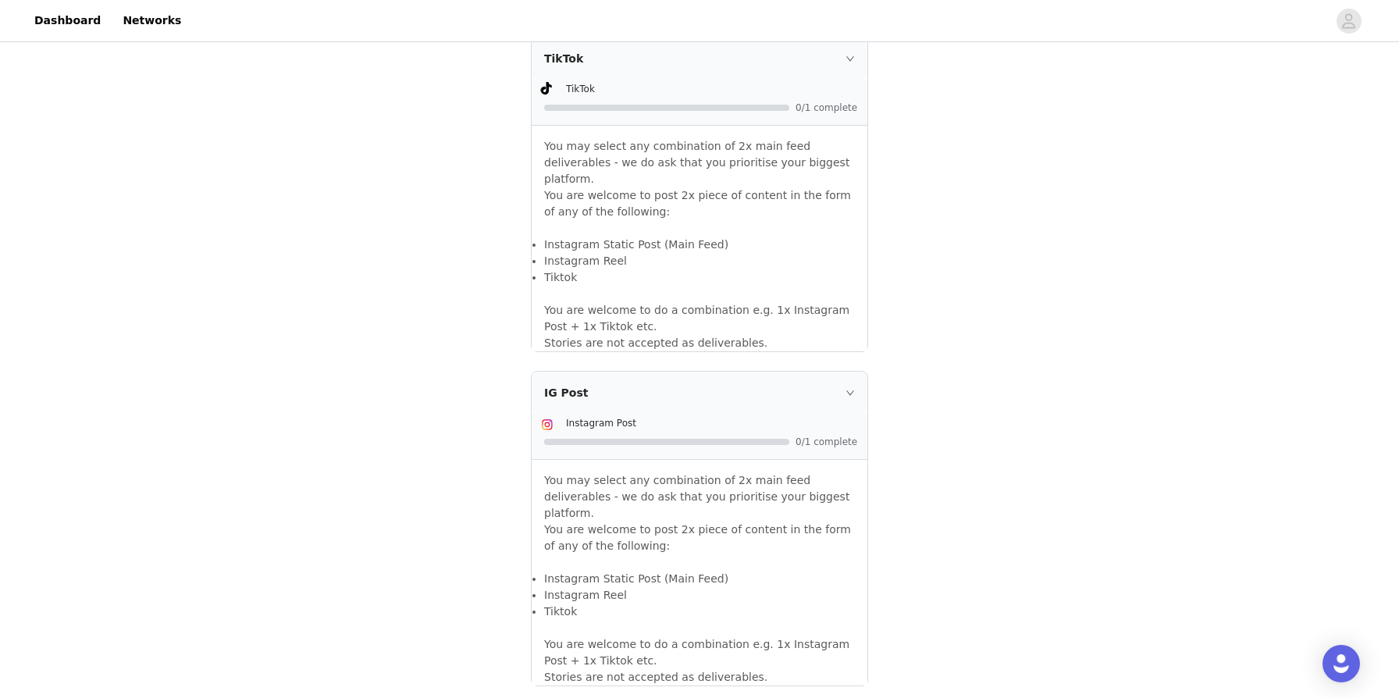
scroll to position [1500, 0]
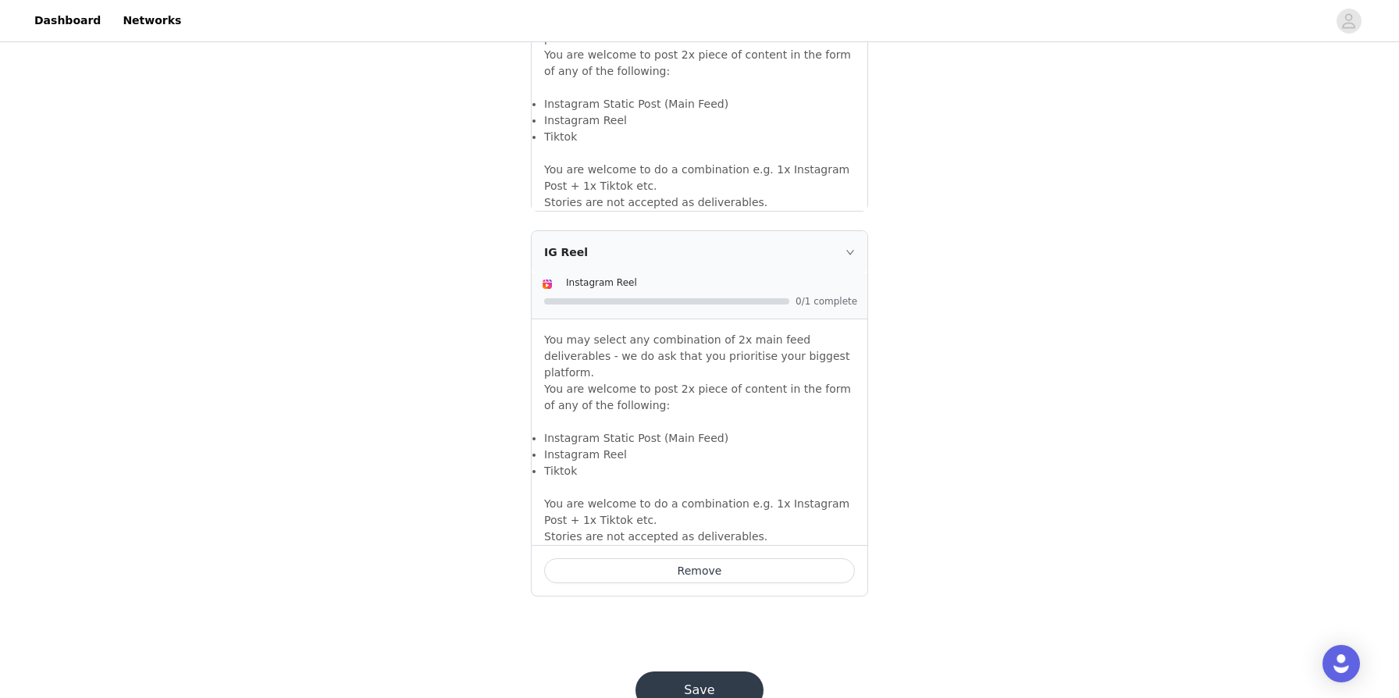
click at [681, 671] on button "Save" at bounding box center [699, 689] width 128 height 37
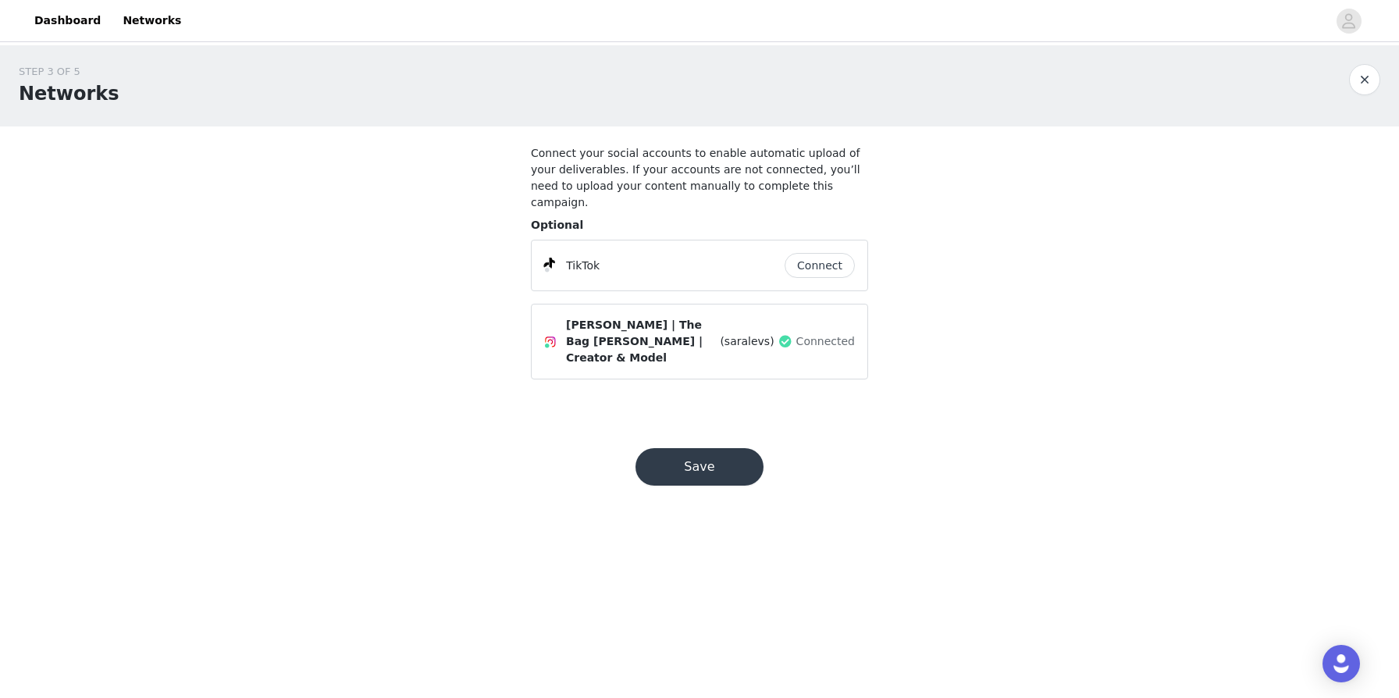
click at [717, 448] on button "Save" at bounding box center [699, 466] width 128 height 37
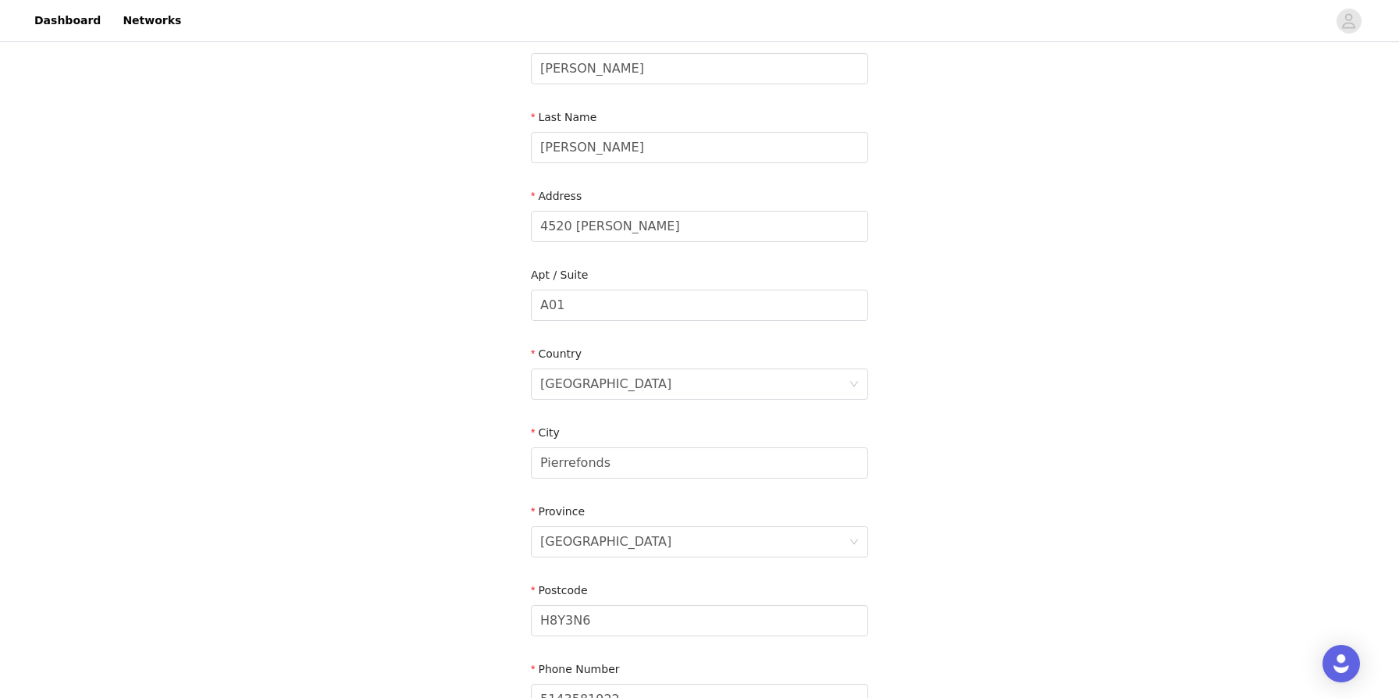
scroll to position [399, 0]
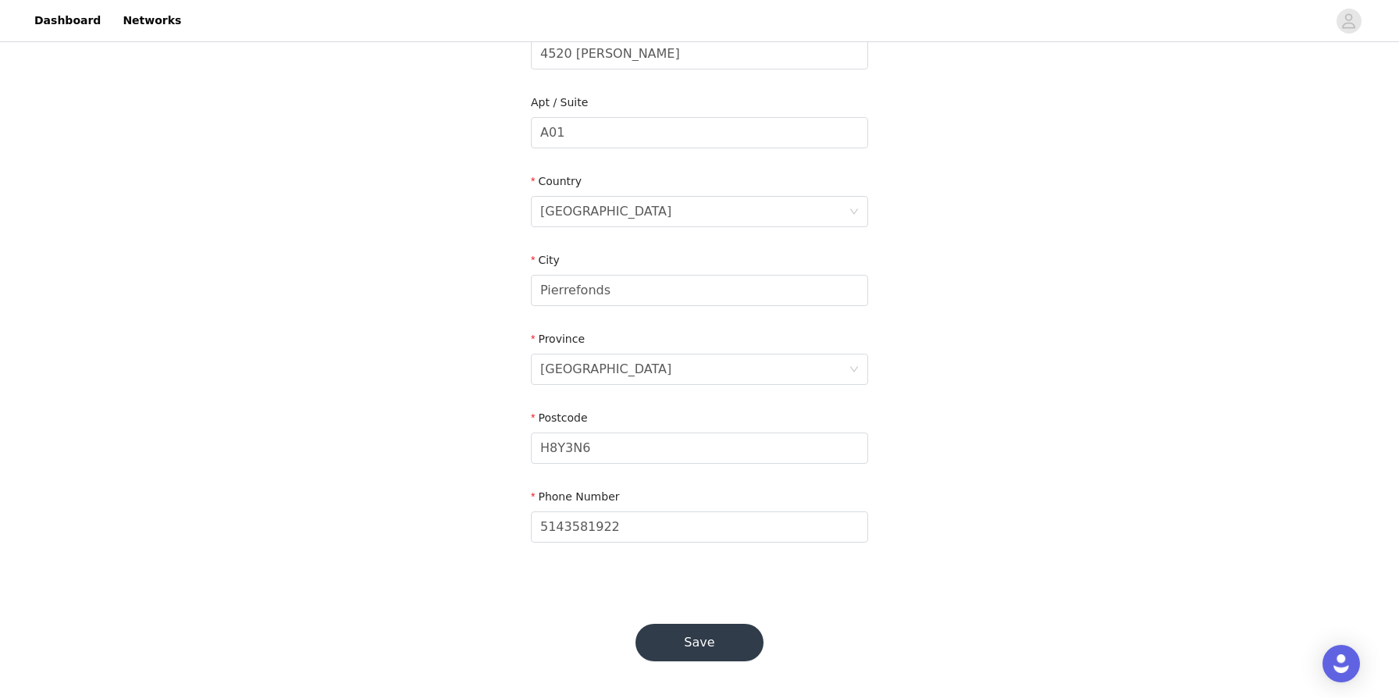
click at [682, 642] on button "Save" at bounding box center [699, 642] width 128 height 37
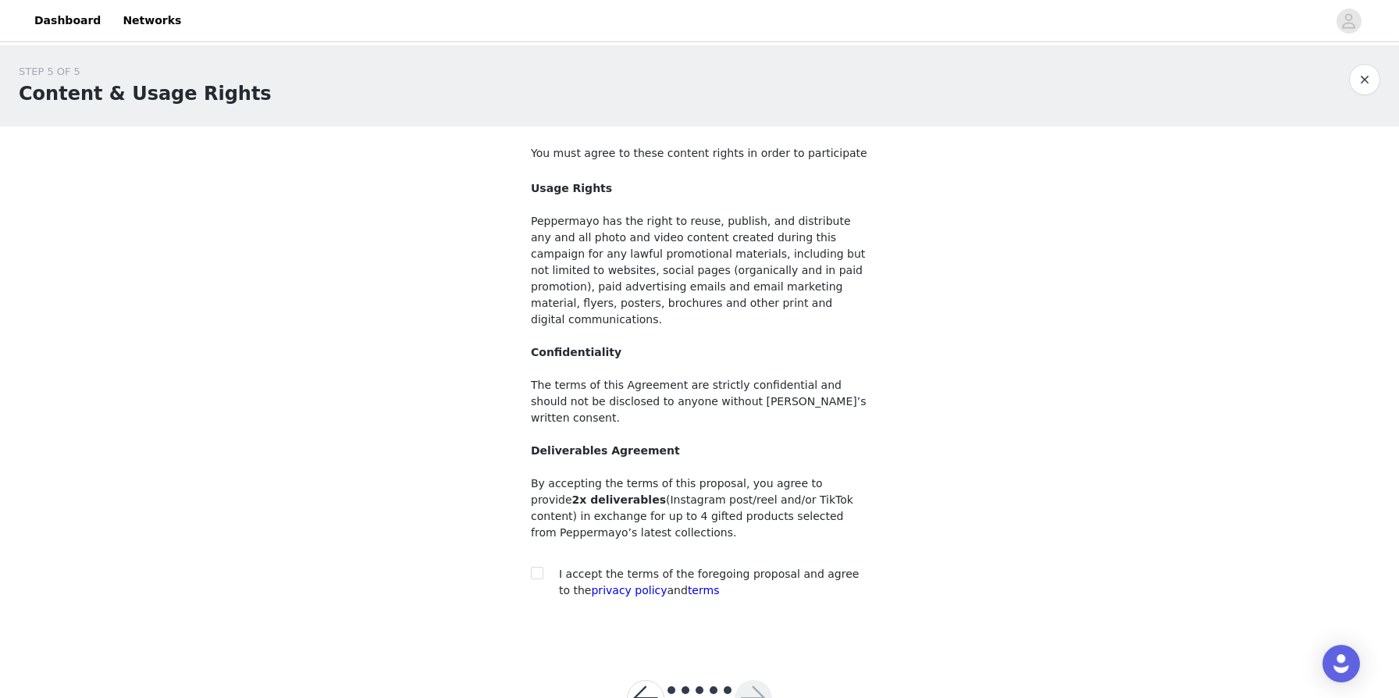
scroll to position [23, 0]
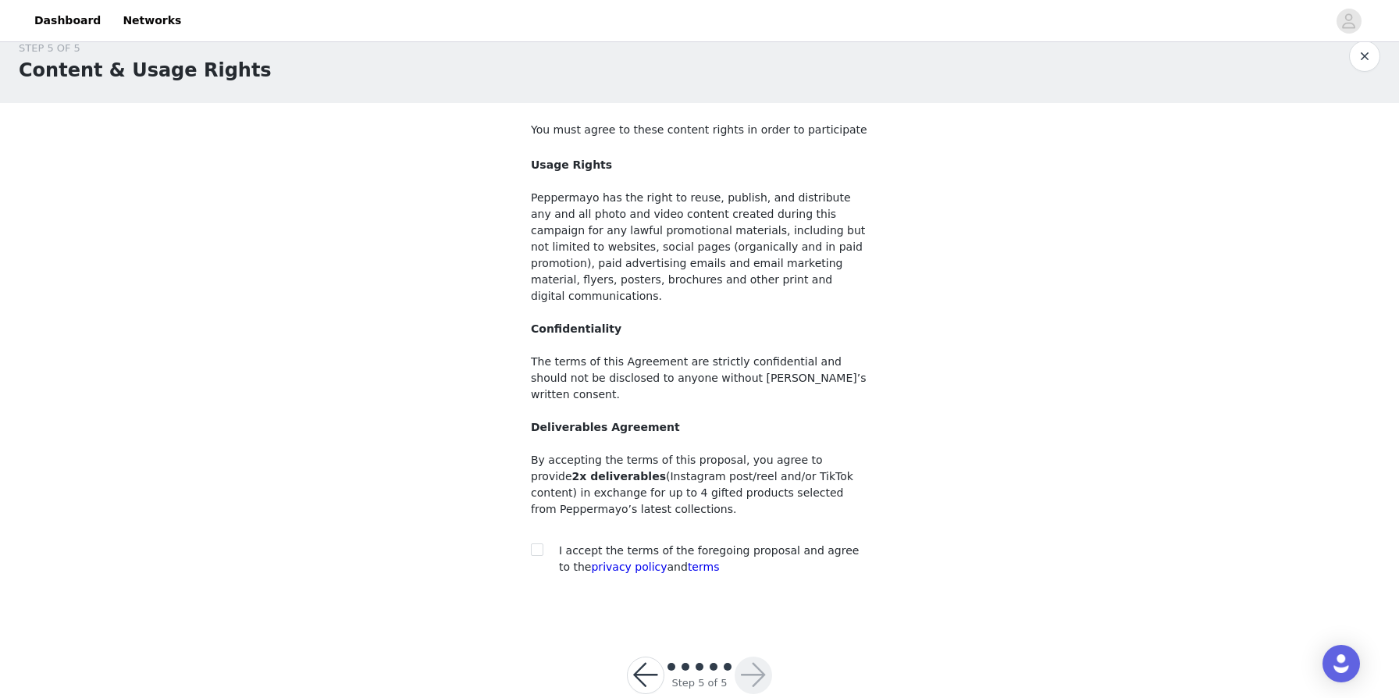
click at [645, 544] on span "I accept the terms of the foregoing proposal and agree to the privacy policy an…" at bounding box center [709, 558] width 300 height 29
click at [539, 543] on input "checkbox" at bounding box center [536, 548] width 11 height 11
checkbox input "true"
click at [717, 657] on button "button" at bounding box center [753, 675] width 37 height 37
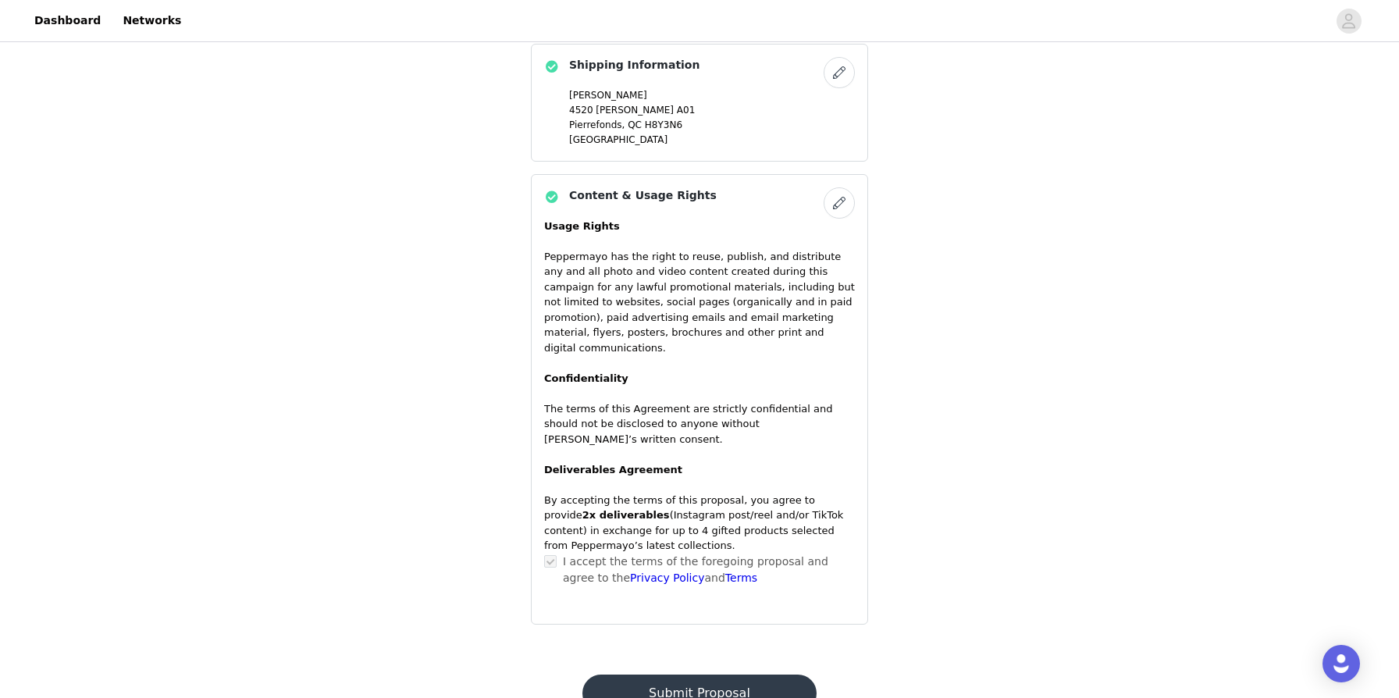
scroll to position [992, 0]
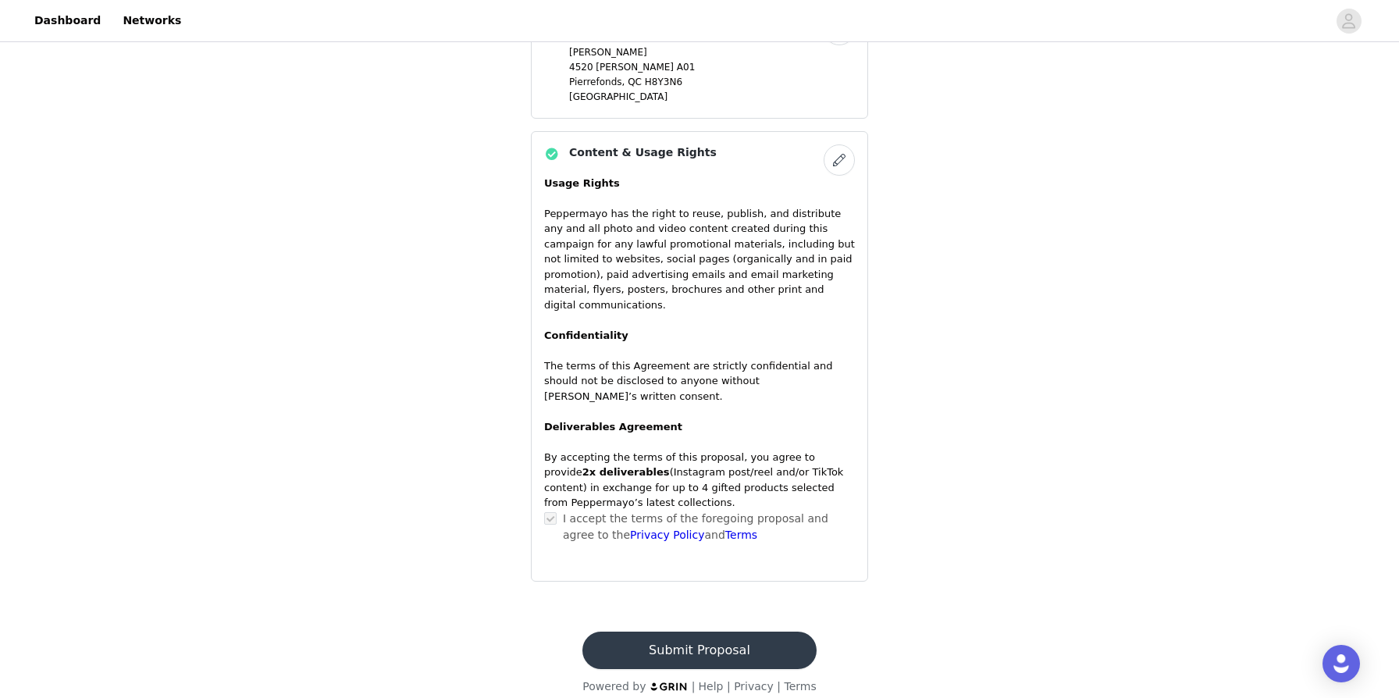
click at [696, 634] on button "Submit Proposal" at bounding box center [698, 650] width 233 height 37
